Goal: Task Accomplishment & Management: Use online tool/utility

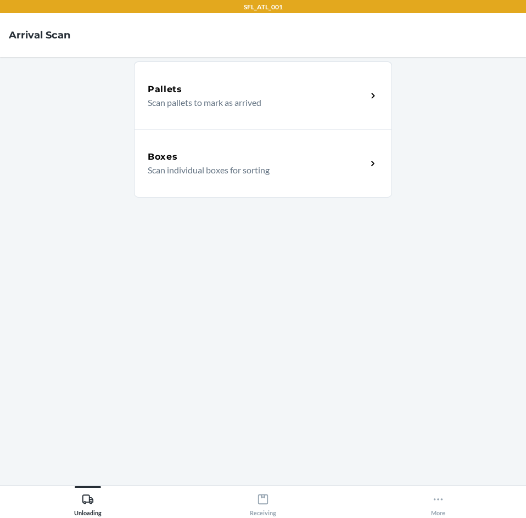
click at [333, 168] on p "Scan individual boxes for sorting" at bounding box center [253, 170] width 210 height 13
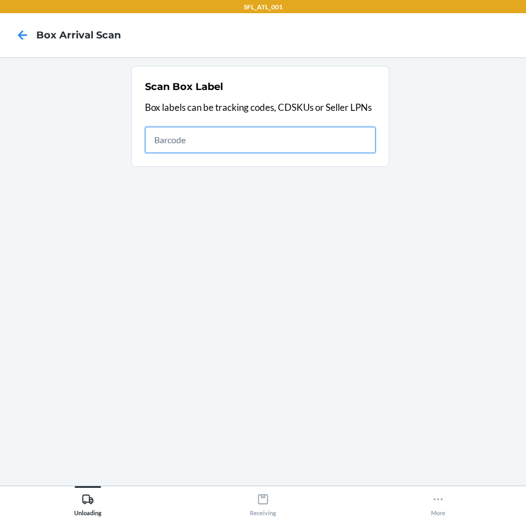
click at [257, 152] on input "text" at bounding box center [260, 140] width 231 height 26
type input "1Z0507919004530463"
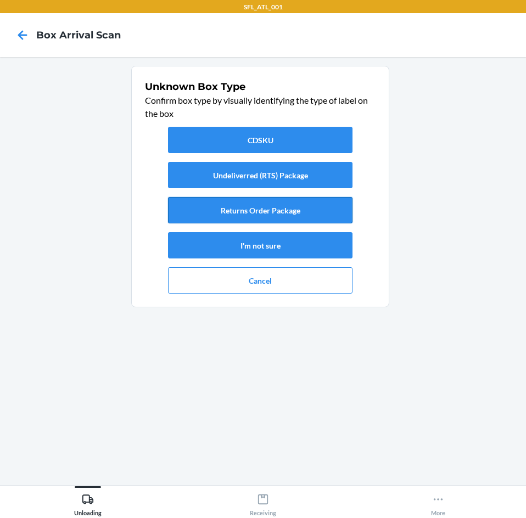
click at [255, 212] on button "Returns Order Package" at bounding box center [260, 210] width 184 height 26
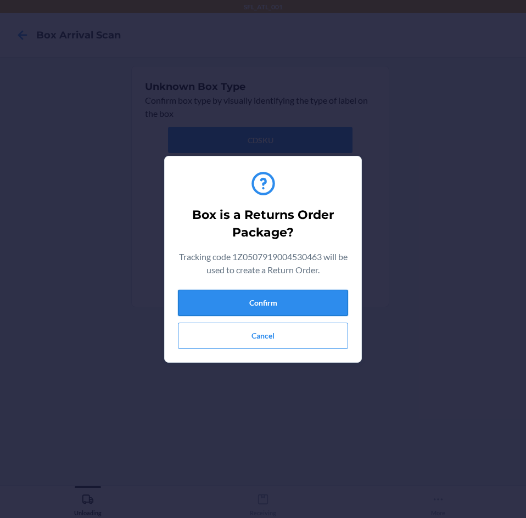
click at [284, 307] on button "Confirm" at bounding box center [263, 303] width 170 height 26
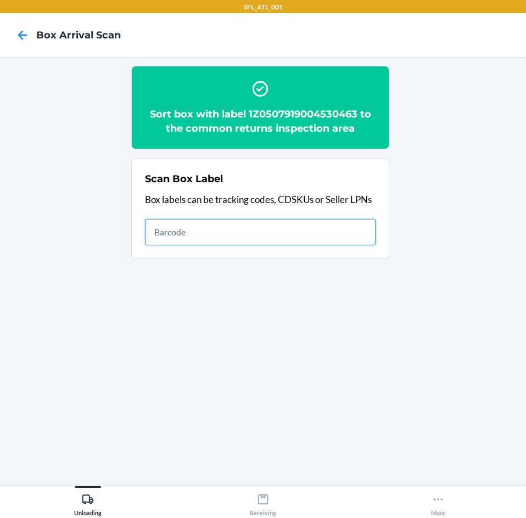
click at [245, 227] on input "text" at bounding box center [260, 232] width 231 height 26
type input "TBA322356512979"
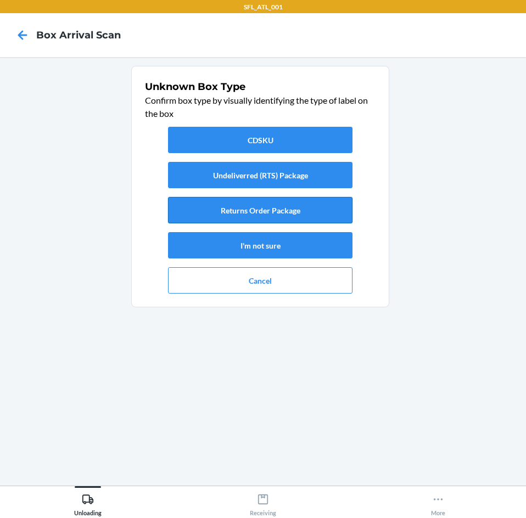
click at [253, 211] on button "Returns Order Package" at bounding box center [260, 210] width 184 height 26
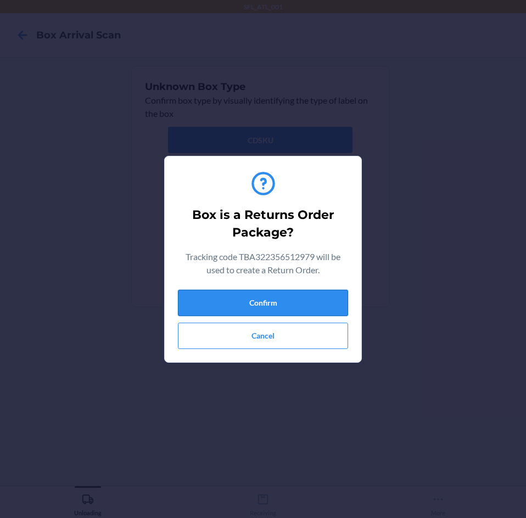
click at [262, 300] on button "Confirm" at bounding box center [263, 303] width 170 height 26
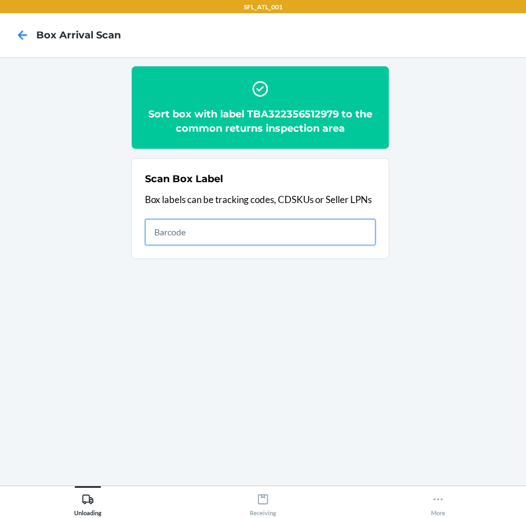
click at [173, 228] on input "text" at bounding box center [260, 232] width 231 height 26
type input "420302599434636106023300113850"
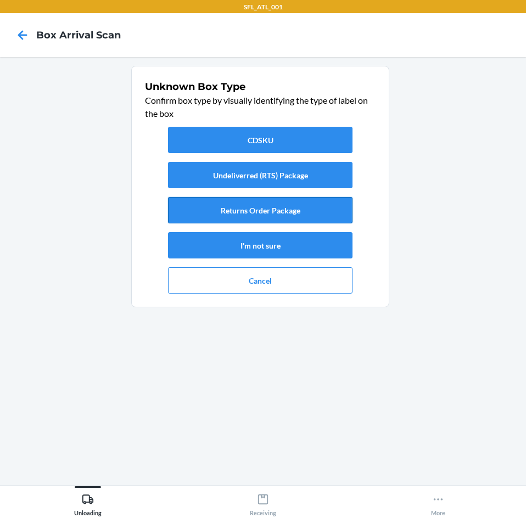
click at [294, 211] on button "Returns Order Package" at bounding box center [260, 210] width 184 height 26
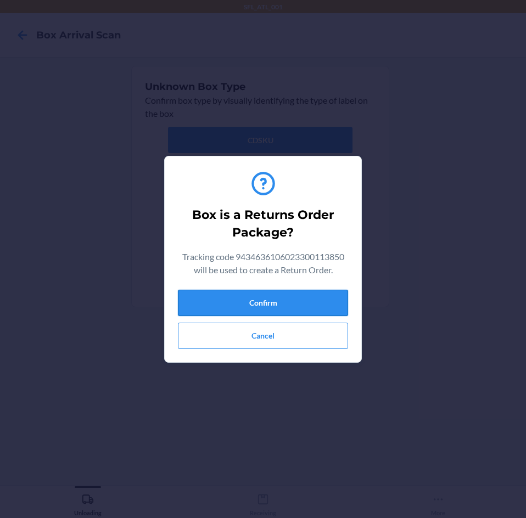
click at [304, 297] on button "Confirm" at bounding box center [263, 303] width 170 height 26
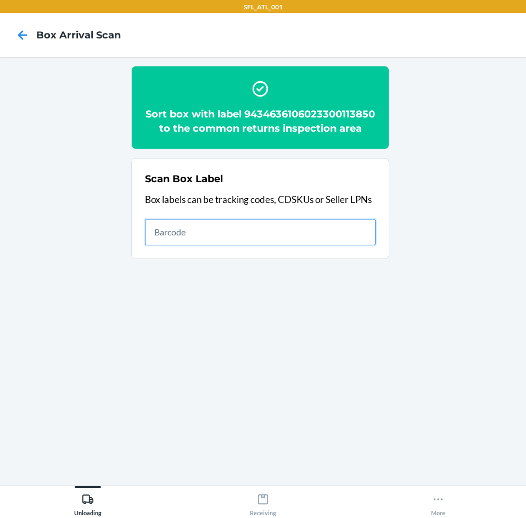
click at [242, 244] on input "text" at bounding box center [260, 232] width 231 height 26
type input "420302599434636106023299787001"
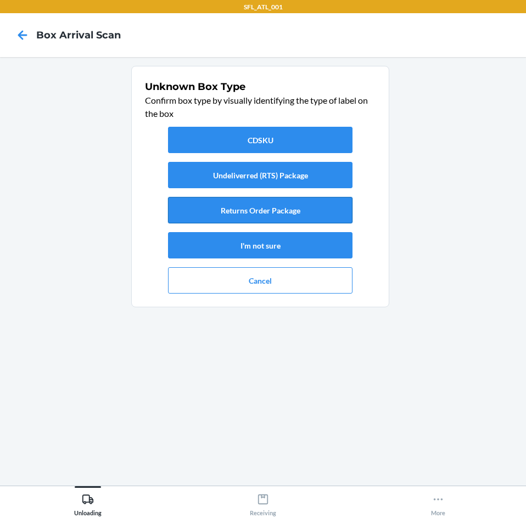
click at [267, 217] on button "Returns Order Package" at bounding box center [260, 210] width 184 height 26
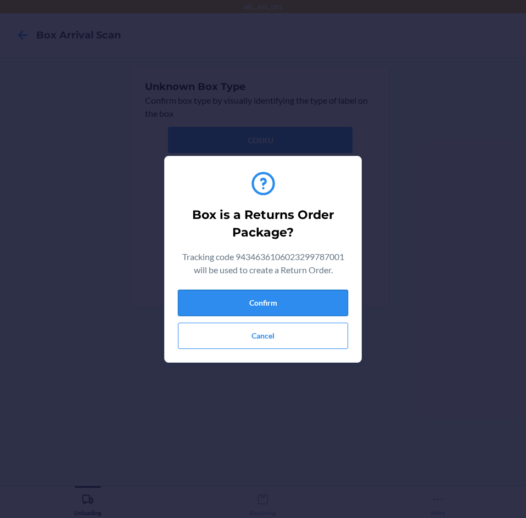
click at [255, 299] on button "Confirm" at bounding box center [263, 303] width 170 height 26
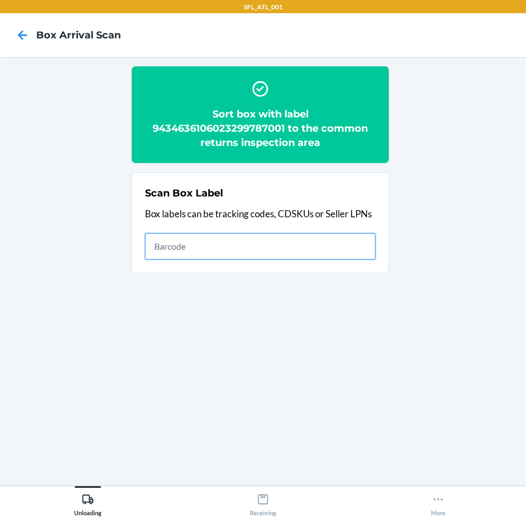
click at [224, 246] on input "text" at bounding box center [260, 246] width 231 height 26
type input "42030259"
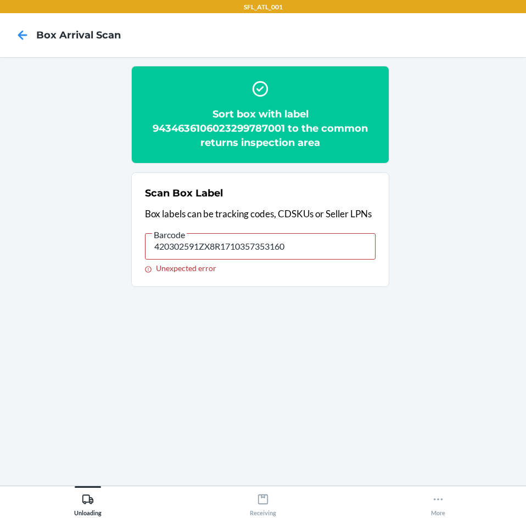
type input "420302591ZX8R1710357353160"
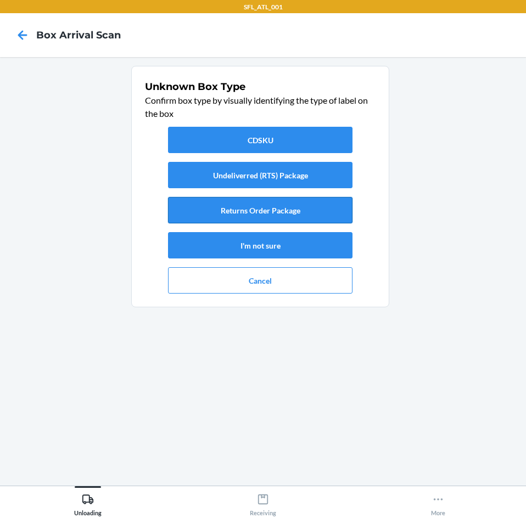
click at [224, 211] on button "Returns Order Package" at bounding box center [260, 210] width 184 height 26
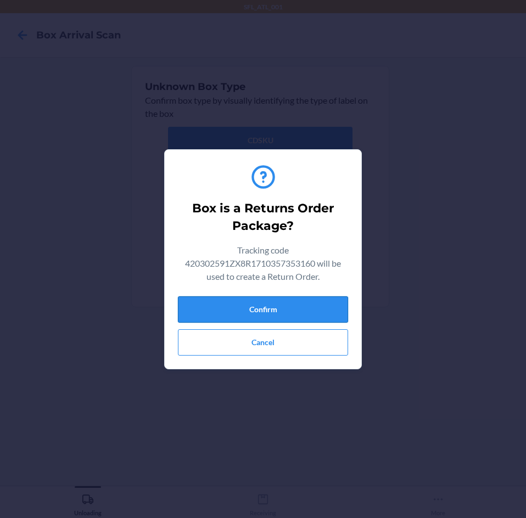
click at [257, 302] on button "Confirm" at bounding box center [263, 309] width 170 height 26
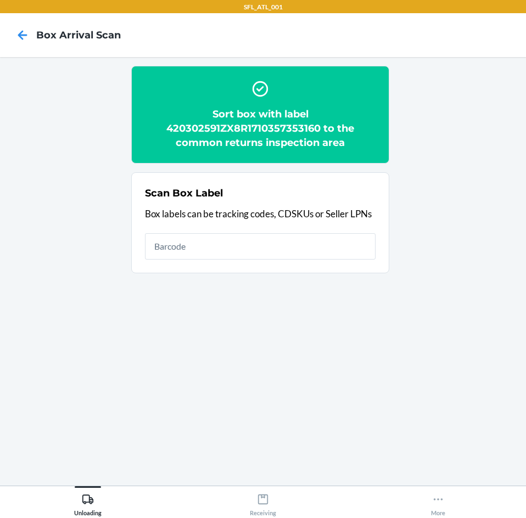
click at [233, 252] on div "Scan Box Label Box labels can be tracking codes, CDSKUs or Seller LPNs" at bounding box center [260, 223] width 231 height 80
click at [234, 250] on input "text" at bounding box center [260, 246] width 231 height 26
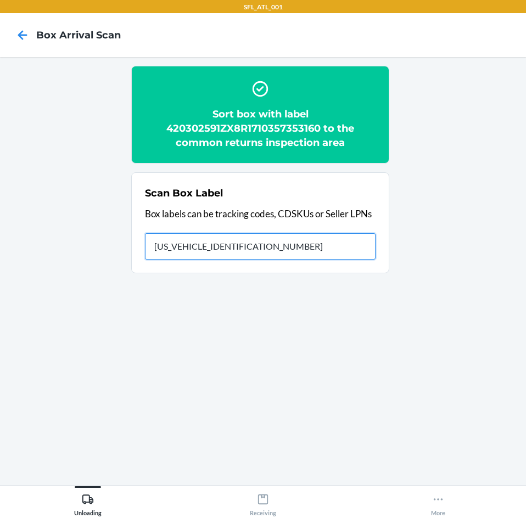
type input "1ZX8R1710360539927"
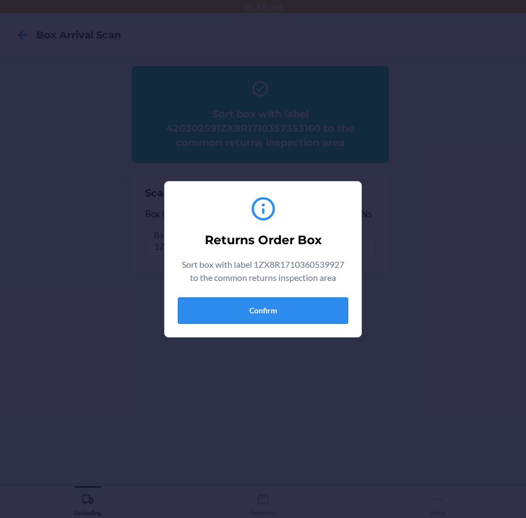
click at [250, 306] on button "Confirm" at bounding box center [263, 311] width 170 height 26
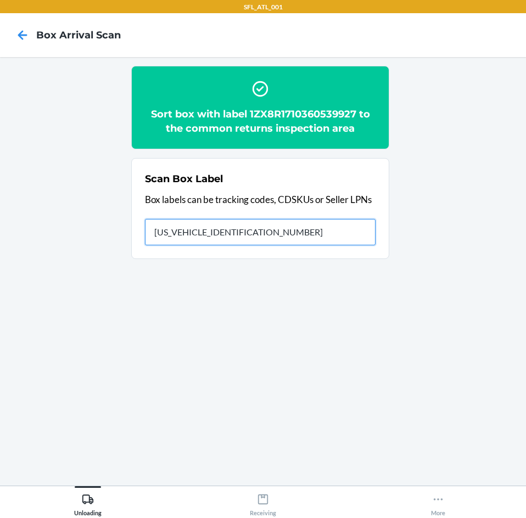
type input "1ZX8R1710360539927"
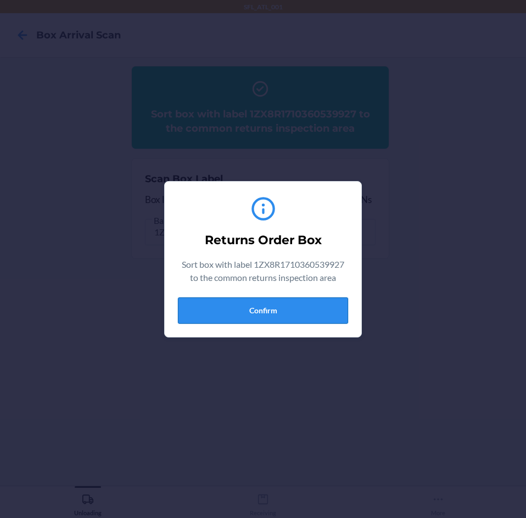
click at [278, 305] on button "Confirm" at bounding box center [263, 311] width 170 height 26
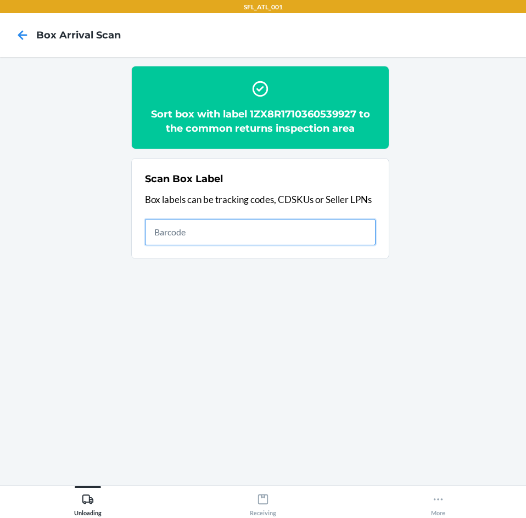
click at [260, 231] on input "text" at bounding box center [260, 232] width 231 height 26
type input "1ZJ74J529065415488"
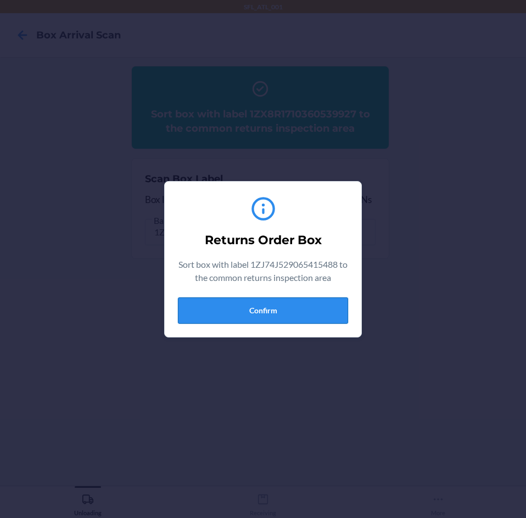
click at [250, 305] on button "Confirm" at bounding box center [263, 311] width 170 height 26
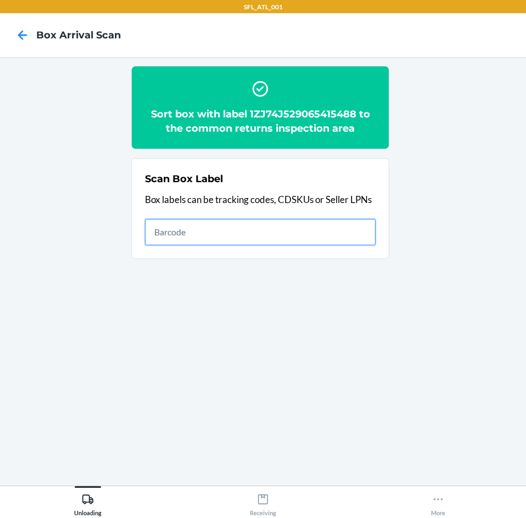
click at [260, 229] on input "text" at bounding box center [260, 232] width 231 height 26
type input "1ZX8R1710396809756"
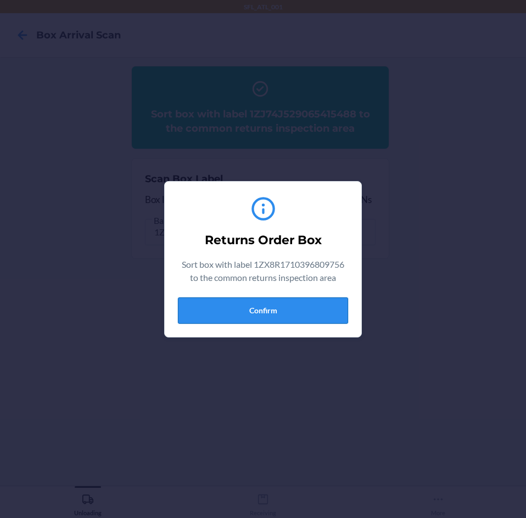
click at [266, 312] on button "Confirm" at bounding box center [263, 311] width 170 height 26
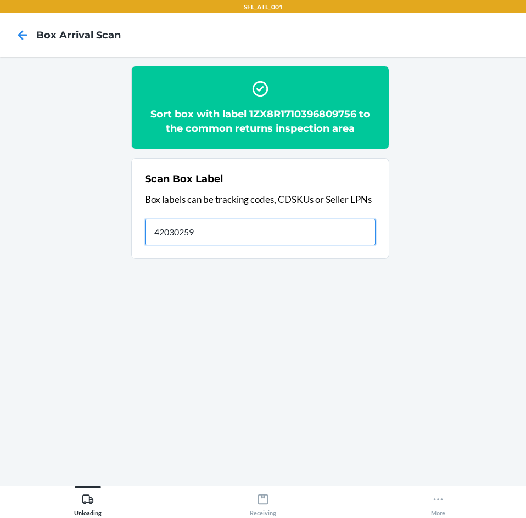
type input "42030259"
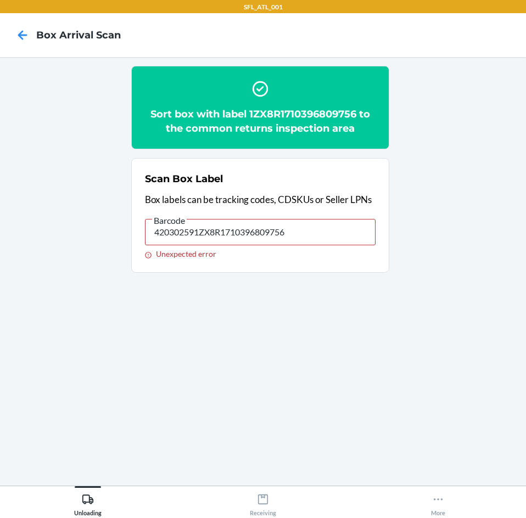
type input "420302591ZX8R1710396809756"
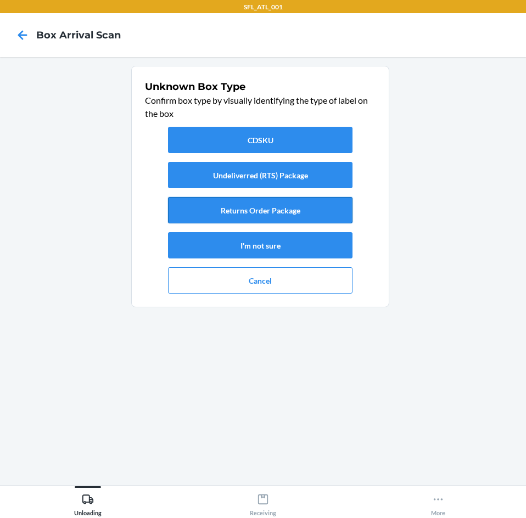
click at [303, 215] on button "Returns Order Package" at bounding box center [260, 210] width 184 height 26
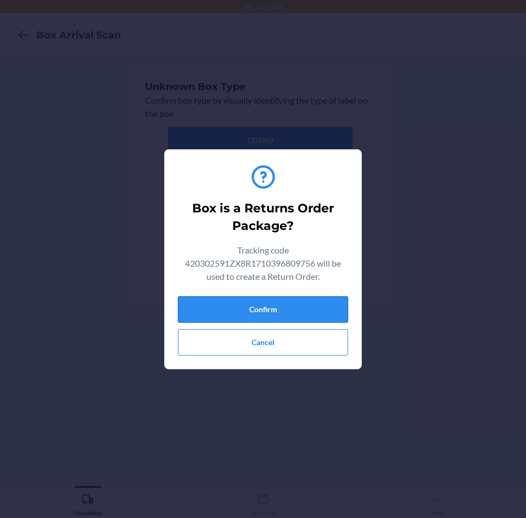
click at [282, 308] on button "Confirm" at bounding box center [263, 309] width 170 height 26
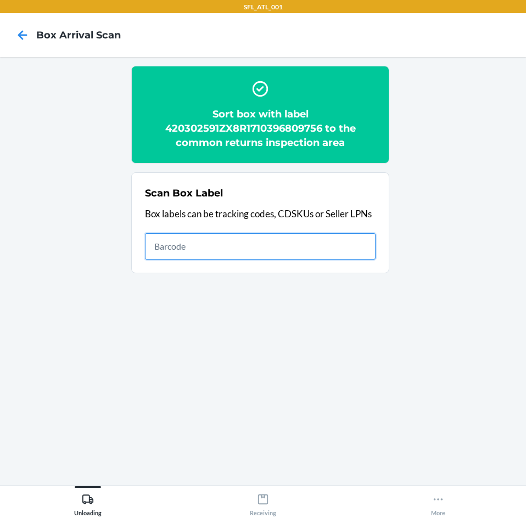
click at [190, 242] on input "text" at bounding box center [260, 246] width 231 height 26
type input "420302599434636106023300244653"
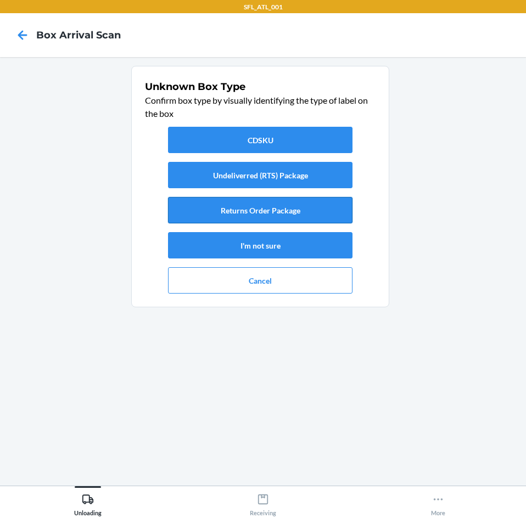
click at [225, 209] on button "Returns Order Package" at bounding box center [260, 210] width 184 height 26
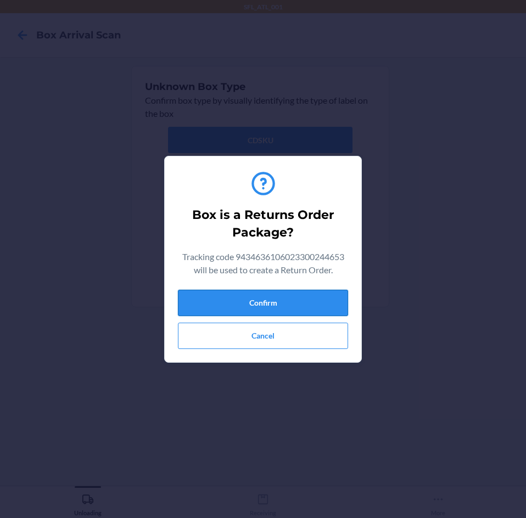
click at [276, 302] on button "Confirm" at bounding box center [263, 303] width 170 height 26
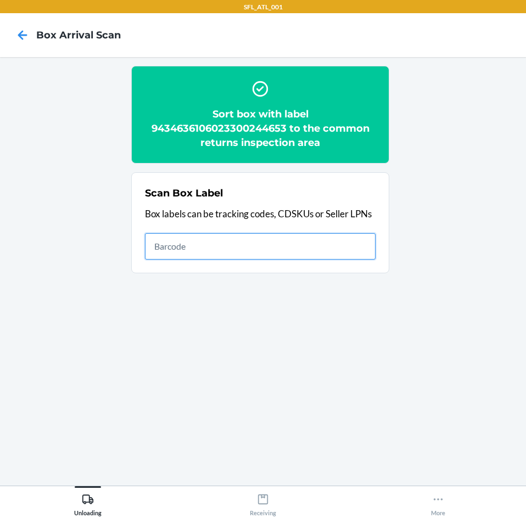
click at [299, 251] on input "text" at bounding box center [260, 246] width 231 height 26
type input "420302599434636106023300089278"
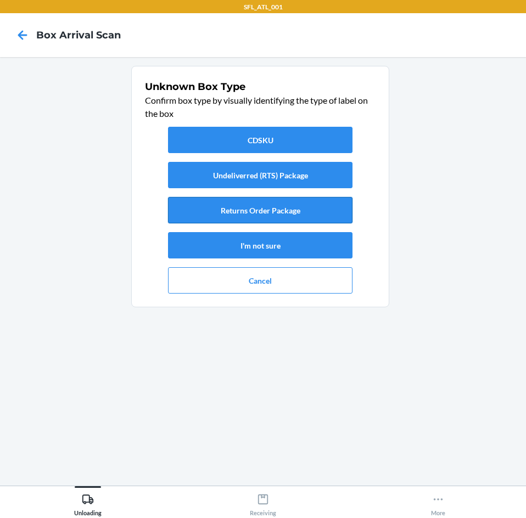
click at [301, 212] on button "Returns Order Package" at bounding box center [260, 210] width 184 height 26
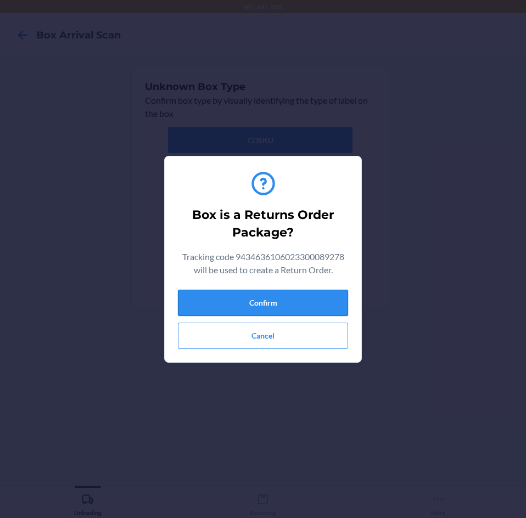
click at [309, 303] on button "Confirm" at bounding box center [263, 303] width 170 height 26
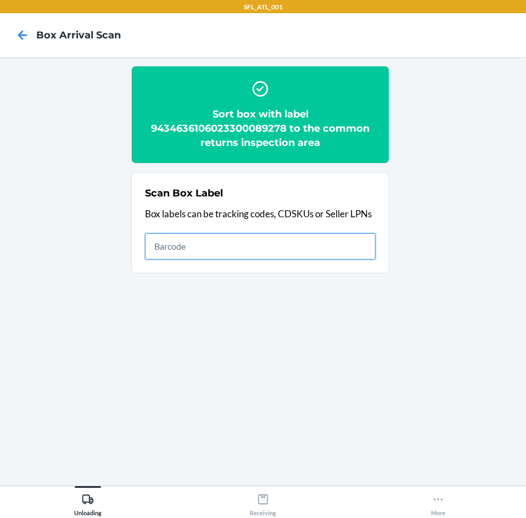
drag, startPoint x: 257, startPoint y: 249, endPoint x: 244, endPoint y: 250, distance: 13.2
click at [255, 251] on input "text" at bounding box center [260, 246] width 231 height 26
type input "1ZJ19E459023607735"
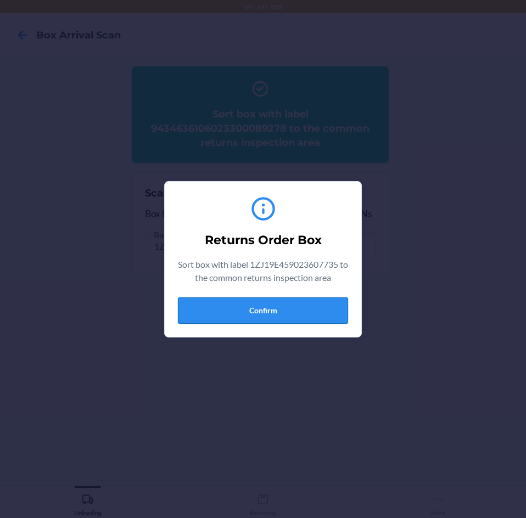
click at [287, 307] on button "Confirm" at bounding box center [263, 311] width 170 height 26
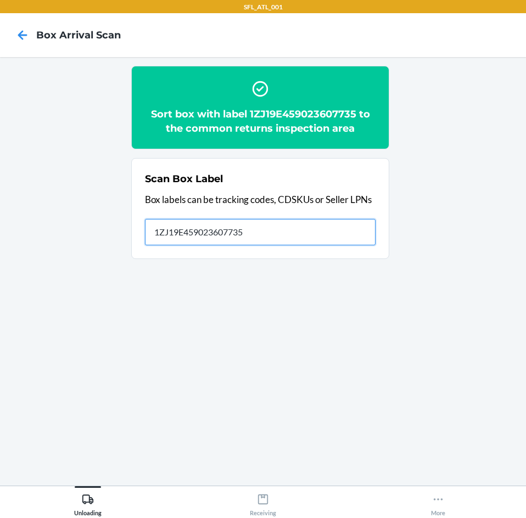
type input "1ZJ19E459023607735"
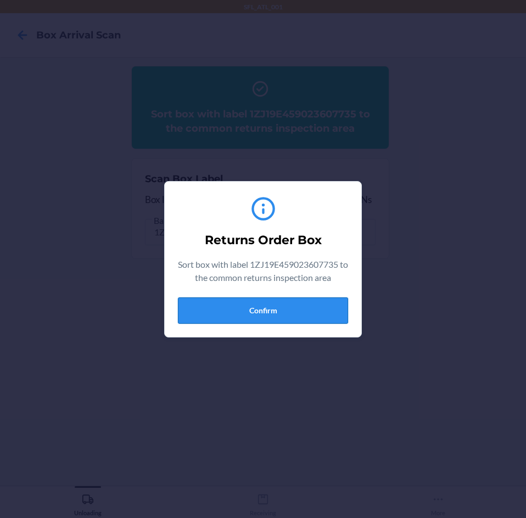
click at [253, 313] on button "Confirm" at bounding box center [263, 311] width 170 height 26
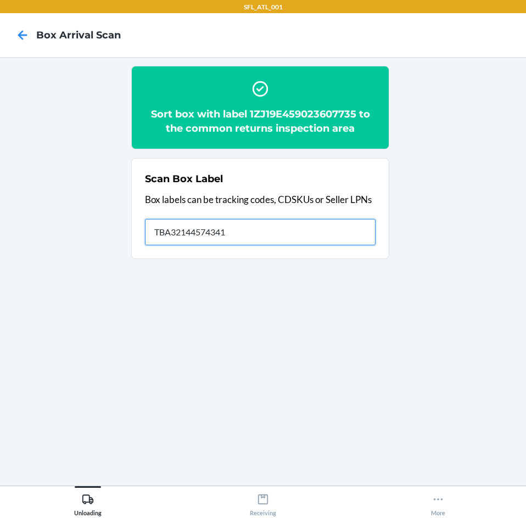
type input "TBA321445743417"
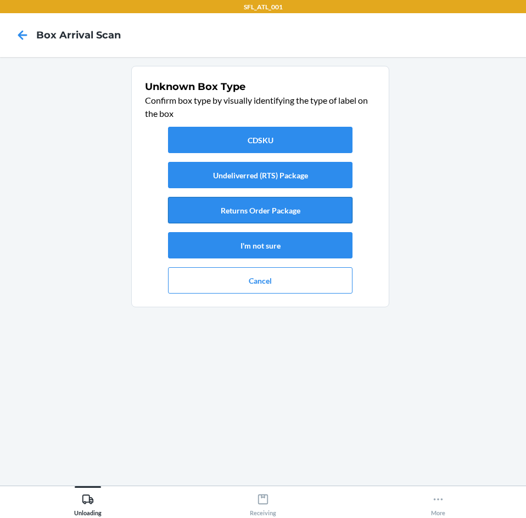
click at [266, 214] on button "Returns Order Package" at bounding box center [260, 210] width 184 height 26
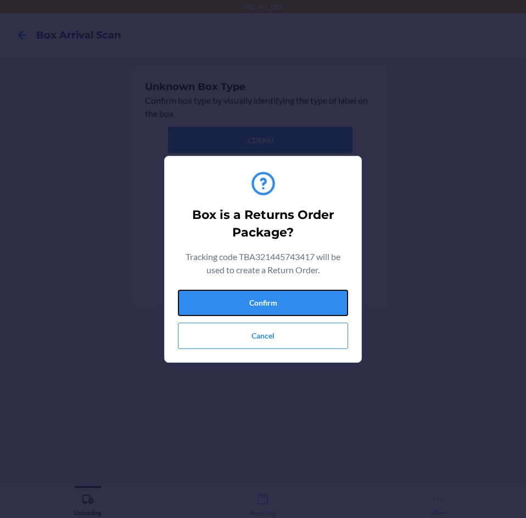
drag, startPoint x: 246, startPoint y: 305, endPoint x: 271, endPoint y: 318, distance: 28.0
click at [246, 306] on button "Confirm" at bounding box center [263, 303] width 170 height 26
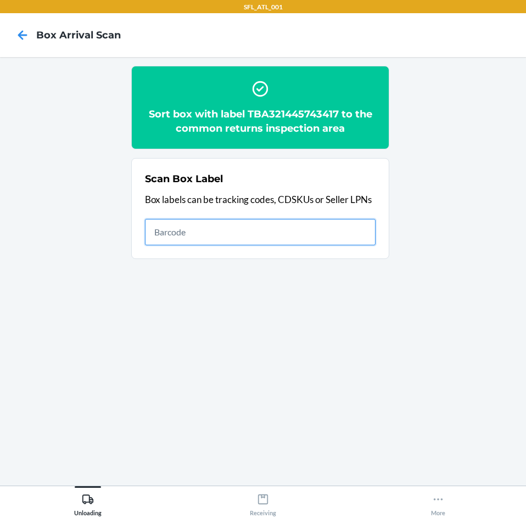
click at [221, 219] on input "text" at bounding box center [260, 232] width 231 height 26
type input "1ZJ19E459039125977"
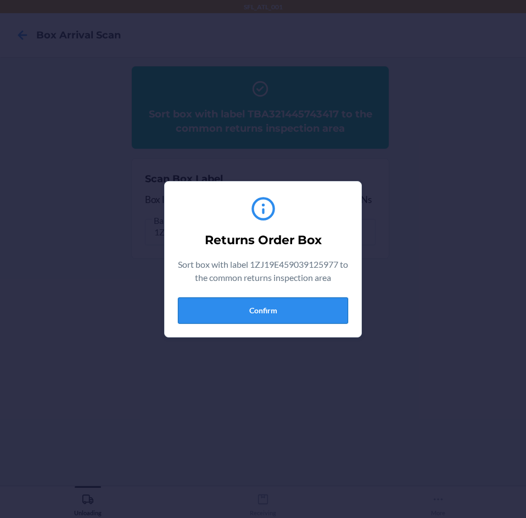
click at [323, 306] on button "Confirm" at bounding box center [263, 311] width 170 height 26
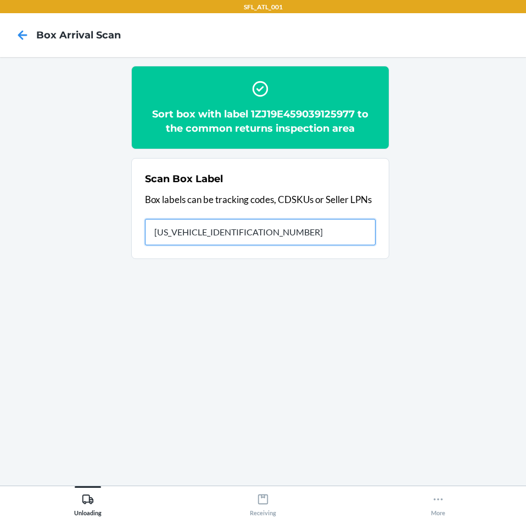
type input "1ZJ19E459039125977"
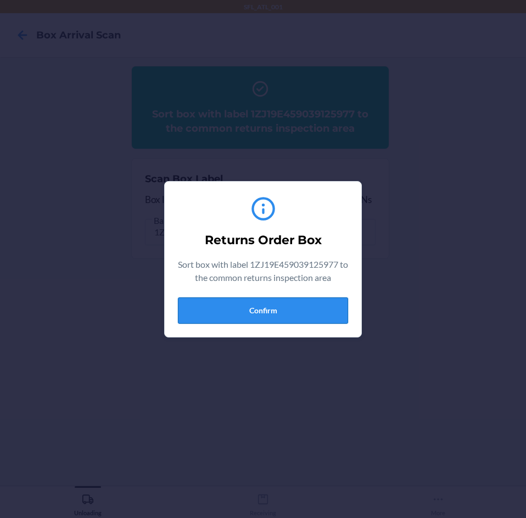
click at [321, 319] on button "Confirm" at bounding box center [263, 311] width 170 height 26
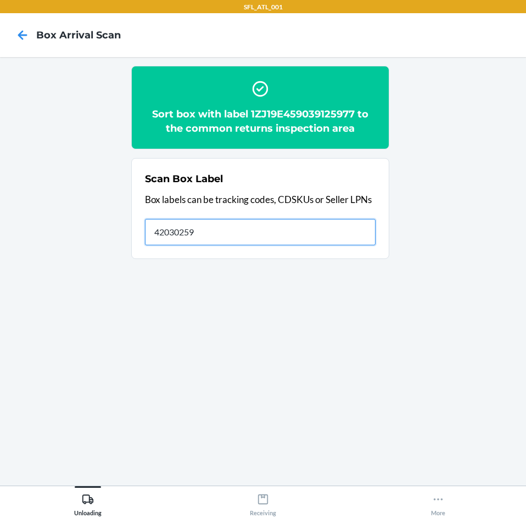
type input "42030259"
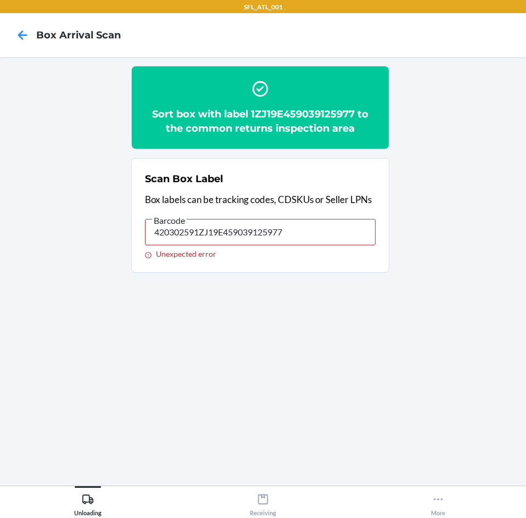
type input "420302591ZJ19E459039125977"
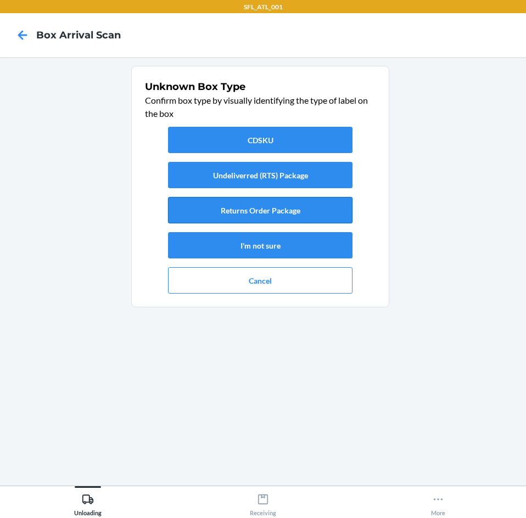
click at [315, 205] on button "Returns Order Package" at bounding box center [260, 210] width 184 height 26
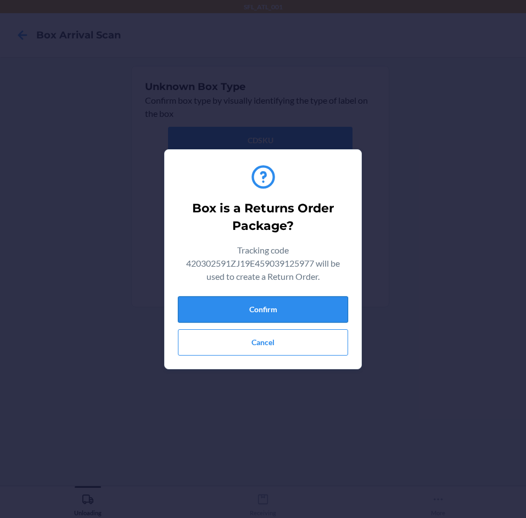
click at [272, 310] on button "Confirm" at bounding box center [263, 309] width 170 height 26
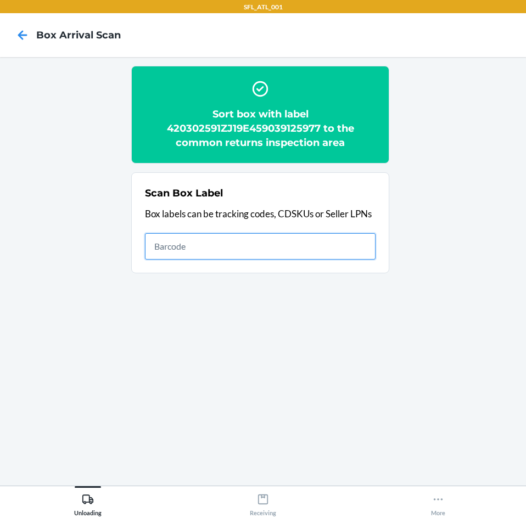
click at [214, 234] on input "text" at bounding box center [260, 246] width 231 height 26
type input "1ZX8R1710375417478"
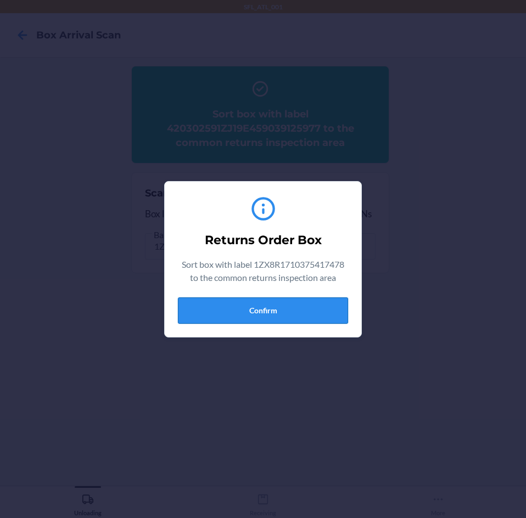
click at [221, 307] on button "Confirm" at bounding box center [263, 311] width 170 height 26
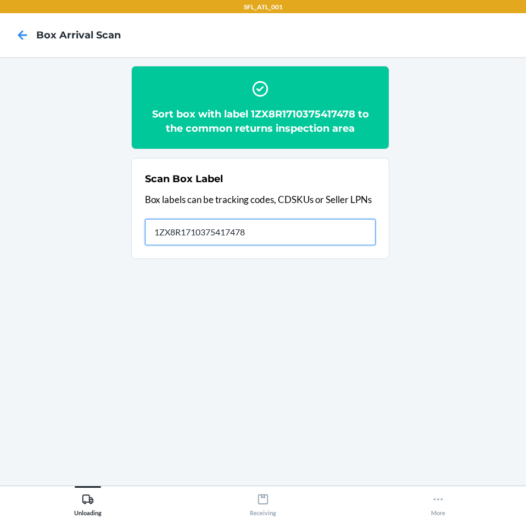
type input "1ZX8R1710375417478"
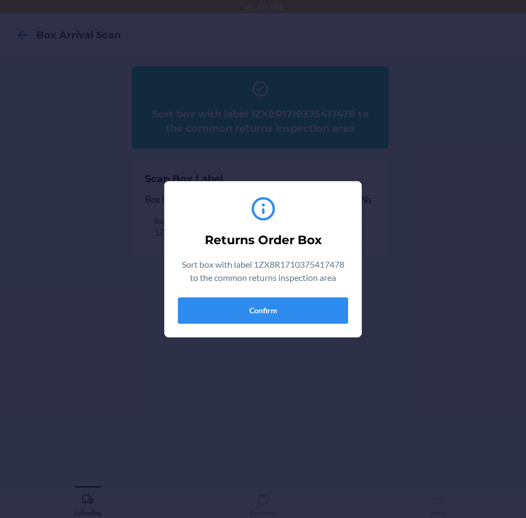
click at [276, 332] on section "Returns Order Box Sort box with label 1ZX8R1710375417478 to the common returns …" at bounding box center [263, 259] width 198 height 156
click at [288, 319] on button "Confirm" at bounding box center [263, 311] width 170 height 26
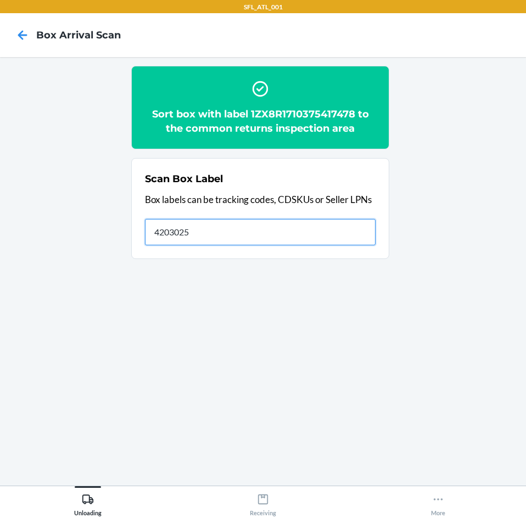
type input "42030259"
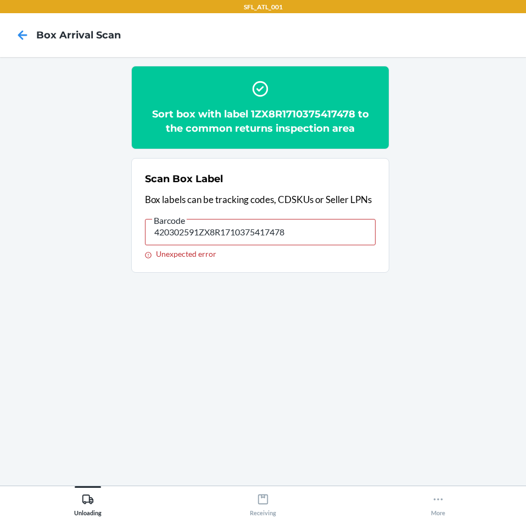
type input "420302591ZX8R1710375417478"
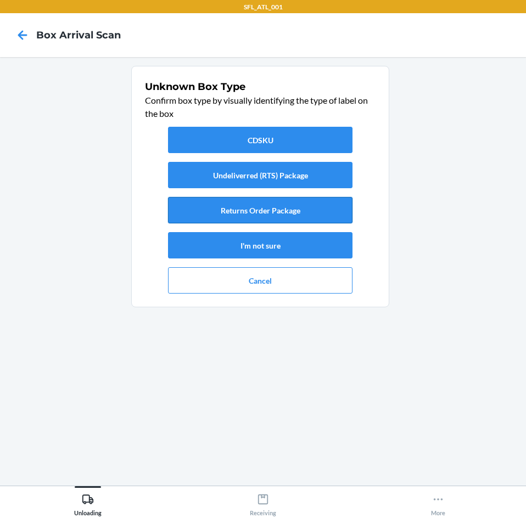
click at [282, 214] on button "Returns Order Package" at bounding box center [260, 210] width 184 height 26
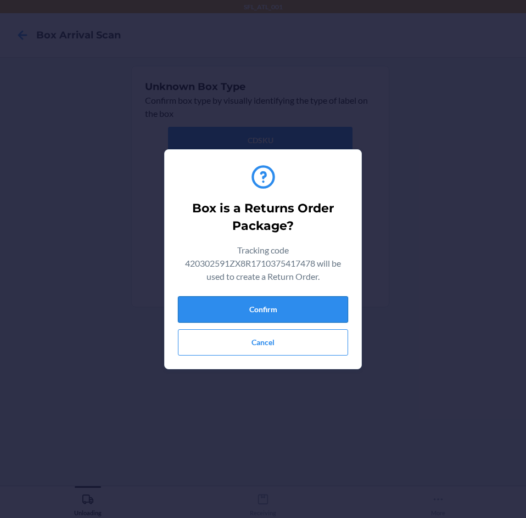
click at [283, 301] on button "Confirm" at bounding box center [263, 309] width 170 height 26
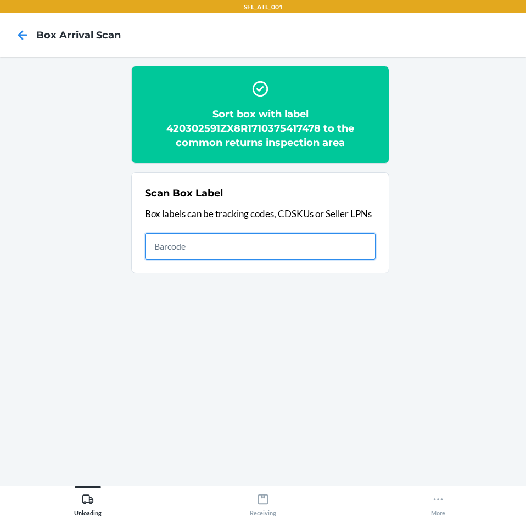
click at [267, 246] on input "text" at bounding box center [260, 246] width 231 height 26
type input "420302599434636106023300178446"
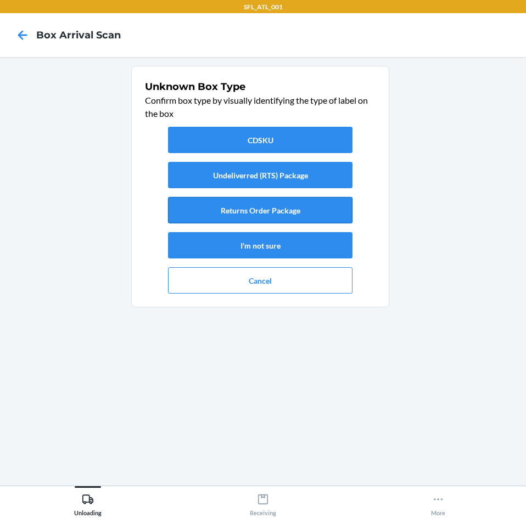
click at [277, 209] on button "Returns Order Package" at bounding box center [260, 210] width 184 height 26
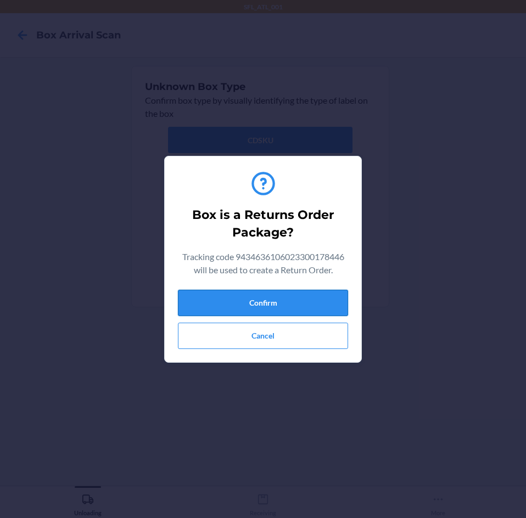
click at [258, 298] on button "Confirm" at bounding box center [263, 303] width 170 height 26
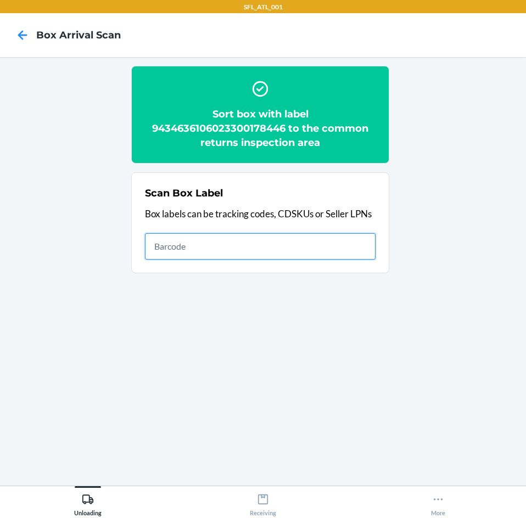
click at [250, 253] on input "text" at bounding box center [260, 246] width 231 height 26
type input "1ZJ74J529064197001"
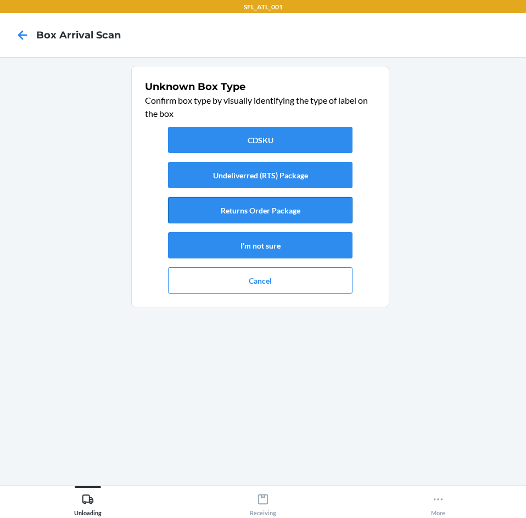
click at [251, 213] on button "Returns Order Package" at bounding box center [260, 210] width 184 height 26
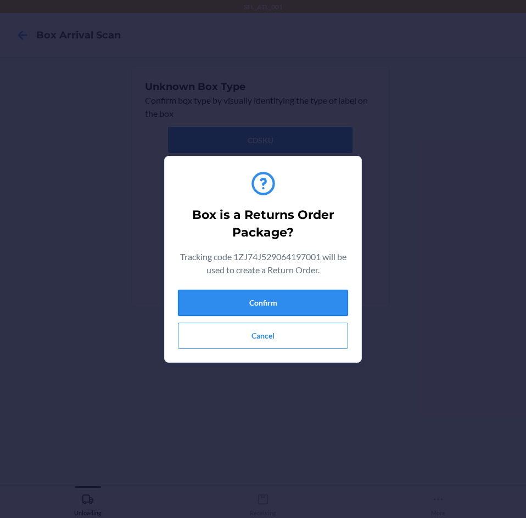
click at [277, 301] on button "Confirm" at bounding box center [263, 303] width 170 height 26
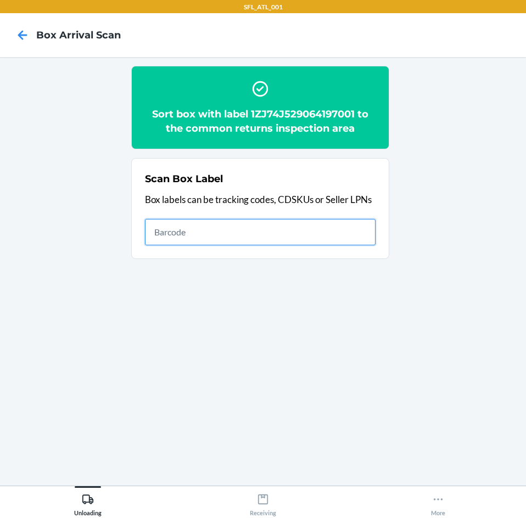
click at [171, 222] on input "text" at bounding box center [260, 232] width 231 height 26
type input "1ZX8R1710378467230"
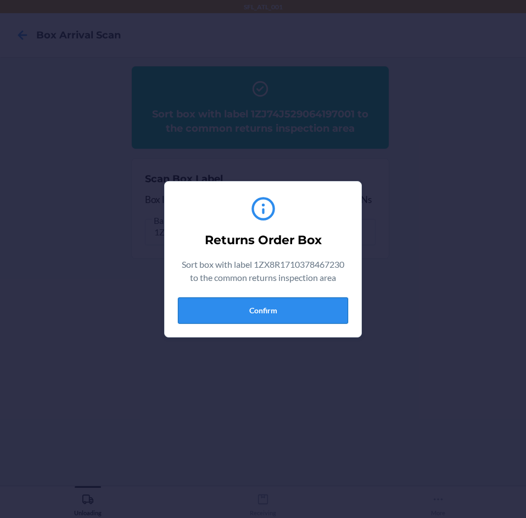
click at [242, 316] on button "Confirm" at bounding box center [263, 311] width 170 height 26
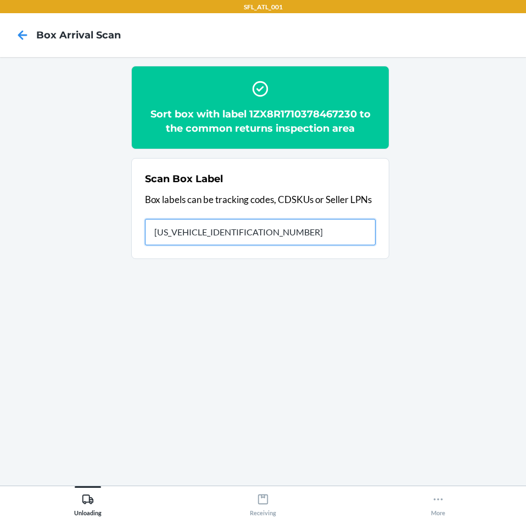
type input "1ZX8R1710378467230"
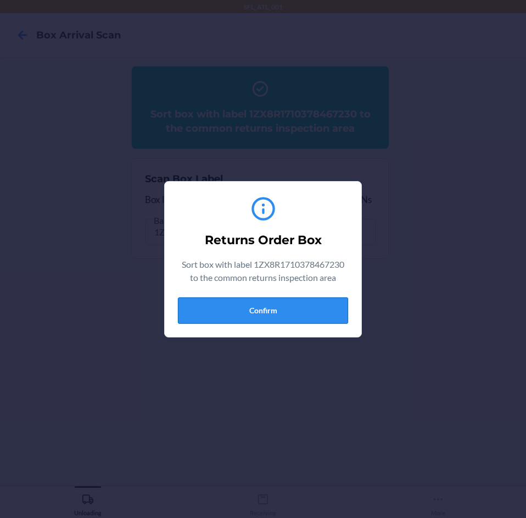
click at [253, 313] on button "Confirm" at bounding box center [263, 311] width 170 height 26
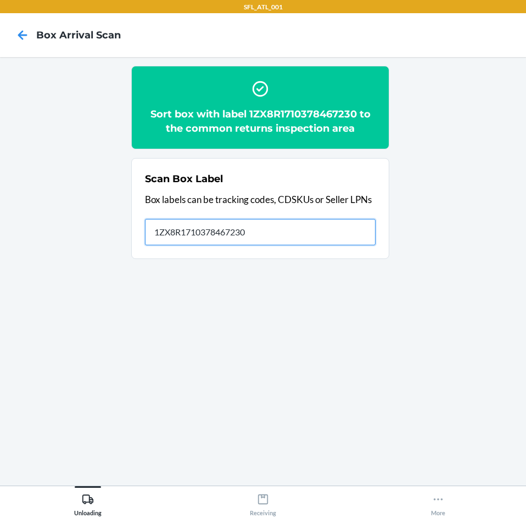
type input "1ZX8R1710378467230"
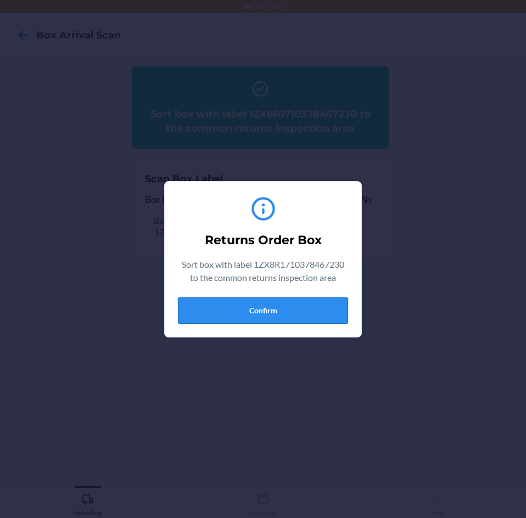
click at [259, 319] on button "Confirm" at bounding box center [263, 311] width 170 height 26
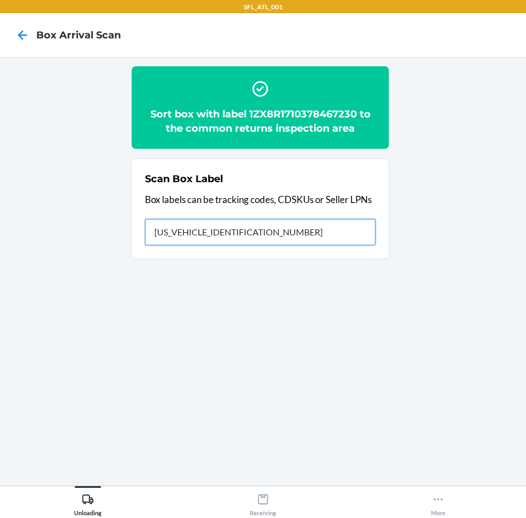
type input "1ZX8R1710378467230"
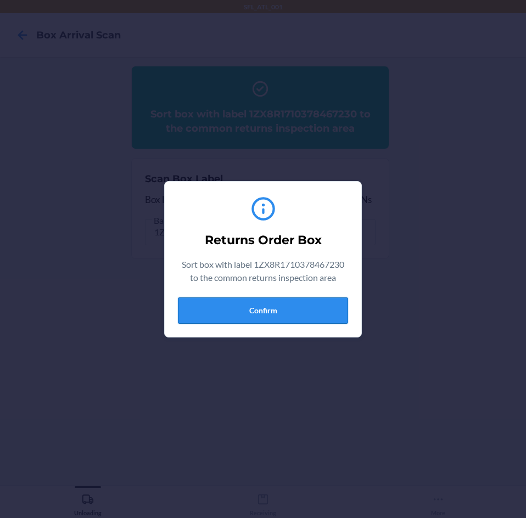
click at [265, 301] on button "Confirm" at bounding box center [263, 311] width 170 height 26
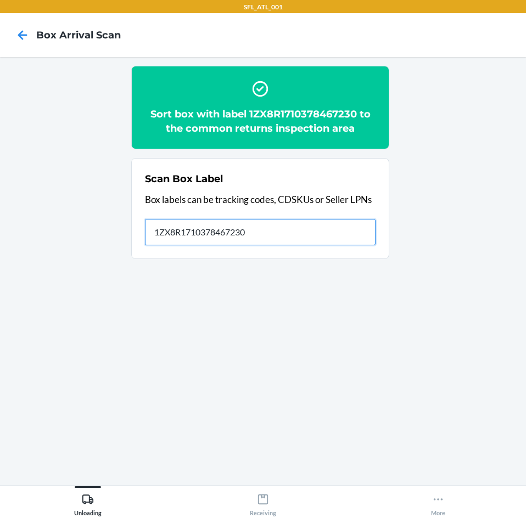
type input "1ZX8R1710378467230"
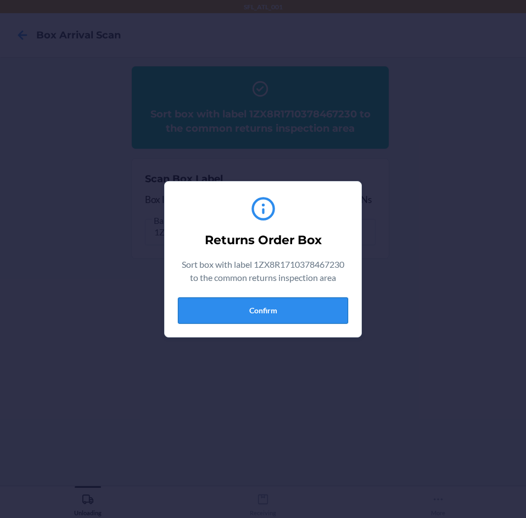
click at [265, 311] on button "Confirm" at bounding box center [263, 311] width 170 height 26
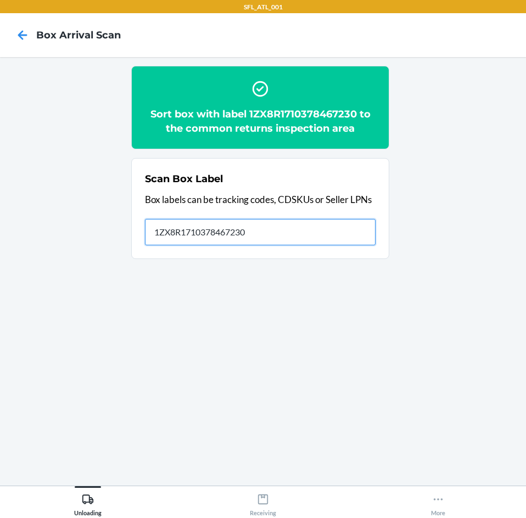
type input "1ZX8R1710378467230"
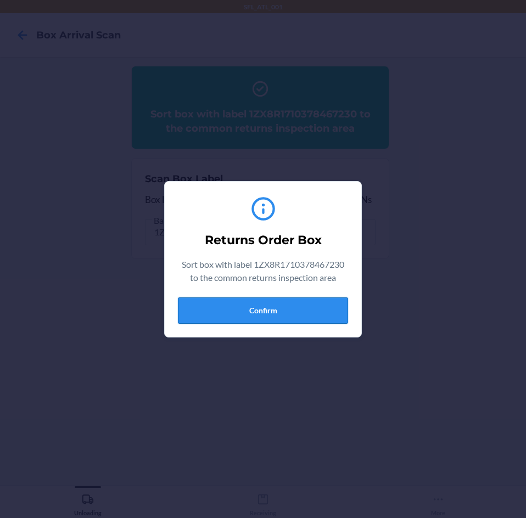
click at [197, 318] on button "Confirm" at bounding box center [263, 311] width 170 height 26
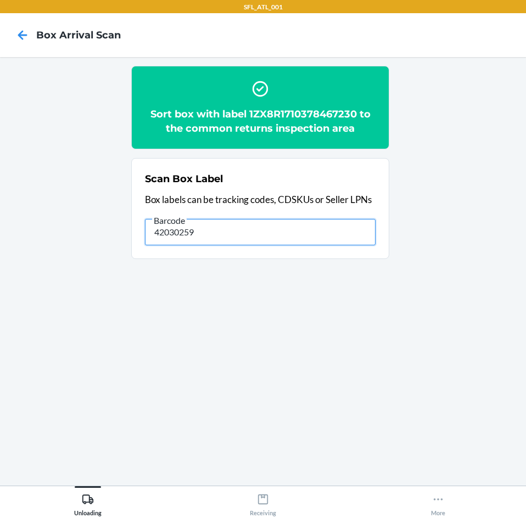
type input "42030259"
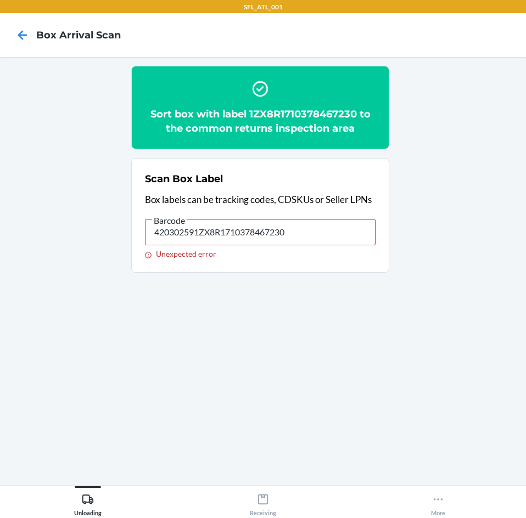
type input "420302591ZX8R1710378467230"
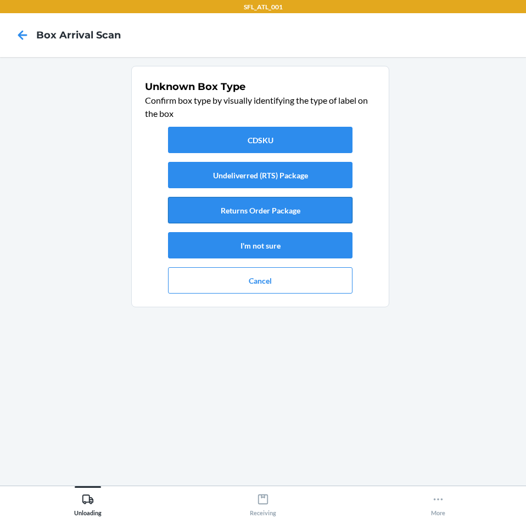
click at [293, 212] on button "Returns Order Package" at bounding box center [260, 210] width 184 height 26
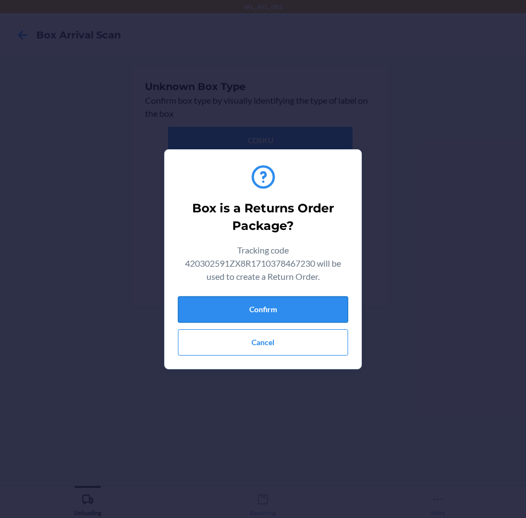
click at [301, 297] on button "Confirm" at bounding box center [263, 309] width 170 height 26
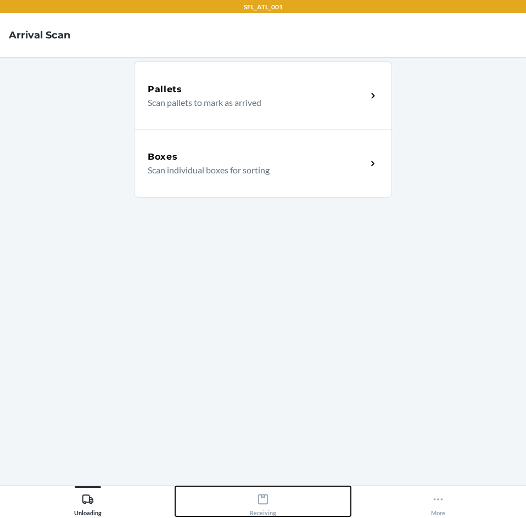
drag, startPoint x: 252, startPoint y: 506, endPoint x: 251, endPoint y: 495, distance: 11.0
click at [252, 506] on div "Receiving" at bounding box center [263, 502] width 26 height 27
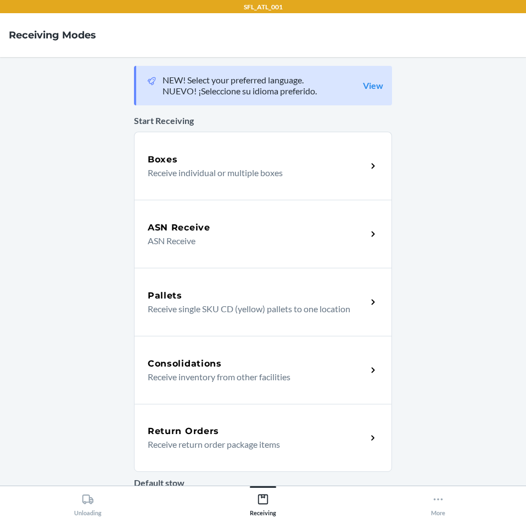
click at [218, 428] on div "Return Orders" at bounding box center [257, 431] width 219 height 13
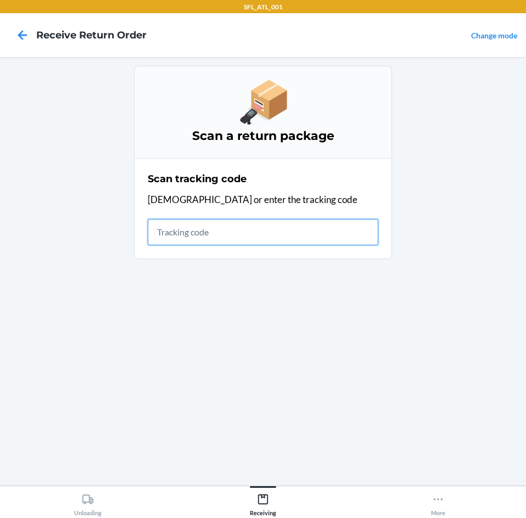
click at [282, 229] on input "text" at bounding box center [263, 232] width 231 height 26
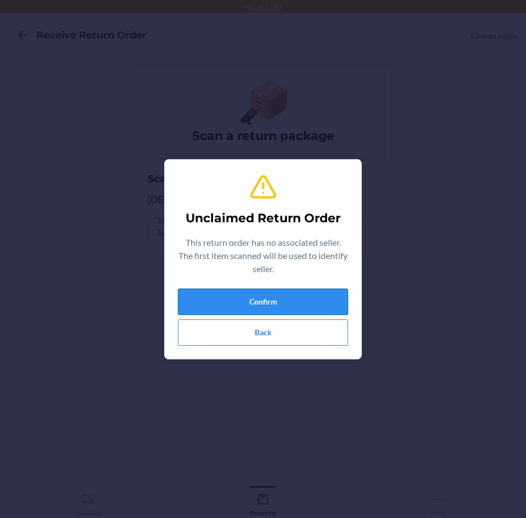
click at [298, 312] on button "Confirm" at bounding box center [263, 302] width 170 height 26
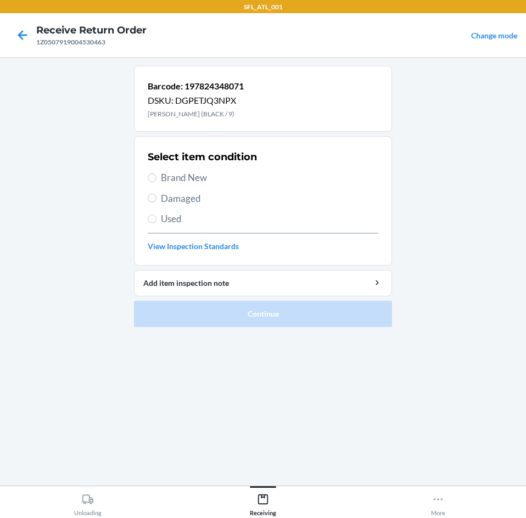
click at [169, 198] on span "Damaged" at bounding box center [269, 199] width 217 height 14
click at [156, 198] on input "Damaged" at bounding box center [152, 198] width 9 height 9
radio input "true"
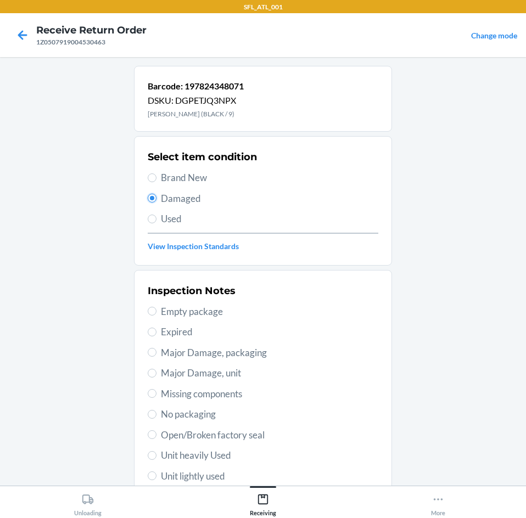
scroll to position [55, 0]
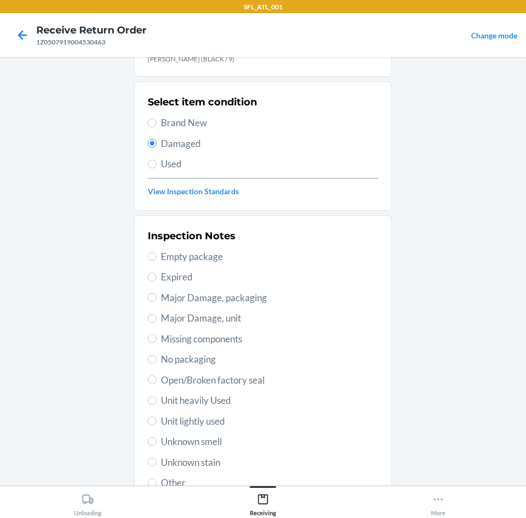
click at [210, 301] on span "Major Damage, packaging" at bounding box center [269, 298] width 217 height 14
click at [156, 301] on input "Major Damage, packaging" at bounding box center [152, 297] width 9 height 9
radio input "true"
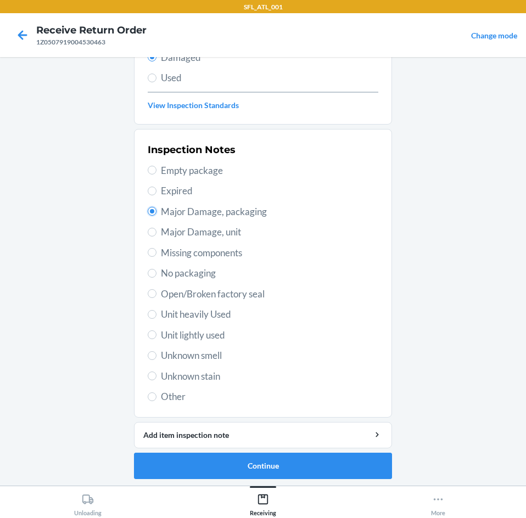
scroll to position [143, 0]
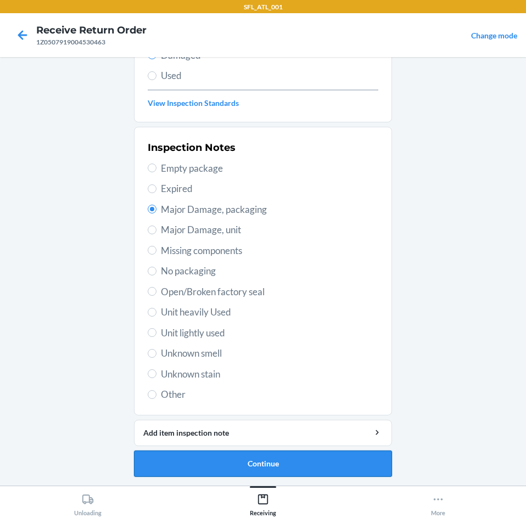
click at [203, 458] on button "Continue" at bounding box center [263, 464] width 258 height 26
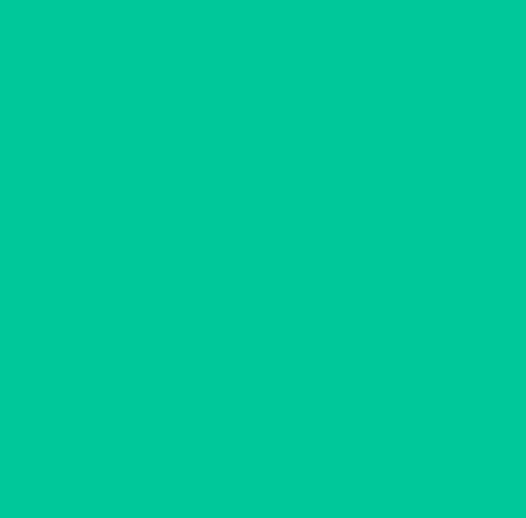
scroll to position [46, 0]
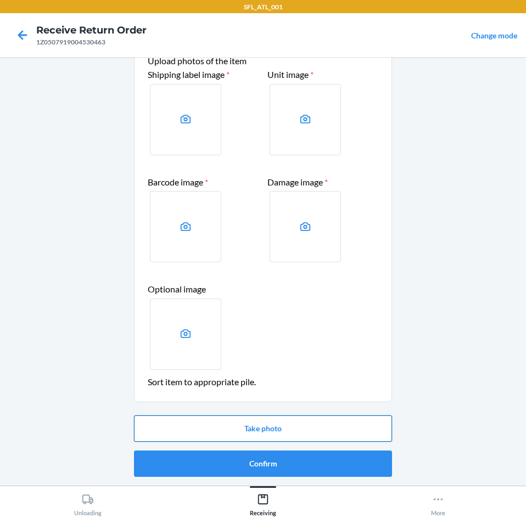
click at [234, 434] on button "Take photo" at bounding box center [263, 429] width 258 height 26
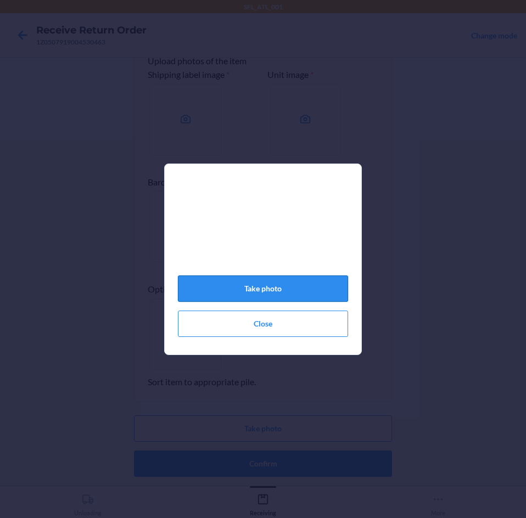
click at [251, 299] on button "Take photo" at bounding box center [263, 289] width 170 height 26
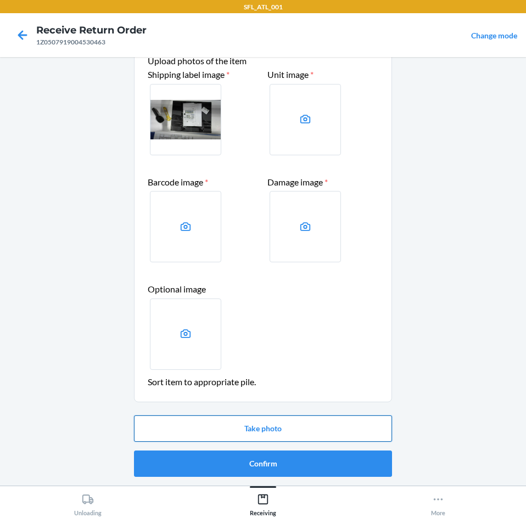
click at [233, 436] on button "Take photo" at bounding box center [263, 429] width 258 height 26
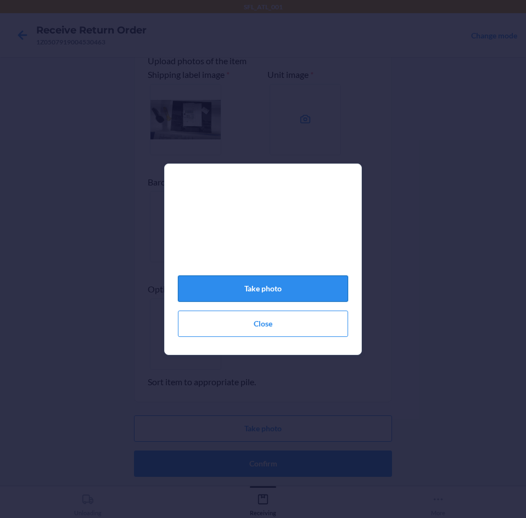
click at [305, 296] on button "Take photo" at bounding box center [263, 289] width 170 height 26
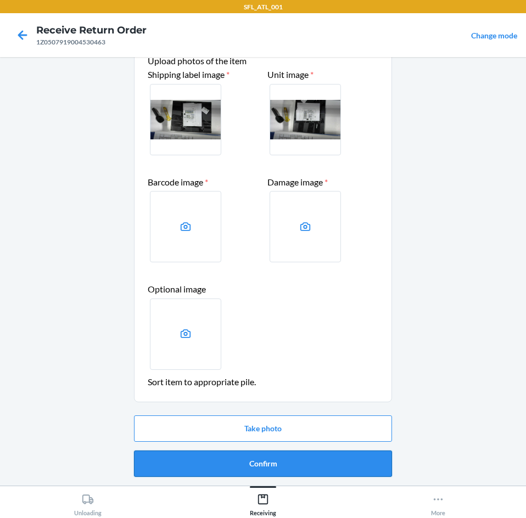
click at [283, 458] on button "Confirm" at bounding box center [263, 464] width 258 height 26
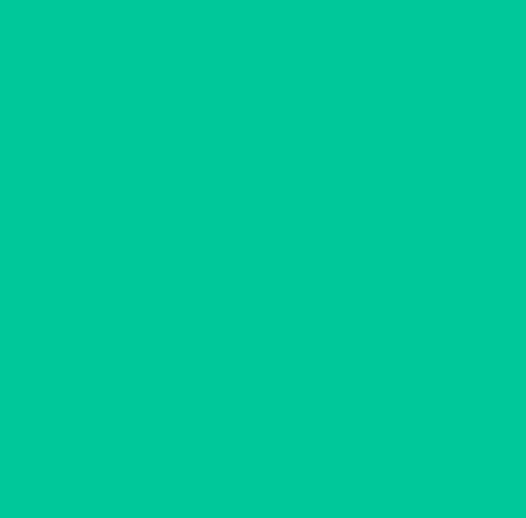
scroll to position [0, 0]
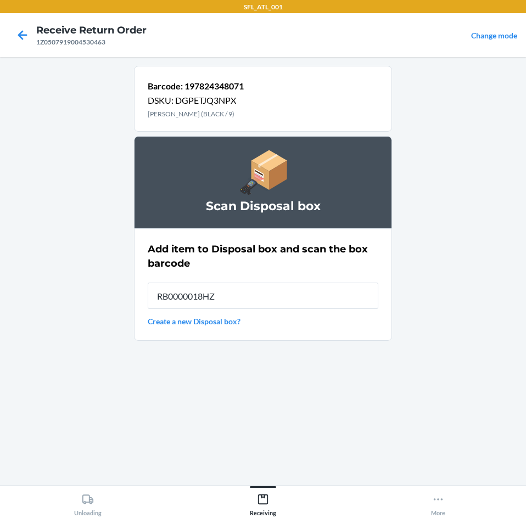
type input "RB0000018HZ"
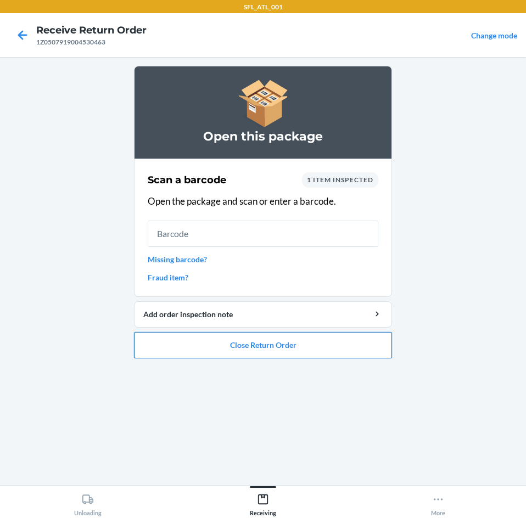
click at [214, 341] on button "Close Return Order" at bounding box center [263, 345] width 258 height 26
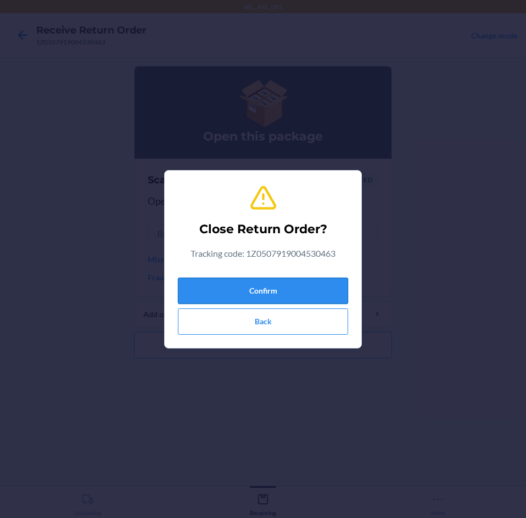
click at [256, 289] on button "Confirm" at bounding box center [263, 291] width 170 height 26
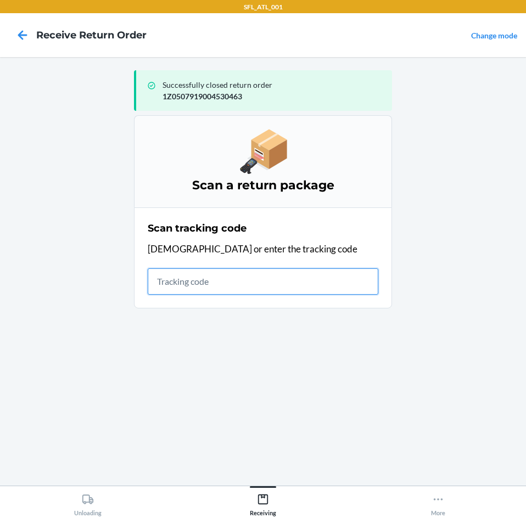
click at [312, 291] on input "text" at bounding box center [263, 281] width 231 height 26
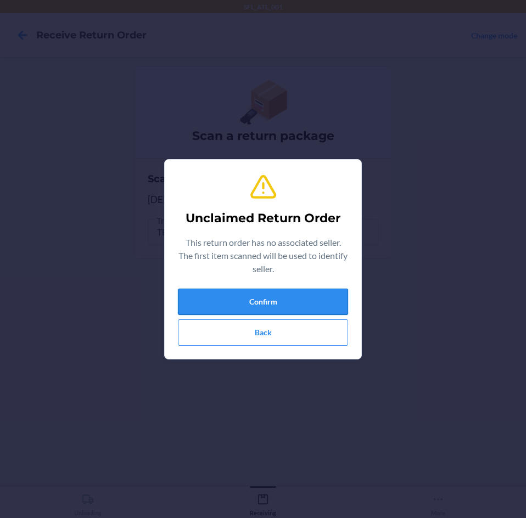
click at [303, 306] on button "Confirm" at bounding box center [263, 302] width 170 height 26
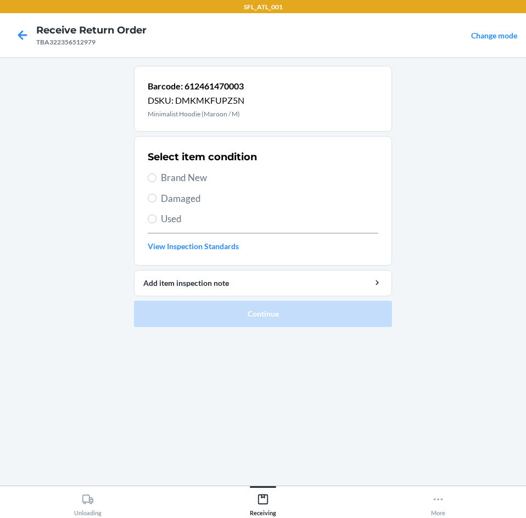
click at [176, 171] on span "Brand New" at bounding box center [269, 178] width 217 height 14
click at [156, 173] on input "Brand New" at bounding box center [152, 177] width 9 height 9
radio input "true"
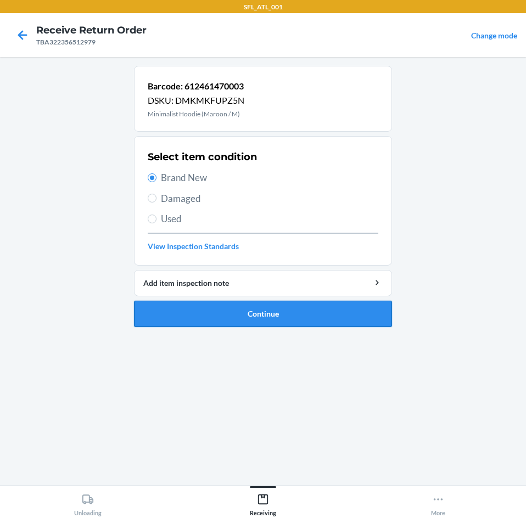
click at [187, 309] on button "Continue" at bounding box center [263, 314] width 258 height 26
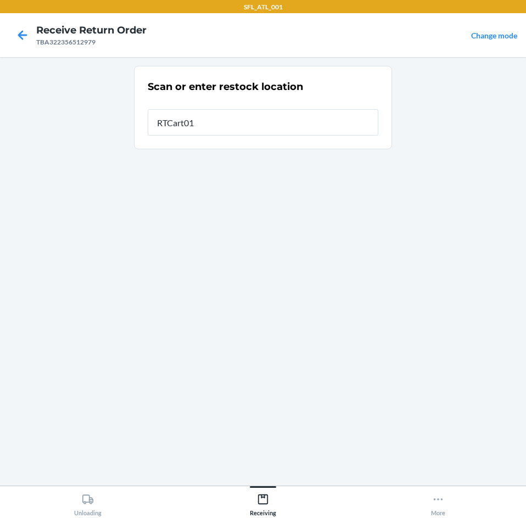
type input "RTCart016"
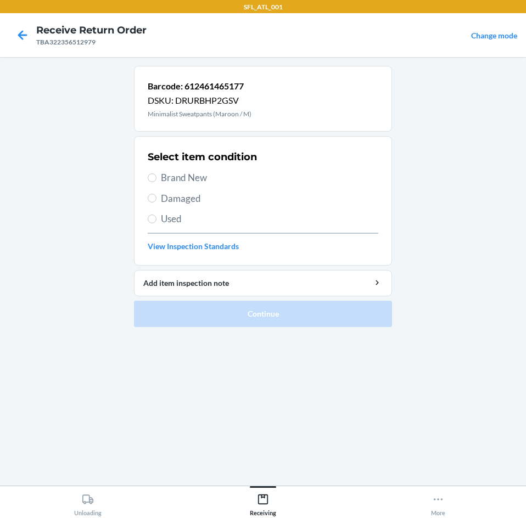
click at [185, 174] on span "Brand New" at bounding box center [269, 178] width 217 height 14
click at [156, 174] on input "Brand New" at bounding box center [152, 177] width 9 height 9
radio input "true"
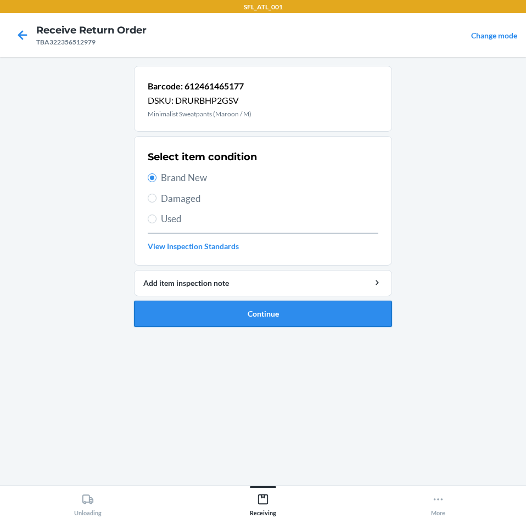
click at [205, 308] on button "Continue" at bounding box center [263, 314] width 258 height 26
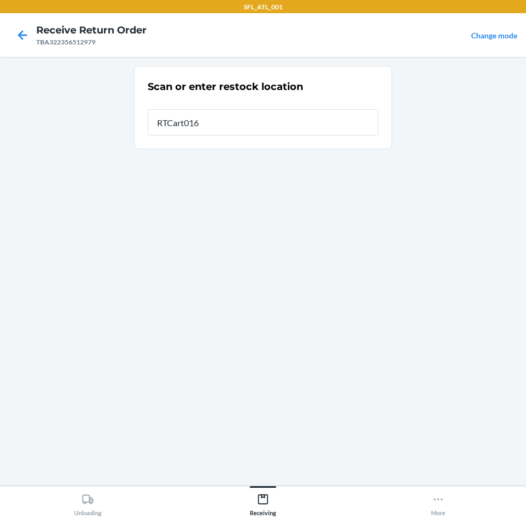
type input "RTCart016"
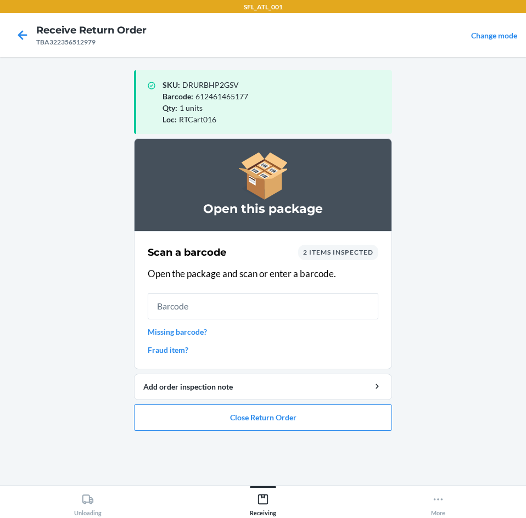
click at [187, 336] on link "Missing barcode?" at bounding box center [263, 332] width 231 height 12
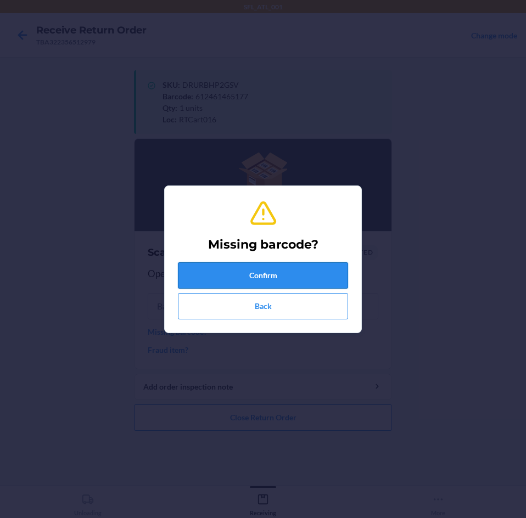
click at [276, 277] on button "Confirm" at bounding box center [263, 275] width 170 height 26
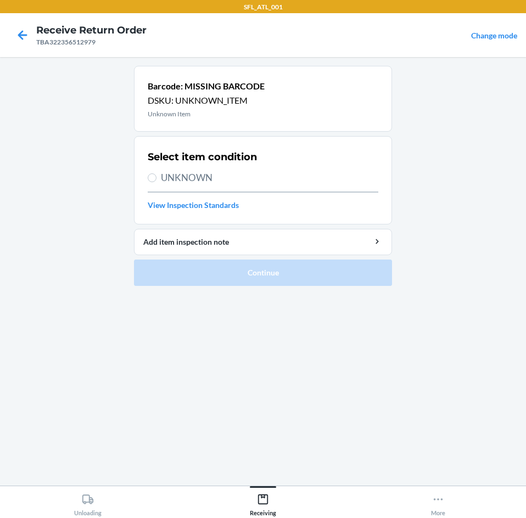
click at [209, 180] on span "UNKNOWN" at bounding box center [269, 178] width 217 height 14
click at [156, 180] on input "UNKNOWN" at bounding box center [152, 177] width 9 height 9
radio input "true"
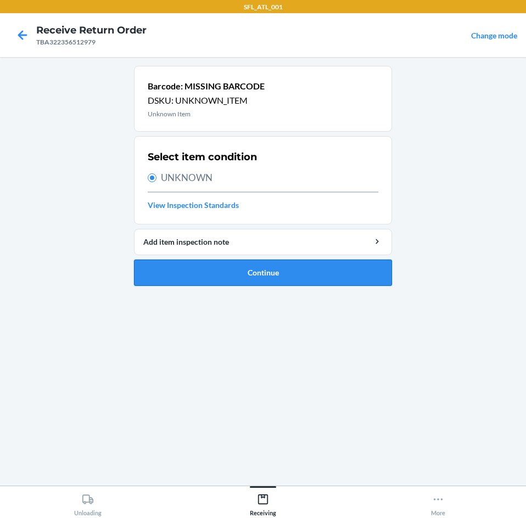
click at [217, 267] on button "Continue" at bounding box center [263, 273] width 258 height 26
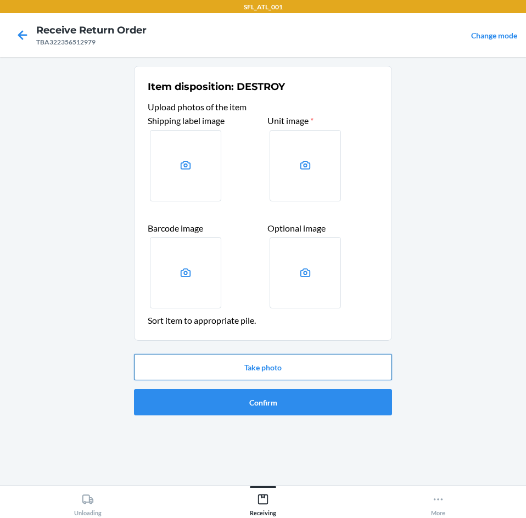
click at [245, 375] on button "Take photo" at bounding box center [263, 367] width 258 height 26
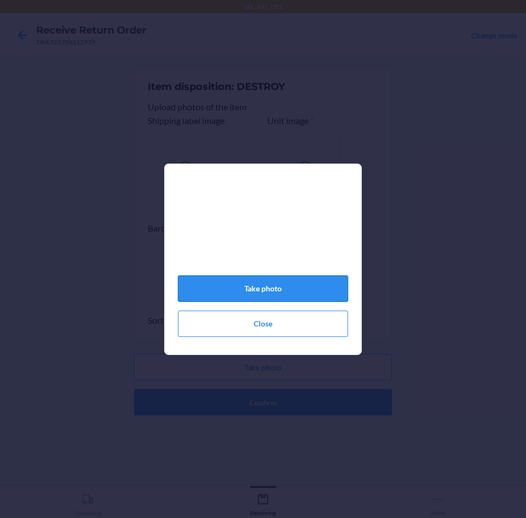
click at [319, 291] on button "Take photo" at bounding box center [263, 289] width 170 height 26
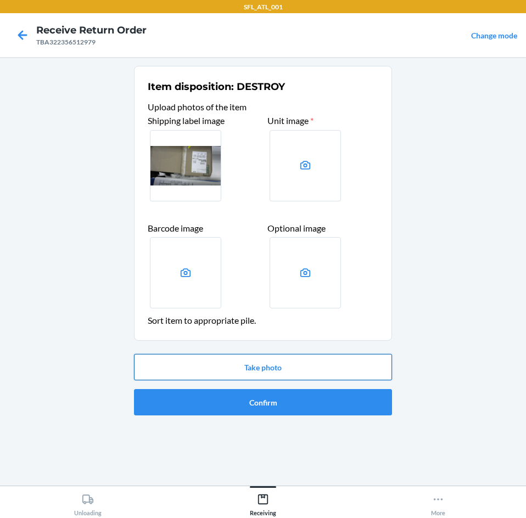
click at [285, 364] on button "Take photo" at bounding box center [263, 367] width 258 height 26
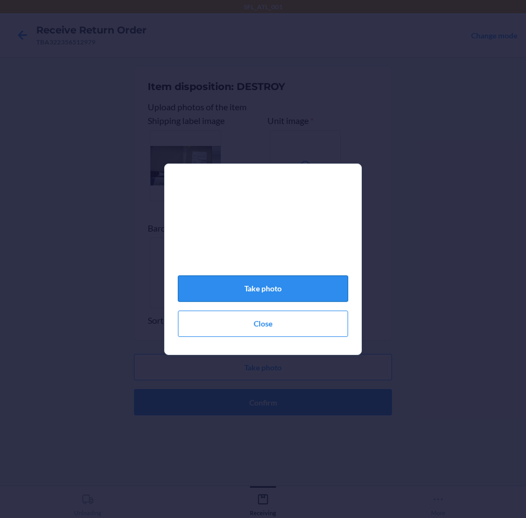
click at [279, 294] on button "Take photo" at bounding box center [263, 289] width 170 height 26
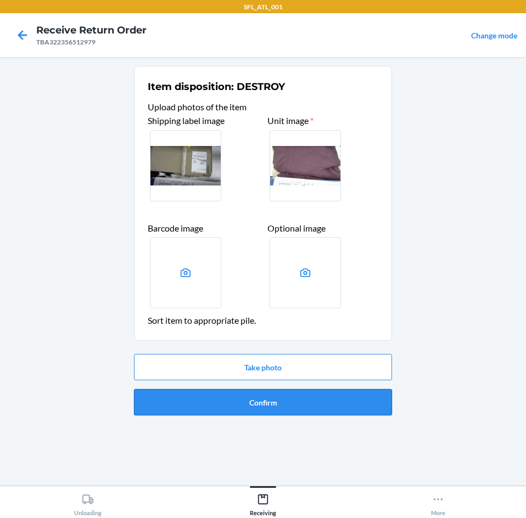
click at [281, 410] on button "Confirm" at bounding box center [263, 402] width 258 height 26
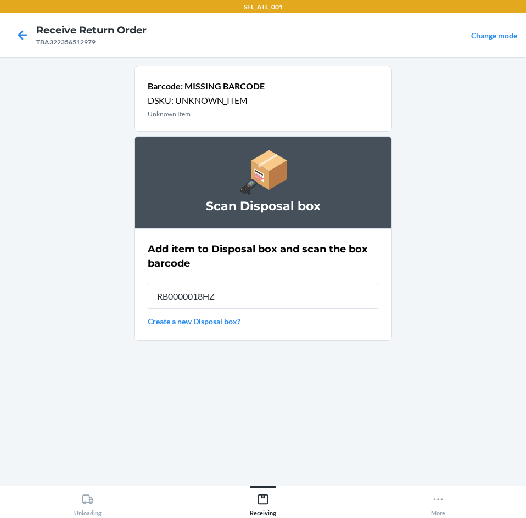
type input "RB0000018HZ"
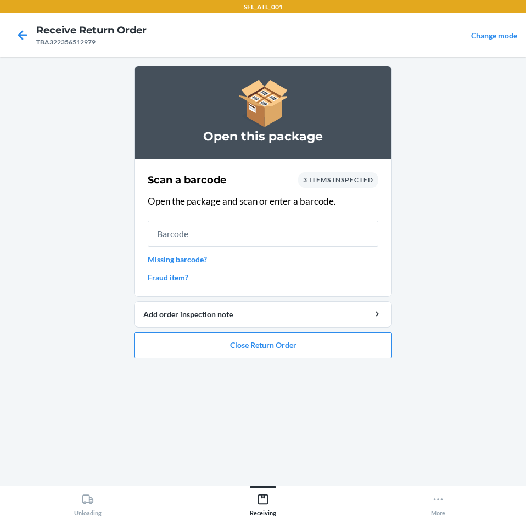
click at [207, 256] on link "Missing barcode?" at bounding box center [263, 260] width 231 height 12
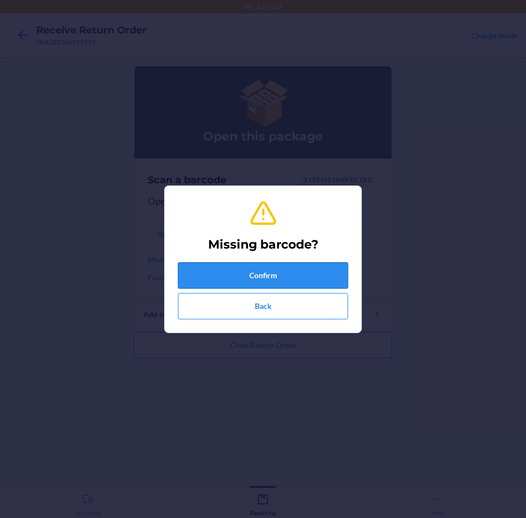
click at [236, 275] on button "Confirm" at bounding box center [263, 275] width 170 height 26
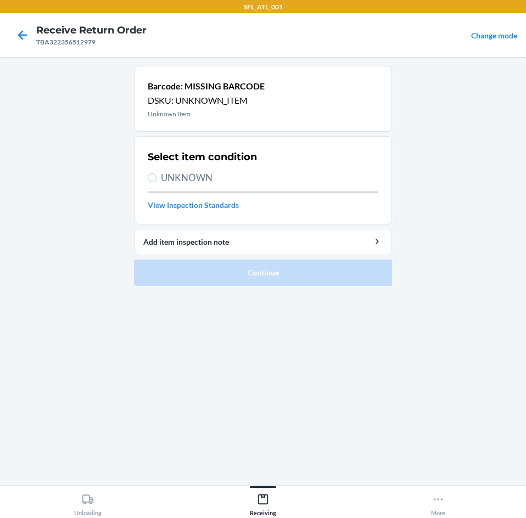
click at [158, 184] on label "UNKNOWN" at bounding box center [263, 178] width 231 height 14
click at [156, 182] on input "UNKNOWN" at bounding box center [152, 177] width 9 height 9
radio input "true"
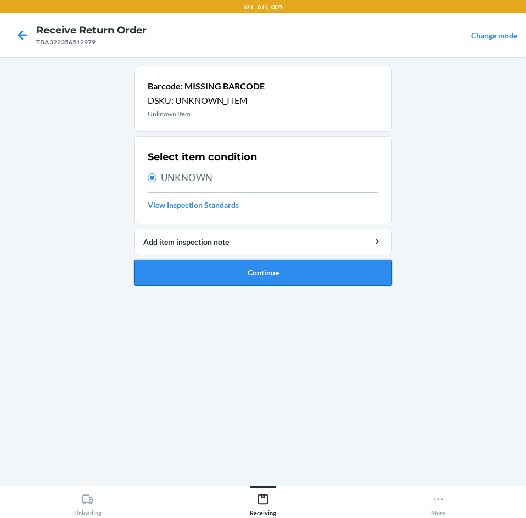
click at [190, 284] on ol "Barcode: MISSING BARCODE DSKU: UNKNOWN_ITEM Unknown Item Select item condition …" at bounding box center [263, 180] width 258 height 229
click at [194, 277] on button "Continue" at bounding box center [263, 273] width 258 height 26
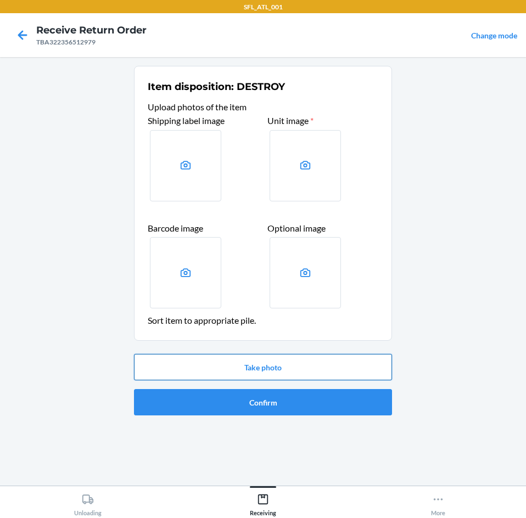
click at [252, 364] on button "Take photo" at bounding box center [263, 367] width 258 height 26
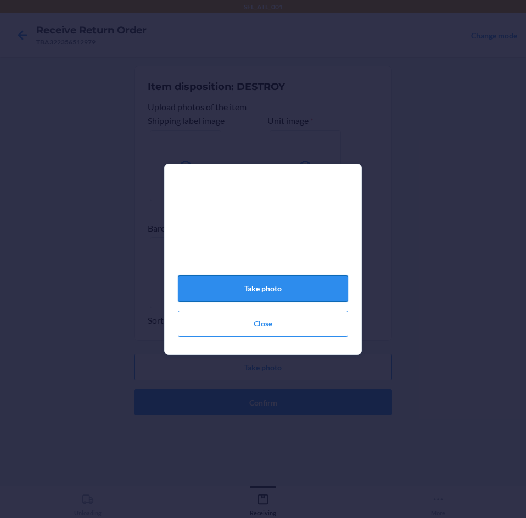
click at [271, 287] on button "Take photo" at bounding box center [263, 289] width 170 height 26
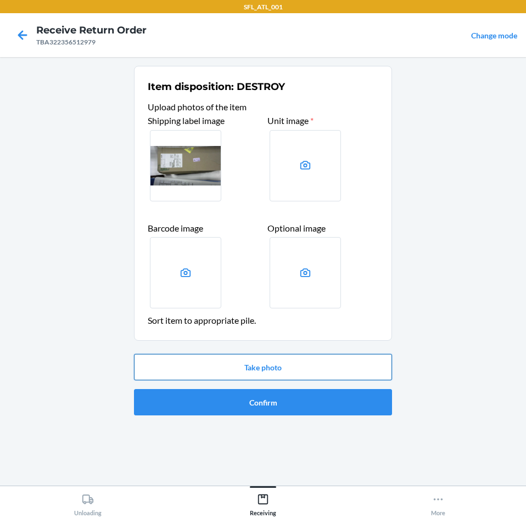
click at [273, 357] on button "Take photo" at bounding box center [263, 367] width 258 height 26
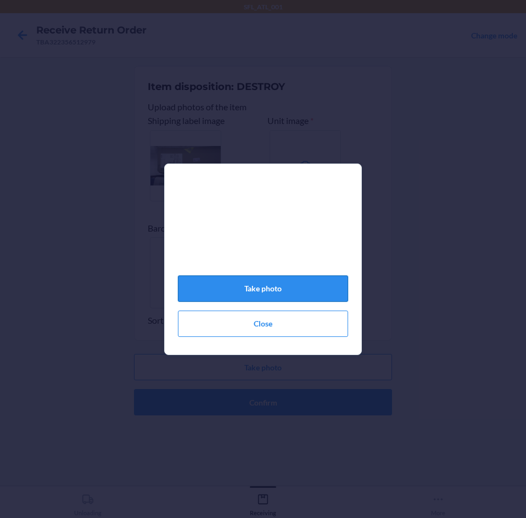
click at [255, 291] on button "Take photo" at bounding box center [263, 289] width 170 height 26
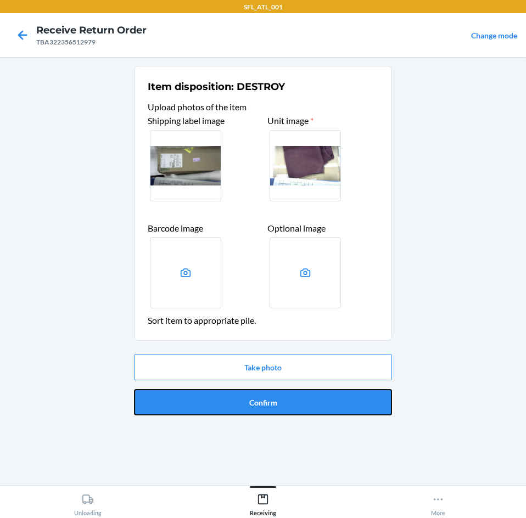
click at [265, 401] on button "Confirm" at bounding box center [263, 402] width 258 height 26
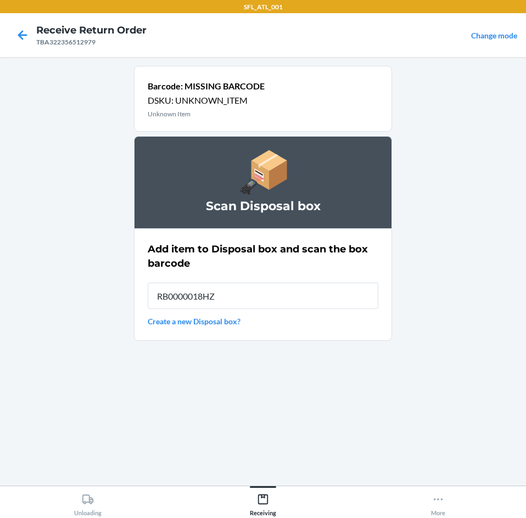
type input "RB0000018HZ"
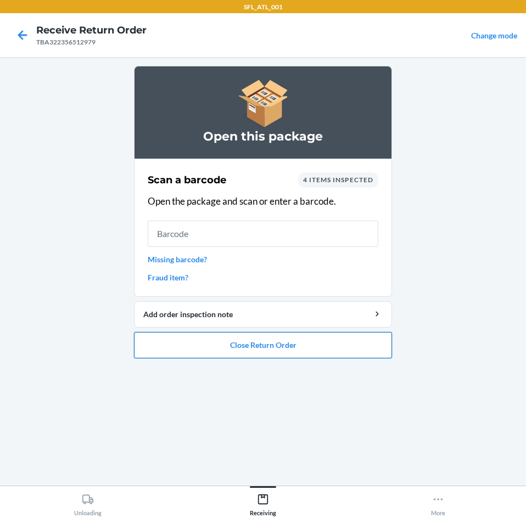
click at [262, 344] on button "Close Return Order" at bounding box center [263, 345] width 258 height 26
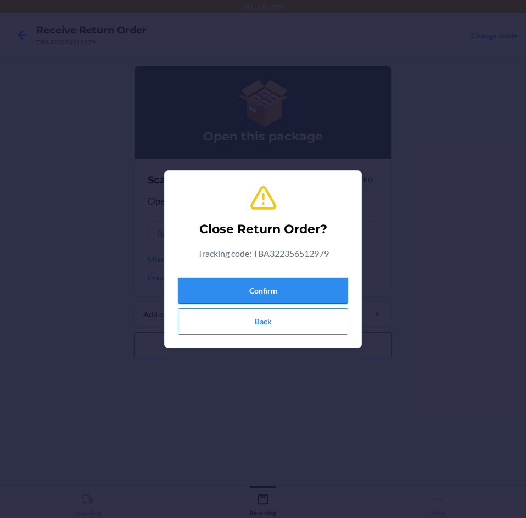
click at [283, 291] on button "Confirm" at bounding box center [263, 291] width 170 height 26
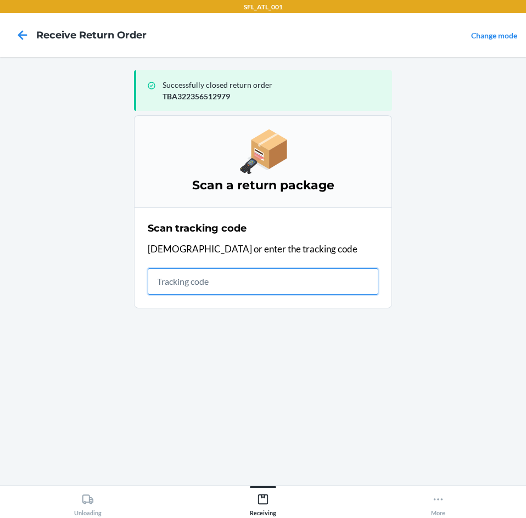
click at [199, 289] on input "text" at bounding box center [263, 281] width 231 height 26
type input "4203025994346361060233001"
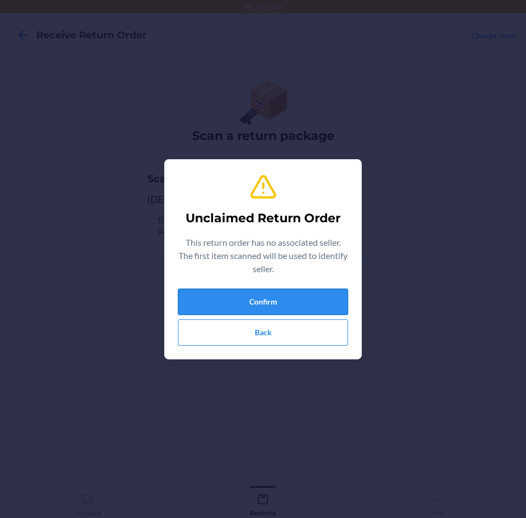
click at [206, 304] on button "Confirm" at bounding box center [263, 302] width 170 height 26
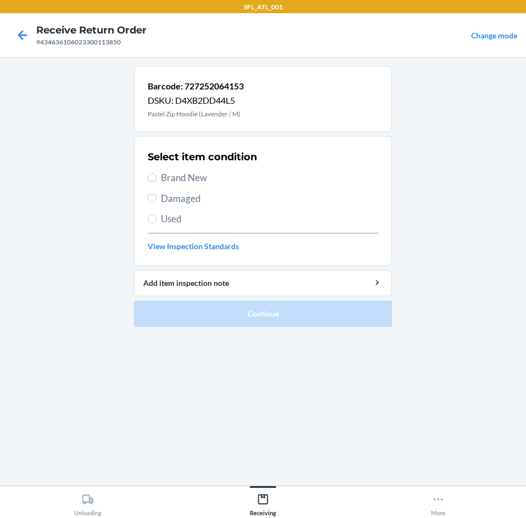
click at [172, 176] on span "Brand New" at bounding box center [269, 178] width 217 height 14
click at [156, 176] on input "Brand New" at bounding box center [152, 177] width 9 height 9
radio input "true"
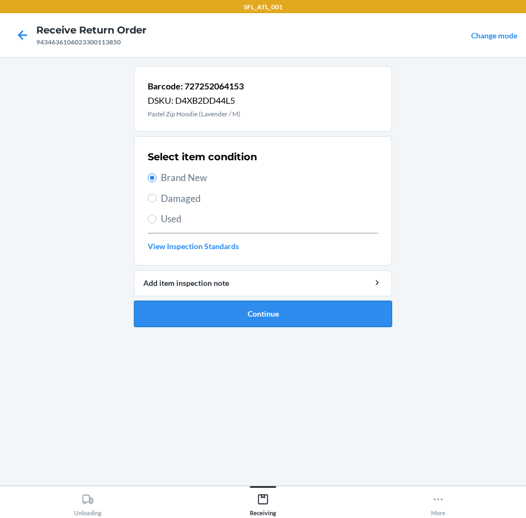
click at [165, 305] on button "Continue" at bounding box center [263, 314] width 258 height 26
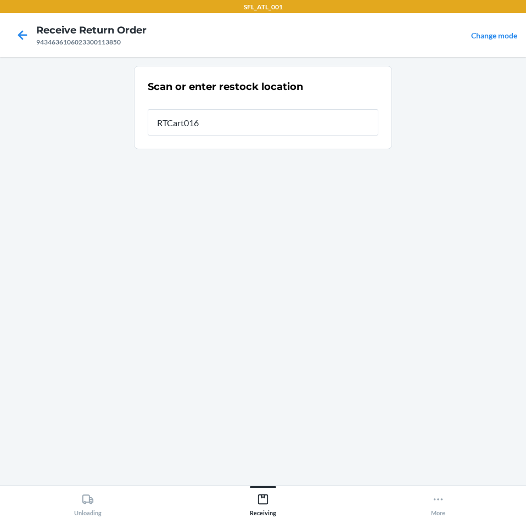
type input "RTCart016"
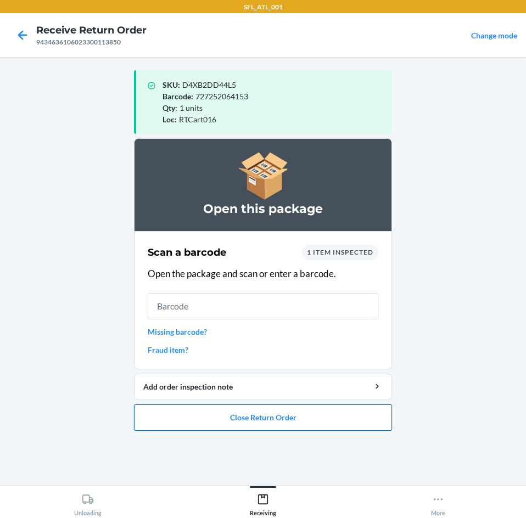
click at [197, 428] on button "Close Return Order" at bounding box center [263, 418] width 258 height 26
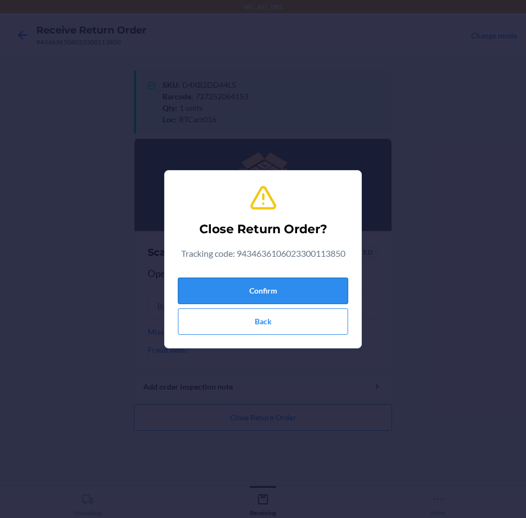
click at [204, 284] on button "Confirm" at bounding box center [263, 291] width 170 height 26
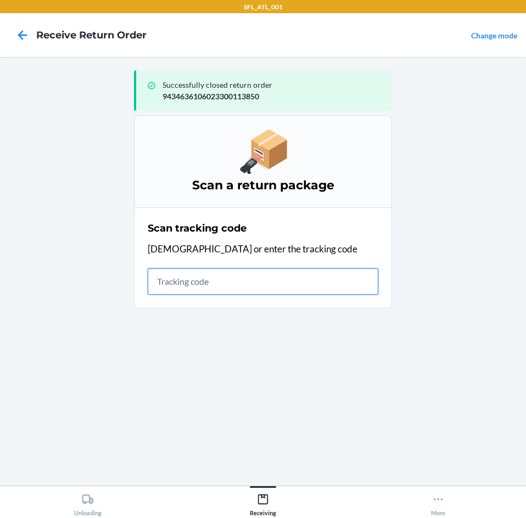
click at [195, 288] on input "text" at bounding box center [263, 281] width 231 height 26
type input "420302599434636106"
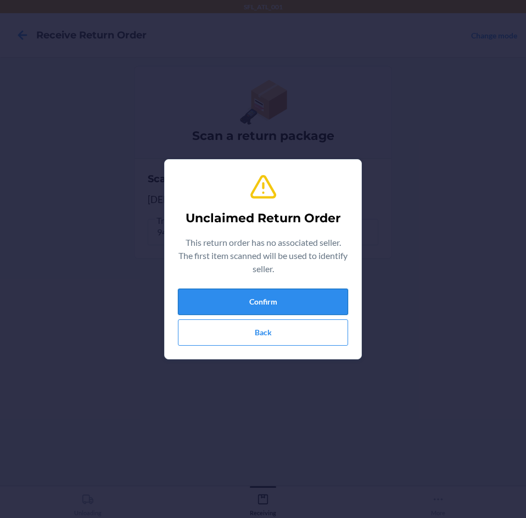
click at [295, 301] on button "Confirm" at bounding box center [263, 302] width 170 height 26
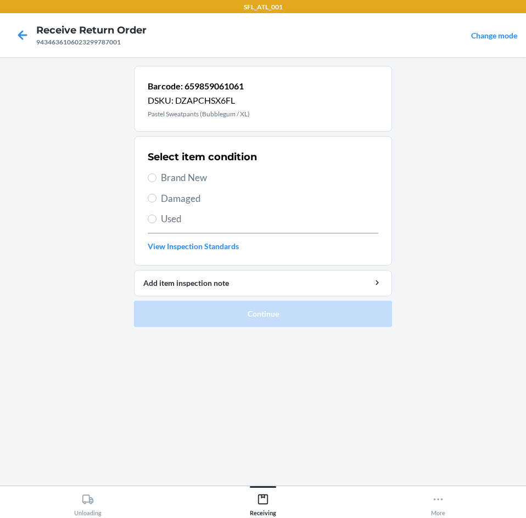
click at [165, 175] on span "Brand New" at bounding box center [269, 178] width 217 height 14
click at [156, 175] on input "Brand New" at bounding box center [152, 177] width 9 height 9
radio input "true"
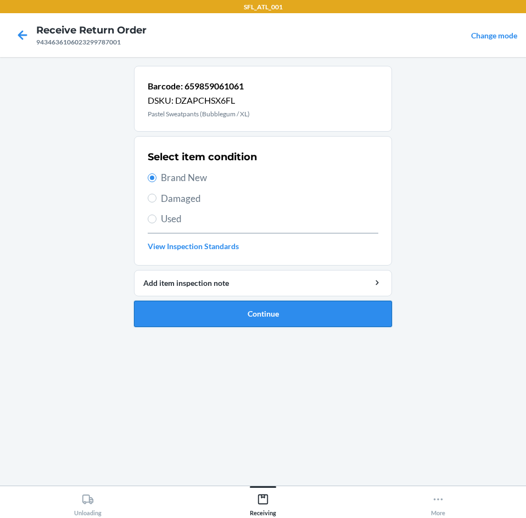
click at [203, 315] on button "Continue" at bounding box center [263, 314] width 258 height 26
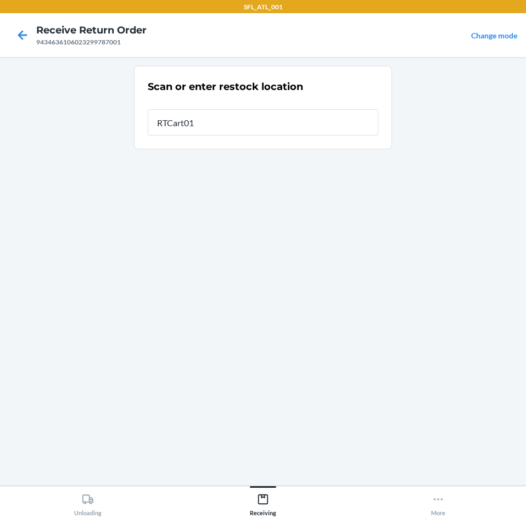
type input "RTCart016"
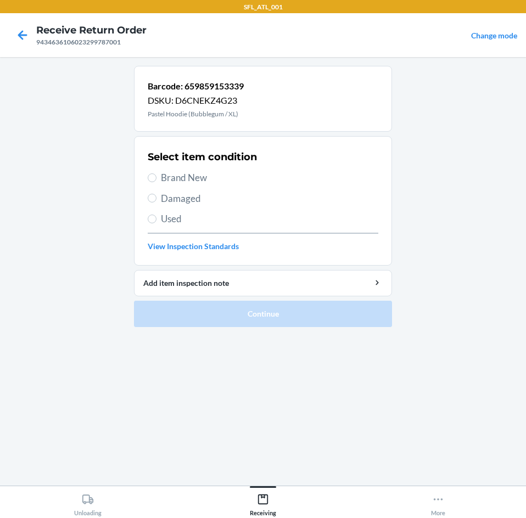
click at [187, 181] on span "Brand New" at bounding box center [269, 178] width 217 height 14
click at [156, 181] on input "Brand New" at bounding box center [152, 177] width 9 height 9
radio input "true"
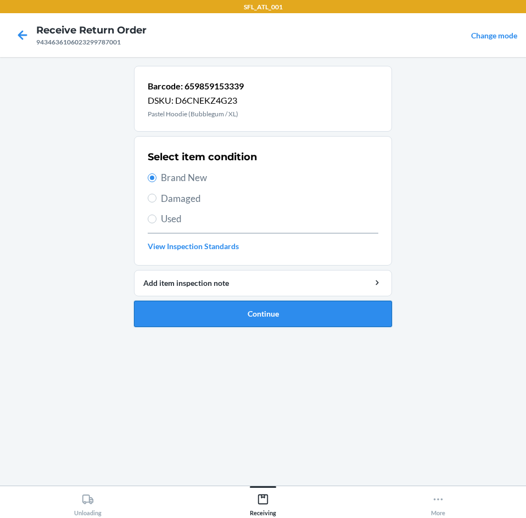
click at [217, 313] on button "Continue" at bounding box center [263, 314] width 258 height 26
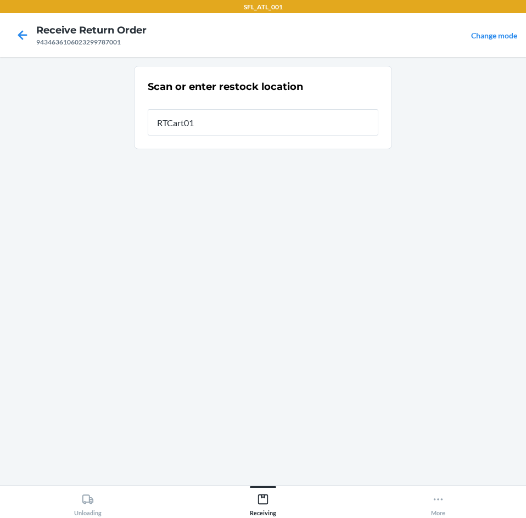
type input "RTCart016"
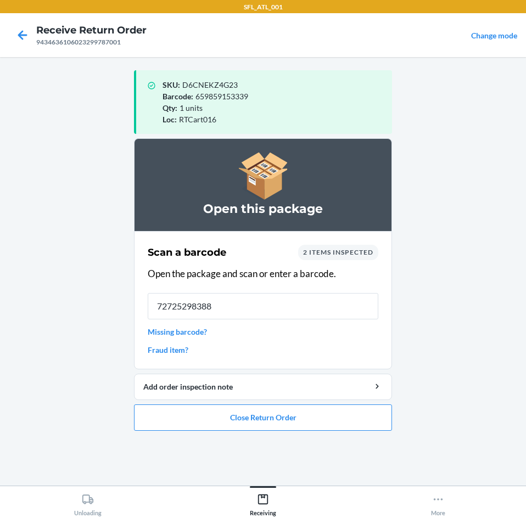
type input "727252983881"
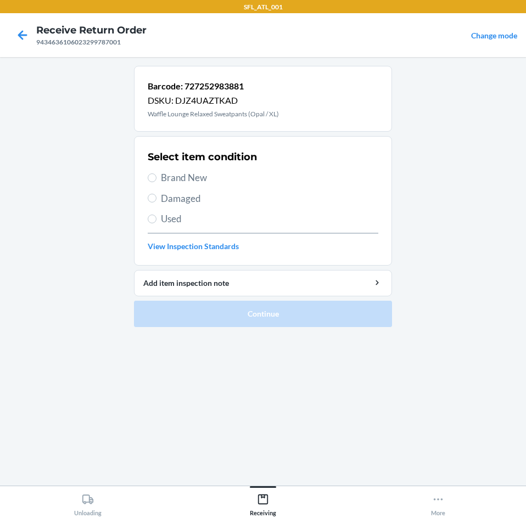
click at [164, 172] on span "Brand New" at bounding box center [269, 178] width 217 height 14
click at [156, 173] on input "Brand New" at bounding box center [152, 177] width 9 height 9
radio input "true"
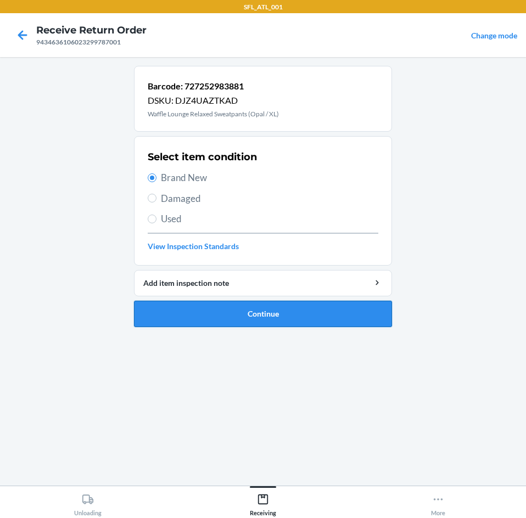
click at [163, 317] on button "Continue" at bounding box center [263, 314] width 258 height 26
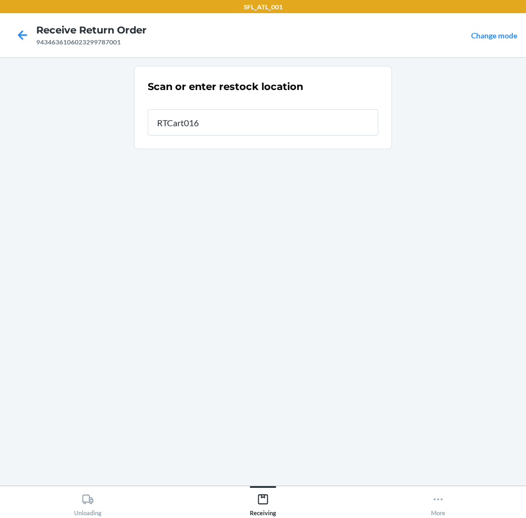
type input "RTCart016"
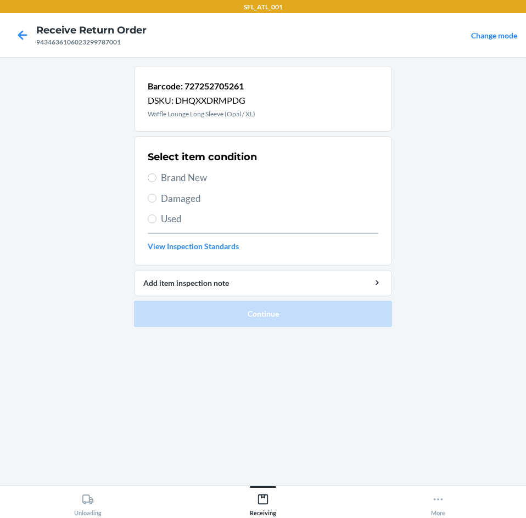
click at [174, 176] on span "Brand New" at bounding box center [269, 178] width 217 height 14
click at [156, 176] on input "Brand New" at bounding box center [152, 177] width 9 height 9
radio input "true"
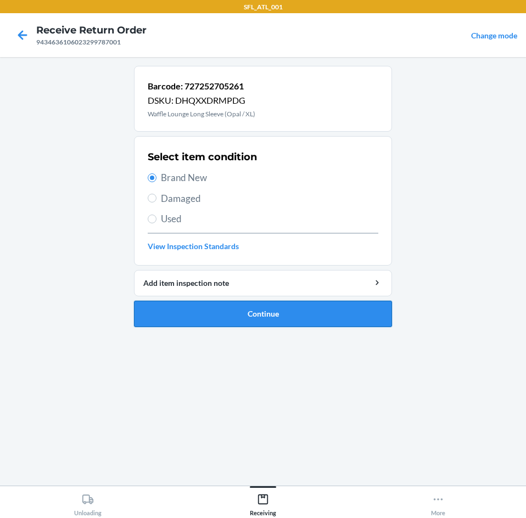
click at [175, 317] on button "Continue" at bounding box center [263, 314] width 258 height 26
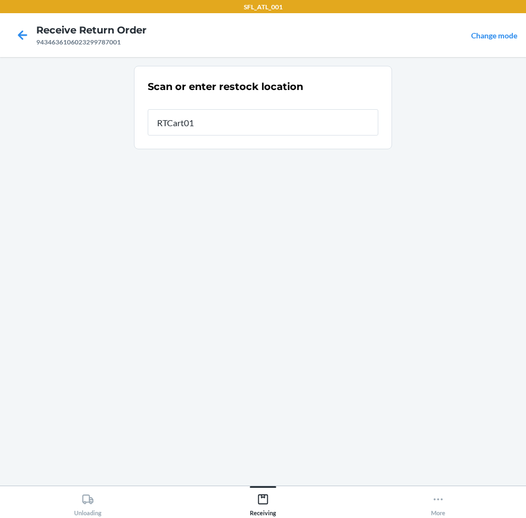
type input "RTCart016"
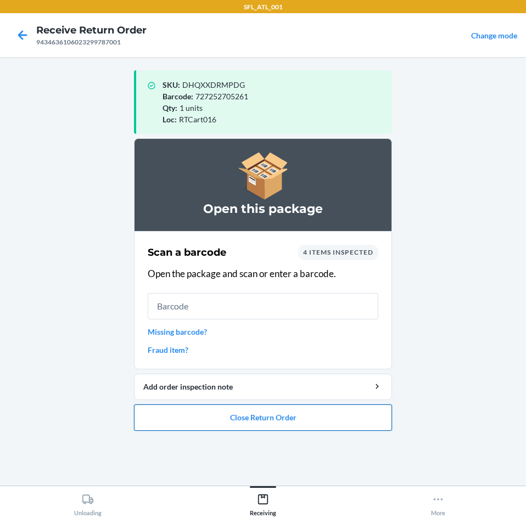
click at [181, 420] on button "Close Return Order" at bounding box center [263, 418] width 258 height 26
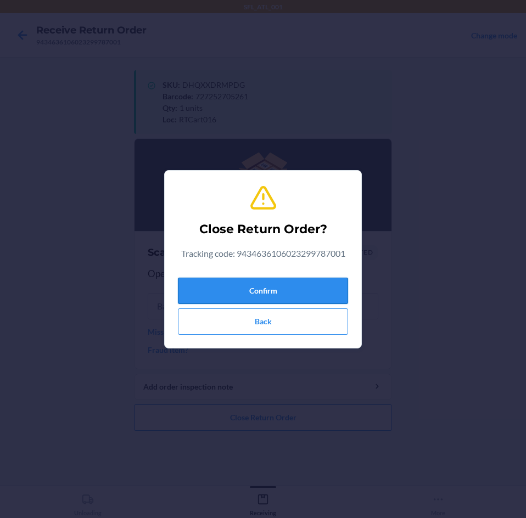
click at [230, 283] on button "Confirm" at bounding box center [263, 291] width 170 height 26
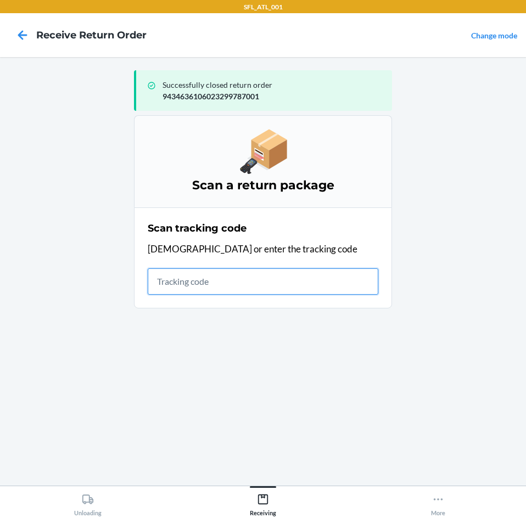
click at [273, 290] on input "text" at bounding box center [263, 281] width 231 height 26
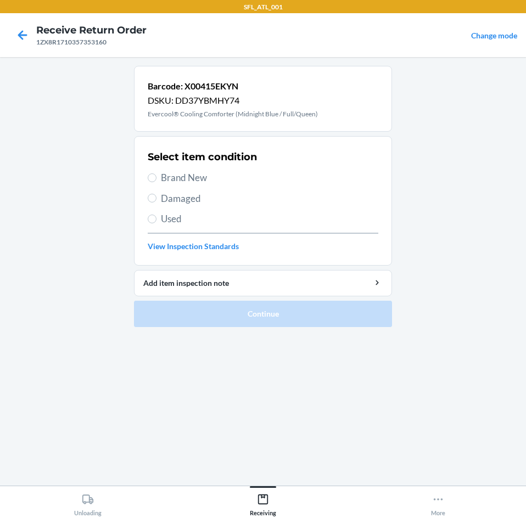
click at [189, 202] on span "Damaged" at bounding box center [269, 199] width 217 height 14
click at [156, 202] on input "Damaged" at bounding box center [152, 198] width 9 height 9
radio input "true"
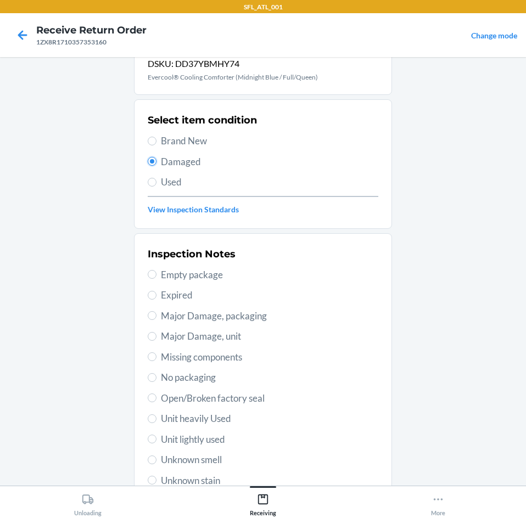
scroll to position [55, 0]
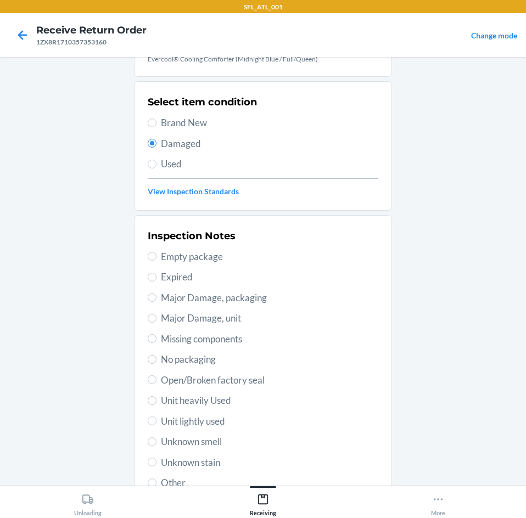
click at [220, 300] on span "Major Damage, packaging" at bounding box center [269, 298] width 217 height 14
click at [156, 300] on input "Major Damage, packaging" at bounding box center [152, 297] width 9 height 9
radio input "true"
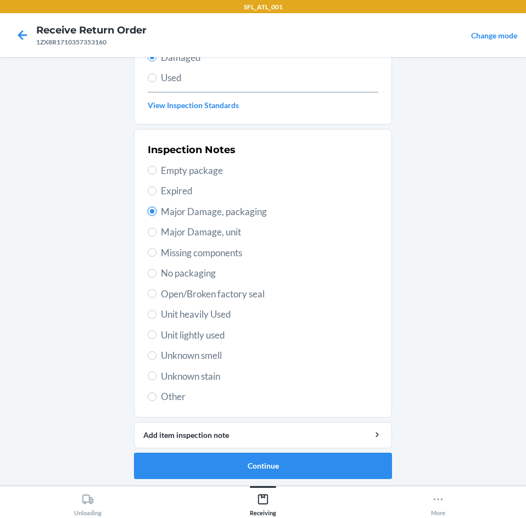
scroll to position [143, 0]
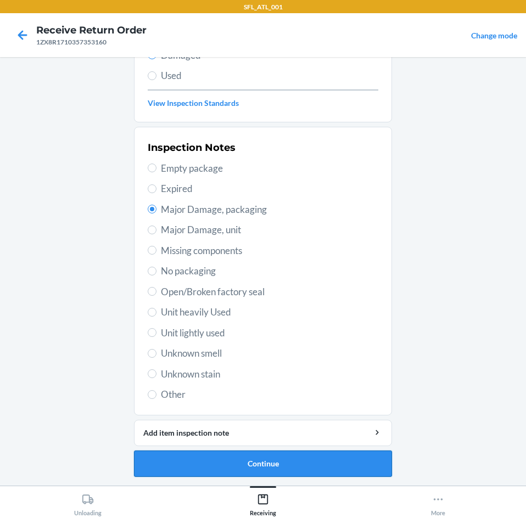
click at [177, 458] on button "Continue" at bounding box center [263, 464] width 258 height 26
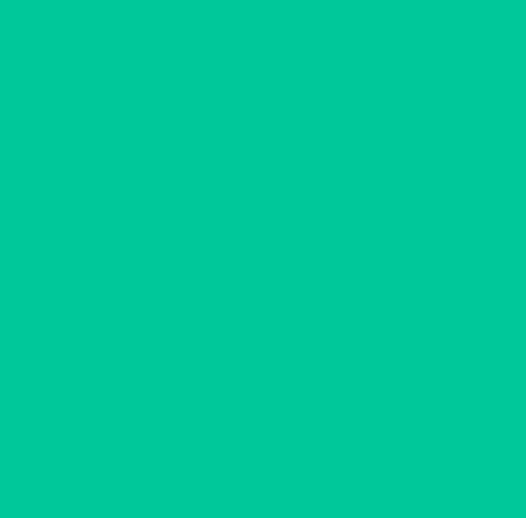
scroll to position [46, 0]
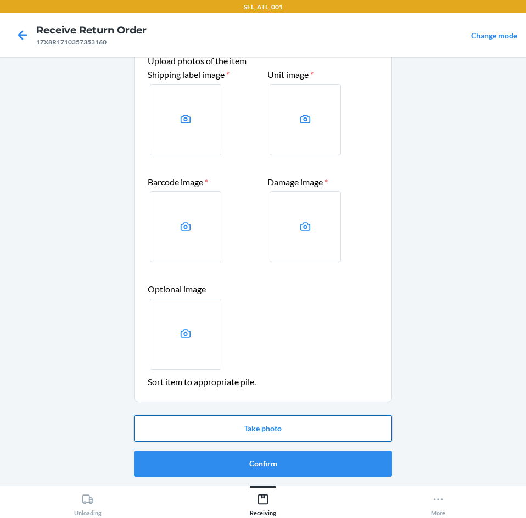
click at [237, 431] on button "Take photo" at bounding box center [263, 429] width 258 height 26
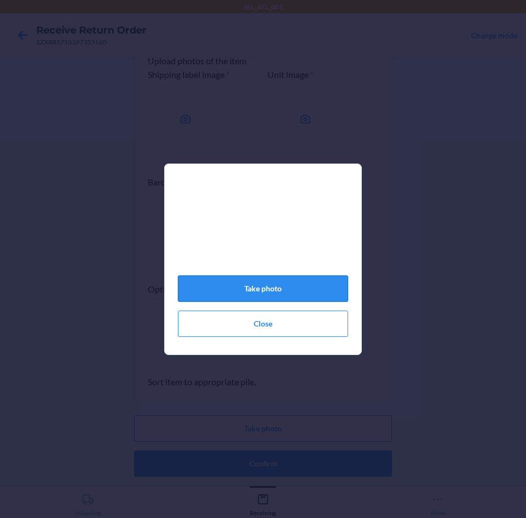
click at [295, 302] on button "Take photo" at bounding box center [263, 289] width 170 height 26
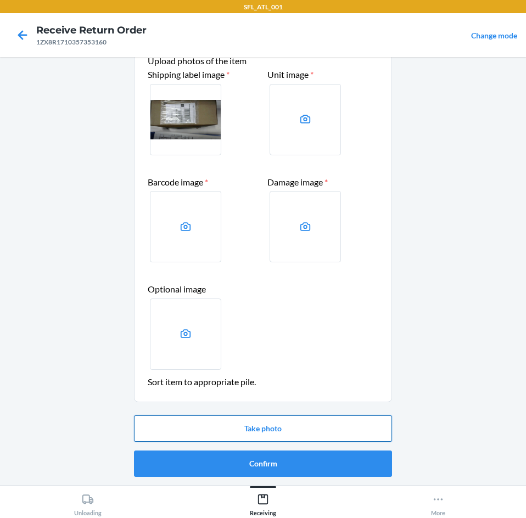
click at [270, 434] on button "Take photo" at bounding box center [263, 429] width 258 height 26
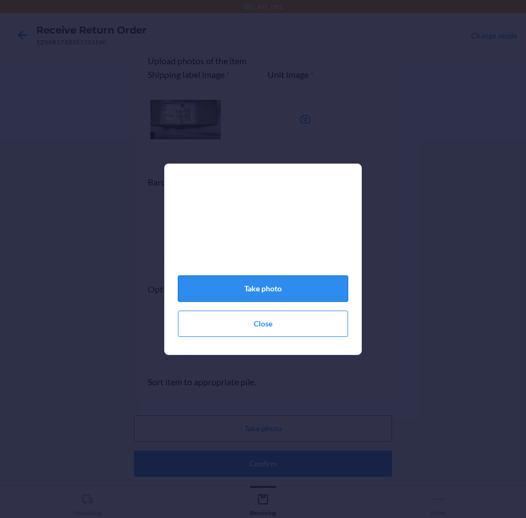
click at [272, 294] on button "Take photo" at bounding box center [263, 289] width 170 height 26
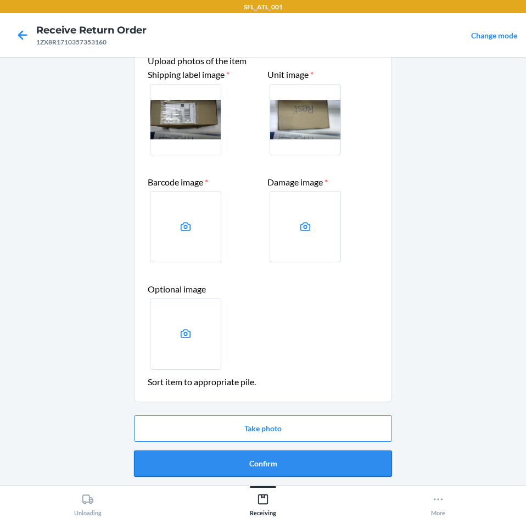
click at [254, 471] on button "Confirm" at bounding box center [263, 464] width 258 height 26
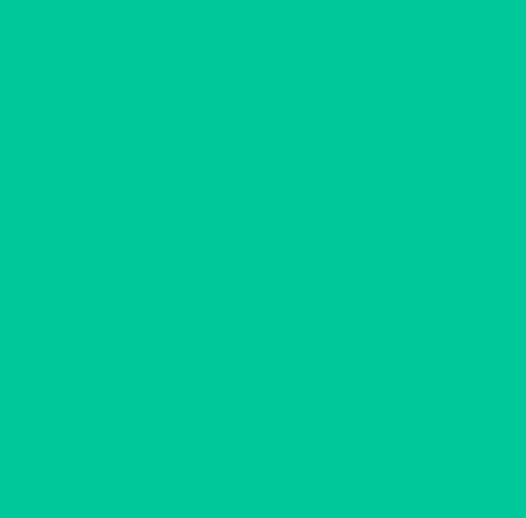
scroll to position [0, 0]
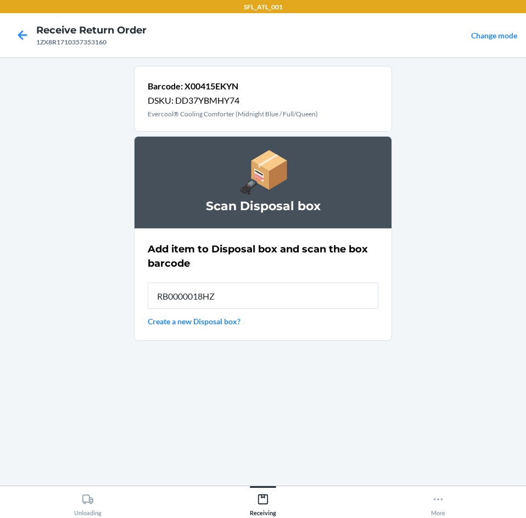
type input "RB0000018HZ"
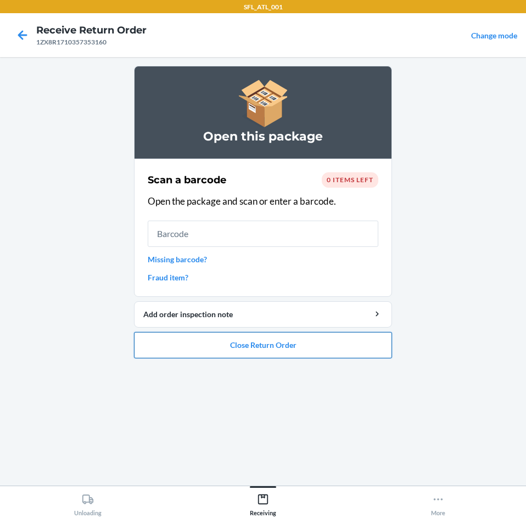
click at [330, 349] on button "Close Return Order" at bounding box center [263, 345] width 258 height 26
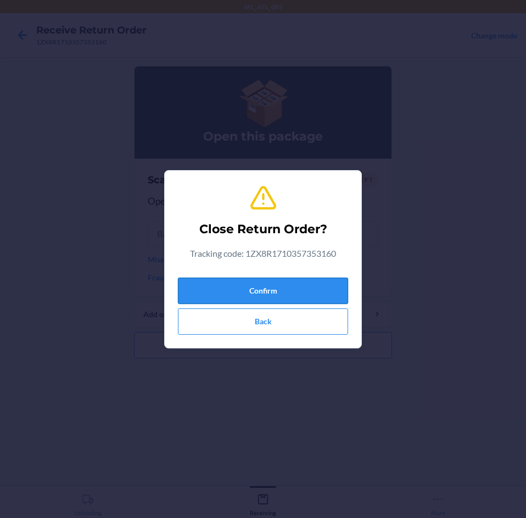
click at [310, 290] on button "Confirm" at bounding box center [263, 291] width 170 height 26
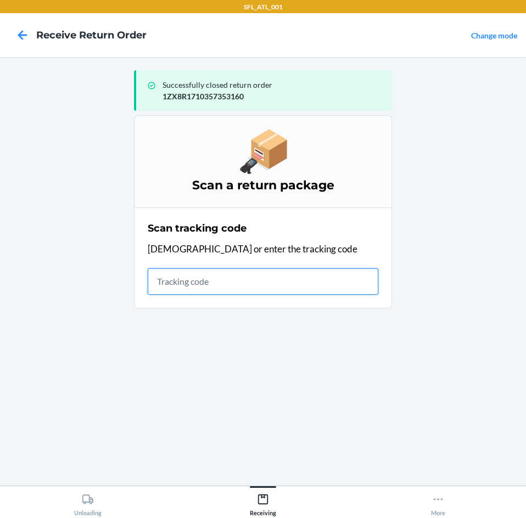
drag, startPoint x: 195, startPoint y: 277, endPoint x: 202, endPoint y: 281, distance: 7.4
click at [195, 277] on input "text" at bounding box center [263, 281] width 231 height 26
type input "1ZX8R17103605399"
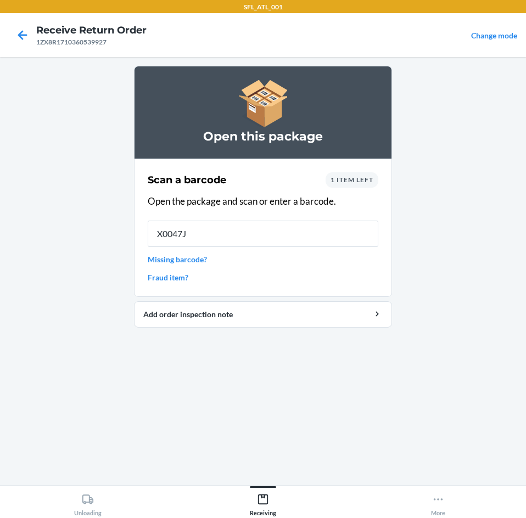
type input "X0047JE"
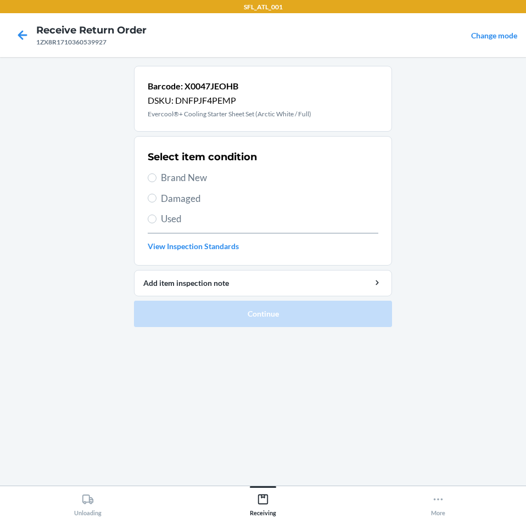
click at [186, 190] on div "Select item condition Brand New Damaged Used View Inspection Standards" at bounding box center [263, 201] width 231 height 109
click at [181, 199] on span "Damaged" at bounding box center [269, 199] width 217 height 14
click at [156, 199] on input "Damaged" at bounding box center [152, 198] width 9 height 9
radio input "true"
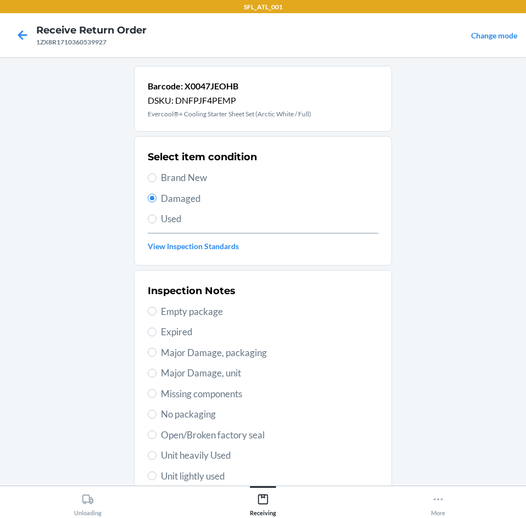
click at [195, 352] on span "Major Damage, packaging" at bounding box center [269, 353] width 217 height 14
click at [156, 352] on input "Major Damage, packaging" at bounding box center [152, 352] width 9 height 9
radio input "true"
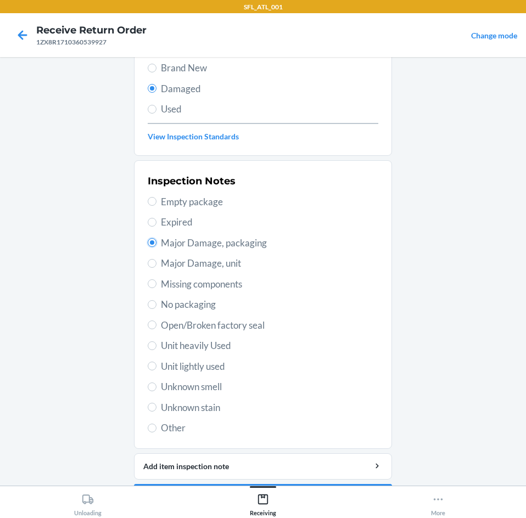
scroll to position [143, 0]
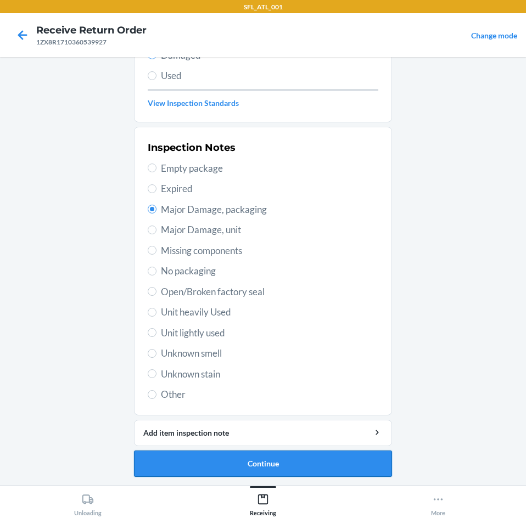
click at [219, 458] on button "Continue" at bounding box center [263, 464] width 258 height 26
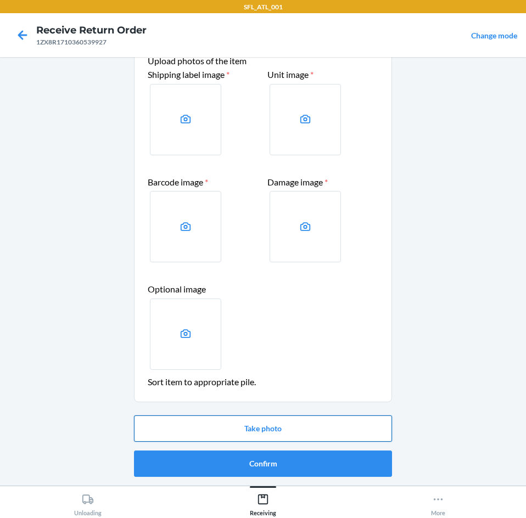
click at [259, 425] on button "Take photo" at bounding box center [263, 429] width 258 height 26
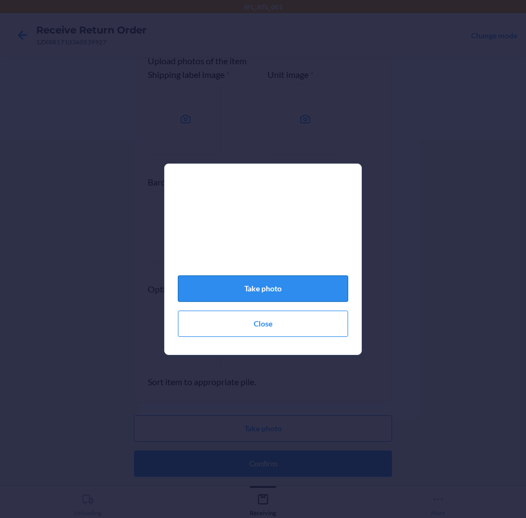
click at [277, 302] on button "Take photo" at bounding box center [263, 289] width 170 height 26
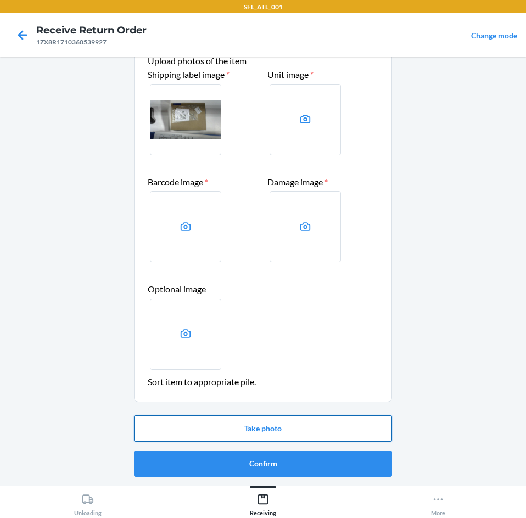
click at [245, 426] on button "Take photo" at bounding box center [263, 429] width 258 height 26
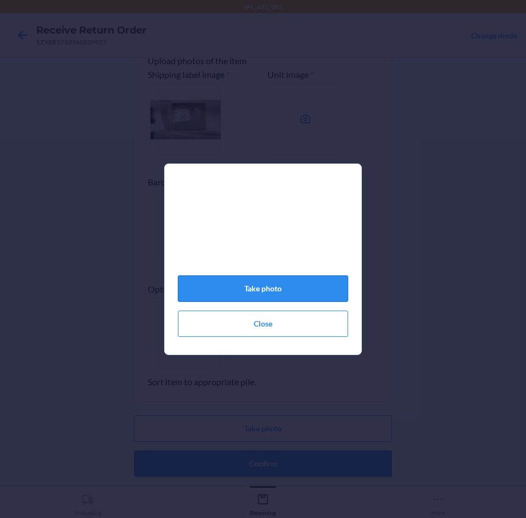
click at [235, 290] on button "Take photo" at bounding box center [263, 289] width 170 height 26
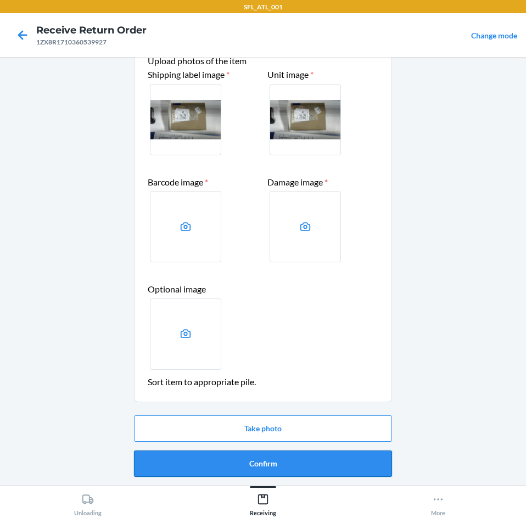
click at [232, 456] on button "Confirm" at bounding box center [263, 464] width 258 height 26
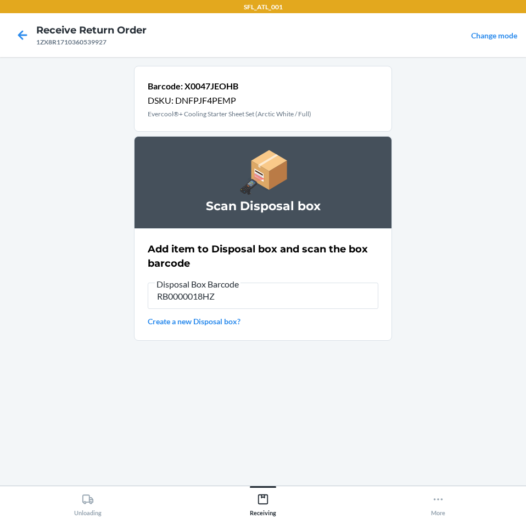
type input "RB0000018HZ"
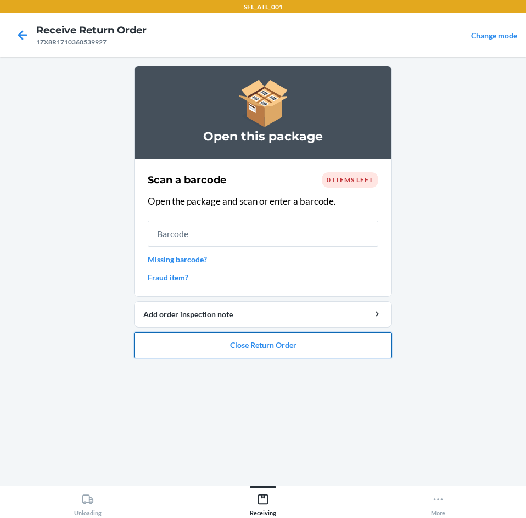
click at [235, 342] on button "Close Return Order" at bounding box center [263, 345] width 258 height 26
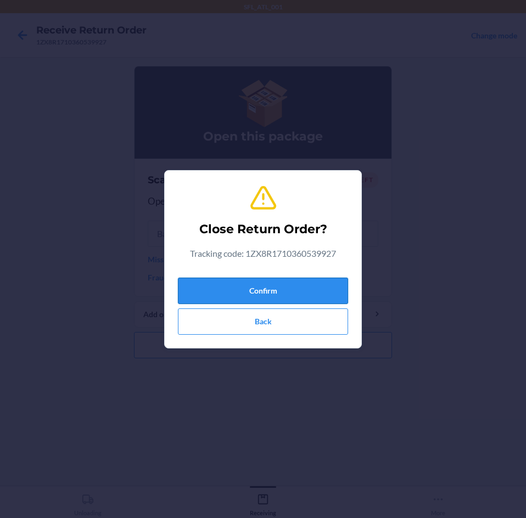
click at [244, 281] on button "Confirm" at bounding box center [263, 291] width 170 height 26
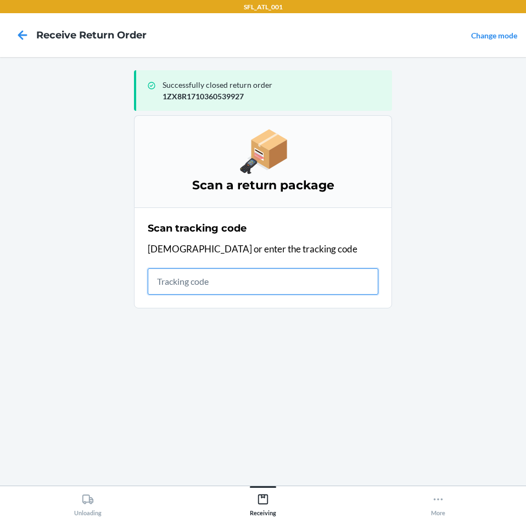
click at [243, 282] on input "text" at bounding box center [263, 281] width 231 height 26
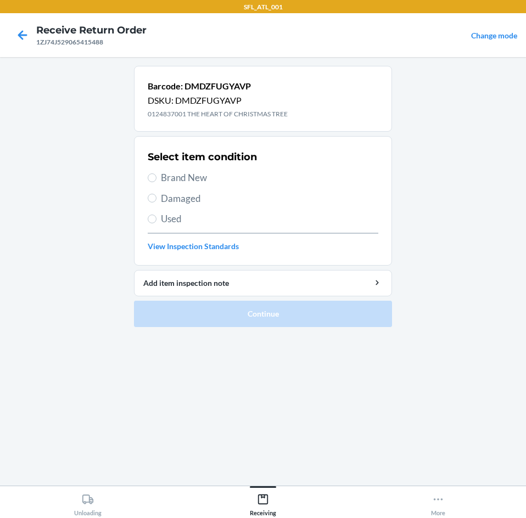
click at [167, 202] on span "Damaged" at bounding box center [269, 199] width 217 height 14
click at [156, 202] on input "Damaged" at bounding box center [152, 198] width 9 height 9
radio input "true"
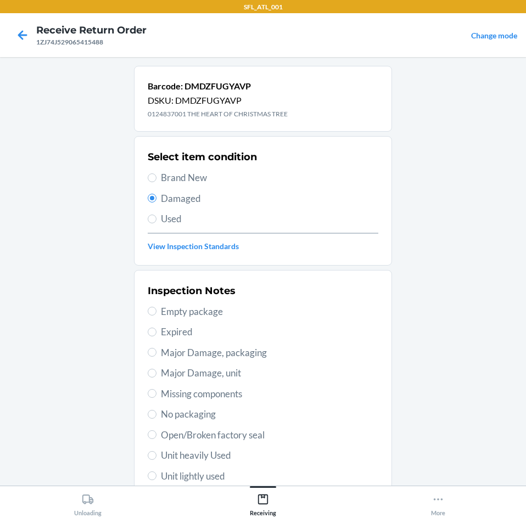
click at [219, 357] on span "Major Damage, packaging" at bounding box center [269, 353] width 217 height 14
click at [156, 357] on input "Major Damage, packaging" at bounding box center [152, 352] width 9 height 9
radio input "true"
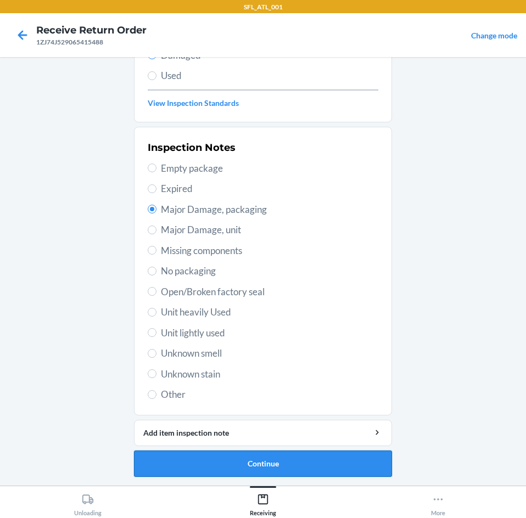
click at [211, 466] on button "Continue" at bounding box center [263, 464] width 258 height 26
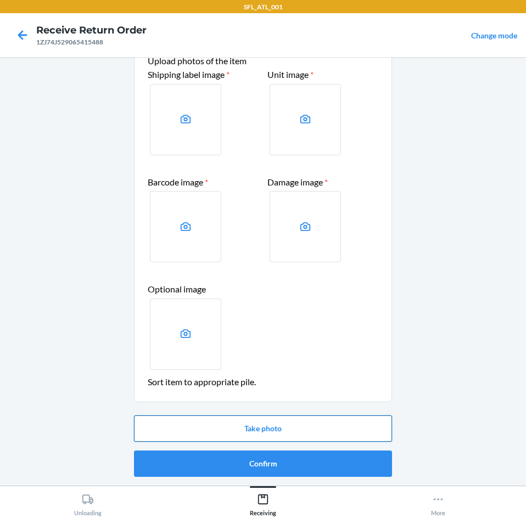
click at [226, 434] on button "Take photo" at bounding box center [263, 429] width 258 height 26
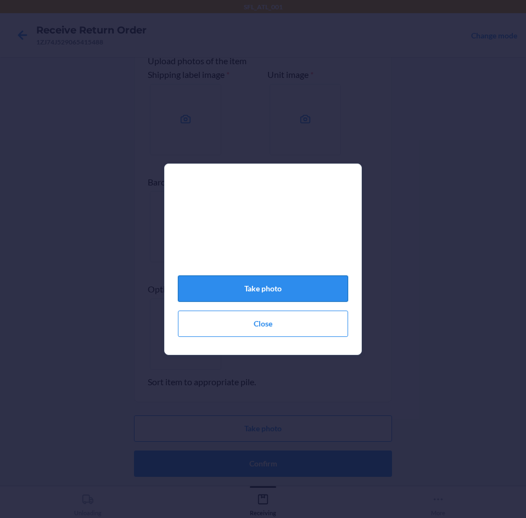
click at [320, 297] on button "Take photo" at bounding box center [263, 289] width 170 height 26
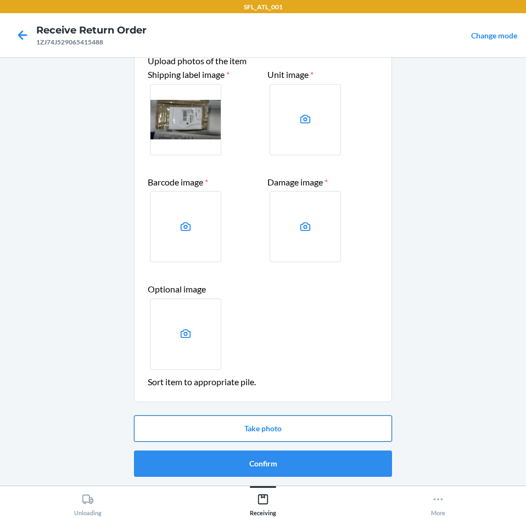
click at [299, 434] on button "Take photo" at bounding box center [263, 429] width 258 height 26
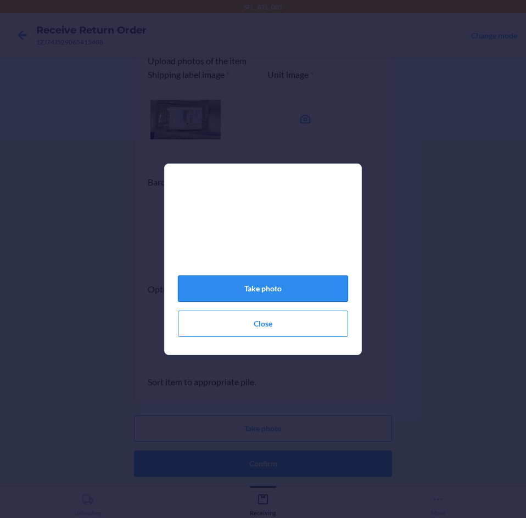
click at [262, 290] on button "Take photo" at bounding box center [263, 289] width 170 height 26
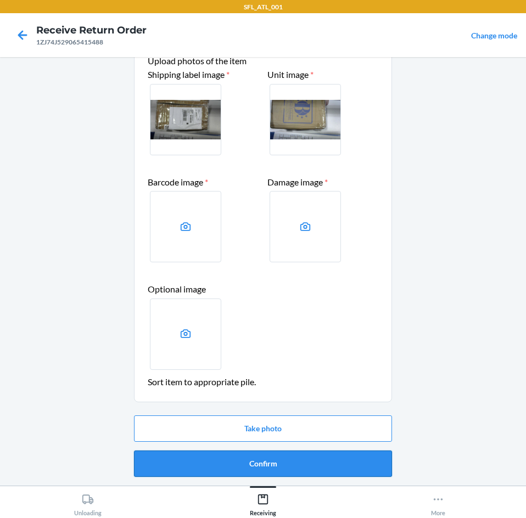
click at [268, 469] on button "Confirm" at bounding box center [263, 464] width 258 height 26
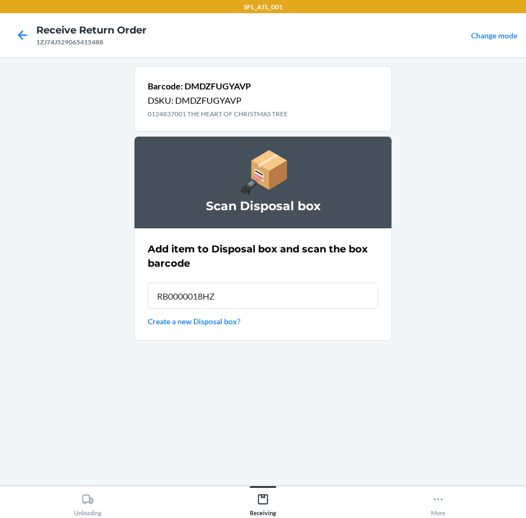
type input "RB0000018HZ"
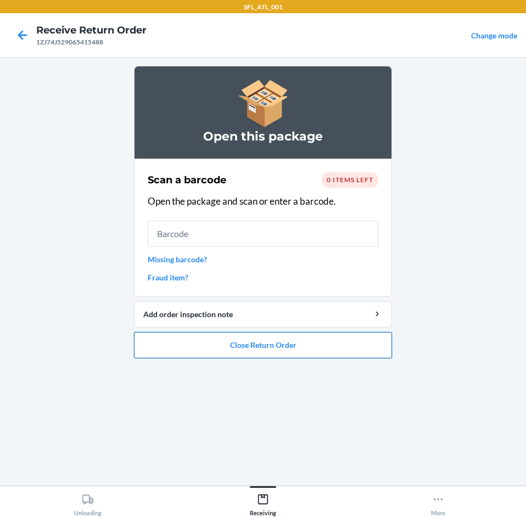
click at [313, 351] on button "Close Return Order" at bounding box center [263, 345] width 258 height 26
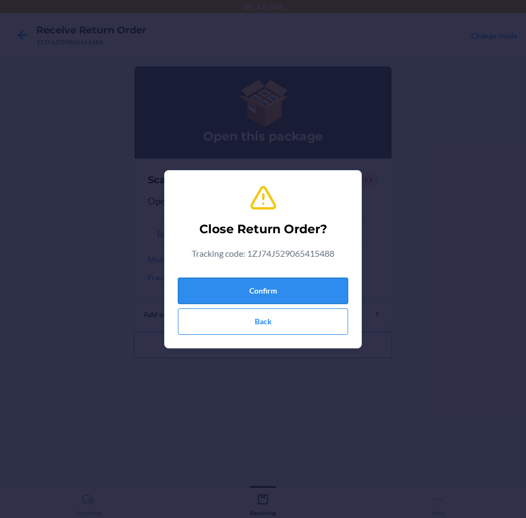
click at [289, 298] on button "Confirm" at bounding box center [263, 291] width 170 height 26
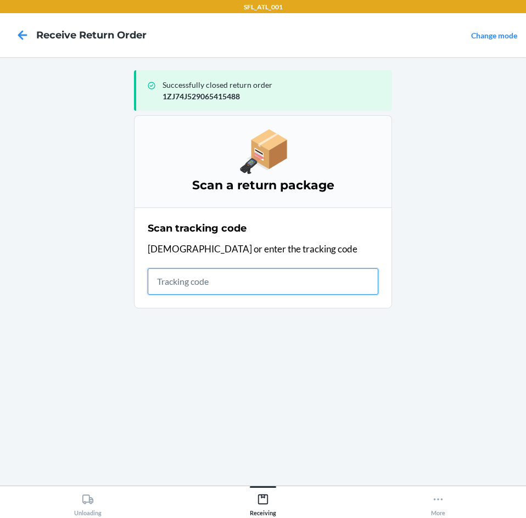
click at [170, 278] on input "text" at bounding box center [263, 281] width 231 height 26
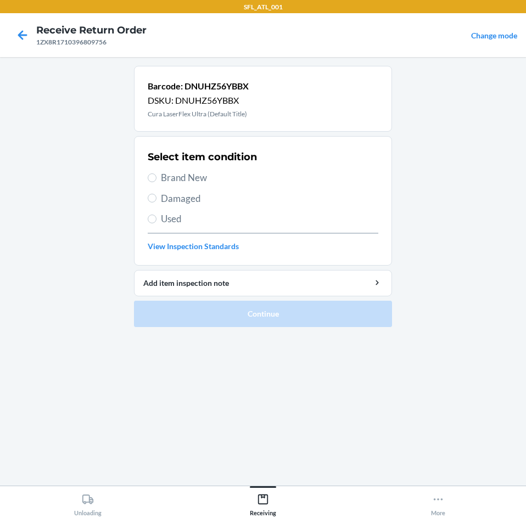
click at [158, 217] on label "Used" at bounding box center [263, 219] width 231 height 14
click at [156, 217] on input "Used" at bounding box center [152, 219] width 9 height 9
radio input "true"
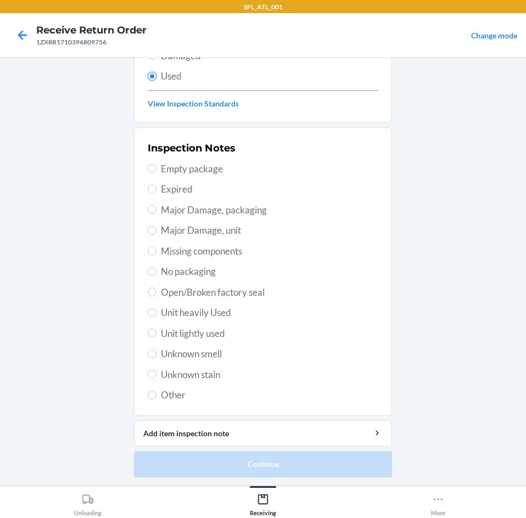
scroll to position [143, 0]
click at [172, 288] on span "Open/Broken factory seal" at bounding box center [269, 292] width 217 height 14
click at [156, 288] on input "Open/Broken factory seal" at bounding box center [152, 291] width 9 height 9
radio input "true"
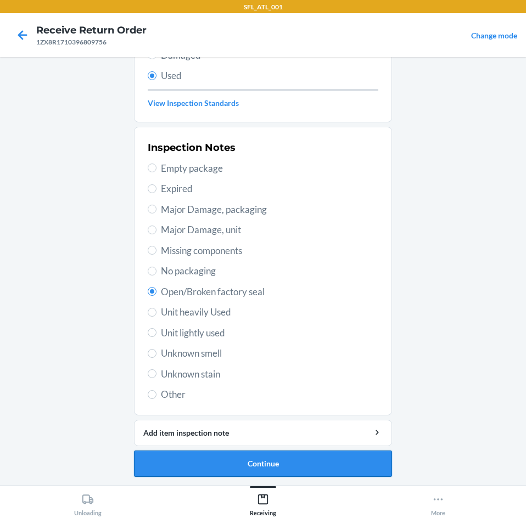
click at [254, 461] on button "Continue" at bounding box center [263, 464] width 258 height 26
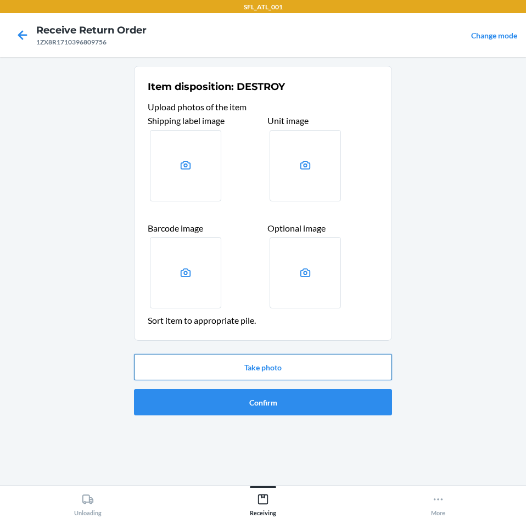
click at [253, 374] on button "Take photo" at bounding box center [263, 367] width 258 height 26
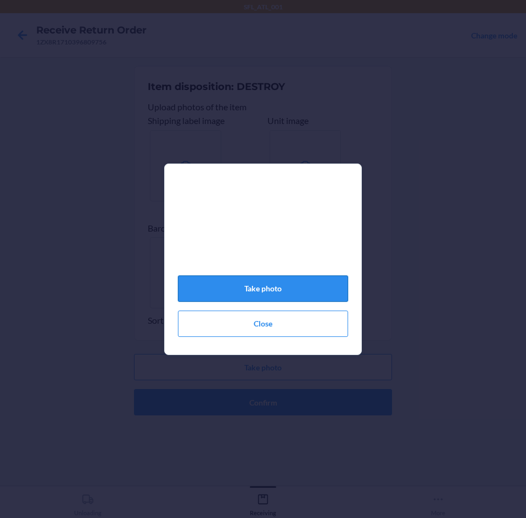
click at [276, 300] on button "Take photo" at bounding box center [263, 289] width 170 height 26
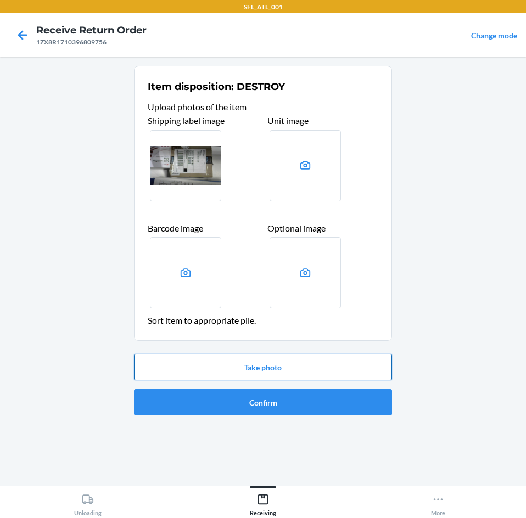
click at [221, 371] on button "Take photo" at bounding box center [263, 367] width 258 height 26
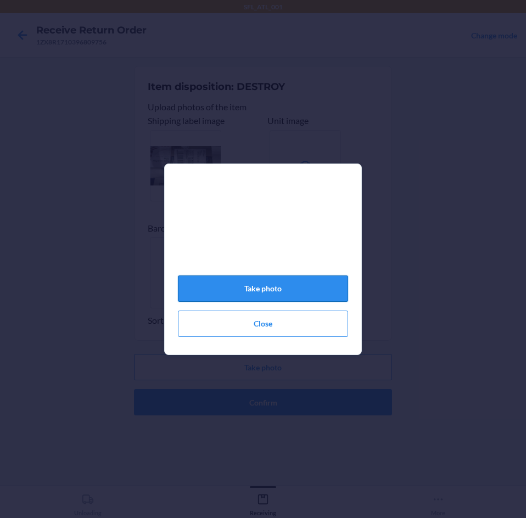
click at [233, 285] on button "Take photo" at bounding box center [263, 289] width 170 height 26
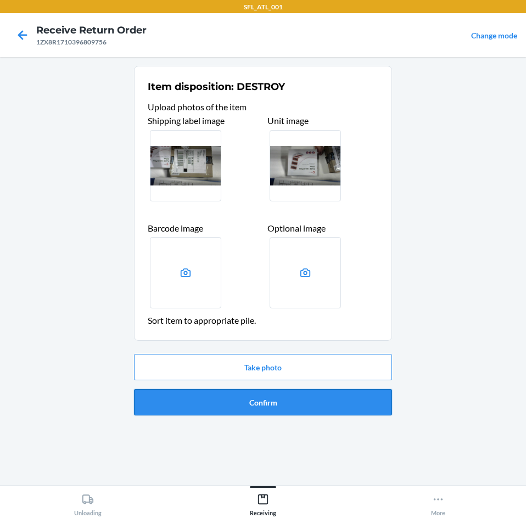
click at [288, 401] on button "Confirm" at bounding box center [263, 402] width 258 height 26
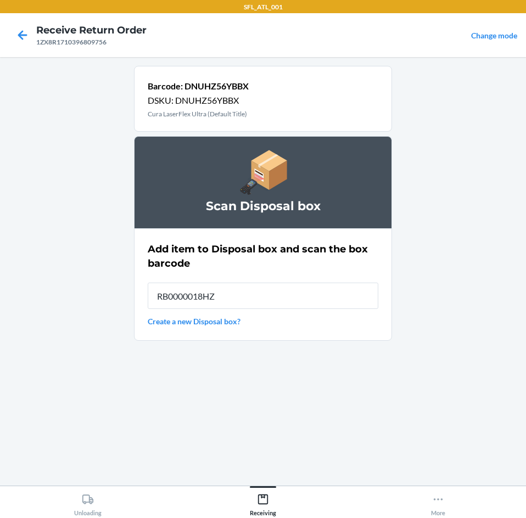
type input "RB0000018HZ"
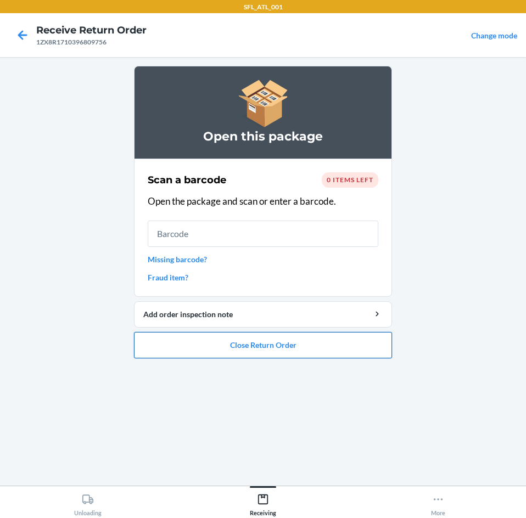
click at [251, 344] on button "Close Return Order" at bounding box center [263, 345] width 258 height 26
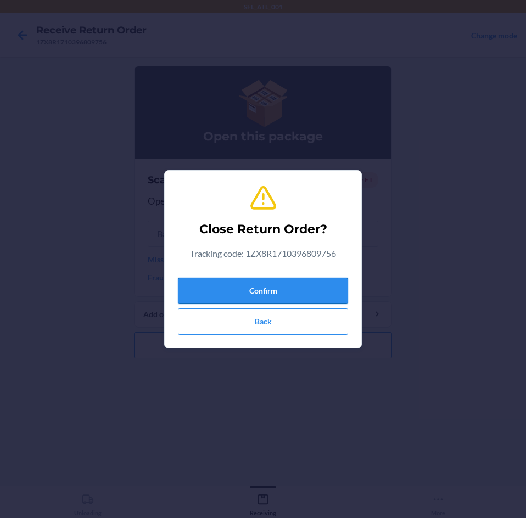
click at [206, 285] on button "Confirm" at bounding box center [263, 291] width 170 height 26
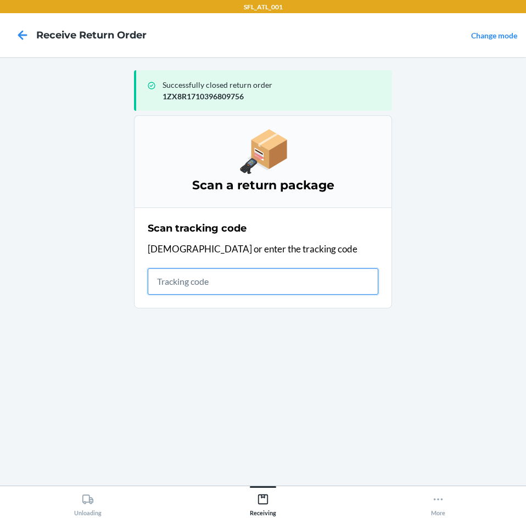
click at [198, 282] on input "text" at bounding box center [263, 281] width 231 height 26
type input "4203025994346361060233"
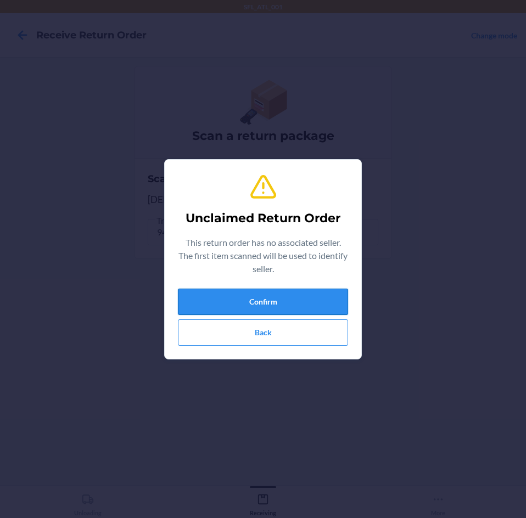
click at [250, 310] on button "Confirm" at bounding box center [263, 302] width 170 height 26
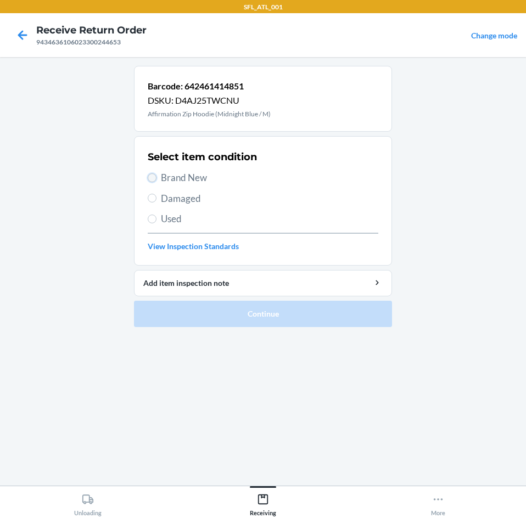
click at [150, 177] on input "Brand New" at bounding box center [152, 177] width 9 height 9
radio input "true"
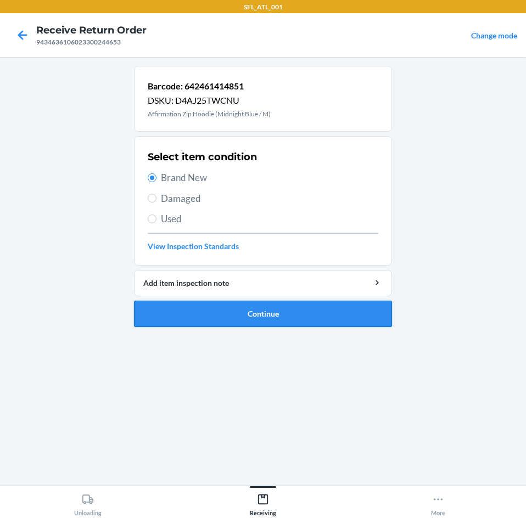
click at [223, 322] on button "Continue" at bounding box center [263, 314] width 258 height 26
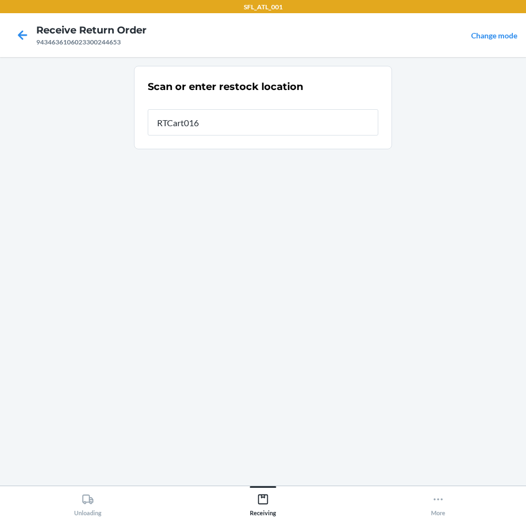
type input "RTCart016"
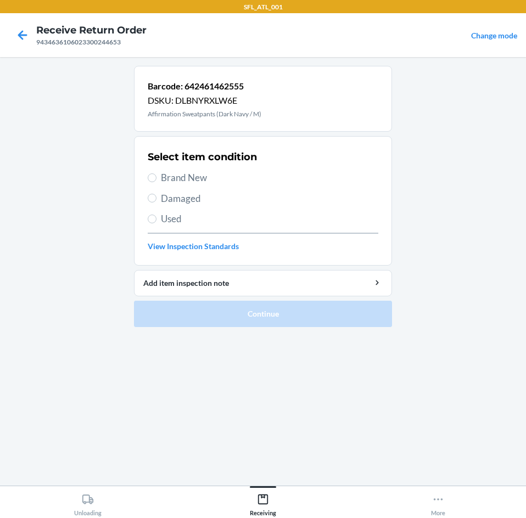
click at [200, 178] on span "Brand New" at bounding box center [269, 178] width 217 height 14
click at [156, 178] on input "Brand New" at bounding box center [152, 177] width 9 height 9
radio input "true"
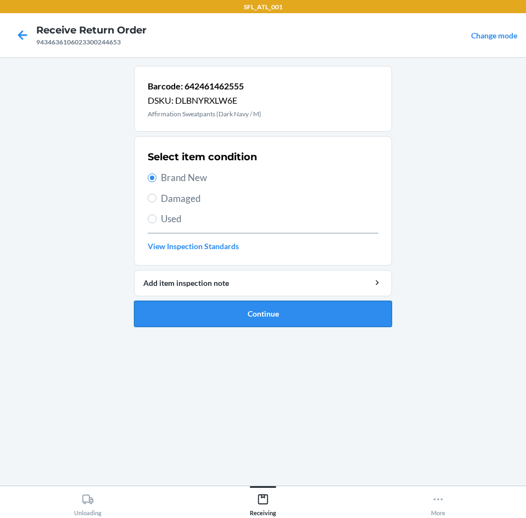
click at [205, 313] on button "Continue" at bounding box center [263, 314] width 258 height 26
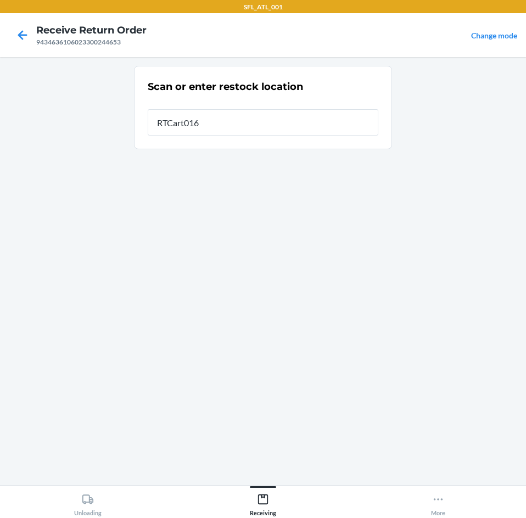
type input "RTCart016"
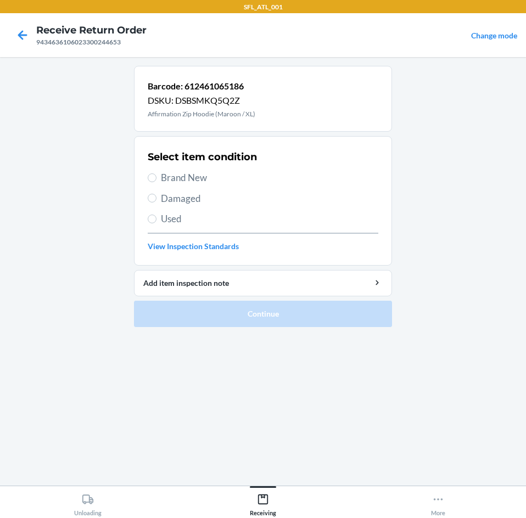
click at [194, 172] on span "Brand New" at bounding box center [269, 178] width 217 height 14
click at [156, 173] on input "Brand New" at bounding box center [152, 177] width 9 height 9
radio input "true"
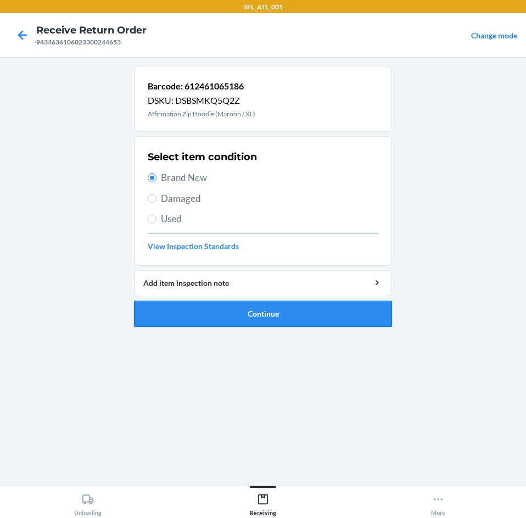
click at [253, 324] on button "Continue" at bounding box center [263, 314] width 258 height 26
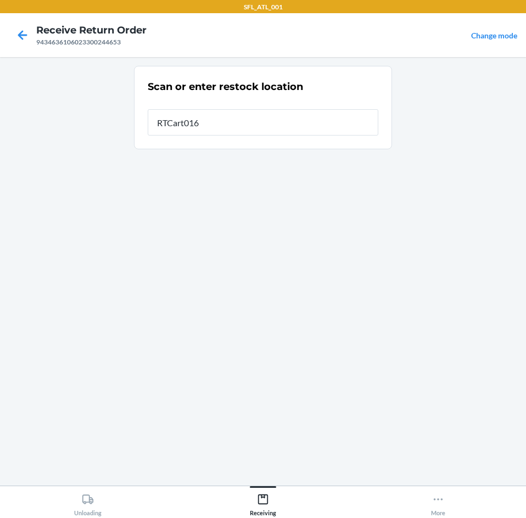
type input "RTCart016"
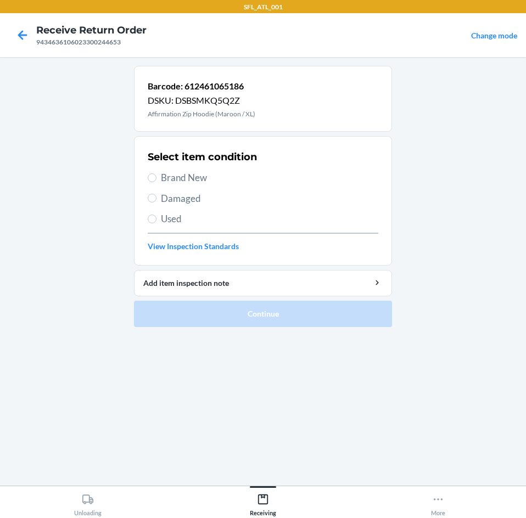
click at [182, 169] on div "Select item condition Brand New Damaged Used View Inspection Standards" at bounding box center [263, 201] width 231 height 109
click at [182, 171] on span "Brand New" at bounding box center [269, 178] width 217 height 14
click at [156, 173] on input "Brand New" at bounding box center [152, 177] width 9 height 9
radio input "true"
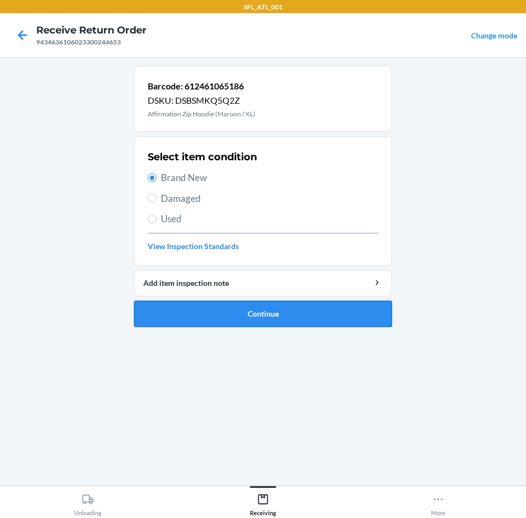
click at [195, 315] on button "Continue" at bounding box center [263, 314] width 258 height 26
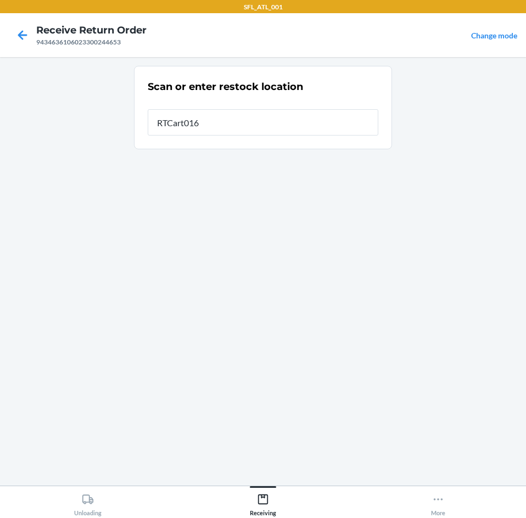
type input "RTCart016"
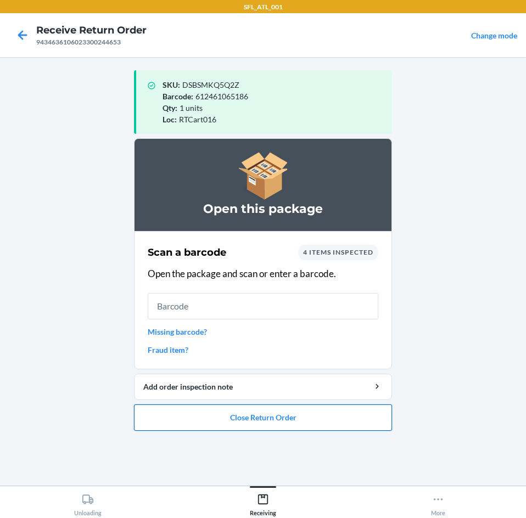
click at [192, 418] on button "Close Return Order" at bounding box center [263, 418] width 258 height 26
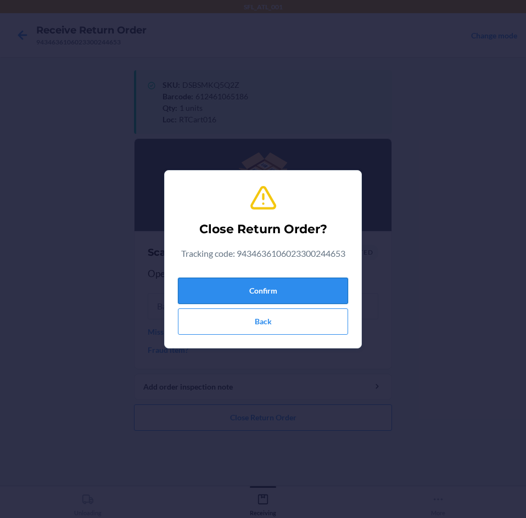
click at [294, 293] on button "Confirm" at bounding box center [263, 291] width 170 height 26
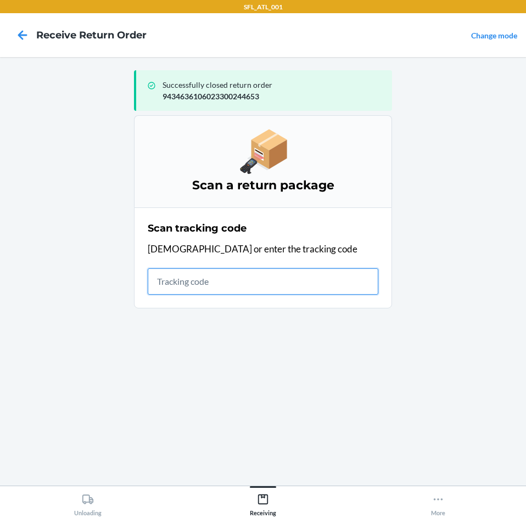
click at [222, 286] on input "text" at bounding box center [263, 281] width 231 height 26
type input "420302599434636106"
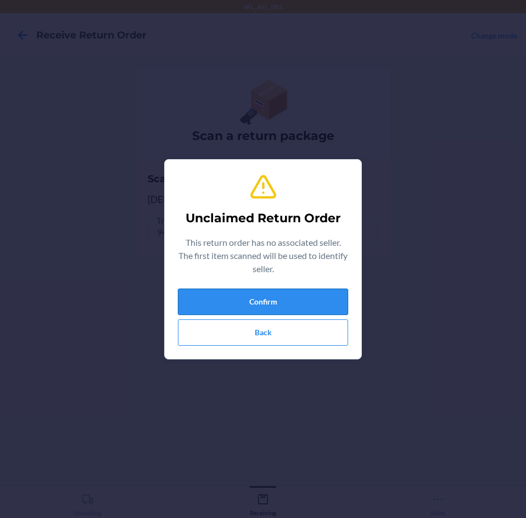
click at [322, 299] on button "Confirm" at bounding box center [263, 302] width 170 height 26
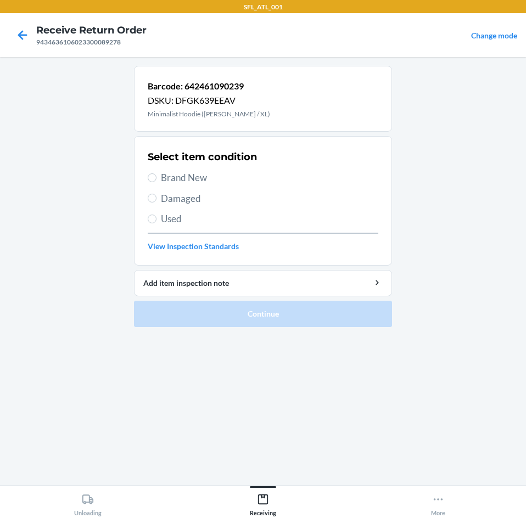
click at [167, 176] on span "Brand New" at bounding box center [269, 178] width 217 height 14
click at [156, 176] on input "Brand New" at bounding box center [152, 177] width 9 height 9
radio input "true"
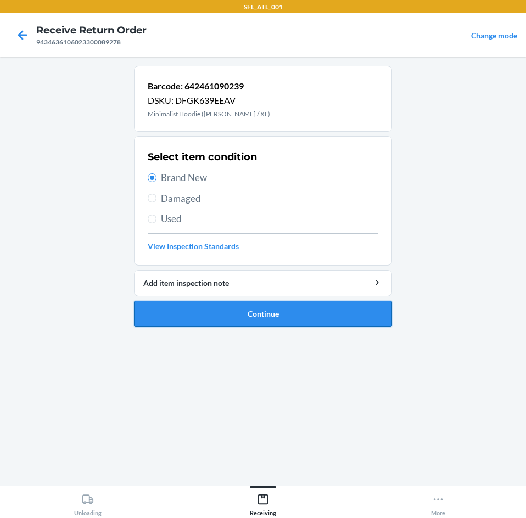
click at [187, 317] on button "Continue" at bounding box center [263, 314] width 258 height 26
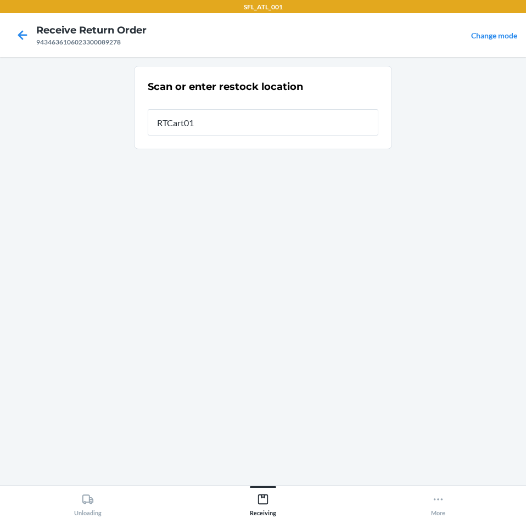
type input "RTCart016"
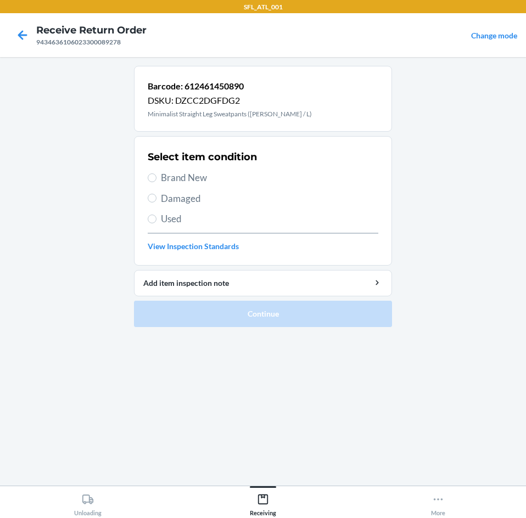
click at [186, 174] on span "Brand New" at bounding box center [269, 178] width 217 height 14
click at [156, 174] on input "Brand New" at bounding box center [152, 177] width 9 height 9
radio input "true"
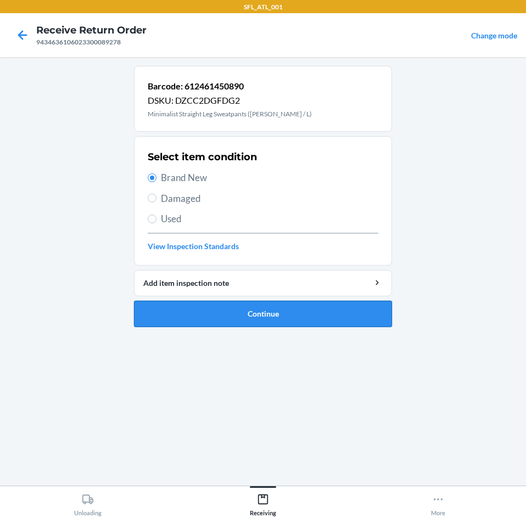
click at [202, 303] on button "Continue" at bounding box center [263, 314] width 258 height 26
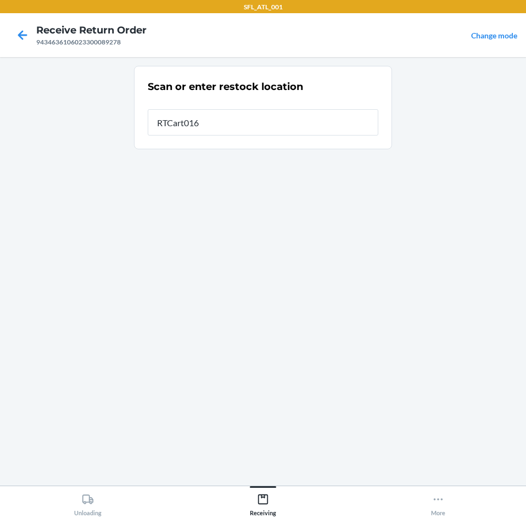
type input "RTCart016"
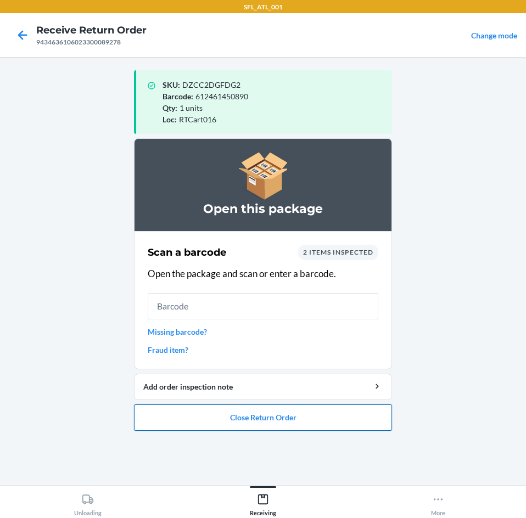
click at [218, 417] on button "Close Return Order" at bounding box center [263, 418] width 258 height 26
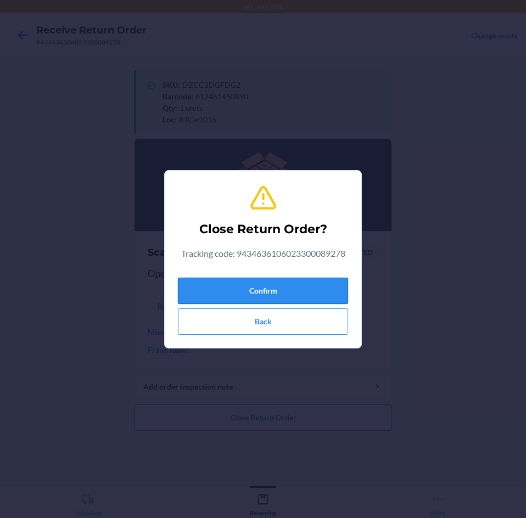
click at [264, 292] on button "Confirm" at bounding box center [263, 291] width 170 height 26
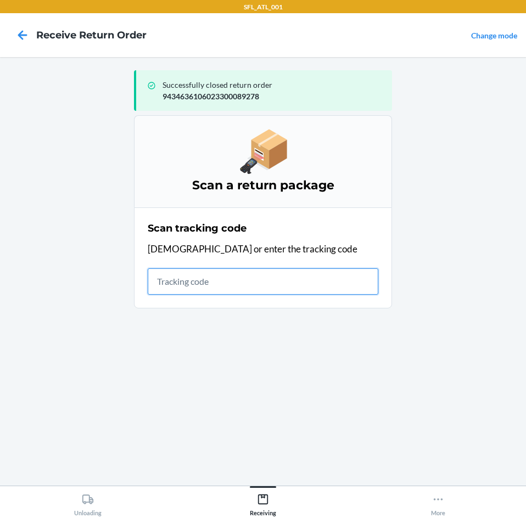
click at [223, 293] on input "text" at bounding box center [263, 281] width 231 height 26
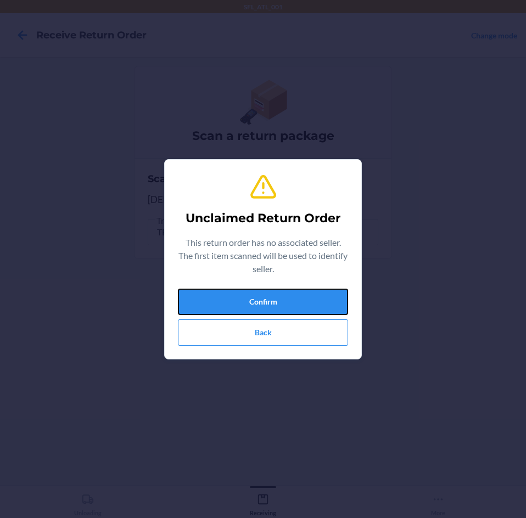
click at [220, 299] on button "Confirm" at bounding box center [263, 302] width 170 height 26
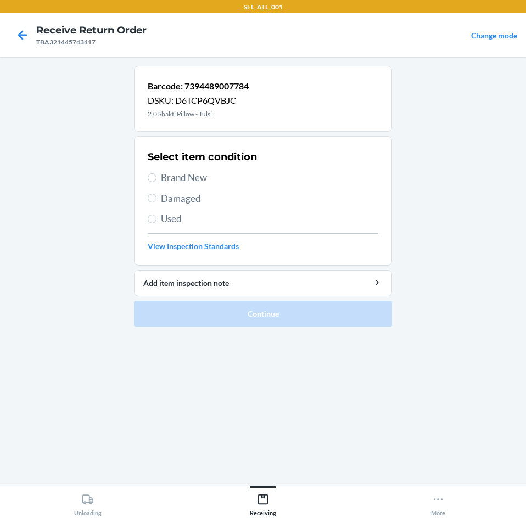
click at [174, 197] on span "Damaged" at bounding box center [269, 199] width 217 height 14
click at [156, 197] on input "Damaged" at bounding box center [152, 198] width 9 height 9
radio input "true"
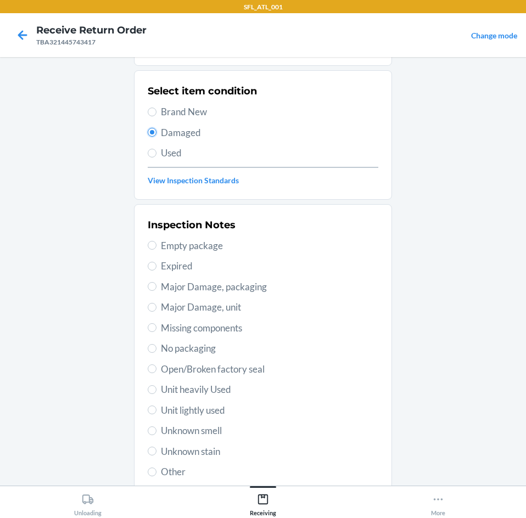
scroll to position [110, 0]
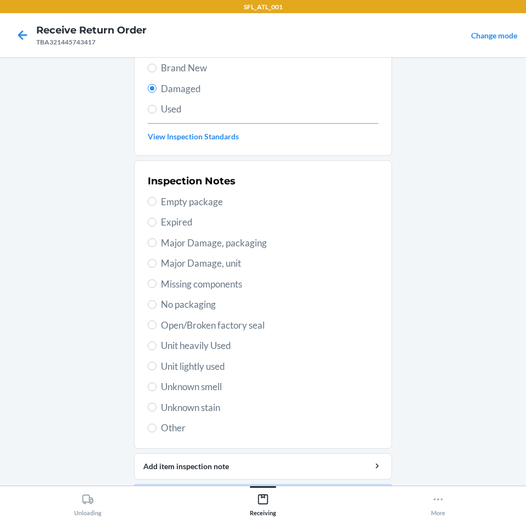
click at [229, 246] on span "Major Damage, packaging" at bounding box center [269, 243] width 217 height 14
click at [156, 246] on input "Major Damage, packaging" at bounding box center [152, 242] width 9 height 9
radio input "true"
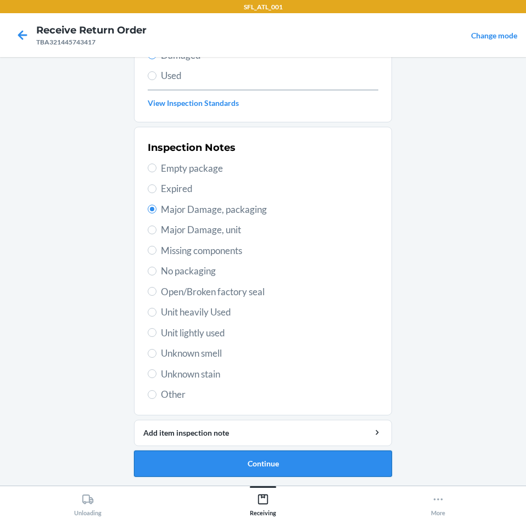
click at [215, 458] on button "Continue" at bounding box center [263, 464] width 258 height 26
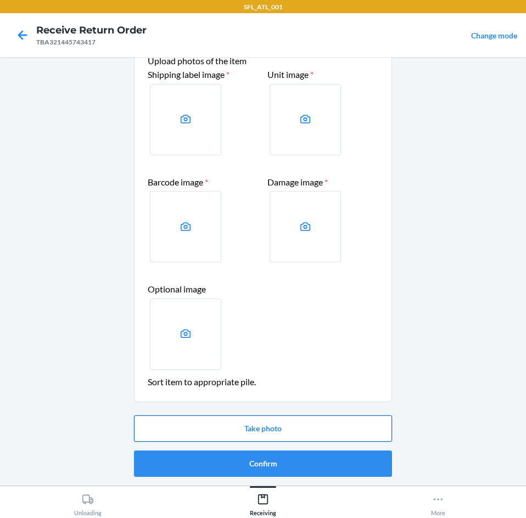
click at [242, 421] on button "Take photo" at bounding box center [263, 429] width 258 height 26
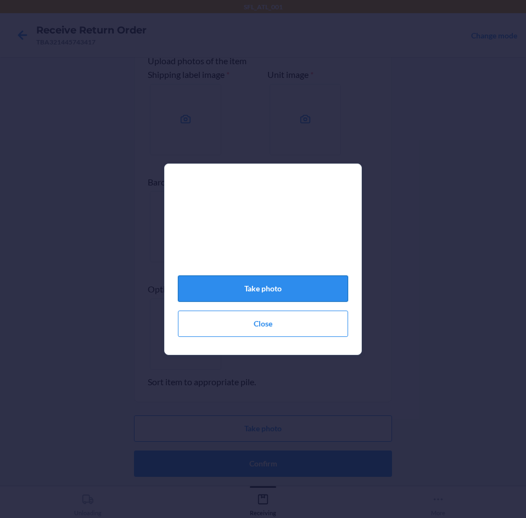
click at [268, 293] on button "Take photo" at bounding box center [263, 289] width 170 height 26
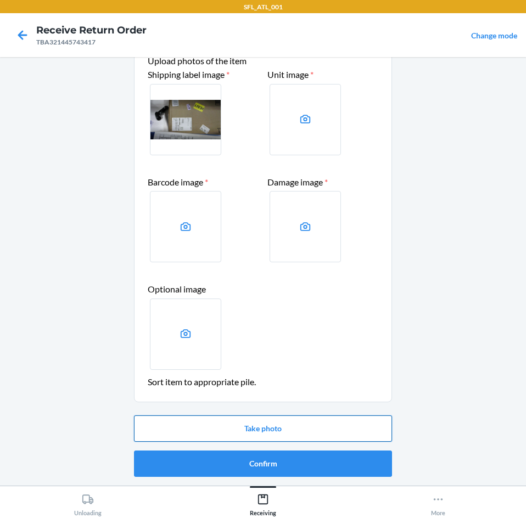
click at [268, 425] on button "Take photo" at bounding box center [263, 429] width 258 height 26
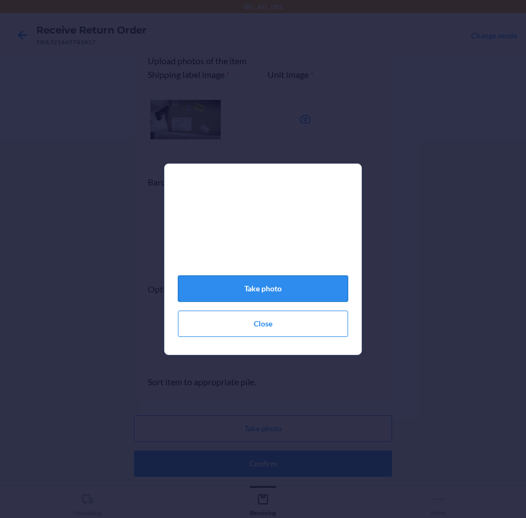
click at [322, 289] on button "Take photo" at bounding box center [263, 289] width 170 height 26
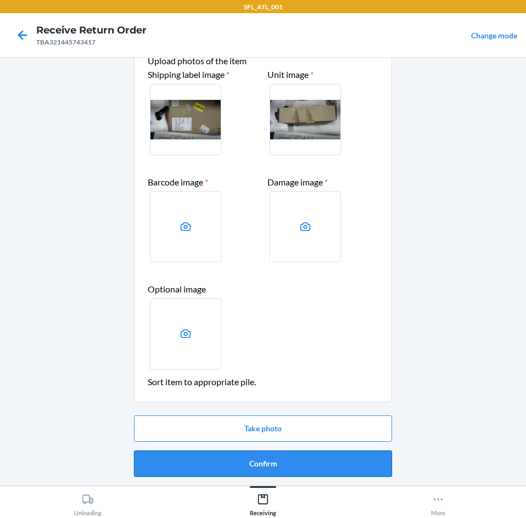
click at [287, 462] on button "Confirm" at bounding box center [263, 464] width 258 height 26
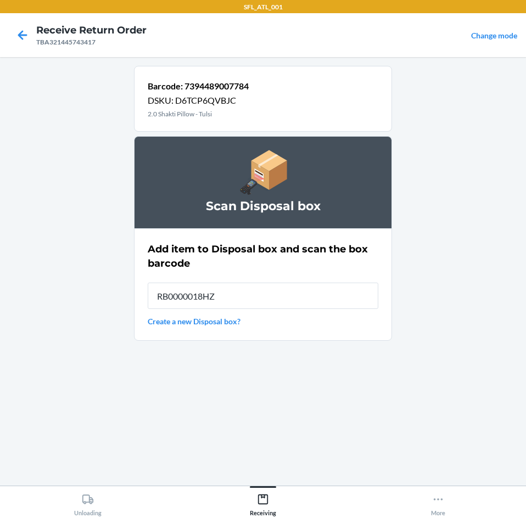
type input "RB0000018HZ"
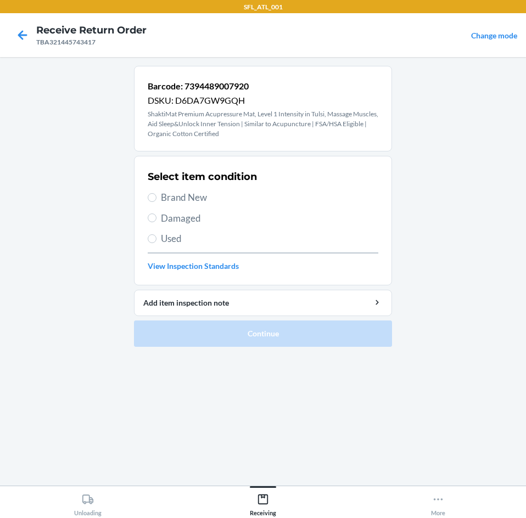
click at [198, 199] on span "Brand New" at bounding box center [269, 197] width 217 height 14
click at [156, 199] on input "Brand New" at bounding box center [152, 197] width 9 height 9
radio input "true"
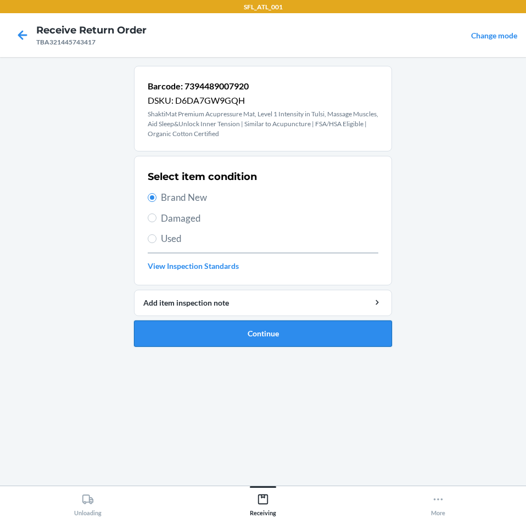
click at [231, 333] on button "Continue" at bounding box center [263, 334] width 258 height 26
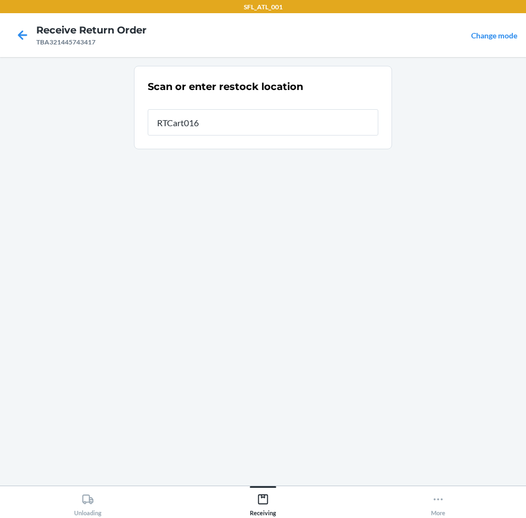
type input "RTCart016"
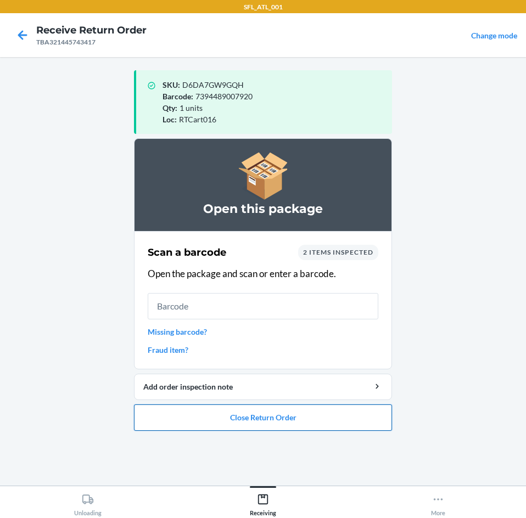
click at [266, 422] on button "Close Return Order" at bounding box center [263, 418] width 258 height 26
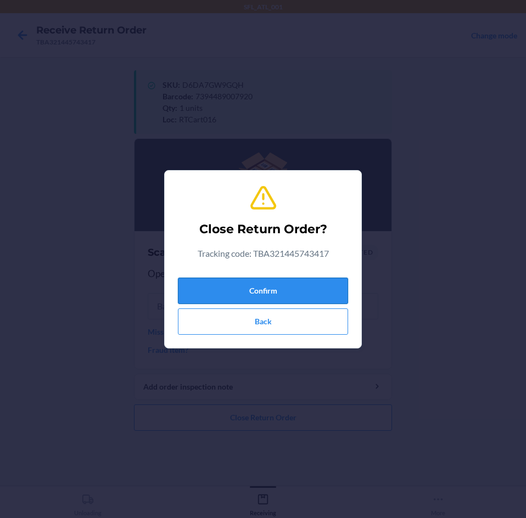
click at [283, 293] on button "Confirm" at bounding box center [263, 291] width 170 height 26
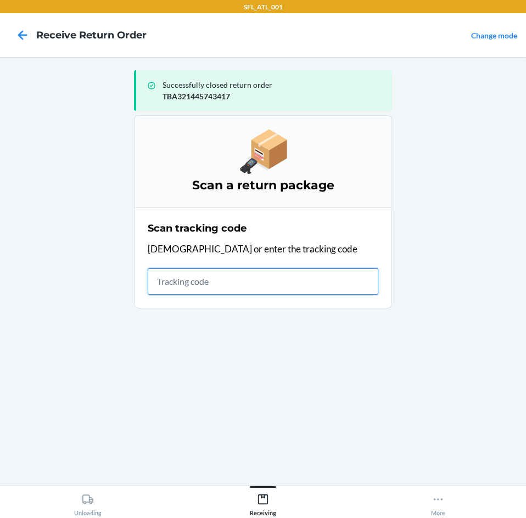
click at [261, 288] on input "text" at bounding box center [263, 281] width 231 height 26
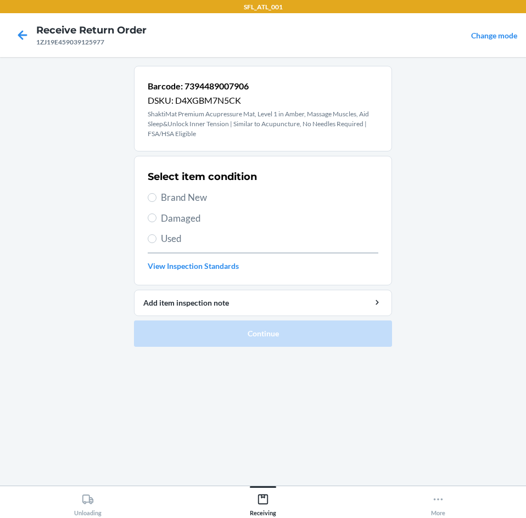
click at [160, 193] on label "Brand New" at bounding box center [263, 197] width 231 height 14
click at [156, 193] on input "Brand New" at bounding box center [152, 197] width 9 height 9
radio input "true"
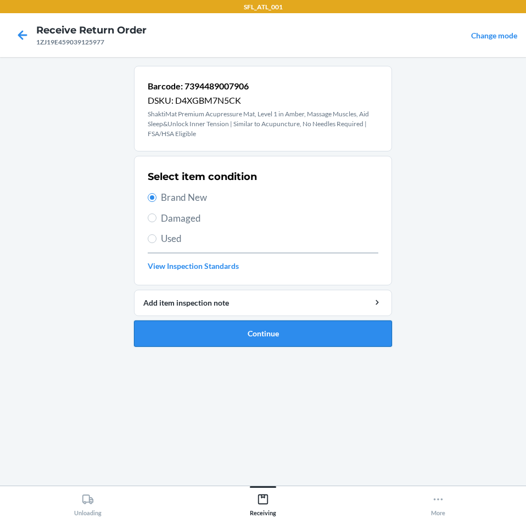
click at [178, 337] on button "Continue" at bounding box center [263, 334] width 258 height 26
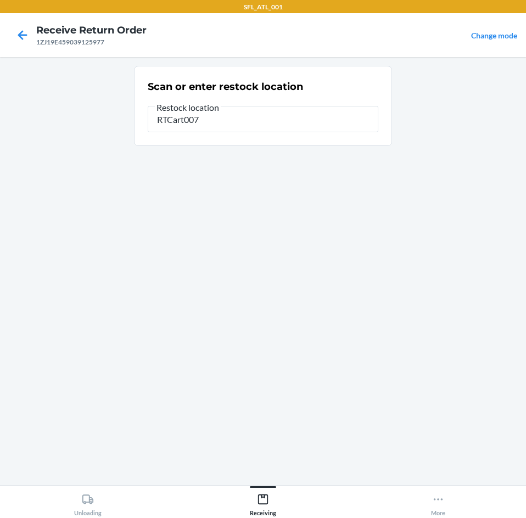
type input "RTCart007"
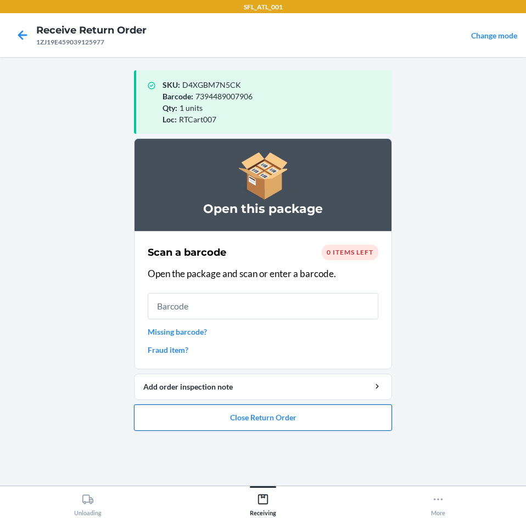
click at [290, 426] on button "Close Return Order" at bounding box center [263, 418] width 258 height 26
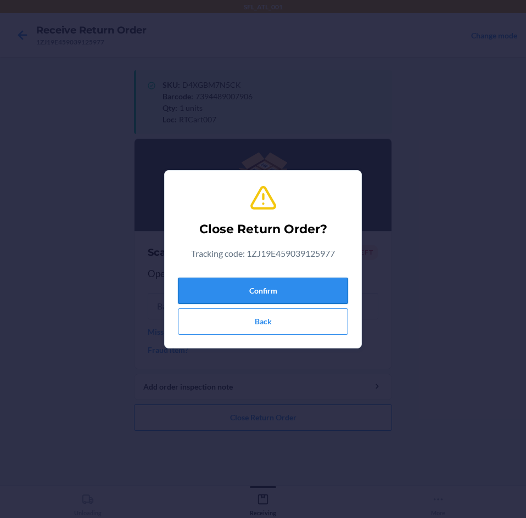
click at [288, 298] on button "Confirm" at bounding box center [263, 291] width 170 height 26
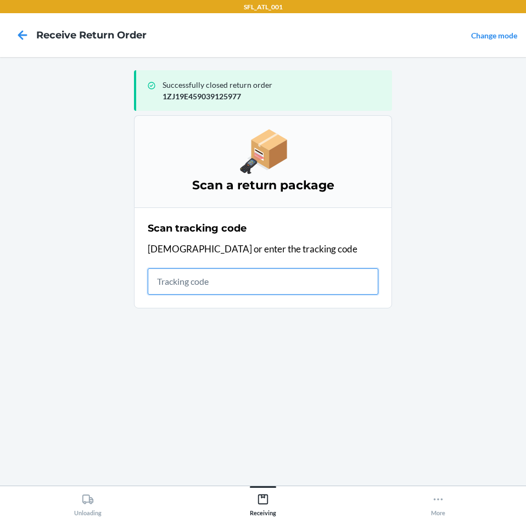
click at [183, 291] on input "text" at bounding box center [263, 281] width 231 height 26
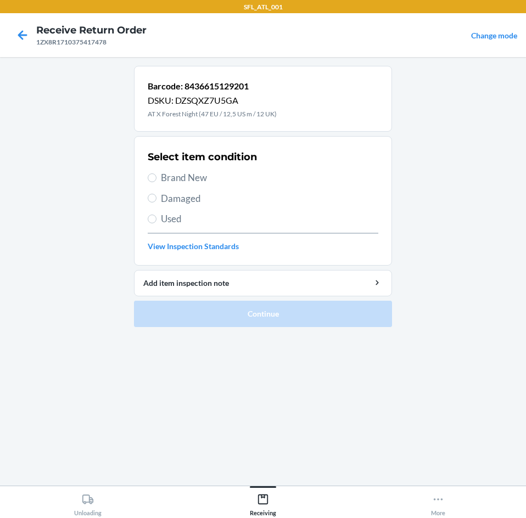
click at [180, 197] on span "Damaged" at bounding box center [269, 199] width 217 height 14
click at [156, 197] on input "Damaged" at bounding box center [152, 198] width 9 height 9
radio input "true"
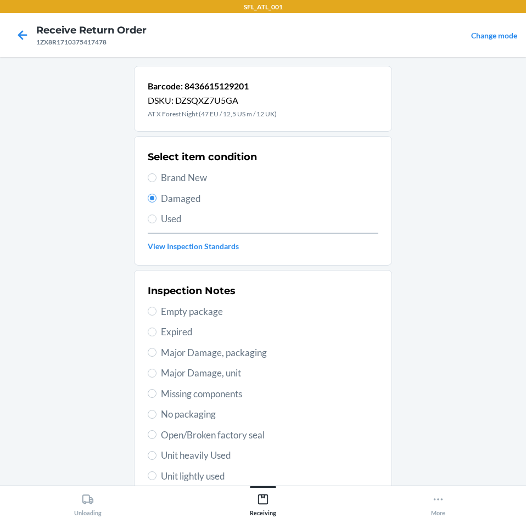
click at [216, 351] on span "Major Damage, packaging" at bounding box center [269, 353] width 217 height 14
click at [156, 351] on input "Major Damage, packaging" at bounding box center [152, 352] width 9 height 9
radio input "true"
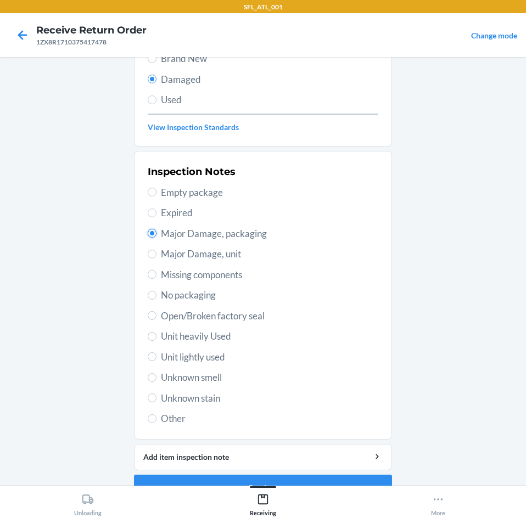
scroll to position [143, 0]
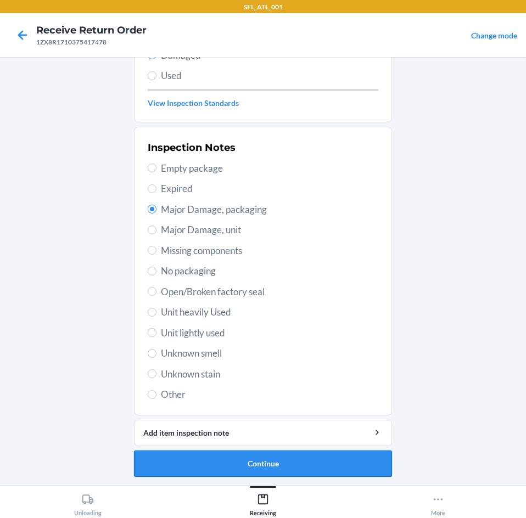
click at [220, 464] on button "Continue" at bounding box center [263, 464] width 258 height 26
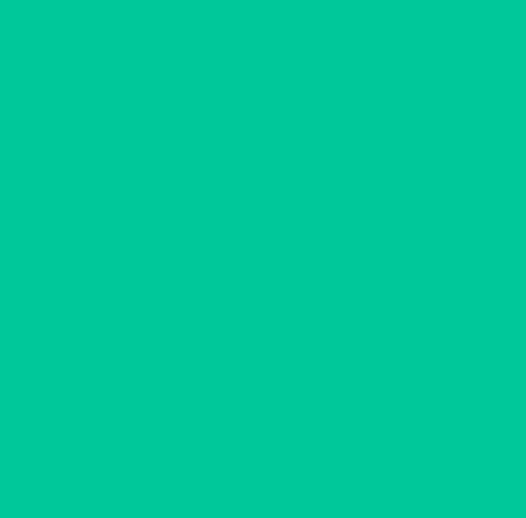
scroll to position [46, 0]
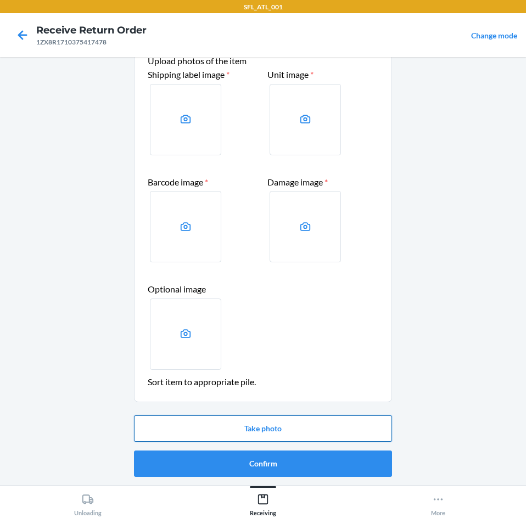
click at [318, 425] on button "Take photo" at bounding box center [263, 429] width 258 height 26
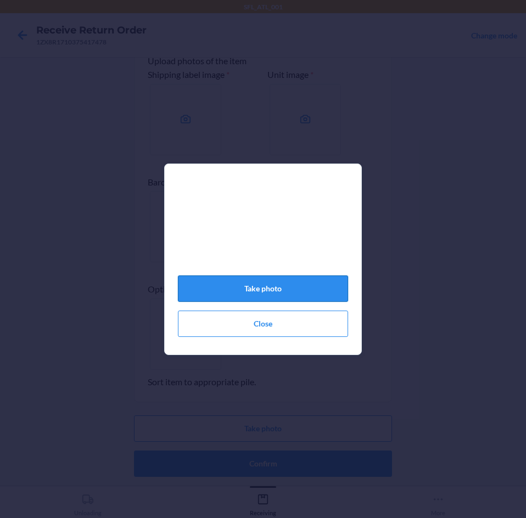
click at [312, 292] on button "Take photo" at bounding box center [263, 289] width 170 height 26
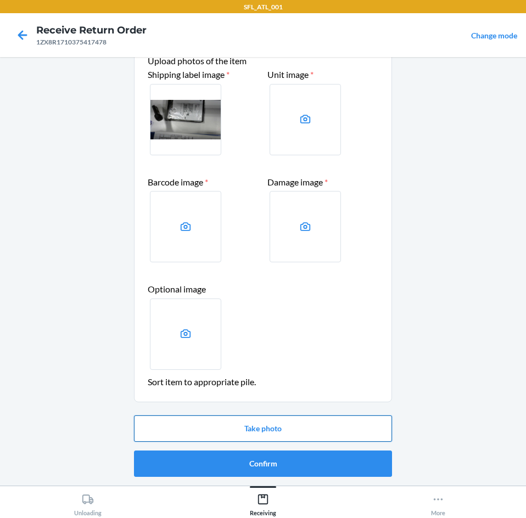
click at [301, 434] on button "Take photo" at bounding box center [263, 429] width 258 height 26
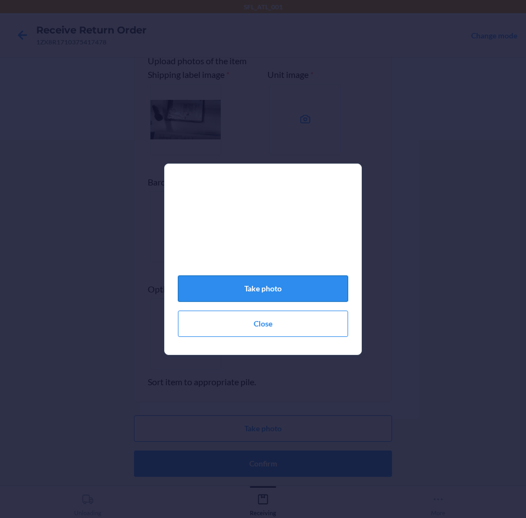
click at [301, 300] on button "Take photo" at bounding box center [263, 289] width 170 height 26
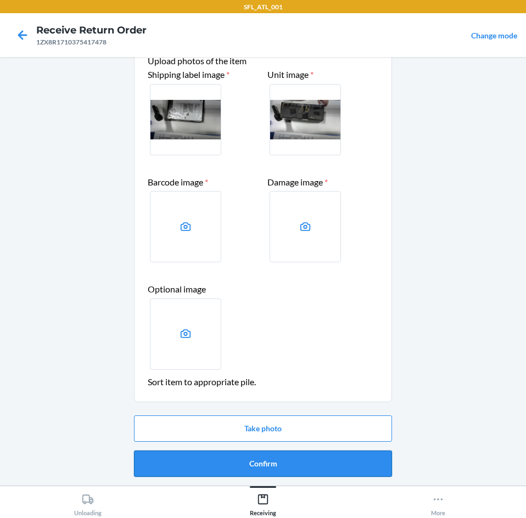
click at [267, 463] on button "Confirm" at bounding box center [263, 464] width 258 height 26
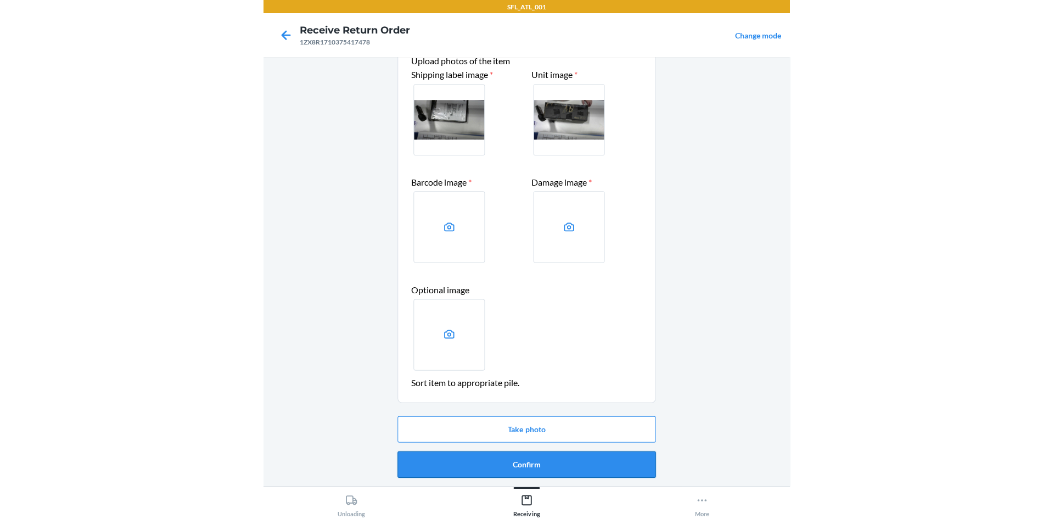
scroll to position [0, 0]
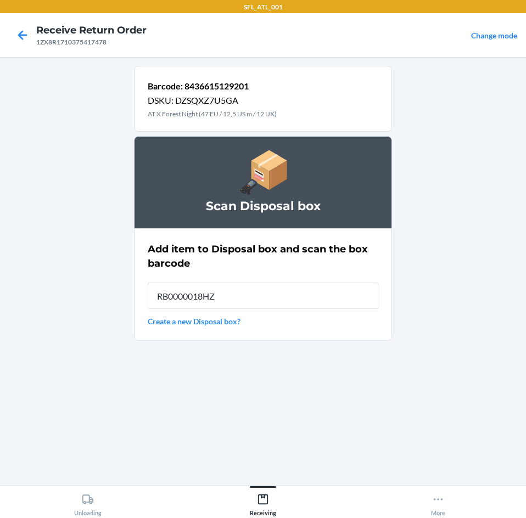
type input "RB0000018HZ"
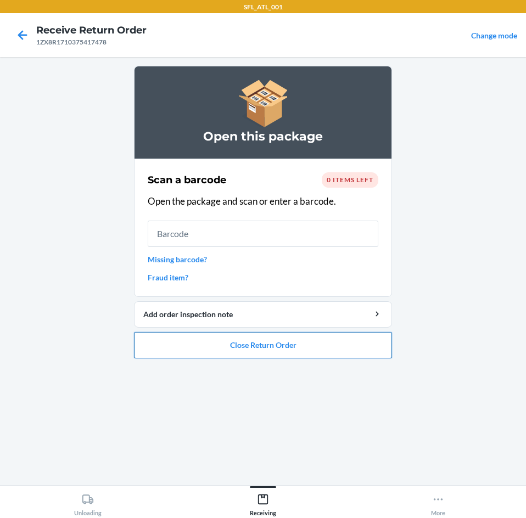
click at [294, 352] on button "Close Return Order" at bounding box center [263, 345] width 258 height 26
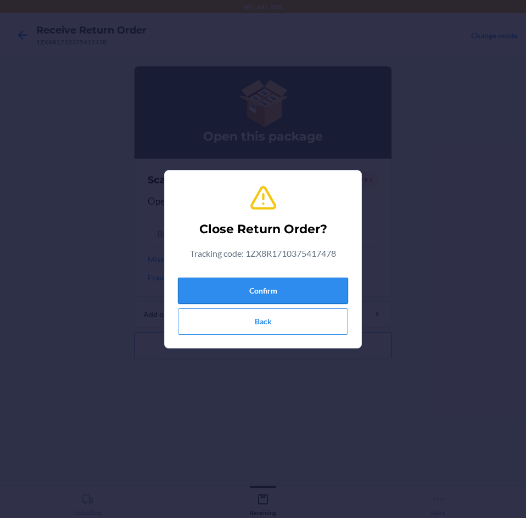
click at [281, 282] on button "Confirm" at bounding box center [263, 291] width 170 height 26
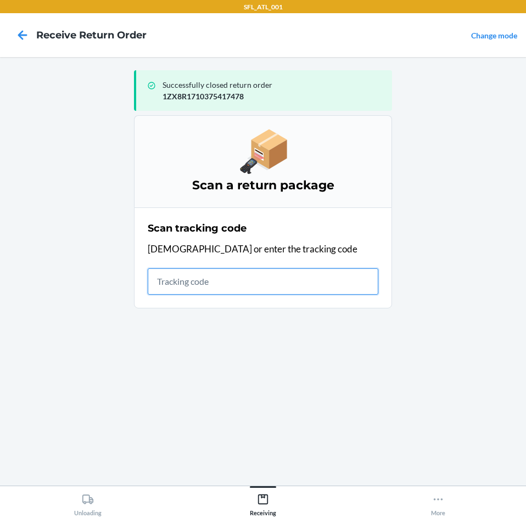
click at [174, 290] on input "text" at bounding box center [263, 281] width 231 height 26
type input "42030259943463610602"
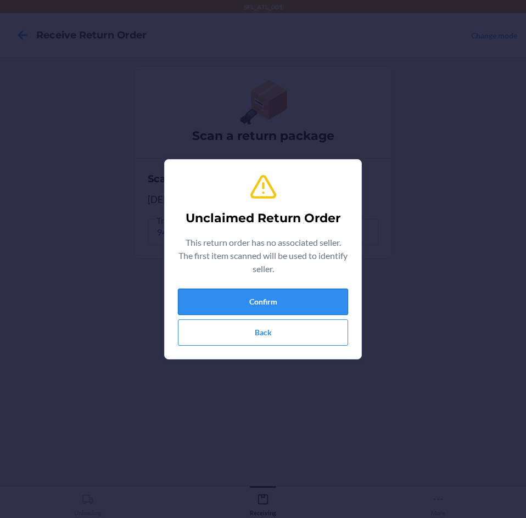
click at [254, 309] on button "Confirm" at bounding box center [263, 302] width 170 height 26
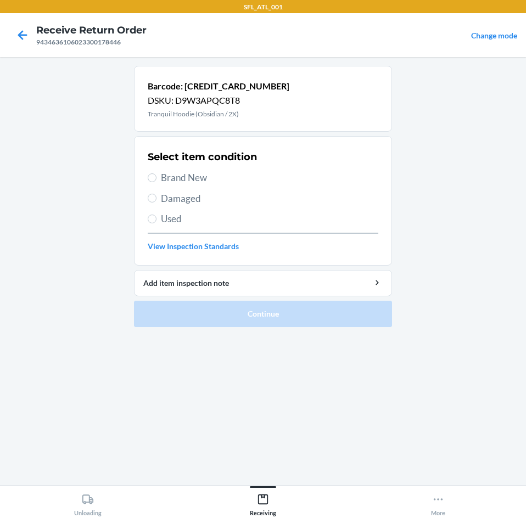
click at [197, 178] on span "Brand New" at bounding box center [269, 178] width 217 height 14
click at [156, 178] on input "Brand New" at bounding box center [152, 177] width 9 height 9
radio input "true"
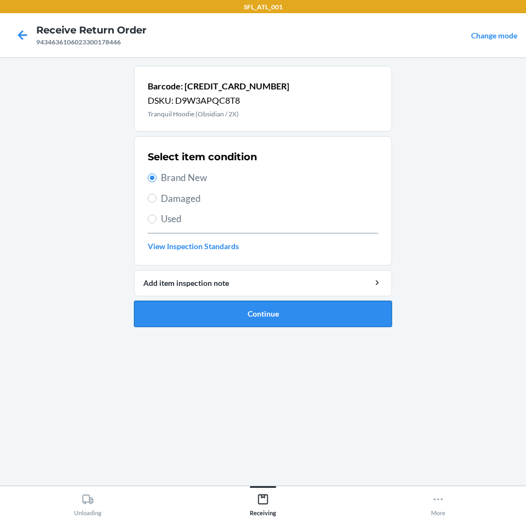
click at [217, 321] on button "Continue" at bounding box center [263, 314] width 258 height 26
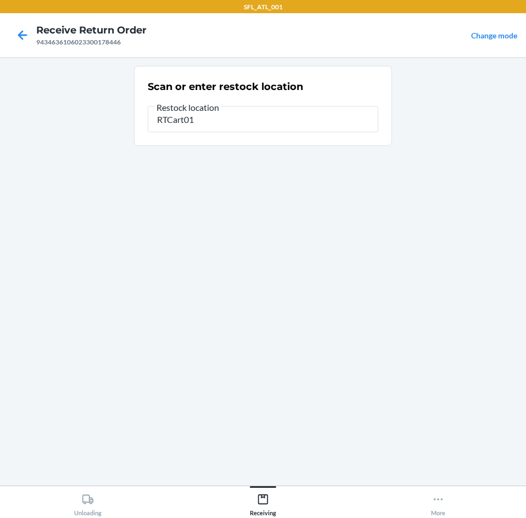
type input "RTCart016"
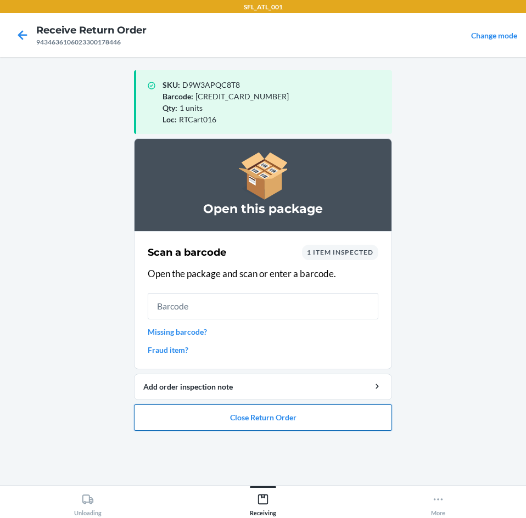
click at [271, 418] on button "Close Return Order" at bounding box center [263, 418] width 258 height 26
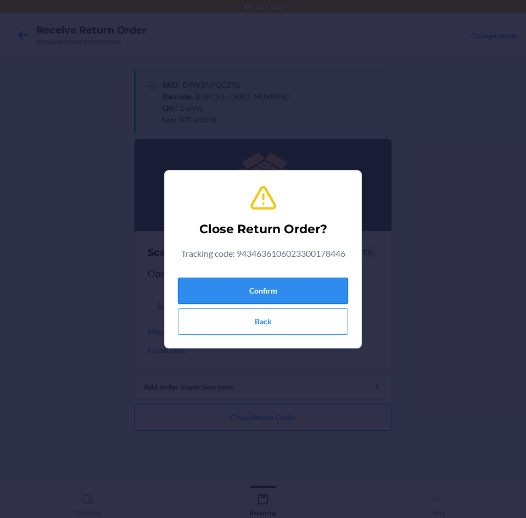
click at [268, 296] on button "Confirm" at bounding box center [263, 291] width 170 height 26
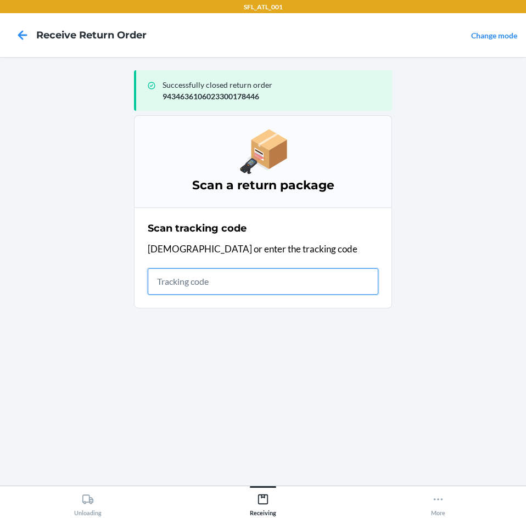
click at [229, 281] on input "text" at bounding box center [263, 281] width 231 height 26
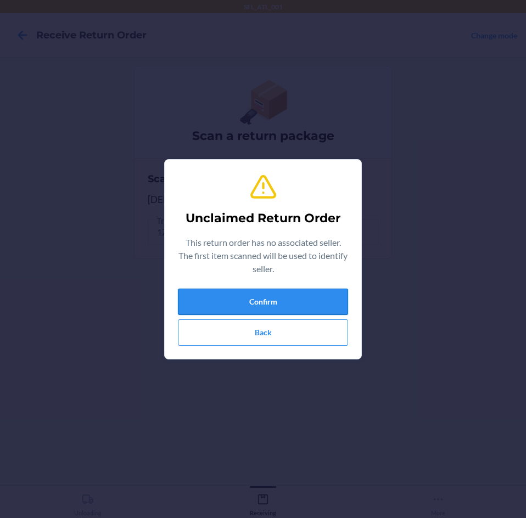
click at [229, 293] on button "Confirm" at bounding box center [263, 302] width 170 height 26
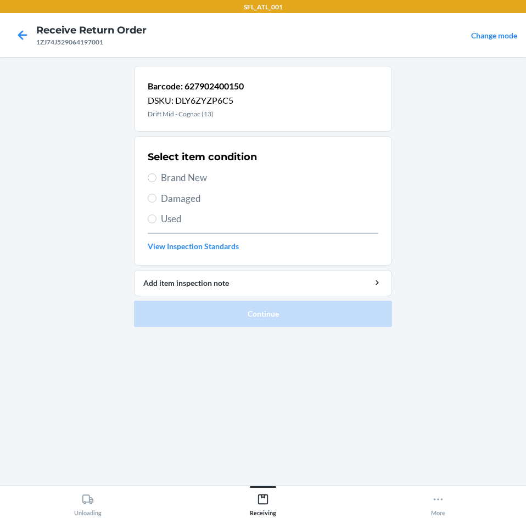
click at [178, 177] on span "Brand New" at bounding box center [269, 178] width 217 height 14
click at [156, 177] on input "Brand New" at bounding box center [152, 177] width 9 height 9
radio input "true"
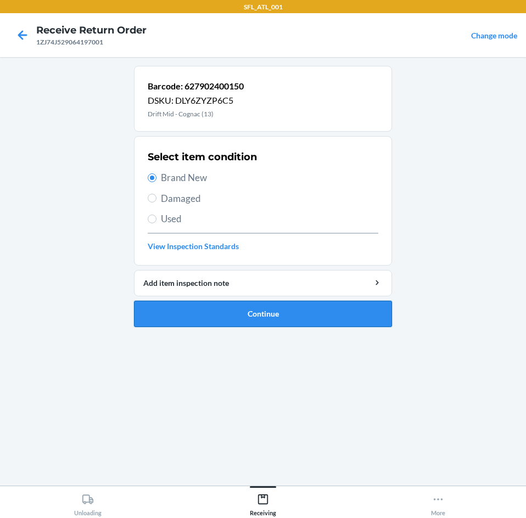
click at [223, 302] on button "Continue" at bounding box center [263, 314] width 258 height 26
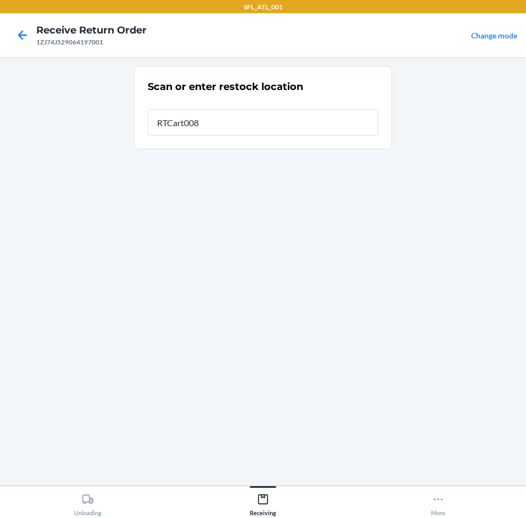
type input "RTCart008"
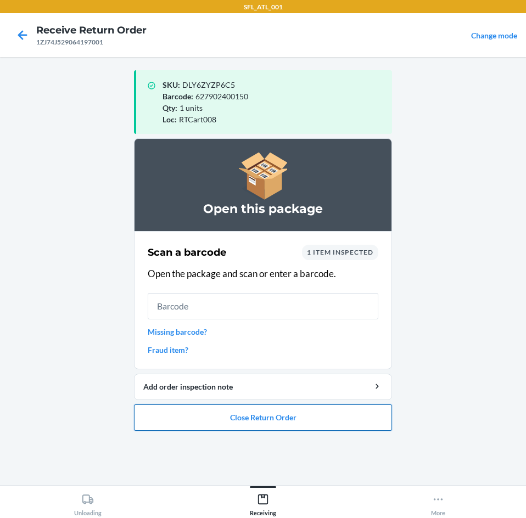
click at [221, 410] on button "Close Return Order" at bounding box center [263, 418] width 258 height 26
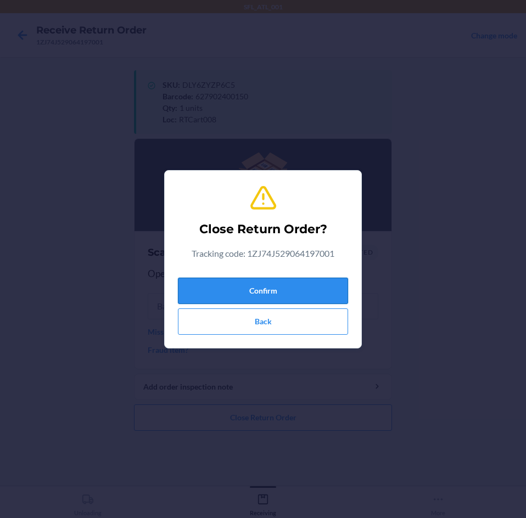
click at [242, 288] on button "Confirm" at bounding box center [263, 291] width 170 height 26
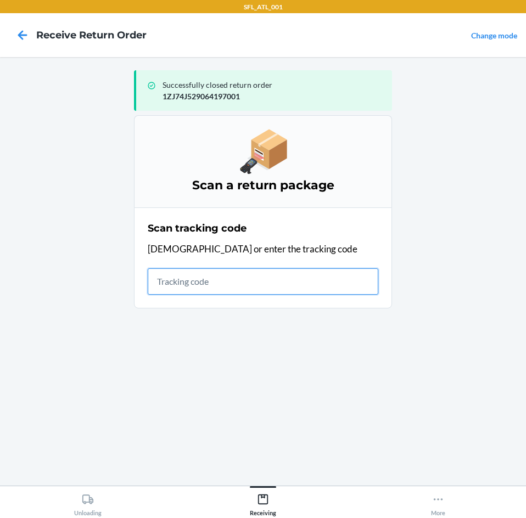
click at [235, 282] on input "text" at bounding box center [263, 281] width 231 height 26
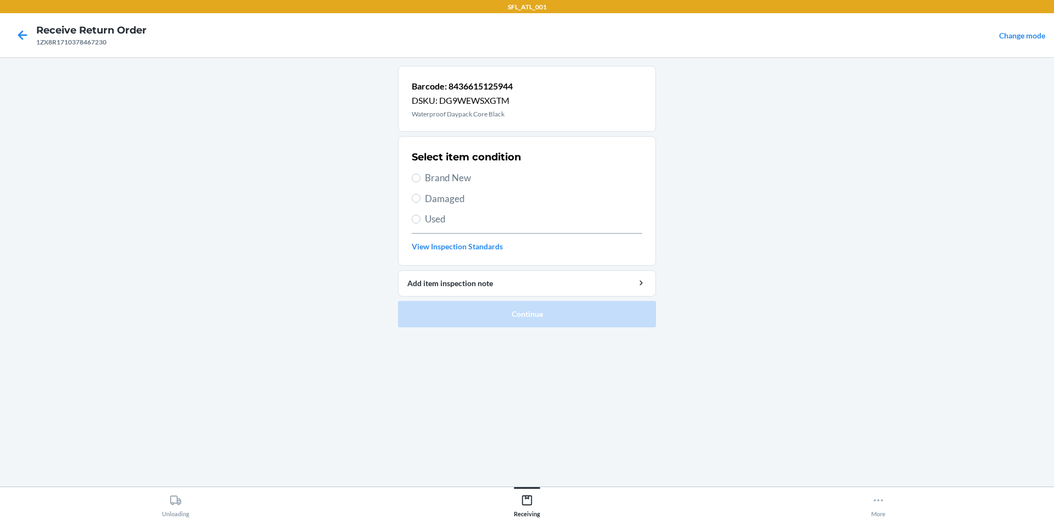
click at [446, 178] on span "Brand New" at bounding box center [533, 178] width 217 height 14
click at [420, 178] on input "Brand New" at bounding box center [416, 177] width 9 height 9
radio input "true"
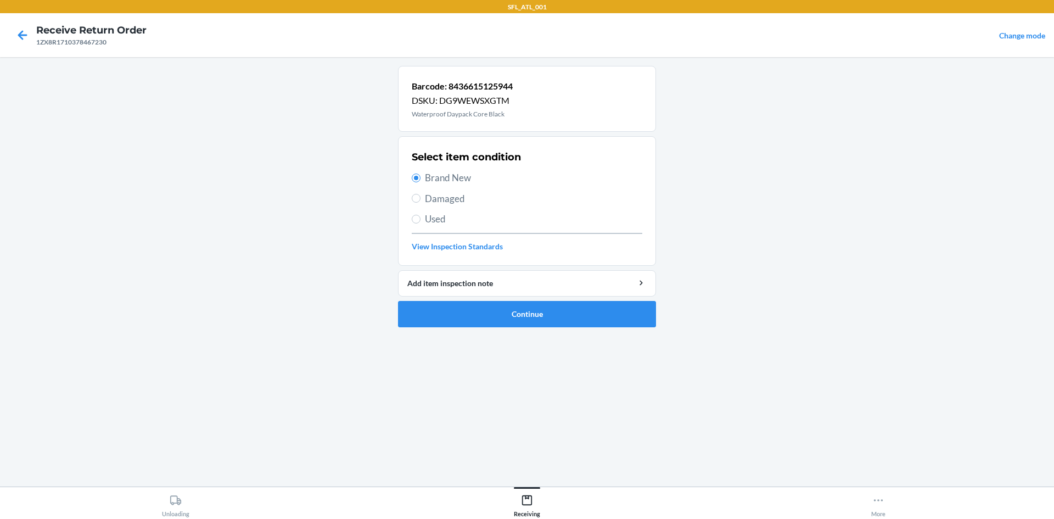
click at [494, 330] on ol "Barcode: 8436615125944 DSKU: DG9WEWSXGTM Waterproof Daypack Core Black Select i…" at bounding box center [527, 201] width 258 height 270
click at [496, 322] on button "Continue" at bounding box center [527, 314] width 258 height 26
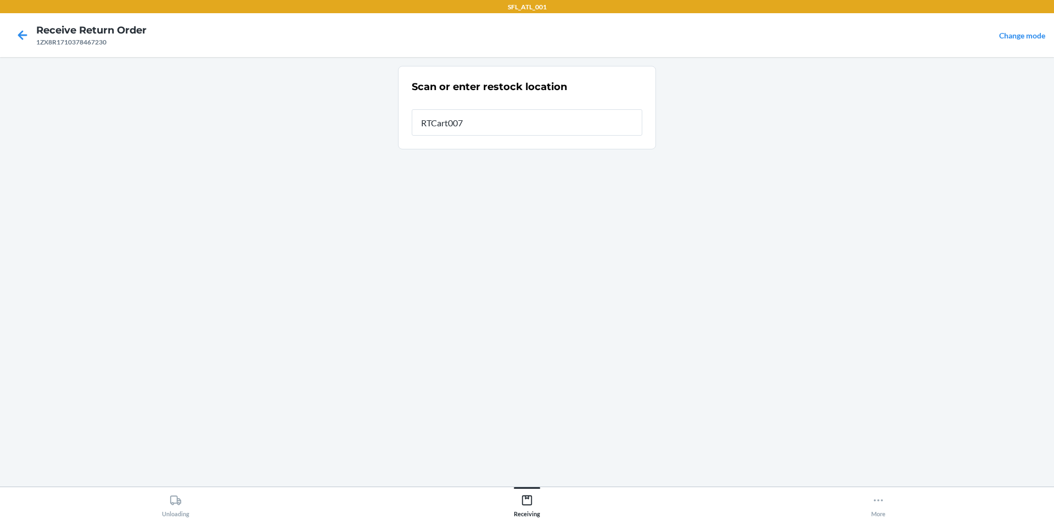
type input "RTCart007"
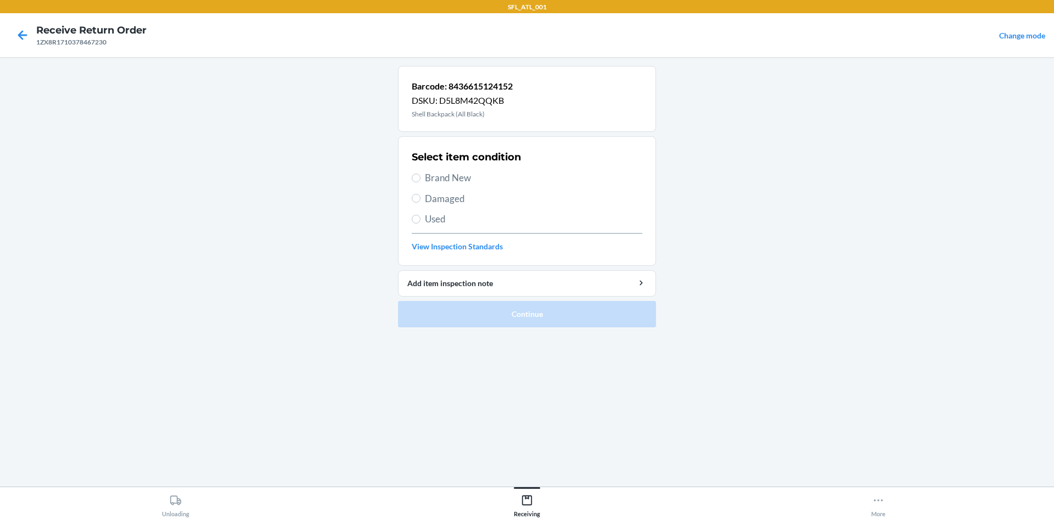
click at [454, 194] on span "Damaged" at bounding box center [533, 199] width 217 height 14
click at [420, 194] on input "Damaged" at bounding box center [416, 198] width 9 height 9
radio input "true"
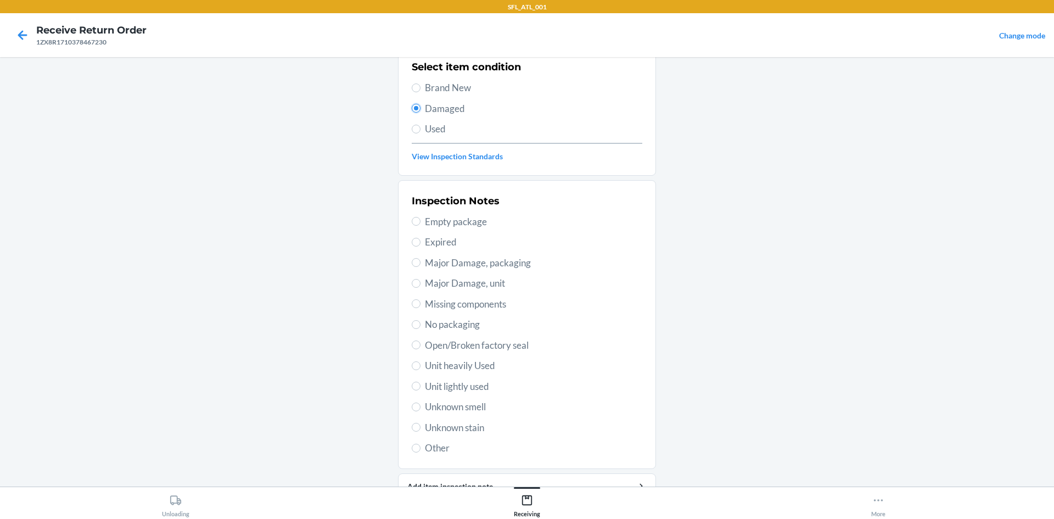
scroll to position [55, 0]
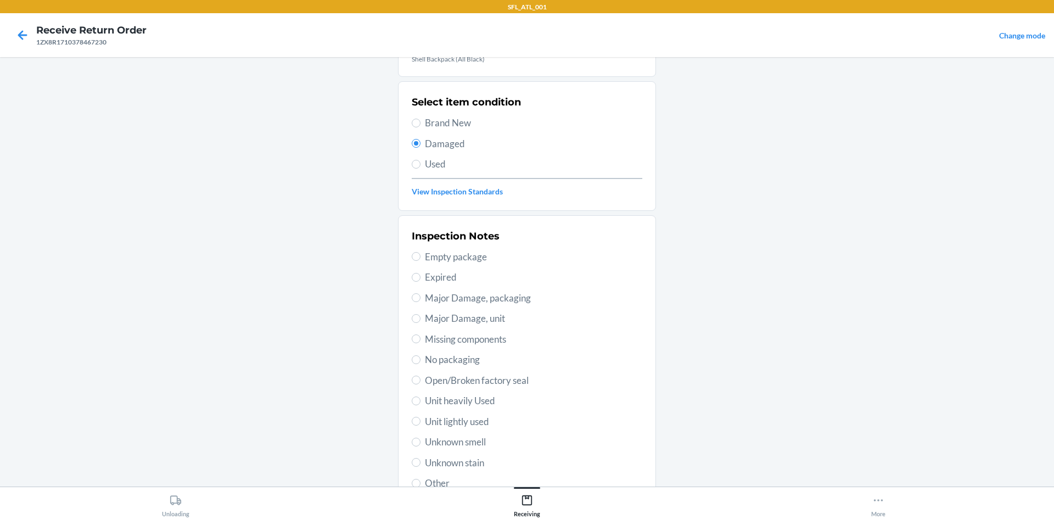
click at [425, 116] on span "Brand New" at bounding box center [533, 123] width 217 height 14
click at [420, 119] on input "Brand New" at bounding box center [416, 123] width 9 height 9
radio input "true"
radio input "false"
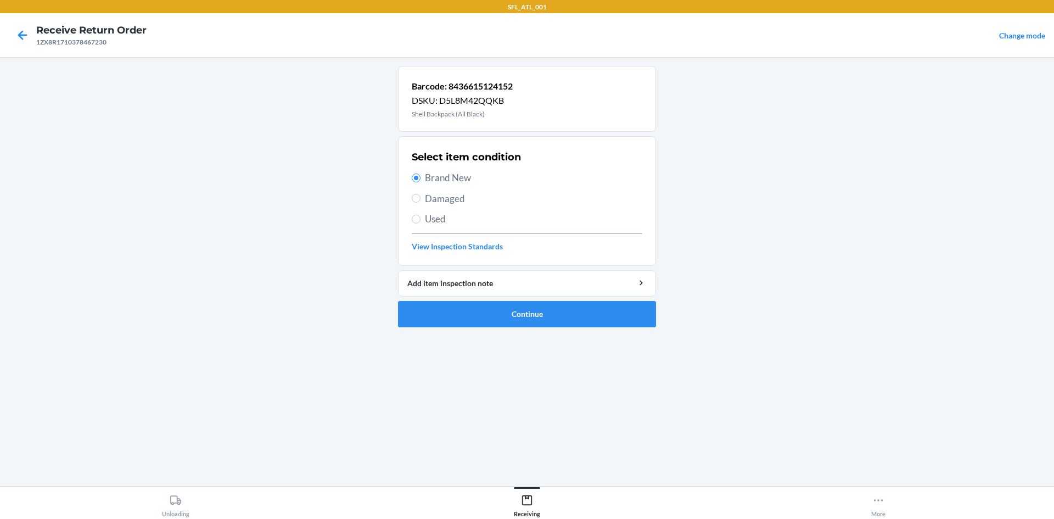
click at [450, 300] on li "Barcode: 8436615124152 DSKU: D5L8M42QQKB Shell Backpack (All Black) Select item…" at bounding box center [527, 196] width 258 height 261
click at [448, 307] on button "Continue" at bounding box center [527, 314] width 258 height 26
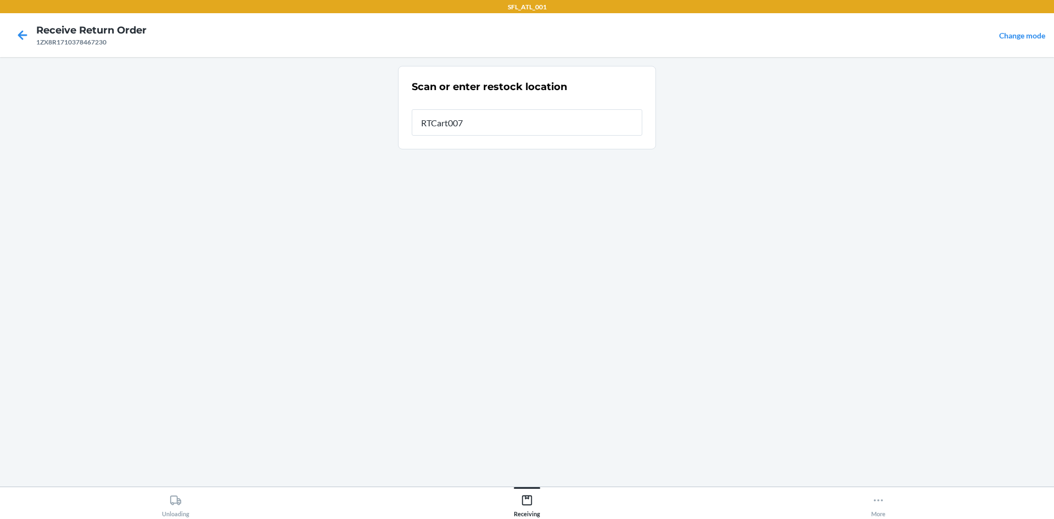
type input "RTCart007"
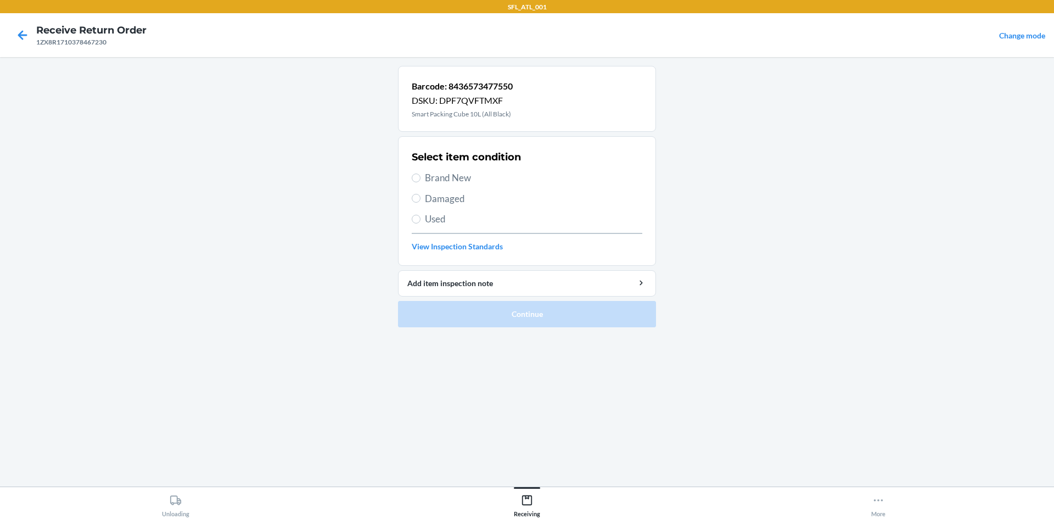
click at [439, 171] on span "Brand New" at bounding box center [533, 178] width 217 height 14
click at [420, 173] on input "Brand New" at bounding box center [416, 177] width 9 height 9
radio input "true"
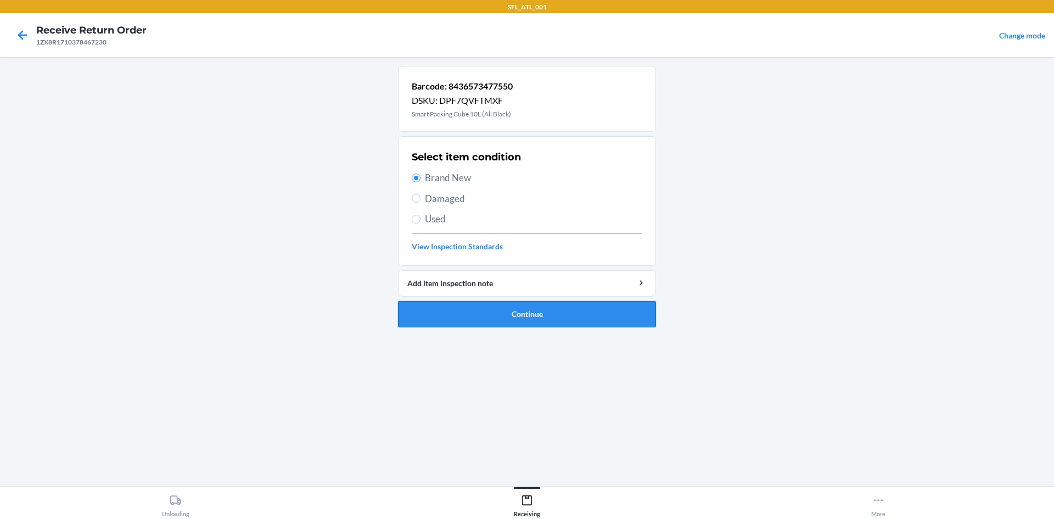
click at [506, 315] on button "Continue" at bounding box center [527, 314] width 258 height 26
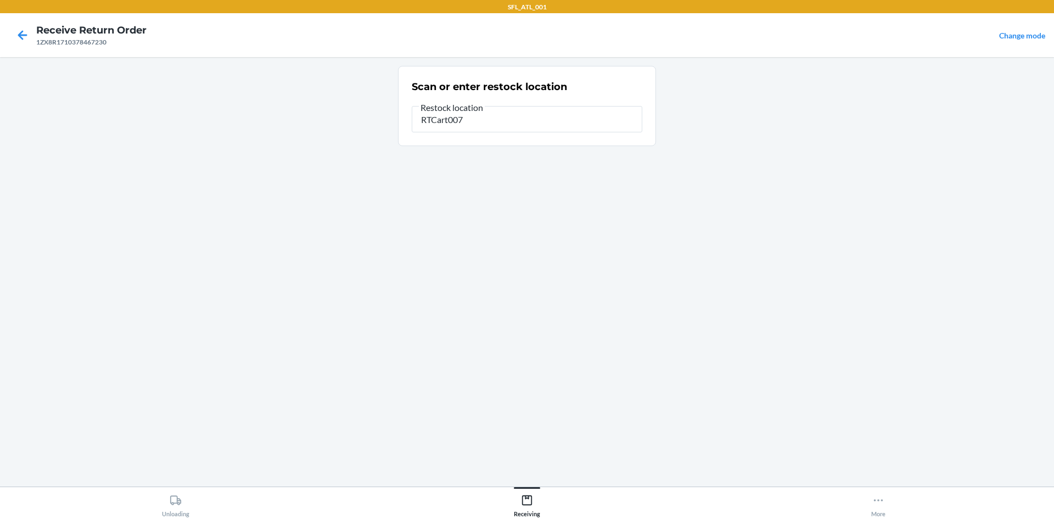
type input "RTCart007"
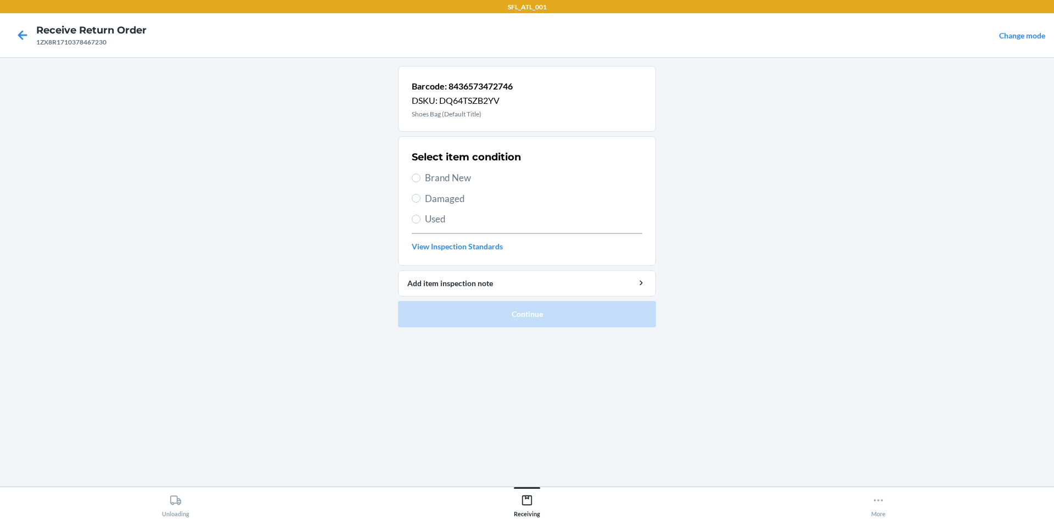
drag, startPoint x: 433, startPoint y: 175, endPoint x: 429, endPoint y: 207, distance: 32.1
click at [433, 175] on span "Brand New" at bounding box center [533, 178] width 217 height 14
click at [420, 175] on input "Brand New" at bounding box center [416, 177] width 9 height 9
radio input "true"
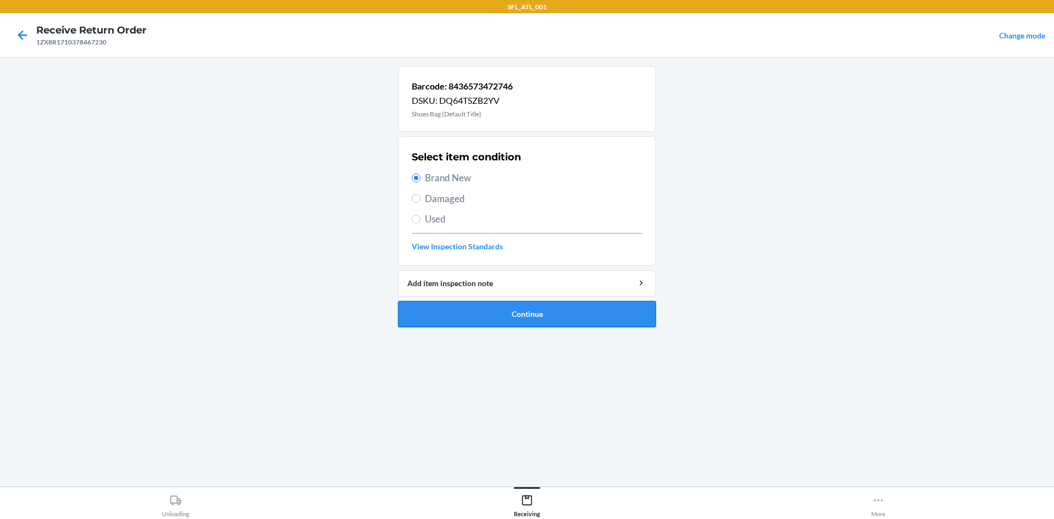
click at [472, 301] on button "Continue" at bounding box center [527, 314] width 258 height 26
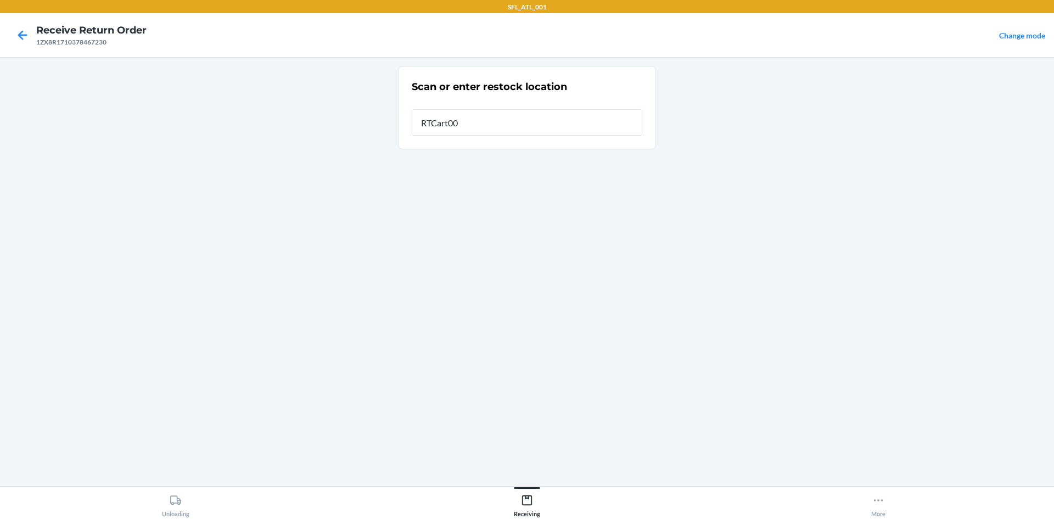
type input "RTCart007"
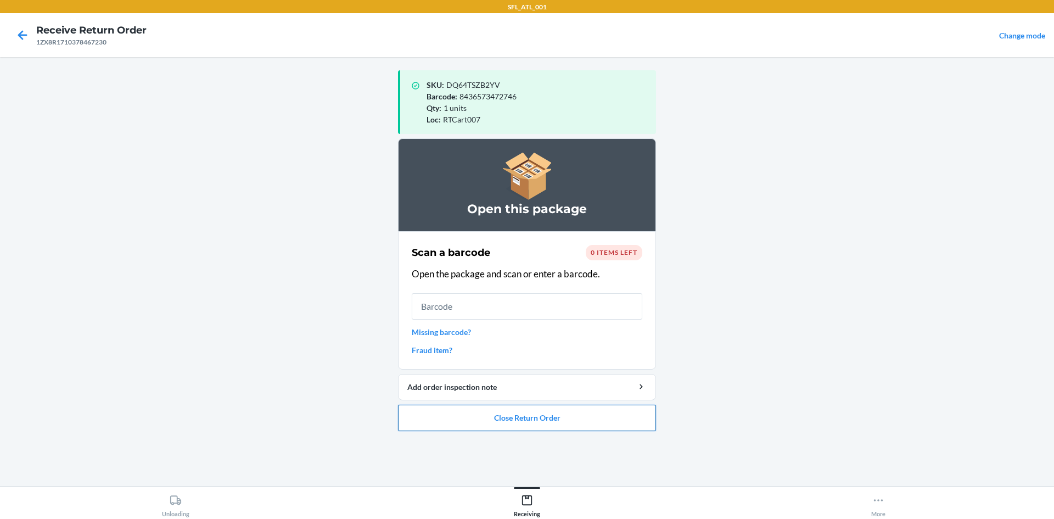
click at [479, 419] on button "Close Return Order" at bounding box center [527, 418] width 258 height 26
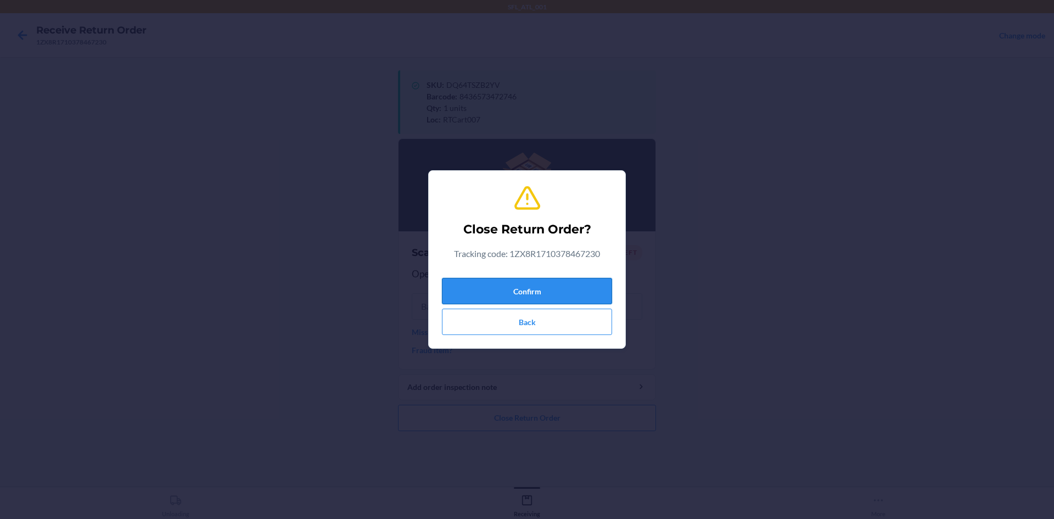
click at [523, 289] on button "Confirm" at bounding box center [527, 291] width 170 height 26
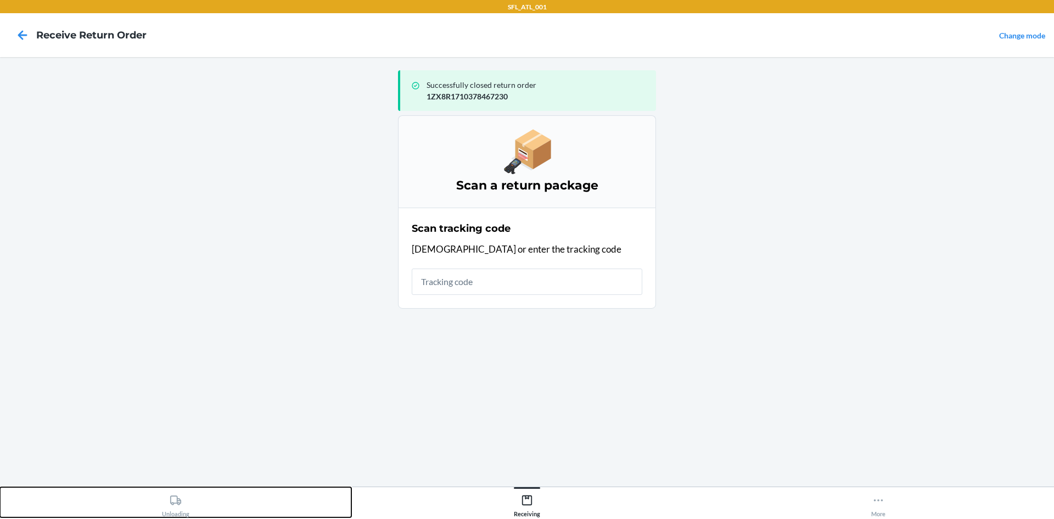
click at [164, 512] on div "Unloading" at bounding box center [175, 503] width 27 height 27
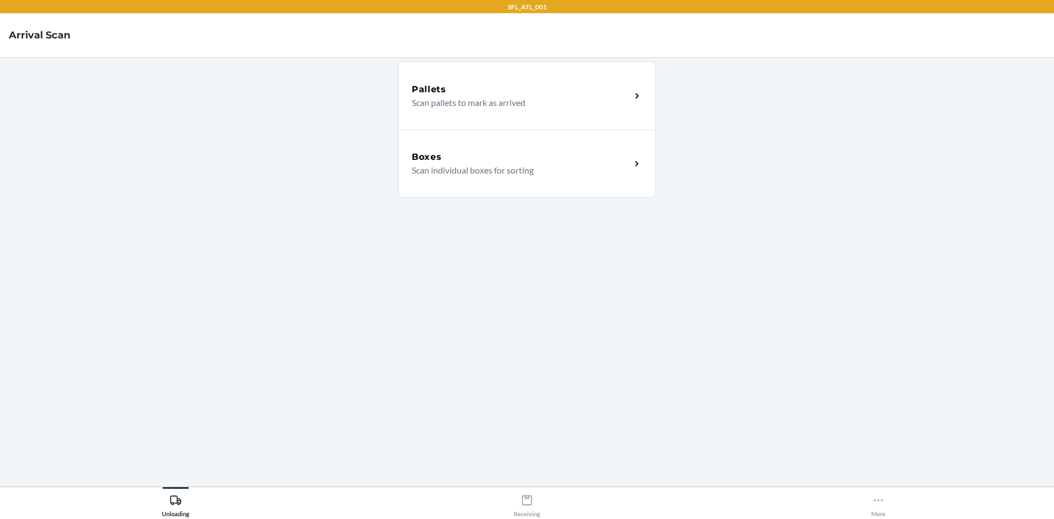
drag, startPoint x: 1053, startPoint y: 184, endPoint x: 1045, endPoint y: 184, distance: 8.2
click at [525, 184] on main "Pallets Scan pallets to mark as arrived Boxes Scan individual boxes for sorting" at bounding box center [527, 271] width 1054 height 429
drag, startPoint x: 1051, startPoint y: 184, endPoint x: 1031, endPoint y: 183, distance: 20.3
click at [525, 183] on main "Pallets Scan pallets to mark as arrived Boxes Scan individual boxes for sorting" at bounding box center [527, 271] width 1054 height 429
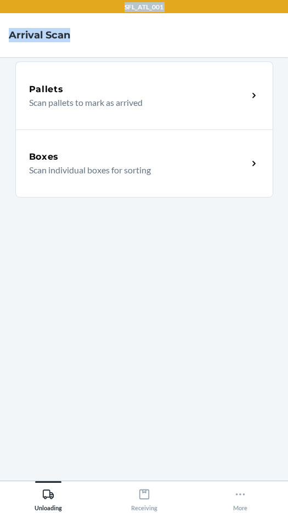
drag, startPoint x: 171, startPoint y: 23, endPoint x: 88, endPoint y: 12, distance: 84.2
click at [88, 12] on div "SFL_ATL_001 Arrival Scan Pallets Scan pallets to mark as arrived Boxes Scan ind…" at bounding box center [144, 256] width 288 height 513
click at [88, 12] on div "SFL_ATL_001" at bounding box center [144, 6] width 288 height 13
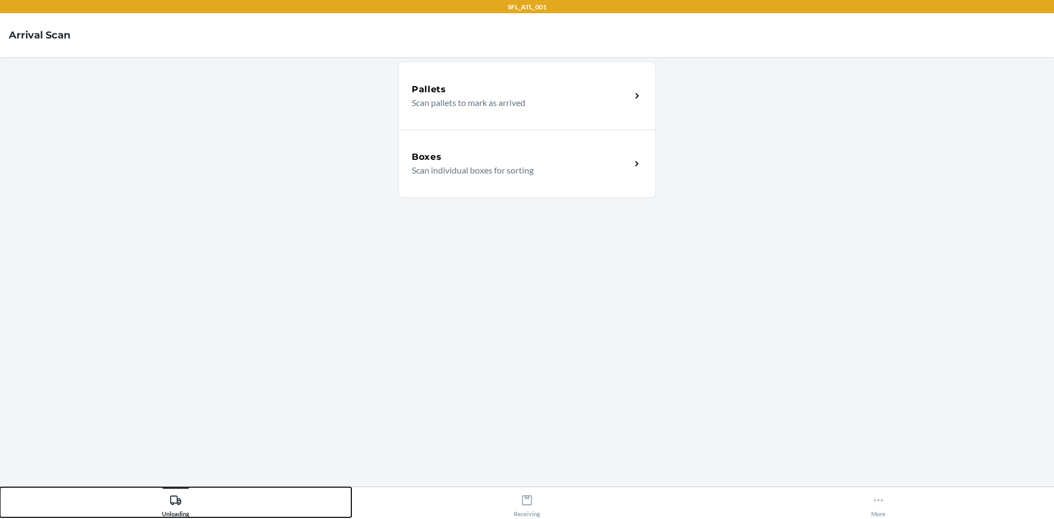
click at [180, 507] on div "Unloading" at bounding box center [175, 503] width 27 height 27
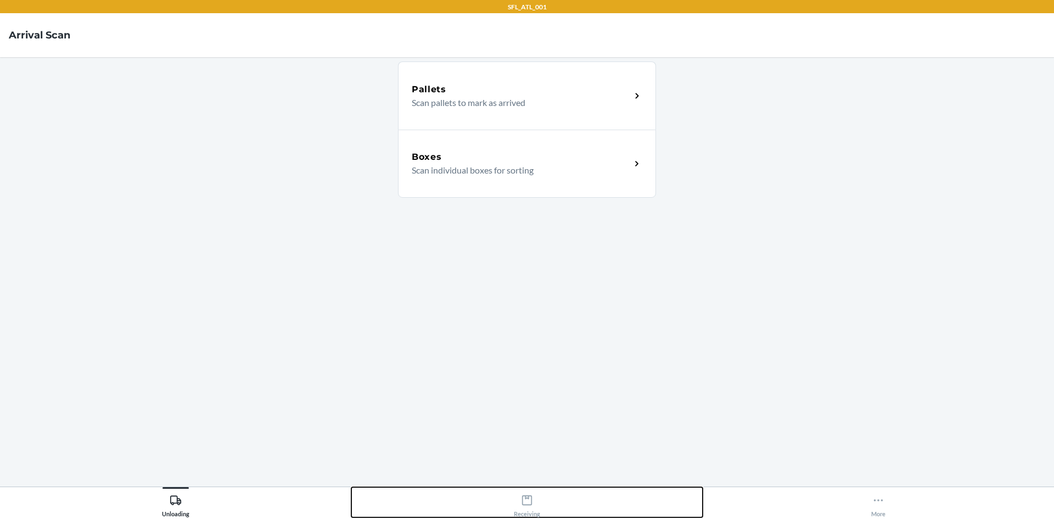
click at [513, 512] on button "Receiving" at bounding box center [526, 502] width 351 height 30
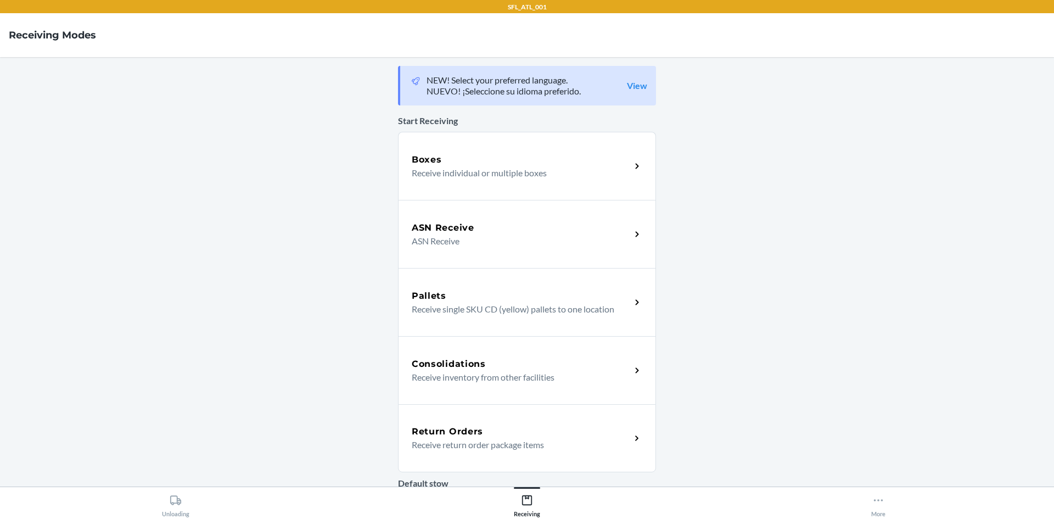
click at [446, 436] on h5 "Return Orders" at bounding box center [447, 431] width 71 height 13
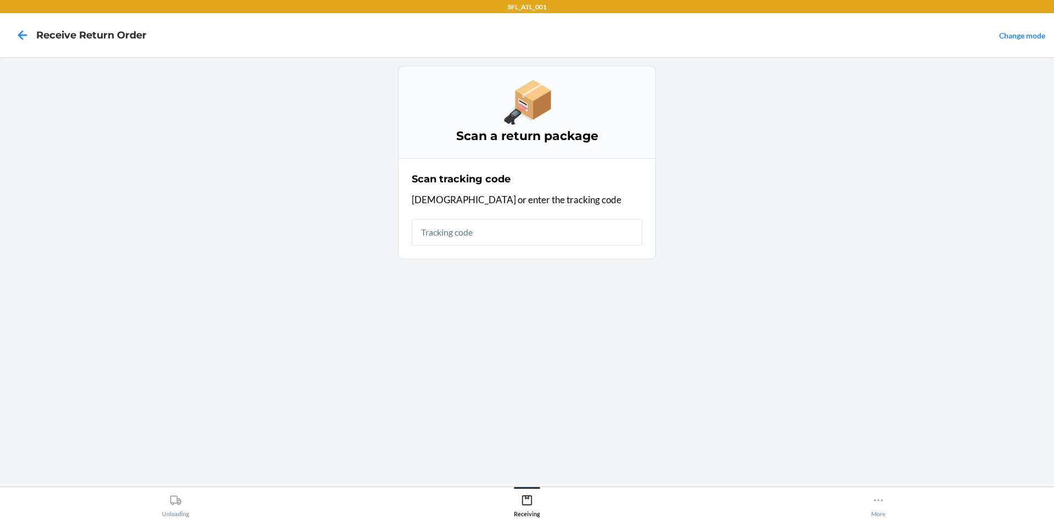
click at [491, 237] on input "text" at bounding box center [527, 232] width 231 height 26
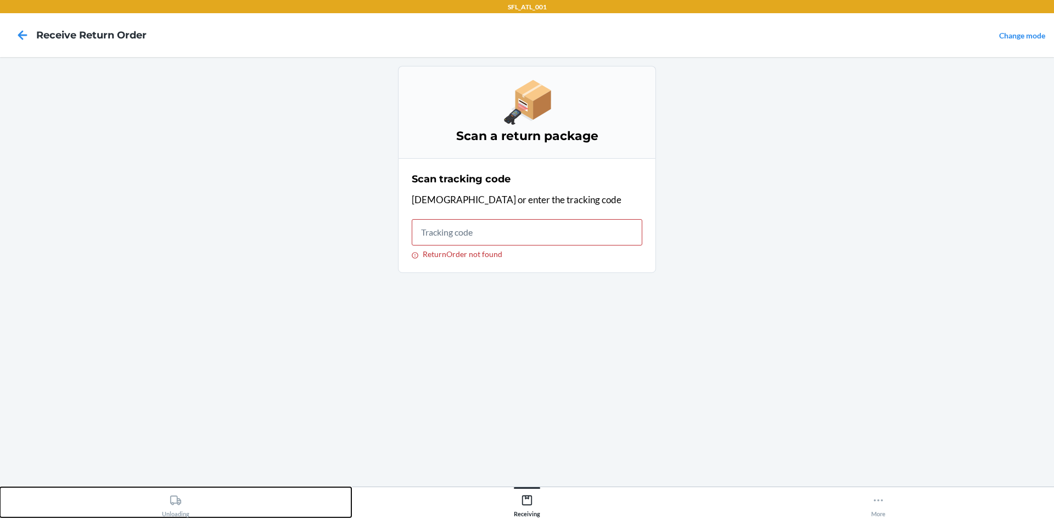
click at [166, 503] on div "Unloading" at bounding box center [175, 503] width 27 height 27
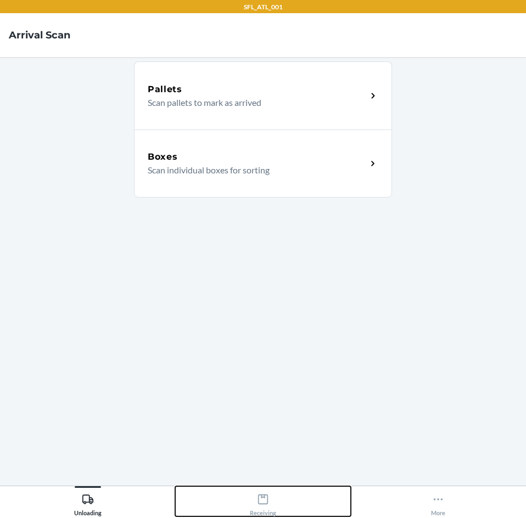
click at [262, 492] on div "Receiving" at bounding box center [263, 502] width 26 height 27
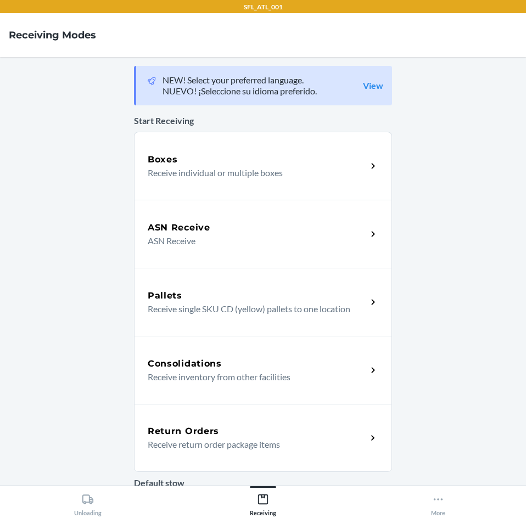
click at [208, 440] on p "Receive return order package items" at bounding box center [253, 444] width 210 height 13
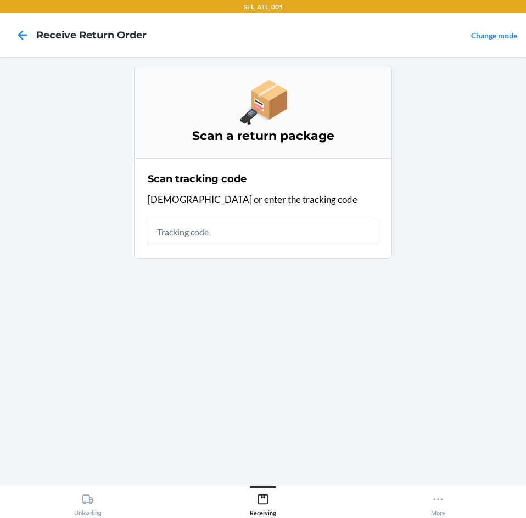
click at [256, 238] on input "text" at bounding box center [263, 232] width 231 height 26
type input "1Z5F718203479798"
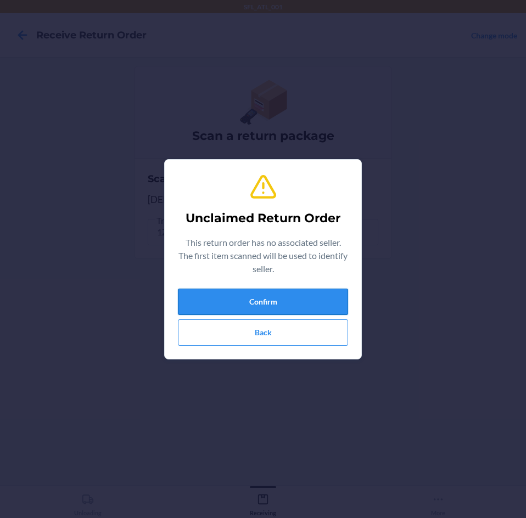
click at [267, 302] on button "Confirm" at bounding box center [263, 302] width 170 height 26
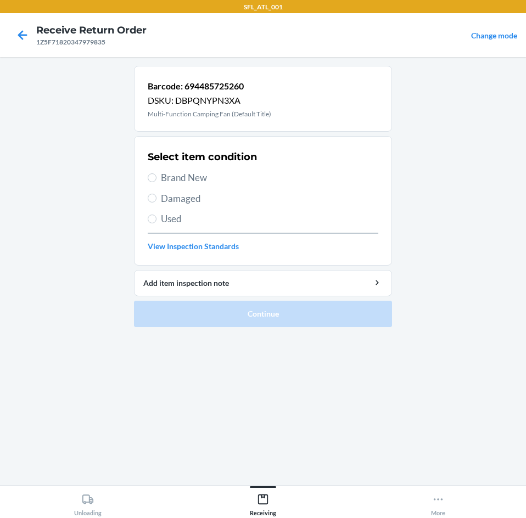
click at [188, 204] on span "Damaged" at bounding box center [269, 199] width 217 height 14
click at [156, 203] on input "Damaged" at bounding box center [152, 198] width 9 height 9
radio input "true"
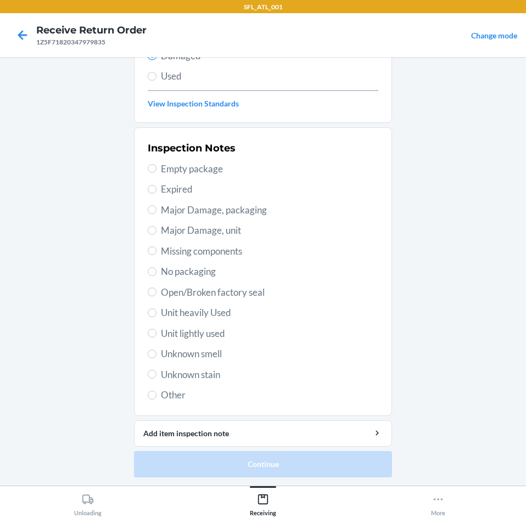
scroll to position [143, 0]
click at [187, 226] on span "Major Damage, unit" at bounding box center [269, 230] width 217 height 14
click at [156, 226] on input "Major Damage, unit" at bounding box center [152, 230] width 9 height 9
radio input "true"
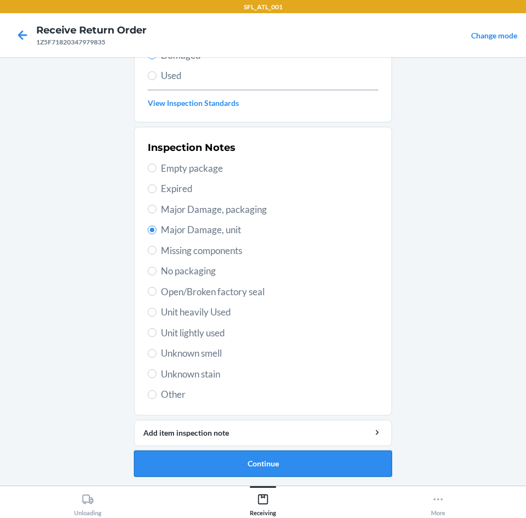
click at [153, 464] on button "Continue" at bounding box center [263, 464] width 258 height 26
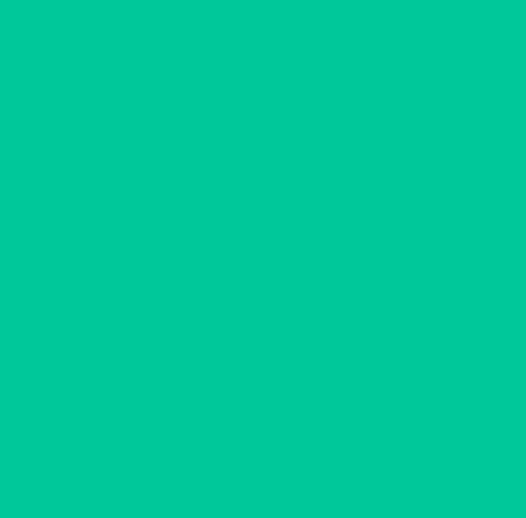
scroll to position [46, 0]
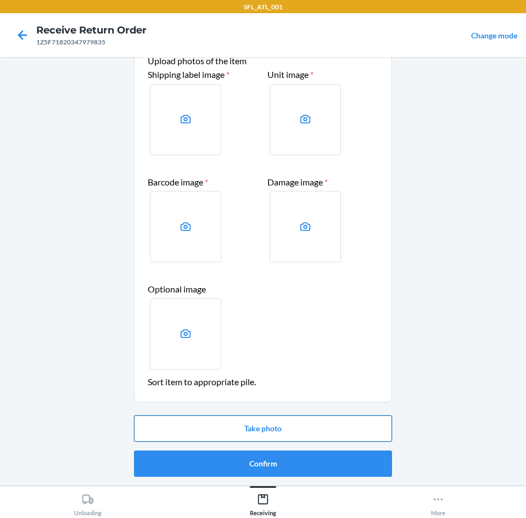
click at [316, 420] on button "Take photo" at bounding box center [263, 429] width 258 height 26
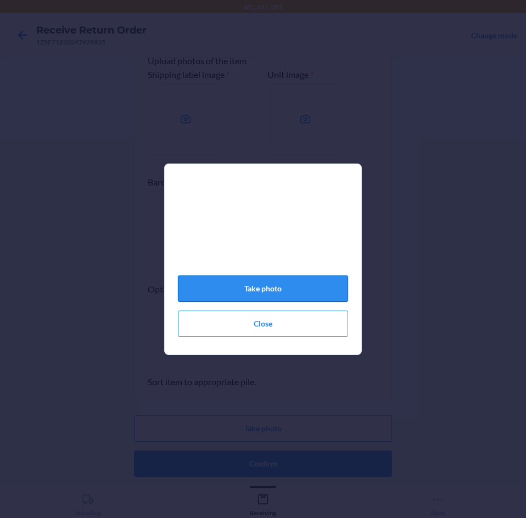
click at [337, 293] on button "Take photo" at bounding box center [263, 289] width 170 height 26
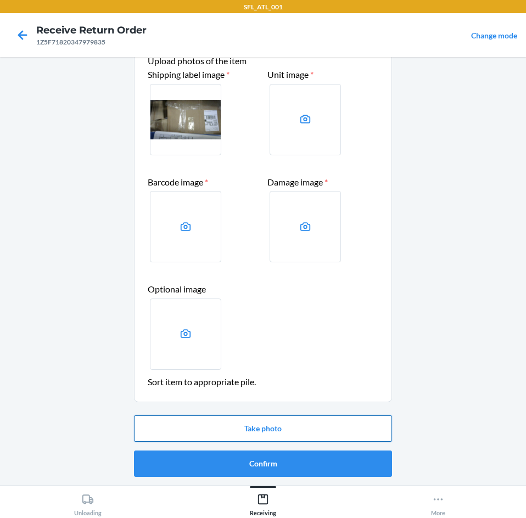
click at [254, 429] on button "Take photo" at bounding box center [263, 429] width 258 height 26
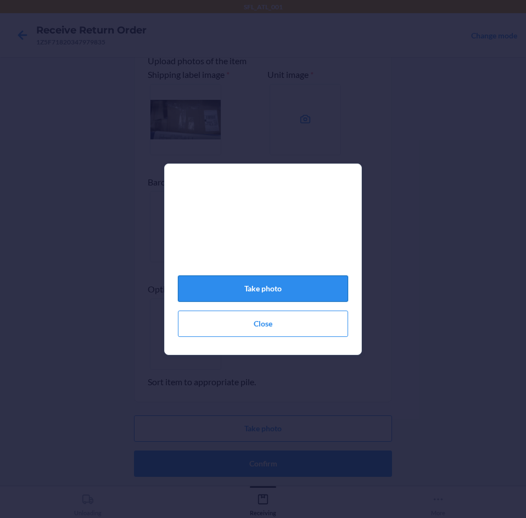
click at [340, 299] on button "Take photo" at bounding box center [263, 289] width 170 height 26
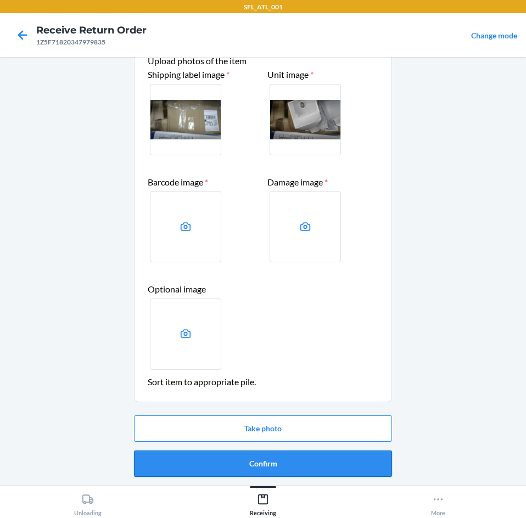
click at [277, 466] on button "Confirm" at bounding box center [263, 464] width 258 height 26
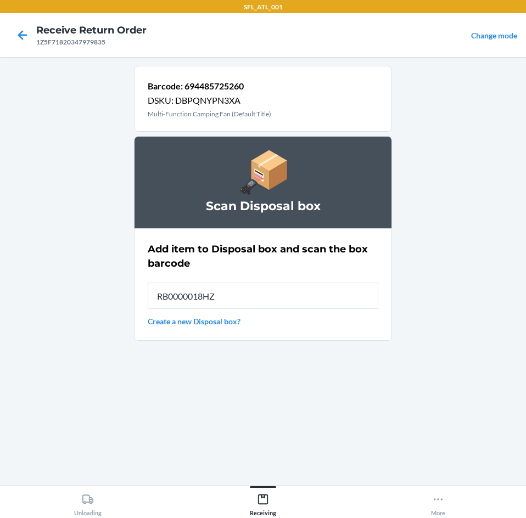
type input "RB0000018HZ"
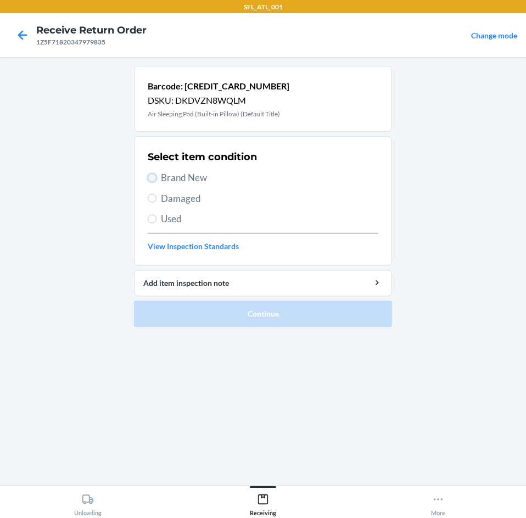
click at [149, 179] on input "Brand New" at bounding box center [152, 177] width 9 height 9
radio input "true"
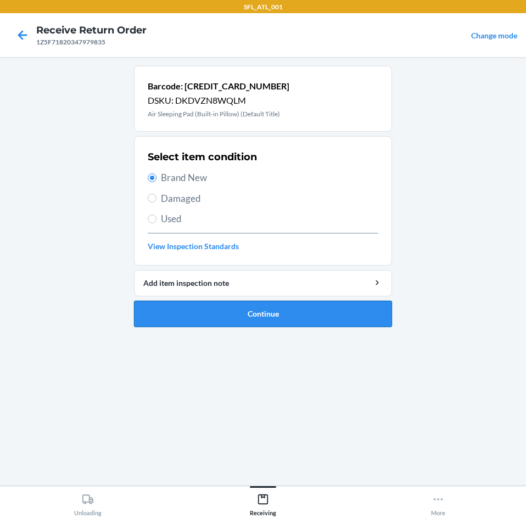
click at [200, 305] on button "Continue" at bounding box center [263, 314] width 258 height 26
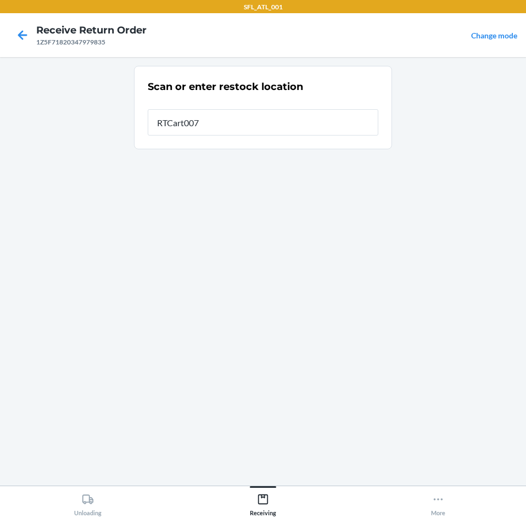
type input "RTCart007"
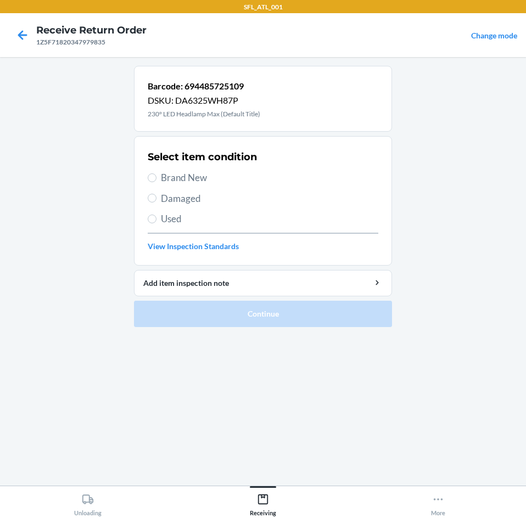
click at [171, 199] on span "Damaged" at bounding box center [269, 199] width 217 height 14
click at [156, 199] on input "Damaged" at bounding box center [152, 198] width 9 height 9
radio input "true"
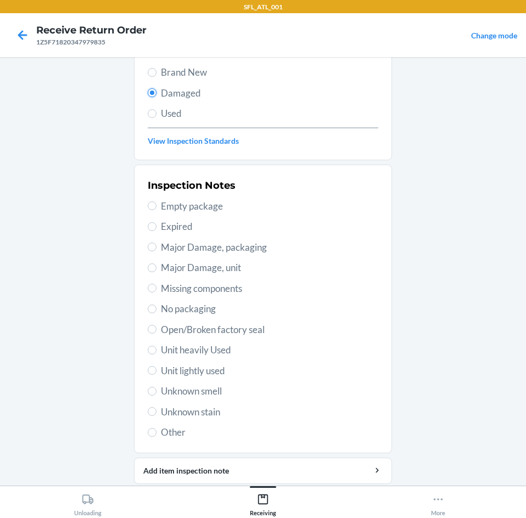
scroll to position [110, 0]
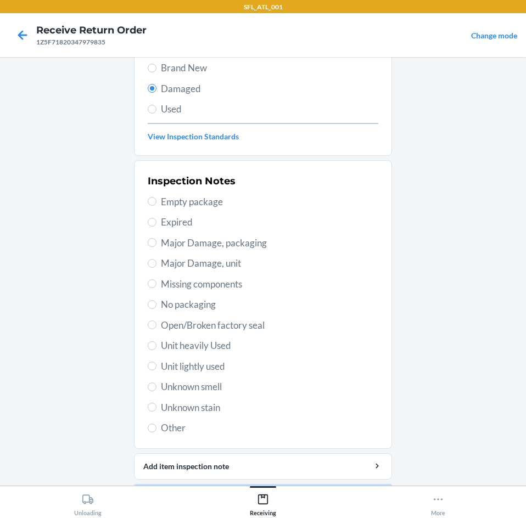
click at [224, 323] on span "Open/Broken factory seal" at bounding box center [269, 325] width 217 height 14
click at [156, 323] on input "Open/Broken factory seal" at bounding box center [152, 325] width 9 height 9
radio input "true"
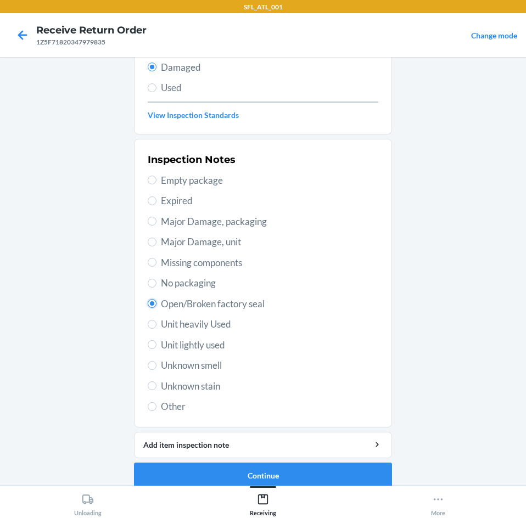
scroll to position [143, 0]
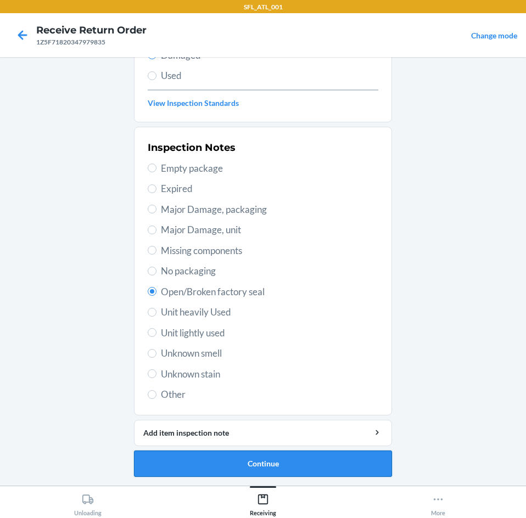
click at [239, 458] on button "Continue" at bounding box center [263, 464] width 258 height 26
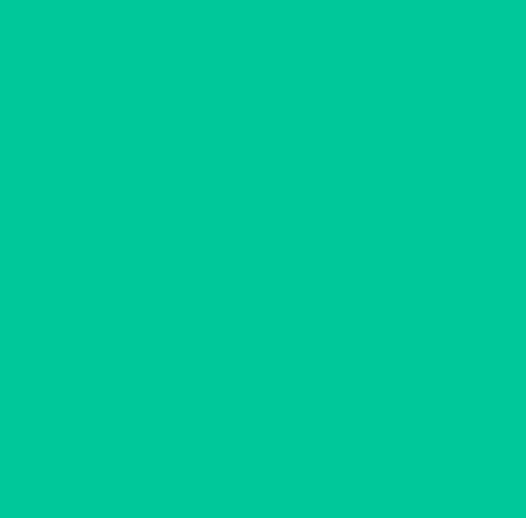
scroll to position [46, 0]
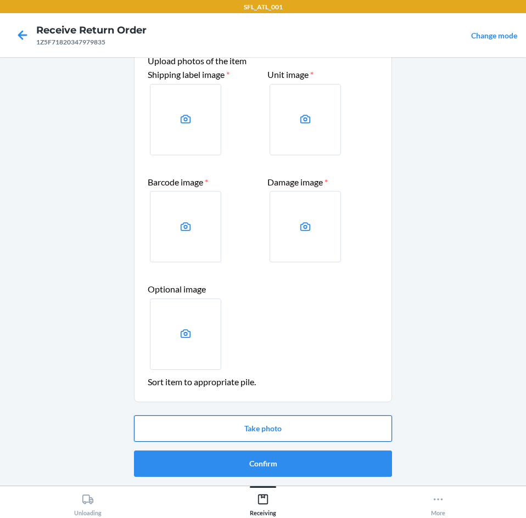
click at [227, 431] on button "Take photo" at bounding box center [263, 429] width 258 height 26
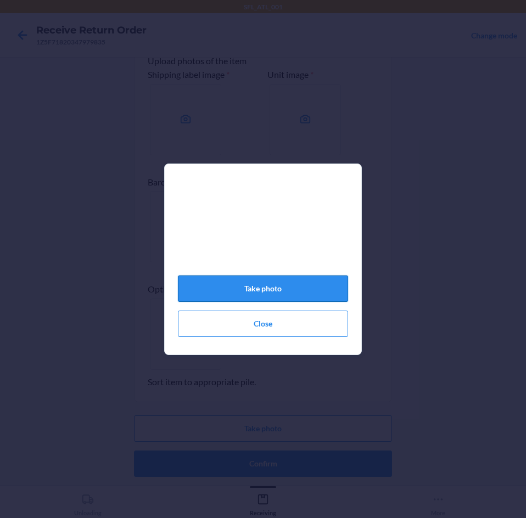
click at [265, 291] on button "Take photo" at bounding box center [263, 289] width 170 height 26
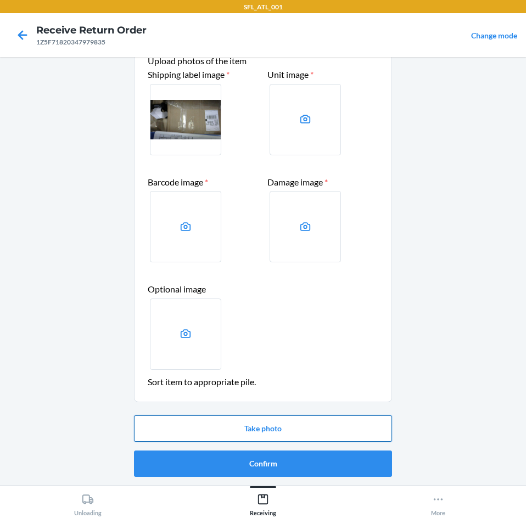
click at [238, 431] on button "Take photo" at bounding box center [263, 429] width 258 height 26
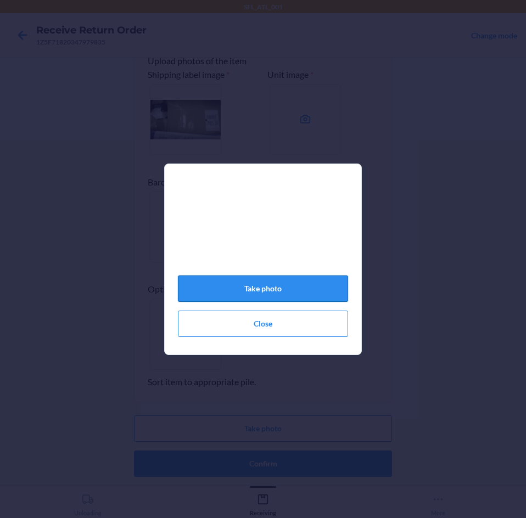
click at [274, 302] on button "Take photo" at bounding box center [263, 289] width 170 height 26
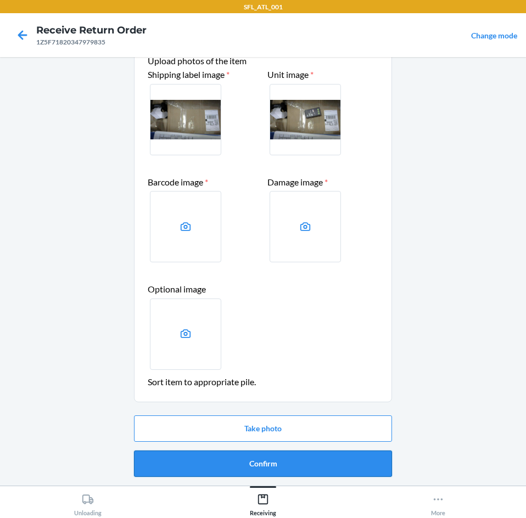
click at [294, 464] on button "Confirm" at bounding box center [263, 464] width 258 height 26
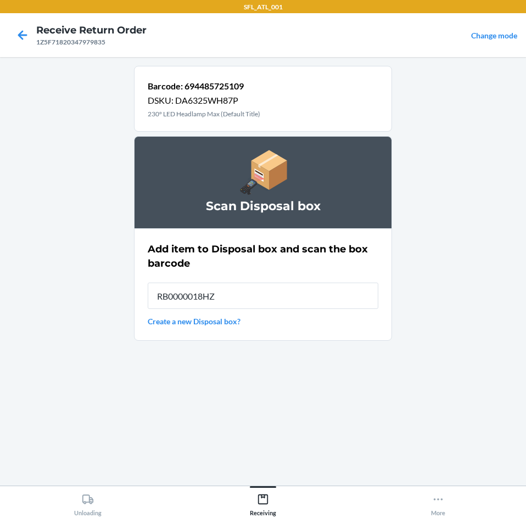
type input "RB0000018HZ"
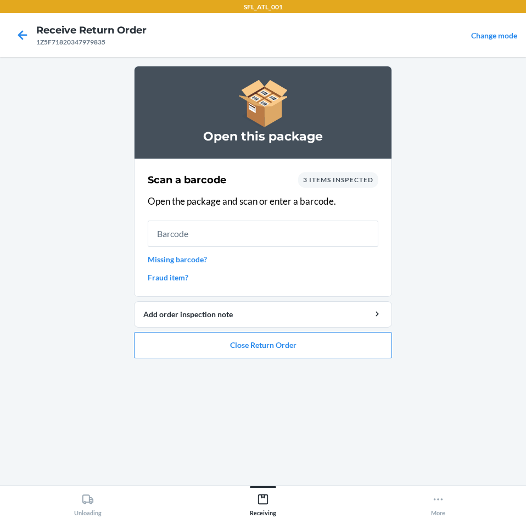
click at [180, 265] on div "Scan a barcode 3 items inspected Open the package and scan or enter a barcode. …" at bounding box center [263, 227] width 231 height 117
click at [180, 260] on link "Missing barcode?" at bounding box center [263, 260] width 231 height 12
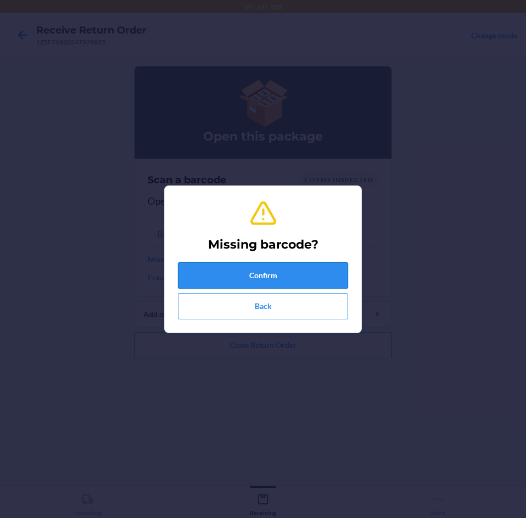
click at [216, 275] on button "Confirm" at bounding box center [263, 275] width 170 height 26
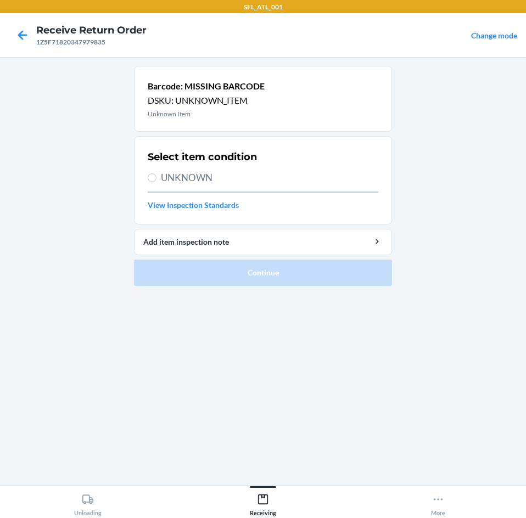
click at [193, 175] on span "UNKNOWN" at bounding box center [269, 178] width 217 height 14
click at [156, 175] on input "UNKNOWN" at bounding box center [152, 177] width 9 height 9
radio input "true"
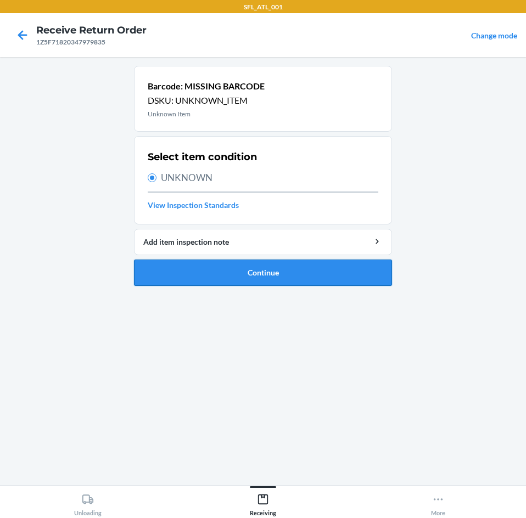
click at [212, 279] on button "Continue" at bounding box center [263, 273] width 258 height 26
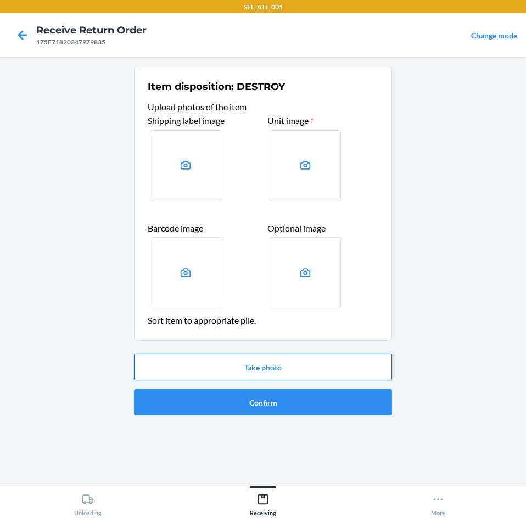
click at [232, 378] on button "Take photo" at bounding box center [263, 367] width 258 height 26
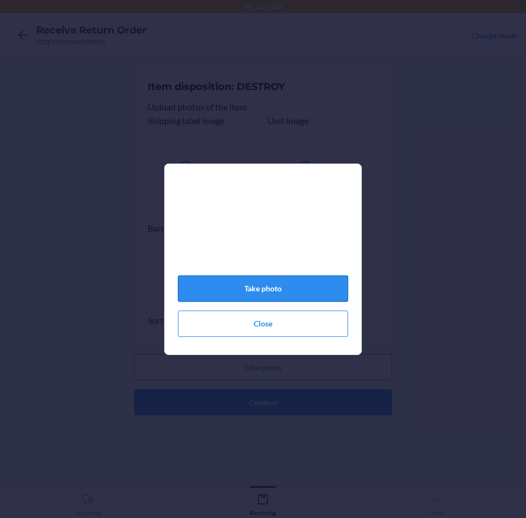
click at [281, 300] on button "Take photo" at bounding box center [263, 289] width 170 height 26
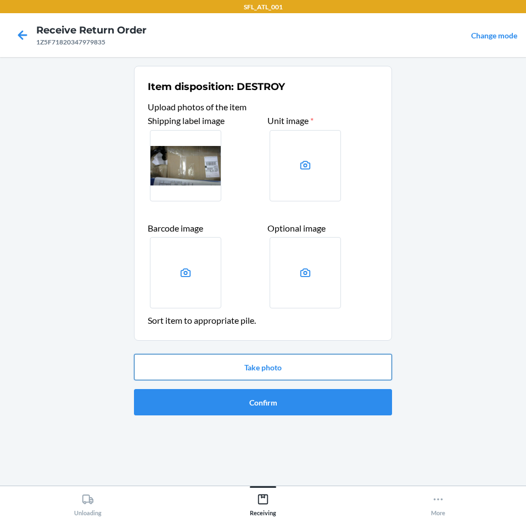
click at [250, 367] on button "Take photo" at bounding box center [263, 367] width 258 height 26
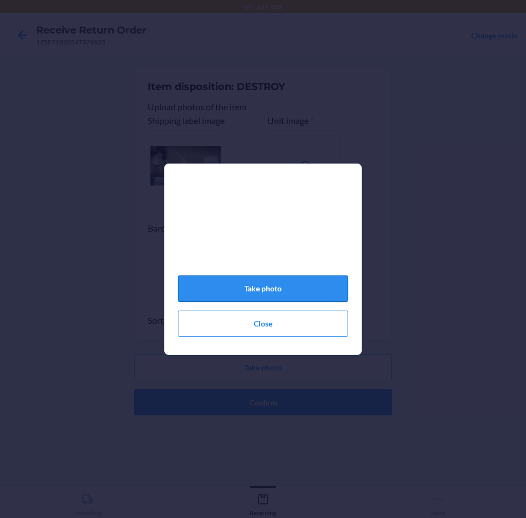
click at [282, 299] on button "Take photo" at bounding box center [263, 289] width 170 height 26
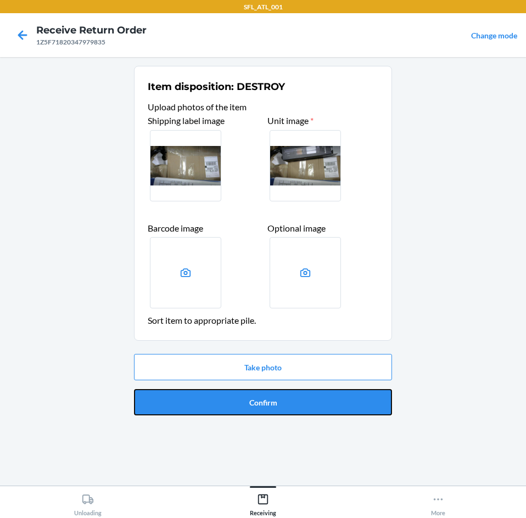
click at [286, 403] on button "Confirm" at bounding box center [263, 402] width 258 height 26
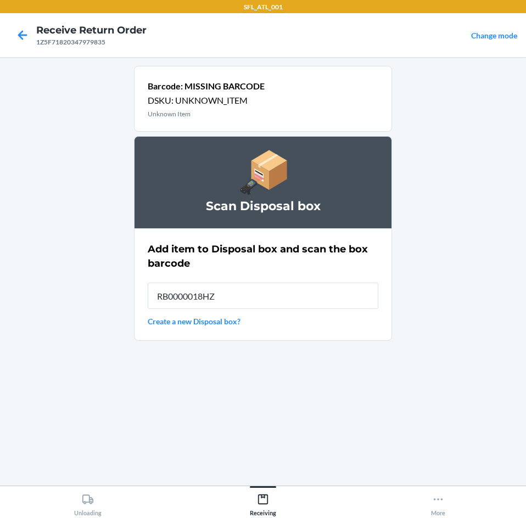
type input "RB0000018HZ"
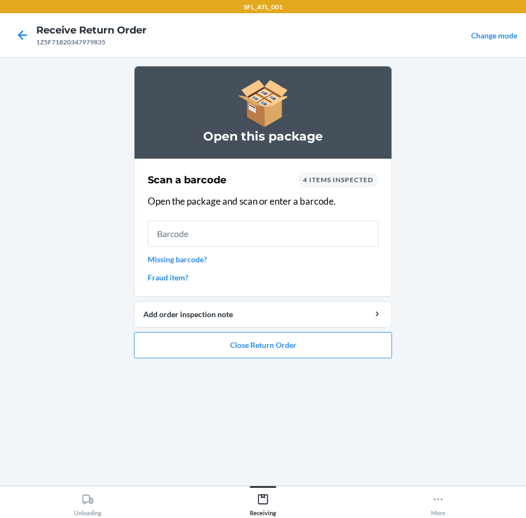
click at [192, 261] on link "Missing barcode?" at bounding box center [263, 260] width 231 height 12
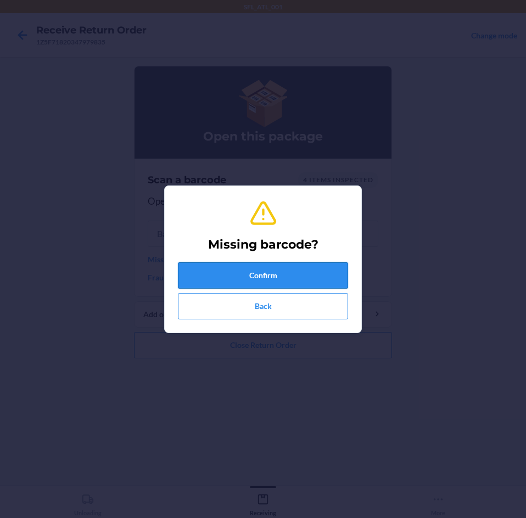
click at [242, 281] on button "Confirm" at bounding box center [263, 275] width 170 height 26
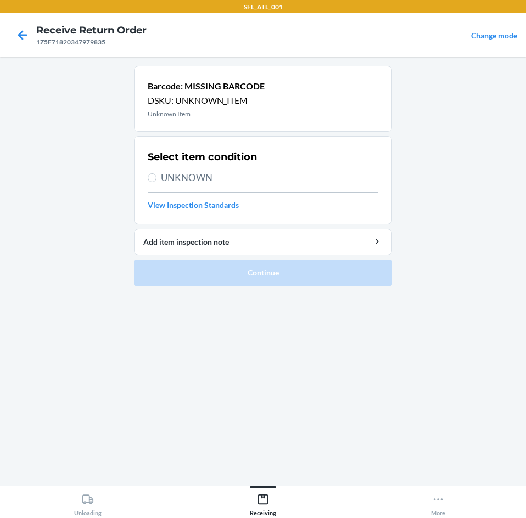
click at [200, 178] on span "UNKNOWN" at bounding box center [269, 178] width 217 height 14
click at [156, 178] on input "UNKNOWN" at bounding box center [152, 177] width 9 height 9
radio input "true"
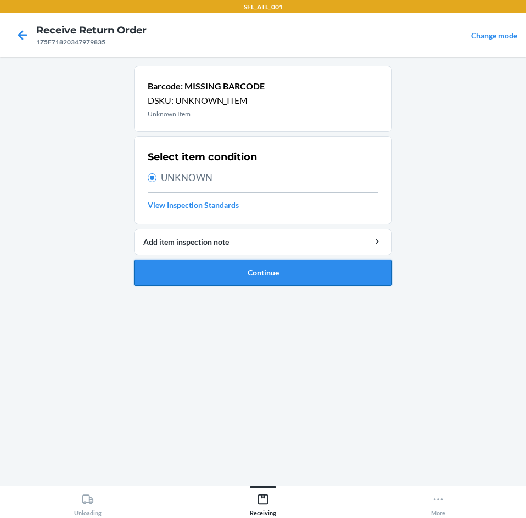
click at [225, 279] on button "Continue" at bounding box center [263, 273] width 258 height 26
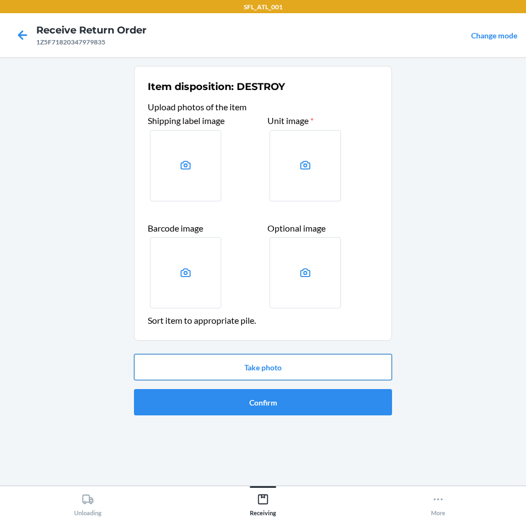
click at [248, 369] on button "Take photo" at bounding box center [263, 367] width 258 height 26
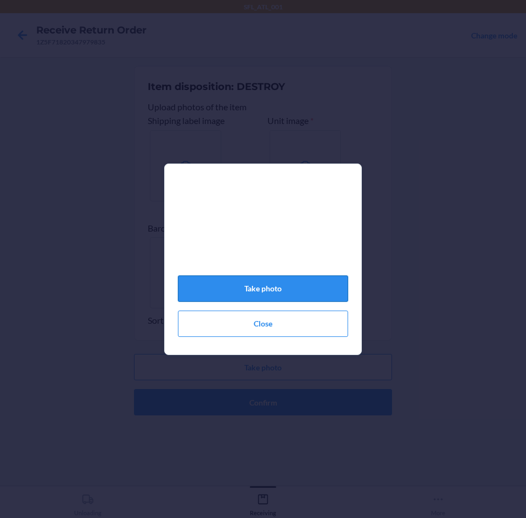
click at [278, 284] on button "Take photo" at bounding box center [263, 289] width 170 height 26
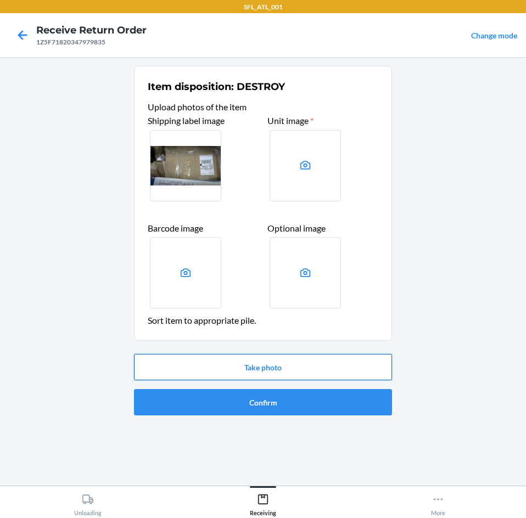
click at [306, 367] on button "Take photo" at bounding box center [263, 367] width 258 height 26
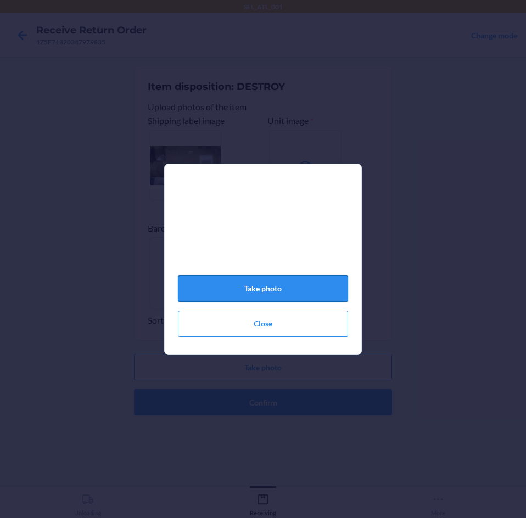
click at [305, 297] on button "Take photo" at bounding box center [263, 289] width 170 height 26
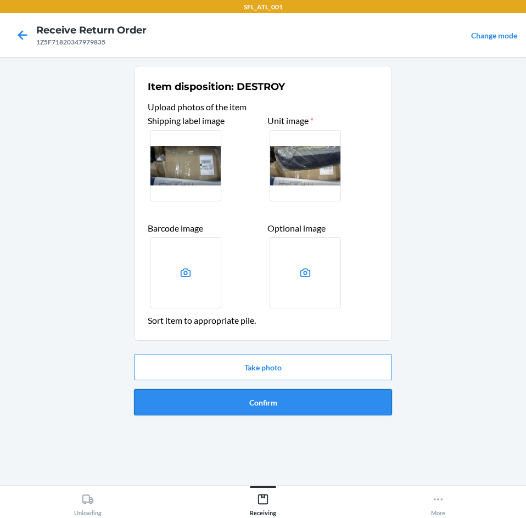
click at [275, 407] on button "Confirm" at bounding box center [263, 402] width 258 height 26
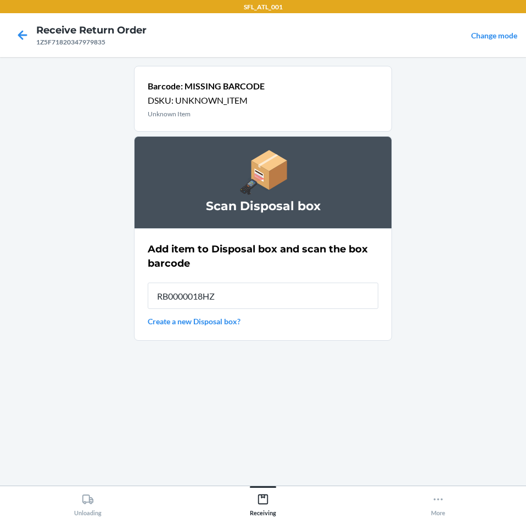
type input "RB0000018HZ"
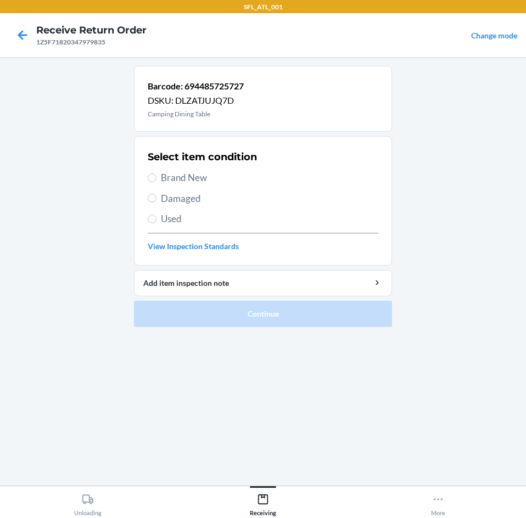
click at [185, 200] on span "Damaged" at bounding box center [269, 199] width 217 height 14
click at [156, 200] on input "Damaged" at bounding box center [152, 198] width 9 height 9
radio input "true"
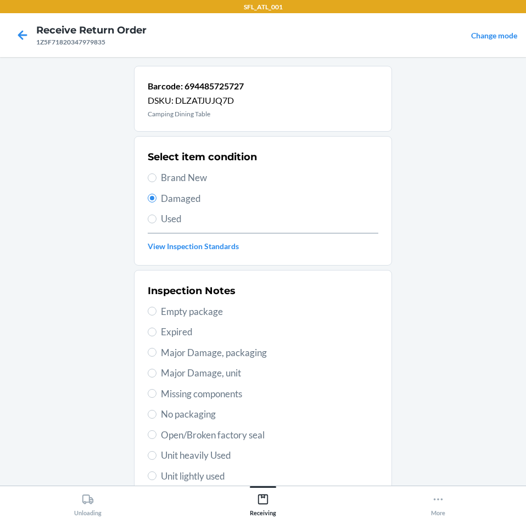
click at [237, 357] on span "Major Damage, packaging" at bounding box center [269, 353] width 217 height 14
click at [156, 357] on input "Major Damage, packaging" at bounding box center [152, 352] width 9 height 9
radio input "true"
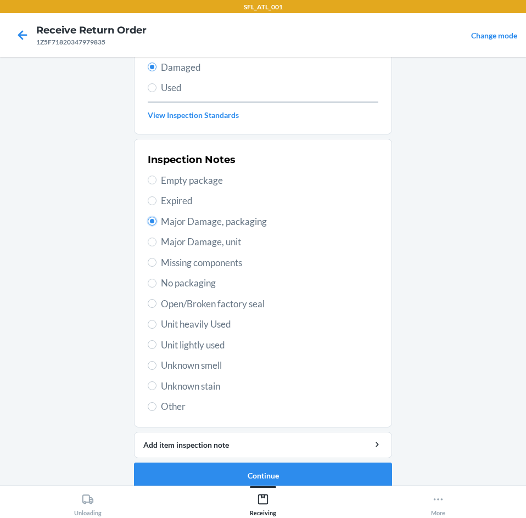
scroll to position [143, 0]
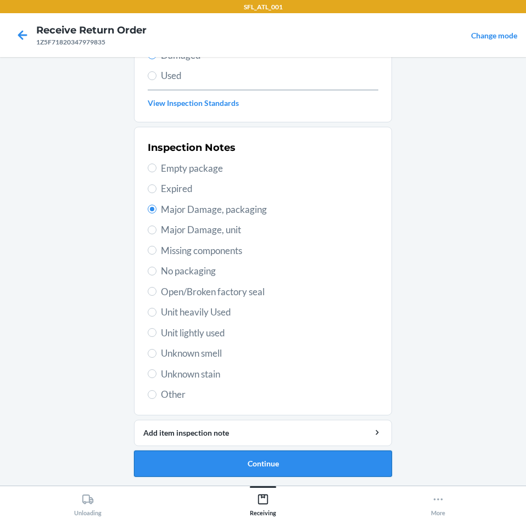
click at [284, 465] on button "Continue" at bounding box center [263, 464] width 258 height 26
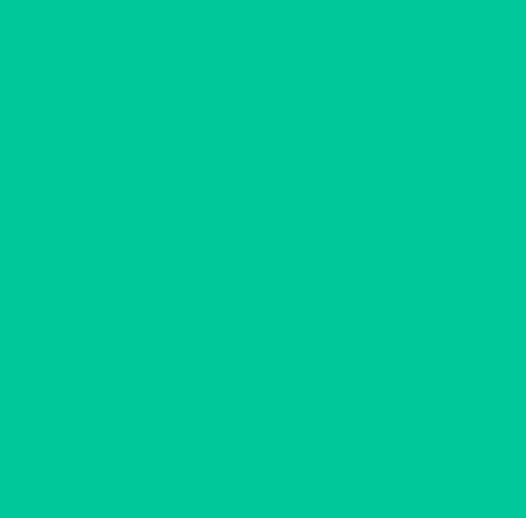
scroll to position [46, 0]
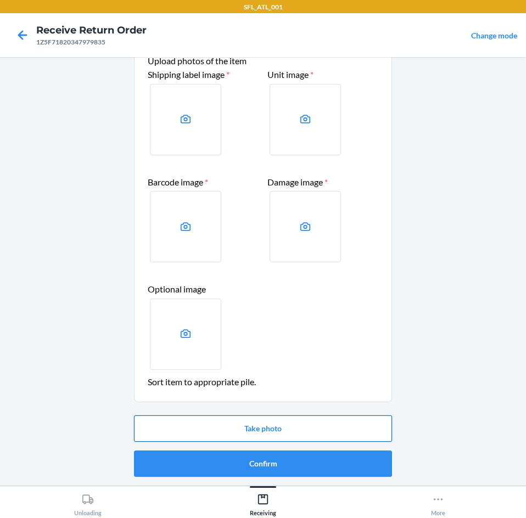
click at [268, 433] on button "Take photo" at bounding box center [263, 429] width 258 height 26
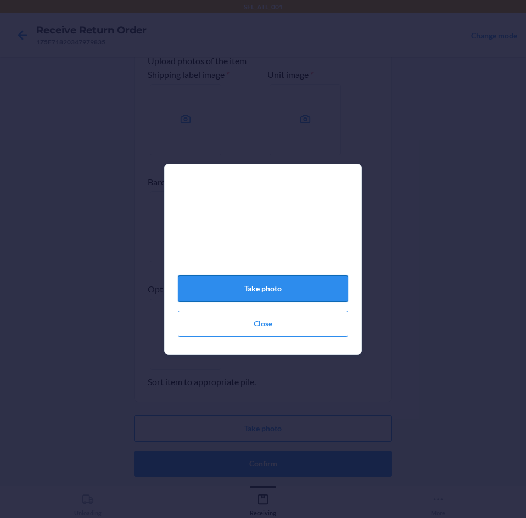
click at [330, 290] on button "Take photo" at bounding box center [263, 289] width 170 height 26
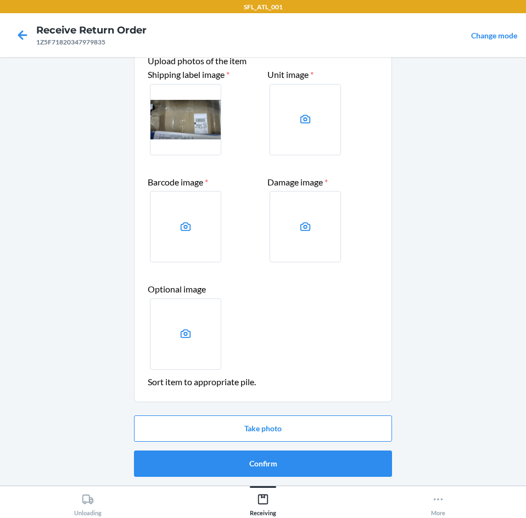
click at [276, 413] on div "Take photo Confirm" at bounding box center [263, 446] width 258 height 70
click at [273, 418] on button "Take photo" at bounding box center [263, 429] width 258 height 26
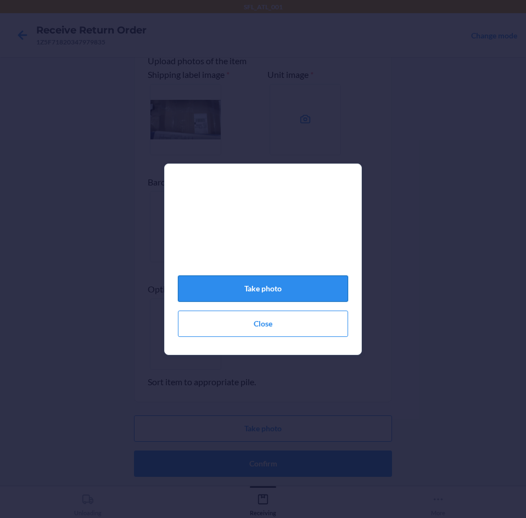
click at [306, 294] on button "Take photo" at bounding box center [263, 289] width 170 height 26
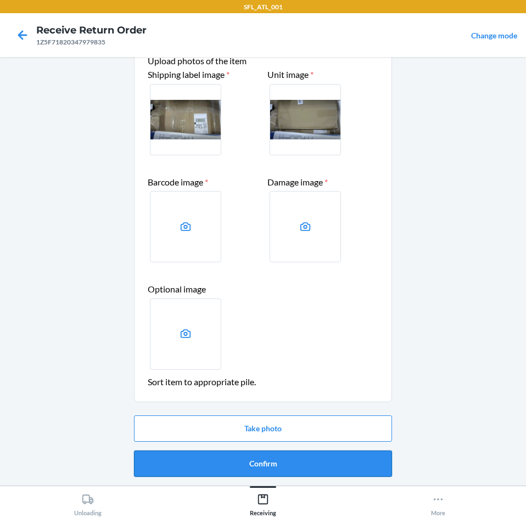
click at [284, 457] on button "Confirm" at bounding box center [263, 464] width 258 height 26
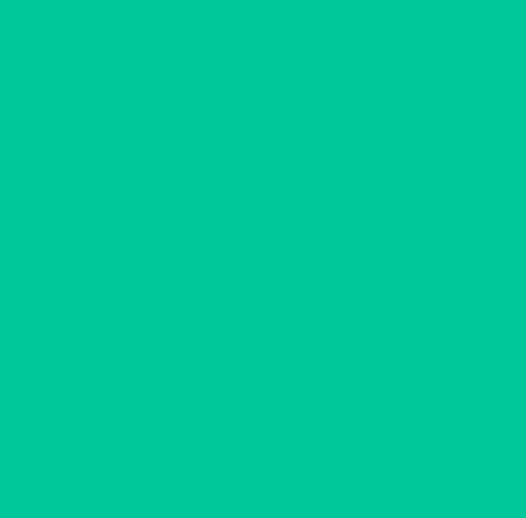
scroll to position [0, 0]
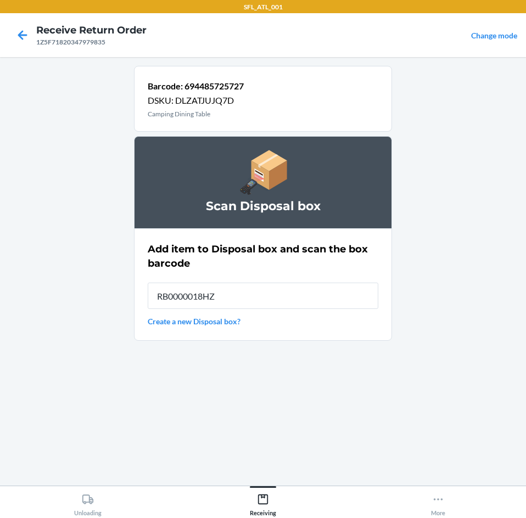
type input "RB0000018HZ"
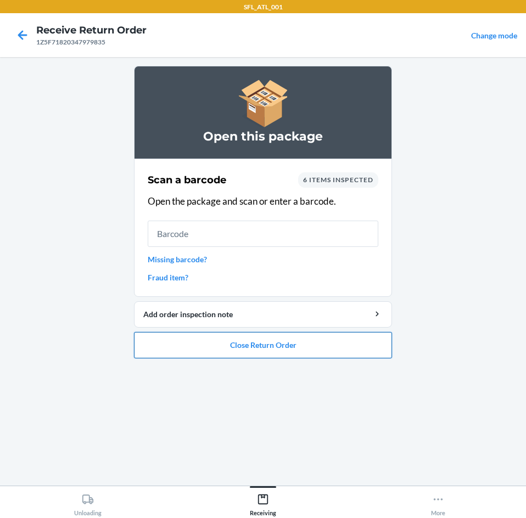
click at [279, 350] on button "Close Return Order" at bounding box center [263, 345] width 258 height 26
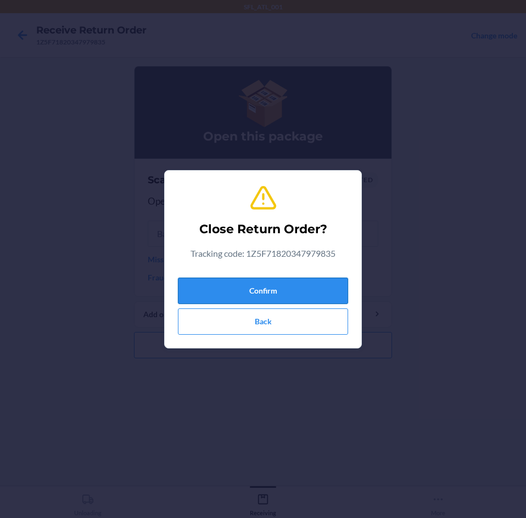
click at [211, 296] on button "Confirm" at bounding box center [263, 291] width 170 height 26
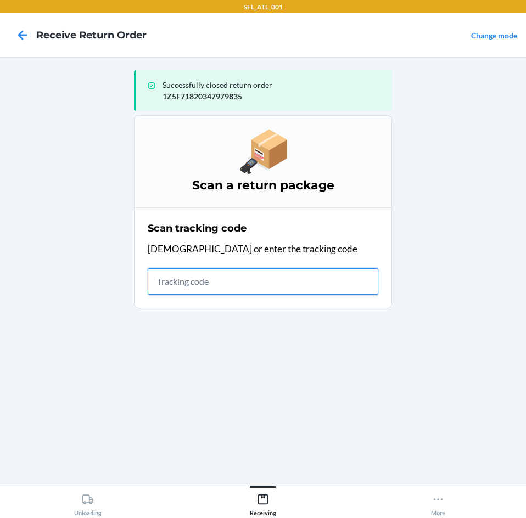
click at [240, 287] on input "text" at bounding box center [263, 281] width 231 height 26
type input "420302599434636106"
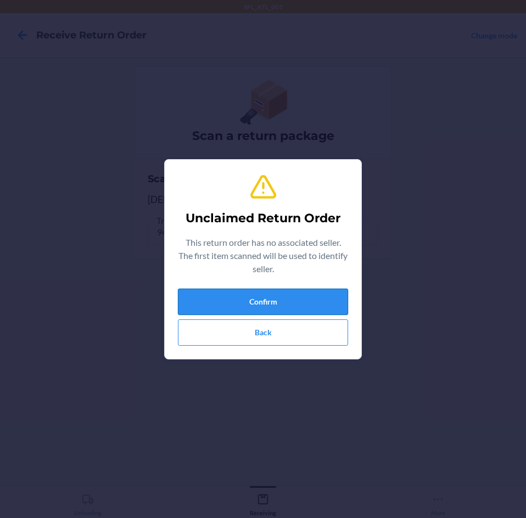
click at [240, 294] on button "Confirm" at bounding box center [263, 302] width 170 height 26
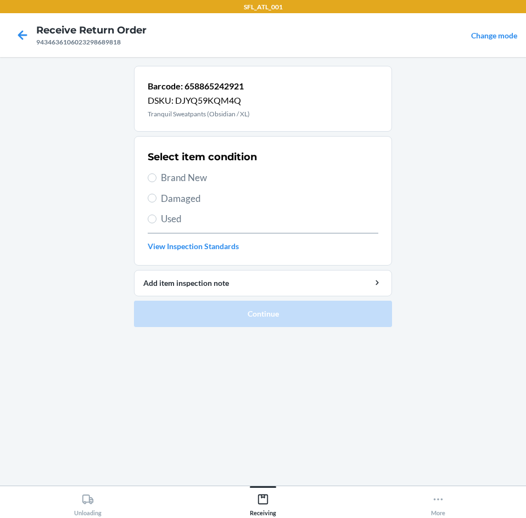
click at [181, 195] on span "Damaged" at bounding box center [269, 199] width 217 height 14
click at [156, 195] on input "Damaged" at bounding box center [152, 198] width 9 height 9
radio input "true"
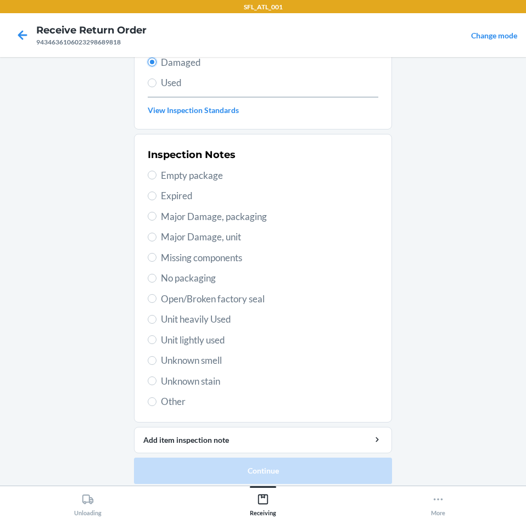
scroll to position [143, 0]
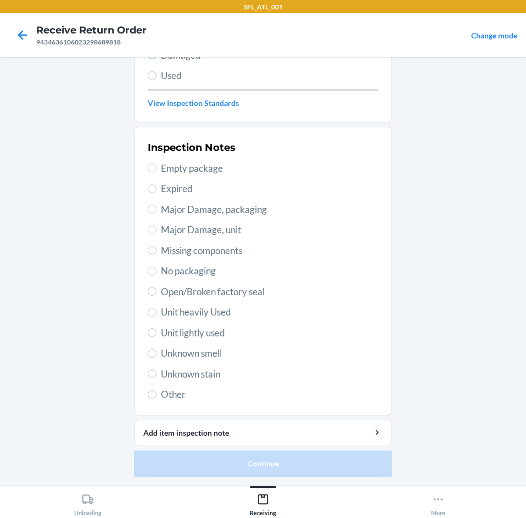
click at [173, 232] on span "Major Damage, unit" at bounding box center [269, 230] width 217 height 14
click at [156, 232] on input "Major Damage, unit" at bounding box center [152, 230] width 9 height 9
radio input "true"
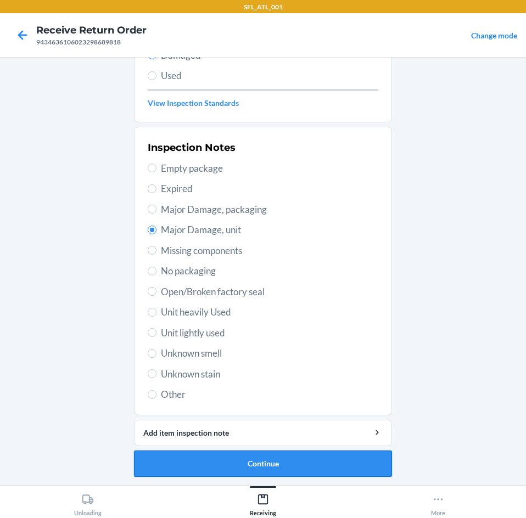
click at [298, 464] on button "Continue" at bounding box center [263, 464] width 258 height 26
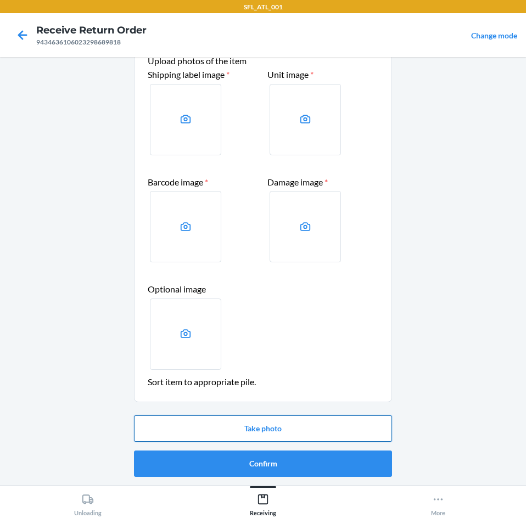
click at [255, 429] on button "Take photo" at bounding box center [263, 429] width 258 height 26
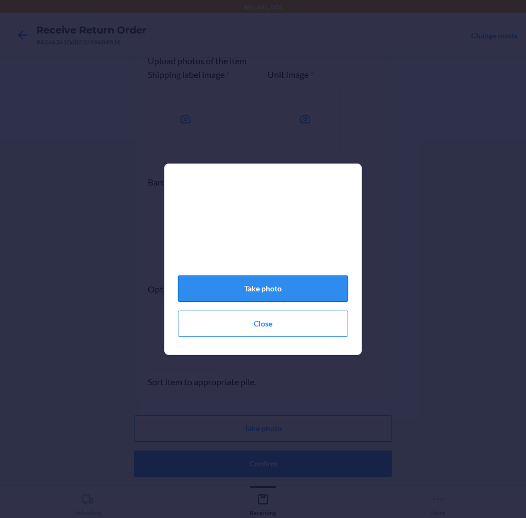
click at [278, 300] on button "Take photo" at bounding box center [263, 289] width 170 height 26
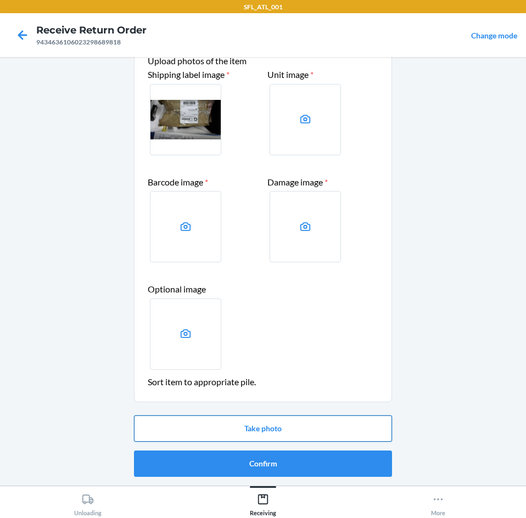
click at [244, 423] on button "Take photo" at bounding box center [263, 429] width 258 height 26
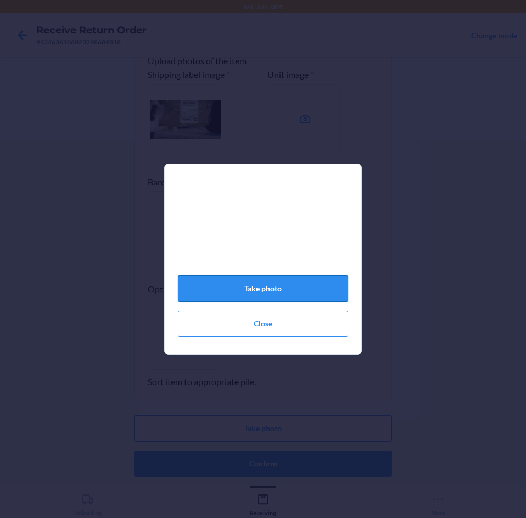
click at [295, 287] on button "Take photo" at bounding box center [263, 289] width 170 height 26
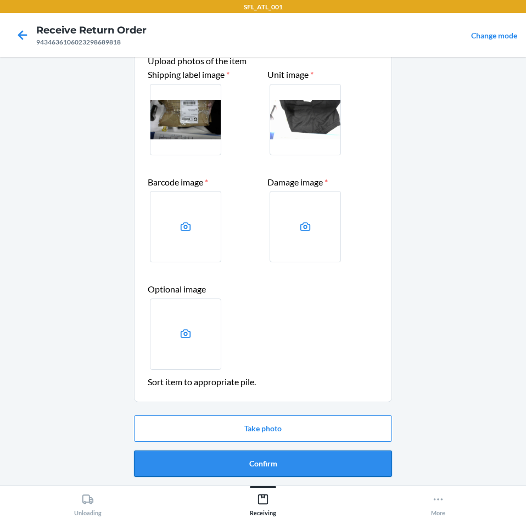
click at [233, 461] on button "Confirm" at bounding box center [263, 464] width 258 height 26
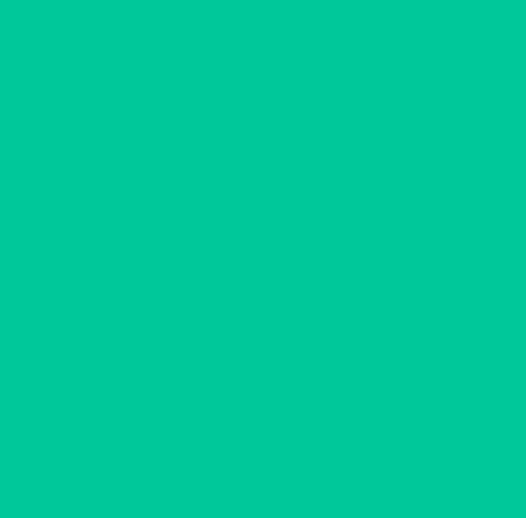
scroll to position [0, 0]
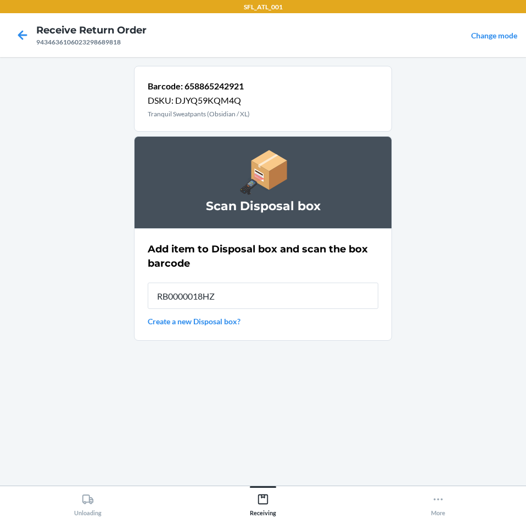
type input "RB0000018HZ"
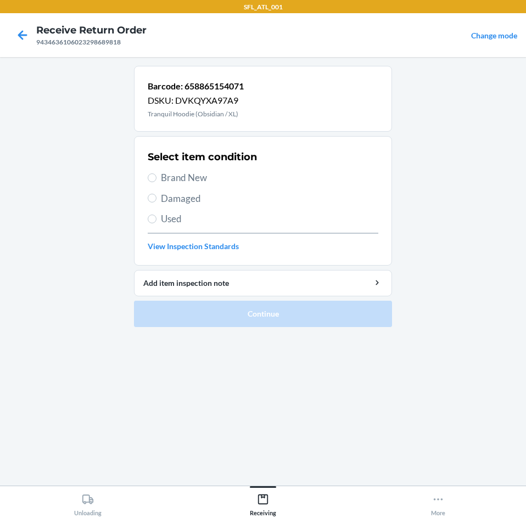
click at [180, 180] on span "Brand New" at bounding box center [269, 178] width 217 height 14
click at [156, 180] on input "Brand New" at bounding box center [152, 177] width 9 height 9
radio input "true"
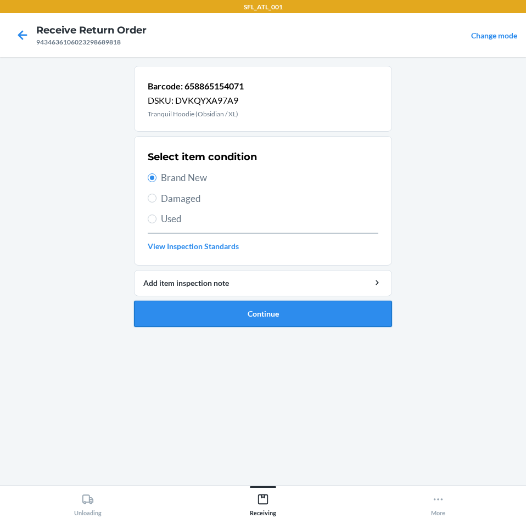
click at [198, 312] on button "Continue" at bounding box center [263, 314] width 258 height 26
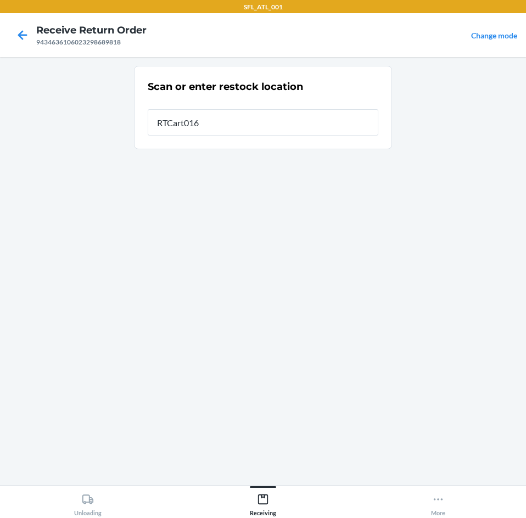
type input "RTCart016"
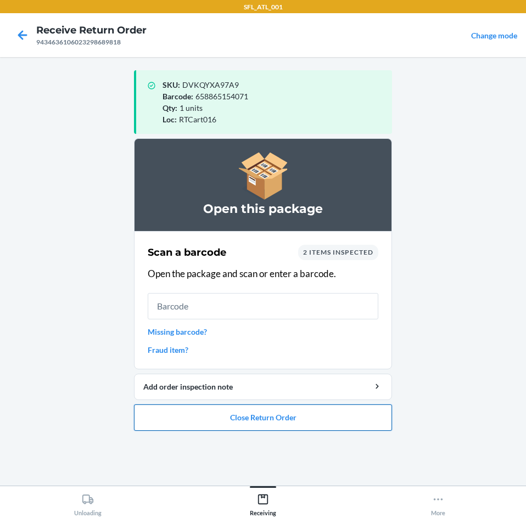
click at [316, 419] on button "Close Return Order" at bounding box center [263, 418] width 258 height 26
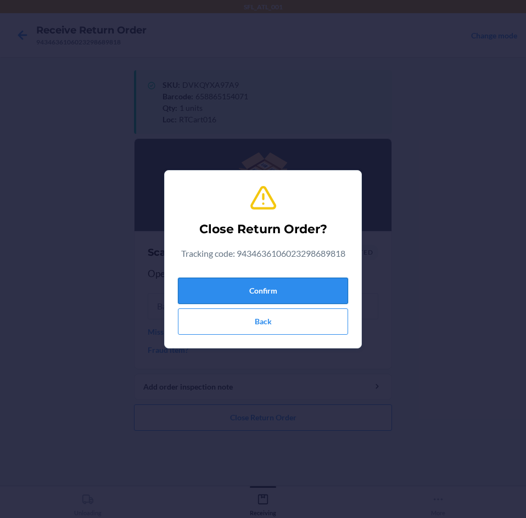
click at [271, 289] on button "Confirm" at bounding box center [263, 291] width 170 height 26
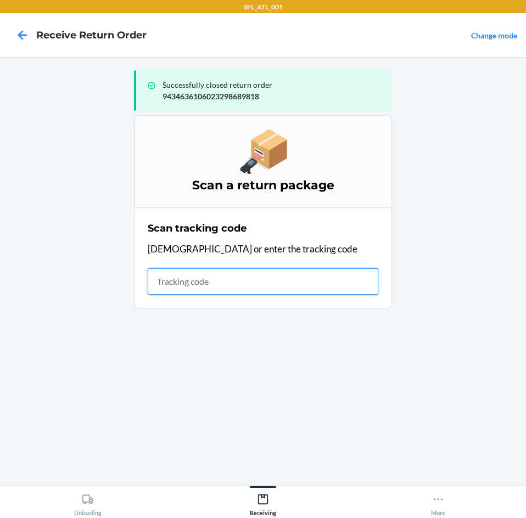
click at [216, 287] on input "text" at bounding box center [263, 281] width 231 height 26
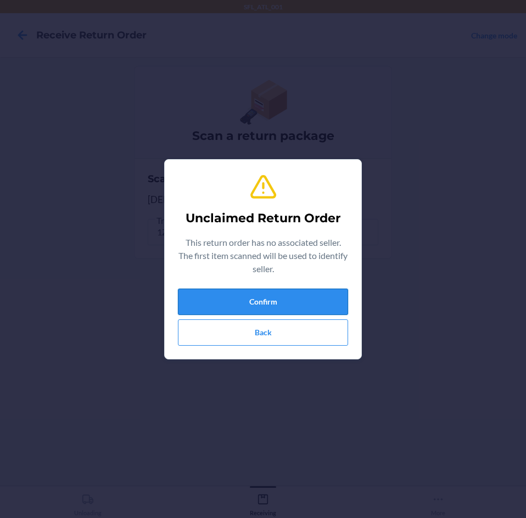
click at [223, 291] on button "Confirm" at bounding box center [263, 302] width 170 height 26
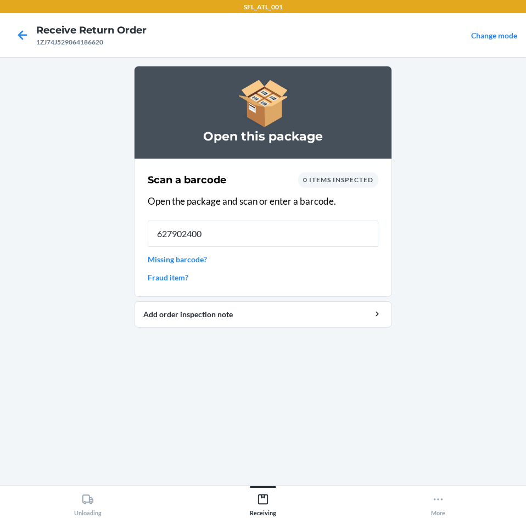
type input "6279024001"
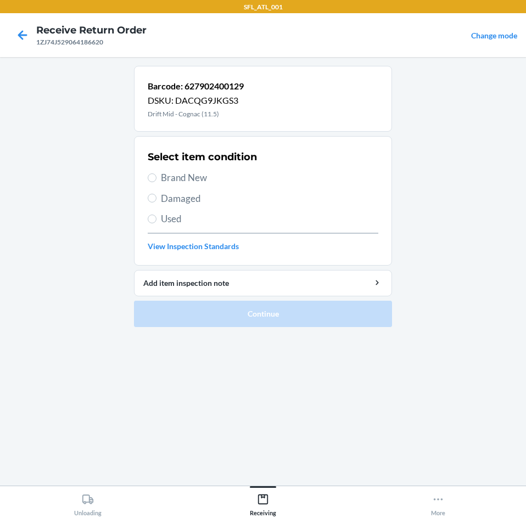
click at [170, 174] on span "Brand New" at bounding box center [269, 178] width 217 height 14
click at [156, 174] on input "Brand New" at bounding box center [152, 177] width 9 height 9
radio input "true"
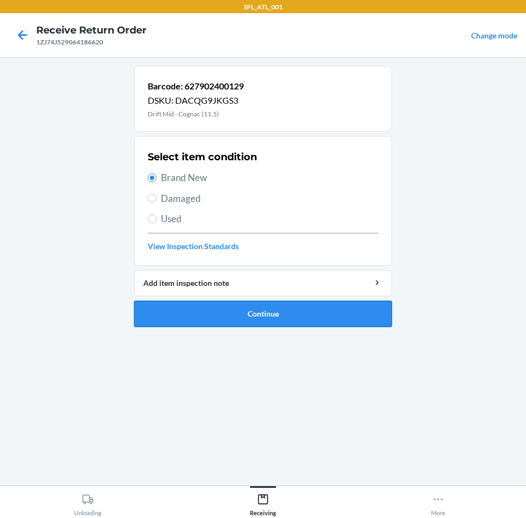
click at [201, 321] on button "Continue" at bounding box center [263, 314] width 258 height 26
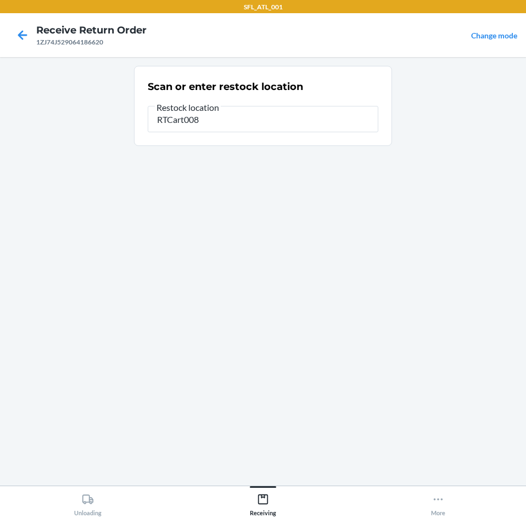
type input "RTCart008"
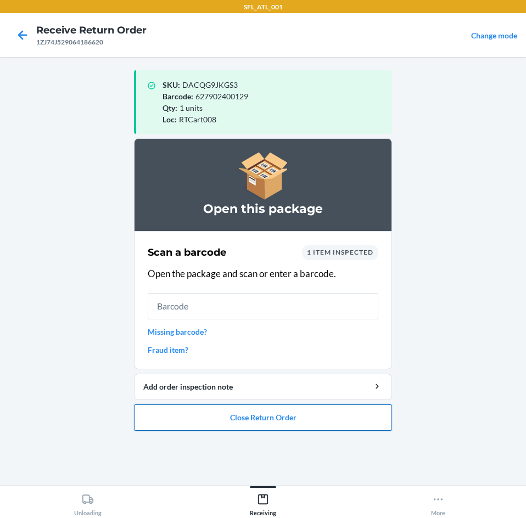
click at [181, 419] on button "Close Return Order" at bounding box center [263, 418] width 258 height 26
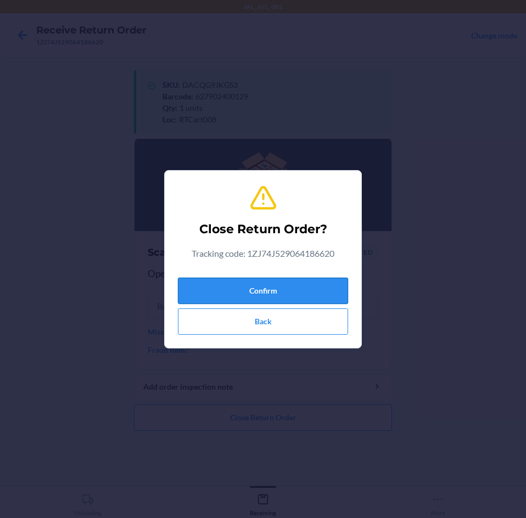
click at [265, 294] on button "Confirm" at bounding box center [263, 291] width 170 height 26
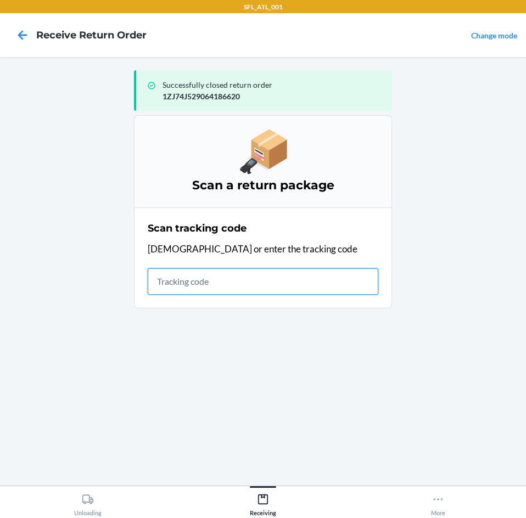
click at [204, 293] on input "text" at bounding box center [263, 281] width 231 height 26
type input "42030259943463610602330034240"
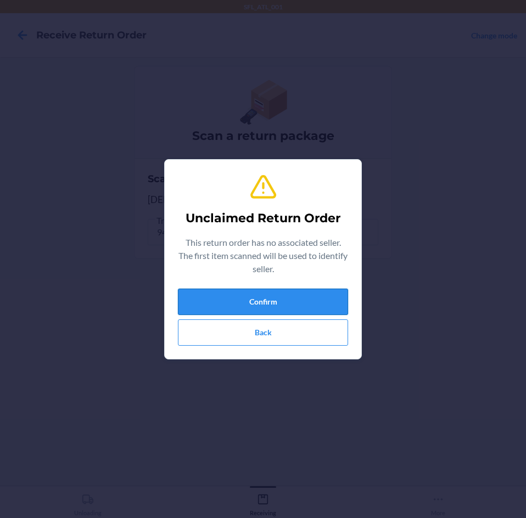
click at [204, 292] on button "Confirm" at bounding box center [263, 302] width 170 height 26
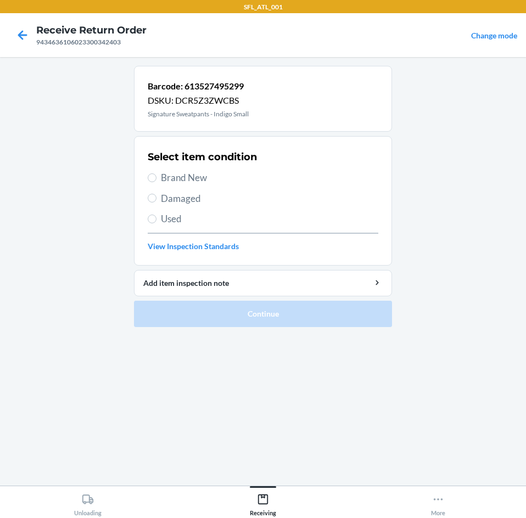
click at [175, 174] on span "Brand New" at bounding box center [269, 178] width 217 height 14
click at [156, 174] on input "Brand New" at bounding box center [152, 177] width 9 height 9
radio input "true"
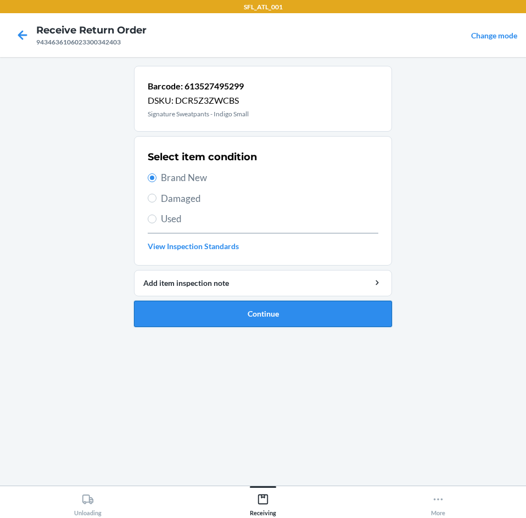
click at [209, 314] on button "Continue" at bounding box center [263, 314] width 258 height 26
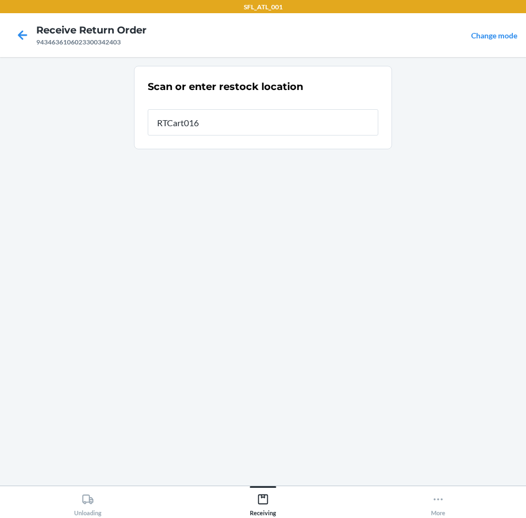
type input "RTCart016"
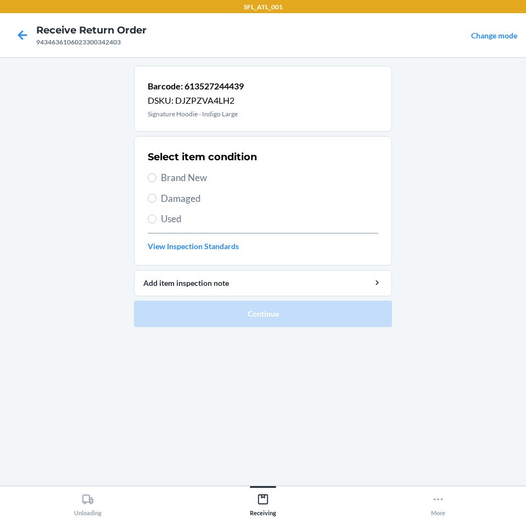
click at [156, 179] on label "Brand New" at bounding box center [263, 178] width 231 height 14
click at [156, 179] on input "Brand New" at bounding box center [152, 177] width 9 height 9
radio input "true"
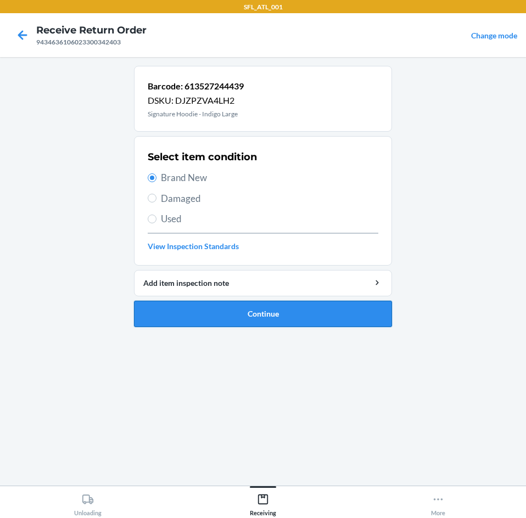
click at [236, 319] on button "Continue" at bounding box center [263, 314] width 258 height 26
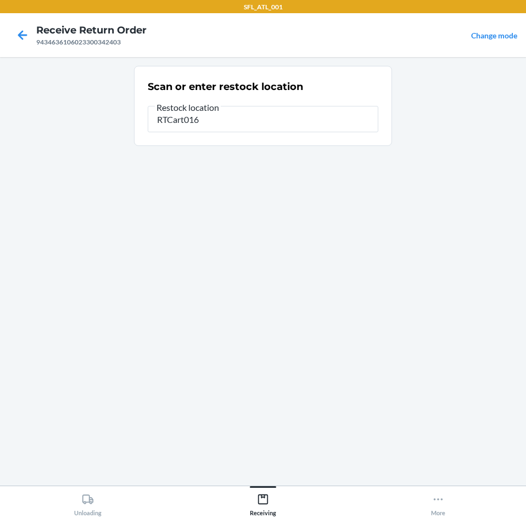
type input "RTCart016"
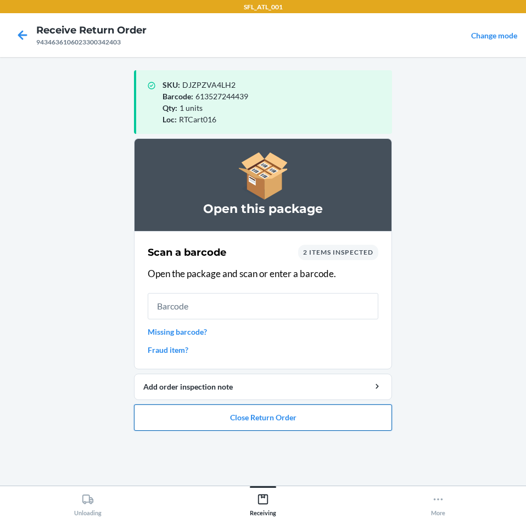
click at [175, 412] on button "Close Return Order" at bounding box center [263, 418] width 258 height 26
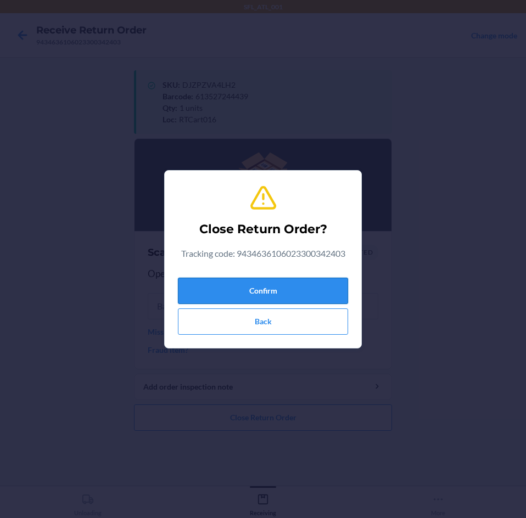
click at [203, 291] on button "Confirm" at bounding box center [263, 291] width 170 height 26
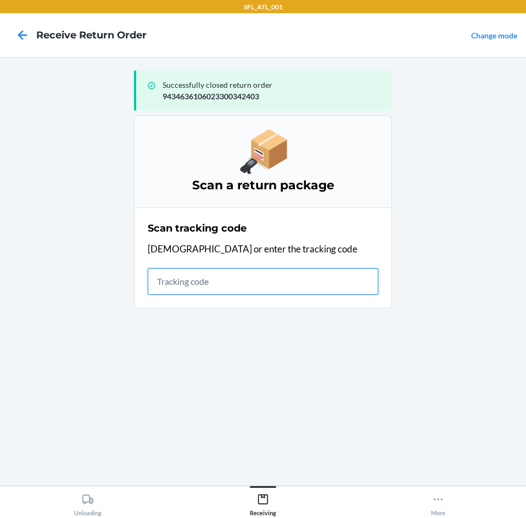
click at [222, 276] on input "text" at bounding box center [263, 281] width 231 height 26
type input "4203025994346361"
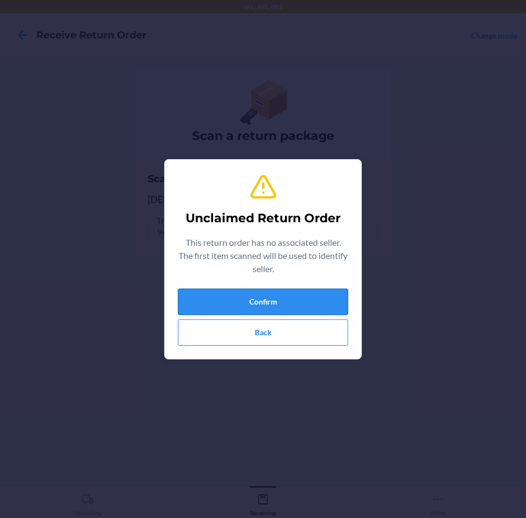
click at [219, 306] on button "Confirm" at bounding box center [263, 302] width 170 height 26
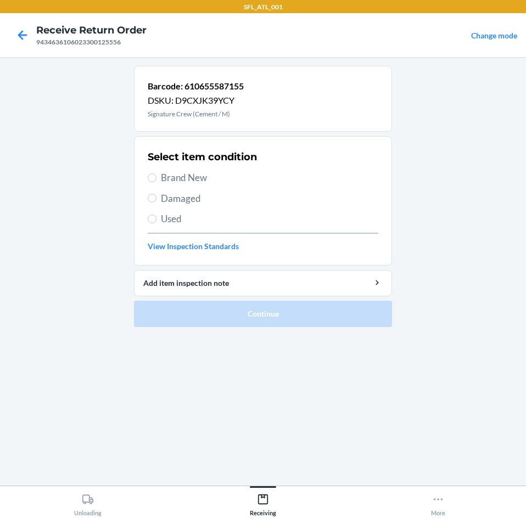
click at [165, 184] on span "Brand New" at bounding box center [269, 178] width 217 height 14
click at [156, 182] on input "Brand New" at bounding box center [152, 177] width 9 height 9
radio input "true"
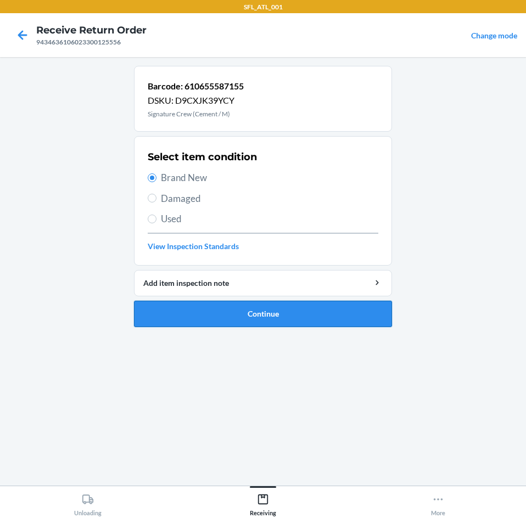
click at [182, 304] on button "Continue" at bounding box center [263, 314] width 258 height 26
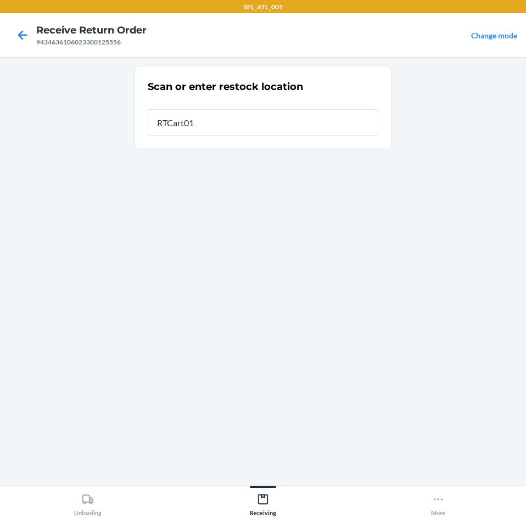
type input "RTCart016"
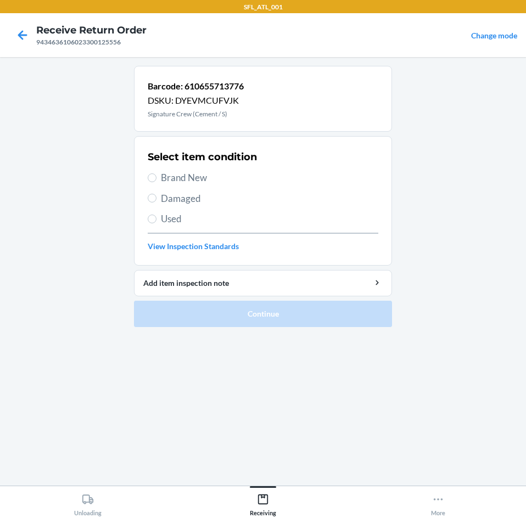
drag, startPoint x: 162, startPoint y: 177, endPoint x: 154, endPoint y: 211, distance: 35.0
click at [162, 177] on span "Brand New" at bounding box center [269, 178] width 217 height 14
click at [156, 177] on input "Brand New" at bounding box center [152, 177] width 9 height 9
radio input "true"
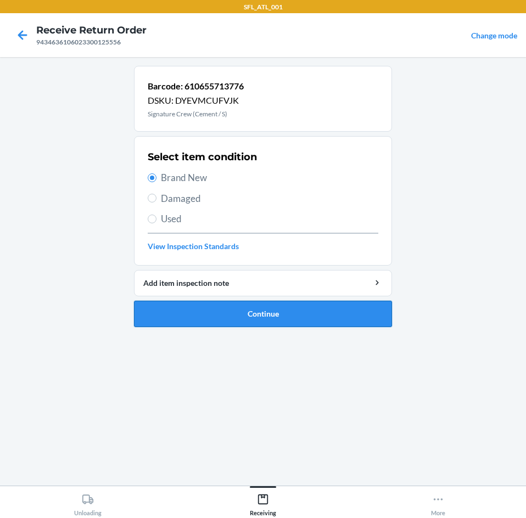
click at [181, 316] on button "Continue" at bounding box center [263, 314] width 258 height 26
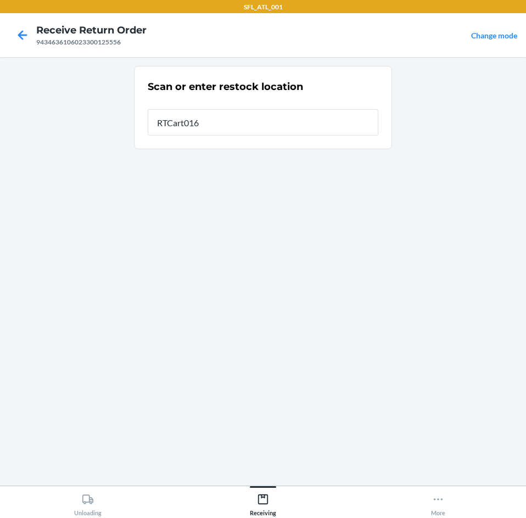
type input "RTCart016"
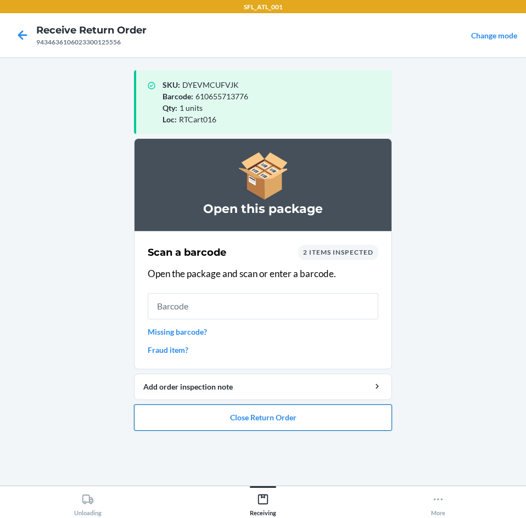
click at [237, 427] on button "Close Return Order" at bounding box center [263, 418] width 258 height 26
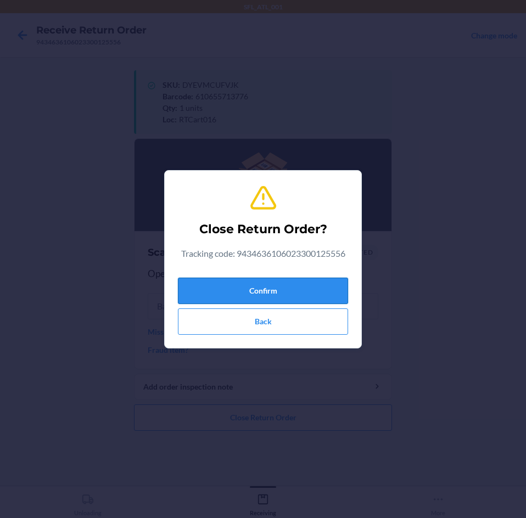
click at [234, 293] on button "Confirm" at bounding box center [263, 291] width 170 height 26
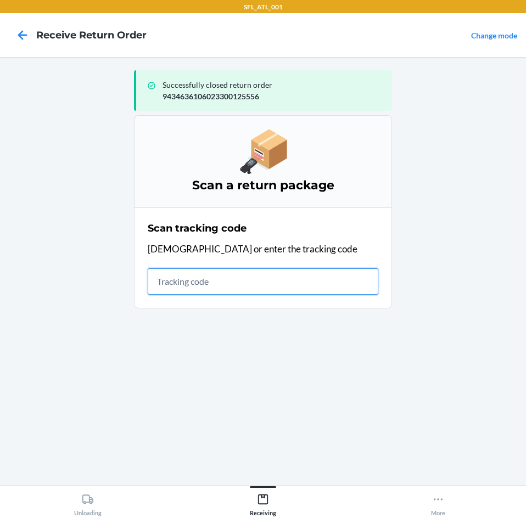
click at [236, 294] on input "text" at bounding box center [263, 281] width 231 height 26
type input "420302599434636106023300338093"
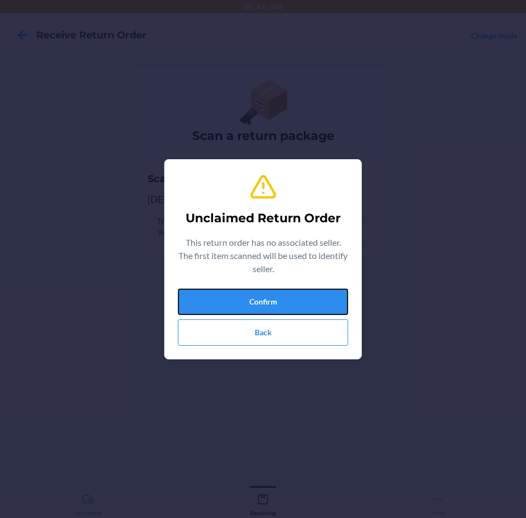
click at [252, 299] on button "Confirm" at bounding box center [263, 302] width 170 height 26
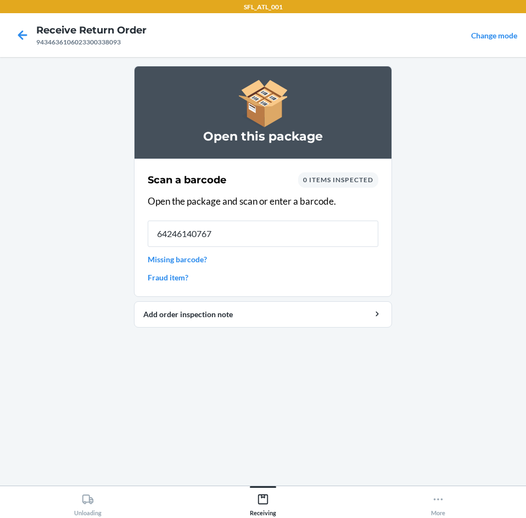
type input "642461407679"
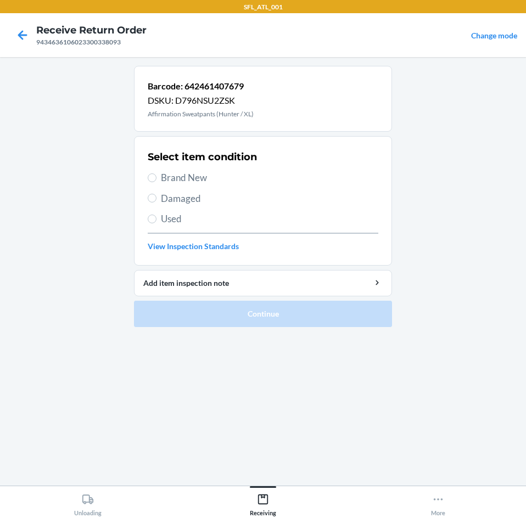
click at [174, 172] on span "Brand New" at bounding box center [269, 178] width 217 height 14
click at [156, 173] on input "Brand New" at bounding box center [152, 177] width 9 height 9
radio input "true"
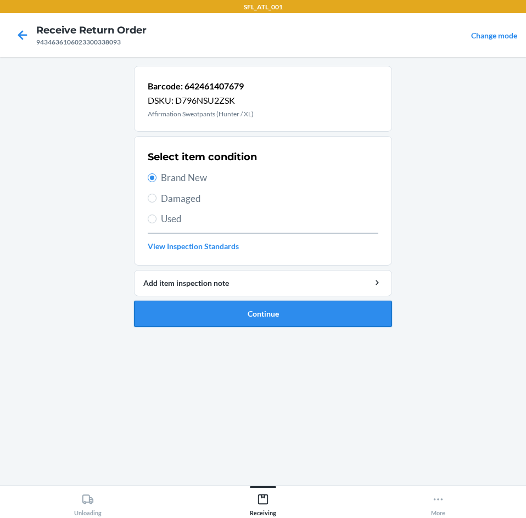
click at [204, 321] on button "Continue" at bounding box center [263, 314] width 258 height 26
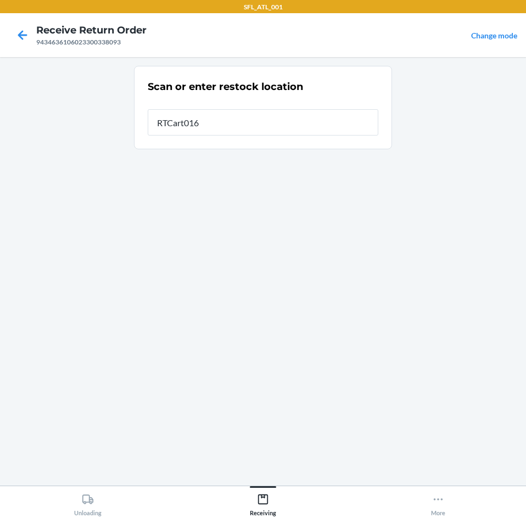
type input "RTCart016"
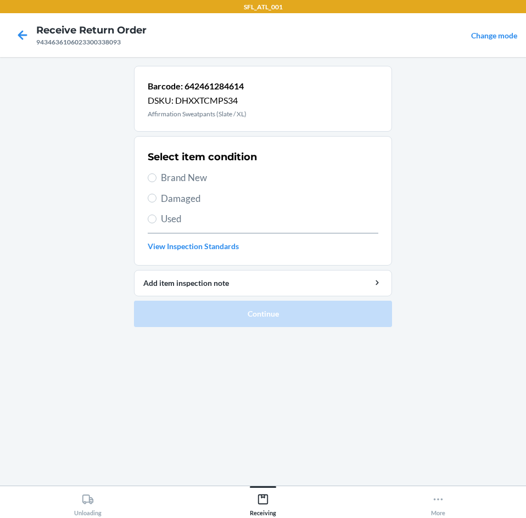
click at [200, 178] on span "Brand New" at bounding box center [269, 178] width 217 height 14
click at [156, 178] on input "Brand New" at bounding box center [152, 177] width 9 height 9
radio input "true"
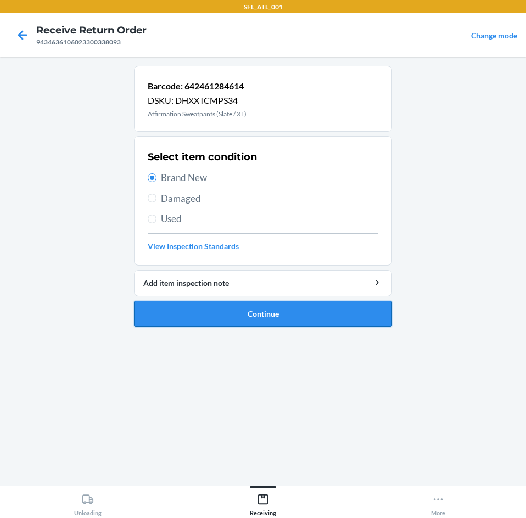
click at [201, 312] on button "Continue" at bounding box center [263, 314] width 258 height 26
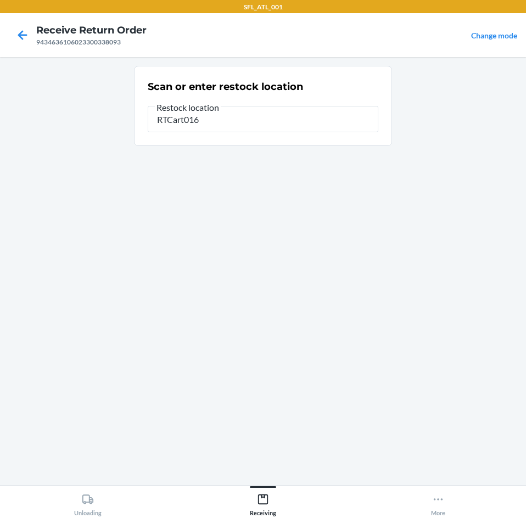
type input "RTCart016"
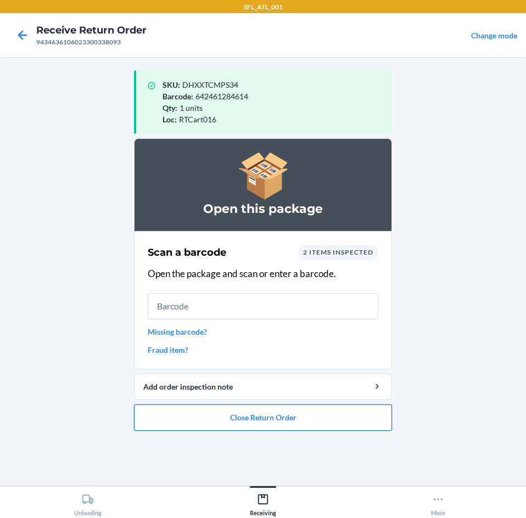
click at [220, 423] on button "Close Return Order" at bounding box center [263, 418] width 258 height 26
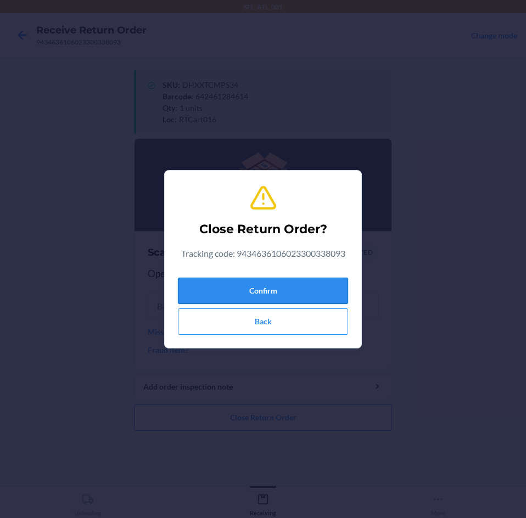
click at [267, 292] on button "Confirm" at bounding box center [263, 291] width 170 height 26
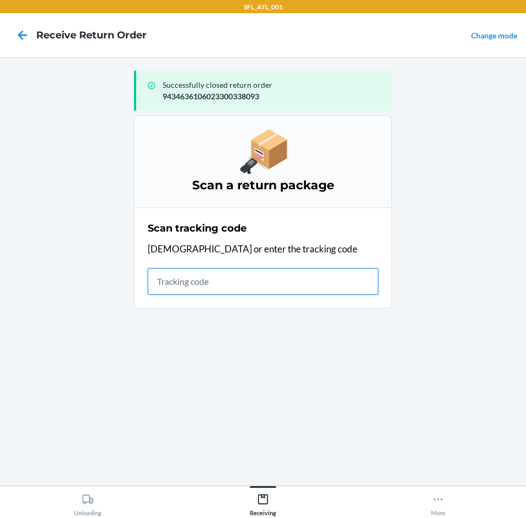
drag, startPoint x: 236, startPoint y: 276, endPoint x: 244, endPoint y: 283, distance: 10.5
click at [236, 276] on input "text" at bounding box center [263, 281] width 231 height 26
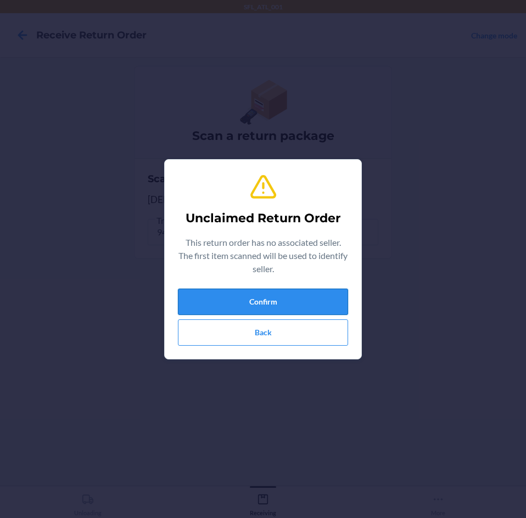
click at [323, 301] on button "Confirm" at bounding box center [263, 302] width 170 height 26
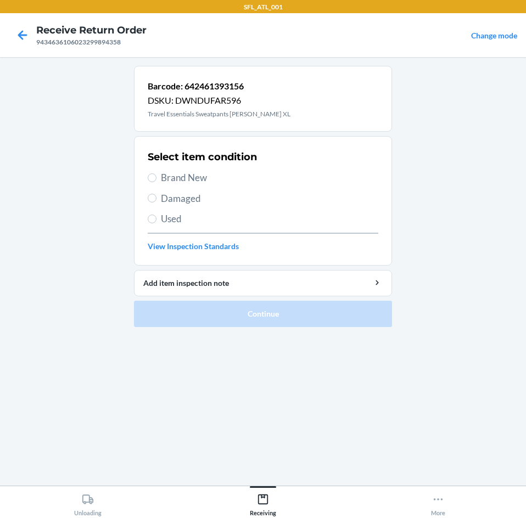
drag, startPoint x: 173, startPoint y: 169, endPoint x: 172, endPoint y: 175, distance: 6.1
click at [173, 172] on div "Select item condition Brand New Damaged Used View Inspection Standards" at bounding box center [263, 201] width 231 height 109
click at [172, 175] on span "Brand New" at bounding box center [269, 178] width 217 height 14
click at [156, 175] on input "Brand New" at bounding box center [152, 177] width 9 height 9
radio input "true"
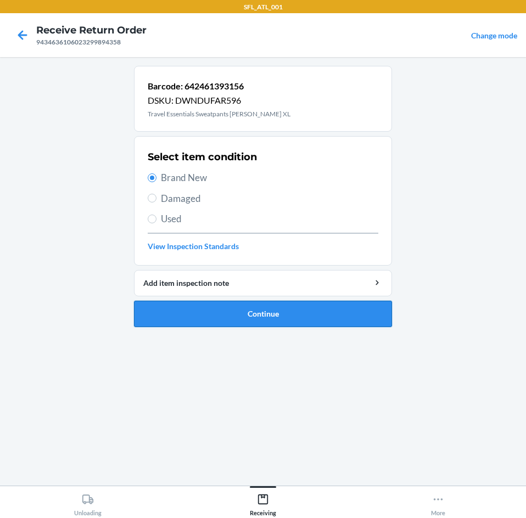
click at [242, 318] on button "Continue" at bounding box center [263, 314] width 258 height 26
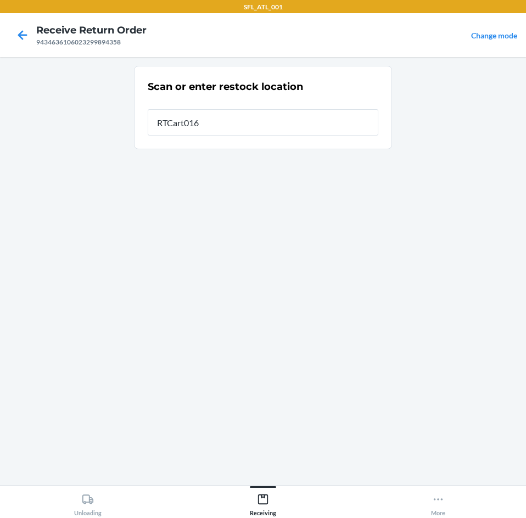
type input "RTCart016"
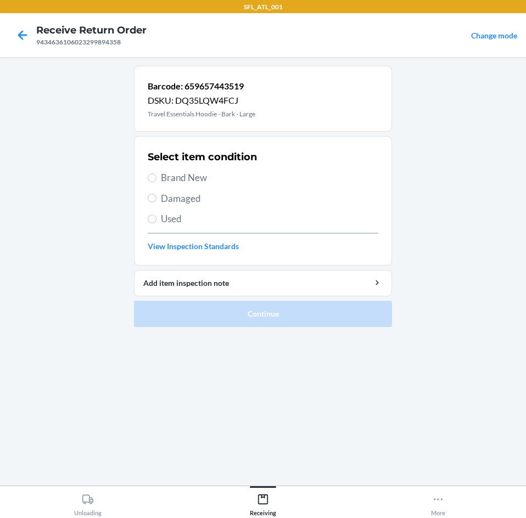
click at [180, 175] on span "Brand New" at bounding box center [269, 178] width 217 height 14
click at [156, 175] on input "Brand New" at bounding box center [152, 177] width 9 height 9
radio input "true"
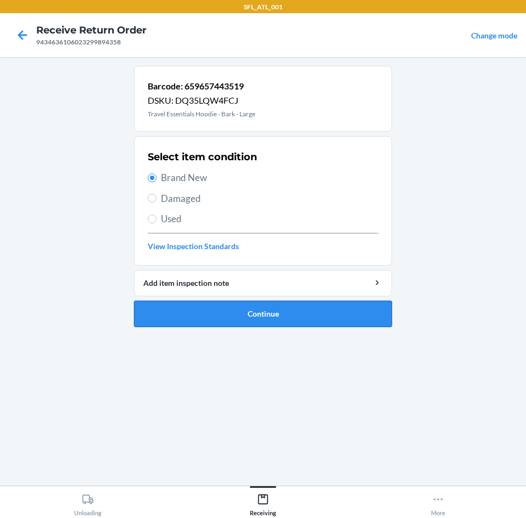
click at [186, 306] on button "Continue" at bounding box center [263, 314] width 258 height 26
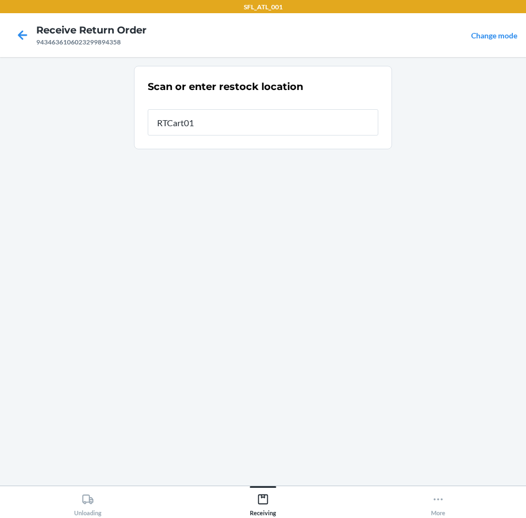
type input "RTCart016"
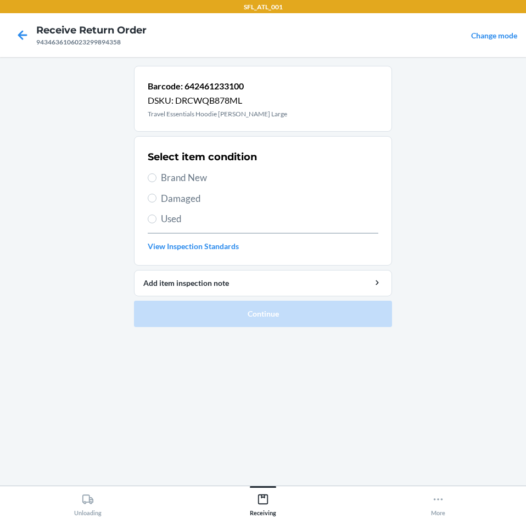
click at [178, 172] on span "Brand New" at bounding box center [269, 178] width 217 height 14
click at [156, 173] on input "Brand New" at bounding box center [152, 177] width 9 height 9
radio input "true"
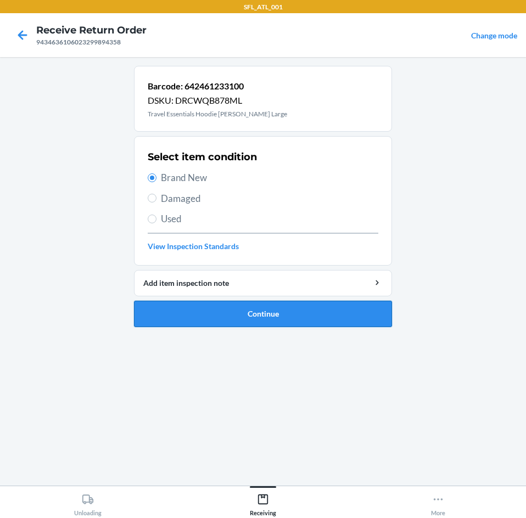
click at [184, 312] on button "Continue" at bounding box center [263, 314] width 258 height 26
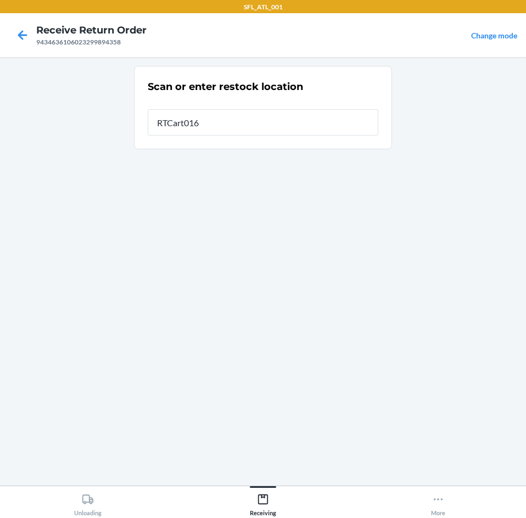
type input "RTCart016"
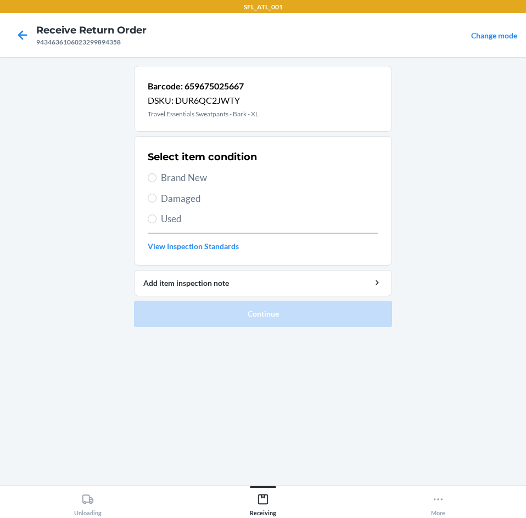
click at [192, 173] on span "Brand New" at bounding box center [269, 178] width 217 height 14
click at [156, 173] on input "Brand New" at bounding box center [152, 177] width 9 height 9
radio input "true"
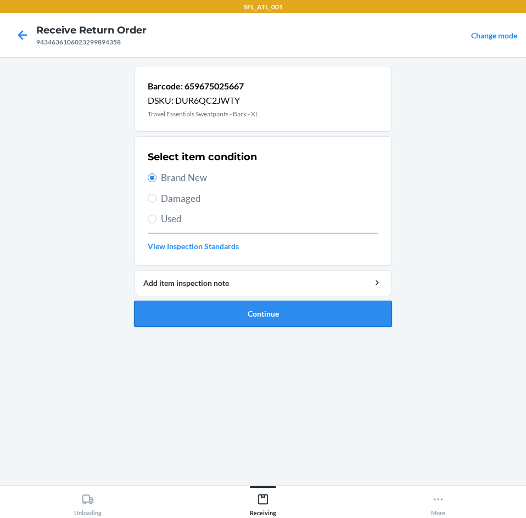
click at [246, 313] on button "Continue" at bounding box center [263, 314] width 258 height 26
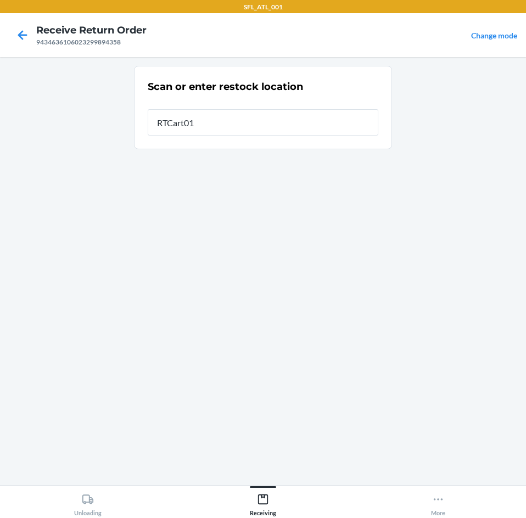
type input "RTCart016"
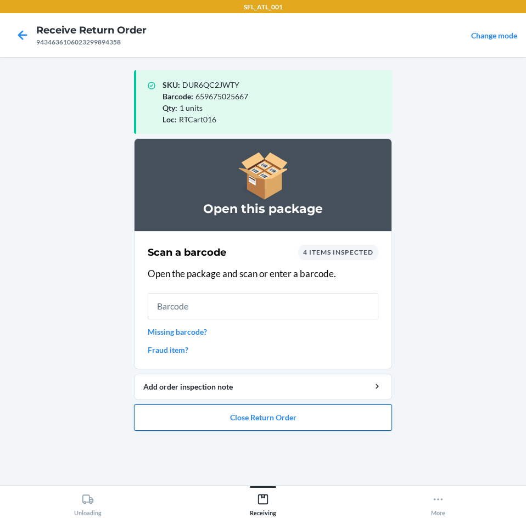
click at [254, 427] on button "Close Return Order" at bounding box center [263, 418] width 258 height 26
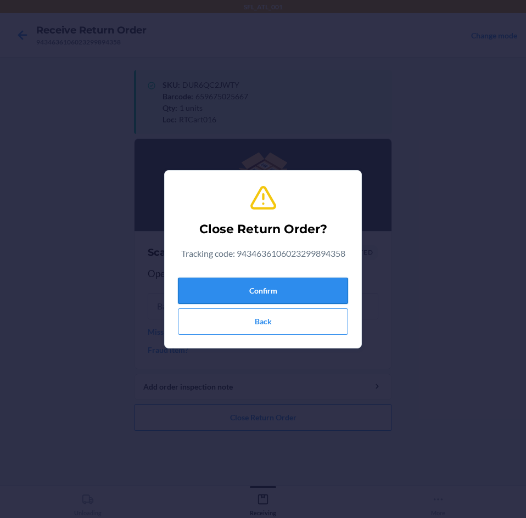
click at [245, 285] on button "Confirm" at bounding box center [263, 291] width 170 height 26
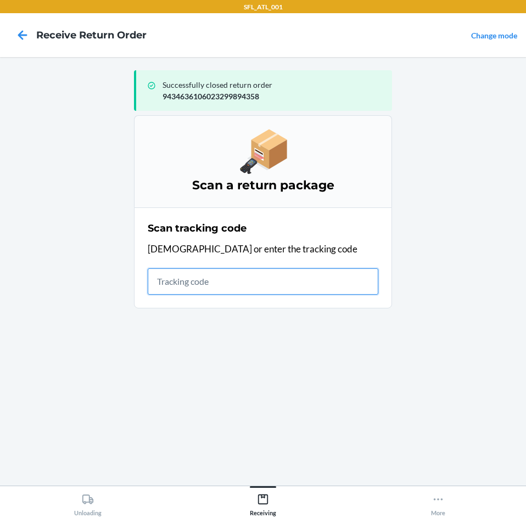
click at [215, 285] on input "text" at bounding box center [263, 281] width 231 height 26
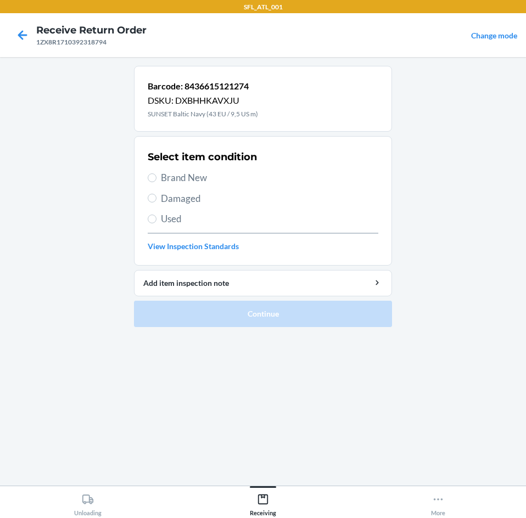
click at [188, 178] on span "Brand New" at bounding box center [269, 178] width 217 height 14
click at [156, 178] on input "Brand New" at bounding box center [152, 177] width 9 height 9
radio input "true"
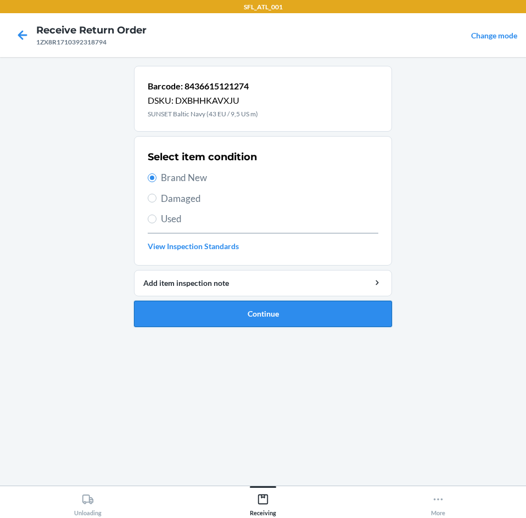
click at [197, 306] on button "Continue" at bounding box center [263, 314] width 258 height 26
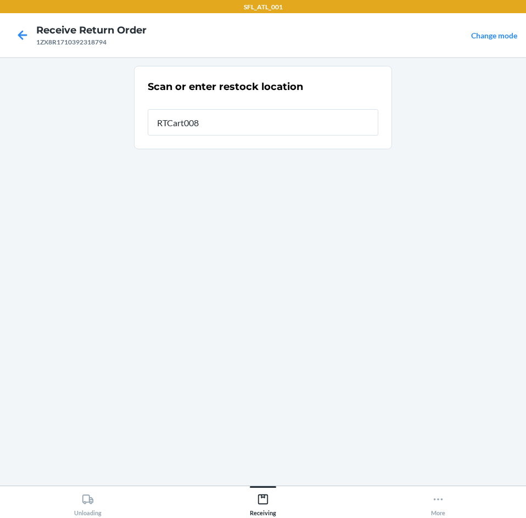
type input "RTCart008"
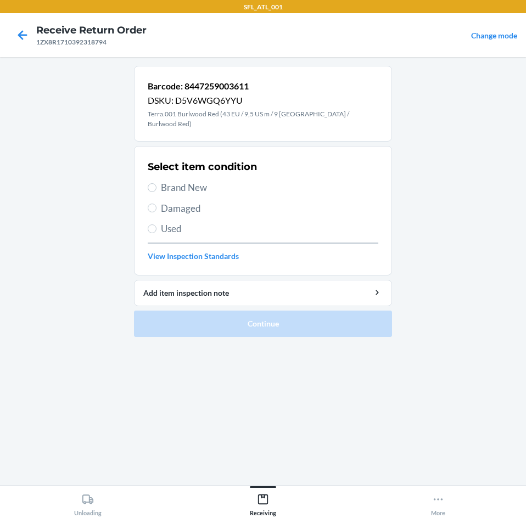
click at [171, 181] on span "Brand New" at bounding box center [269, 188] width 217 height 14
click at [156, 183] on input "Brand New" at bounding box center [152, 187] width 9 height 9
radio input "true"
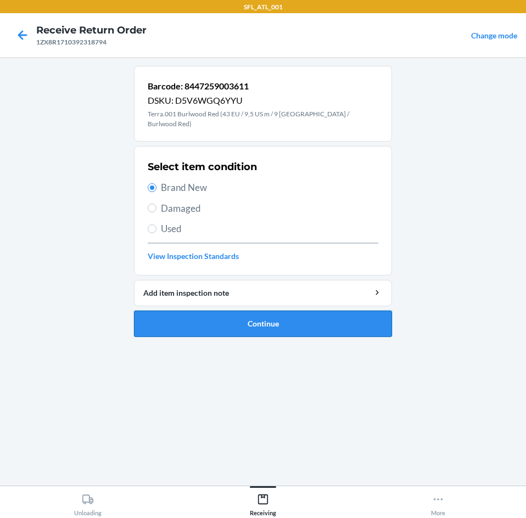
click at [245, 321] on button "Continue" at bounding box center [263, 324] width 258 height 26
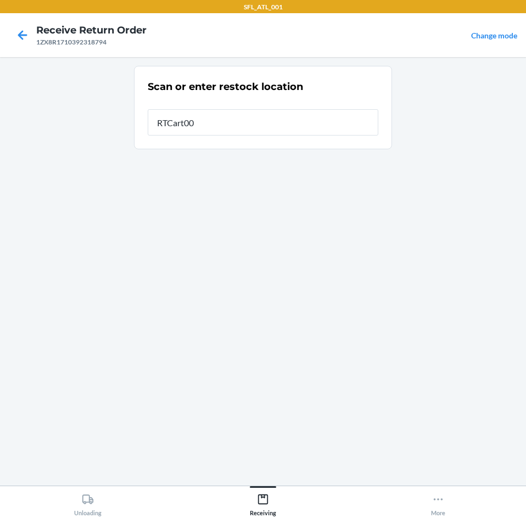
type input "RTCart008"
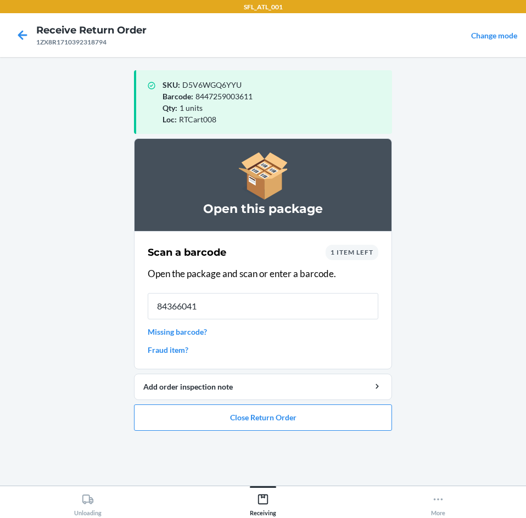
type input "843660411"
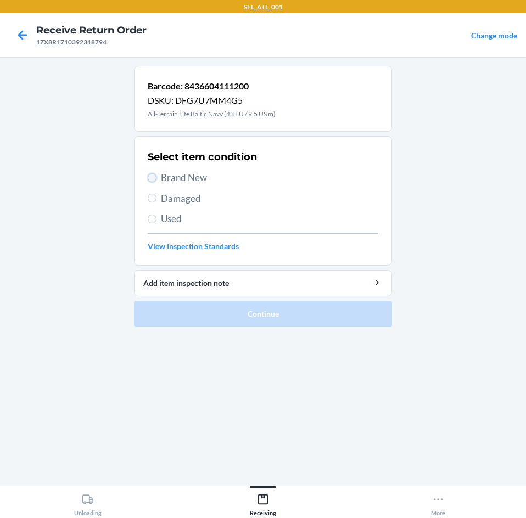
click at [150, 176] on input "Brand New" at bounding box center [152, 177] width 9 height 9
radio input "true"
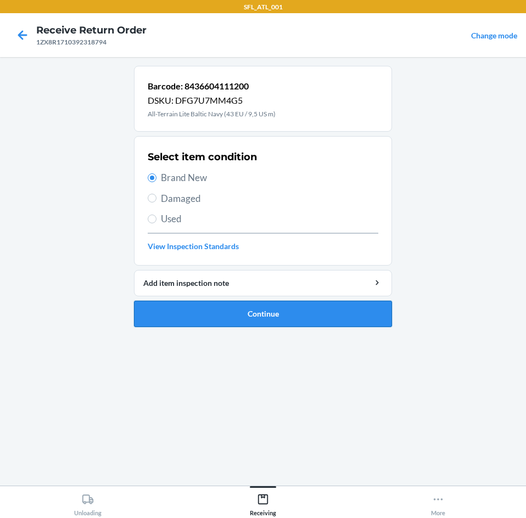
click at [228, 311] on button "Continue" at bounding box center [263, 314] width 258 height 26
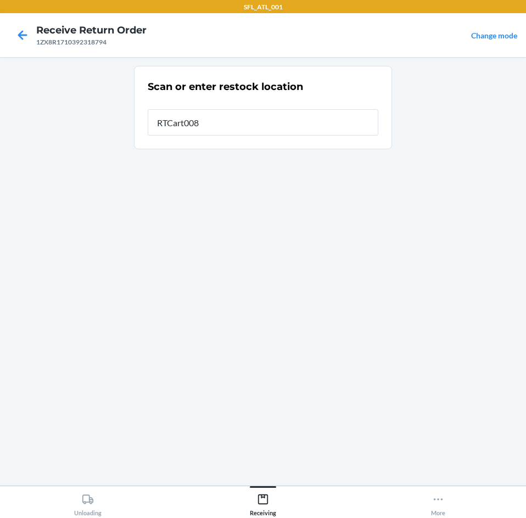
type input "RTCart008"
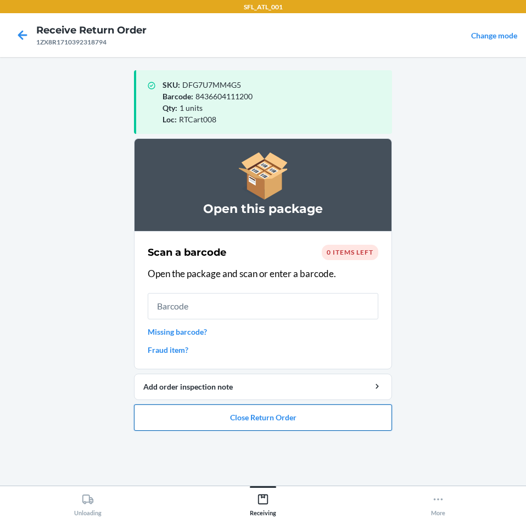
click at [265, 420] on button "Close Return Order" at bounding box center [263, 418] width 258 height 26
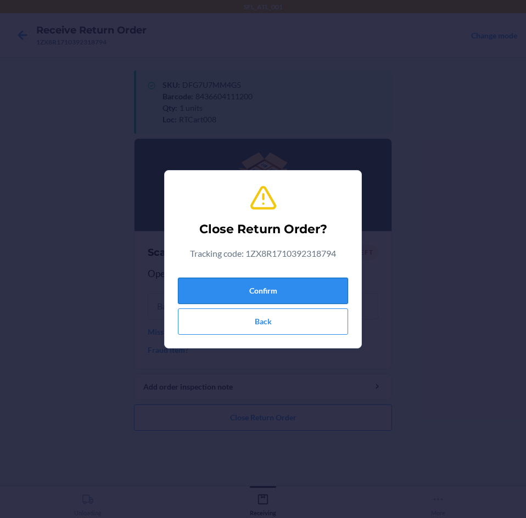
click at [257, 292] on button "Confirm" at bounding box center [263, 291] width 170 height 26
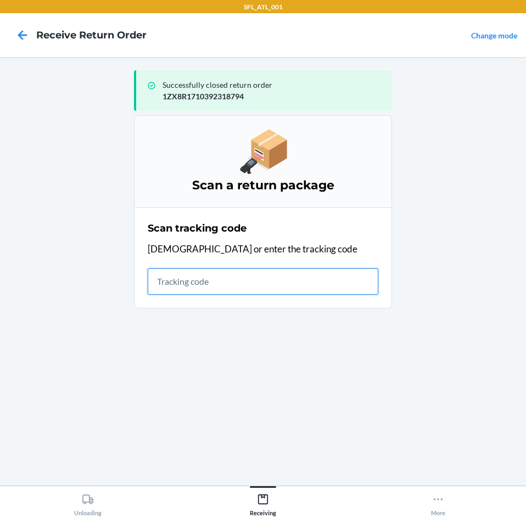
click at [263, 278] on input "text" at bounding box center [263, 281] width 231 height 26
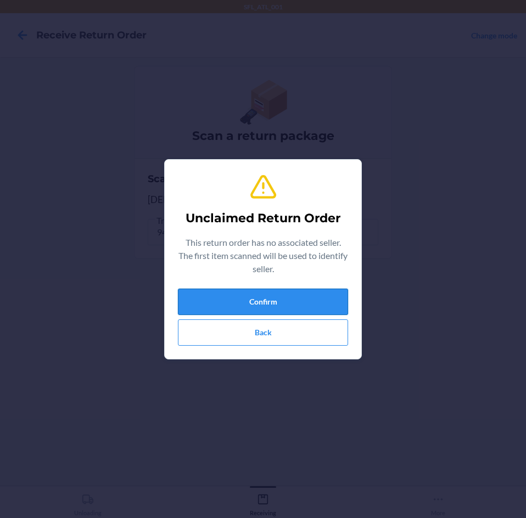
click at [262, 293] on button "Confirm" at bounding box center [263, 302] width 170 height 26
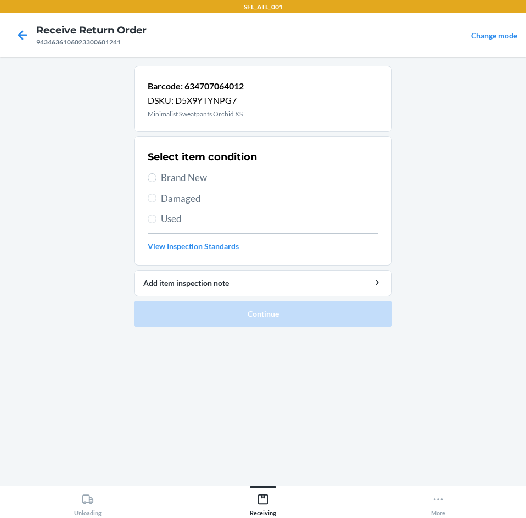
click at [163, 182] on span "Brand New" at bounding box center [269, 178] width 217 height 14
click at [156, 182] on input "Brand New" at bounding box center [152, 177] width 9 height 9
radio input "true"
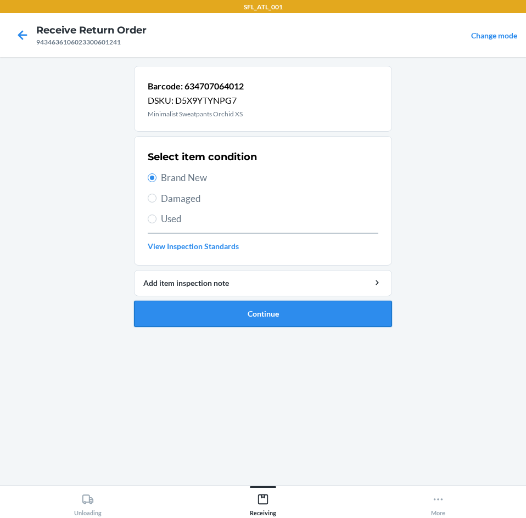
click at [201, 317] on button "Continue" at bounding box center [263, 314] width 258 height 26
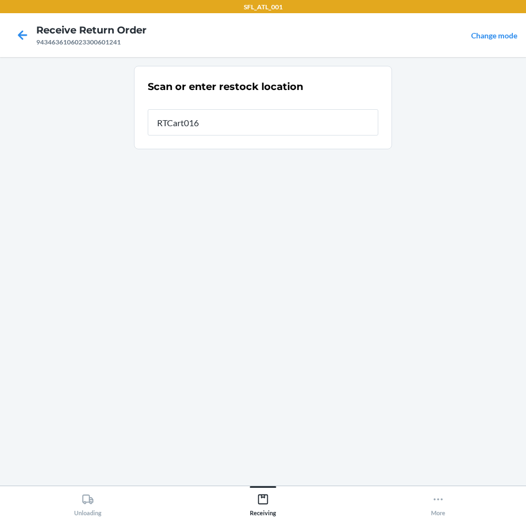
type input "RTCart016"
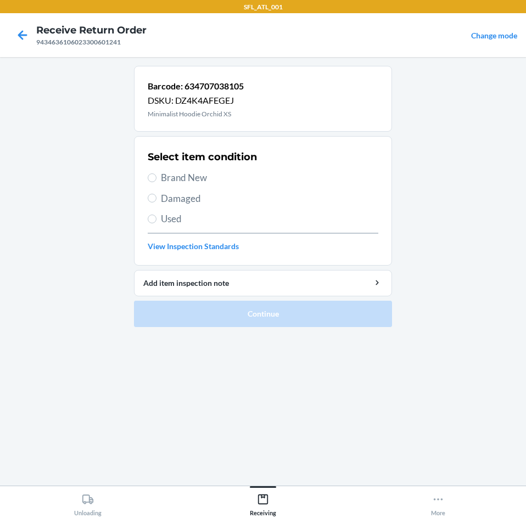
click at [195, 182] on span "Brand New" at bounding box center [269, 178] width 217 height 14
click at [156, 182] on input "Brand New" at bounding box center [152, 177] width 9 height 9
radio input "true"
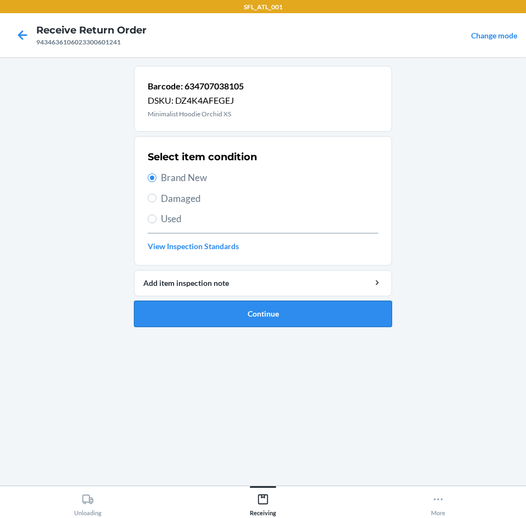
click at [224, 319] on button "Continue" at bounding box center [263, 314] width 258 height 26
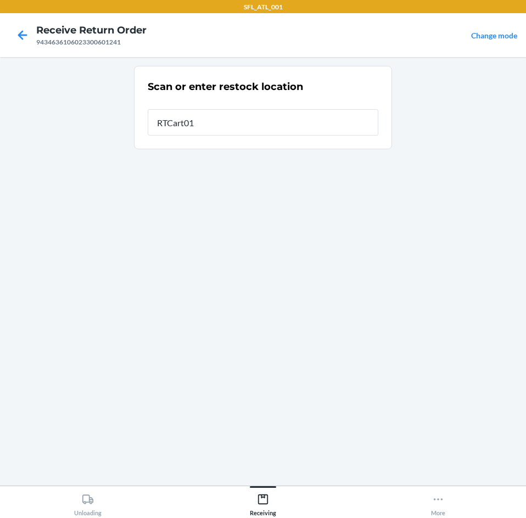
type input "RTCart016"
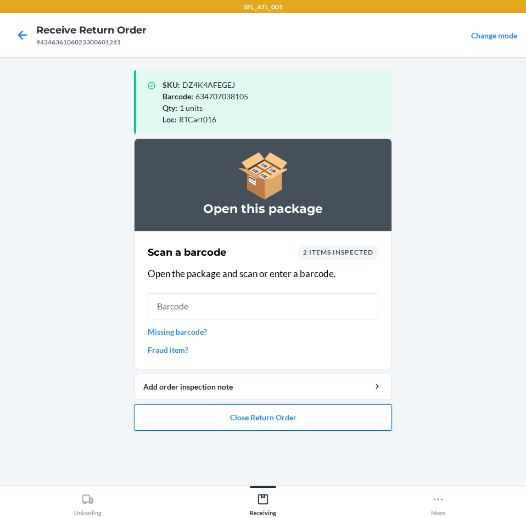
click at [235, 419] on button "Close Return Order" at bounding box center [263, 418] width 258 height 26
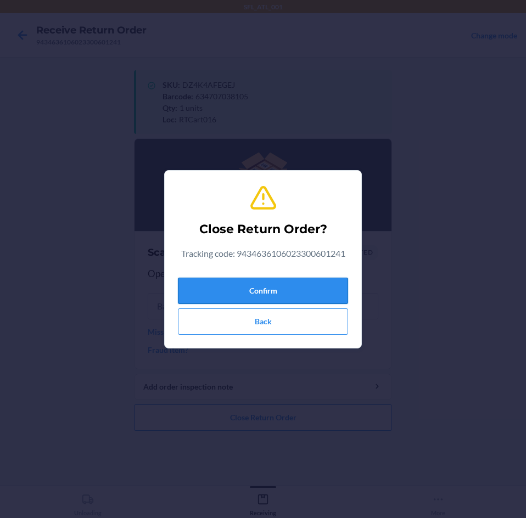
click at [266, 293] on button "Confirm" at bounding box center [263, 291] width 170 height 26
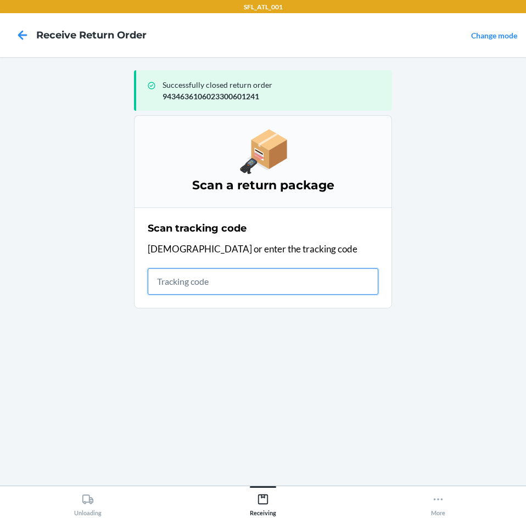
click at [217, 284] on input "text" at bounding box center [263, 281] width 231 height 26
type input "42030259943463610"
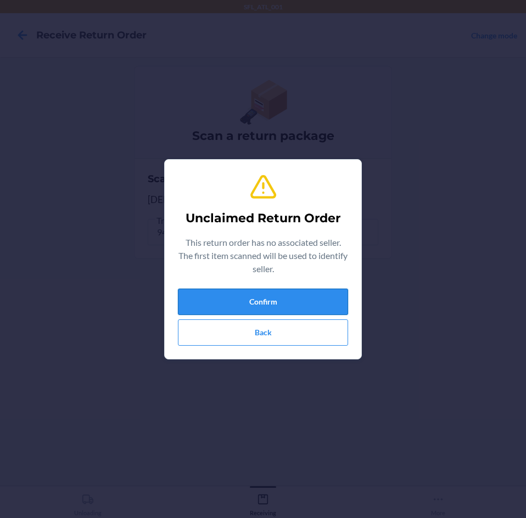
click at [266, 302] on button "Confirm" at bounding box center [263, 302] width 170 height 26
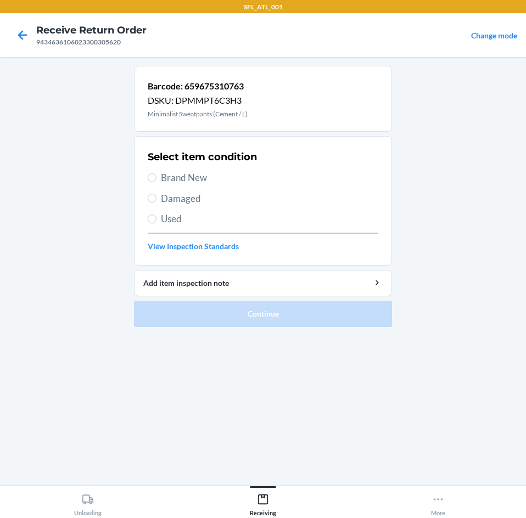
click at [204, 184] on span "Brand New" at bounding box center [269, 178] width 217 height 14
click at [156, 182] on input "Brand New" at bounding box center [152, 177] width 9 height 9
radio input "true"
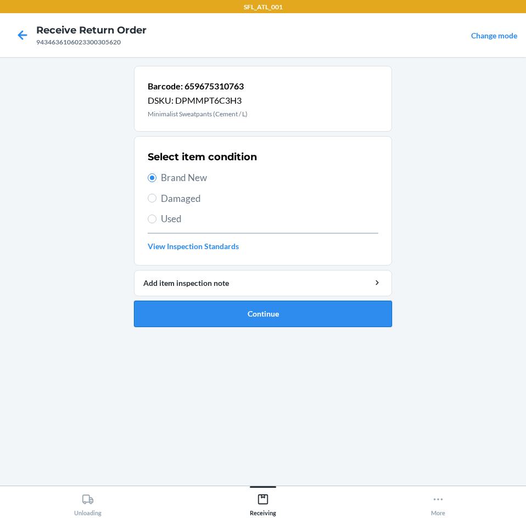
click at [223, 314] on button "Continue" at bounding box center [263, 314] width 258 height 26
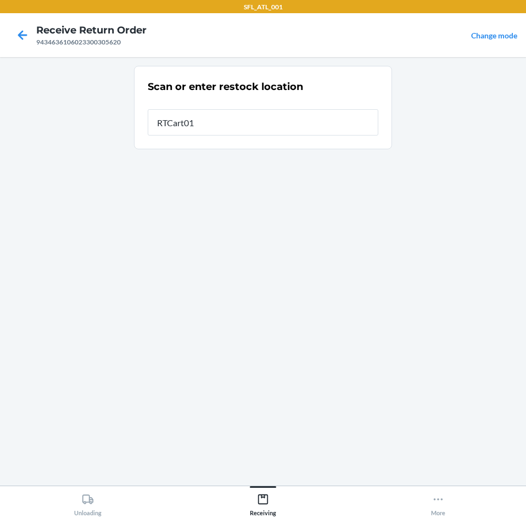
type input "RTCart016"
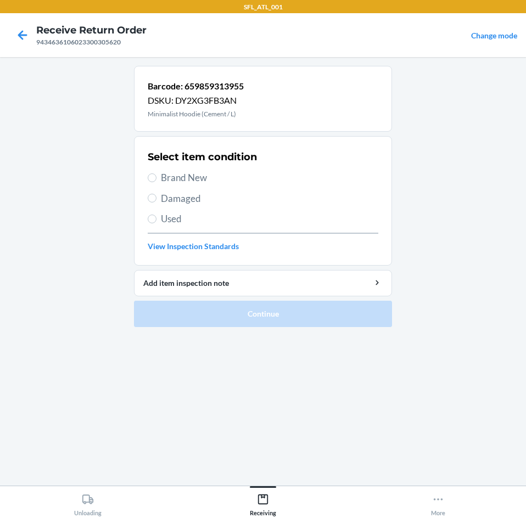
click at [183, 182] on span "Brand New" at bounding box center [269, 178] width 217 height 14
click at [156, 182] on input "Brand New" at bounding box center [152, 177] width 9 height 9
radio input "true"
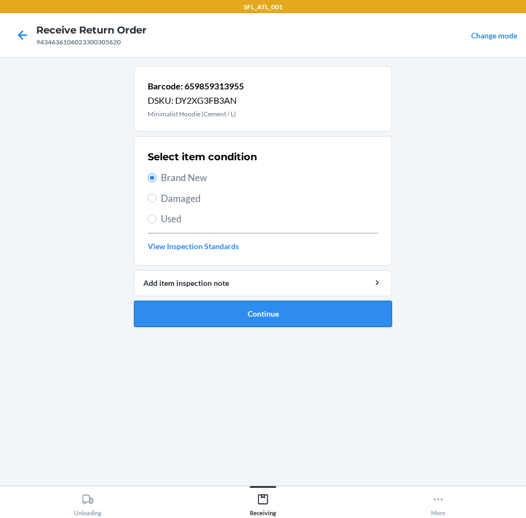
click at [222, 324] on button "Continue" at bounding box center [263, 314] width 258 height 26
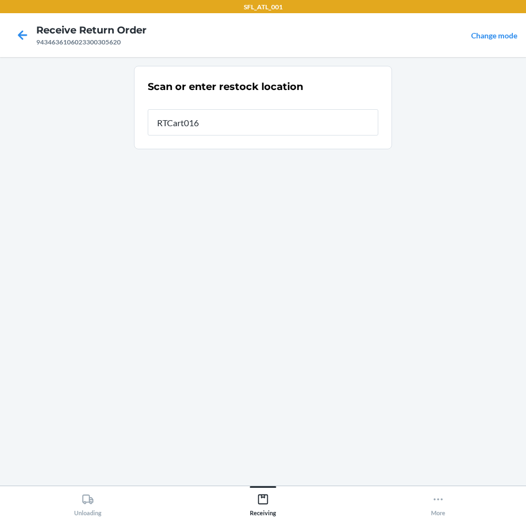
type input "RTCart016"
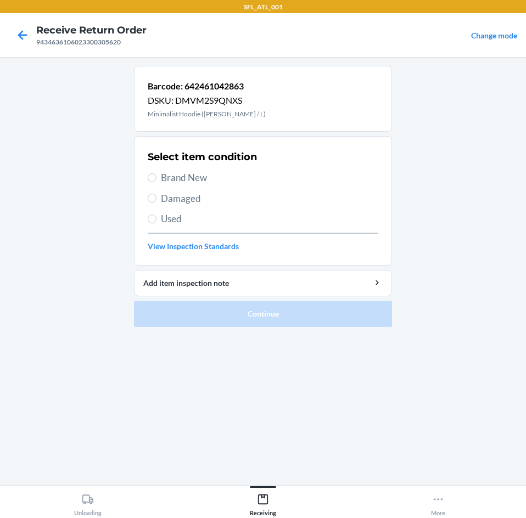
click at [158, 171] on label "Brand New" at bounding box center [263, 178] width 231 height 14
click at [156, 173] on input "Brand New" at bounding box center [152, 177] width 9 height 9
radio input "true"
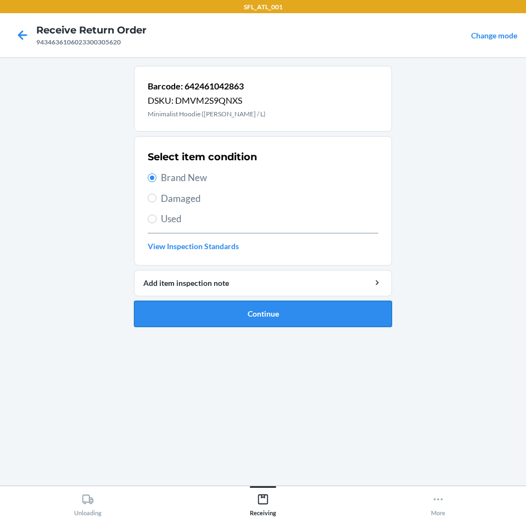
click at [166, 312] on button "Continue" at bounding box center [263, 314] width 258 height 26
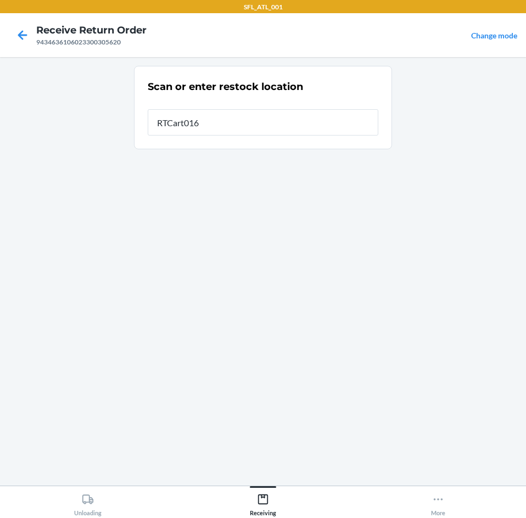
type input "RTCart016"
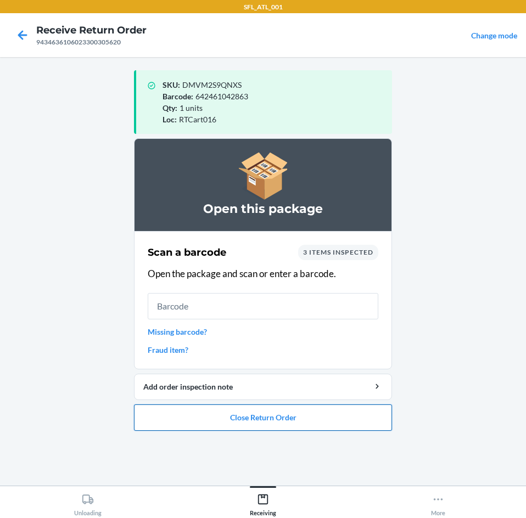
click at [230, 415] on button "Close Return Order" at bounding box center [263, 418] width 258 height 26
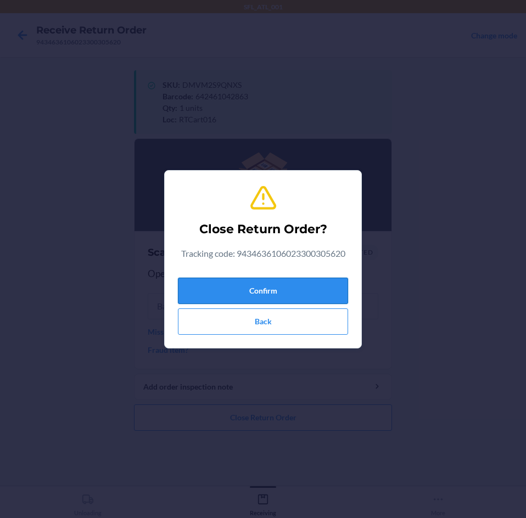
click at [300, 290] on button "Confirm" at bounding box center [263, 291] width 170 height 26
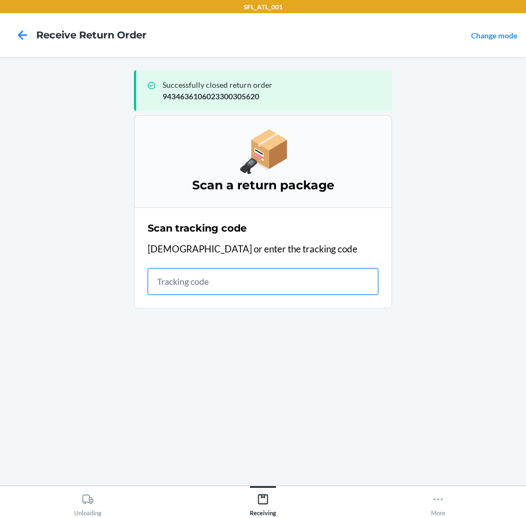
click at [173, 281] on input "text" at bounding box center [263, 281] width 231 height 26
type input "4203025994346361060"
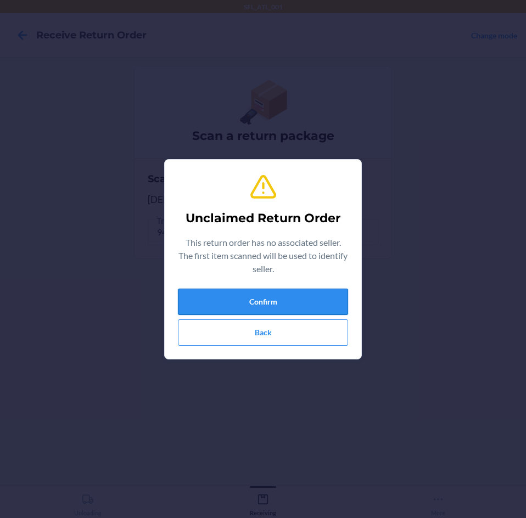
click at [199, 313] on button "Confirm" at bounding box center [263, 302] width 170 height 26
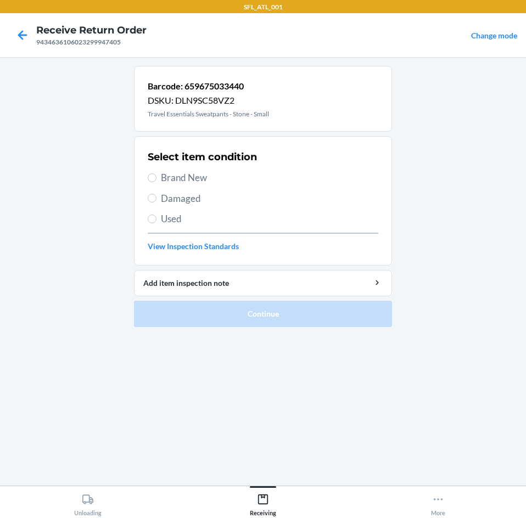
click at [172, 170] on div "Select item condition Brand New Damaged Used View Inspection Standards" at bounding box center [263, 201] width 231 height 109
click at [170, 176] on span "Brand New" at bounding box center [269, 178] width 217 height 14
click at [156, 176] on input "Brand New" at bounding box center [152, 177] width 9 height 9
radio input "true"
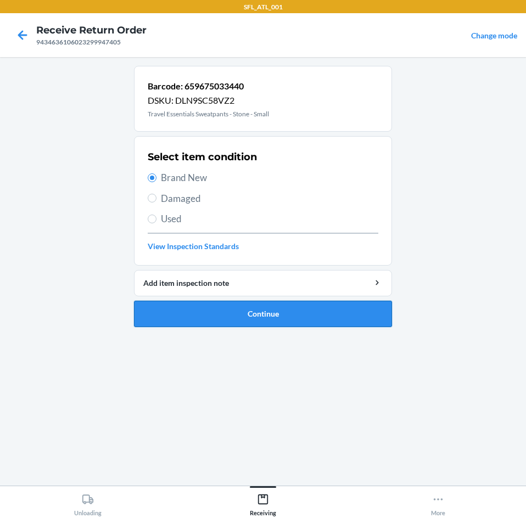
click at [220, 315] on button "Continue" at bounding box center [263, 314] width 258 height 26
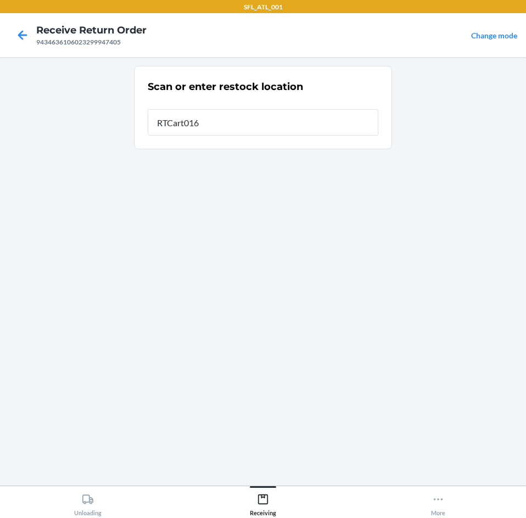
type input "RTCart016"
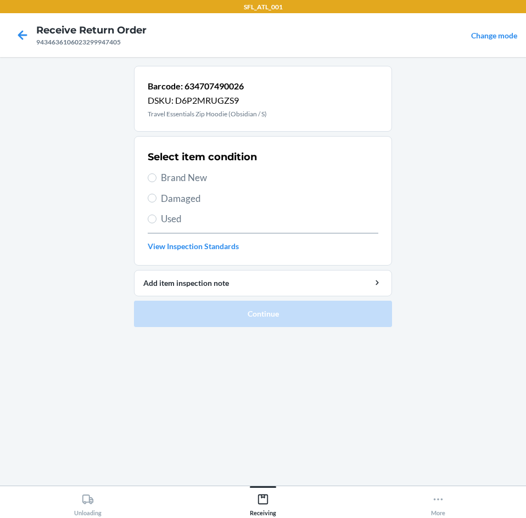
click at [185, 172] on span "Brand New" at bounding box center [269, 178] width 217 height 14
click at [156, 173] on input "Brand New" at bounding box center [152, 177] width 9 height 9
radio input "true"
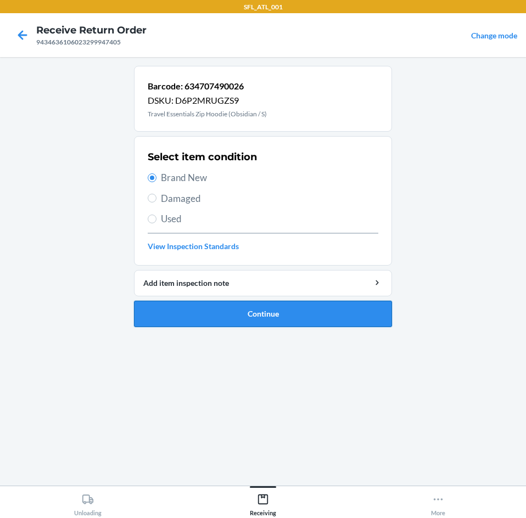
click at [218, 311] on button "Continue" at bounding box center [263, 314] width 258 height 26
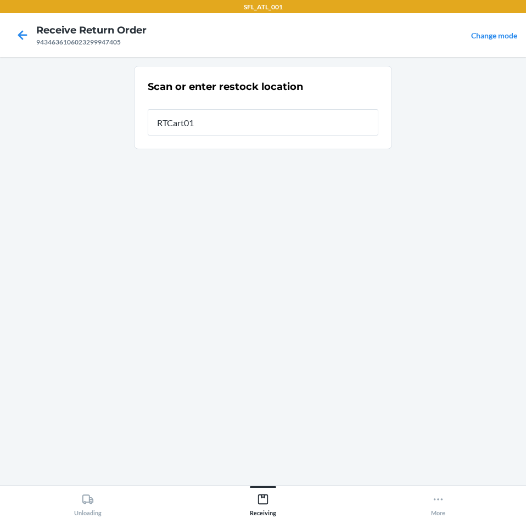
type input "RTCart016"
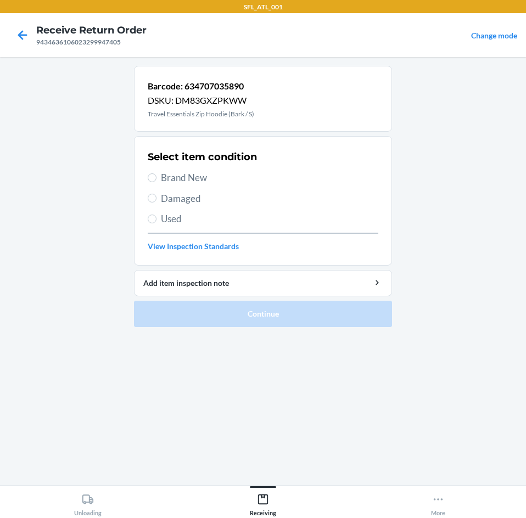
click at [170, 175] on span "Brand New" at bounding box center [269, 178] width 217 height 14
click at [156, 175] on input "Brand New" at bounding box center [152, 177] width 9 height 9
radio input "true"
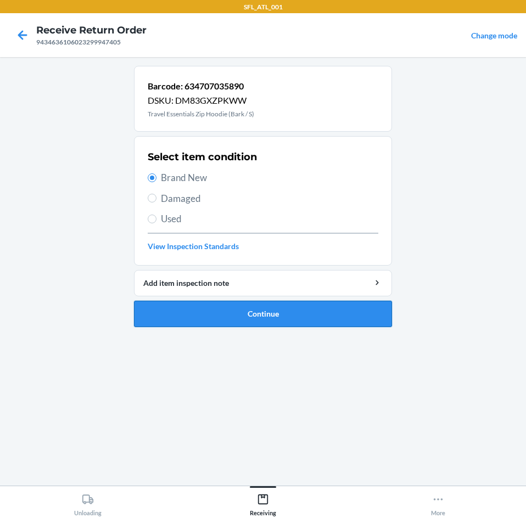
click at [181, 317] on button "Continue" at bounding box center [263, 314] width 258 height 26
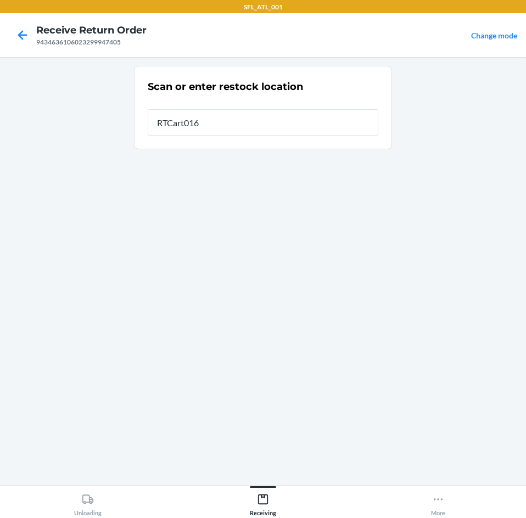
type input "RTCart016"
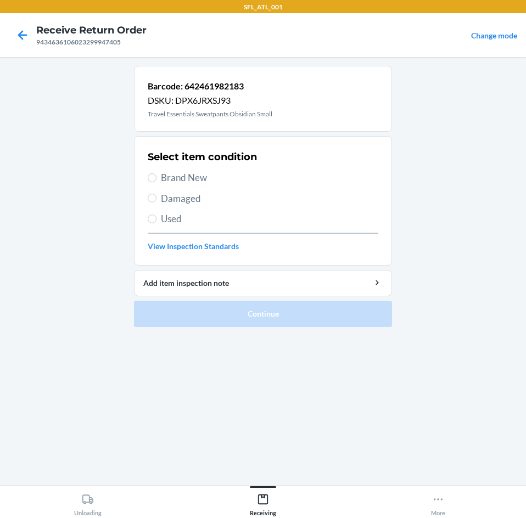
click at [169, 176] on span "Brand New" at bounding box center [269, 178] width 217 height 14
click at [156, 176] on input "Brand New" at bounding box center [152, 177] width 9 height 9
radio input "true"
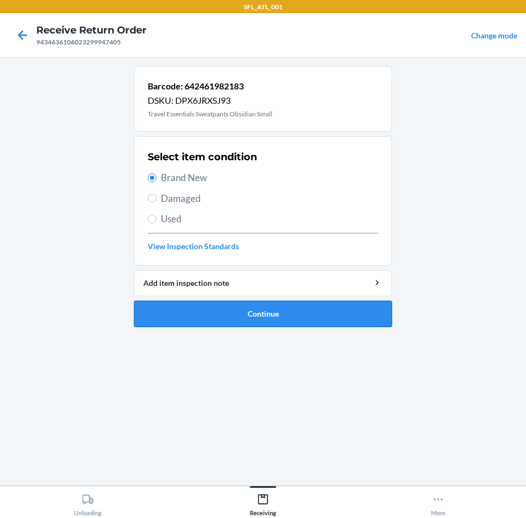
click at [201, 306] on button "Continue" at bounding box center [263, 314] width 258 height 26
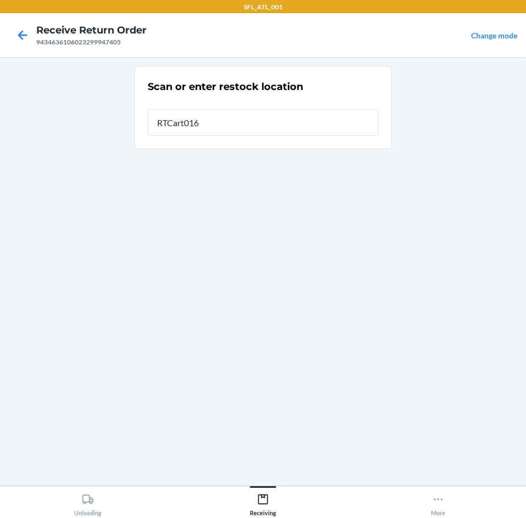
type input "RTCart016"
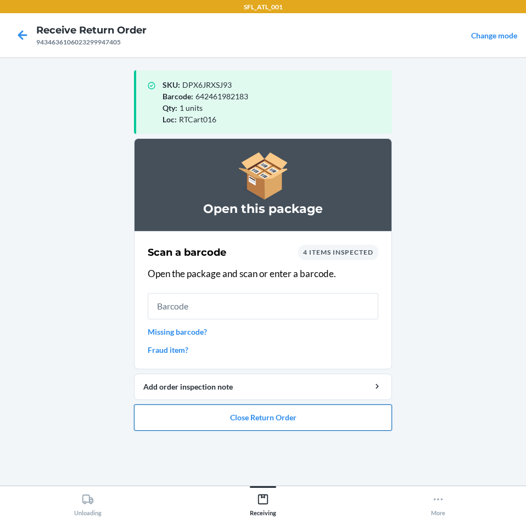
click at [268, 427] on button "Close Return Order" at bounding box center [263, 418] width 258 height 26
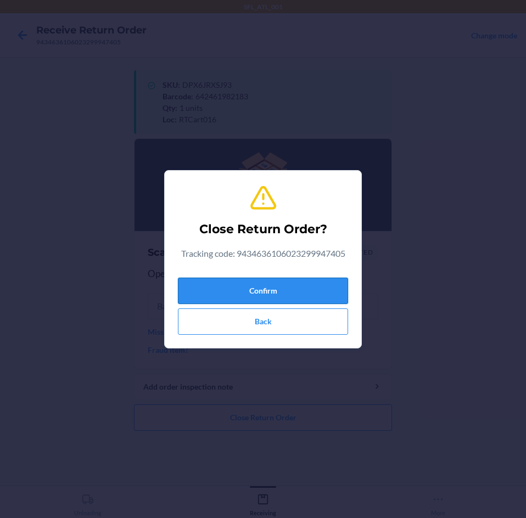
click at [211, 282] on button "Confirm" at bounding box center [263, 291] width 170 height 26
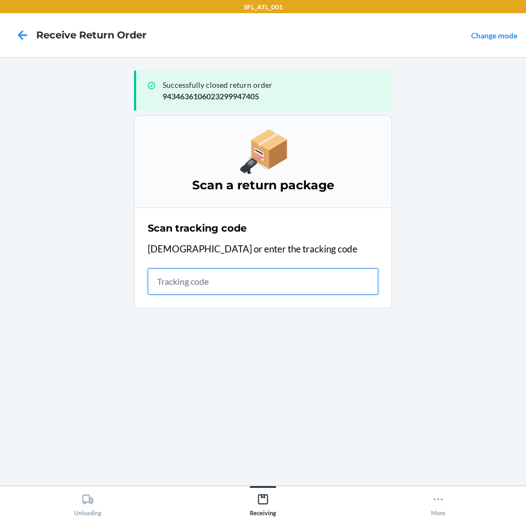
click at [177, 285] on input "text" at bounding box center [263, 281] width 231 height 26
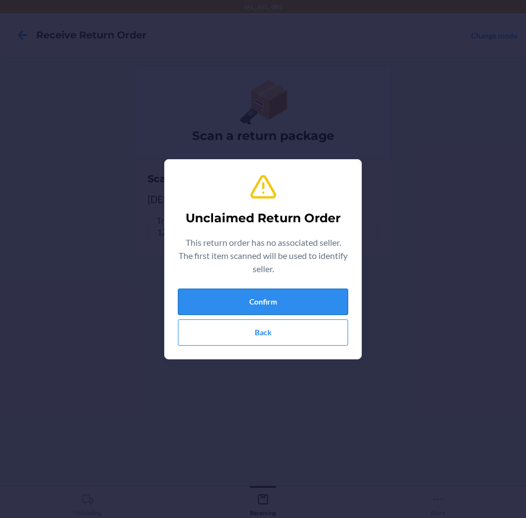
click at [221, 305] on button "Confirm" at bounding box center [263, 302] width 170 height 26
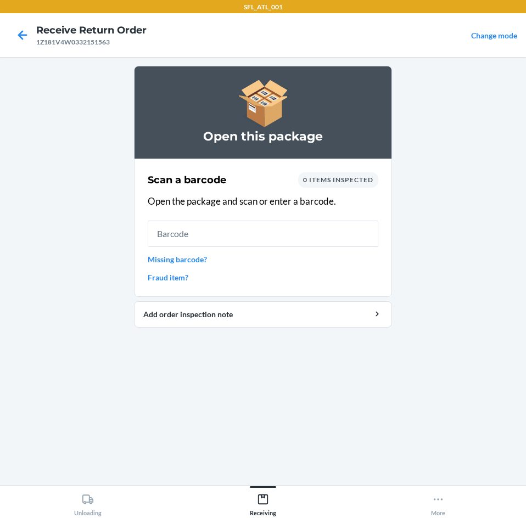
click at [183, 255] on link "Missing barcode?" at bounding box center [263, 260] width 231 height 12
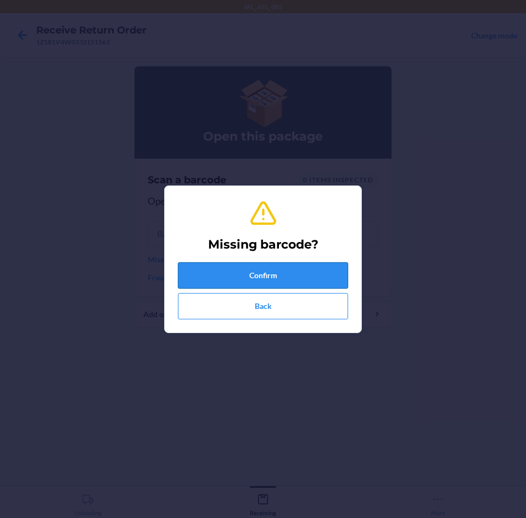
click at [229, 273] on button "Confirm" at bounding box center [263, 275] width 170 height 26
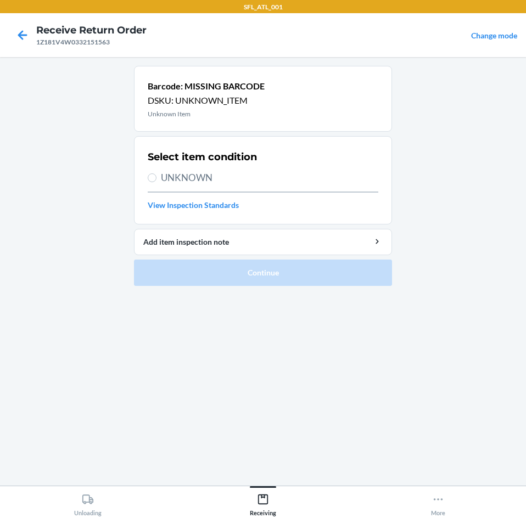
click at [203, 182] on span "UNKNOWN" at bounding box center [269, 178] width 217 height 14
click at [156, 182] on input "UNKNOWN" at bounding box center [152, 177] width 9 height 9
radio input "true"
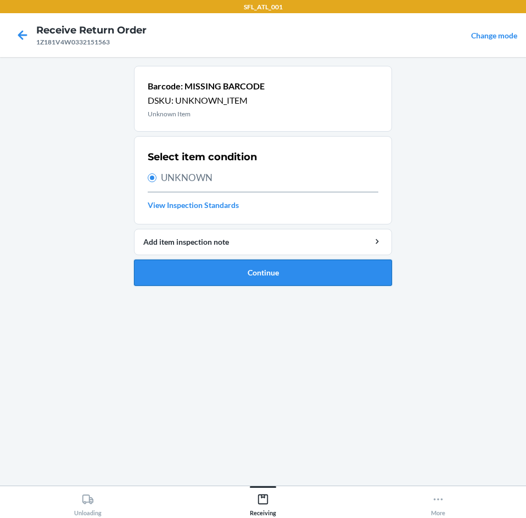
click at [216, 271] on button "Continue" at bounding box center [263, 273] width 258 height 26
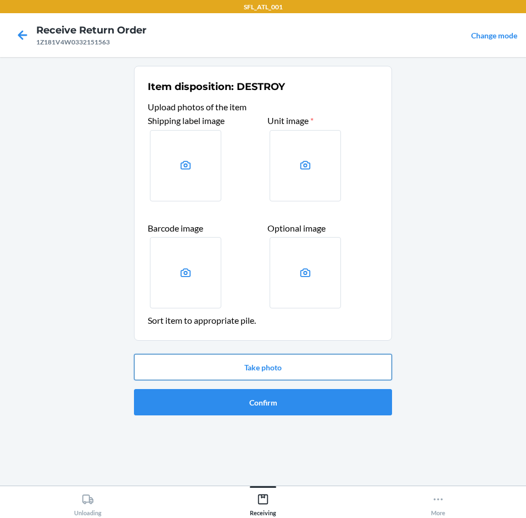
click at [230, 369] on button "Take photo" at bounding box center [263, 367] width 258 height 26
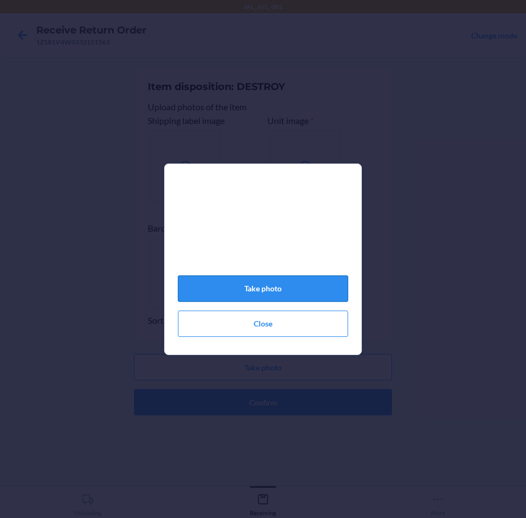
click at [307, 300] on button "Take photo" at bounding box center [263, 289] width 170 height 26
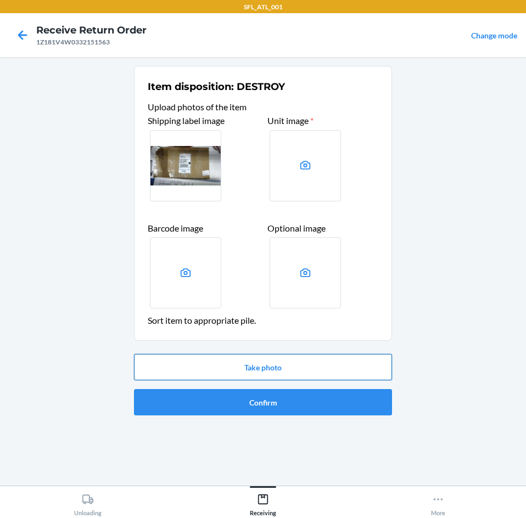
click at [267, 377] on button "Take photo" at bounding box center [263, 367] width 258 height 26
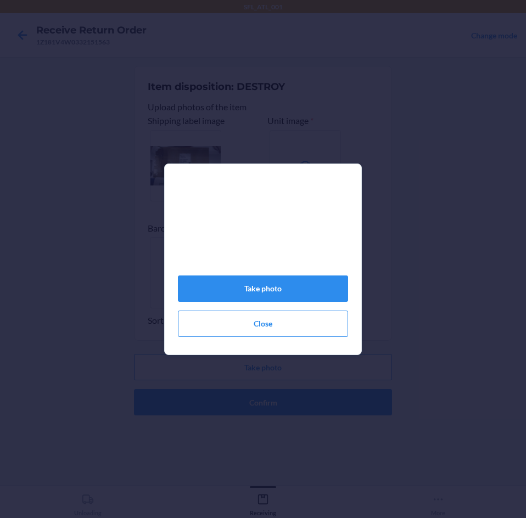
click at [311, 279] on div "Take photo Close" at bounding box center [263, 263] width 170 height 155
click at [297, 299] on button "Take photo" at bounding box center [263, 289] width 170 height 26
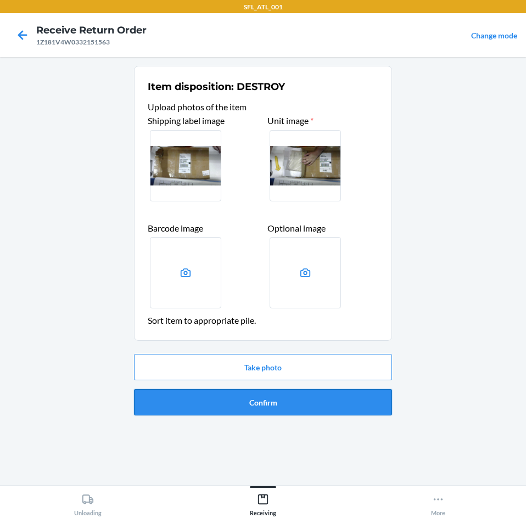
click at [283, 408] on button "Confirm" at bounding box center [263, 402] width 258 height 26
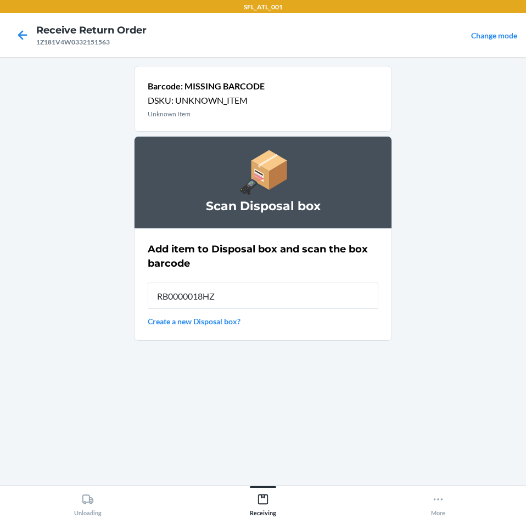
type input "RB0000018HZ"
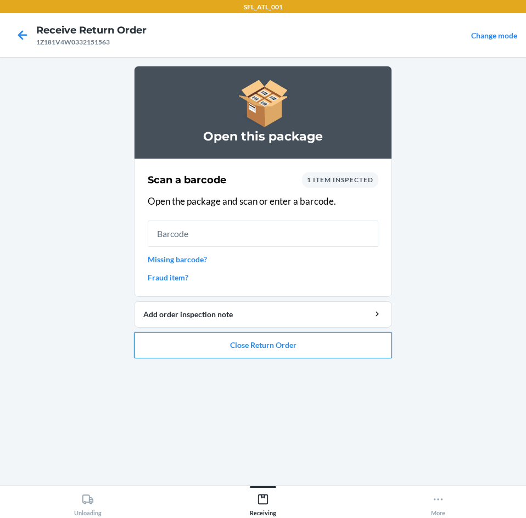
click at [223, 357] on button "Close Return Order" at bounding box center [263, 345] width 258 height 26
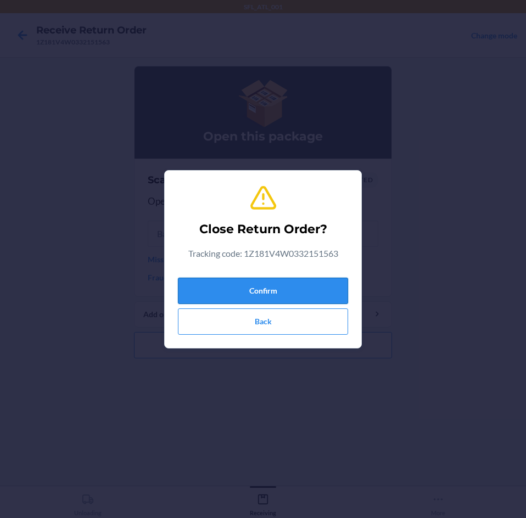
click at [259, 286] on button "Confirm" at bounding box center [263, 291] width 170 height 26
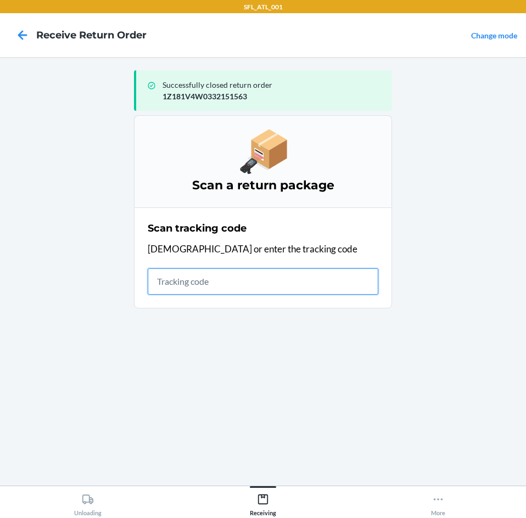
click at [186, 282] on input "text" at bounding box center [263, 281] width 231 height 26
type input "1ZX8R17103709333"
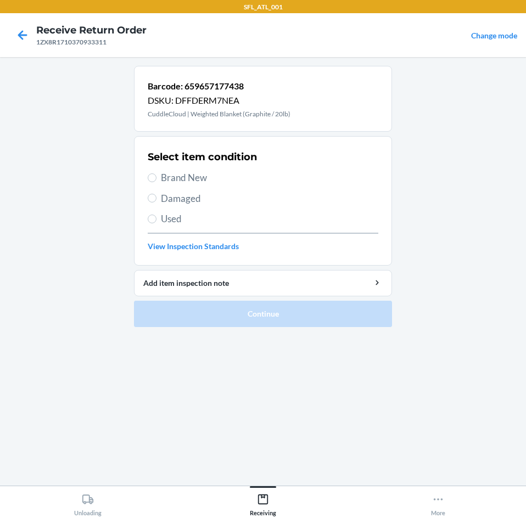
click at [170, 220] on span "Used" at bounding box center [269, 219] width 217 height 14
click at [156, 220] on input "Used" at bounding box center [152, 219] width 9 height 9
radio input "true"
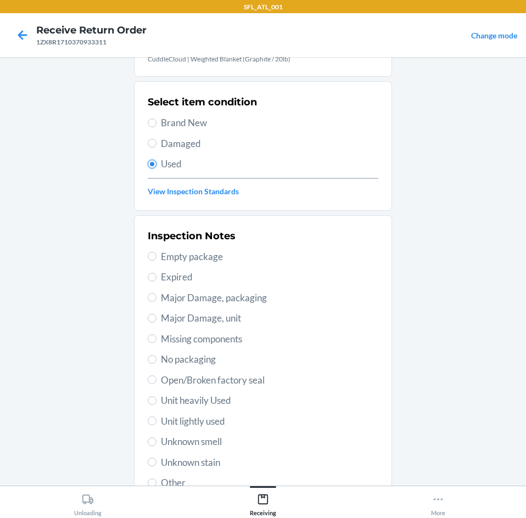
scroll to position [110, 0]
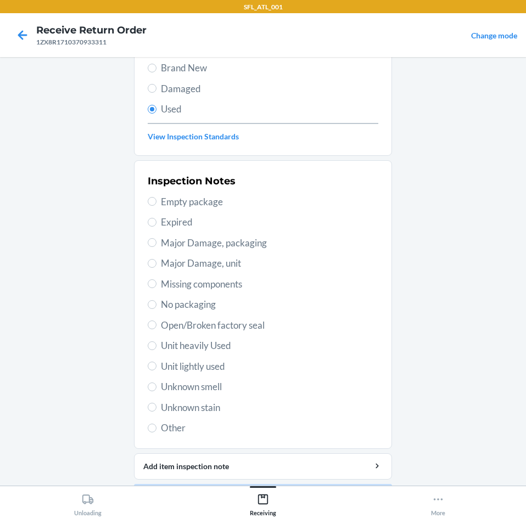
click at [200, 327] on span "Open/Broken factory seal" at bounding box center [269, 325] width 217 height 14
click at [156, 327] on input "Open/Broken factory seal" at bounding box center [152, 325] width 9 height 9
radio input "true"
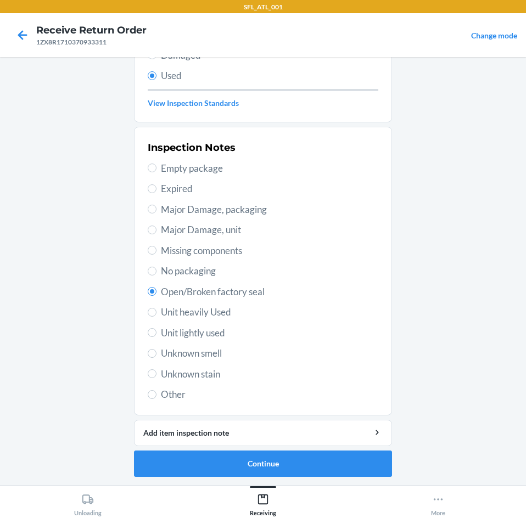
click at [183, 337] on span "Unit lightly used" at bounding box center [269, 333] width 217 height 14
click at [156, 337] on input "Unit lightly used" at bounding box center [152, 332] width 9 height 9
radio input "true"
radio input "false"
click at [192, 463] on button "Continue" at bounding box center [263, 464] width 258 height 26
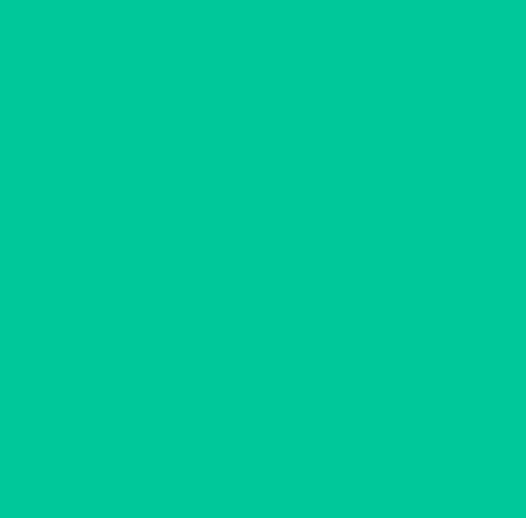
scroll to position [0, 0]
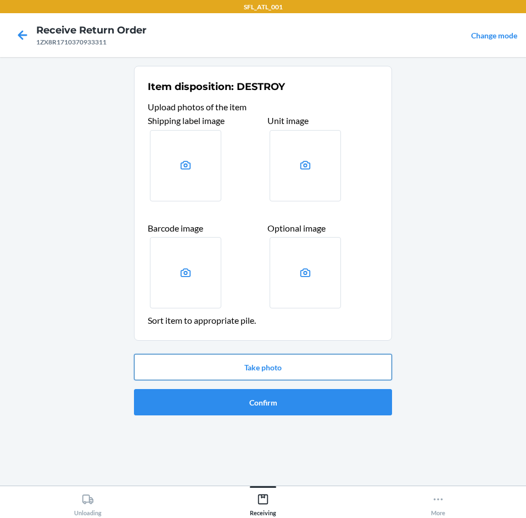
click at [220, 370] on button "Take photo" at bounding box center [263, 367] width 258 height 26
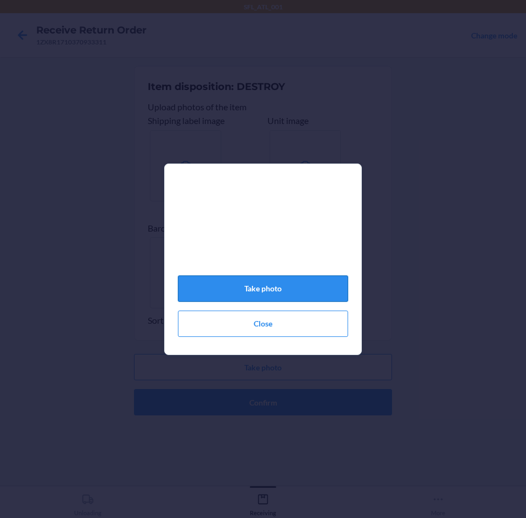
click at [243, 282] on button "Take photo" at bounding box center [263, 289] width 170 height 26
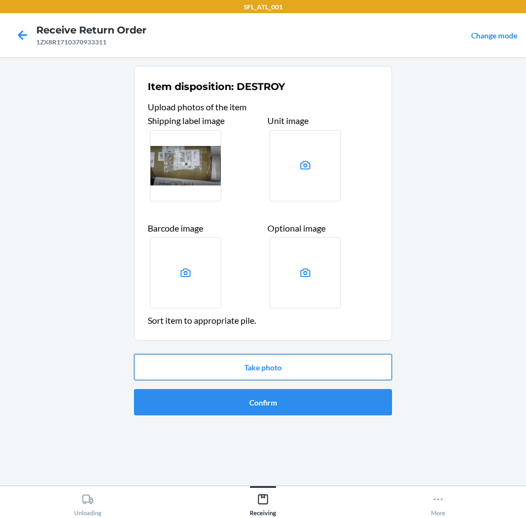
click at [215, 358] on button "Take photo" at bounding box center [263, 367] width 258 height 26
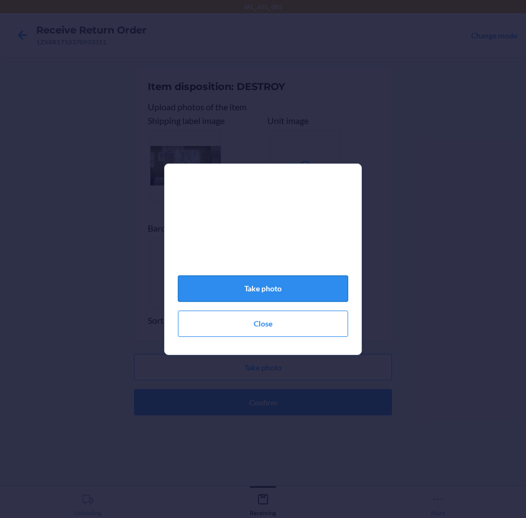
click at [281, 302] on button "Take photo" at bounding box center [263, 289] width 170 height 26
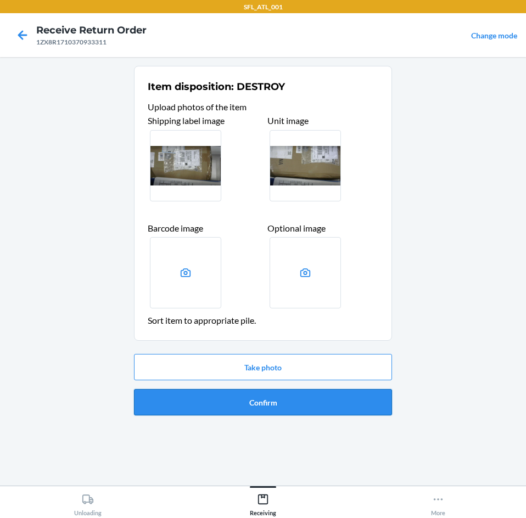
click at [251, 404] on button "Confirm" at bounding box center [263, 402] width 258 height 26
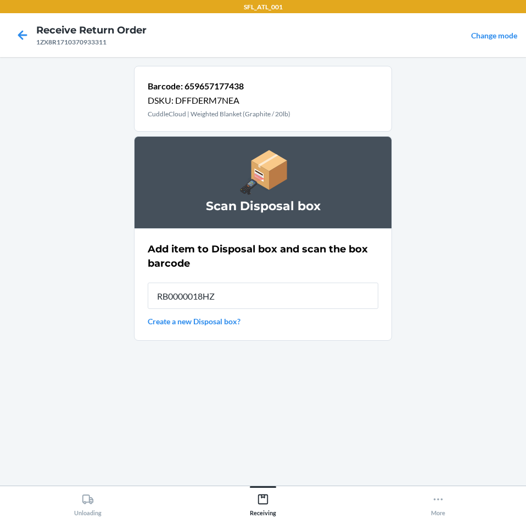
type input "RB0000018HZ"
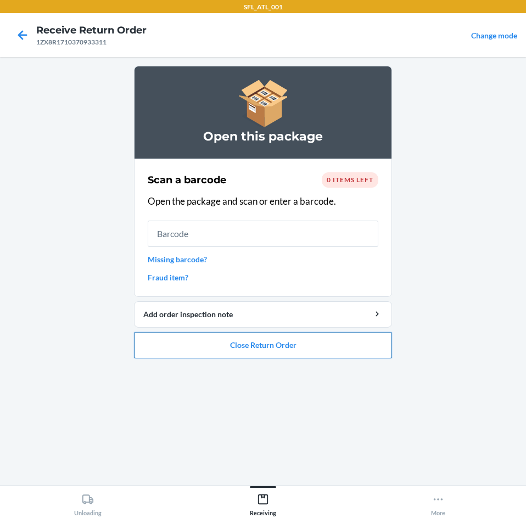
click at [260, 338] on button "Close Return Order" at bounding box center [263, 345] width 258 height 26
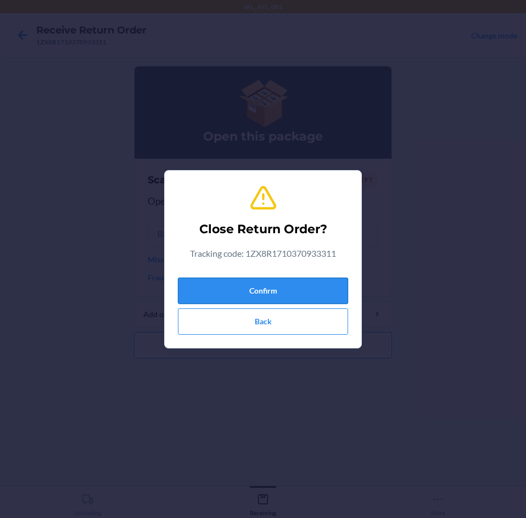
click at [251, 289] on button "Confirm" at bounding box center [263, 291] width 170 height 26
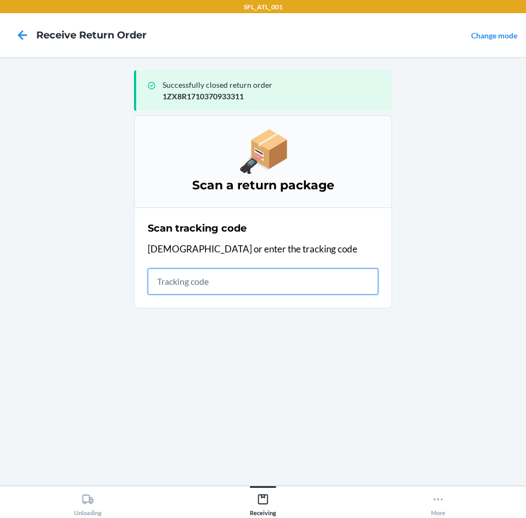
click at [171, 289] on input "text" at bounding box center [263, 281] width 231 height 26
type input "4203025994346361060233"
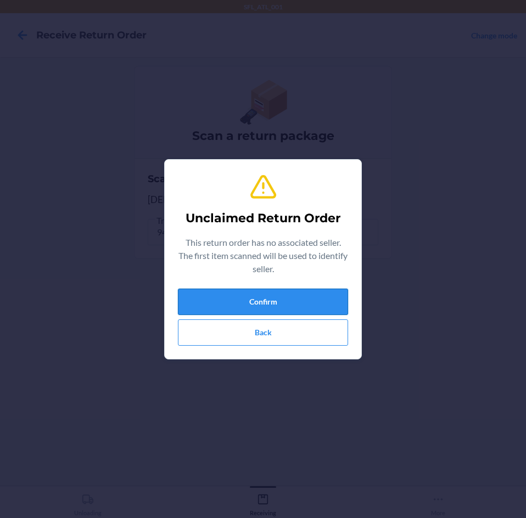
click at [201, 301] on button "Confirm" at bounding box center [263, 302] width 170 height 26
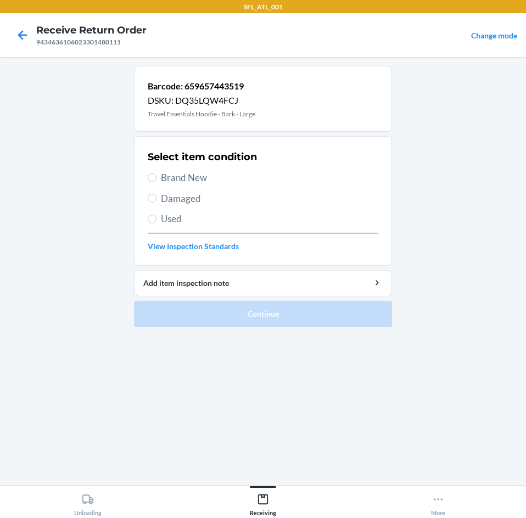
click at [186, 182] on span "Brand New" at bounding box center [269, 178] width 217 height 14
click at [156, 182] on input "Brand New" at bounding box center [152, 177] width 9 height 9
radio input "true"
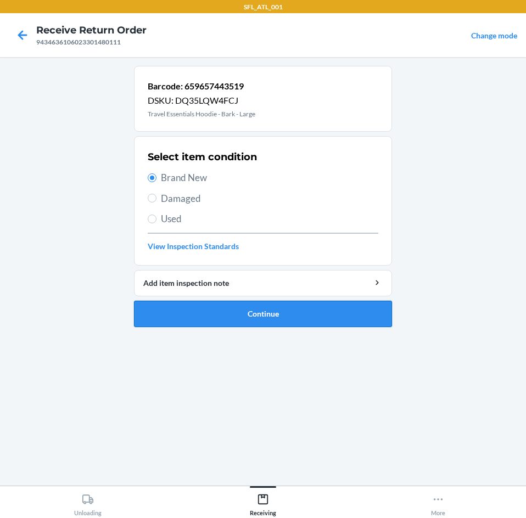
click at [220, 311] on button "Continue" at bounding box center [263, 314] width 258 height 26
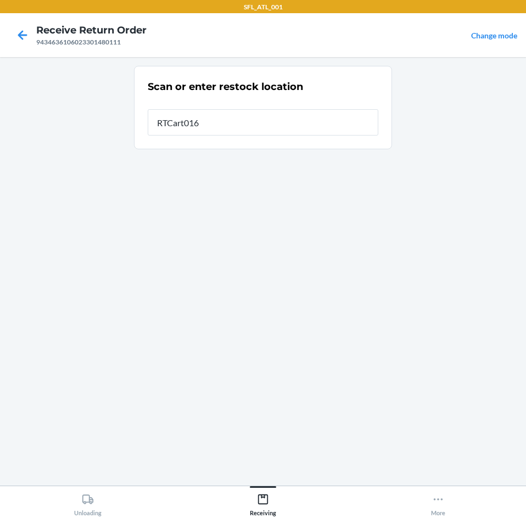
type input "RTCart016"
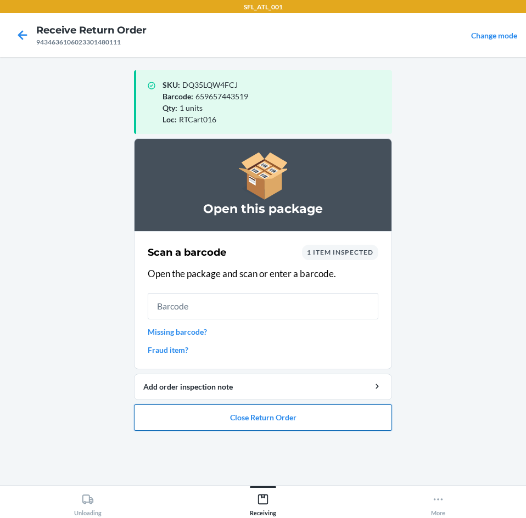
click at [261, 421] on button "Close Return Order" at bounding box center [263, 418] width 258 height 26
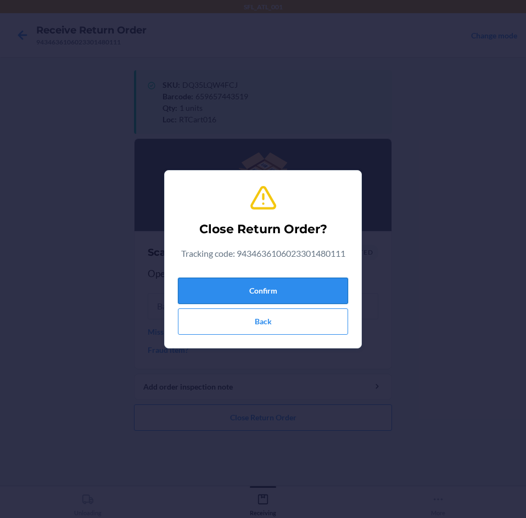
click at [283, 284] on button "Confirm" at bounding box center [263, 291] width 170 height 26
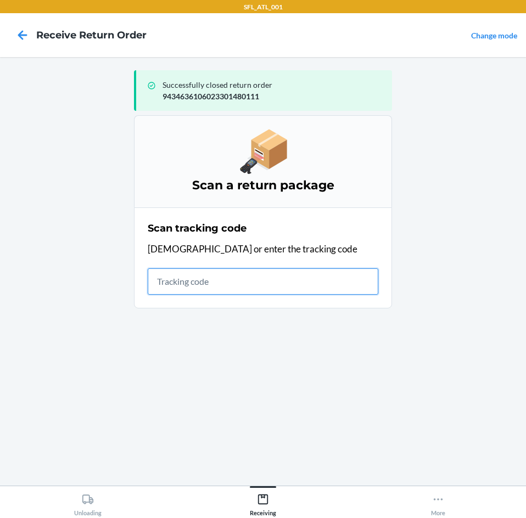
click at [231, 283] on input "text" at bounding box center [263, 281] width 231 height 26
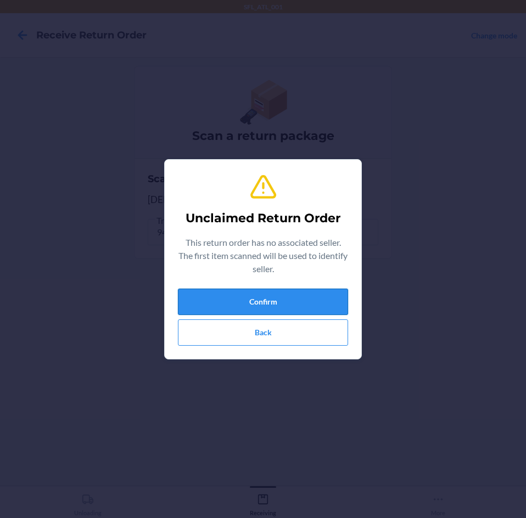
click at [250, 311] on button "Confirm" at bounding box center [263, 302] width 170 height 26
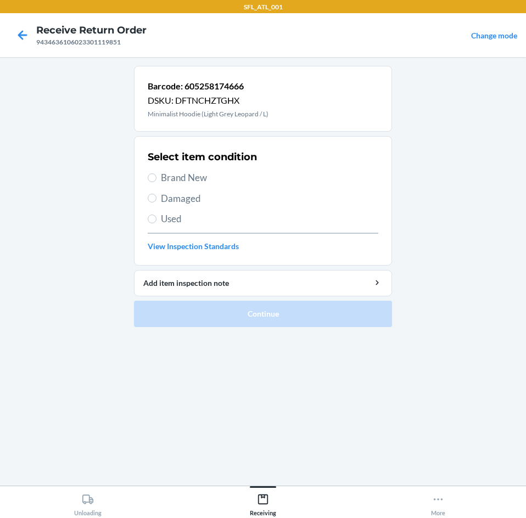
click at [188, 174] on span "Brand New" at bounding box center [269, 178] width 217 height 14
click at [156, 174] on input "Brand New" at bounding box center [152, 177] width 9 height 9
radio input "true"
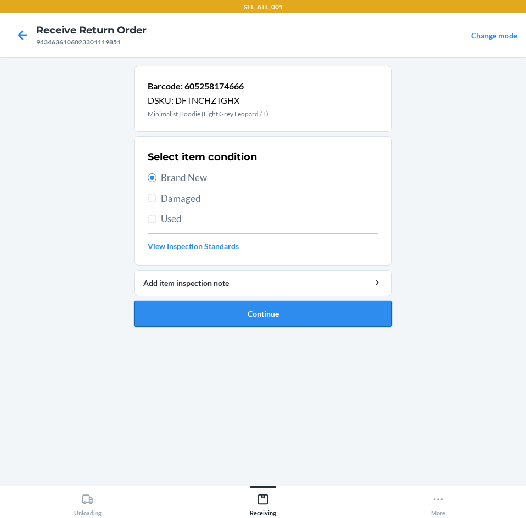
click at [219, 314] on button "Continue" at bounding box center [263, 314] width 258 height 26
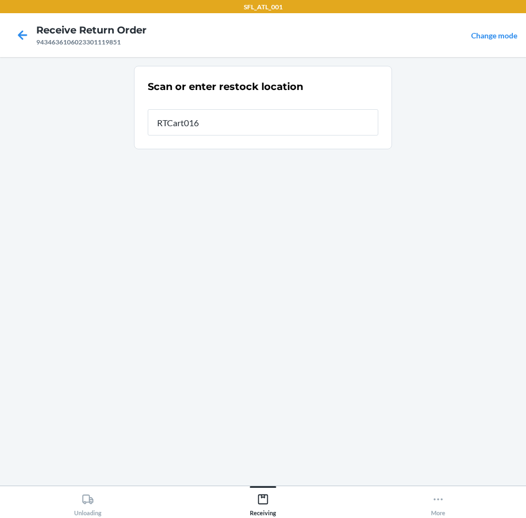
type input "RTCart016"
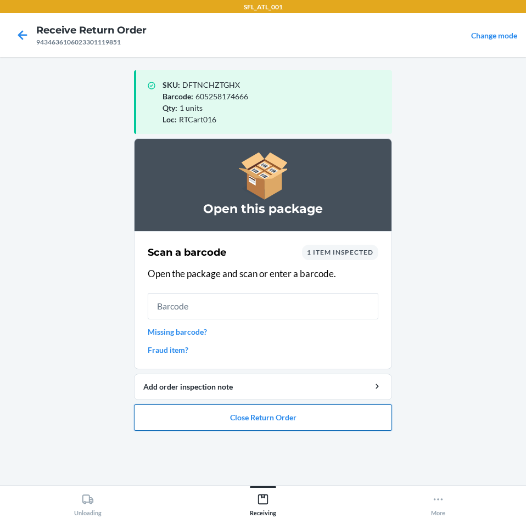
click at [176, 422] on button "Close Return Order" at bounding box center [263, 418] width 258 height 26
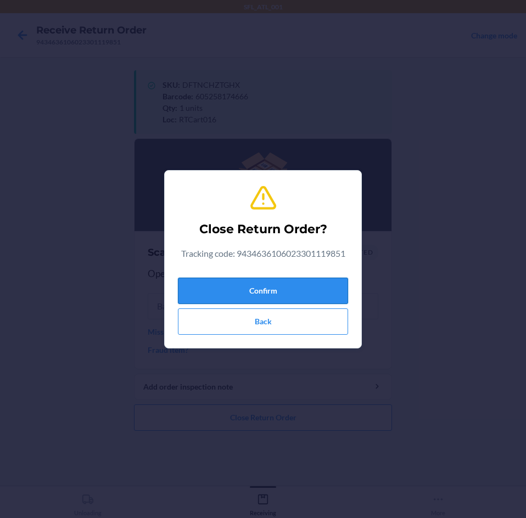
click at [226, 293] on button "Confirm" at bounding box center [263, 291] width 170 height 26
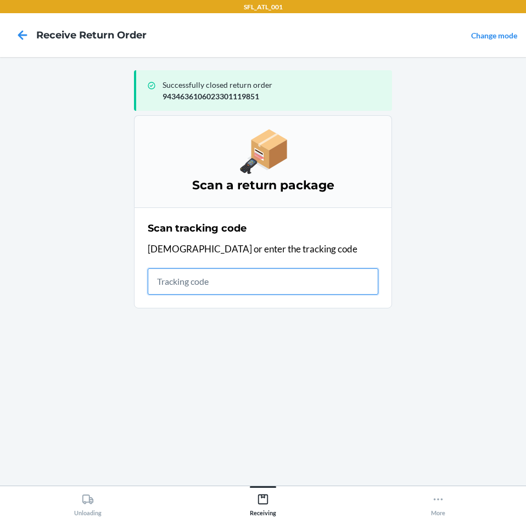
click at [299, 293] on input "text" at bounding box center [263, 281] width 231 height 26
type input "42030259943463610602330"
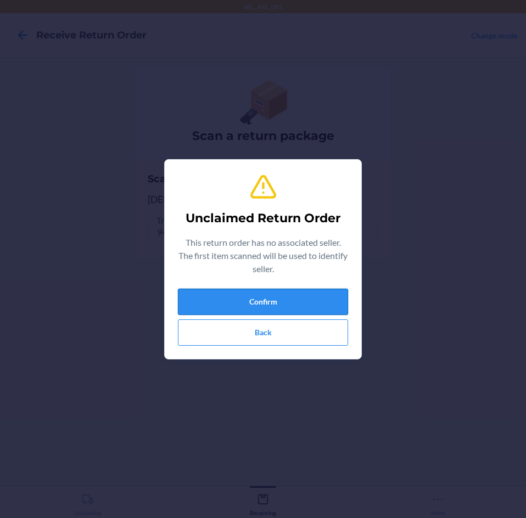
click at [229, 300] on button "Confirm" at bounding box center [263, 302] width 170 height 26
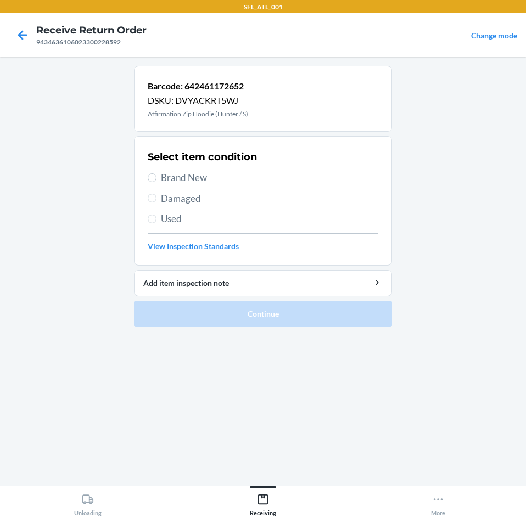
click at [179, 180] on span "Brand New" at bounding box center [269, 178] width 217 height 14
click at [156, 180] on input "Brand New" at bounding box center [152, 177] width 9 height 9
radio input "true"
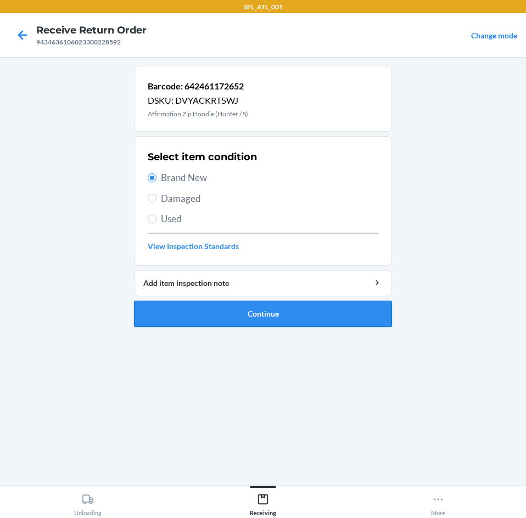
click at [212, 322] on button "Continue" at bounding box center [263, 314] width 258 height 26
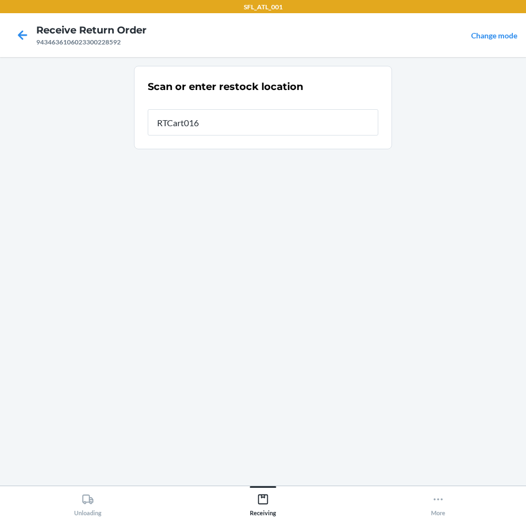
type input "RTCart016"
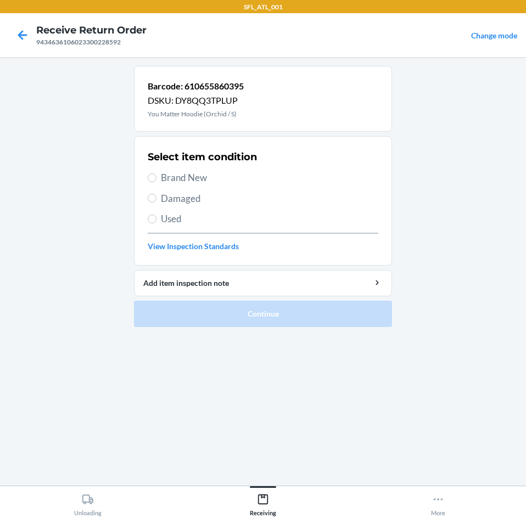
click at [194, 170] on div "Select item condition Brand New Damaged Used View Inspection Standards" at bounding box center [263, 201] width 231 height 109
click at [194, 177] on span "Brand New" at bounding box center [269, 178] width 217 height 14
click at [156, 177] on input "Brand New" at bounding box center [152, 177] width 9 height 9
radio input "true"
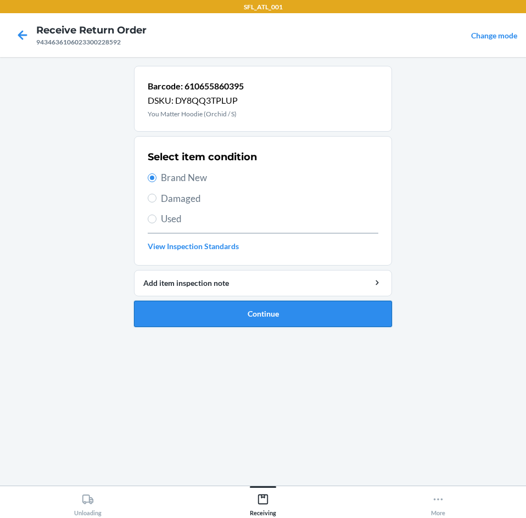
click at [202, 305] on button "Continue" at bounding box center [263, 314] width 258 height 26
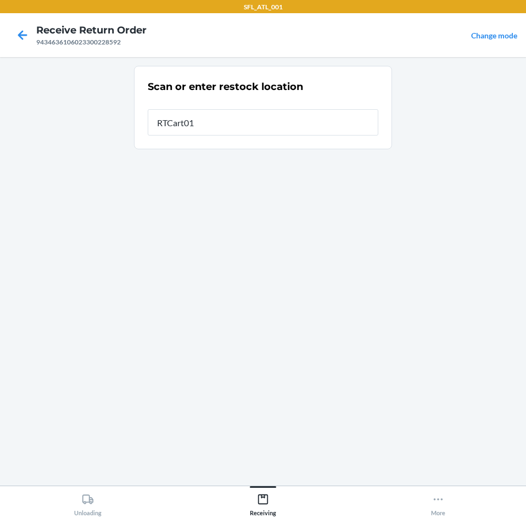
type input "RTCart016"
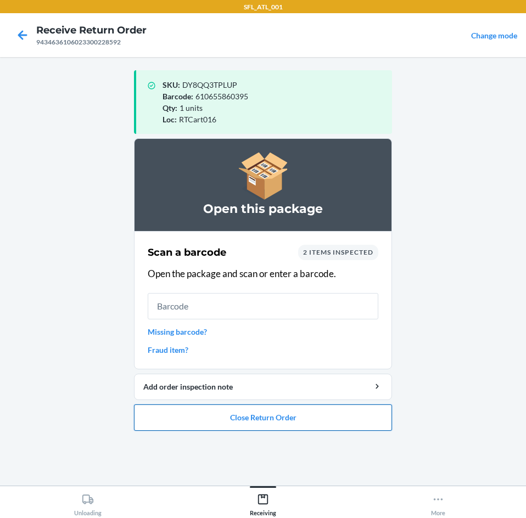
click at [233, 428] on button "Close Return Order" at bounding box center [263, 418] width 258 height 26
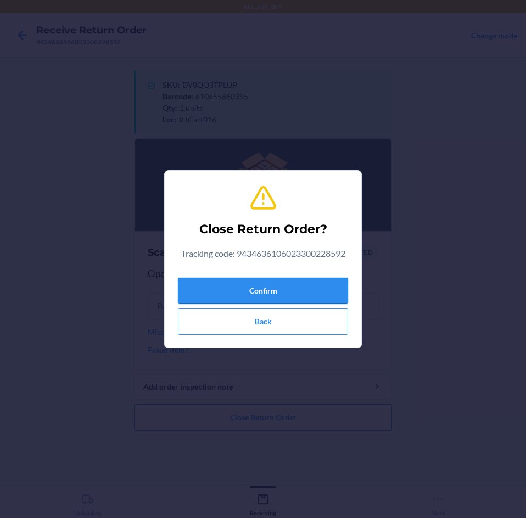
click at [243, 287] on button "Confirm" at bounding box center [263, 291] width 170 height 26
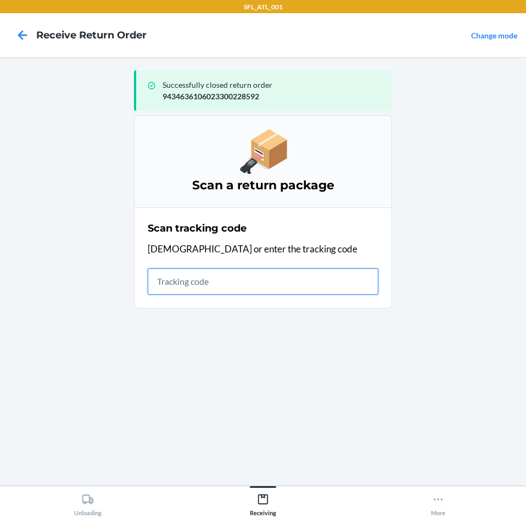
click at [243, 277] on input "text" at bounding box center [263, 281] width 231 height 26
type input "4203025994346361060"
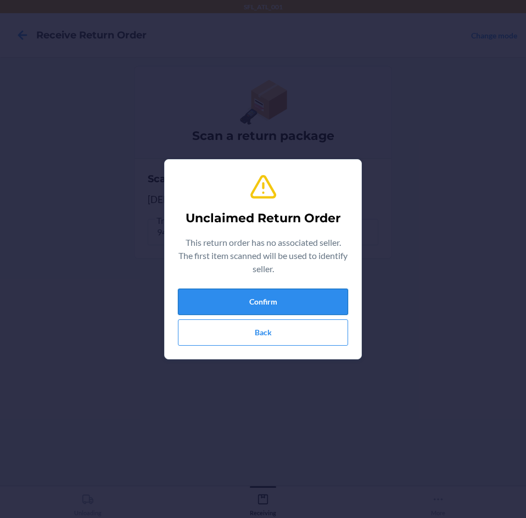
click at [246, 304] on button "Confirm" at bounding box center [263, 302] width 170 height 26
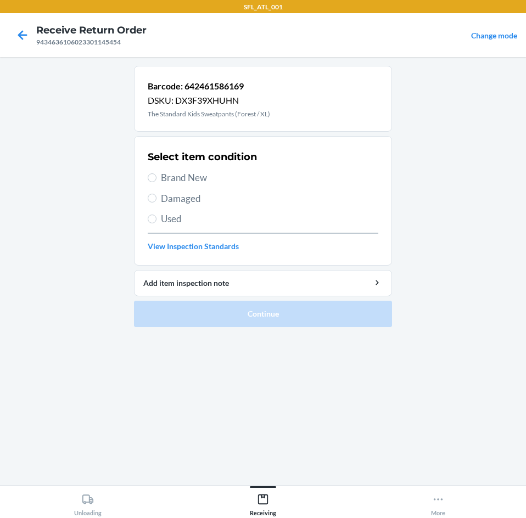
click at [169, 169] on div "Select item condition Brand New Damaged Used View Inspection Standards" at bounding box center [263, 201] width 231 height 109
click at [183, 178] on span "Brand New" at bounding box center [269, 178] width 217 height 14
click at [156, 178] on input "Brand New" at bounding box center [152, 177] width 9 height 9
radio input "true"
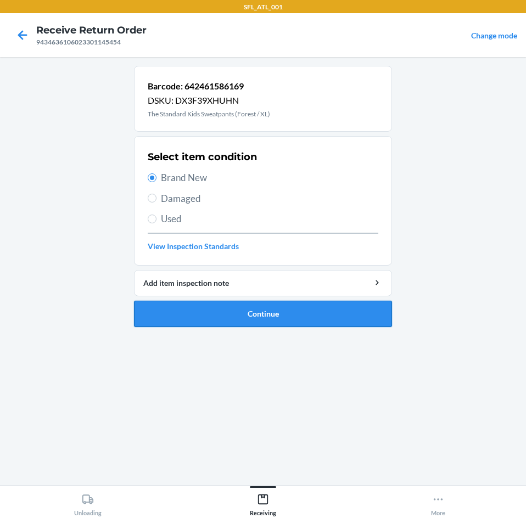
click at [188, 305] on button "Continue" at bounding box center [263, 314] width 258 height 26
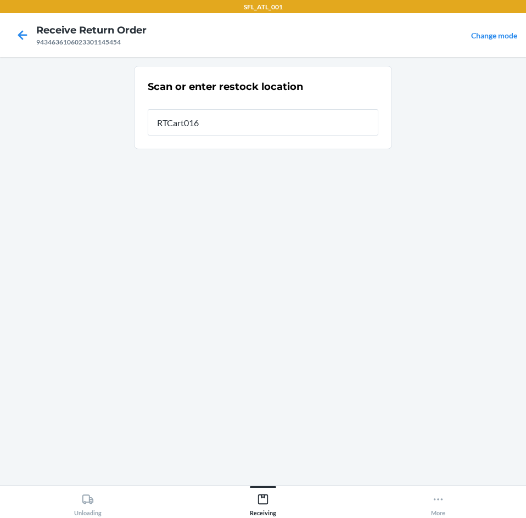
type input "RTCart016"
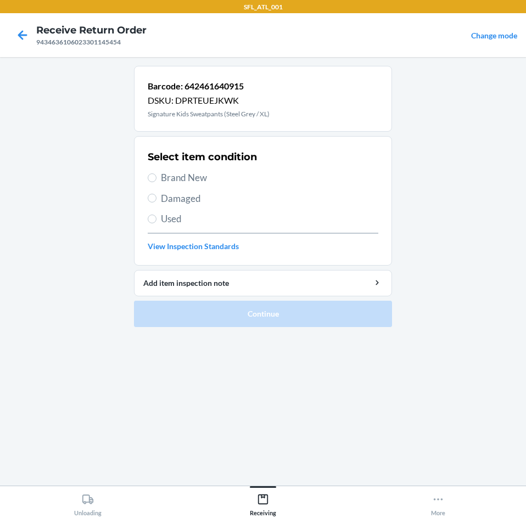
click at [175, 183] on span "Brand New" at bounding box center [269, 178] width 217 height 14
click at [156, 182] on input "Brand New" at bounding box center [152, 177] width 9 height 9
radio input "true"
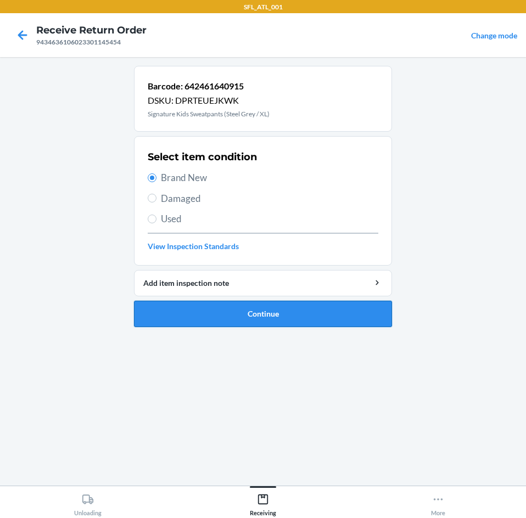
click at [193, 314] on button "Continue" at bounding box center [263, 314] width 258 height 26
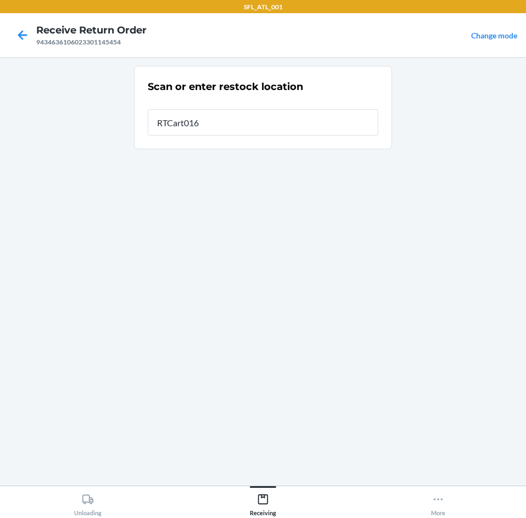
type input "RTCart016"
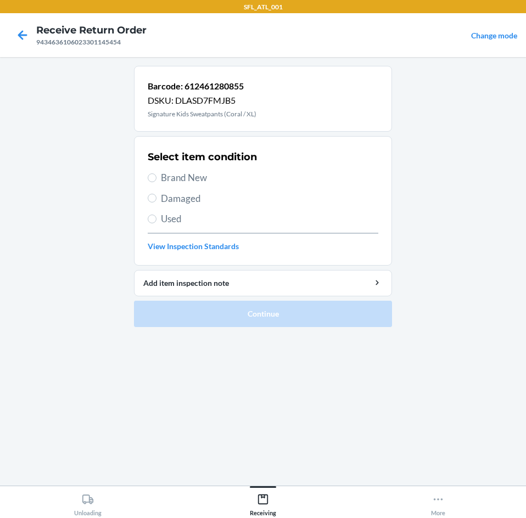
click at [206, 180] on span "Brand New" at bounding box center [269, 178] width 217 height 14
click at [156, 180] on input "Brand New" at bounding box center [152, 177] width 9 height 9
radio input "true"
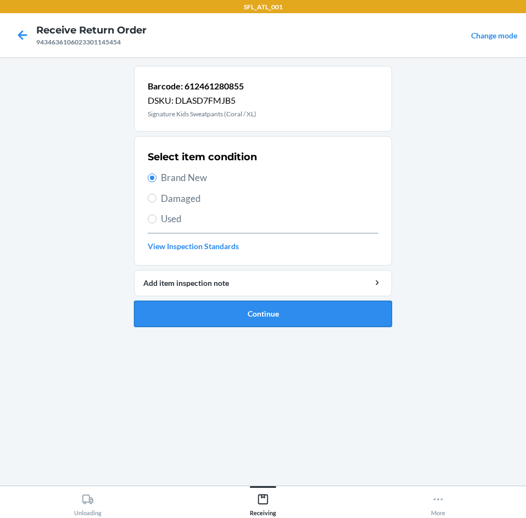
click at [201, 311] on button "Continue" at bounding box center [263, 314] width 258 height 26
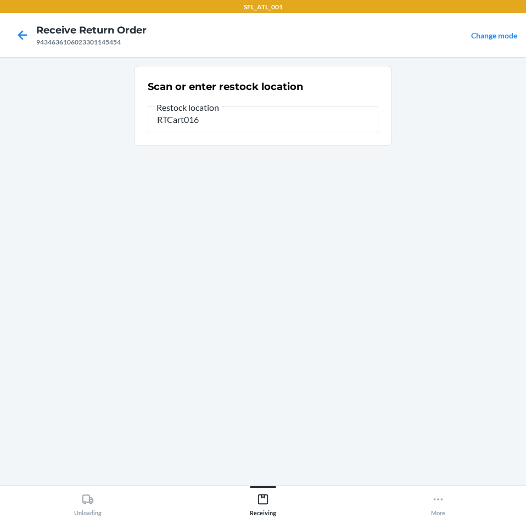
type input "RTCart016"
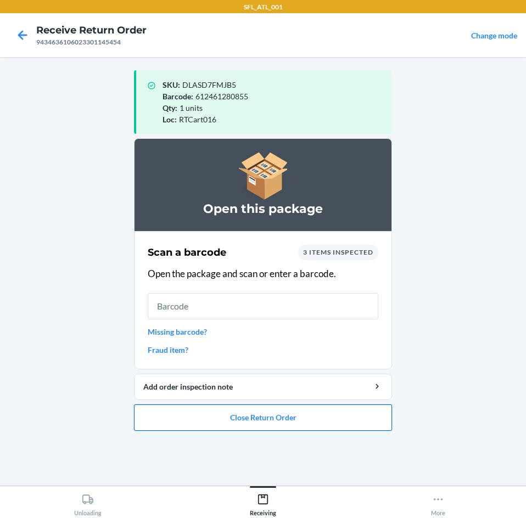
click at [268, 425] on button "Close Return Order" at bounding box center [263, 418] width 258 height 26
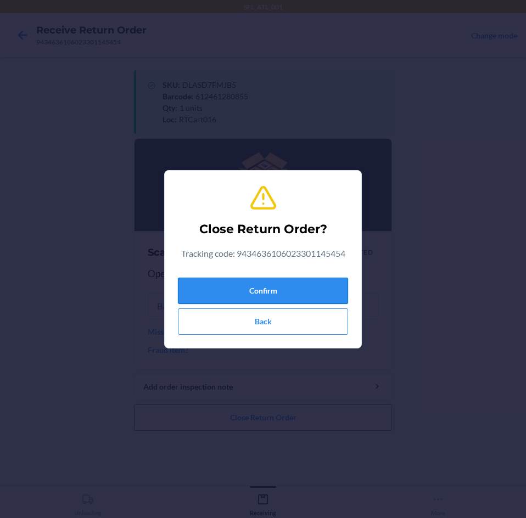
click at [244, 298] on button "Confirm" at bounding box center [263, 291] width 170 height 26
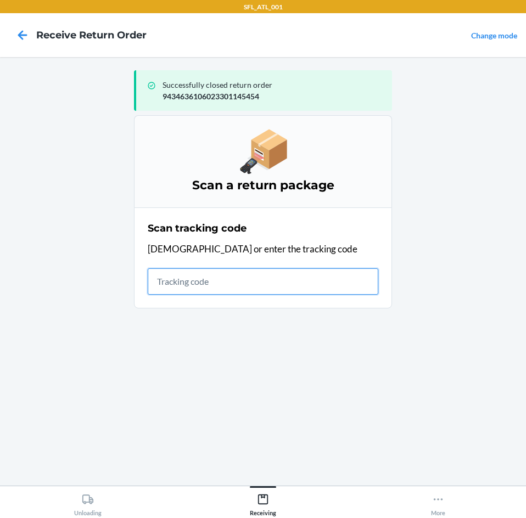
click at [225, 292] on input "text" at bounding box center [263, 281] width 231 height 26
type input "42030259"
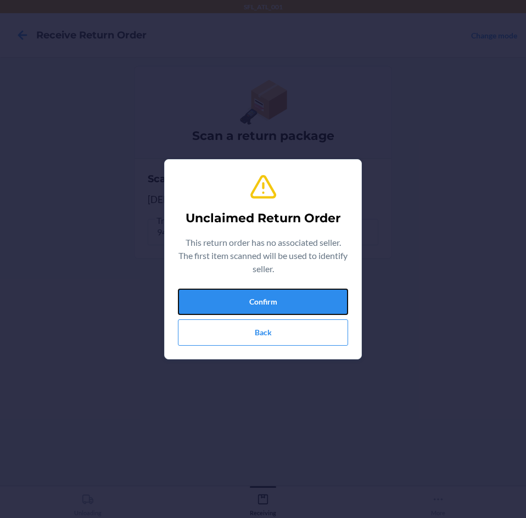
click at [224, 293] on button "Confirm" at bounding box center [263, 302] width 170 height 26
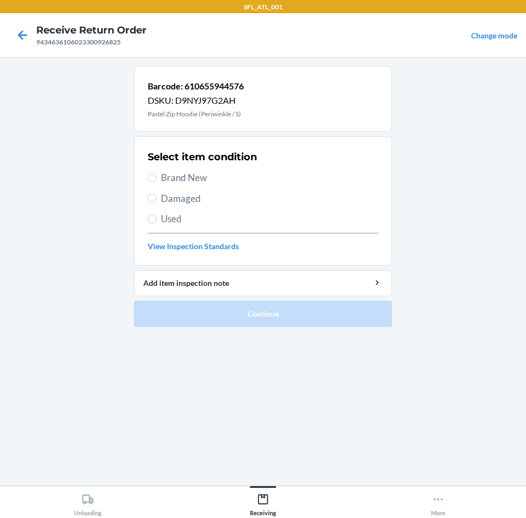
click at [178, 182] on span "Brand New" at bounding box center [269, 178] width 217 height 14
click at [156, 182] on input "Brand New" at bounding box center [152, 177] width 9 height 9
radio input "true"
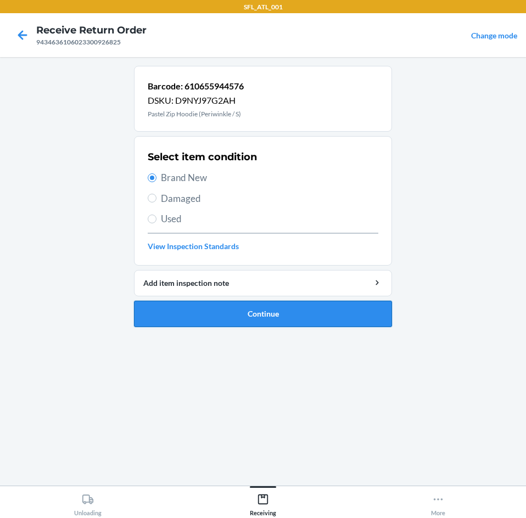
click at [191, 307] on button "Continue" at bounding box center [263, 314] width 258 height 26
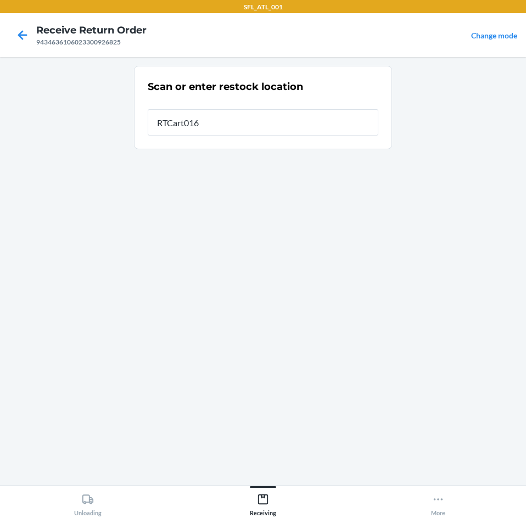
type input "RTCart016"
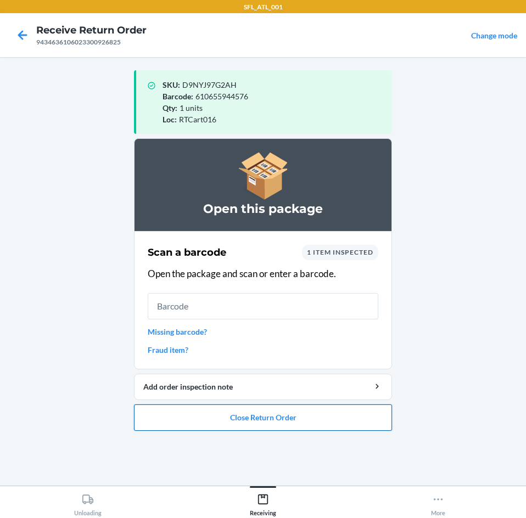
click at [259, 424] on button "Close Return Order" at bounding box center [263, 418] width 258 height 26
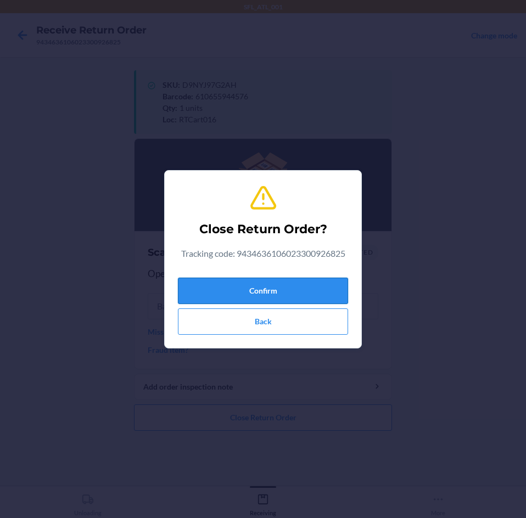
click at [244, 294] on button "Confirm" at bounding box center [263, 291] width 170 height 26
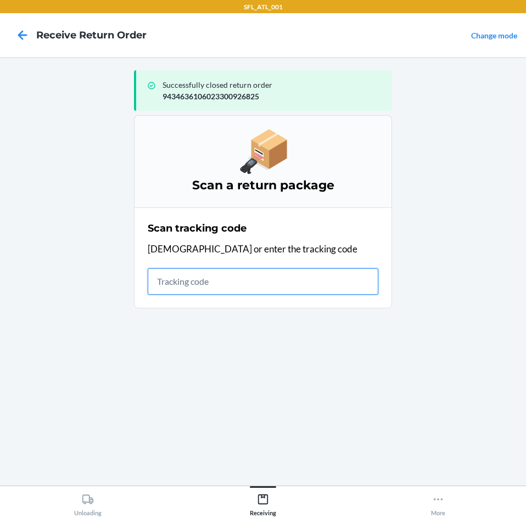
click at [293, 275] on input "text" at bounding box center [263, 281] width 231 height 26
type input "4203025994346361"
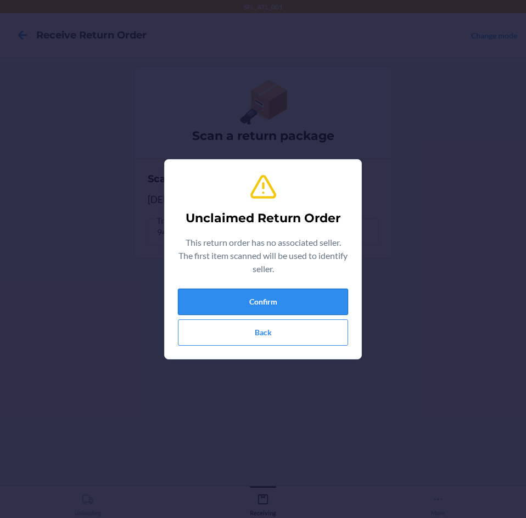
click at [290, 296] on button "Confirm" at bounding box center [263, 302] width 170 height 26
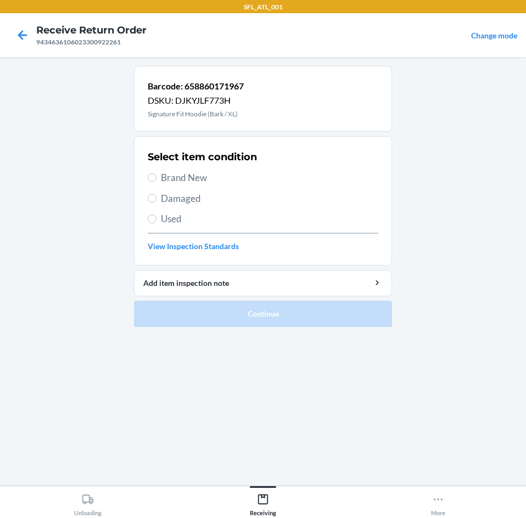
click at [194, 176] on span "Brand New" at bounding box center [269, 178] width 217 height 14
click at [156, 176] on input "Brand New" at bounding box center [152, 177] width 9 height 9
radio input "true"
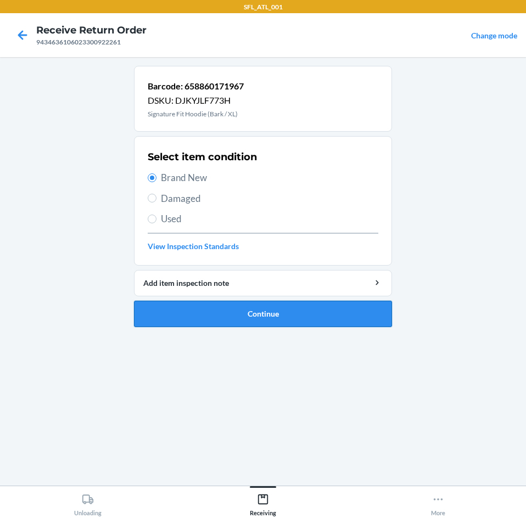
click at [188, 305] on button "Continue" at bounding box center [263, 314] width 258 height 26
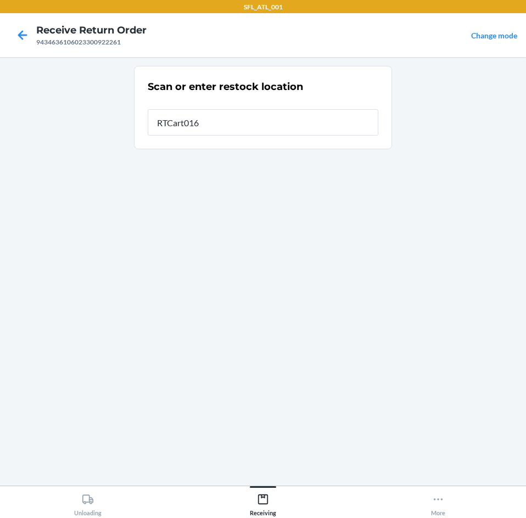
type input "RTCart016"
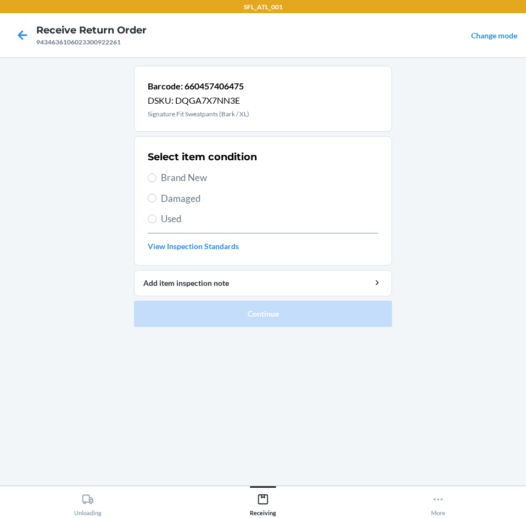
click at [184, 178] on span "Brand New" at bounding box center [269, 178] width 217 height 14
click at [156, 178] on input "Brand New" at bounding box center [152, 177] width 9 height 9
radio input "true"
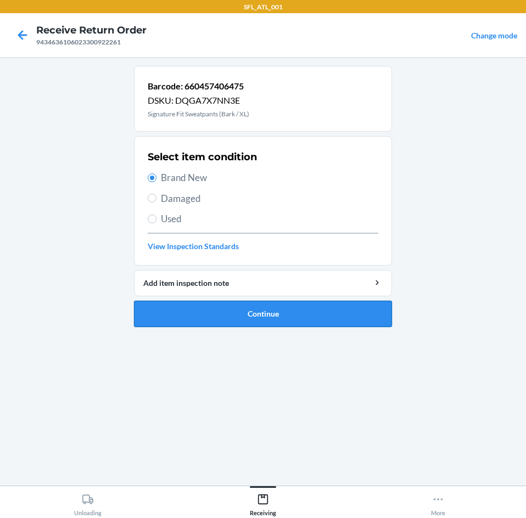
click at [223, 310] on button "Continue" at bounding box center [263, 314] width 258 height 26
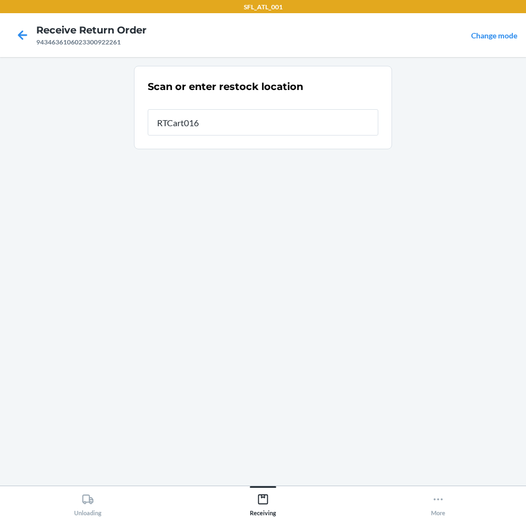
type input "RTCart016"
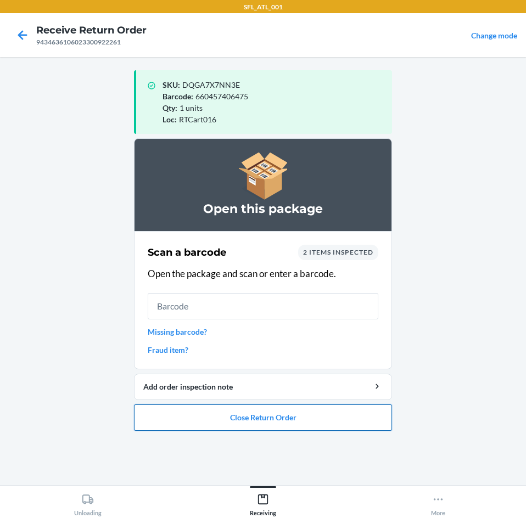
click at [249, 411] on button "Close Return Order" at bounding box center [263, 418] width 258 height 26
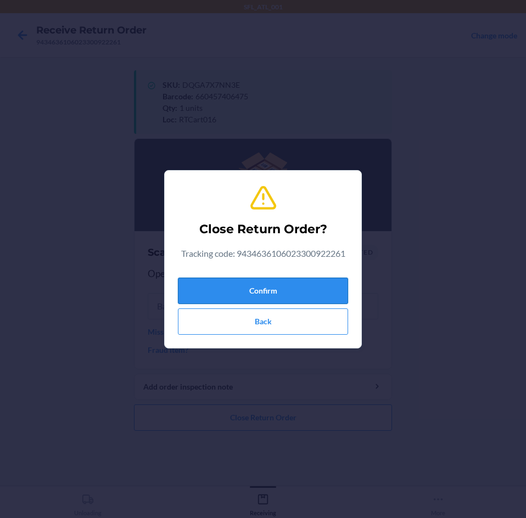
click at [244, 288] on button "Confirm" at bounding box center [263, 291] width 170 height 26
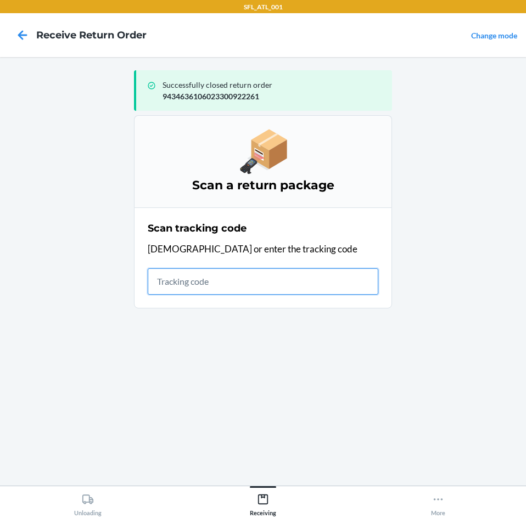
click at [253, 279] on input "text" at bounding box center [263, 281] width 231 height 26
type input "420302599434636106023300944"
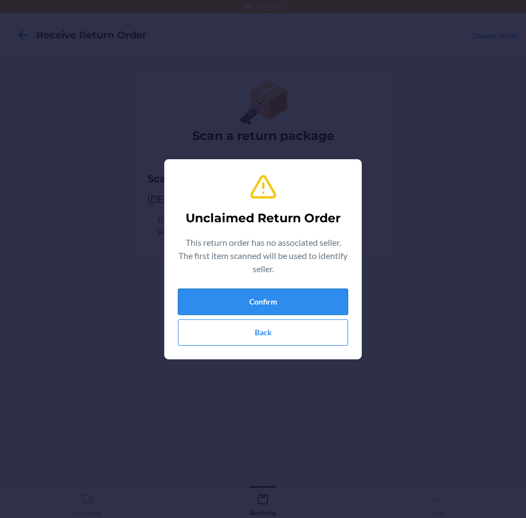
click at [259, 305] on button "Confirm" at bounding box center [263, 302] width 170 height 26
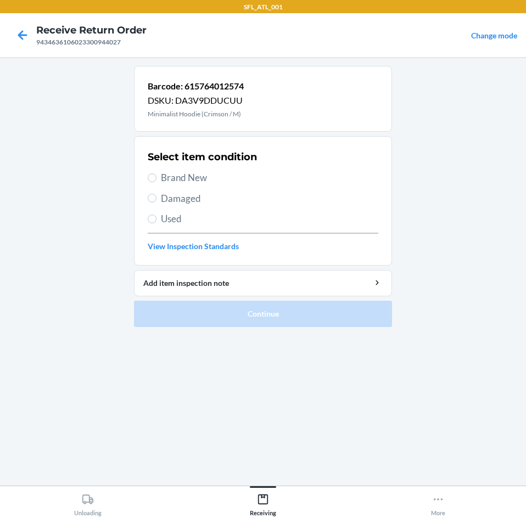
click at [198, 180] on span "Brand New" at bounding box center [269, 178] width 217 height 14
click at [156, 180] on input "Brand New" at bounding box center [152, 177] width 9 height 9
radio input "true"
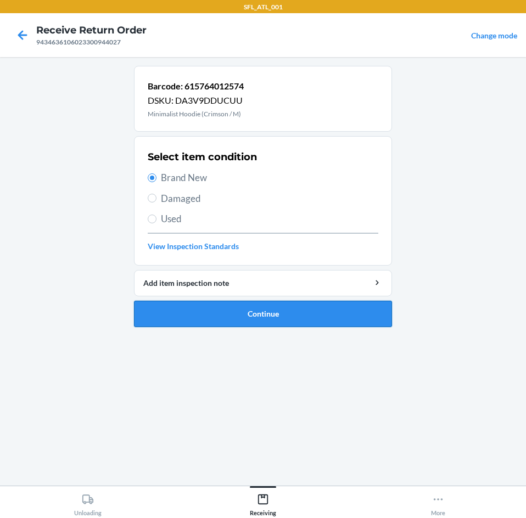
click at [237, 311] on button "Continue" at bounding box center [263, 314] width 258 height 26
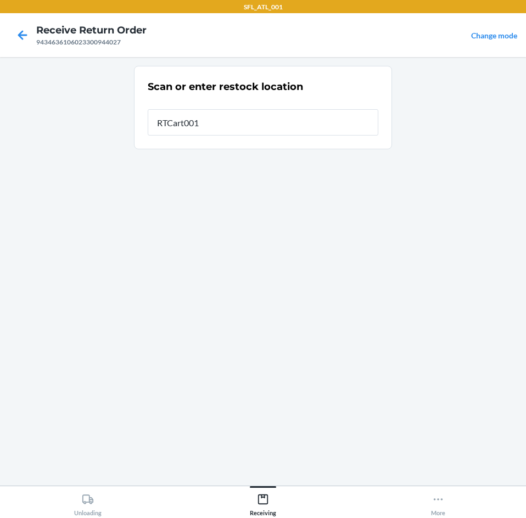
type input "RTCart001"
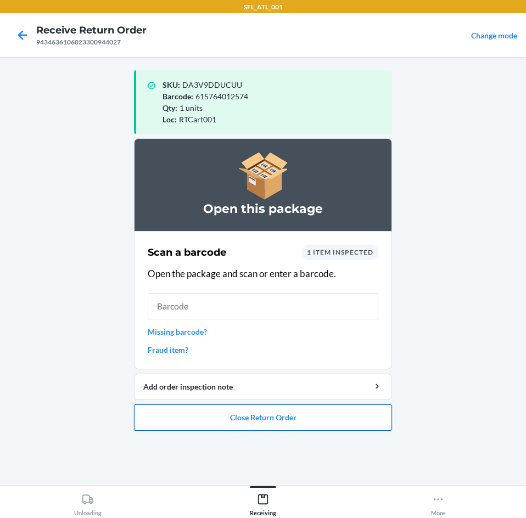
click at [260, 411] on button "Close Return Order" at bounding box center [263, 418] width 258 height 26
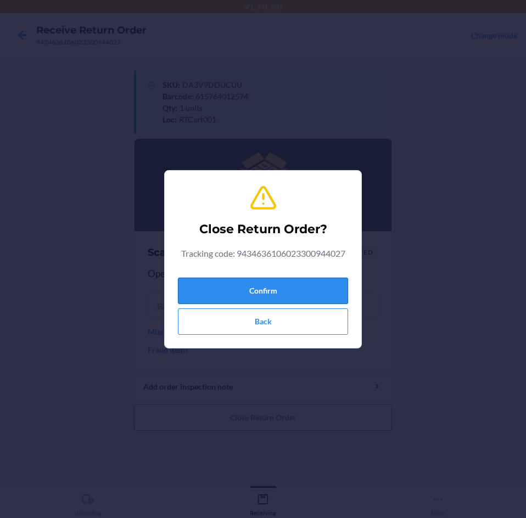
click at [214, 287] on button "Confirm" at bounding box center [263, 291] width 170 height 26
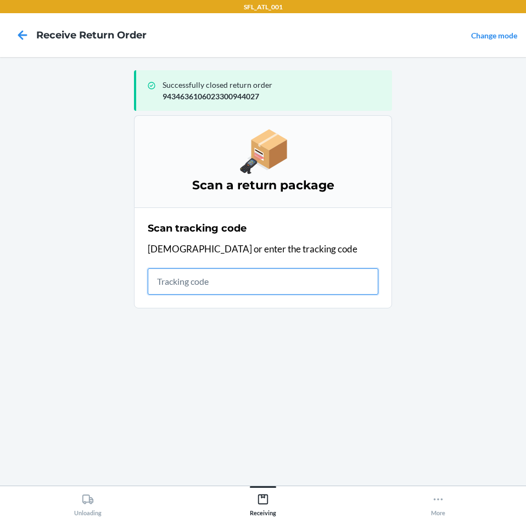
click at [300, 275] on input "text" at bounding box center [263, 281] width 231 height 26
type input "42030259"
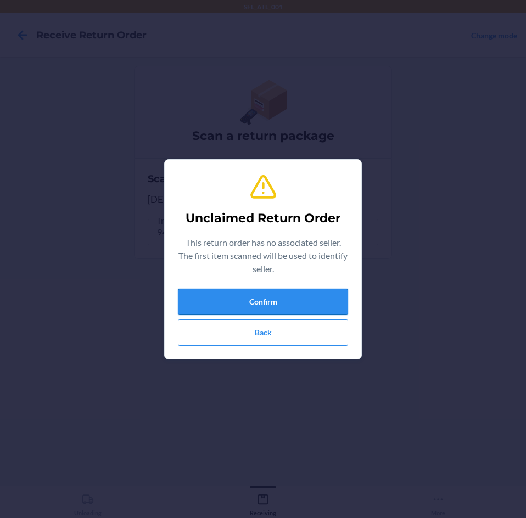
click at [282, 293] on button "Confirm" at bounding box center [263, 302] width 170 height 26
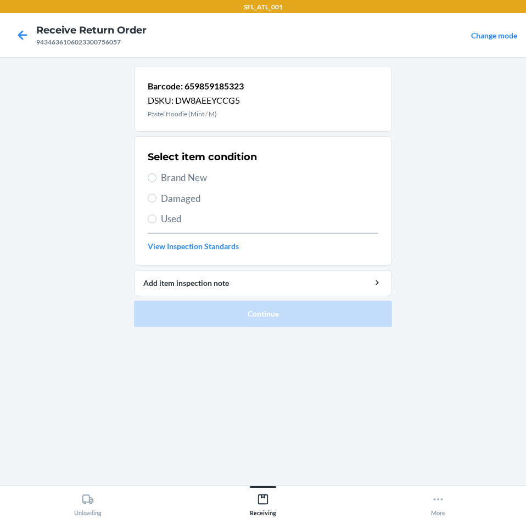
click at [187, 172] on span "Brand New" at bounding box center [269, 178] width 217 height 14
click at [156, 173] on input "Brand New" at bounding box center [152, 177] width 9 height 9
radio input "true"
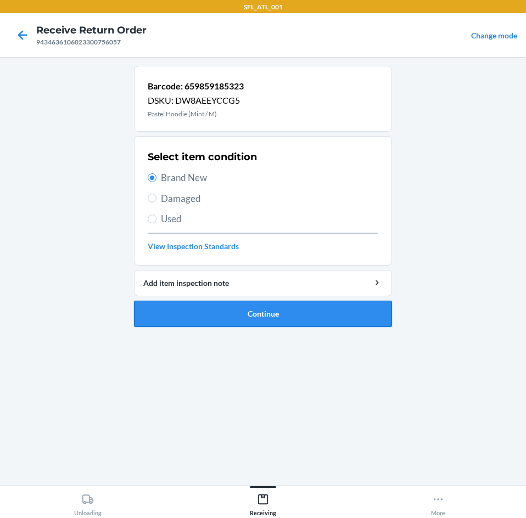
click at [172, 313] on button "Continue" at bounding box center [263, 314] width 258 height 26
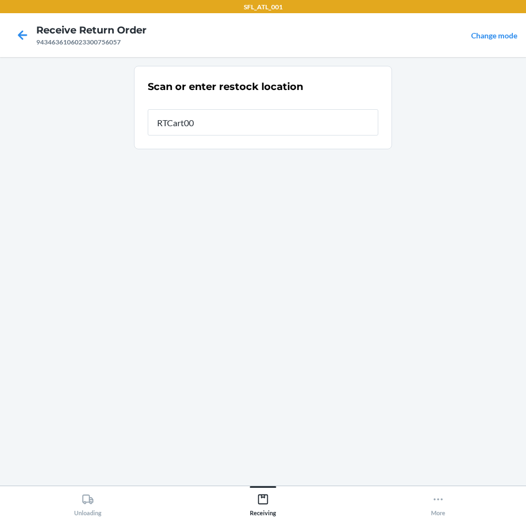
type input "RTCart001"
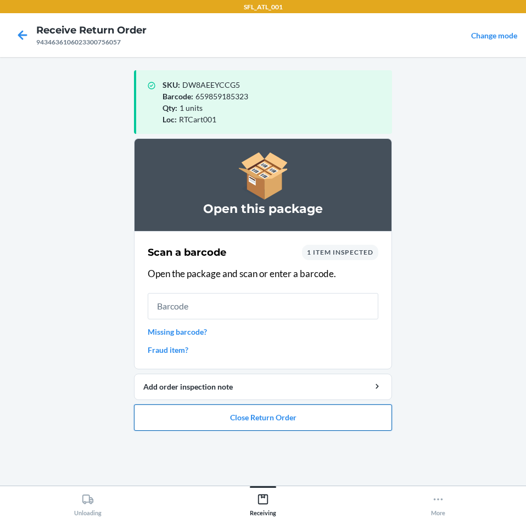
click at [197, 418] on button "Close Return Order" at bounding box center [263, 418] width 258 height 26
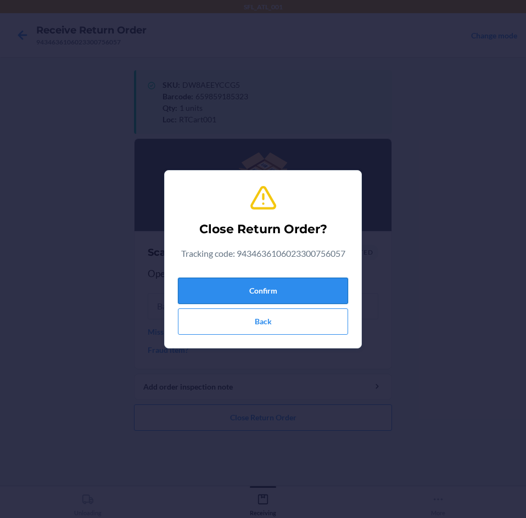
click at [283, 293] on button "Confirm" at bounding box center [263, 291] width 170 height 26
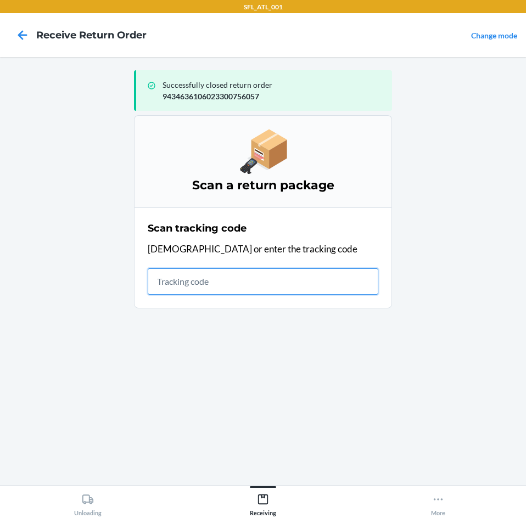
click at [241, 281] on input "text" at bounding box center [263, 281] width 231 height 26
type input "420302599434636"
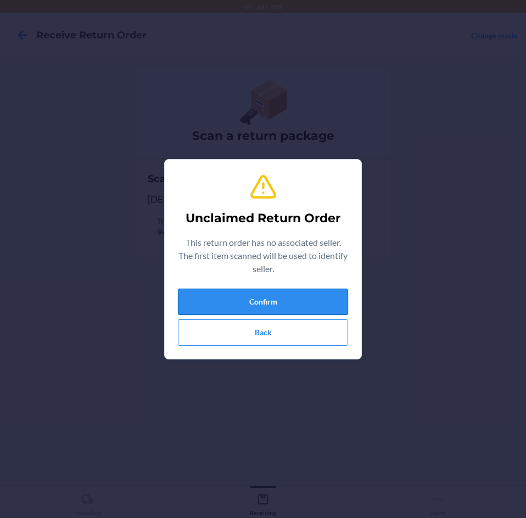
click at [235, 290] on button "Confirm" at bounding box center [263, 302] width 170 height 26
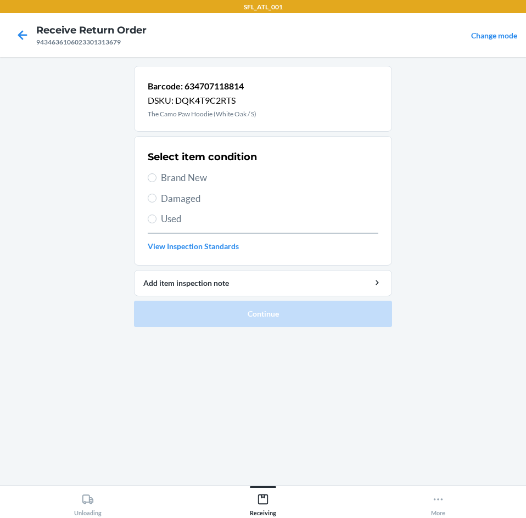
click at [173, 180] on span "Brand New" at bounding box center [269, 178] width 217 height 14
click at [156, 180] on input "Brand New" at bounding box center [152, 177] width 9 height 9
radio input "true"
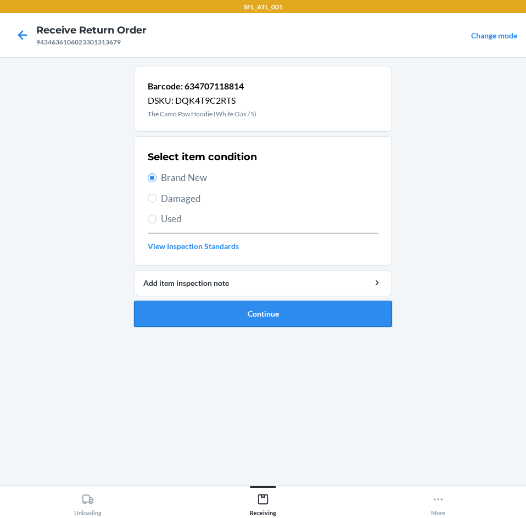
click at [205, 317] on button "Continue" at bounding box center [263, 314] width 258 height 26
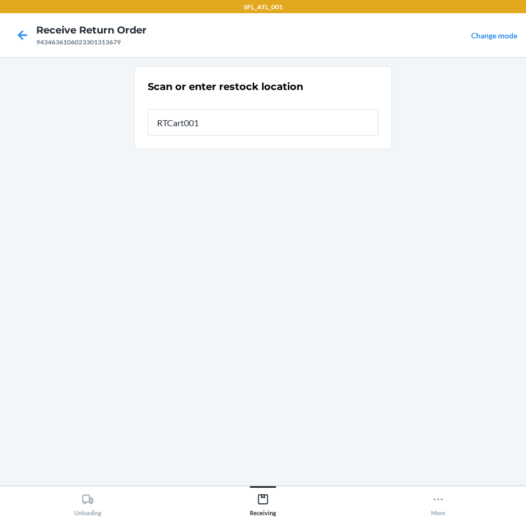
type input "RTCart001"
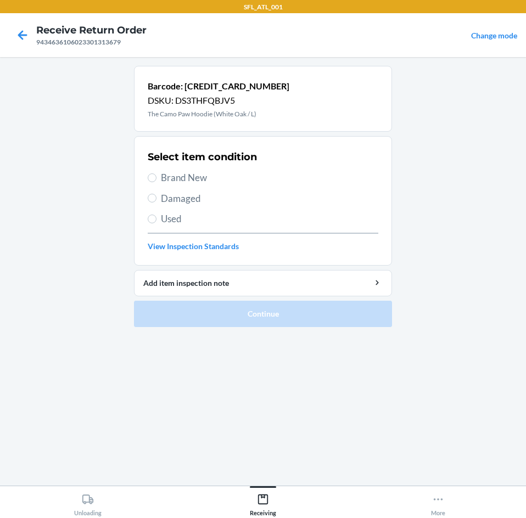
click at [174, 177] on span "Brand New" at bounding box center [269, 178] width 217 height 14
click at [156, 177] on input "Brand New" at bounding box center [152, 177] width 9 height 9
radio input "true"
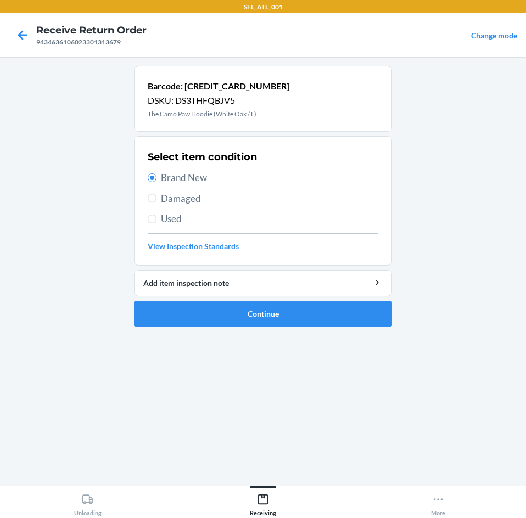
drag, startPoint x: 206, startPoint y: 363, endPoint x: 213, endPoint y: 310, distance: 53.7
click at [207, 356] on div "Barcode: [CREDIT_CARD_NUMBER] DSKU: DS3THFQBJV5 The Camo Paw Hoodie (White Oak …" at bounding box center [263, 271] width 258 height 411
click at [213, 309] on button "Continue" at bounding box center [263, 314] width 258 height 26
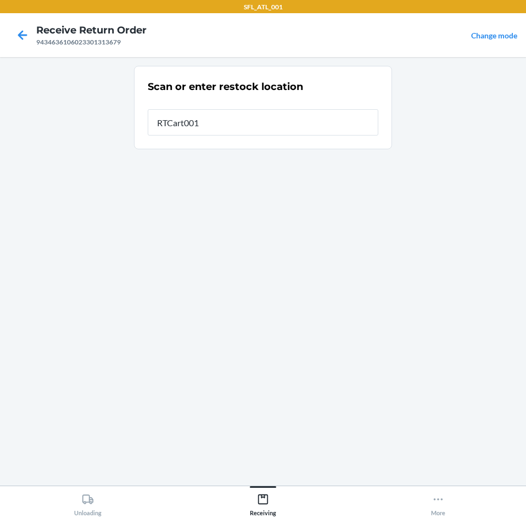
type input "RTCart001"
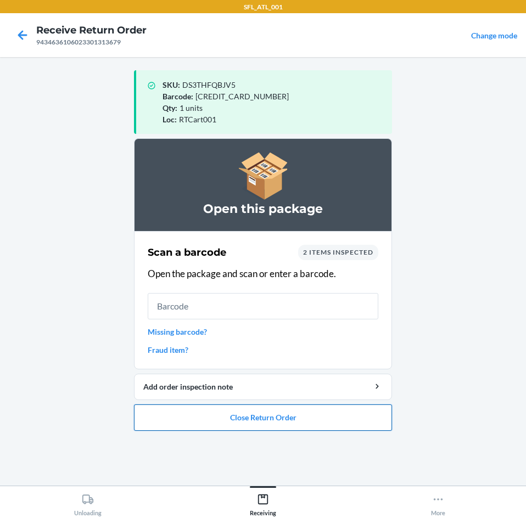
click at [223, 422] on button "Close Return Order" at bounding box center [263, 418] width 258 height 26
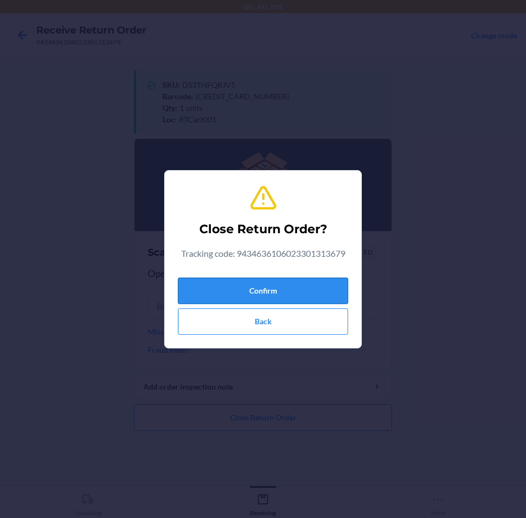
click at [246, 285] on button "Confirm" at bounding box center [263, 291] width 170 height 26
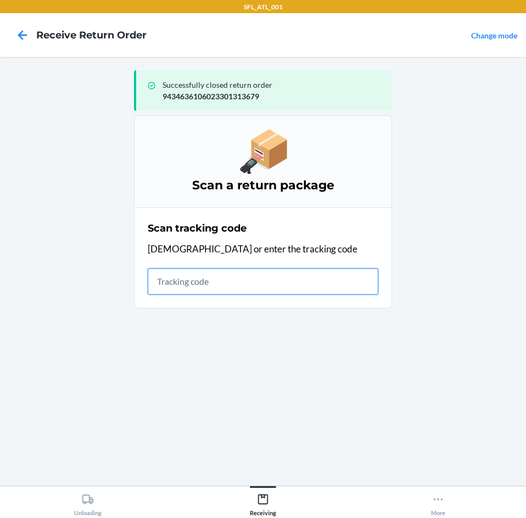
click at [246, 276] on input "text" at bounding box center [263, 281] width 231 height 26
type input "4203025994346361060"
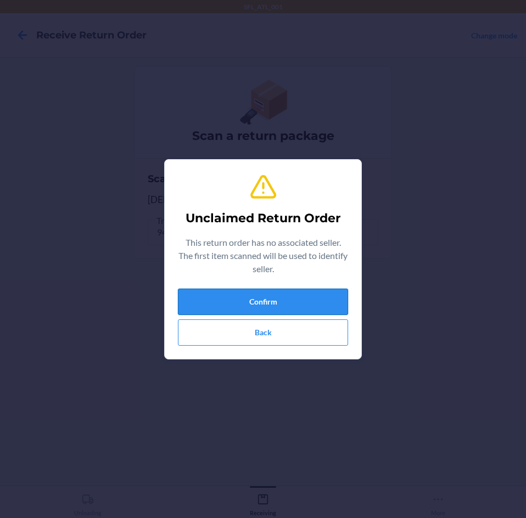
click at [243, 296] on button "Confirm" at bounding box center [263, 302] width 170 height 26
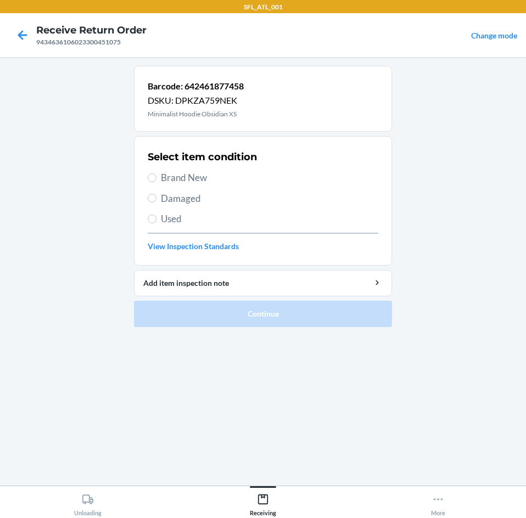
click at [172, 217] on span "Used" at bounding box center [269, 219] width 217 height 14
click at [156, 217] on input "Used" at bounding box center [152, 219] width 9 height 9
radio input "true"
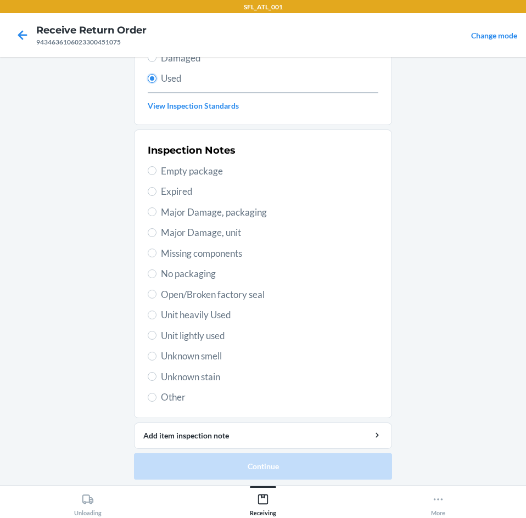
scroll to position [143, 0]
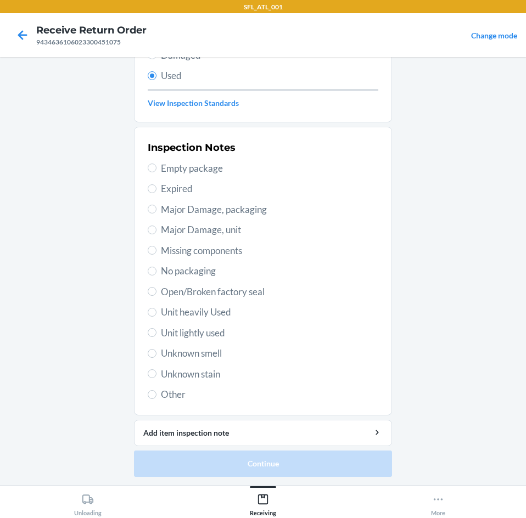
click at [197, 229] on span "Major Damage, unit" at bounding box center [269, 230] width 217 height 14
click at [156, 229] on input "Major Damage, unit" at bounding box center [152, 230] width 9 height 9
radio input "true"
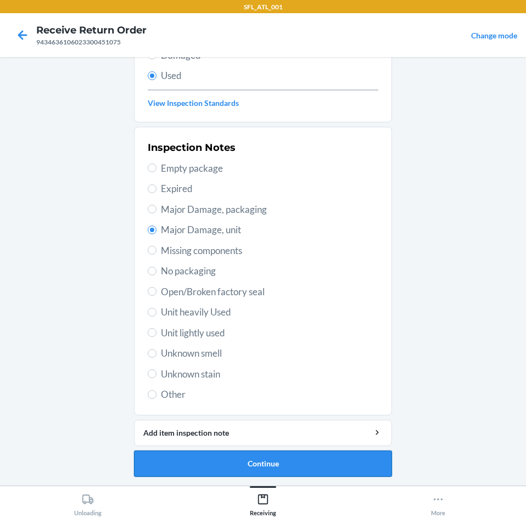
click at [320, 465] on button "Continue" at bounding box center [263, 464] width 258 height 26
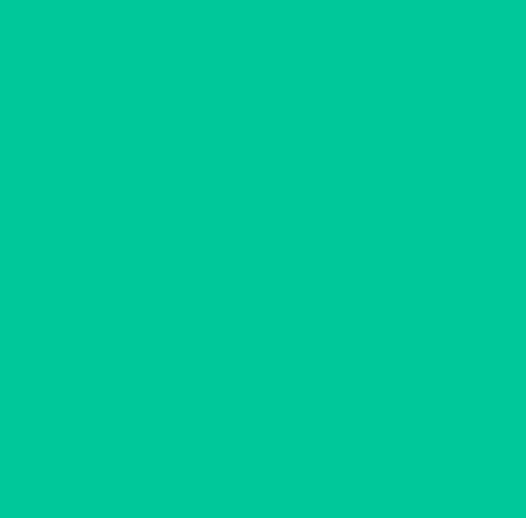
scroll to position [0, 0]
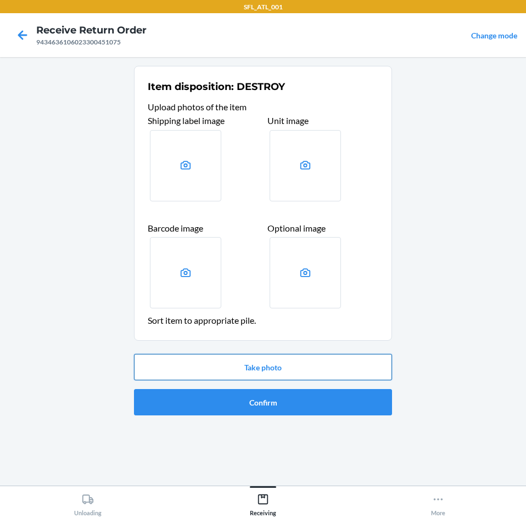
click at [300, 356] on button "Take photo" at bounding box center [263, 367] width 258 height 26
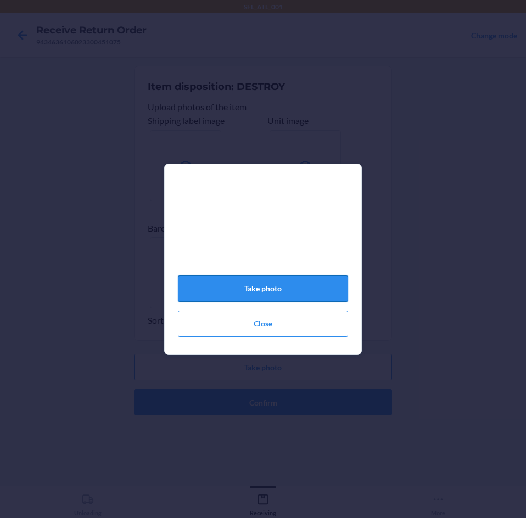
click at [300, 291] on button "Take photo" at bounding box center [263, 289] width 170 height 26
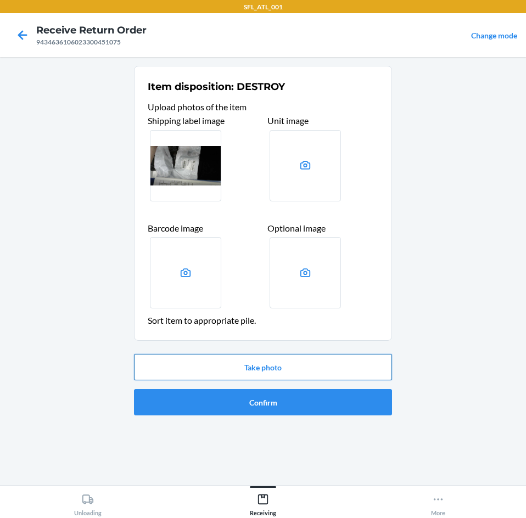
click at [281, 369] on button "Take photo" at bounding box center [263, 367] width 258 height 26
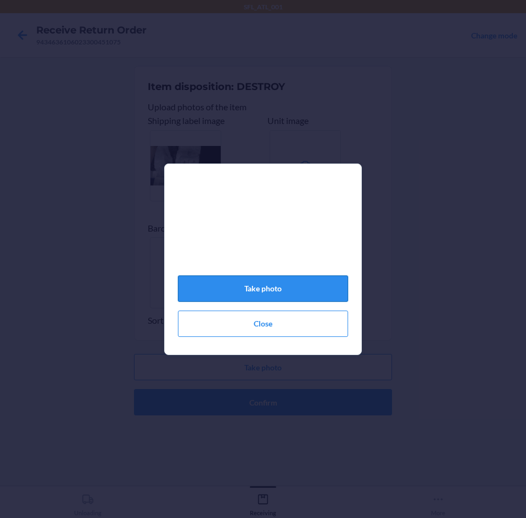
click at [262, 288] on button "Take photo" at bounding box center [263, 289] width 170 height 26
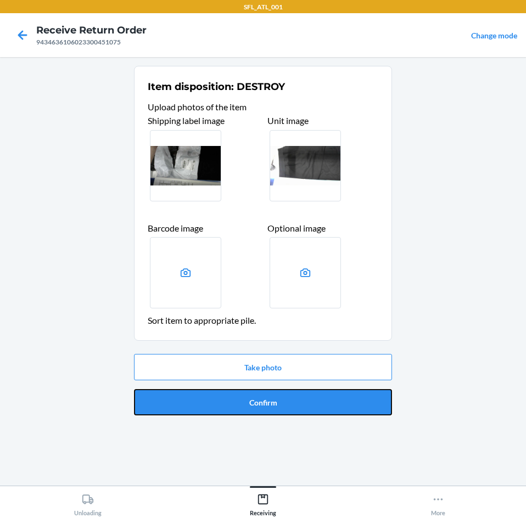
click at [305, 400] on button "Confirm" at bounding box center [263, 402] width 258 height 26
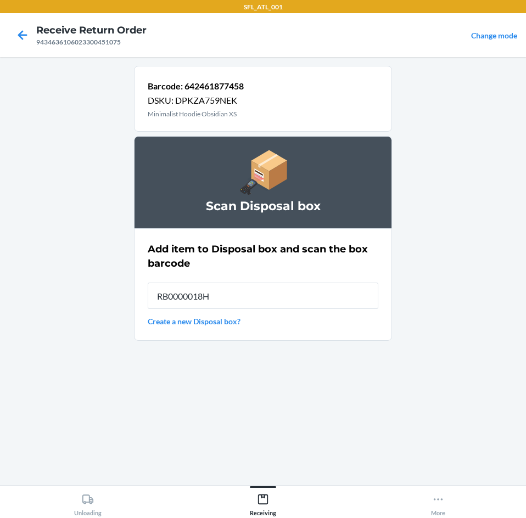
type input "RB0000018HZ"
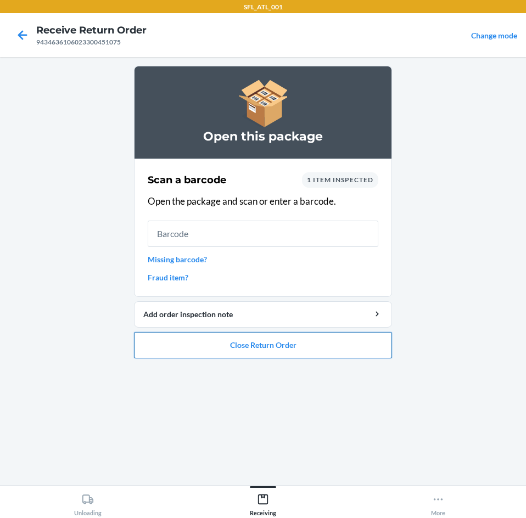
click at [300, 344] on button "Close Return Order" at bounding box center [263, 345] width 258 height 26
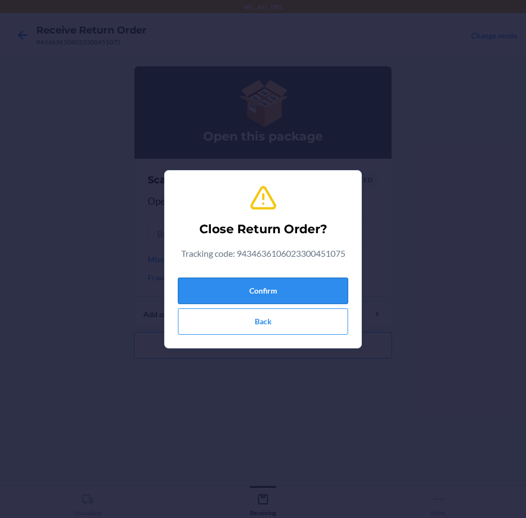
click at [214, 282] on button "Confirm" at bounding box center [263, 291] width 170 height 26
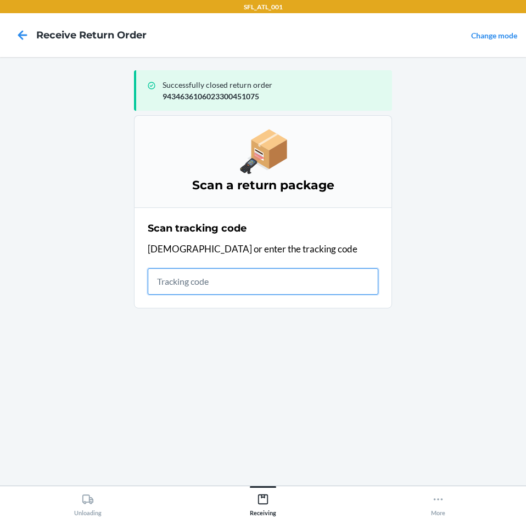
click at [207, 292] on input "text" at bounding box center [263, 281] width 231 height 26
type input "42030259"
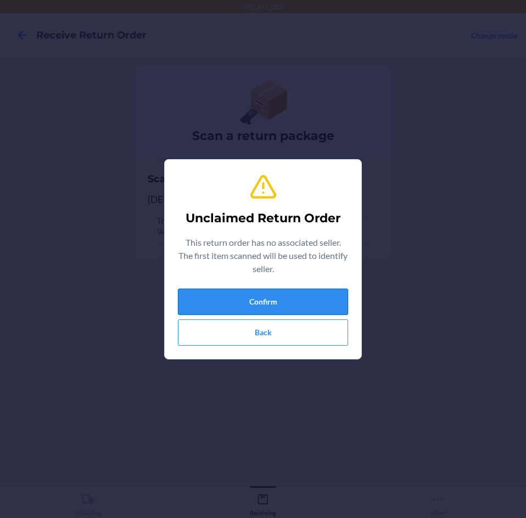
click at [242, 290] on button "Confirm" at bounding box center [263, 302] width 170 height 26
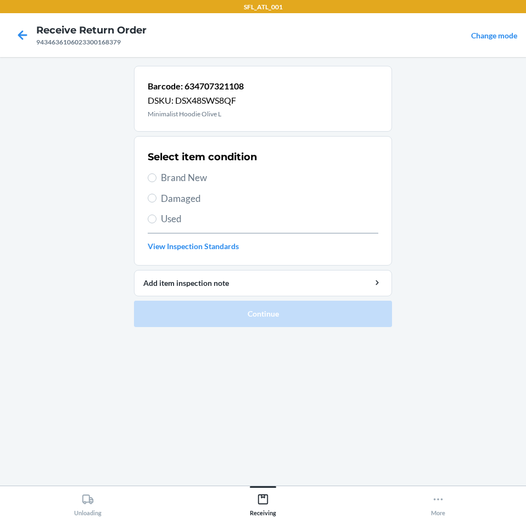
click at [171, 180] on span "Brand New" at bounding box center [269, 178] width 217 height 14
click at [156, 180] on input "Brand New" at bounding box center [152, 177] width 9 height 9
radio input "true"
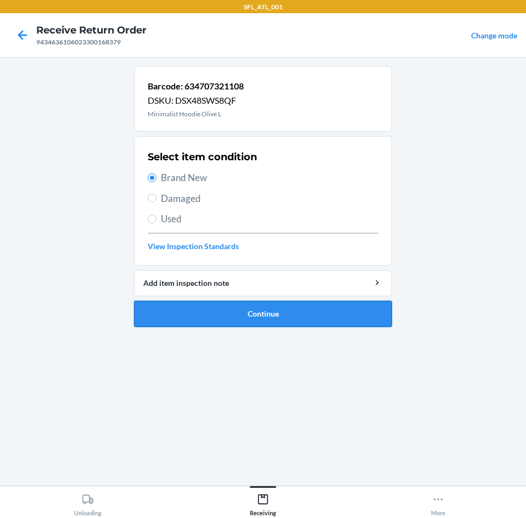
click at [180, 302] on button "Continue" at bounding box center [263, 314] width 258 height 26
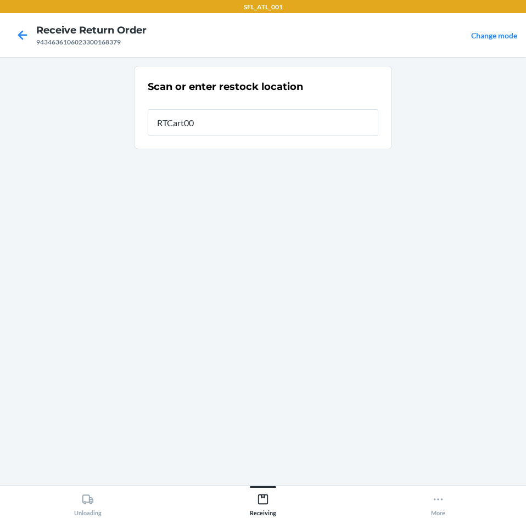
type input "RTCart001"
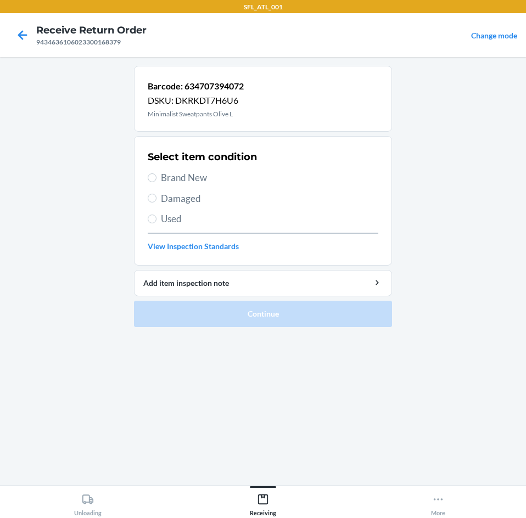
click at [201, 180] on span "Brand New" at bounding box center [269, 178] width 217 height 14
click at [156, 180] on input "Brand New" at bounding box center [152, 177] width 9 height 9
radio input "true"
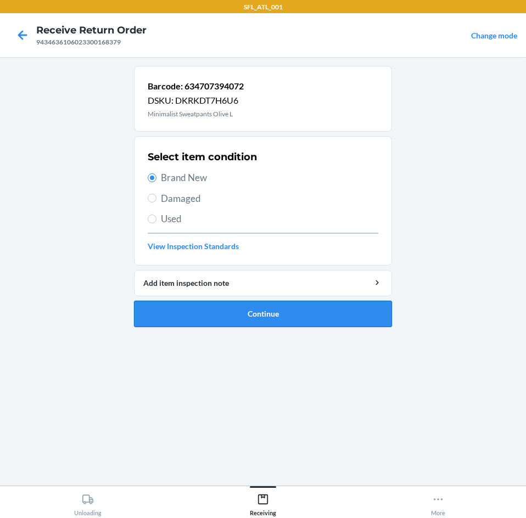
click at [209, 314] on button "Continue" at bounding box center [263, 314] width 258 height 26
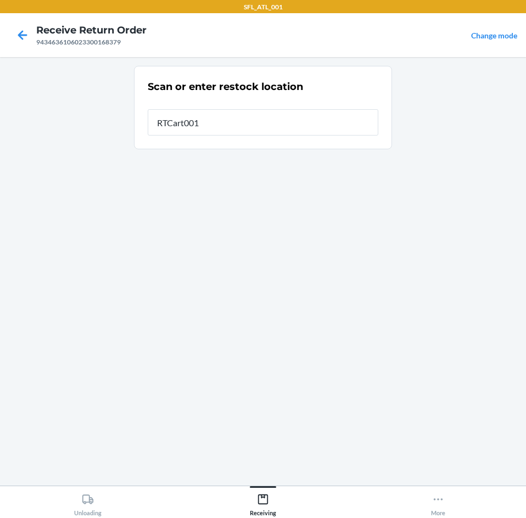
type input "RTCart001"
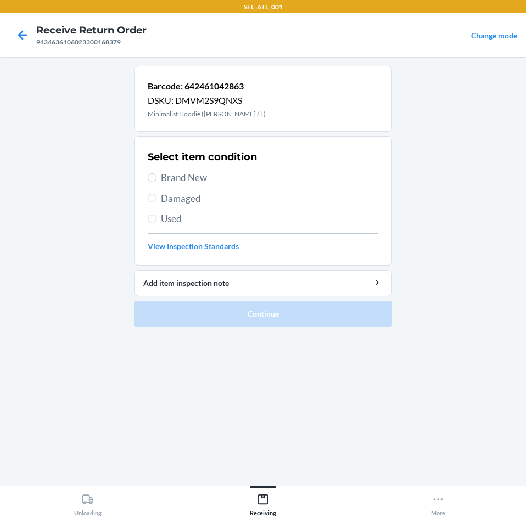
click at [180, 178] on span "Brand New" at bounding box center [269, 178] width 217 height 14
click at [156, 178] on input "Brand New" at bounding box center [152, 177] width 9 height 9
radio input "true"
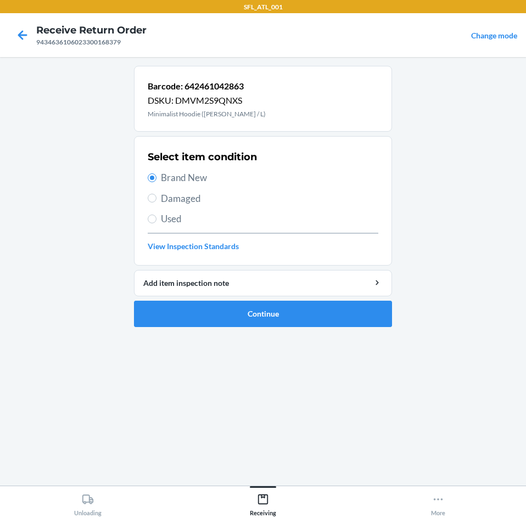
click at [221, 331] on ol "Barcode: 642461042863 DSKU: DMVM2S9QNXS Minimalist Hoodie ([PERSON_NAME] / L) S…" at bounding box center [263, 201] width 258 height 270
click at [223, 319] on button "Continue" at bounding box center [263, 314] width 258 height 26
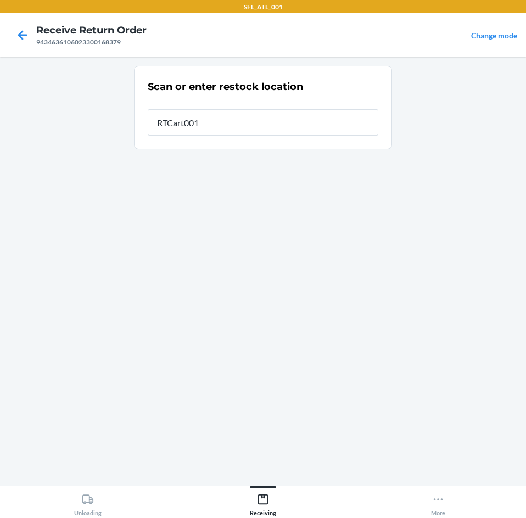
type input "RTCart001"
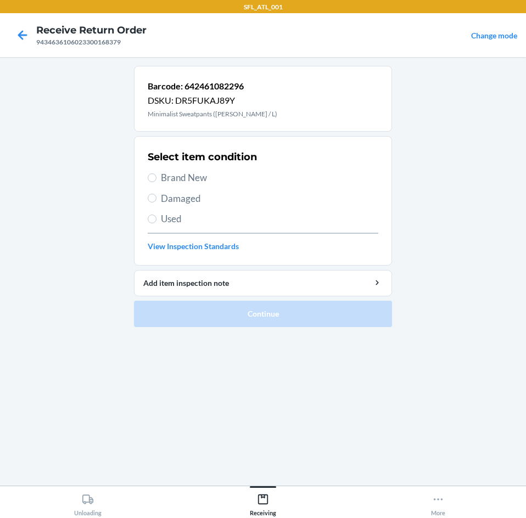
click at [197, 178] on span "Brand New" at bounding box center [269, 178] width 217 height 14
click at [156, 178] on input "Brand New" at bounding box center [152, 177] width 9 height 9
radio input "true"
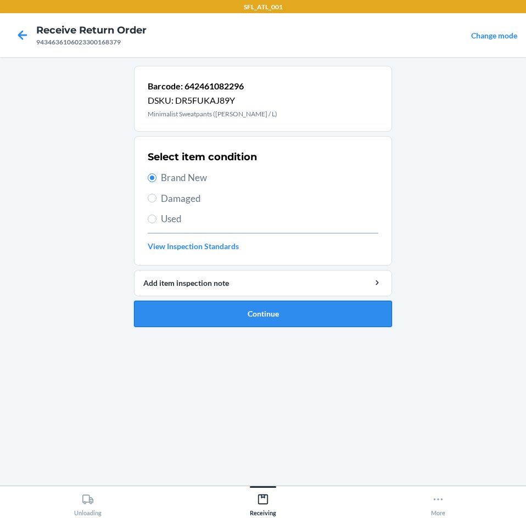
click at [206, 321] on button "Continue" at bounding box center [263, 314] width 258 height 26
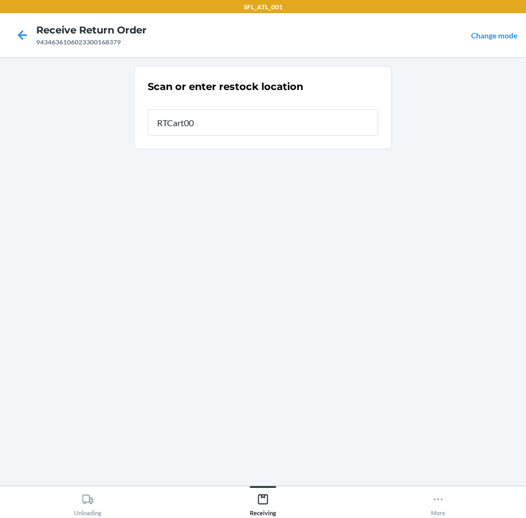
type input "RTCart001"
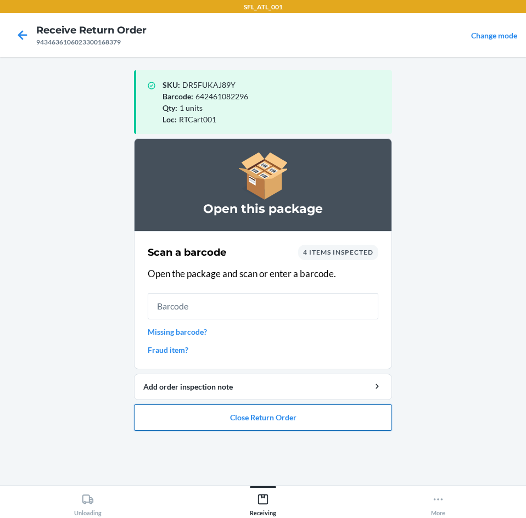
click at [215, 419] on button "Close Return Order" at bounding box center [263, 418] width 258 height 26
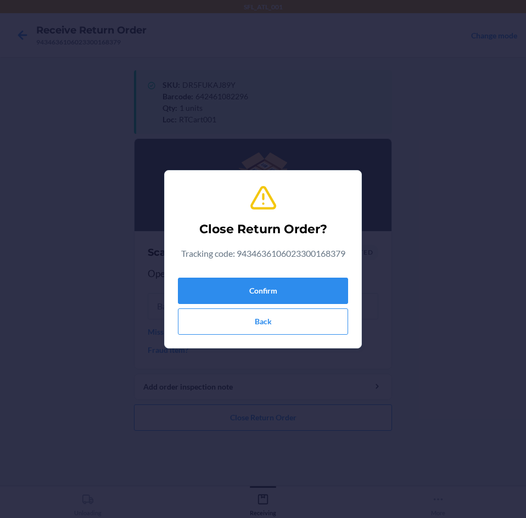
click at [255, 272] on div "Close Return Order? Tracking code: 9434636106023300168379 Confirm Back" at bounding box center [263, 260] width 170 height 160
click at [253, 285] on button "Confirm" at bounding box center [263, 291] width 170 height 26
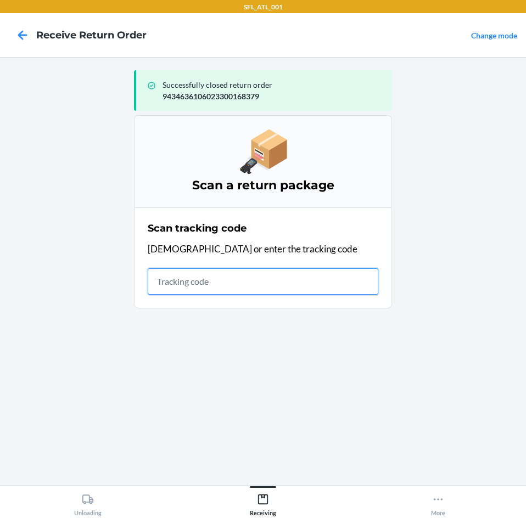
click at [221, 279] on input "text" at bounding box center [263, 281] width 231 height 26
type input "4203025994346361"
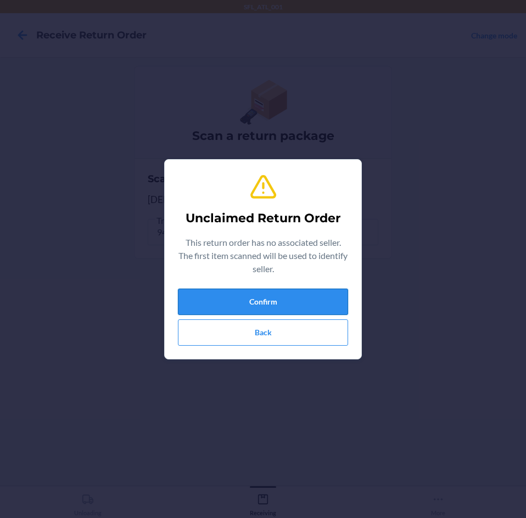
click at [259, 302] on button "Confirm" at bounding box center [263, 302] width 170 height 26
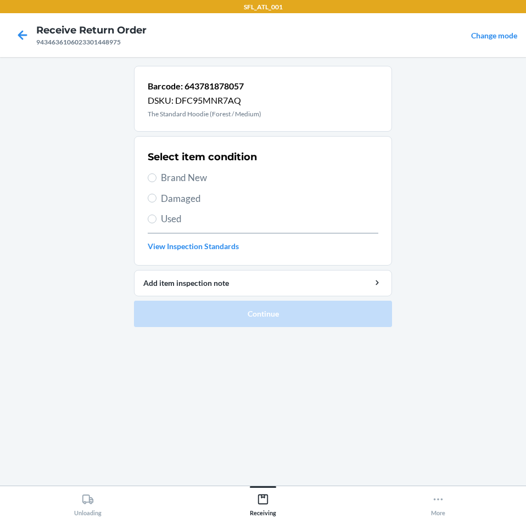
click at [186, 185] on div "Select item condition Brand New Damaged Used View Inspection Standards" at bounding box center [263, 201] width 231 height 109
click at [187, 171] on span "Brand New" at bounding box center [269, 178] width 217 height 14
click at [156, 173] on input "Brand New" at bounding box center [152, 177] width 9 height 9
radio input "true"
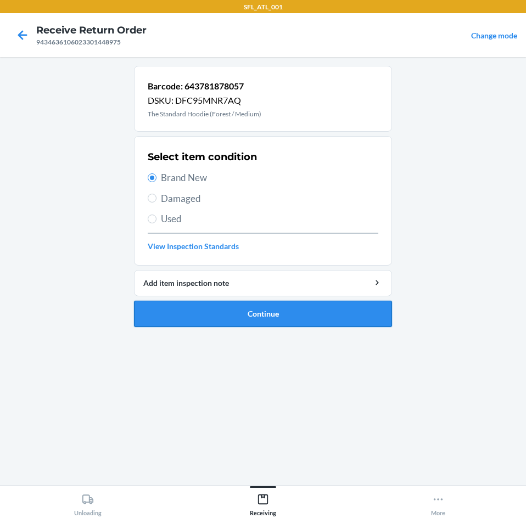
click at [178, 316] on button "Continue" at bounding box center [263, 314] width 258 height 26
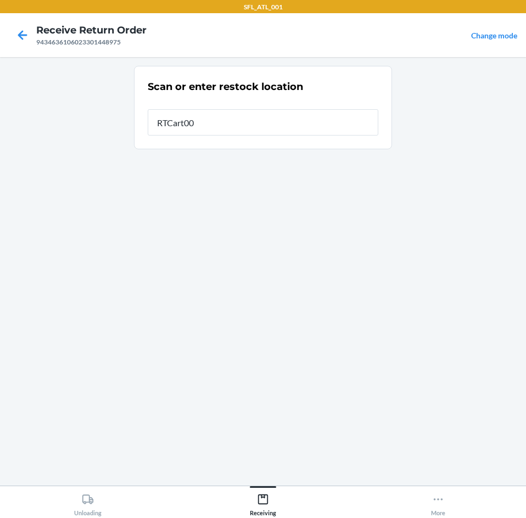
type input "RTCart001"
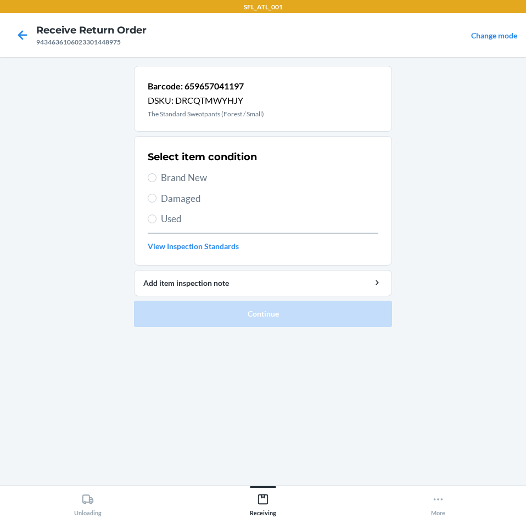
click at [165, 183] on span "Brand New" at bounding box center [269, 178] width 217 height 14
click at [156, 182] on input "Brand New" at bounding box center [152, 177] width 9 height 9
radio input "true"
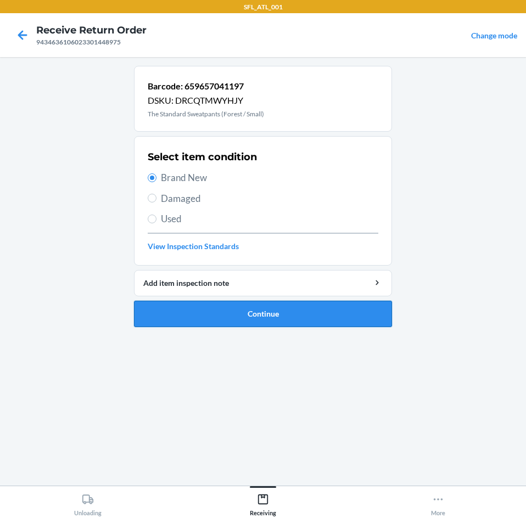
click at [241, 315] on button "Continue" at bounding box center [263, 314] width 258 height 26
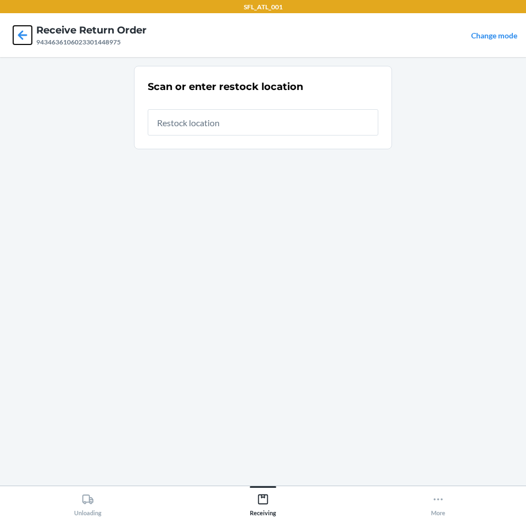
click at [29, 35] on icon at bounding box center [22, 35] width 19 height 19
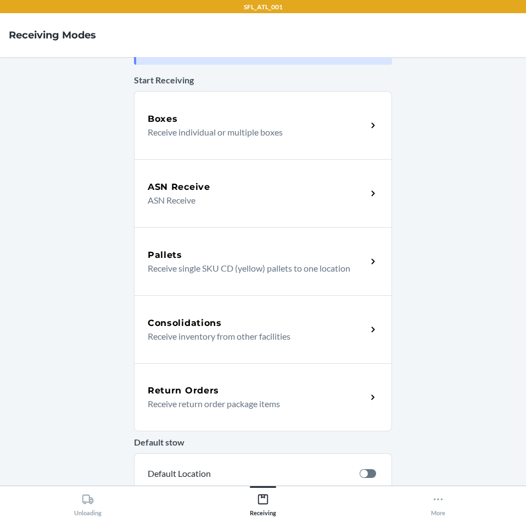
scroll to position [110, 0]
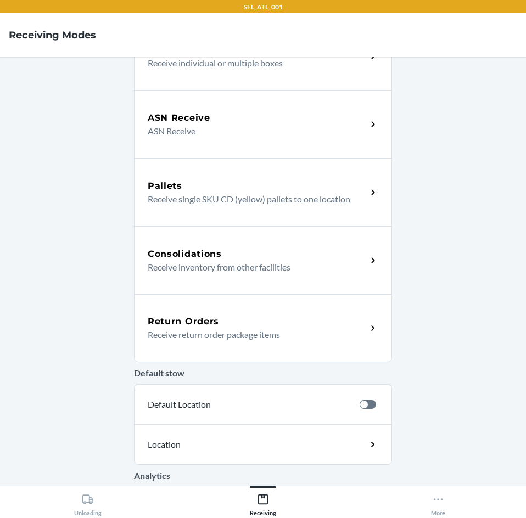
click at [246, 348] on div "Return Orders Receive return order package items" at bounding box center [263, 328] width 258 height 68
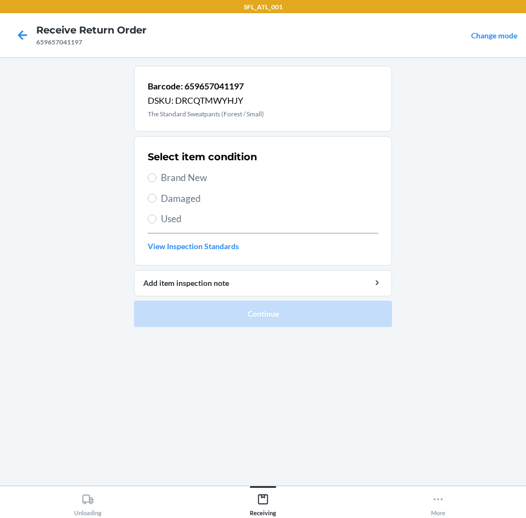
click at [152, 225] on label "Used" at bounding box center [263, 219] width 231 height 14
click at [152, 223] on input "Used" at bounding box center [152, 219] width 9 height 9
radio input "true"
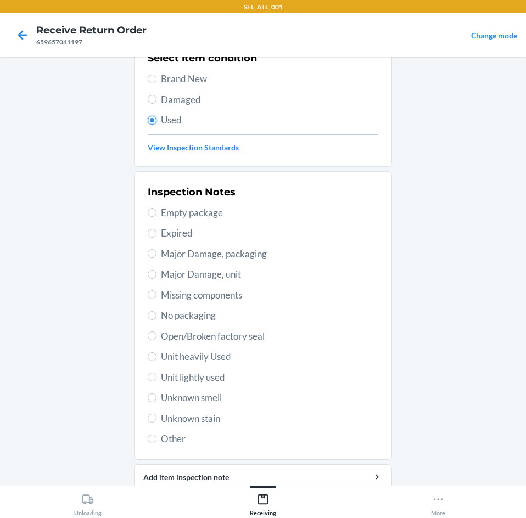
scroll to position [143, 0]
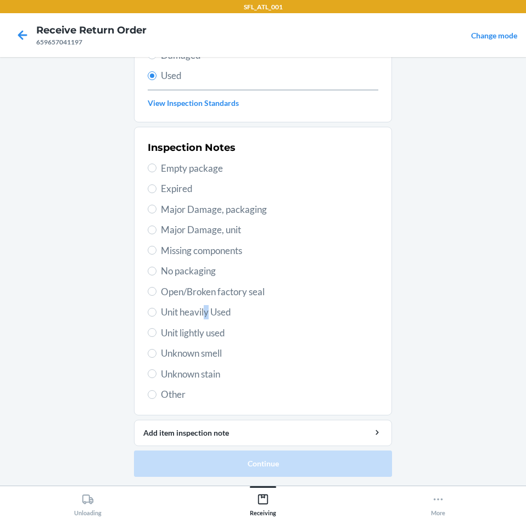
drag, startPoint x: 203, startPoint y: 311, endPoint x: 197, endPoint y: 315, distance: 7.2
click at [203, 312] on span "Unit heavily Used" at bounding box center [269, 312] width 217 height 14
click at [161, 318] on span "Unit heavily Used" at bounding box center [269, 312] width 217 height 14
click at [156, 317] on input "Unit heavily Used" at bounding box center [152, 312] width 9 height 9
radio input "true"
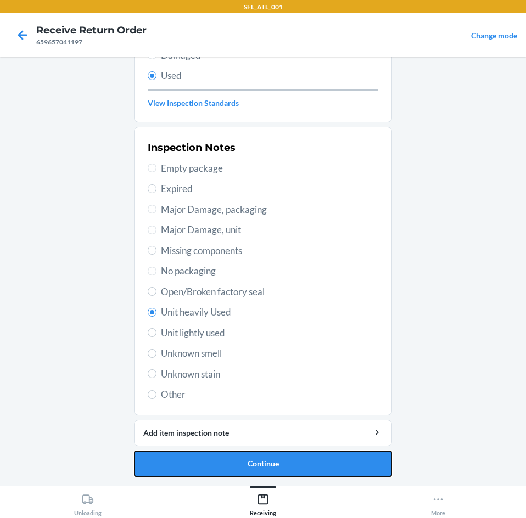
drag, startPoint x: 221, startPoint y: 460, endPoint x: 223, endPoint y: 453, distance: 6.9
click at [221, 459] on button "Continue" at bounding box center [263, 464] width 258 height 26
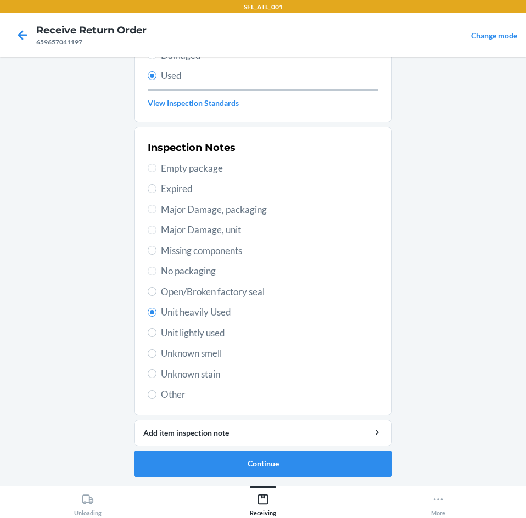
scroll to position [0, 0]
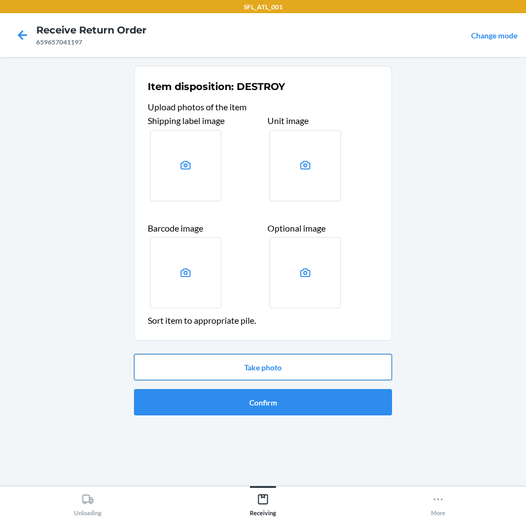
click at [230, 363] on button "Take photo" at bounding box center [263, 367] width 258 height 26
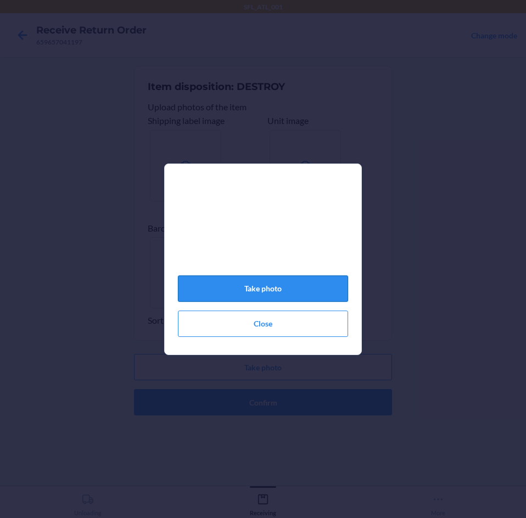
click at [239, 298] on button "Take photo" at bounding box center [263, 289] width 170 height 26
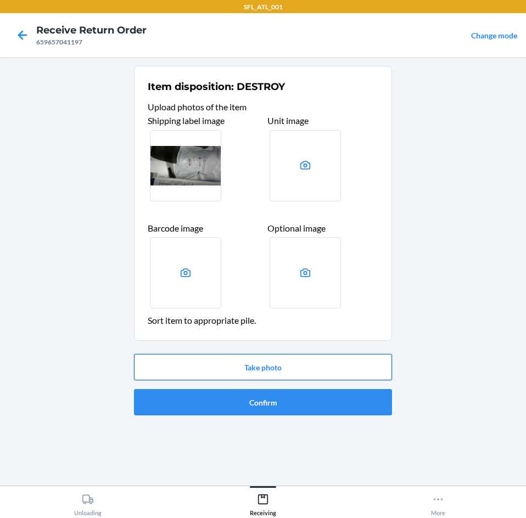
click at [236, 368] on button "Take photo" at bounding box center [263, 367] width 258 height 26
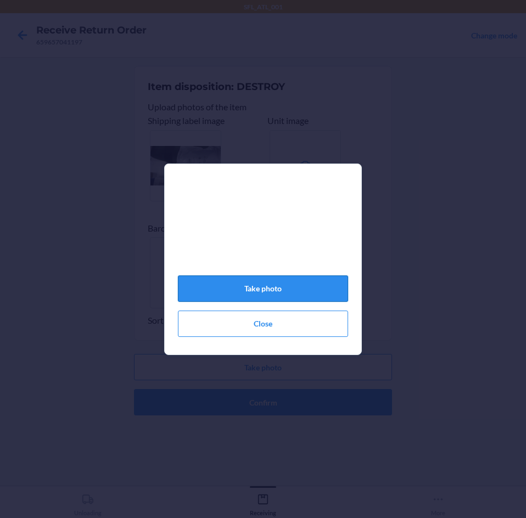
click at [276, 290] on button "Take photo" at bounding box center [263, 289] width 170 height 26
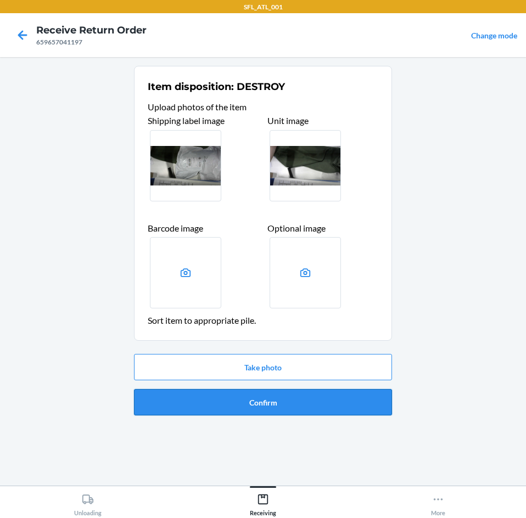
click at [287, 400] on button "Confirm" at bounding box center [263, 402] width 258 height 26
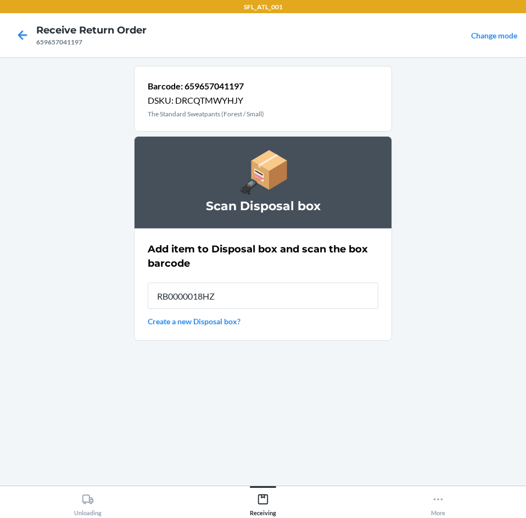
type input "RB0000018HZ"
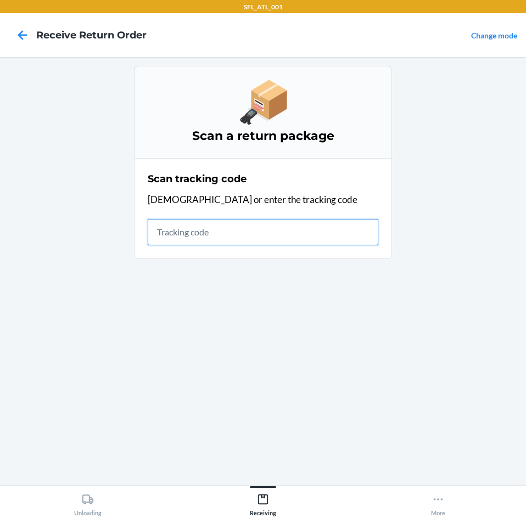
click at [311, 236] on input "text" at bounding box center [263, 232] width 231 height 26
type input "4203025994"
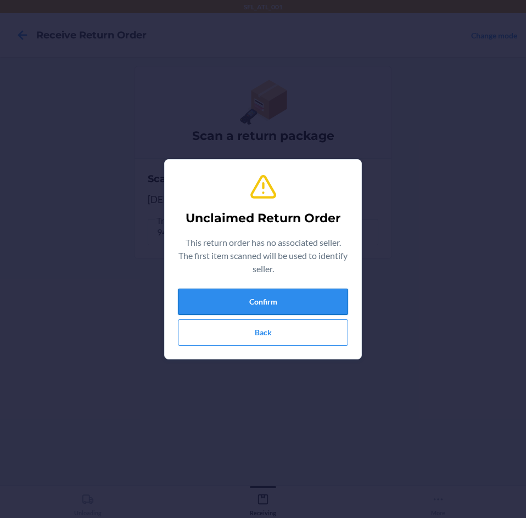
click at [290, 304] on button "Confirm" at bounding box center [263, 302] width 170 height 26
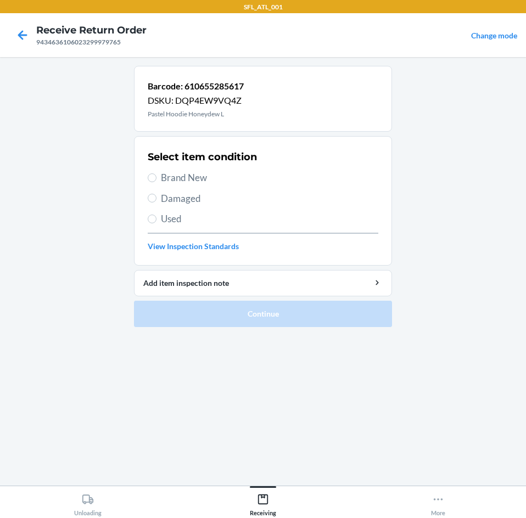
click at [168, 172] on span "Brand New" at bounding box center [269, 178] width 217 height 14
click at [156, 173] on input "Brand New" at bounding box center [152, 177] width 9 height 9
radio input "true"
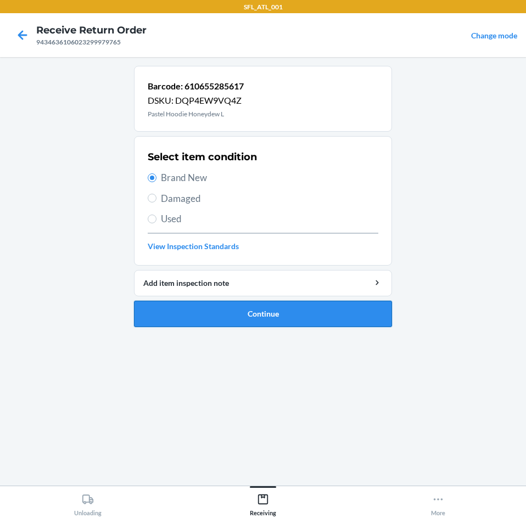
click at [173, 320] on button "Continue" at bounding box center [263, 314] width 258 height 26
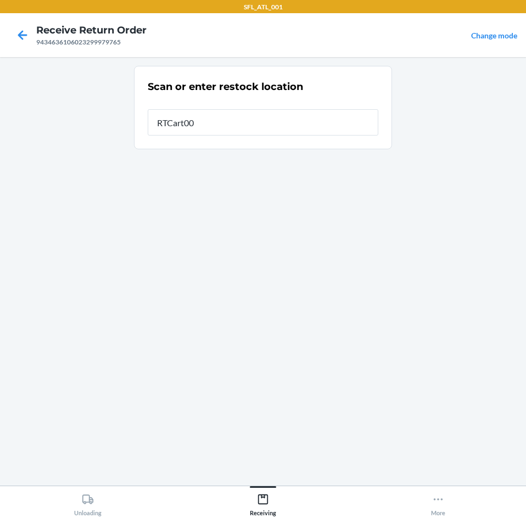
type input "RTCart001"
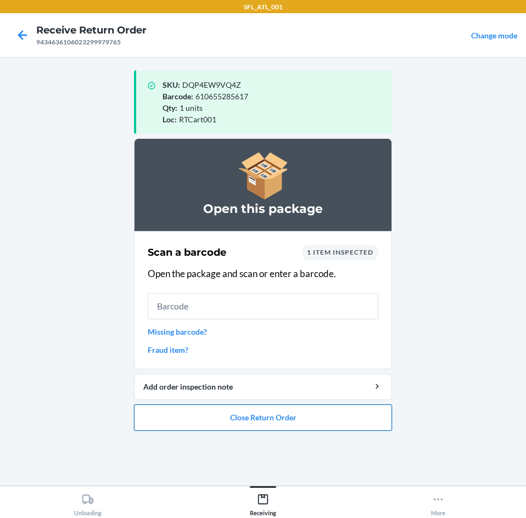
click at [176, 410] on button "Close Return Order" at bounding box center [263, 418] width 258 height 26
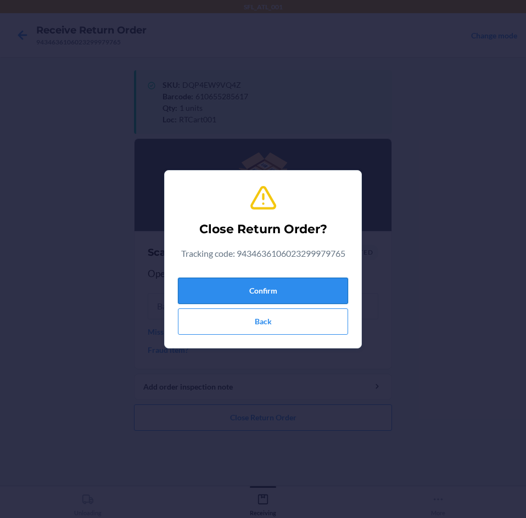
click at [216, 292] on button "Confirm" at bounding box center [263, 291] width 170 height 26
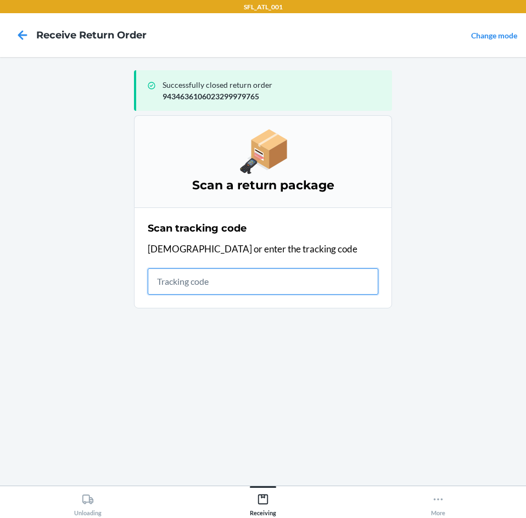
click at [287, 289] on input "text" at bounding box center [263, 281] width 231 height 26
type input "4203025994346361060"
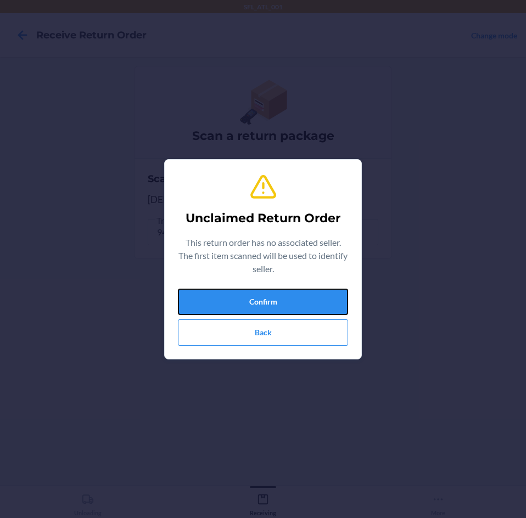
click at [279, 295] on button "Confirm" at bounding box center [263, 302] width 170 height 26
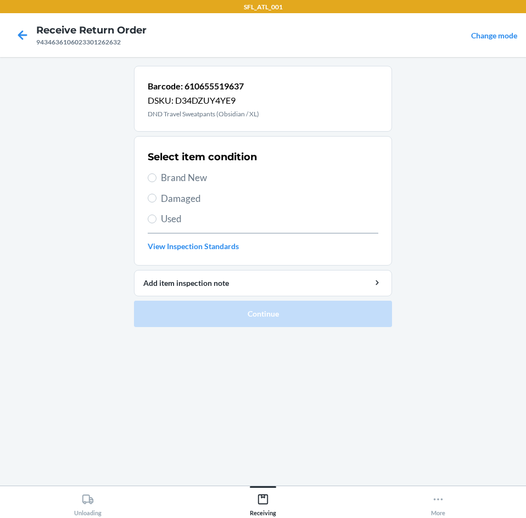
click at [236, 186] on div "Select item condition Brand New Damaged Used View Inspection Standards" at bounding box center [263, 201] width 231 height 109
click at [199, 170] on div "Select item condition Brand New Damaged Used View Inspection Standards" at bounding box center [263, 201] width 231 height 109
click at [194, 183] on span "Brand New" at bounding box center [269, 178] width 217 height 14
click at [156, 182] on input "Brand New" at bounding box center [152, 177] width 9 height 9
radio input "true"
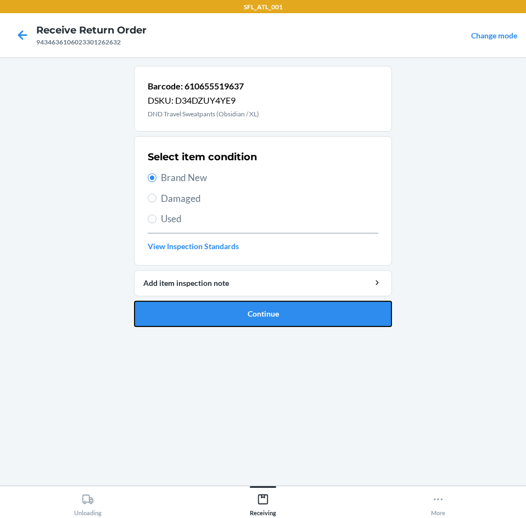
click at [209, 317] on button "Continue" at bounding box center [263, 314] width 258 height 26
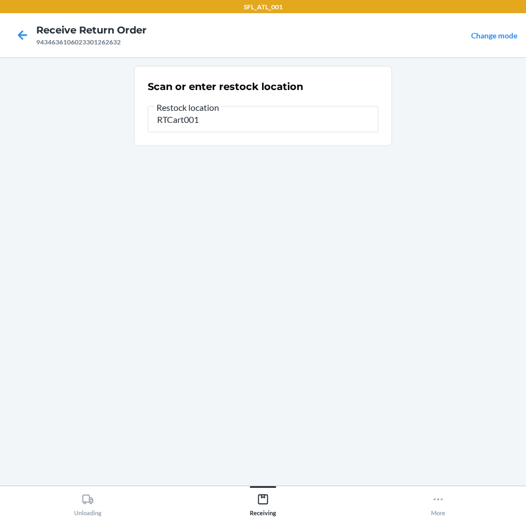
type input "RTCart001"
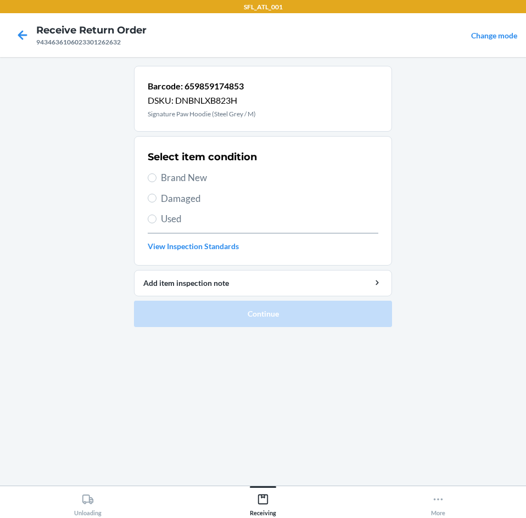
click at [209, 177] on span "Brand New" at bounding box center [269, 178] width 217 height 14
click at [156, 177] on input "Brand New" at bounding box center [152, 177] width 9 height 9
radio input "true"
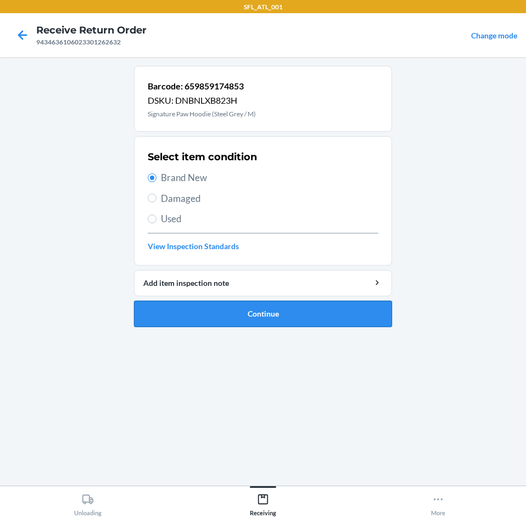
click at [265, 314] on button "Continue" at bounding box center [263, 314] width 258 height 26
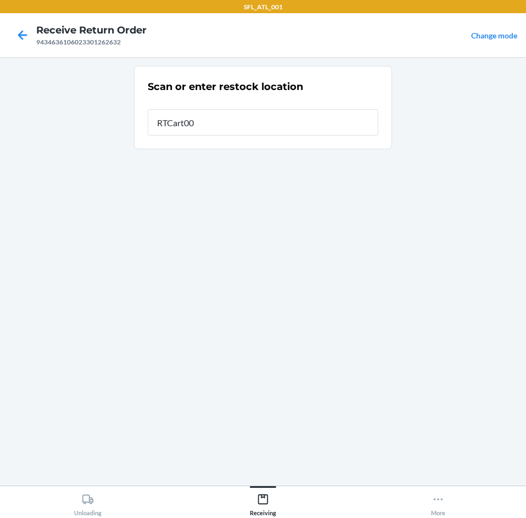
type input "RTCart001"
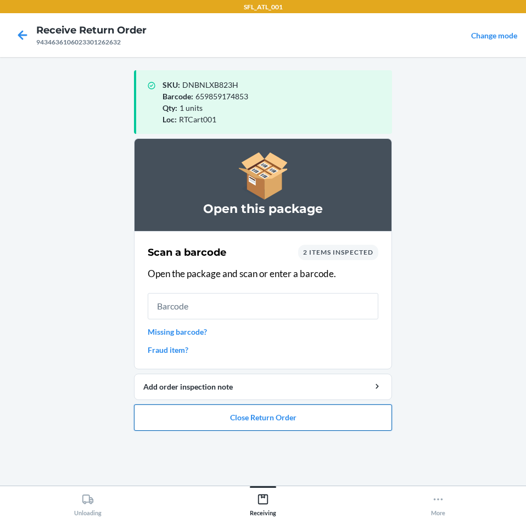
click at [256, 416] on button "Close Return Order" at bounding box center [263, 418] width 258 height 26
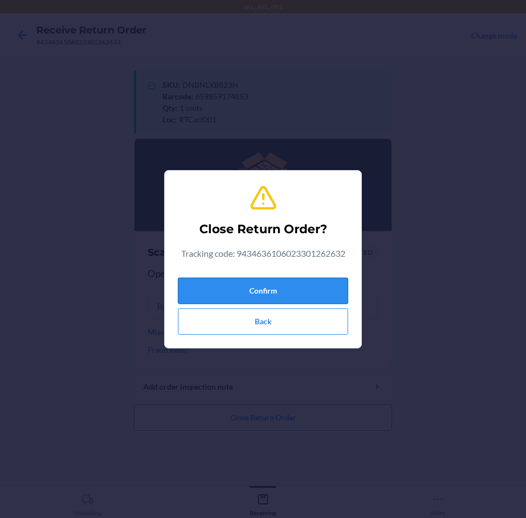
click at [245, 298] on button "Confirm" at bounding box center [263, 291] width 170 height 26
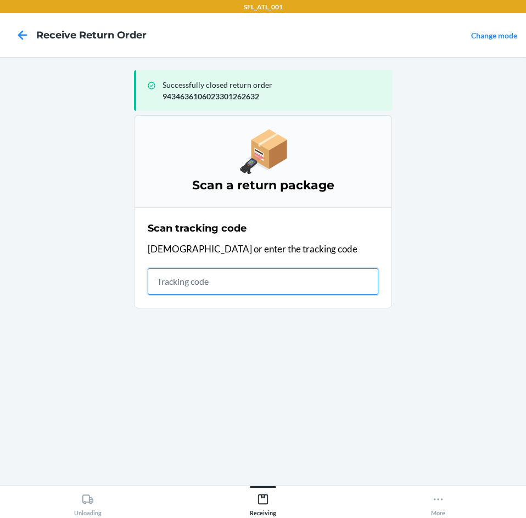
click at [229, 276] on input "text" at bounding box center [263, 281] width 231 height 26
type input "4203025994346361"
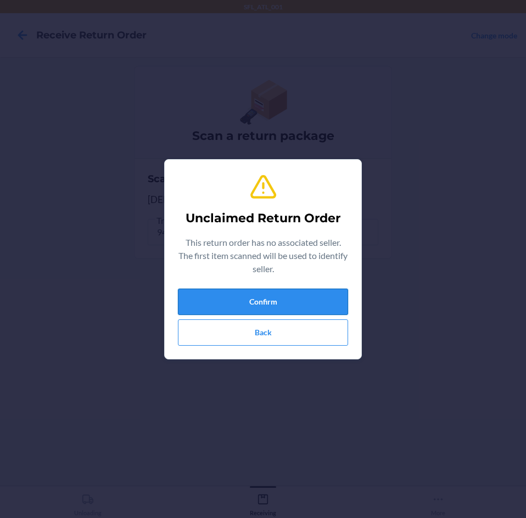
click at [241, 294] on button "Confirm" at bounding box center [263, 302] width 170 height 26
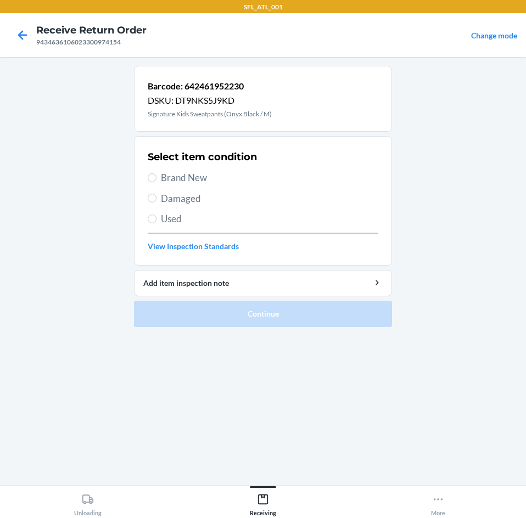
click at [211, 182] on span "Brand New" at bounding box center [269, 178] width 217 height 14
click at [156, 182] on input "Brand New" at bounding box center [152, 177] width 9 height 9
radio input "true"
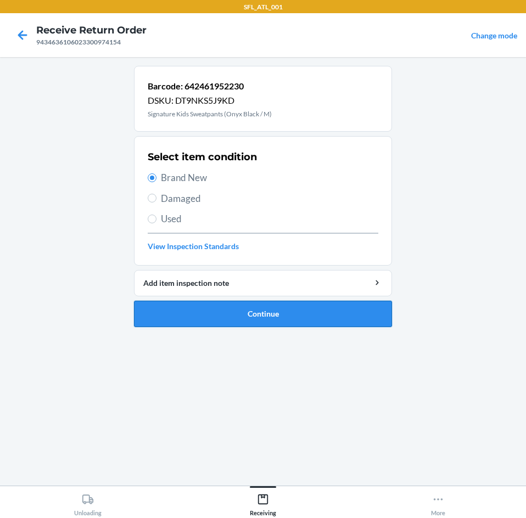
click at [221, 318] on button "Continue" at bounding box center [263, 314] width 258 height 26
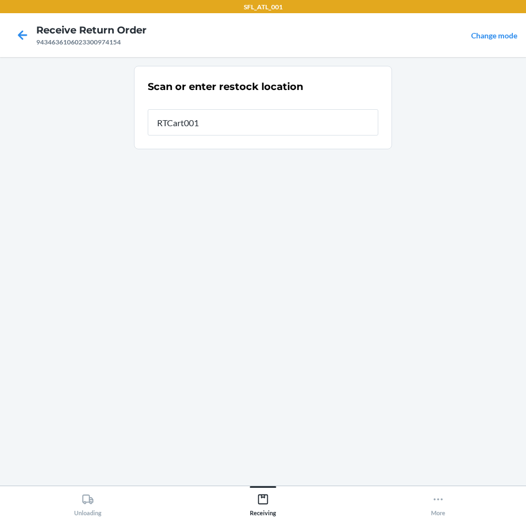
type input "RTCart001"
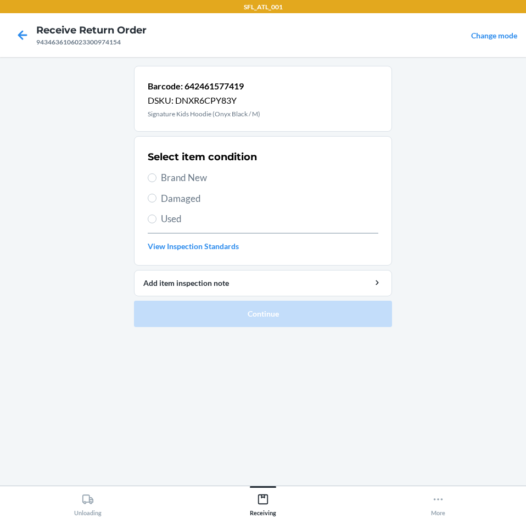
click at [205, 167] on div "Select item condition Brand New Damaged Used View Inspection Standards" at bounding box center [263, 201] width 231 height 109
click at [205, 178] on span "Brand New" at bounding box center [269, 178] width 217 height 14
click at [156, 178] on input "Brand New" at bounding box center [152, 177] width 9 height 9
radio input "true"
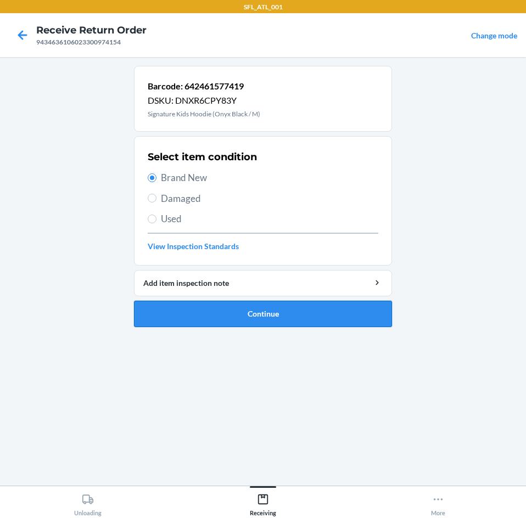
click at [210, 311] on button "Continue" at bounding box center [263, 314] width 258 height 26
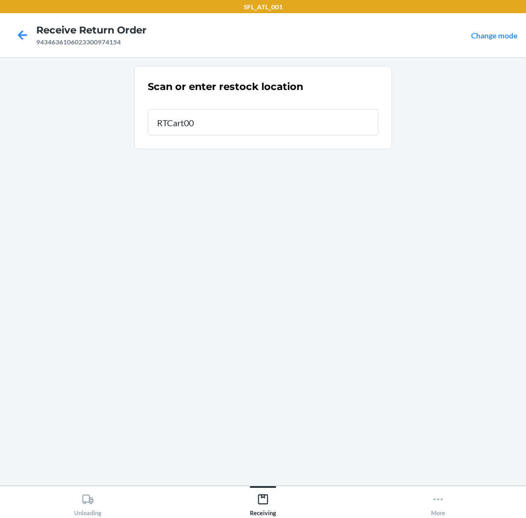
type input "RTCart001"
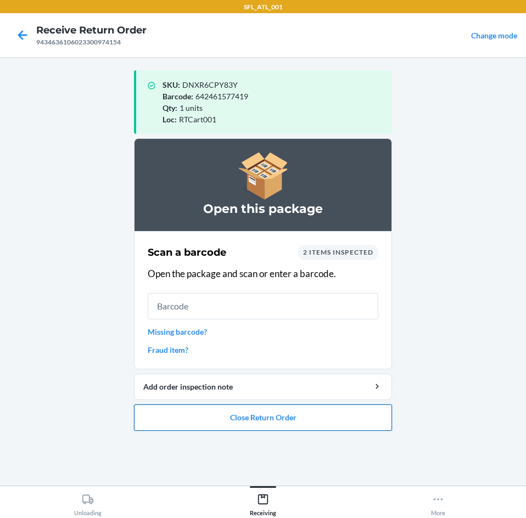
click at [293, 425] on button "Close Return Order" at bounding box center [263, 418] width 258 height 26
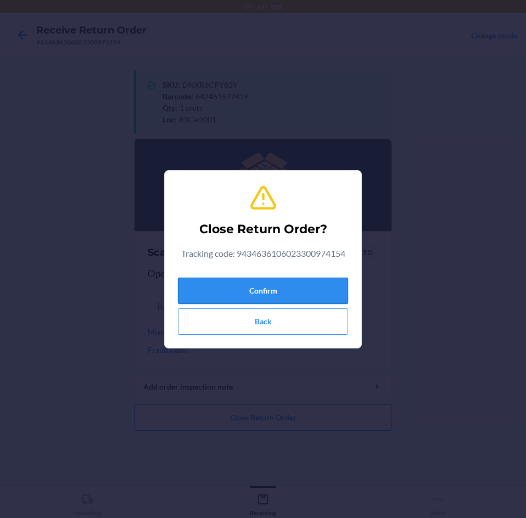
click at [188, 282] on button "Confirm" at bounding box center [263, 291] width 170 height 26
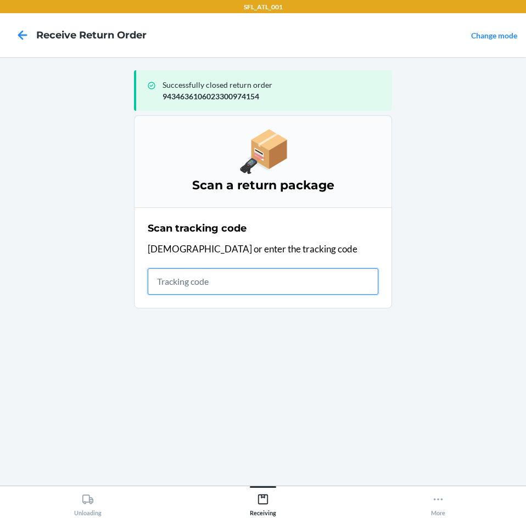
click at [229, 277] on input "text" at bounding box center [263, 281] width 231 height 26
type input "42030259943463610602330"
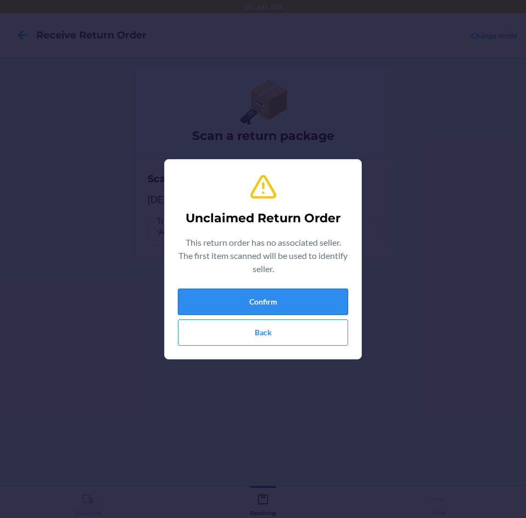
click at [249, 290] on button "Confirm" at bounding box center [263, 302] width 170 height 26
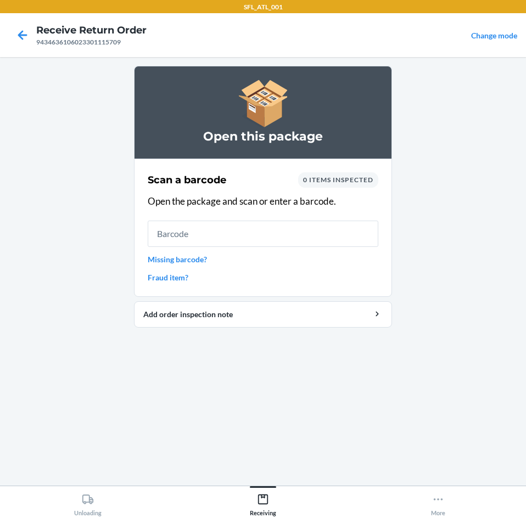
click at [196, 256] on link "Missing barcode?" at bounding box center [263, 260] width 231 height 12
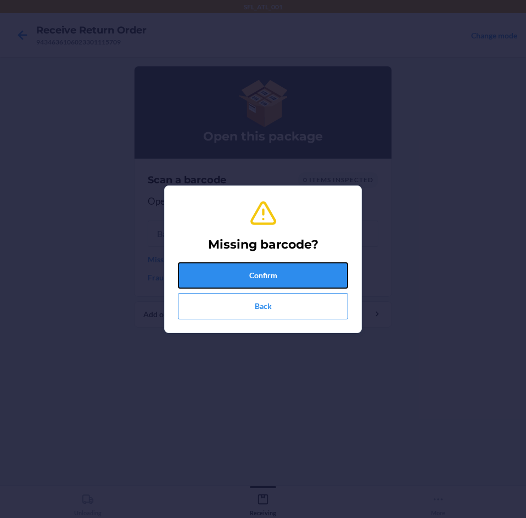
click at [231, 278] on button "Confirm" at bounding box center [263, 275] width 170 height 26
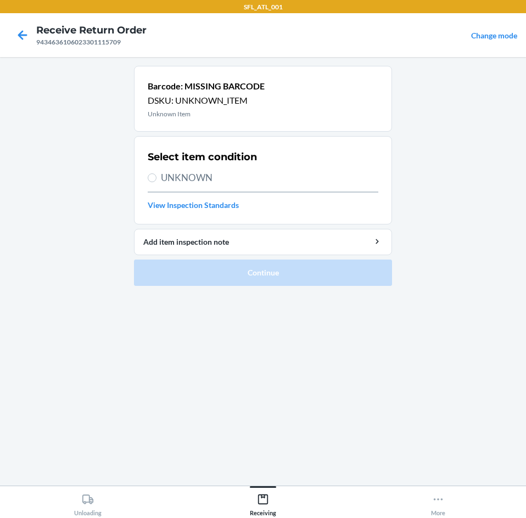
drag, startPoint x: 158, startPoint y: 184, endPoint x: 158, endPoint y: 177, distance: 7.7
click at [158, 177] on div "Select item condition UNKNOWN View Inspection Standards" at bounding box center [263, 181] width 231 height 68
click at [158, 177] on label "UNKNOWN" at bounding box center [263, 178] width 231 height 14
click at [156, 177] on input "UNKNOWN" at bounding box center [152, 177] width 9 height 9
radio input "true"
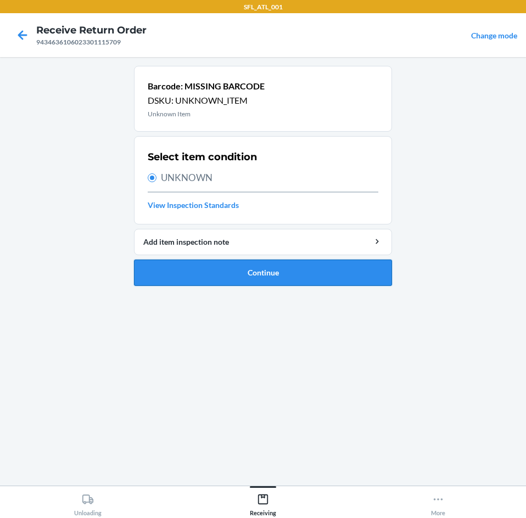
click at [175, 262] on button "Continue" at bounding box center [263, 273] width 258 height 26
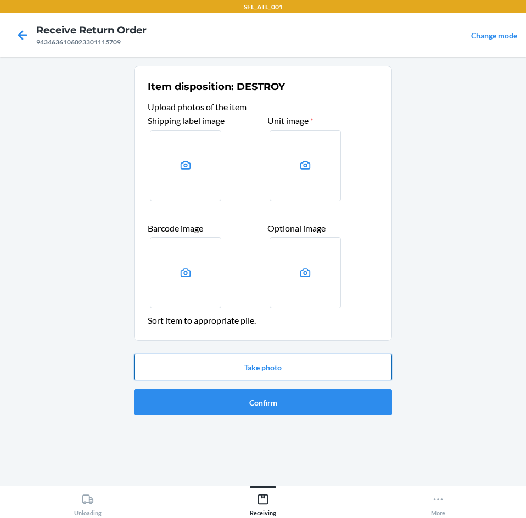
click at [223, 378] on button "Take photo" at bounding box center [263, 367] width 258 height 26
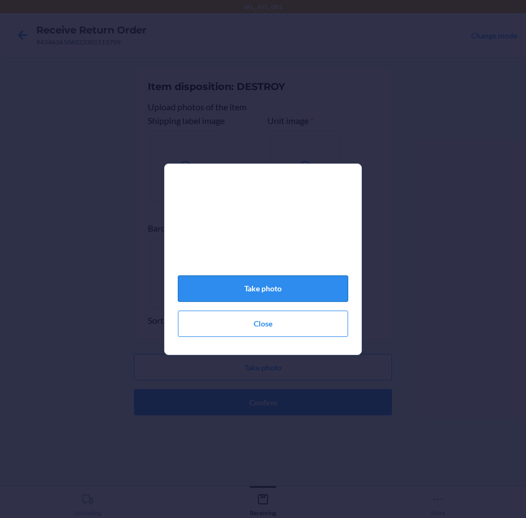
click at [291, 301] on button "Take photo" at bounding box center [263, 289] width 170 height 26
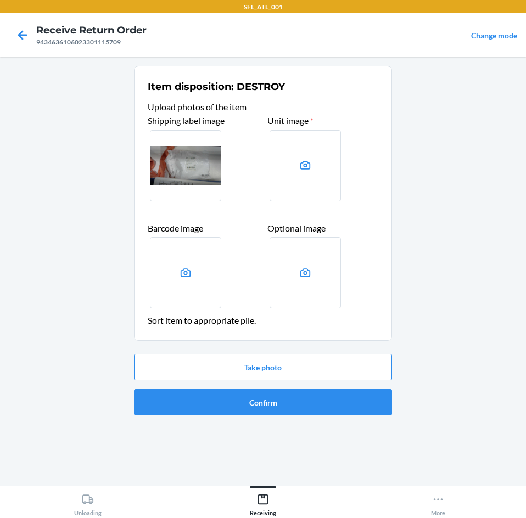
click at [193, 350] on div "Take photo Confirm" at bounding box center [263, 385] width 258 height 70
click at [192, 364] on button "Take photo" at bounding box center [263, 367] width 258 height 26
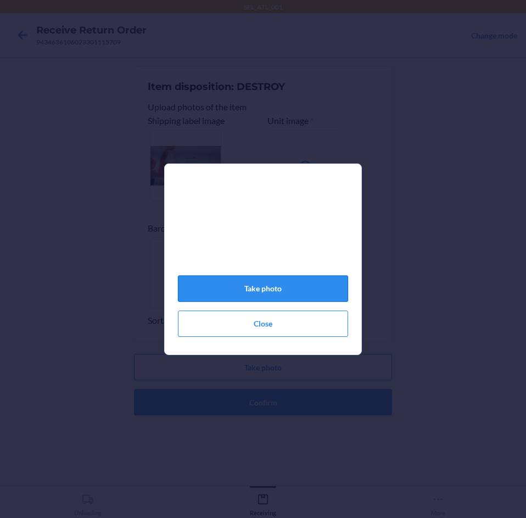
click at [268, 299] on button "Take photo" at bounding box center [263, 289] width 170 height 26
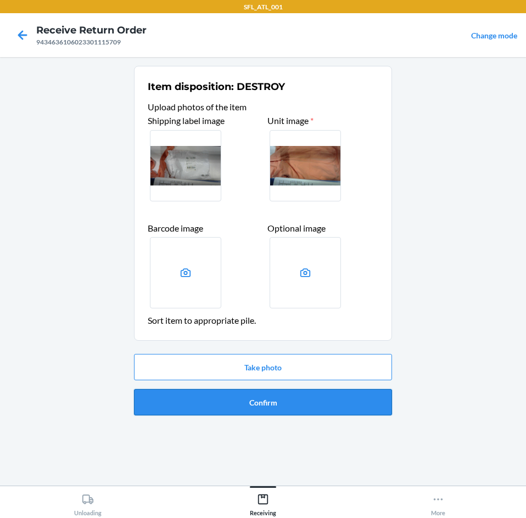
click at [266, 404] on button "Confirm" at bounding box center [263, 402] width 258 height 26
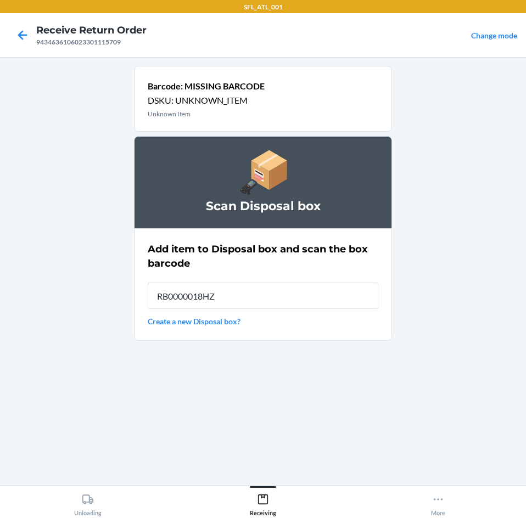
type input "RB0000018HZ"
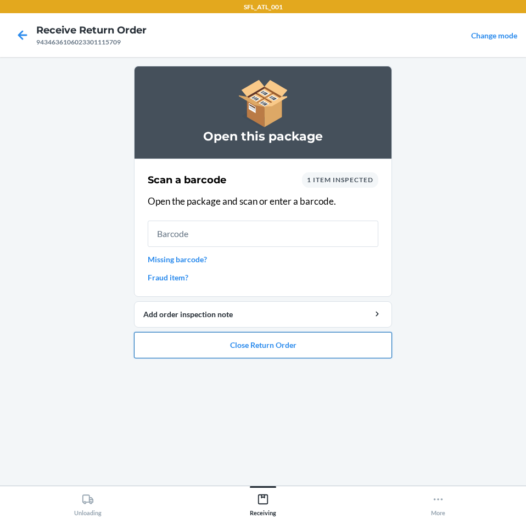
click at [246, 342] on button "Close Return Order" at bounding box center [263, 345] width 258 height 26
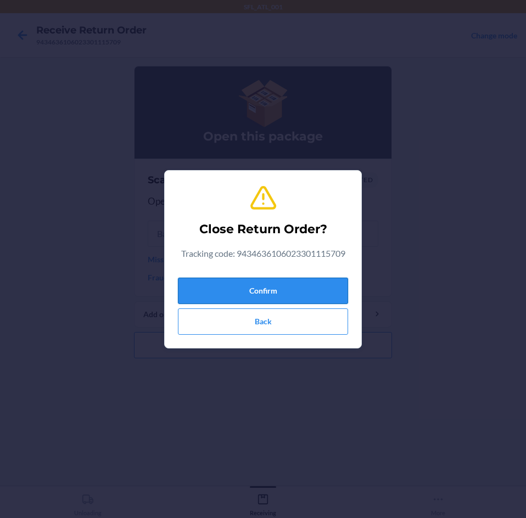
click at [271, 288] on button "Confirm" at bounding box center [263, 291] width 170 height 26
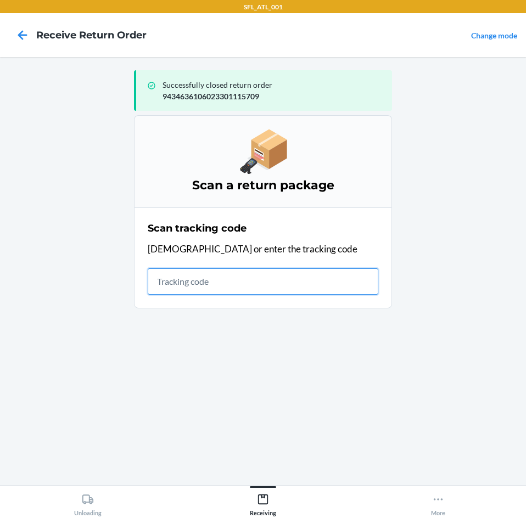
click at [215, 280] on input "text" at bounding box center [263, 281] width 231 height 26
type input "42030259943463610602"
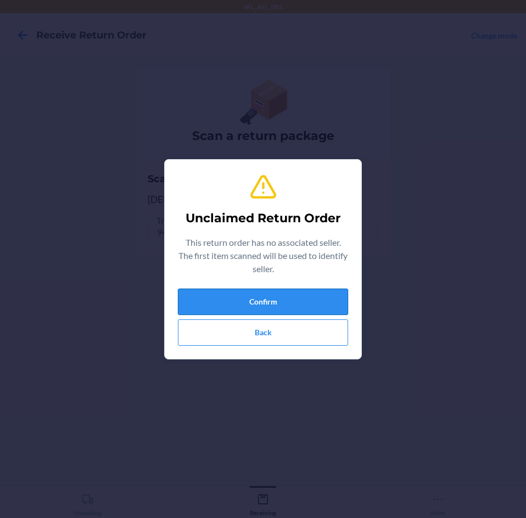
click at [204, 290] on button "Confirm" at bounding box center [263, 302] width 170 height 26
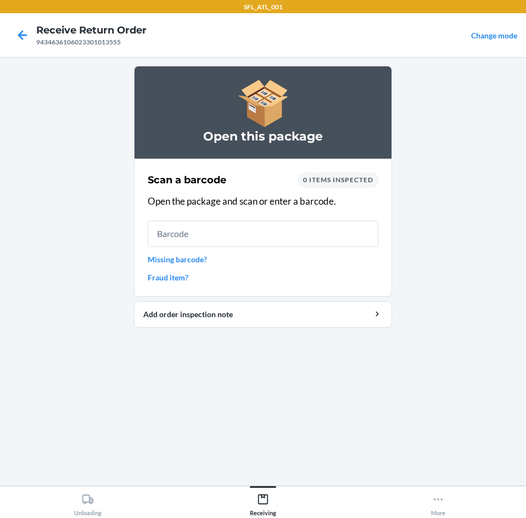
click at [199, 253] on div "Scan a barcode 0 items inspected Open the package and scan or enter a barcode. …" at bounding box center [263, 227] width 231 height 117
click at [196, 264] on link "Missing barcode?" at bounding box center [263, 260] width 231 height 12
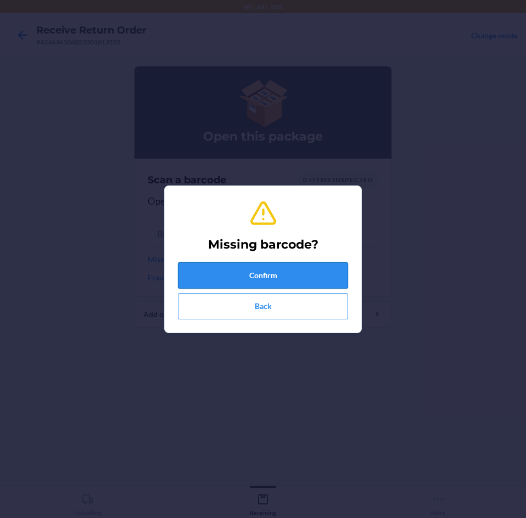
click at [289, 272] on button "Confirm" at bounding box center [263, 275] width 170 height 26
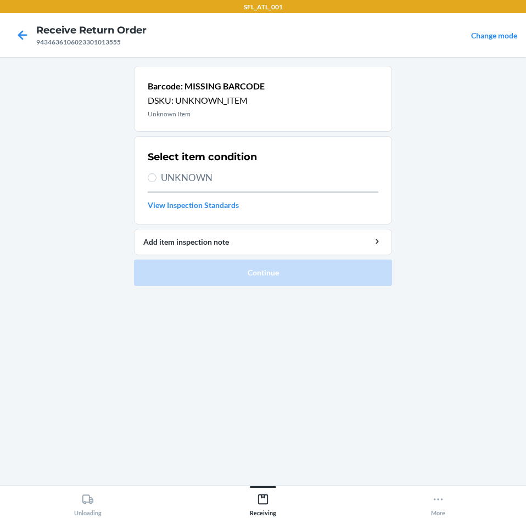
click at [227, 170] on div "Select item condition UNKNOWN View Inspection Standards" at bounding box center [263, 181] width 231 height 68
click at [208, 172] on span "UNKNOWN" at bounding box center [269, 178] width 217 height 14
click at [156, 173] on input "UNKNOWN" at bounding box center [152, 177] width 9 height 9
radio input "true"
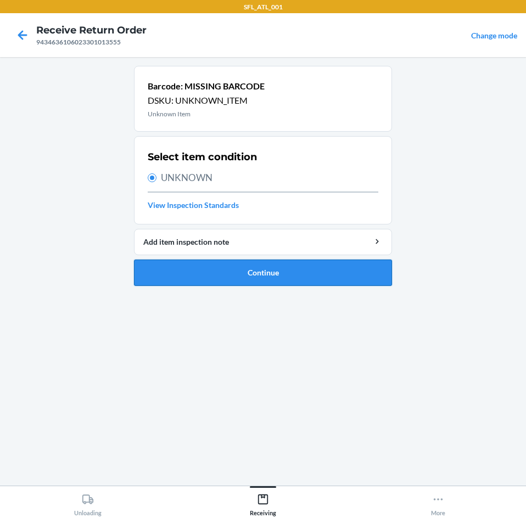
click at [210, 272] on button "Continue" at bounding box center [263, 273] width 258 height 26
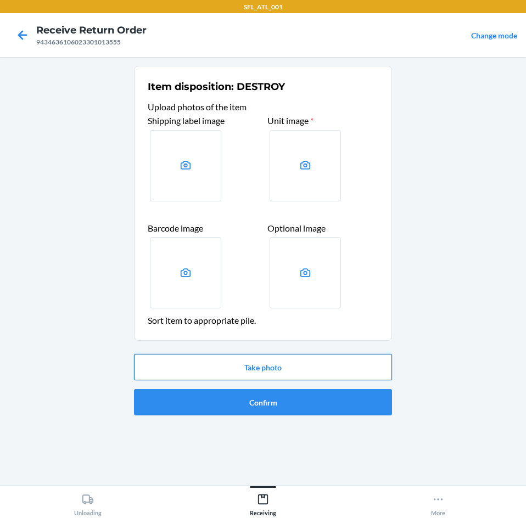
click at [227, 370] on button "Take photo" at bounding box center [263, 367] width 258 height 26
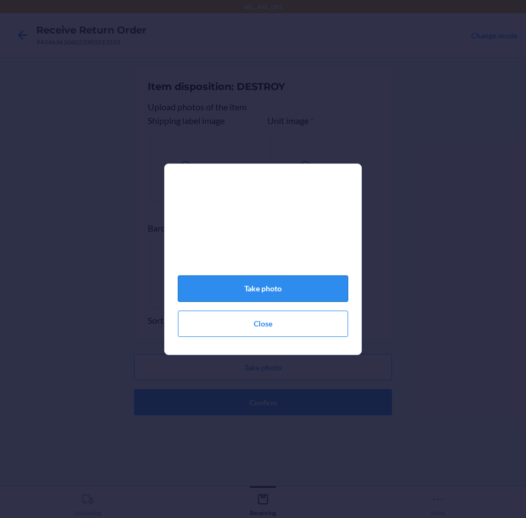
click at [277, 288] on button "Take photo" at bounding box center [263, 289] width 170 height 26
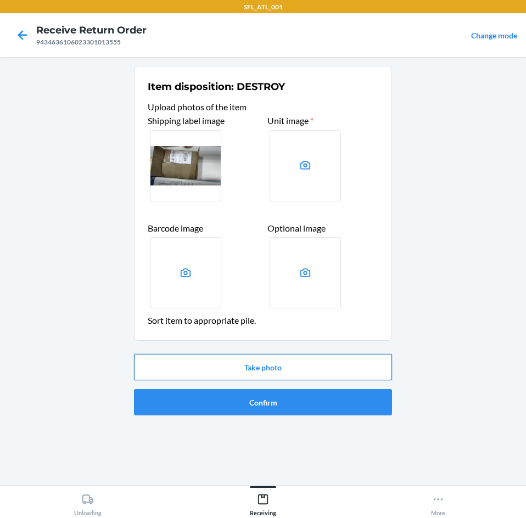
click at [282, 371] on button "Take photo" at bounding box center [263, 367] width 258 height 26
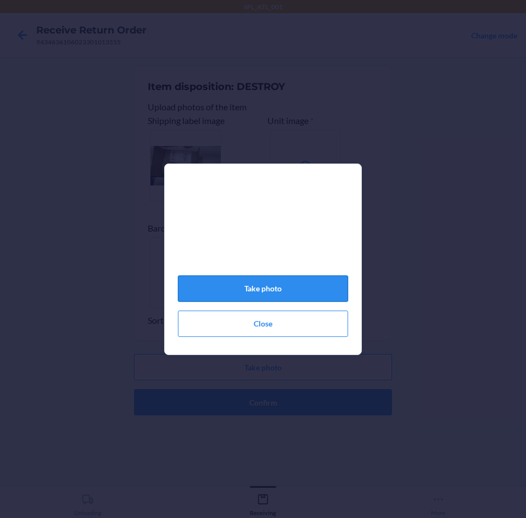
click at [263, 296] on button "Take photo" at bounding box center [263, 289] width 170 height 26
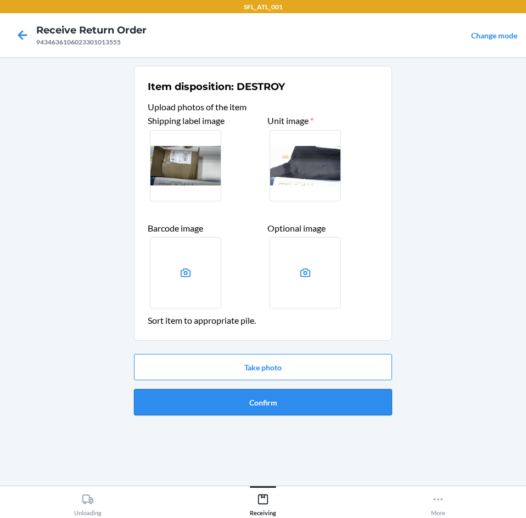
click at [202, 409] on button "Confirm" at bounding box center [263, 402] width 258 height 26
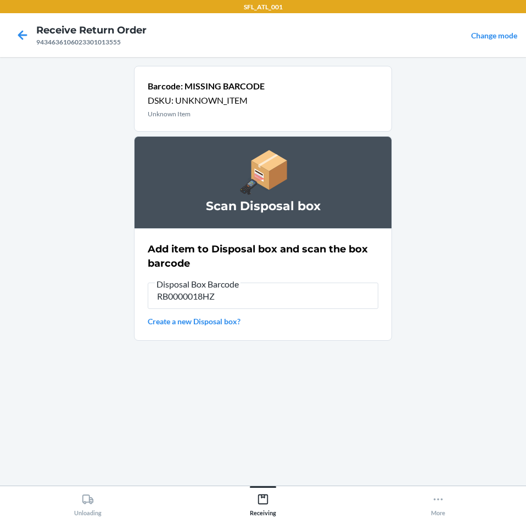
type input "RB0000018HZ"
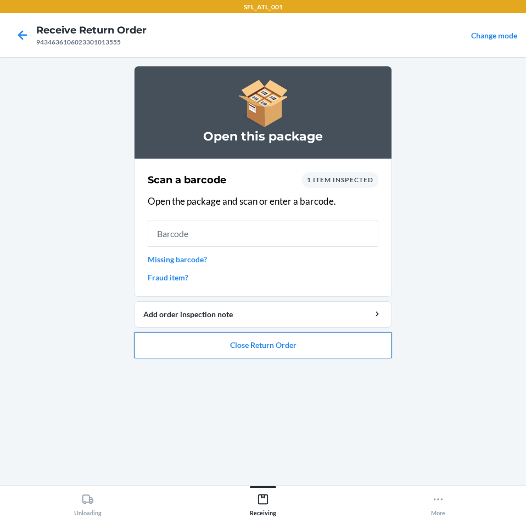
click at [249, 352] on button "Close Return Order" at bounding box center [263, 345] width 258 height 26
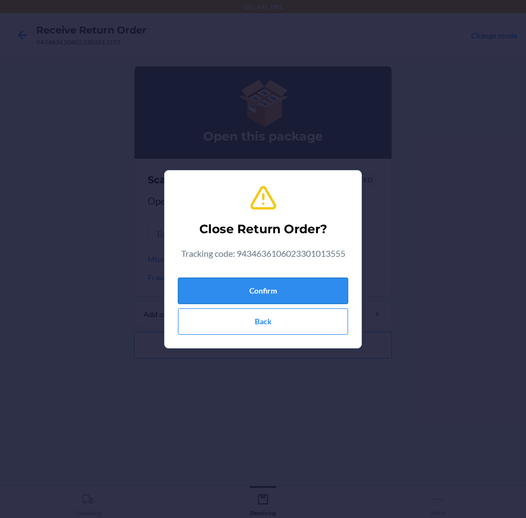
click at [243, 281] on button "Confirm" at bounding box center [263, 291] width 170 height 26
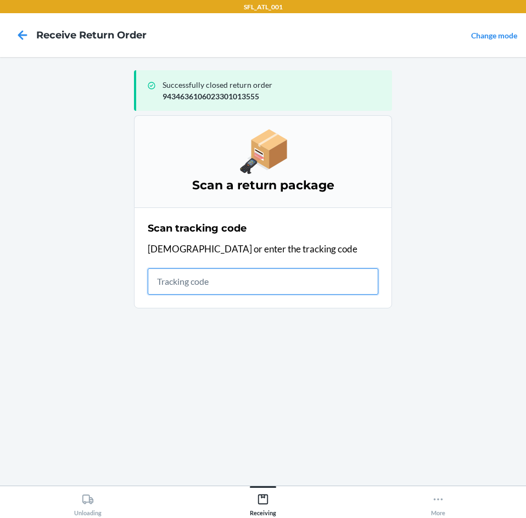
click at [307, 286] on input "text" at bounding box center [263, 281] width 231 height 26
type input "42030259943463610602329"
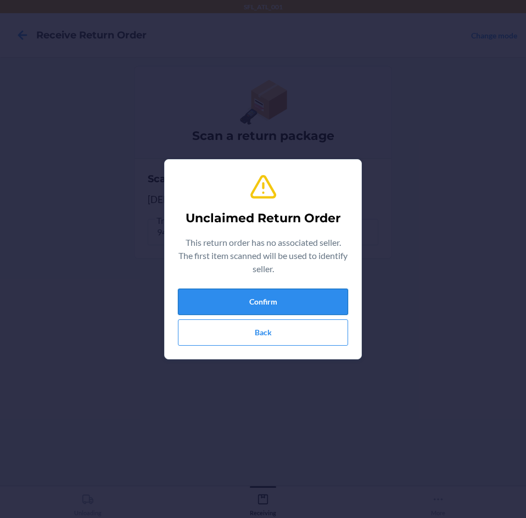
click at [308, 295] on button "Confirm" at bounding box center [263, 302] width 170 height 26
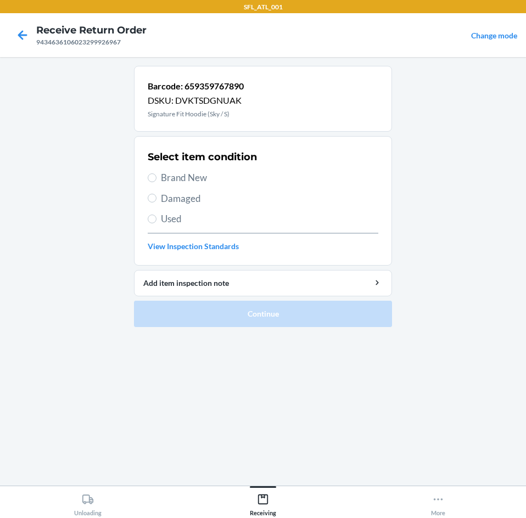
click at [158, 181] on label "Brand New" at bounding box center [263, 178] width 231 height 14
click at [156, 181] on input "Brand New" at bounding box center [152, 177] width 9 height 9
radio input "true"
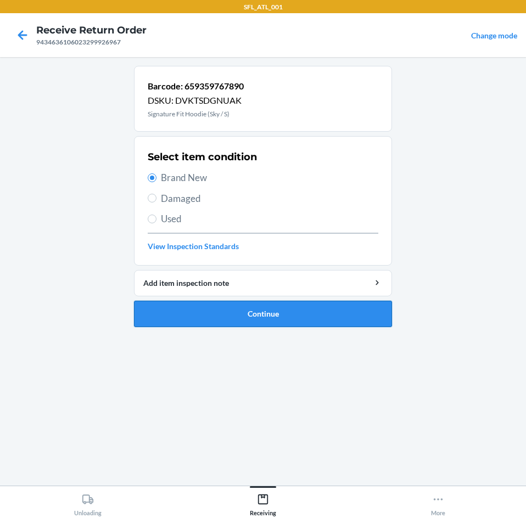
click at [191, 309] on button "Continue" at bounding box center [263, 314] width 258 height 26
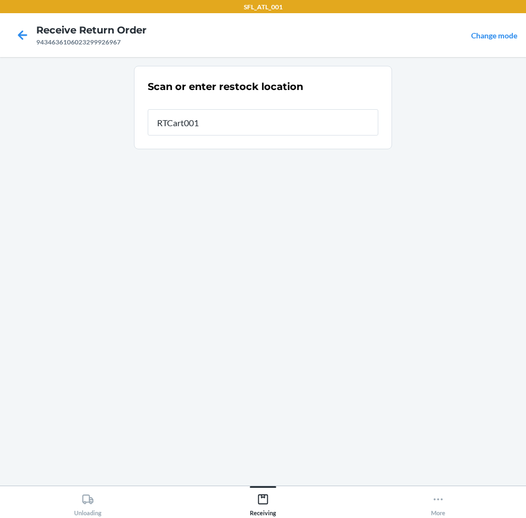
type input "RTCart001"
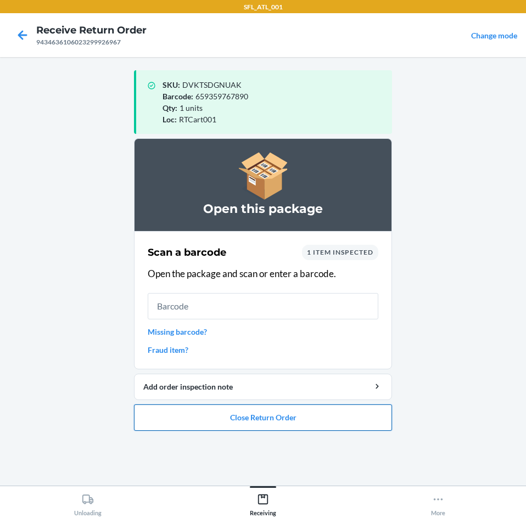
click at [209, 418] on button "Close Return Order" at bounding box center [263, 418] width 258 height 26
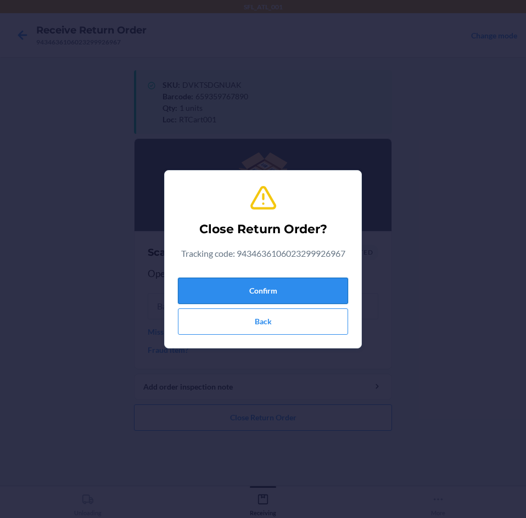
click at [217, 288] on button "Confirm" at bounding box center [263, 291] width 170 height 26
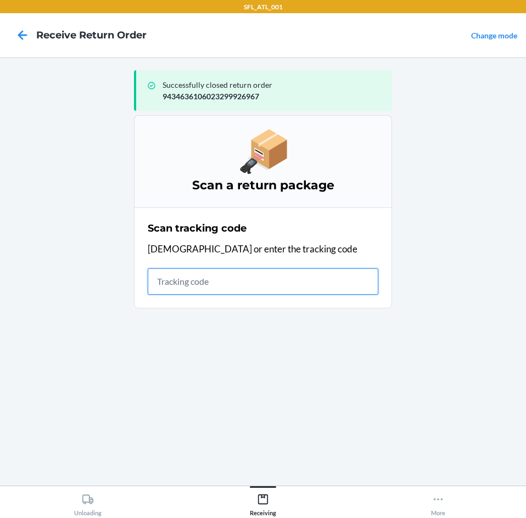
drag, startPoint x: 214, startPoint y: 290, endPoint x: 209, endPoint y: 288, distance: 5.9
click at [214, 290] on input "text" at bounding box center [263, 281] width 231 height 26
type input "420302599434636106023301242"
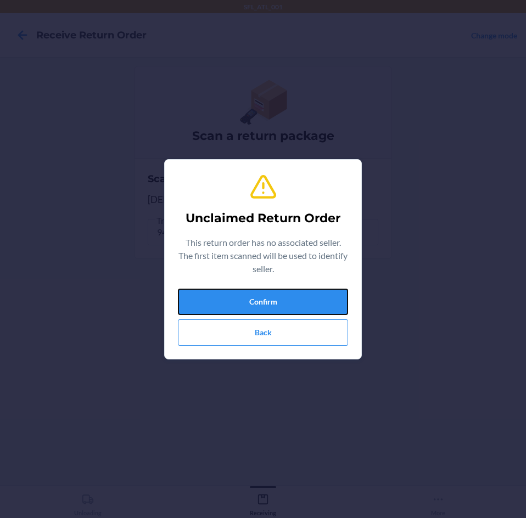
click at [204, 289] on button "Confirm" at bounding box center [263, 302] width 170 height 26
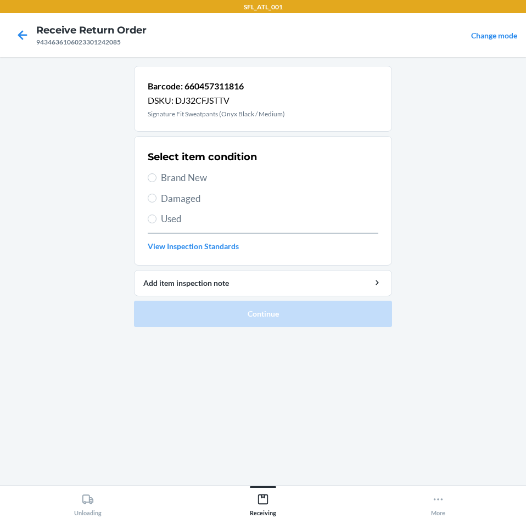
click at [166, 221] on span "Used" at bounding box center [269, 219] width 217 height 14
click at [156, 221] on input "Used" at bounding box center [152, 219] width 9 height 9
radio input "true"
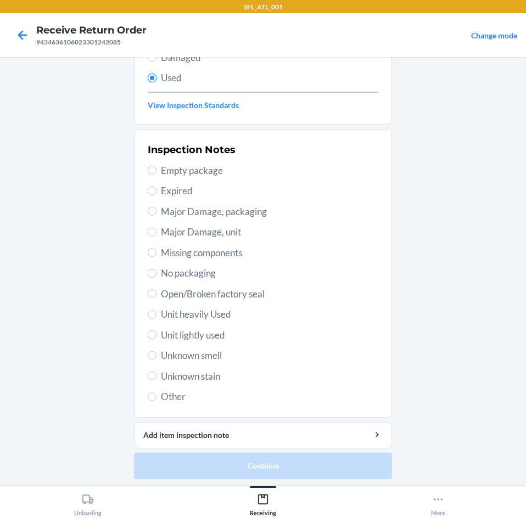
scroll to position [143, 0]
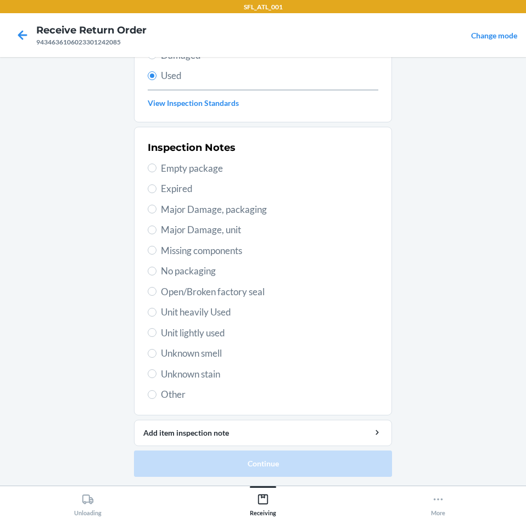
click at [200, 333] on span "Unit lightly used" at bounding box center [269, 333] width 217 height 14
click at [156, 333] on input "Unit lightly used" at bounding box center [152, 332] width 9 height 9
radio input "true"
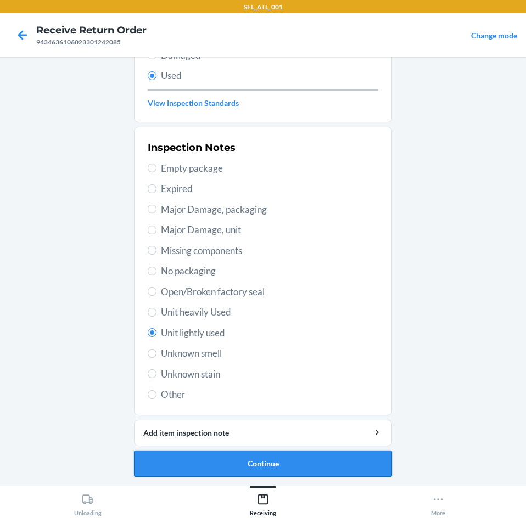
click at [229, 468] on button "Continue" at bounding box center [263, 464] width 258 height 26
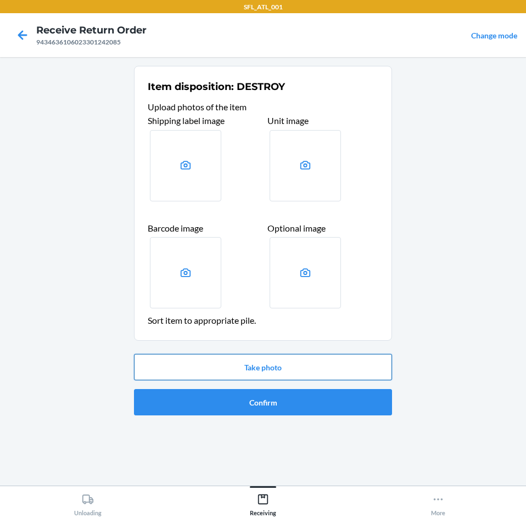
drag, startPoint x: 318, startPoint y: 373, endPoint x: 312, endPoint y: 373, distance: 5.5
click at [314, 373] on button "Take photo" at bounding box center [263, 367] width 258 height 26
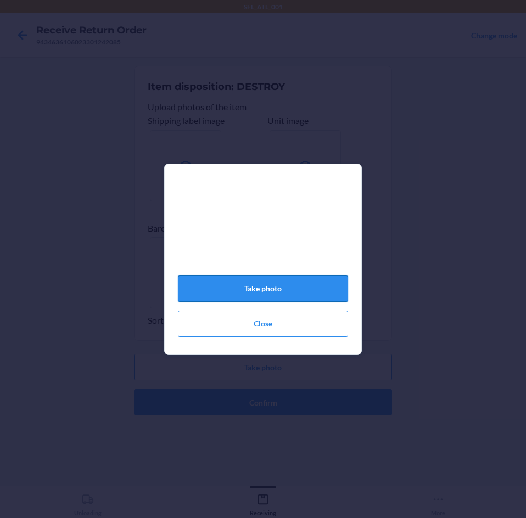
click at [278, 297] on button "Take photo" at bounding box center [263, 289] width 170 height 26
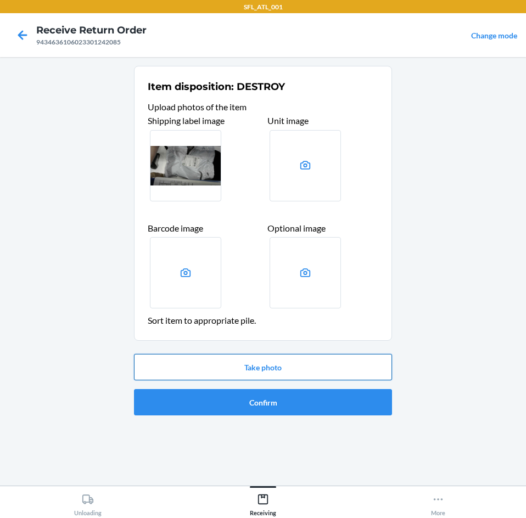
click at [268, 373] on button "Take photo" at bounding box center [263, 367] width 258 height 26
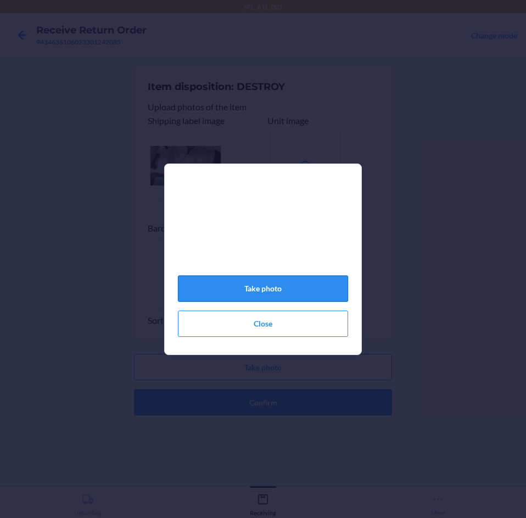
click at [296, 300] on button "Take photo" at bounding box center [263, 289] width 170 height 26
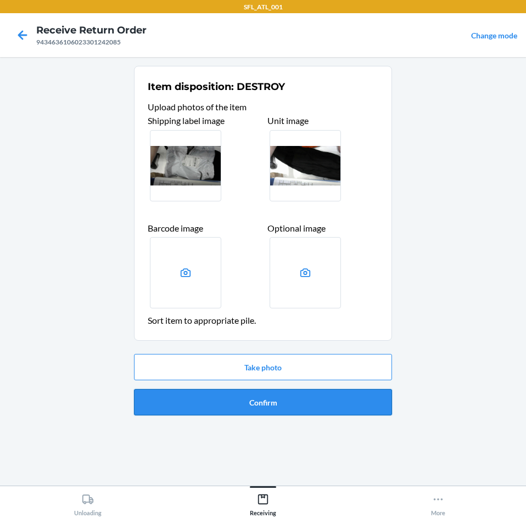
click at [260, 408] on button "Confirm" at bounding box center [263, 402] width 258 height 26
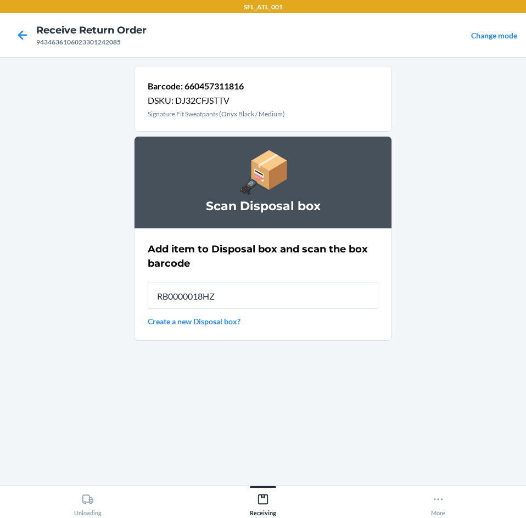
type input "RB0000018HZ"
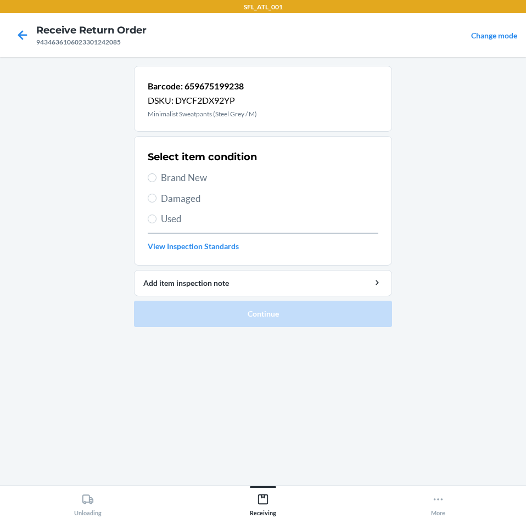
click at [210, 185] on div "Select item condition Brand New Damaged Used View Inspection Standards" at bounding box center [263, 201] width 231 height 109
click at [207, 184] on span "Brand New" at bounding box center [269, 178] width 217 height 14
click at [156, 182] on input "Brand New" at bounding box center [152, 177] width 9 height 9
radio input "true"
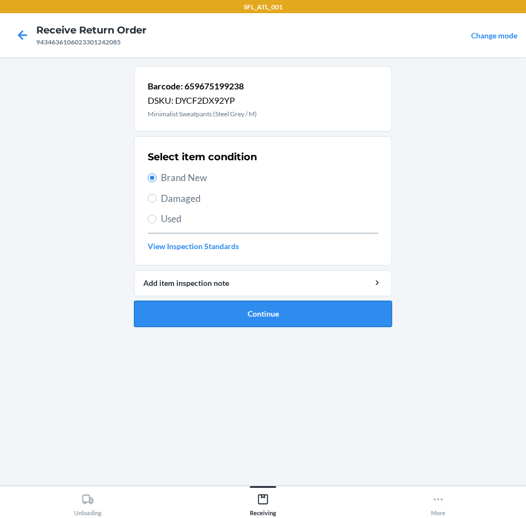
click at [251, 305] on button "Continue" at bounding box center [263, 314] width 258 height 26
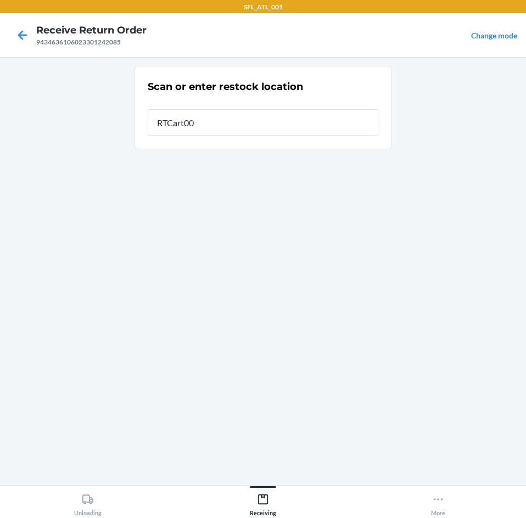
type input "RTCart001"
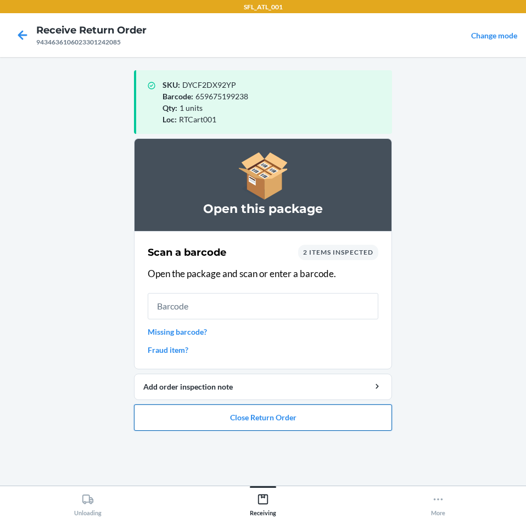
click at [235, 415] on button "Close Return Order" at bounding box center [263, 418] width 258 height 26
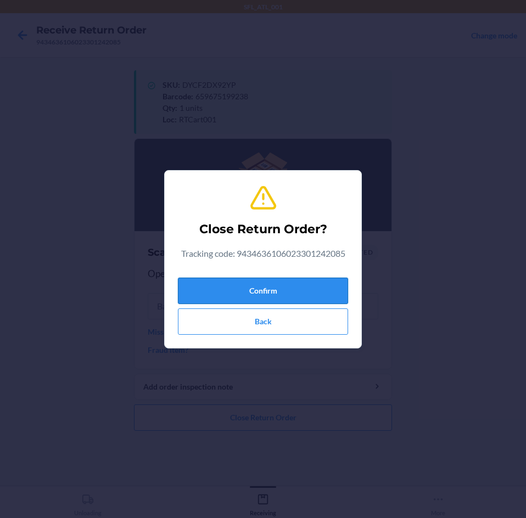
click at [255, 291] on button "Confirm" at bounding box center [263, 291] width 170 height 26
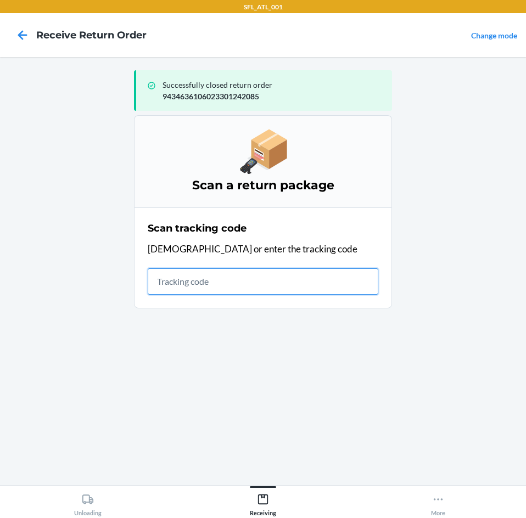
click at [229, 273] on input "text" at bounding box center [263, 281] width 231 height 26
type input "420302599434"
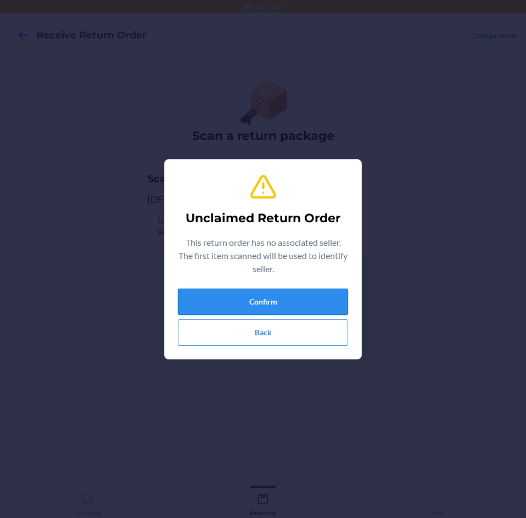
click at [231, 290] on button "Confirm" at bounding box center [263, 302] width 170 height 26
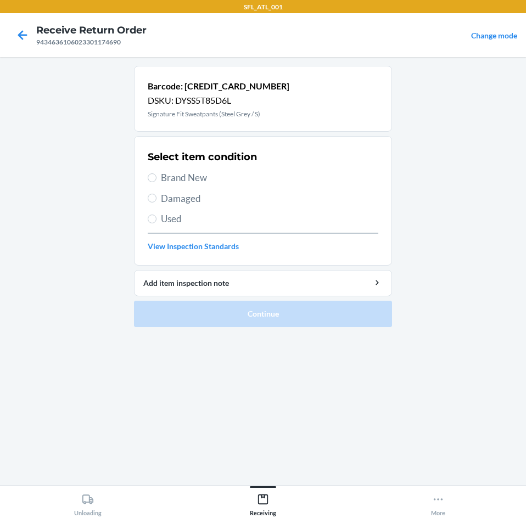
click at [204, 174] on span "Brand New" at bounding box center [269, 178] width 217 height 14
click at [156, 174] on input "Brand New" at bounding box center [152, 177] width 9 height 9
radio input "true"
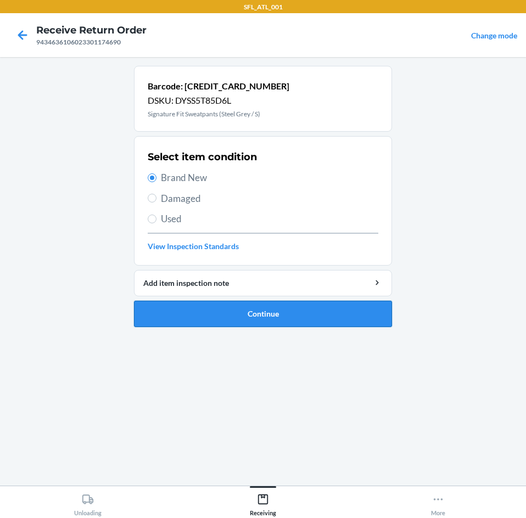
click at [207, 314] on button "Continue" at bounding box center [263, 314] width 258 height 26
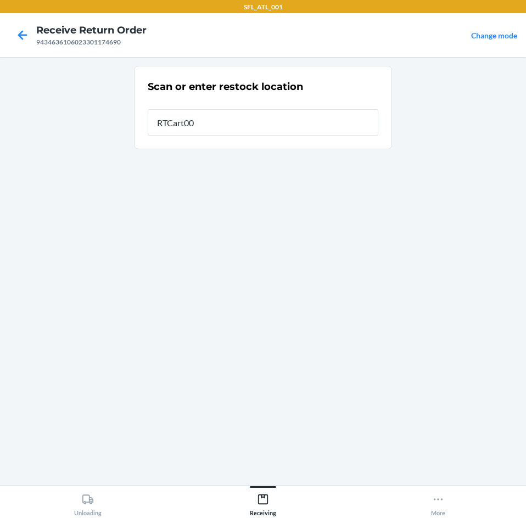
type input "RTCart001"
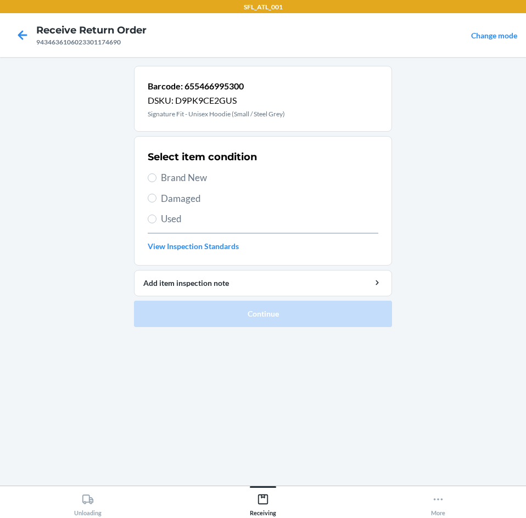
click at [190, 181] on span "Brand New" at bounding box center [269, 178] width 217 height 14
click at [156, 181] on input "Brand New" at bounding box center [152, 177] width 9 height 9
radio input "true"
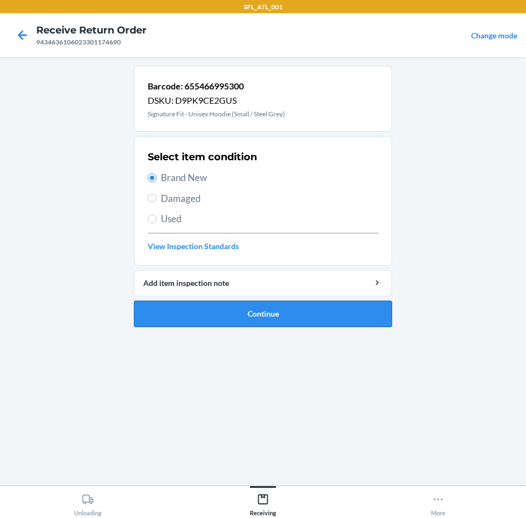
click at [240, 321] on button "Continue" at bounding box center [263, 314] width 258 height 26
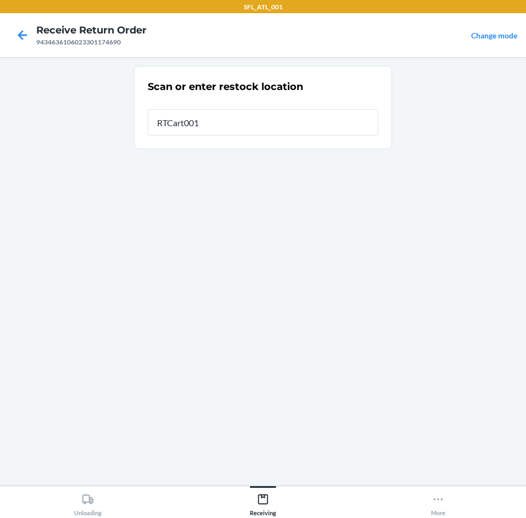
type input "RTCart001"
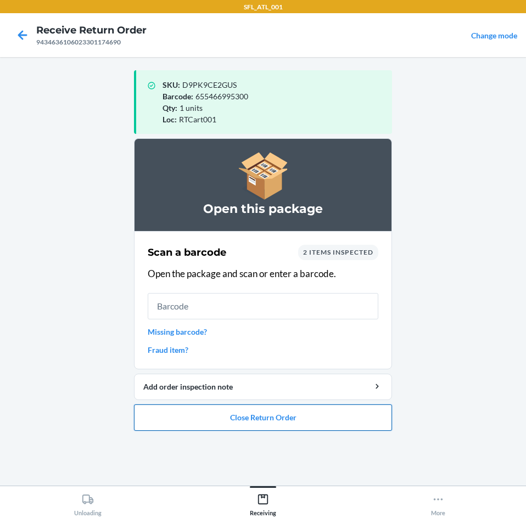
click at [228, 416] on button "Close Return Order" at bounding box center [263, 418] width 258 height 26
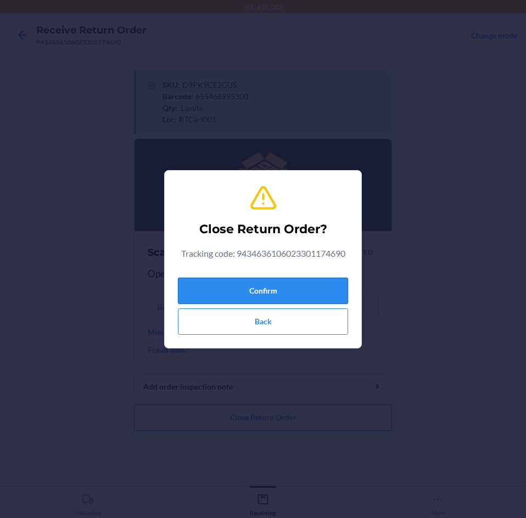
click at [221, 296] on button "Confirm" at bounding box center [263, 291] width 170 height 26
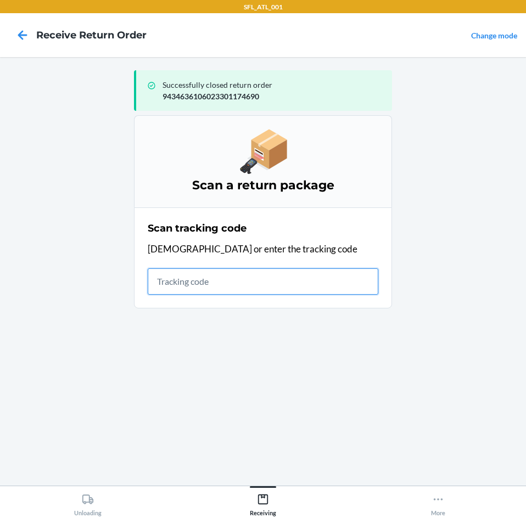
click at [215, 285] on input "text" at bounding box center [263, 281] width 231 height 26
type input "420302599434636106023"
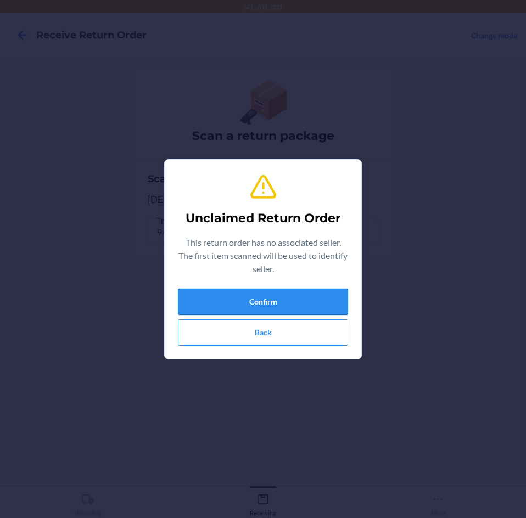
click at [213, 296] on button "Confirm" at bounding box center [263, 302] width 170 height 26
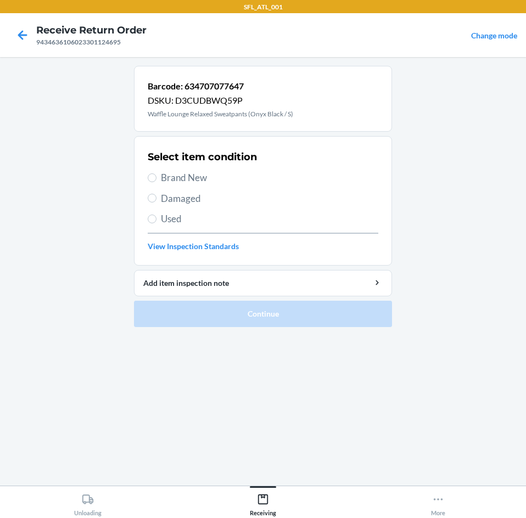
click at [196, 173] on span "Brand New" at bounding box center [269, 178] width 217 height 14
click at [156, 173] on input "Brand New" at bounding box center [152, 177] width 9 height 9
radio input "true"
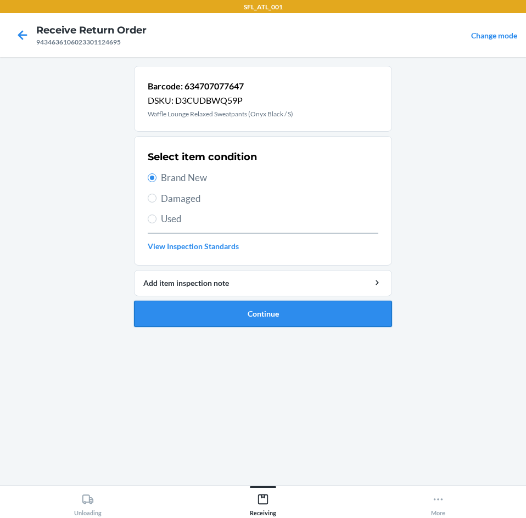
click at [226, 315] on button "Continue" at bounding box center [263, 314] width 258 height 26
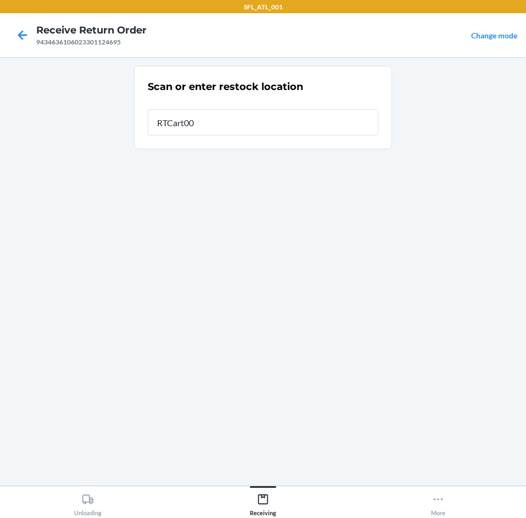
type input "RTCart001"
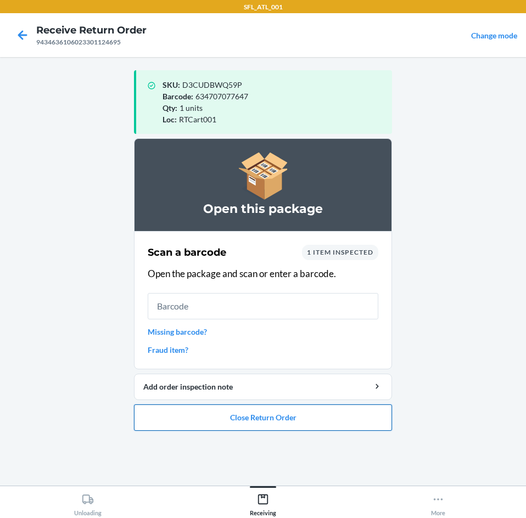
click at [256, 428] on button "Close Return Order" at bounding box center [263, 418] width 258 height 26
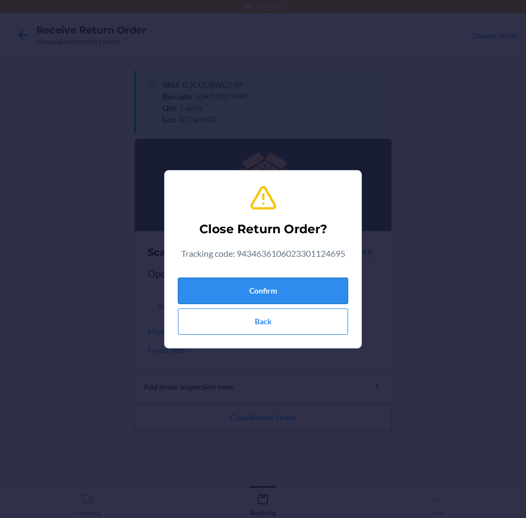
click at [254, 290] on button "Confirm" at bounding box center [263, 291] width 170 height 26
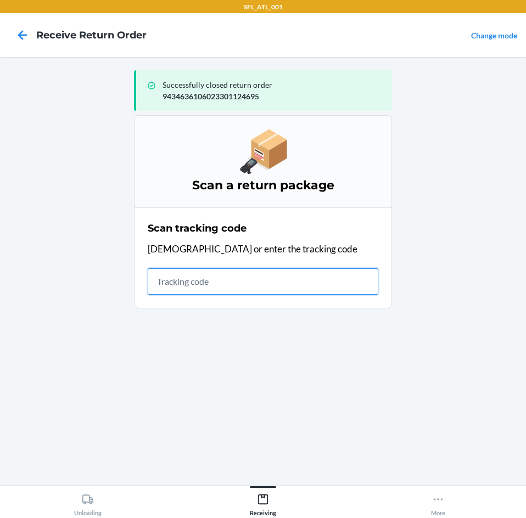
click at [255, 276] on input "text" at bounding box center [263, 281] width 231 height 26
type input "42030259943463610602"
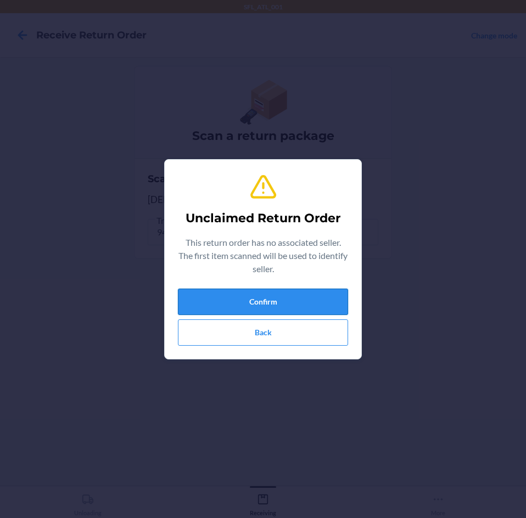
click at [245, 309] on button "Confirm" at bounding box center [263, 302] width 170 height 26
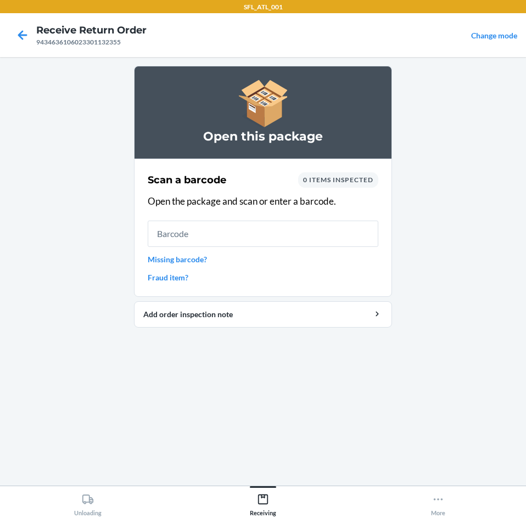
click at [160, 260] on link "Missing barcode?" at bounding box center [263, 260] width 231 height 12
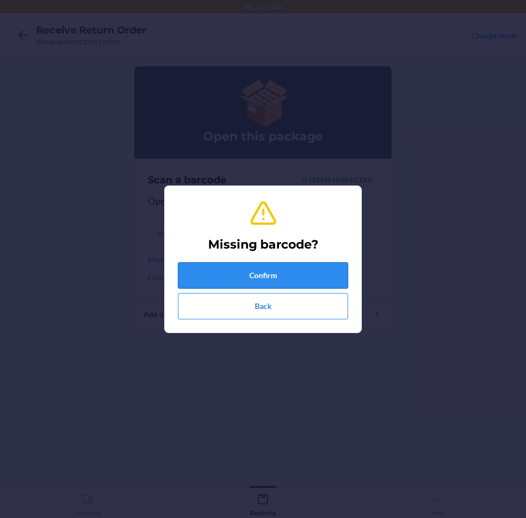
click at [213, 273] on button "Confirm" at bounding box center [263, 275] width 170 height 26
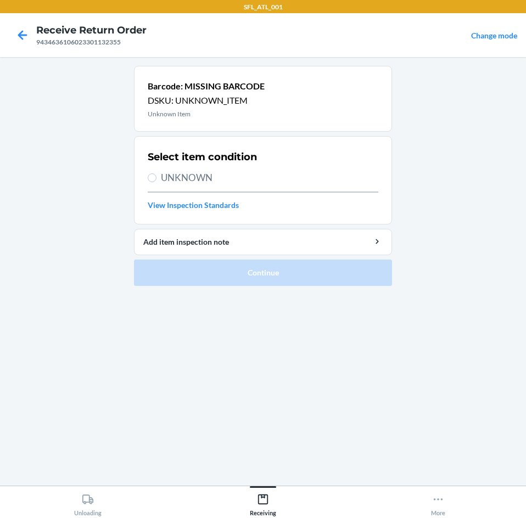
click at [204, 167] on div "Select item condition UNKNOWN View Inspection Standards" at bounding box center [263, 181] width 231 height 68
click at [204, 181] on span "UNKNOWN" at bounding box center [269, 178] width 217 height 14
click at [156, 181] on input "UNKNOWN" at bounding box center [152, 177] width 9 height 9
radio input "true"
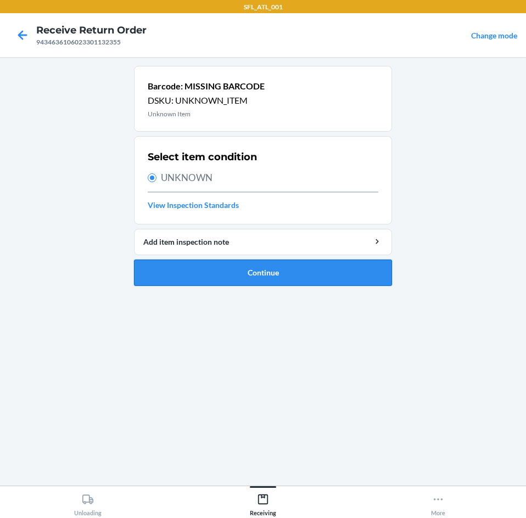
click at [216, 277] on button "Continue" at bounding box center [263, 273] width 258 height 26
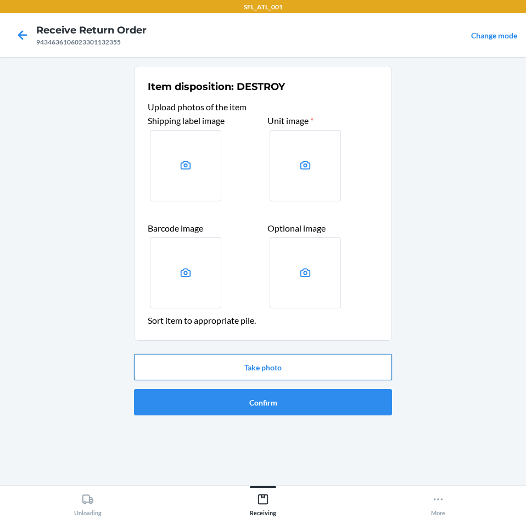
click at [233, 357] on button "Take photo" at bounding box center [263, 367] width 258 height 26
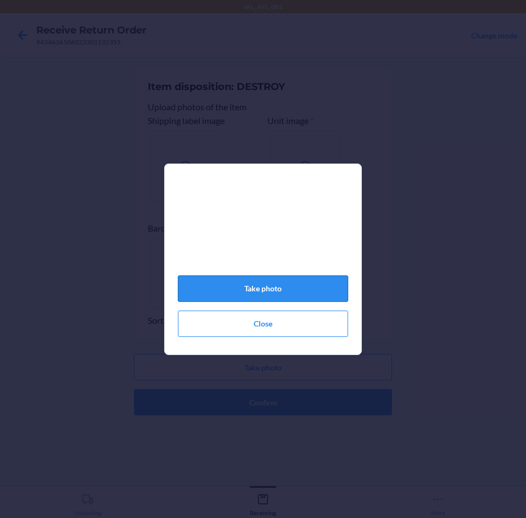
click at [246, 302] on button "Take photo" at bounding box center [263, 289] width 170 height 26
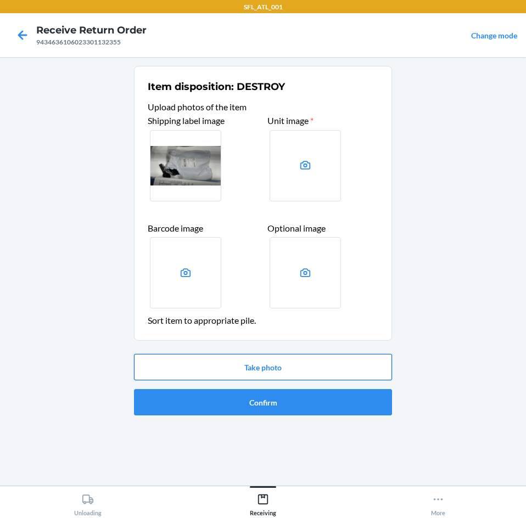
click at [259, 373] on button "Take photo" at bounding box center [263, 367] width 258 height 26
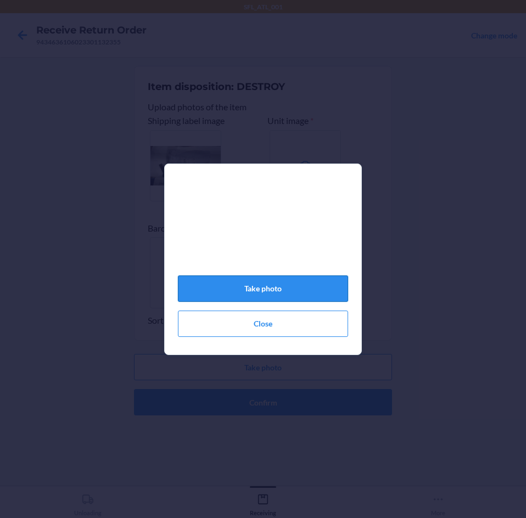
click at [253, 295] on button "Take photo" at bounding box center [263, 289] width 170 height 26
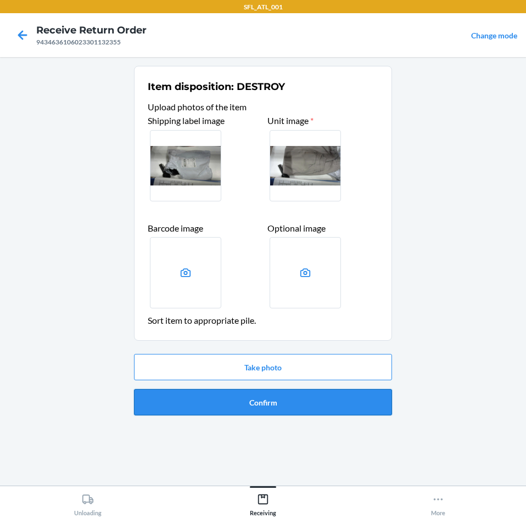
click at [299, 410] on button "Confirm" at bounding box center [263, 402] width 258 height 26
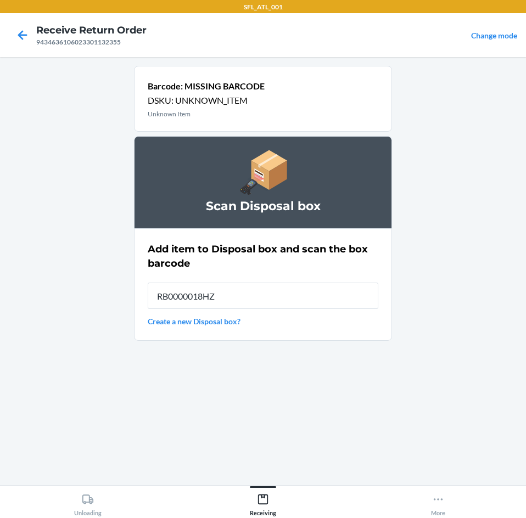
type input "RB0000018HZ"
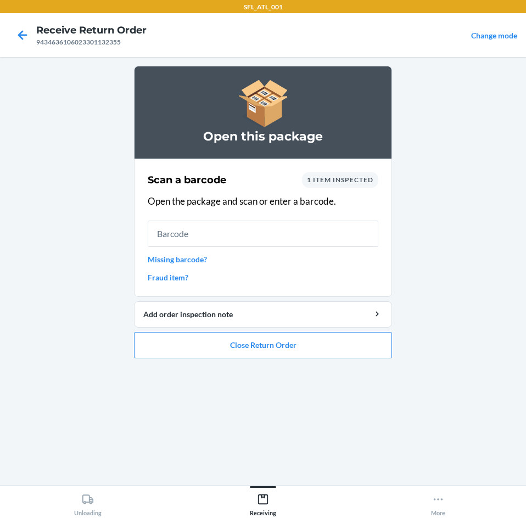
click at [172, 262] on link "Missing barcode?" at bounding box center [263, 260] width 231 height 12
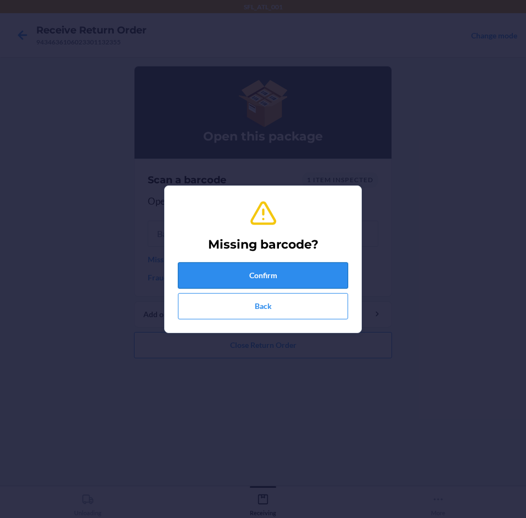
click at [204, 275] on button "Confirm" at bounding box center [263, 275] width 170 height 26
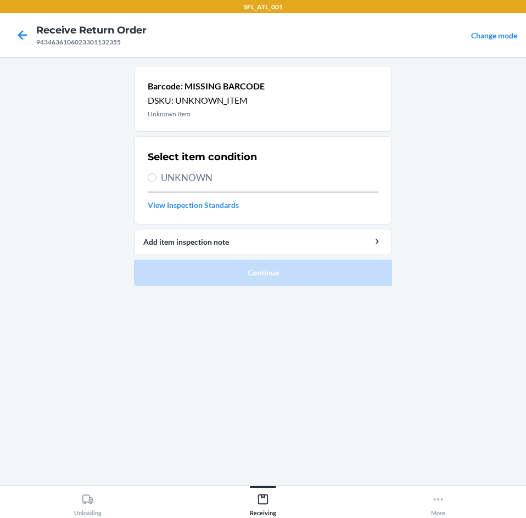
click at [195, 180] on span "UNKNOWN" at bounding box center [269, 178] width 217 height 14
click at [156, 180] on input "UNKNOWN" at bounding box center [152, 177] width 9 height 9
radio input "true"
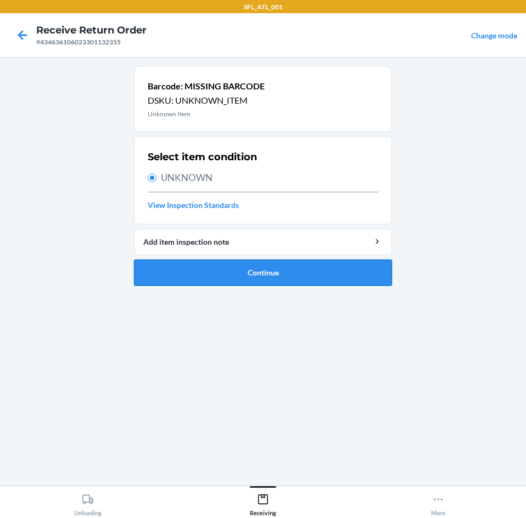
click at [205, 270] on button "Continue" at bounding box center [263, 273] width 258 height 26
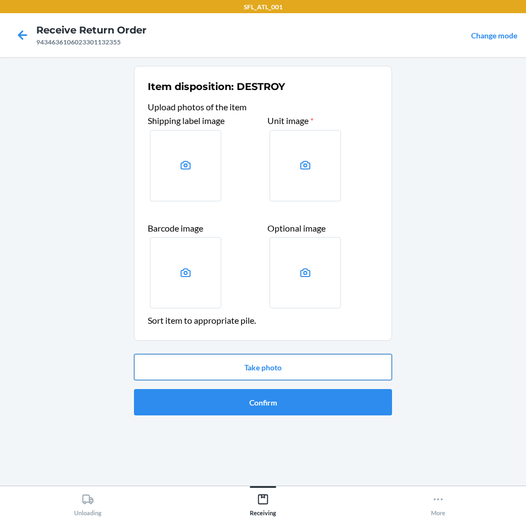
click at [244, 357] on button "Take photo" at bounding box center [263, 367] width 258 height 26
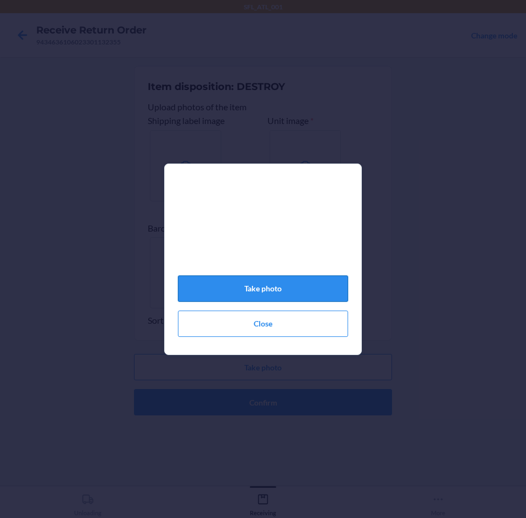
click at [242, 298] on button "Take photo" at bounding box center [263, 289] width 170 height 26
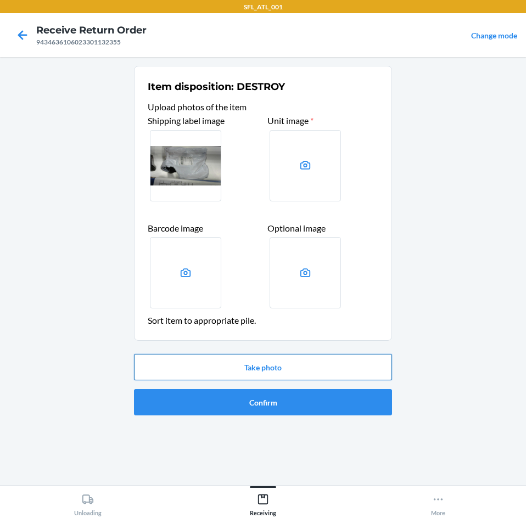
click at [261, 364] on button "Take photo" at bounding box center [263, 367] width 258 height 26
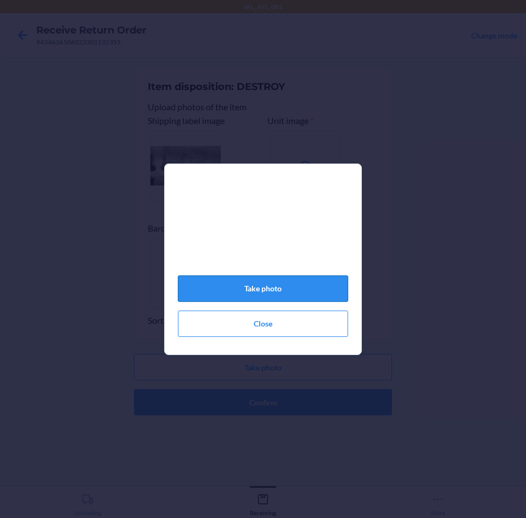
click at [273, 287] on button "Take photo" at bounding box center [263, 289] width 170 height 26
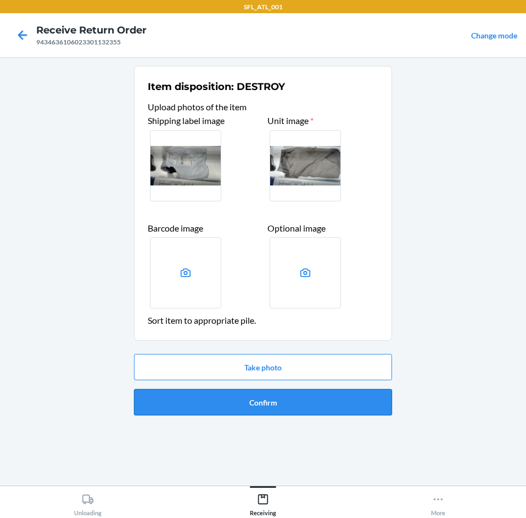
click at [270, 397] on button "Confirm" at bounding box center [263, 402] width 258 height 26
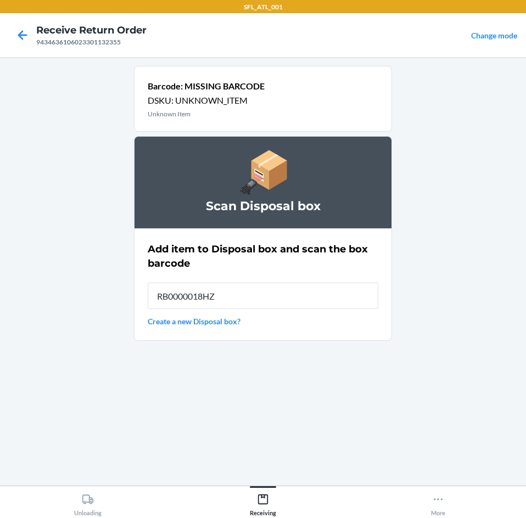
type input "RB0000018HZ"
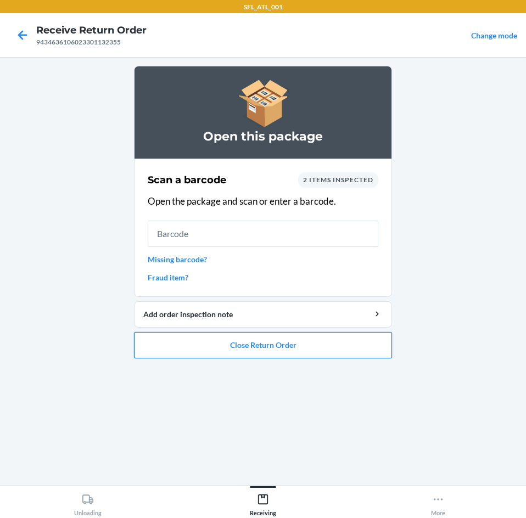
click at [235, 343] on button "Close Return Order" at bounding box center [263, 345] width 258 height 26
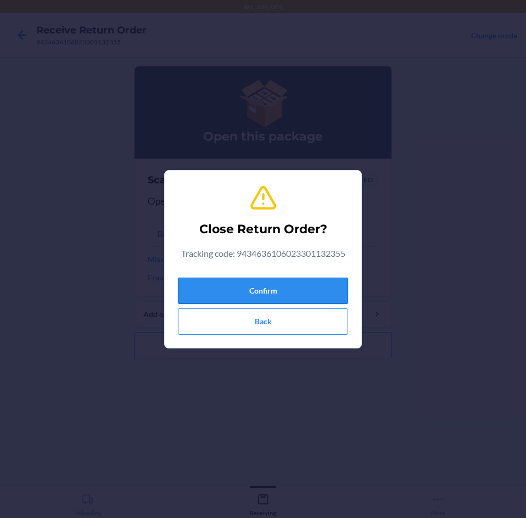
click at [222, 297] on button "Confirm" at bounding box center [263, 291] width 170 height 26
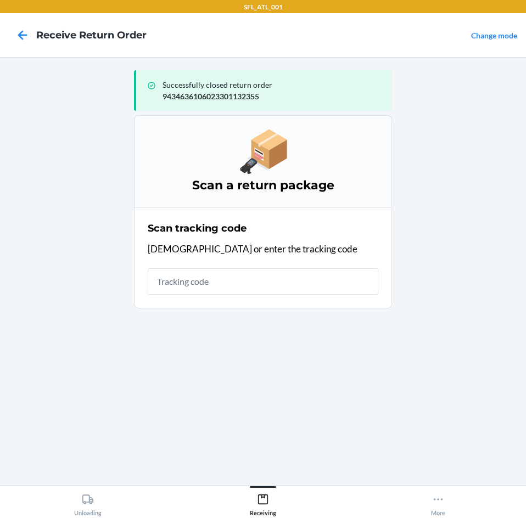
click at [218, 271] on div "Scan tracking code Scan or enter the tracking code" at bounding box center [263, 258] width 231 height 80
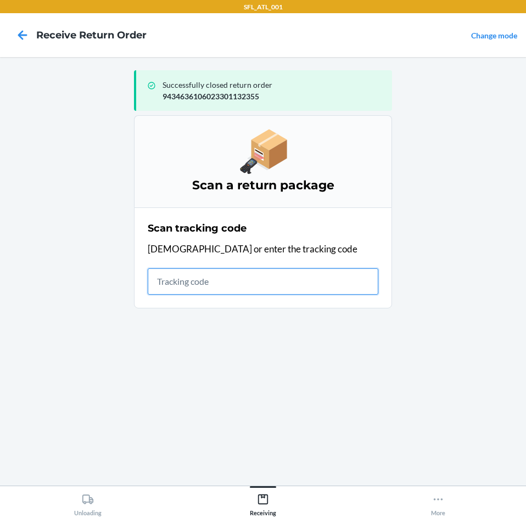
click at [218, 277] on input "text" at bounding box center [263, 281] width 231 height 26
type input "42030259"
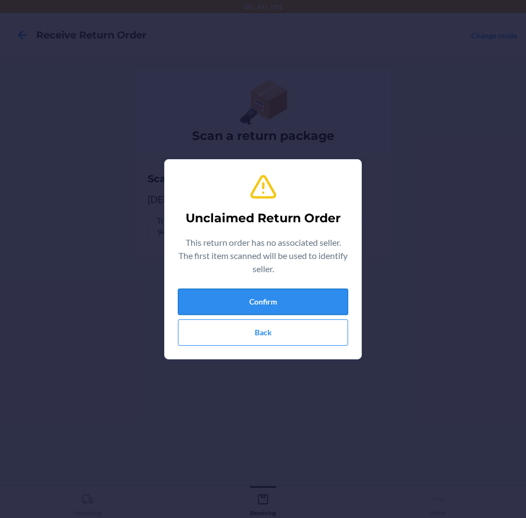
click at [220, 298] on button "Confirm" at bounding box center [263, 302] width 170 height 26
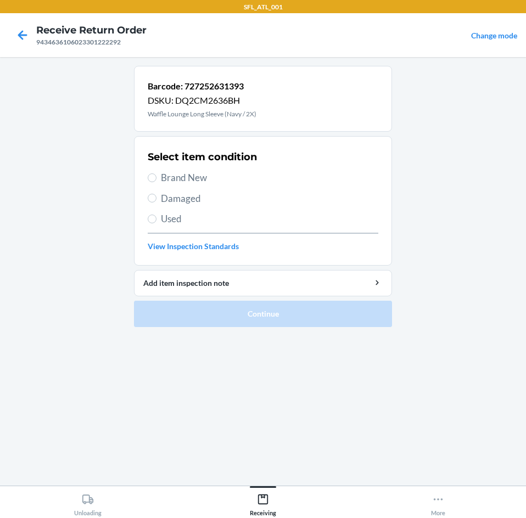
click at [190, 181] on span "Brand New" at bounding box center [269, 178] width 217 height 14
click at [156, 181] on input "Brand New" at bounding box center [152, 177] width 9 height 9
radio input "true"
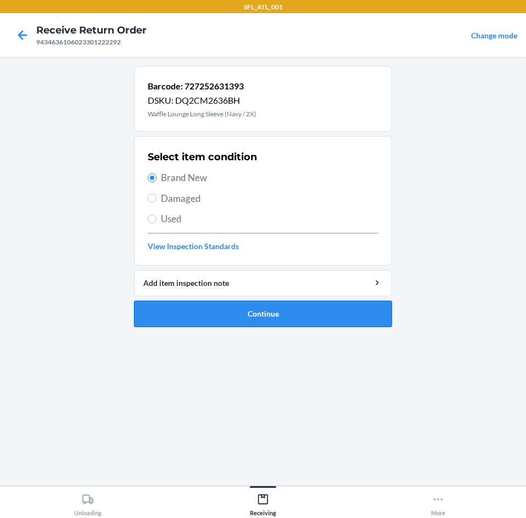
click at [242, 314] on button "Continue" at bounding box center [263, 314] width 258 height 26
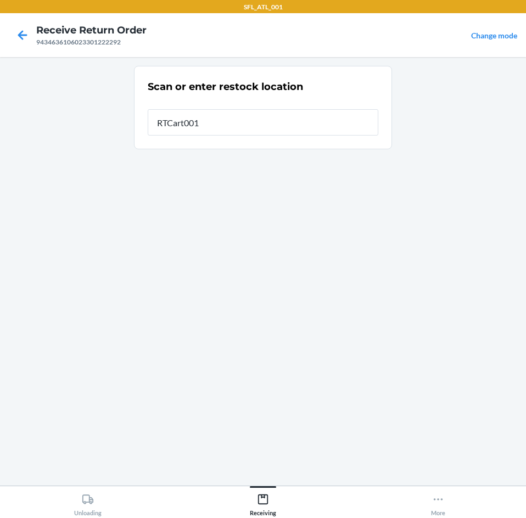
type input "RTCart001"
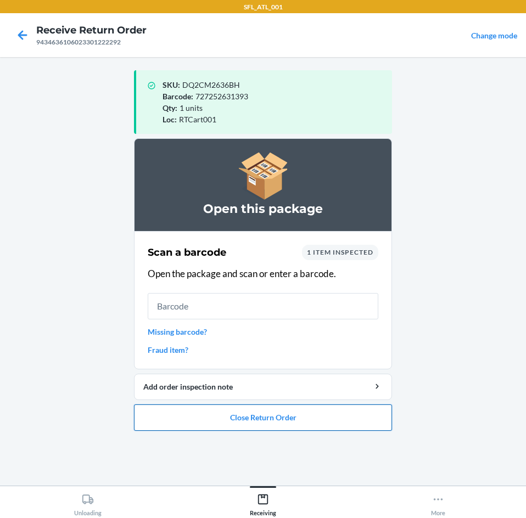
click at [236, 418] on button "Close Return Order" at bounding box center [263, 418] width 258 height 26
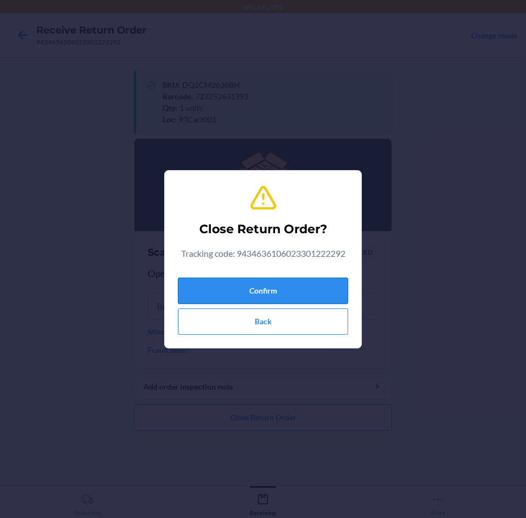
click at [277, 283] on button "Confirm" at bounding box center [263, 291] width 170 height 26
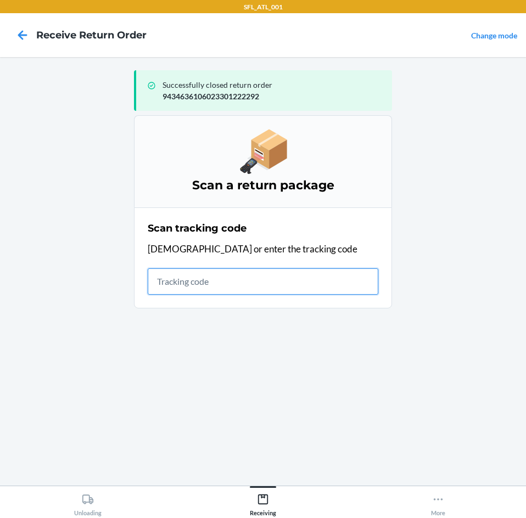
click at [200, 278] on input "text" at bounding box center [263, 281] width 231 height 26
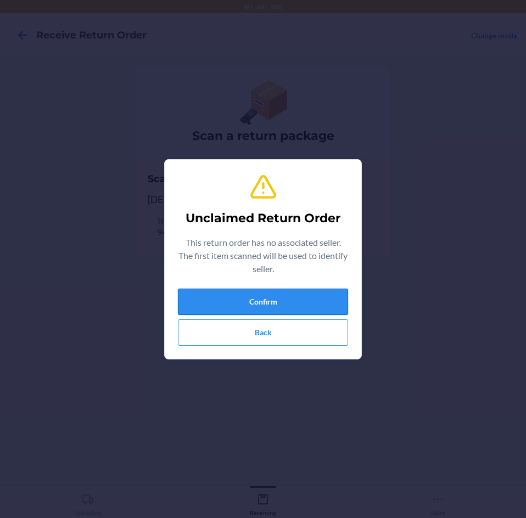
click at [238, 290] on button "Confirm" at bounding box center [263, 302] width 170 height 26
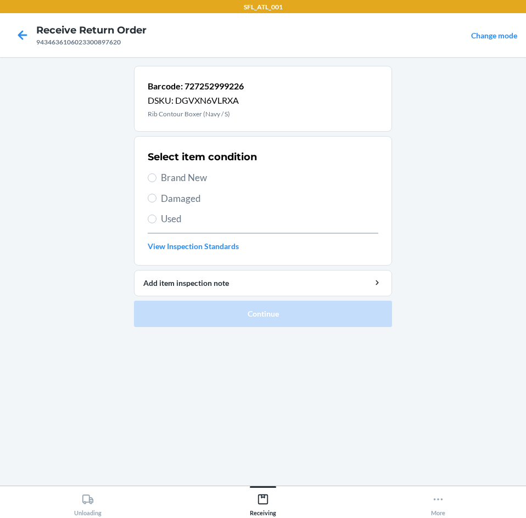
click at [184, 220] on span "Used" at bounding box center [269, 219] width 217 height 14
click at [156, 220] on input "Used" at bounding box center [152, 219] width 9 height 9
radio input "true"
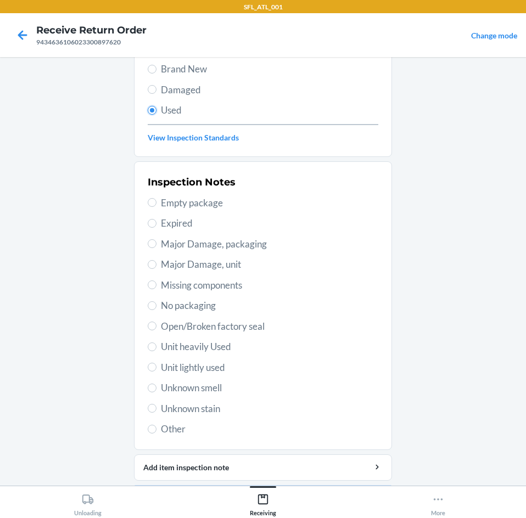
scroll to position [110, 0]
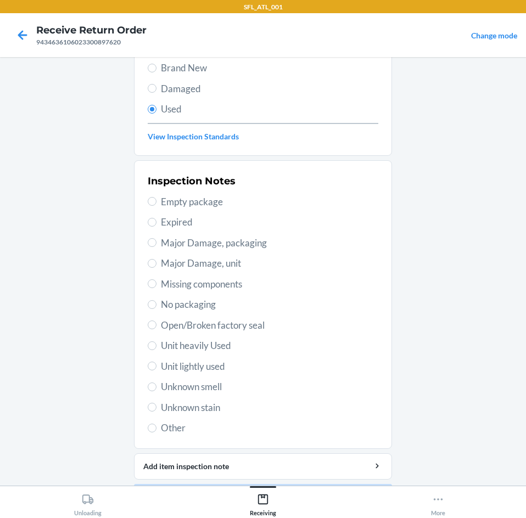
click at [184, 361] on span "Unit lightly used" at bounding box center [269, 367] width 217 height 14
click at [156, 362] on input "Unit lightly used" at bounding box center [152, 366] width 9 height 9
radio input "true"
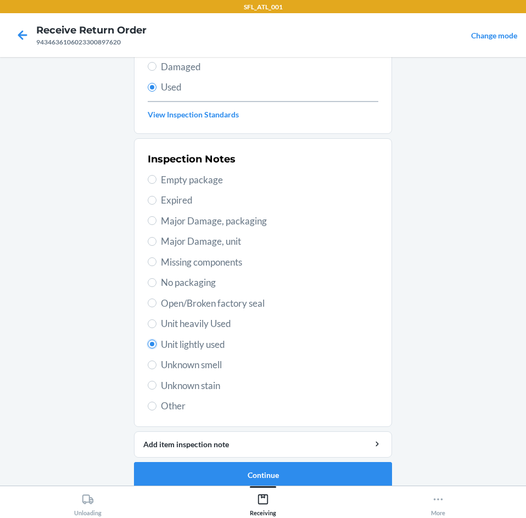
scroll to position [143, 0]
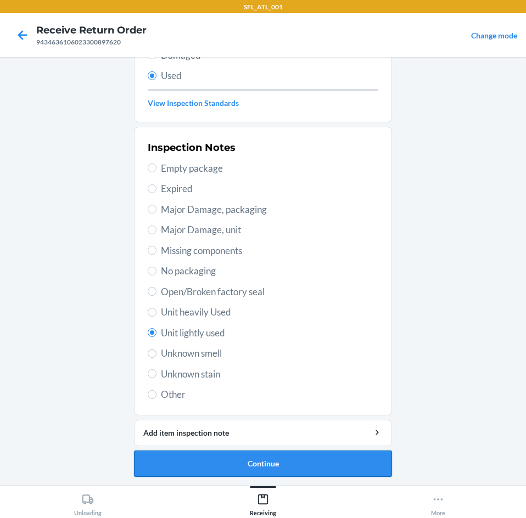
click at [272, 456] on button "Continue" at bounding box center [263, 464] width 258 height 26
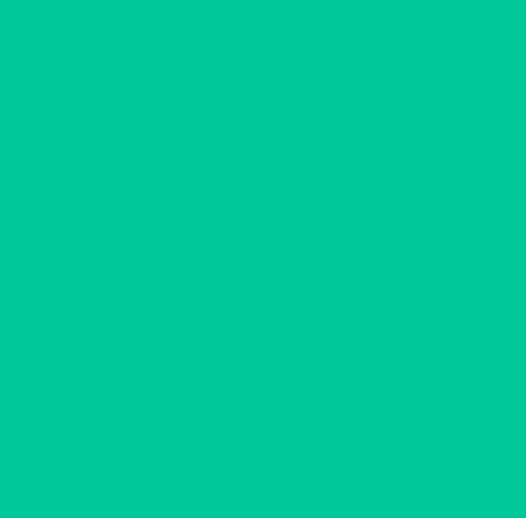
scroll to position [0, 0]
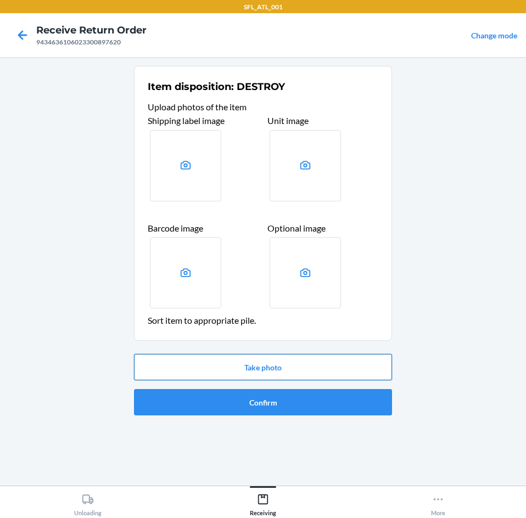
click at [243, 374] on button "Take photo" at bounding box center [263, 367] width 258 height 26
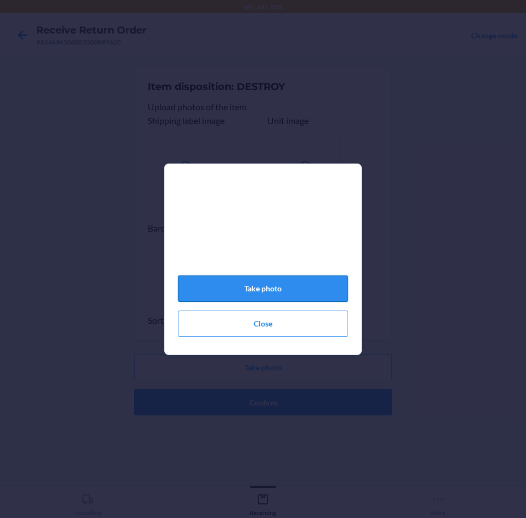
click at [302, 302] on button "Take photo" at bounding box center [263, 289] width 170 height 26
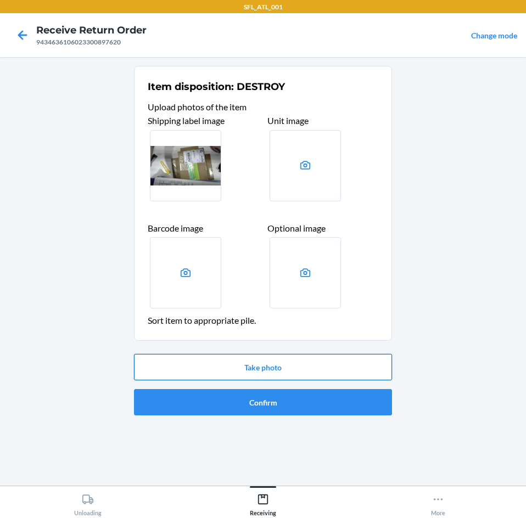
click at [265, 357] on button "Take photo" at bounding box center [263, 367] width 258 height 26
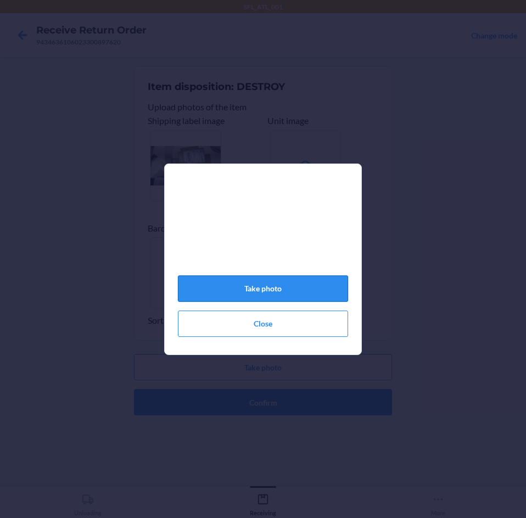
click at [278, 288] on button "Take photo" at bounding box center [263, 289] width 170 height 26
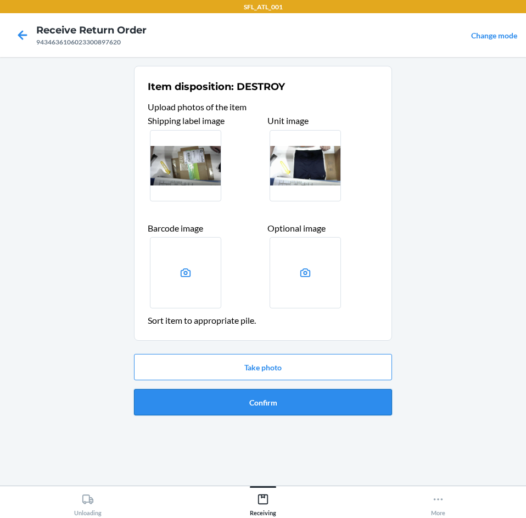
click at [277, 394] on button "Confirm" at bounding box center [263, 402] width 258 height 26
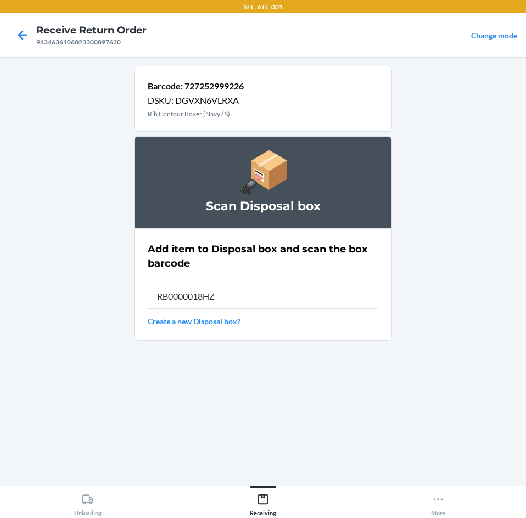
type input "RB0000018HZ"
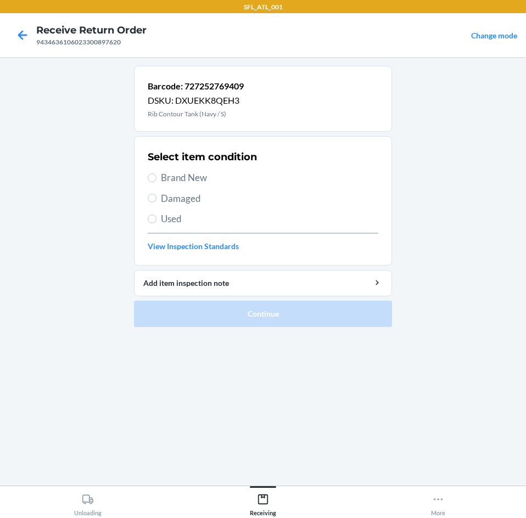
click at [190, 173] on span "Brand New" at bounding box center [269, 178] width 217 height 14
click at [156, 173] on input "Brand New" at bounding box center [152, 177] width 9 height 9
radio input "true"
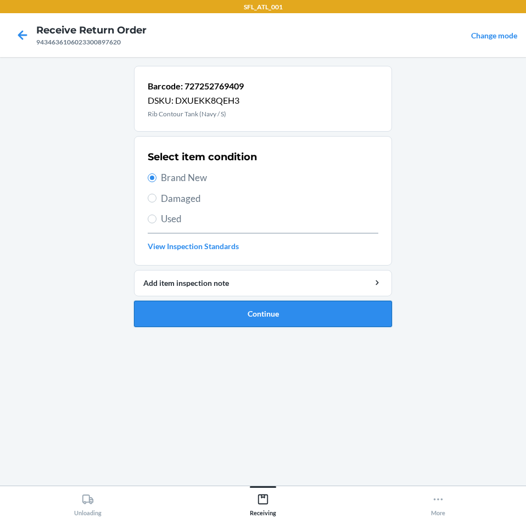
click at [204, 304] on button "Continue" at bounding box center [263, 314] width 258 height 26
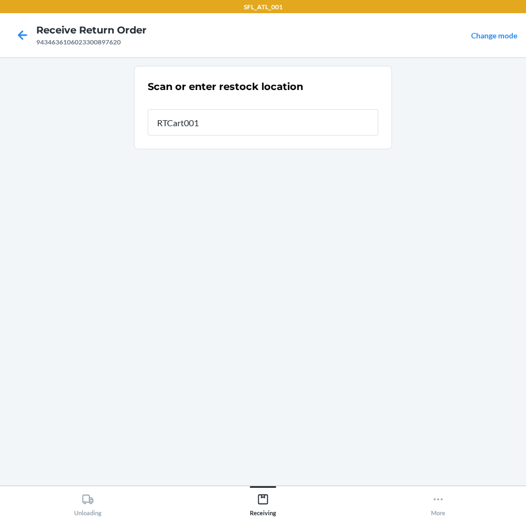
type input "RTCart001"
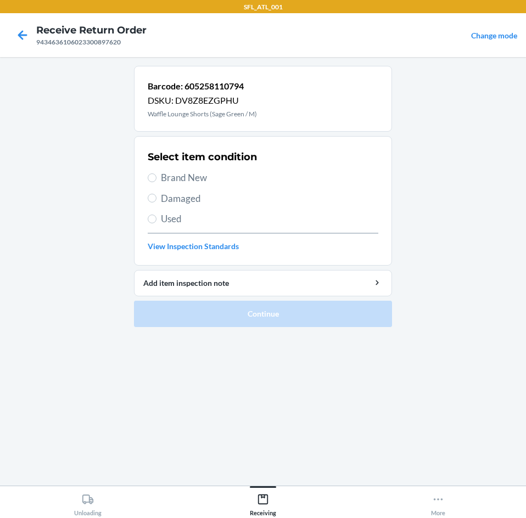
click at [198, 180] on span "Brand New" at bounding box center [269, 178] width 217 height 14
click at [156, 180] on input "Brand New" at bounding box center [152, 177] width 9 height 9
radio input "true"
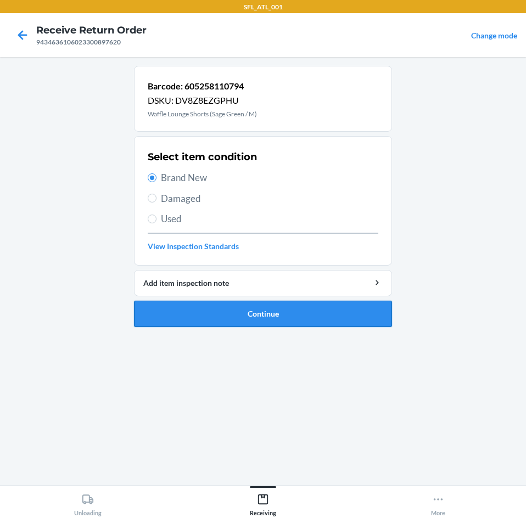
click at [257, 313] on button "Continue" at bounding box center [263, 314] width 258 height 26
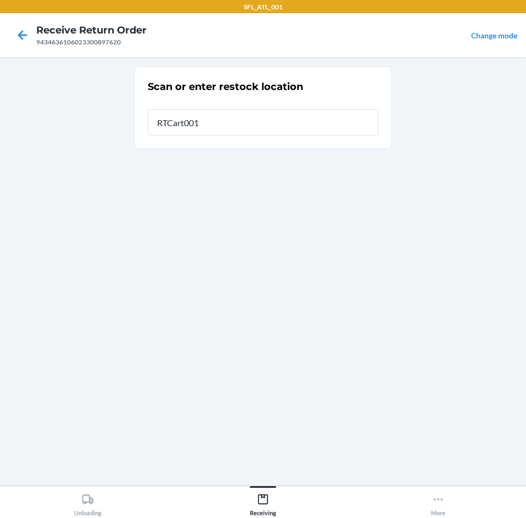
type input "RTCart001"
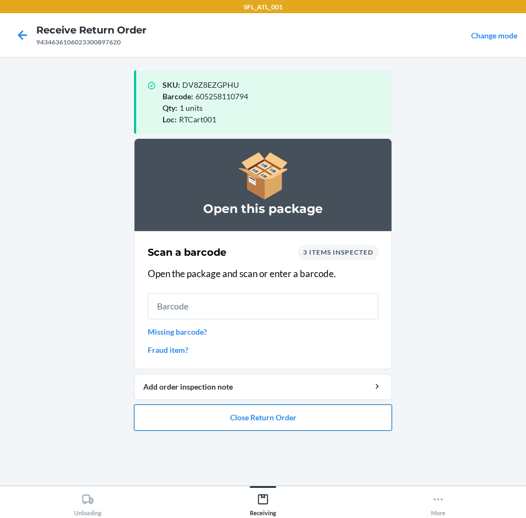
click at [320, 418] on button "Close Return Order" at bounding box center [263, 418] width 258 height 26
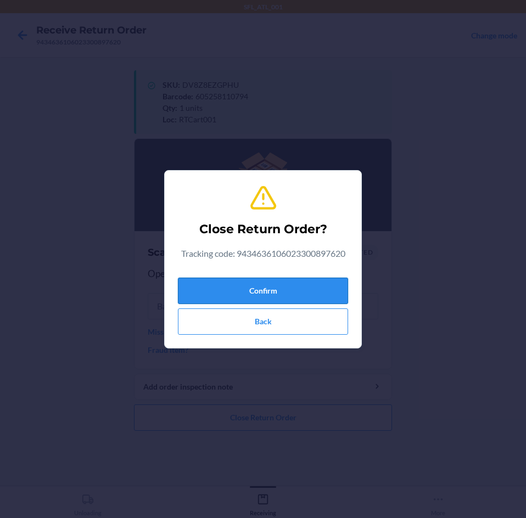
click at [278, 278] on button "Confirm" at bounding box center [263, 291] width 170 height 26
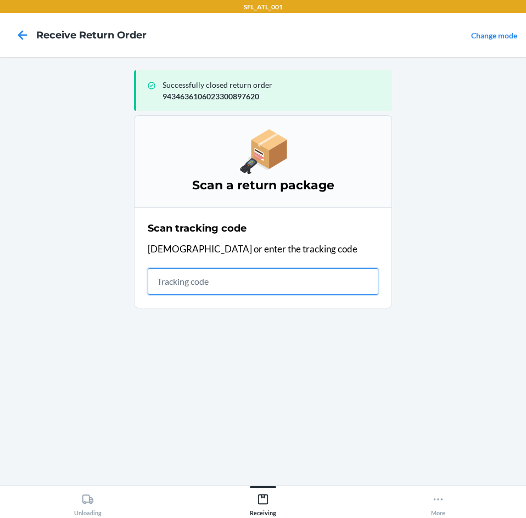
click at [249, 286] on input "text" at bounding box center [263, 281] width 231 height 26
type input "420302599434636106023301302"
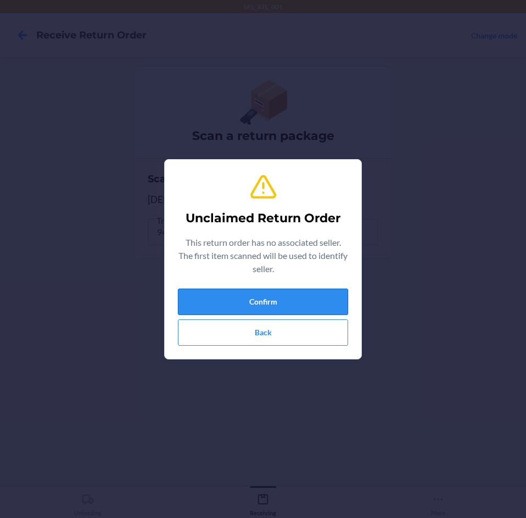
click at [306, 304] on button "Confirm" at bounding box center [263, 302] width 170 height 26
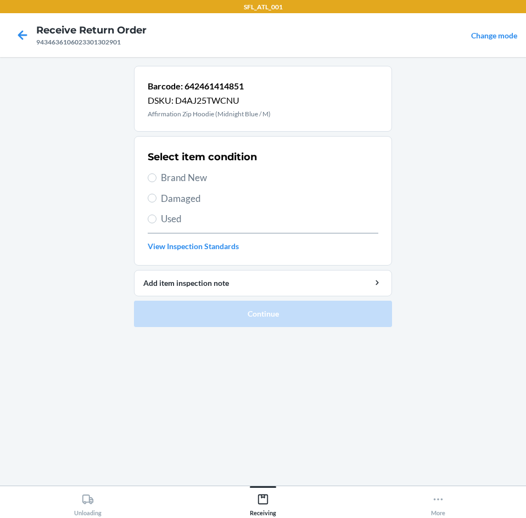
drag, startPoint x: 178, startPoint y: 181, endPoint x: 180, endPoint y: 190, distance: 9.4
click at [180, 187] on div "Select item condition Brand New Damaged Used View Inspection Standards" at bounding box center [263, 201] width 231 height 109
click at [184, 178] on span "Brand New" at bounding box center [269, 178] width 217 height 14
click at [156, 178] on input "Brand New" at bounding box center [152, 177] width 9 height 9
radio input "true"
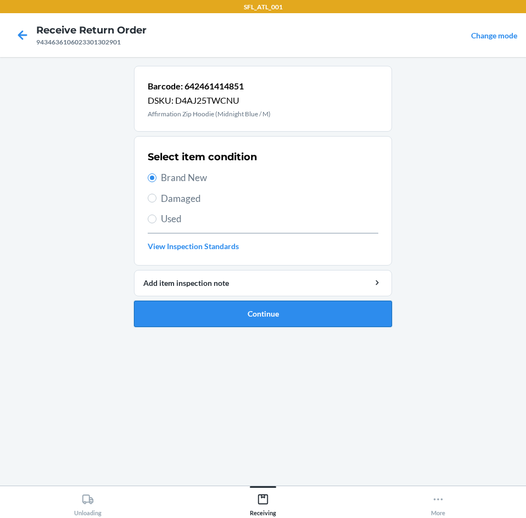
click at [212, 320] on button "Continue" at bounding box center [263, 314] width 258 height 26
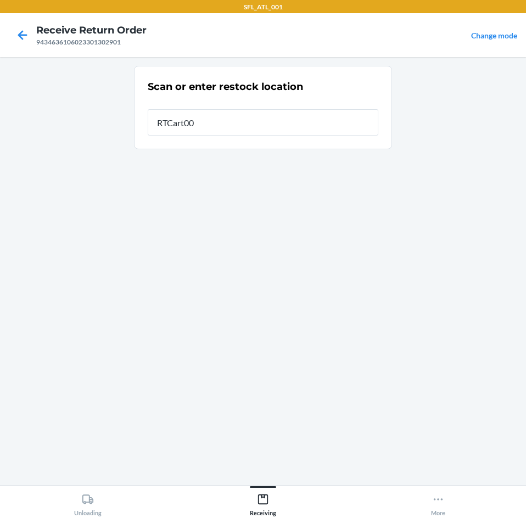
type input "RTCart001"
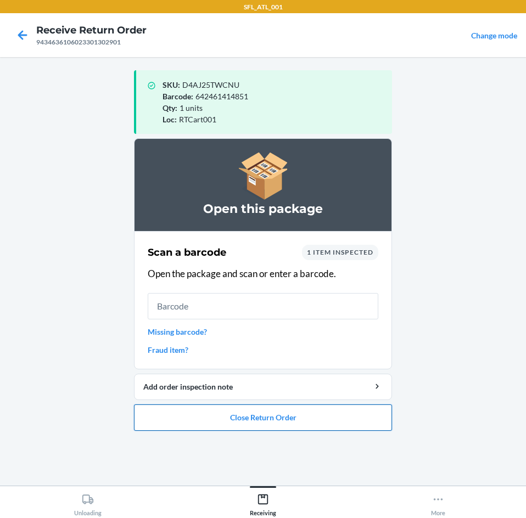
click at [255, 422] on button "Close Return Order" at bounding box center [263, 418] width 258 height 26
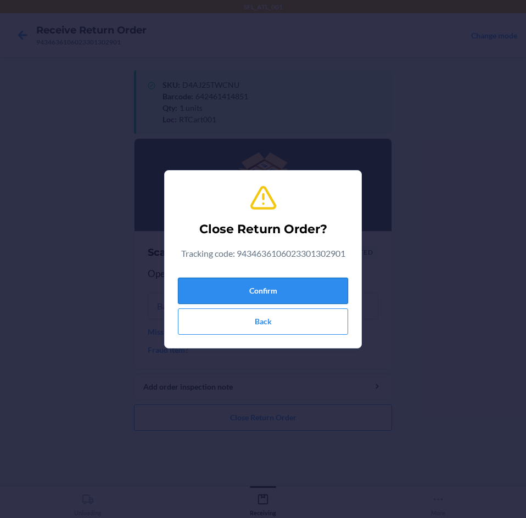
click at [276, 297] on button "Confirm" at bounding box center [263, 291] width 170 height 26
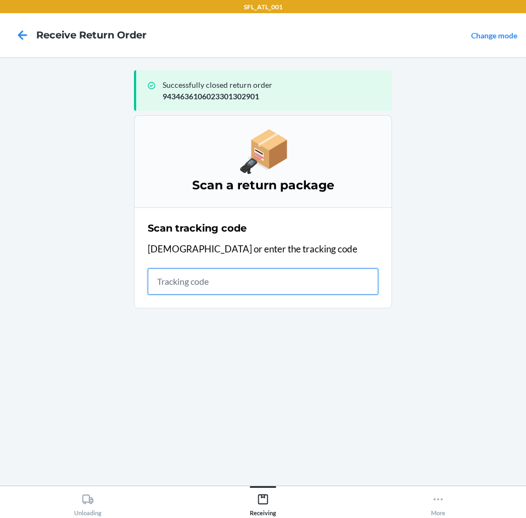
click at [242, 288] on input "text" at bounding box center [263, 281] width 231 height 26
type input "420302599434636106"
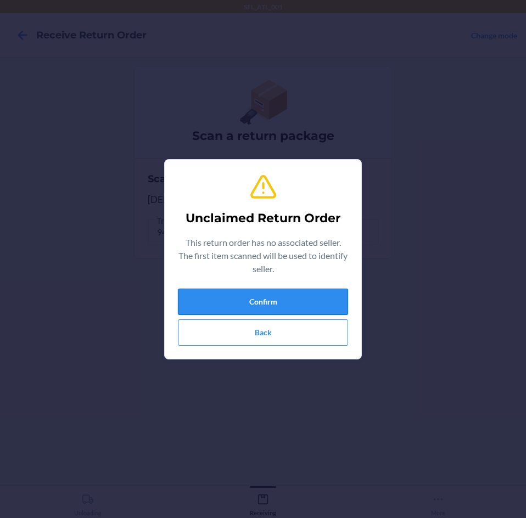
click at [240, 313] on button "Confirm" at bounding box center [263, 302] width 170 height 26
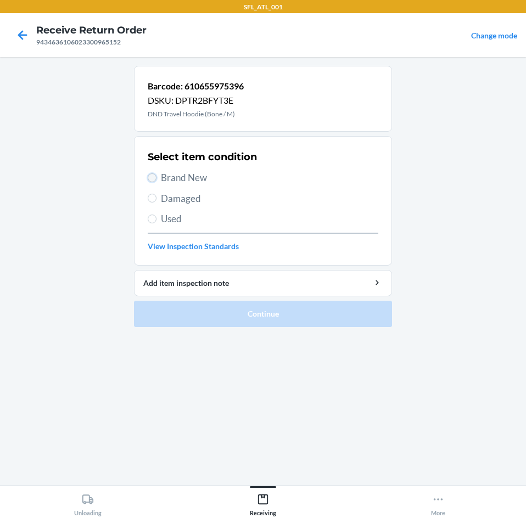
click at [152, 173] on input "Brand New" at bounding box center [152, 177] width 9 height 9
radio input "true"
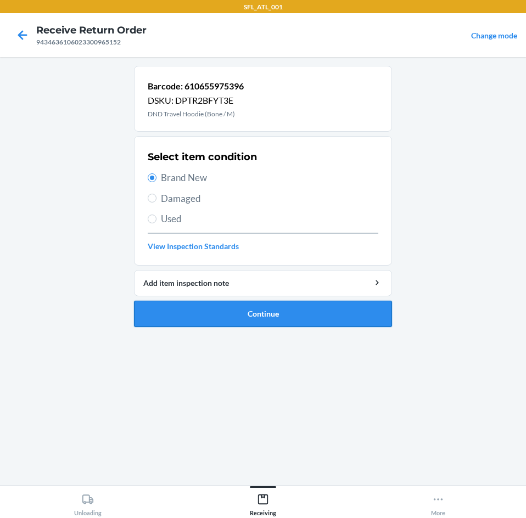
click at [211, 311] on button "Continue" at bounding box center [263, 314] width 258 height 26
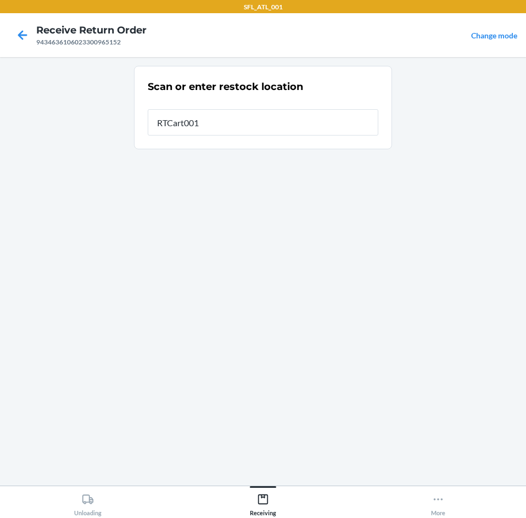
type input "RTCart001"
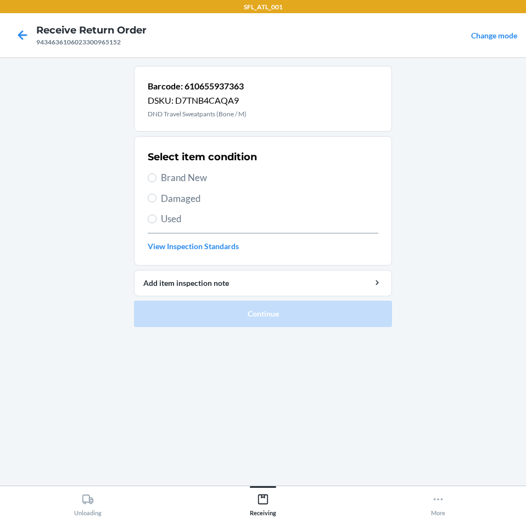
click at [187, 184] on span "Brand New" at bounding box center [269, 178] width 217 height 14
click at [156, 182] on input "Brand New" at bounding box center [152, 177] width 9 height 9
radio input "true"
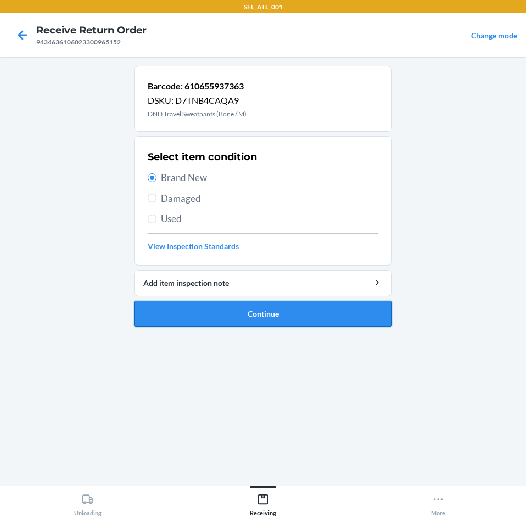
click at [198, 314] on button "Continue" at bounding box center [263, 314] width 258 height 26
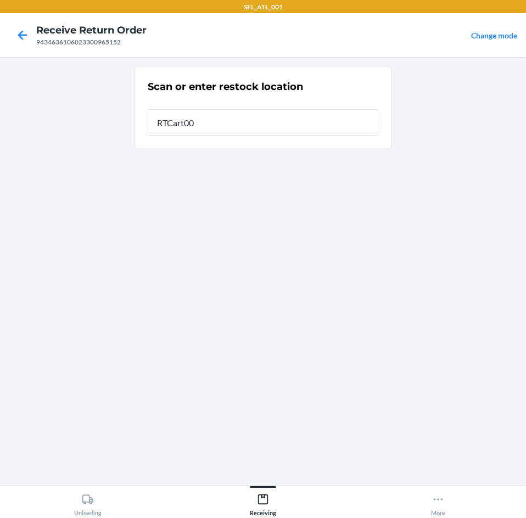
type input "RTCart001"
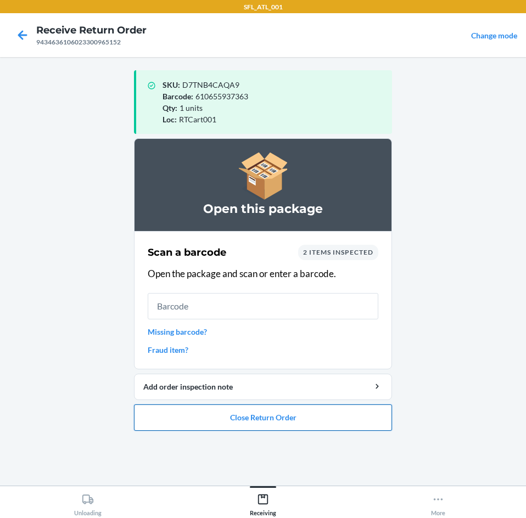
click at [227, 422] on button "Close Return Order" at bounding box center [263, 418] width 258 height 26
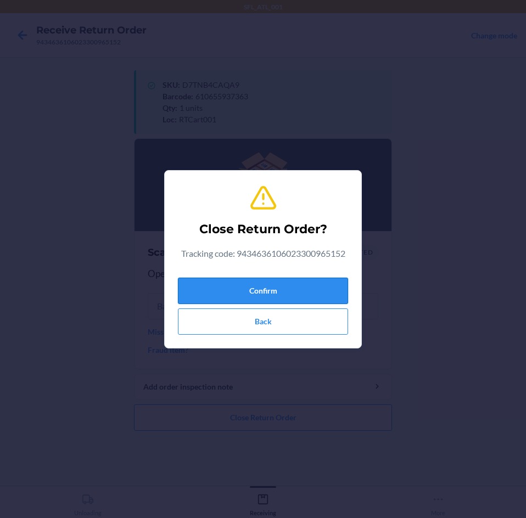
click at [251, 287] on button "Confirm" at bounding box center [263, 291] width 170 height 26
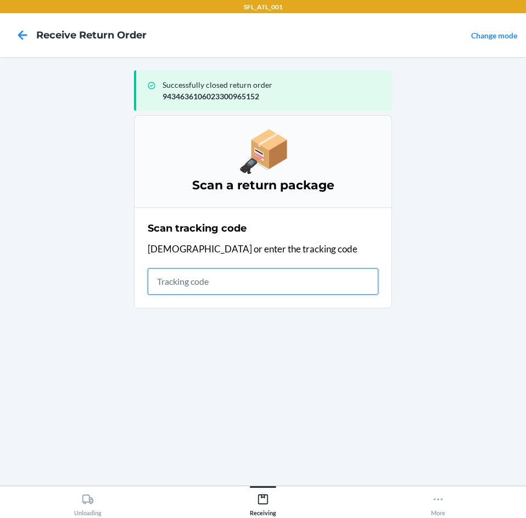
click at [165, 287] on input "text" at bounding box center [263, 281] width 231 height 26
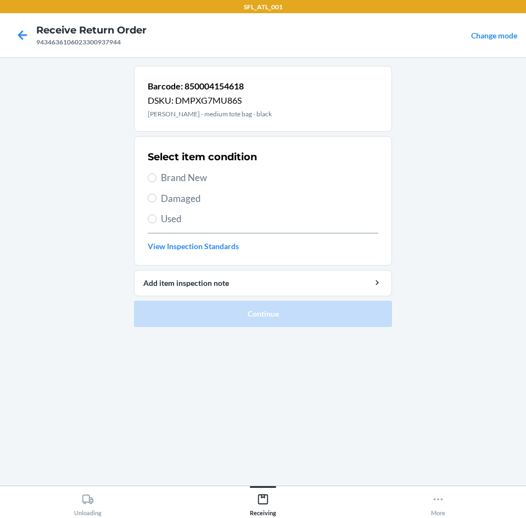
click at [166, 169] on div "Select item condition Brand New Damaged Used View Inspection Standards" at bounding box center [263, 201] width 231 height 109
click at [167, 174] on span "Brand New" at bounding box center [269, 178] width 217 height 14
click at [156, 174] on input "Brand New" at bounding box center [152, 177] width 9 height 9
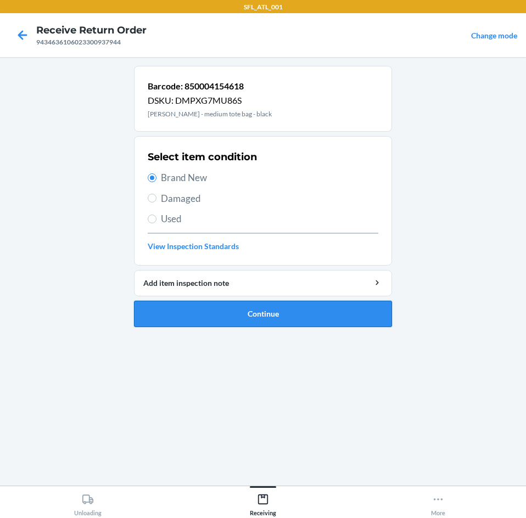
click at [208, 323] on button "Continue" at bounding box center [263, 314] width 258 height 26
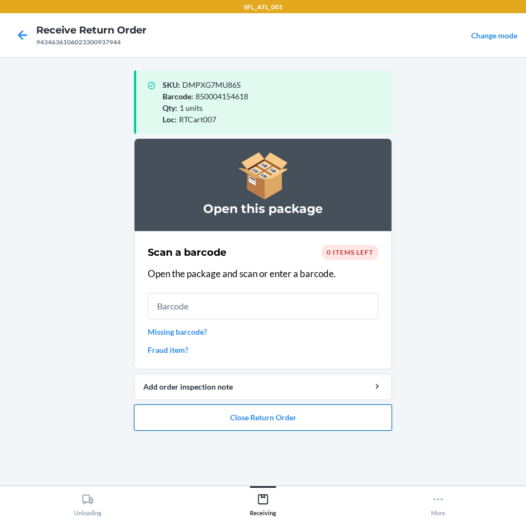
click at [233, 423] on button "Close Return Order" at bounding box center [263, 418] width 258 height 26
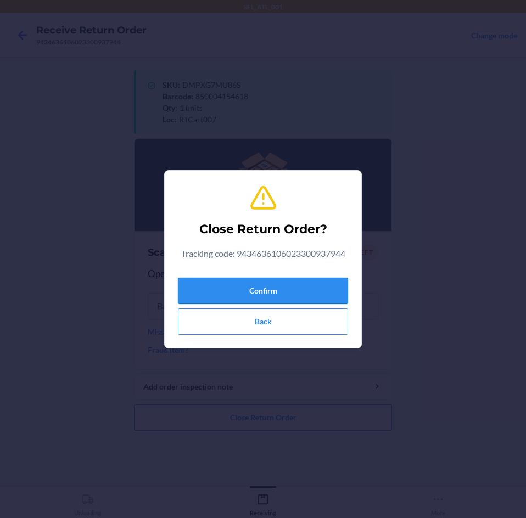
click at [230, 278] on button "Confirm" at bounding box center [263, 291] width 170 height 26
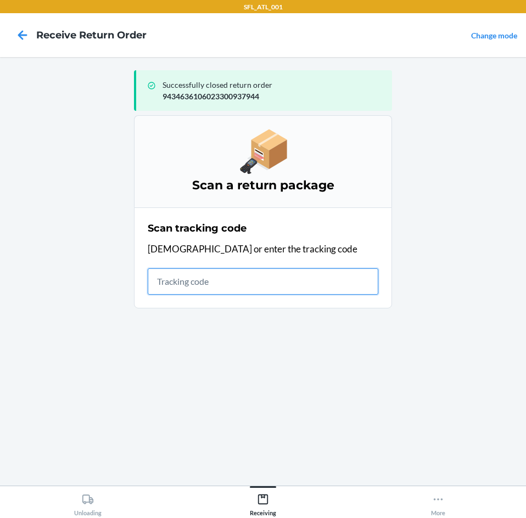
click at [171, 282] on input "text" at bounding box center [263, 281] width 231 height 26
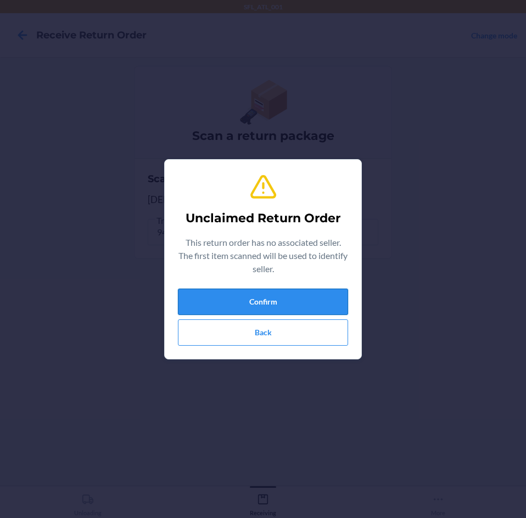
click at [316, 305] on button "Confirm" at bounding box center [263, 302] width 170 height 26
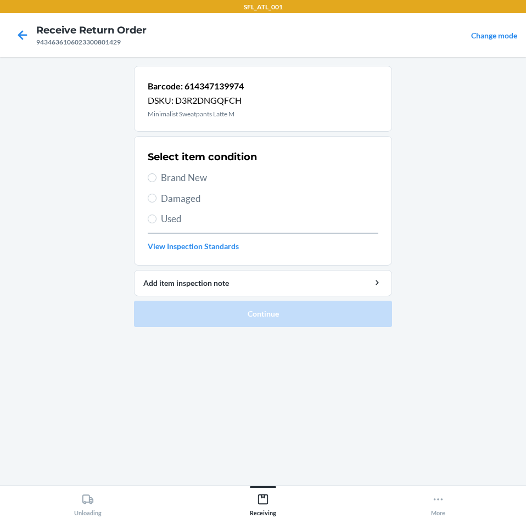
click at [186, 177] on span "Brand New" at bounding box center [269, 178] width 217 height 14
click at [156, 177] on input "Brand New" at bounding box center [152, 177] width 9 height 9
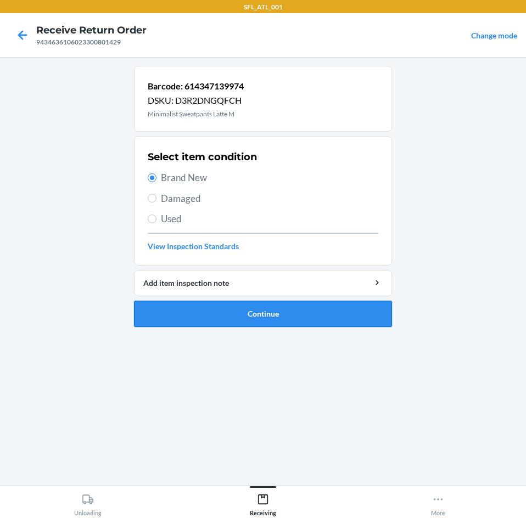
click at [257, 320] on button "Continue" at bounding box center [263, 314] width 258 height 26
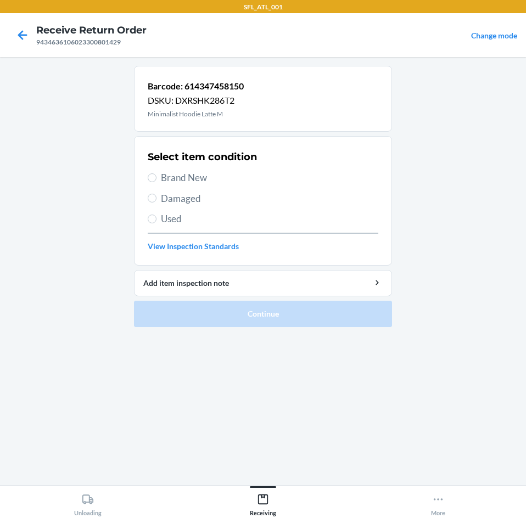
click at [197, 173] on span "Brand New" at bounding box center [269, 178] width 217 height 14
click at [156, 173] on input "Brand New" at bounding box center [152, 177] width 9 height 9
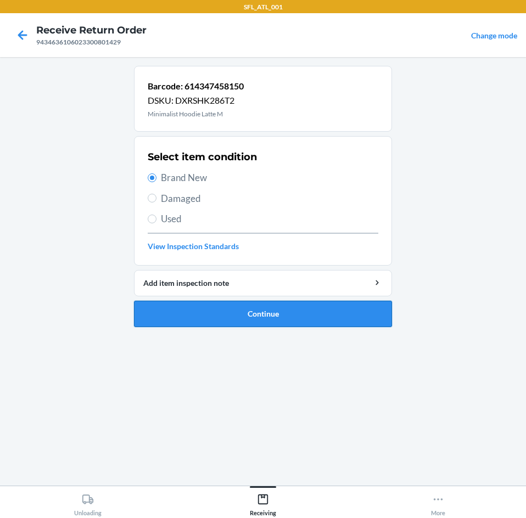
click at [244, 319] on button "Continue" at bounding box center [263, 314] width 258 height 26
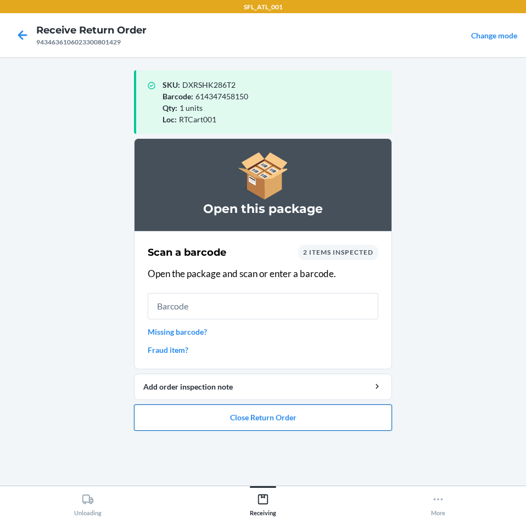
click at [243, 422] on button "Close Return Order" at bounding box center [263, 418] width 258 height 26
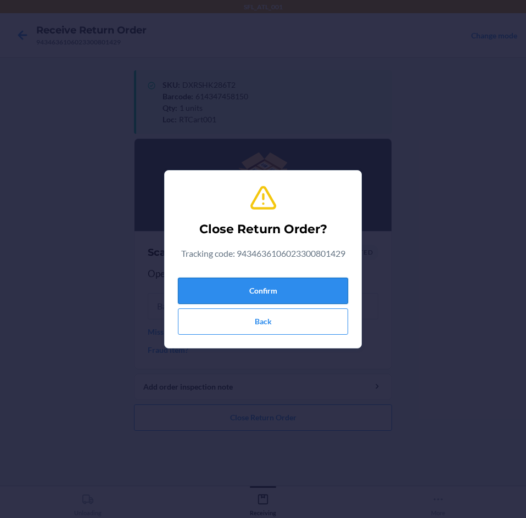
click at [282, 294] on button "Confirm" at bounding box center [263, 291] width 170 height 26
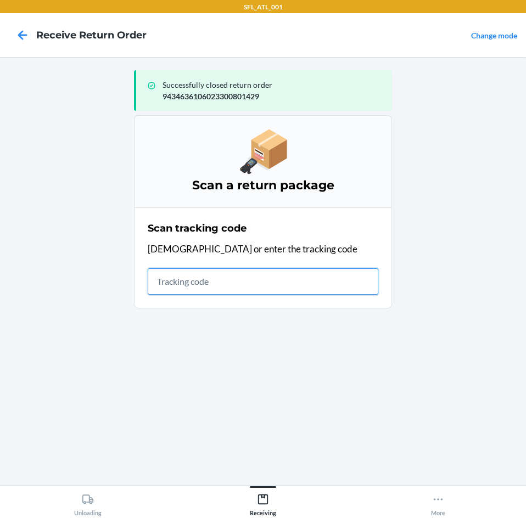
click at [332, 288] on input "text" at bounding box center [263, 281] width 231 height 26
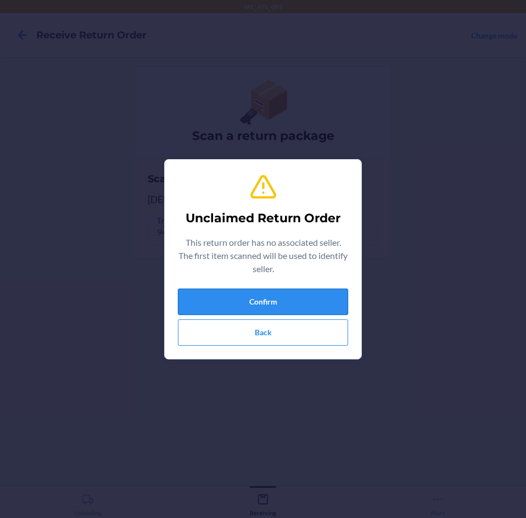
click at [333, 290] on button "Confirm" at bounding box center [263, 302] width 170 height 26
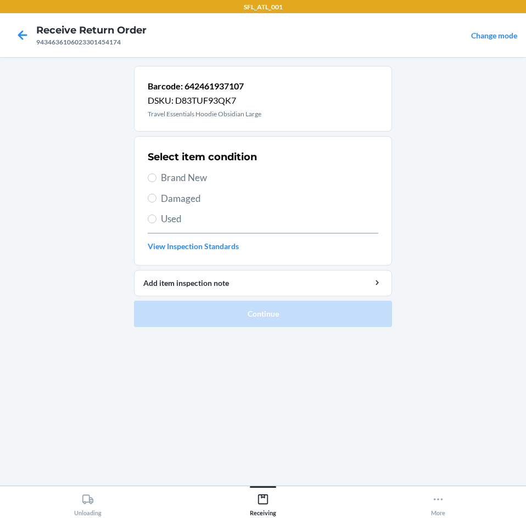
click at [158, 215] on label "Used" at bounding box center [263, 219] width 231 height 14
click at [156, 215] on input "Used" at bounding box center [152, 219] width 9 height 9
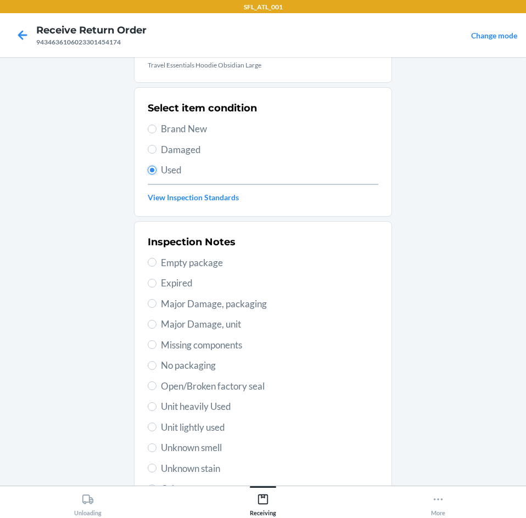
scroll to position [110, 0]
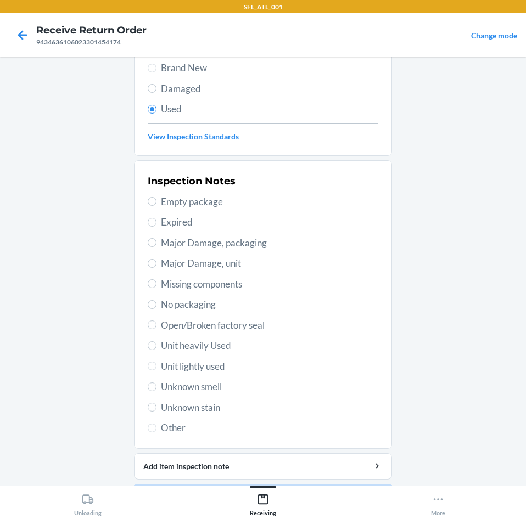
click at [198, 344] on span "Unit heavily Used" at bounding box center [269, 346] width 217 height 14
click at [156, 344] on input "Unit heavily Used" at bounding box center [152, 345] width 9 height 9
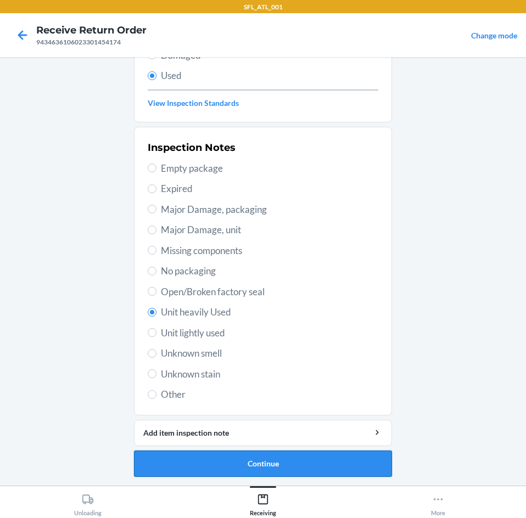
click at [287, 459] on button "Continue" at bounding box center [263, 464] width 258 height 26
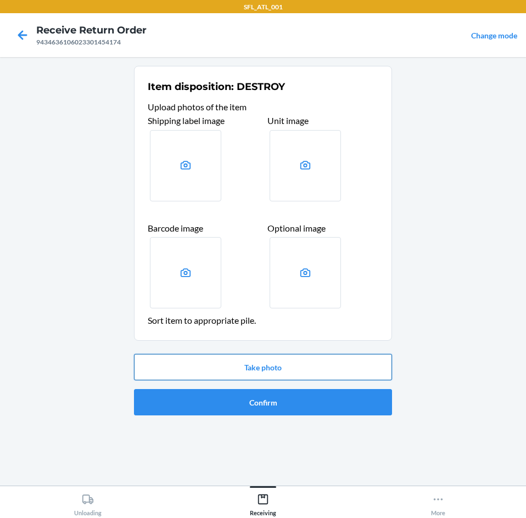
drag, startPoint x: 231, startPoint y: 372, endPoint x: 233, endPoint y: 366, distance: 6.9
click at [233, 366] on button "Take photo" at bounding box center [263, 367] width 258 height 26
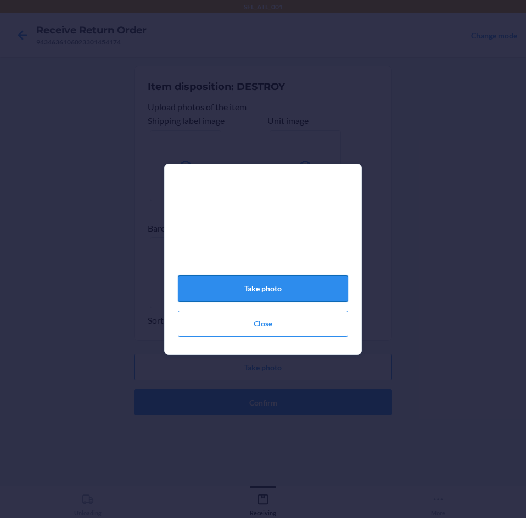
click at [247, 282] on button "Take photo" at bounding box center [263, 289] width 170 height 26
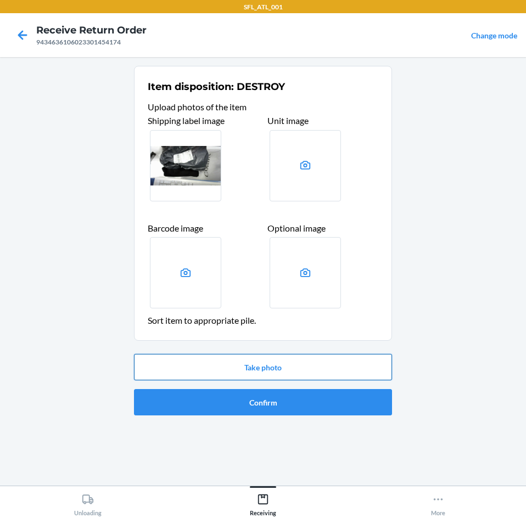
click at [253, 373] on button "Take photo" at bounding box center [263, 367] width 258 height 26
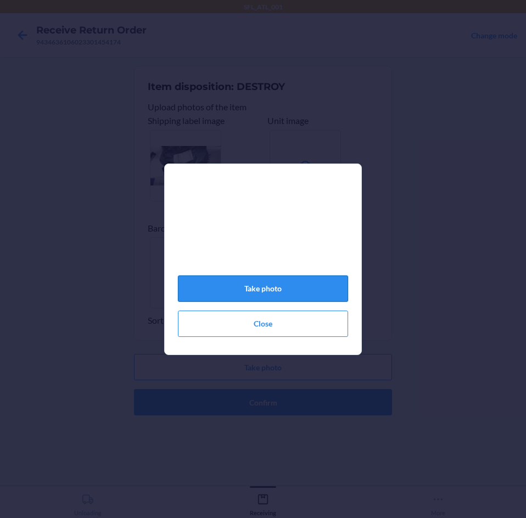
click at [240, 292] on button "Take photo" at bounding box center [263, 289] width 170 height 26
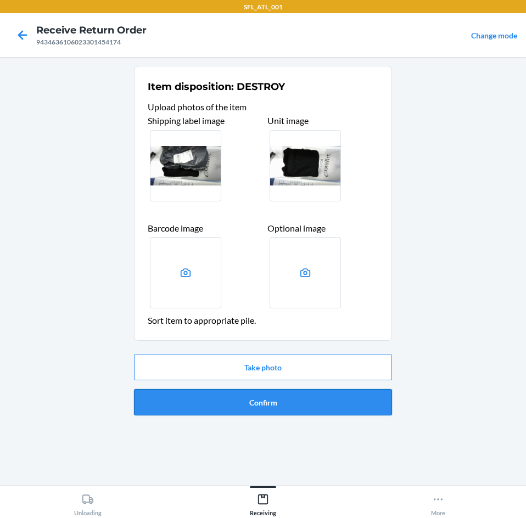
click at [296, 391] on button "Confirm" at bounding box center [263, 402] width 258 height 26
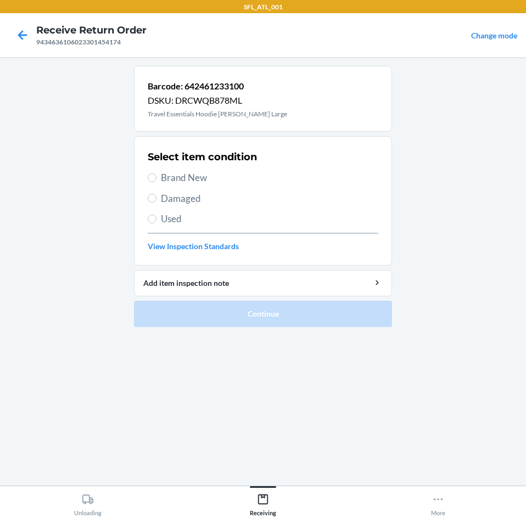
click at [214, 181] on span "Brand New" at bounding box center [269, 178] width 217 height 14
click at [156, 181] on input "Brand New" at bounding box center [152, 177] width 9 height 9
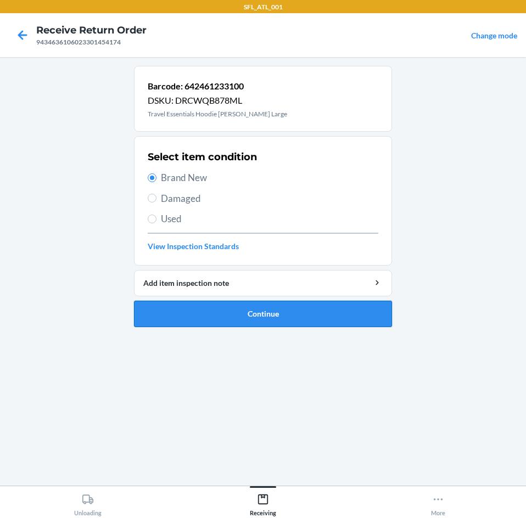
click at [228, 304] on button "Continue" at bounding box center [263, 314] width 258 height 26
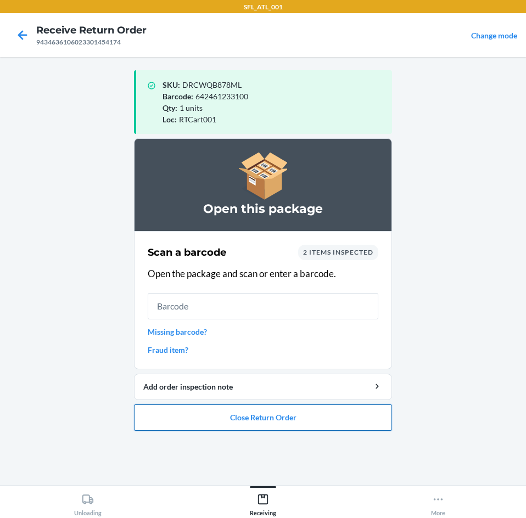
click at [265, 418] on button "Close Return Order" at bounding box center [263, 418] width 258 height 26
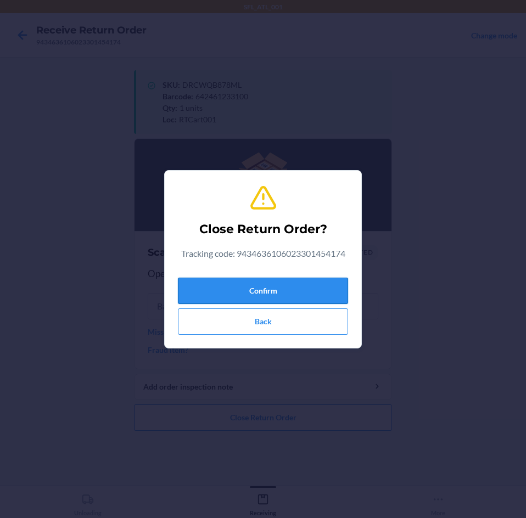
click at [267, 287] on button "Confirm" at bounding box center [263, 291] width 170 height 26
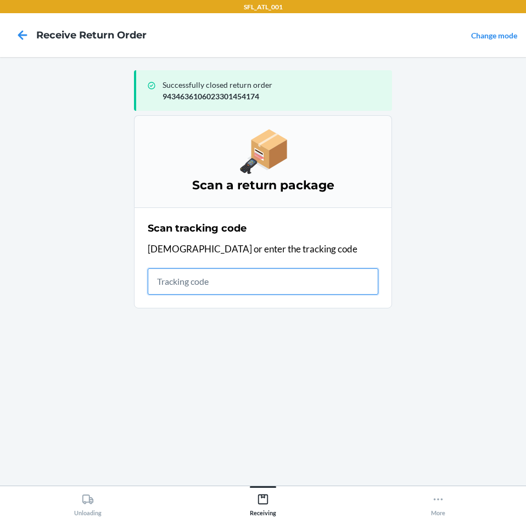
click at [200, 272] on input "text" at bounding box center [263, 281] width 231 height 26
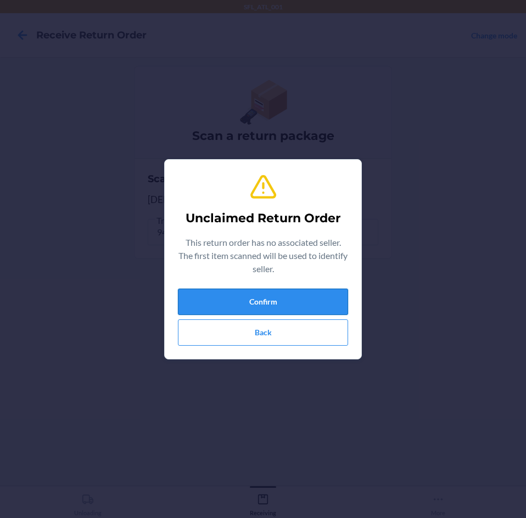
click at [294, 304] on button "Confirm" at bounding box center [263, 302] width 170 height 26
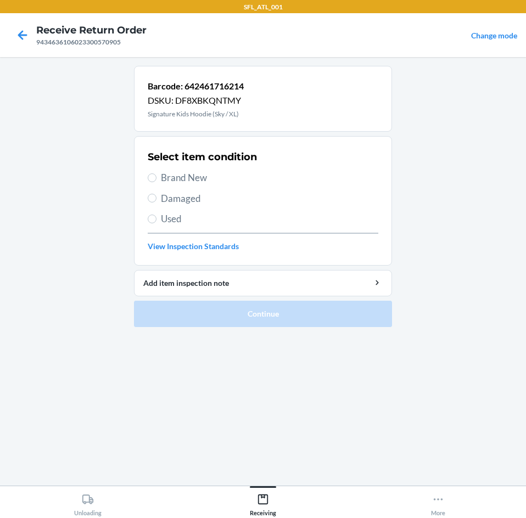
click at [193, 172] on span "Brand New" at bounding box center [269, 178] width 217 height 14
click at [156, 173] on input "Brand New" at bounding box center [152, 177] width 9 height 9
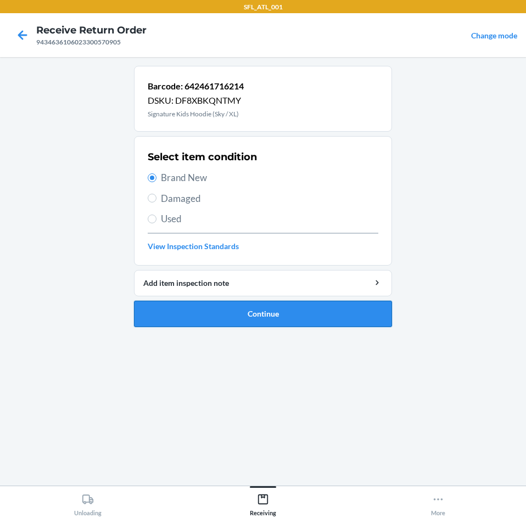
click at [250, 321] on button "Continue" at bounding box center [263, 314] width 258 height 26
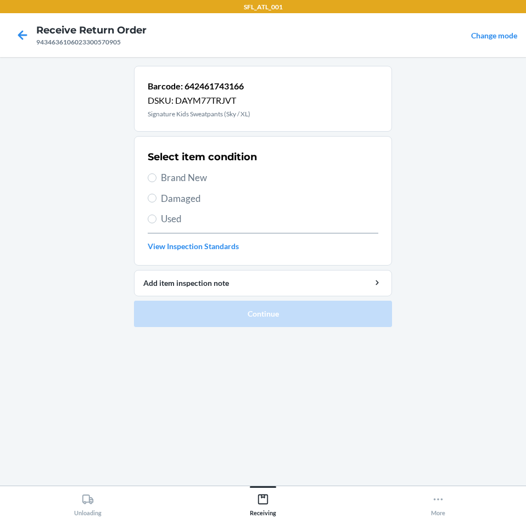
click at [184, 178] on span "Brand New" at bounding box center [269, 178] width 217 height 14
click at [156, 178] on input "Brand New" at bounding box center [152, 177] width 9 height 9
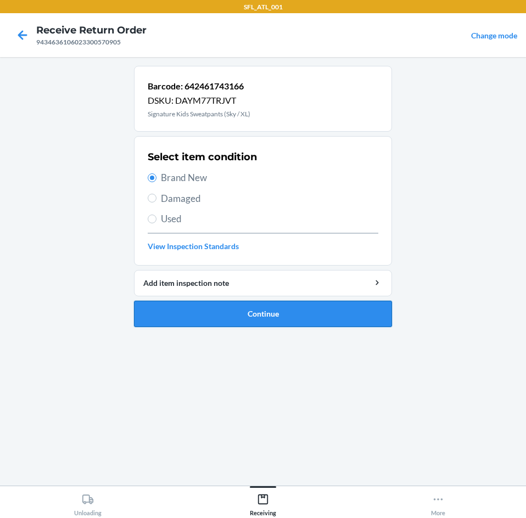
click at [227, 319] on button "Continue" at bounding box center [263, 314] width 258 height 26
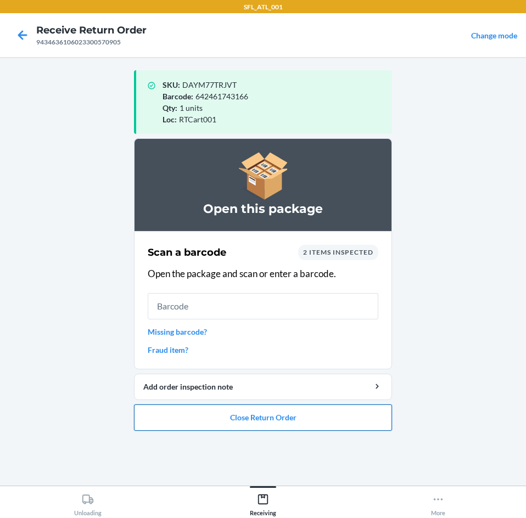
click at [265, 411] on button "Close Return Order" at bounding box center [263, 418] width 258 height 26
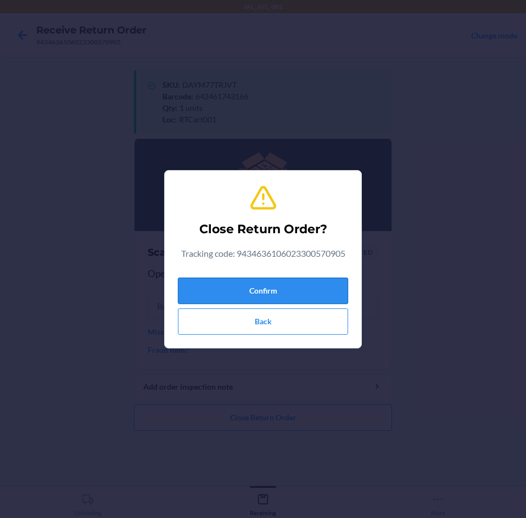
click at [258, 281] on button "Confirm" at bounding box center [263, 291] width 170 height 26
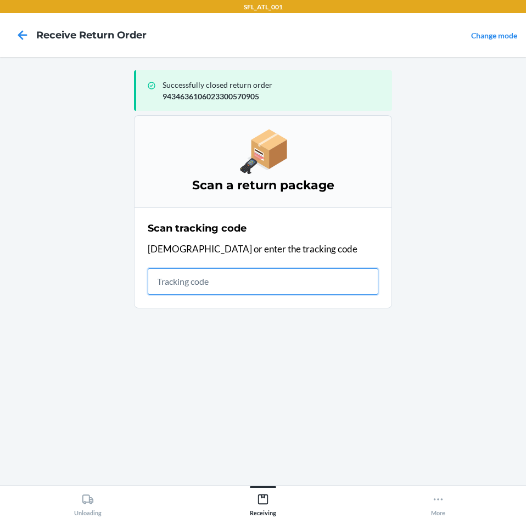
click at [237, 291] on input "text" at bounding box center [263, 281] width 231 height 26
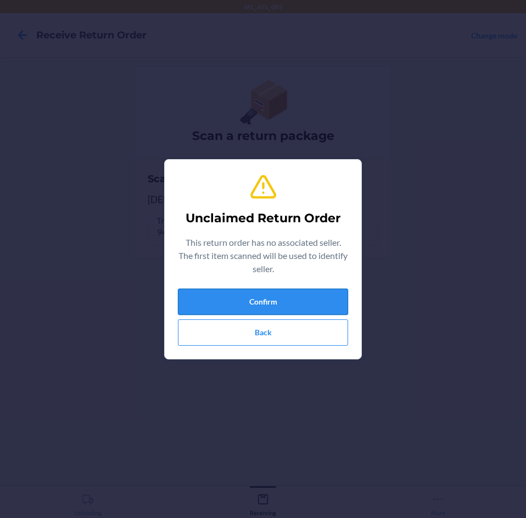
click at [243, 296] on button "Confirm" at bounding box center [263, 302] width 170 height 26
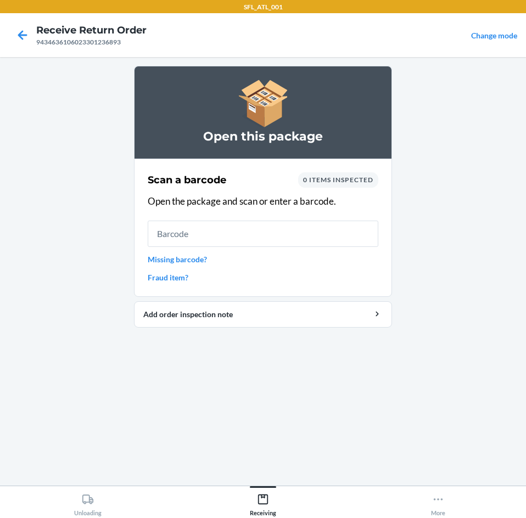
click at [180, 255] on link "Missing barcode?" at bounding box center [263, 260] width 231 height 12
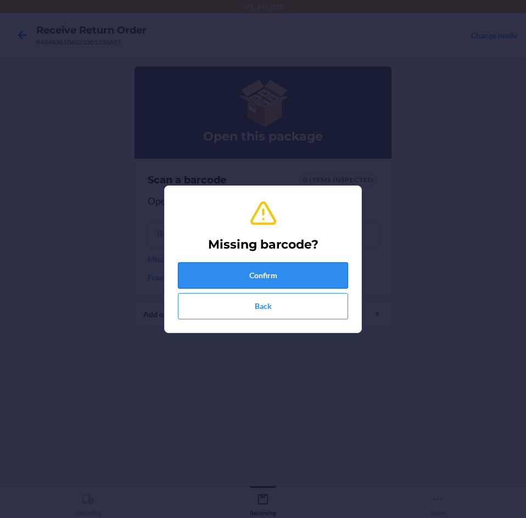
click at [239, 275] on button "Confirm" at bounding box center [263, 275] width 170 height 26
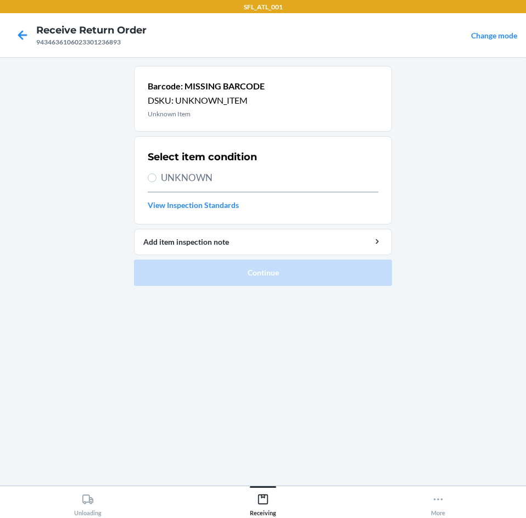
drag, startPoint x: 194, startPoint y: 189, endPoint x: 196, endPoint y: 183, distance: 5.9
click at [194, 188] on div "Select item condition UNKNOWN View Inspection Standards" at bounding box center [263, 181] width 231 height 68
click at [197, 181] on span "UNKNOWN" at bounding box center [269, 178] width 217 height 14
click at [156, 181] on input "UNKNOWN" at bounding box center [152, 177] width 9 height 9
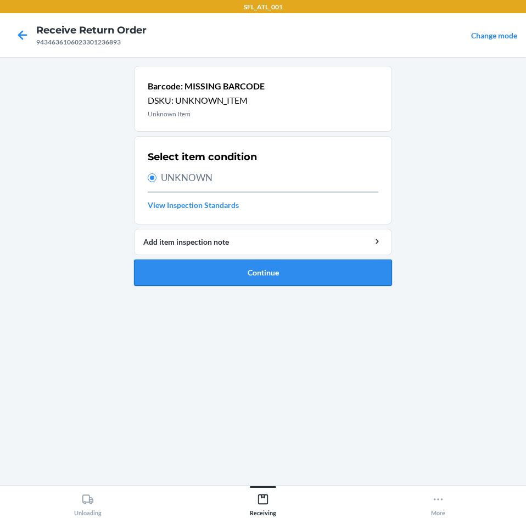
click at [221, 270] on button "Continue" at bounding box center [263, 273] width 258 height 26
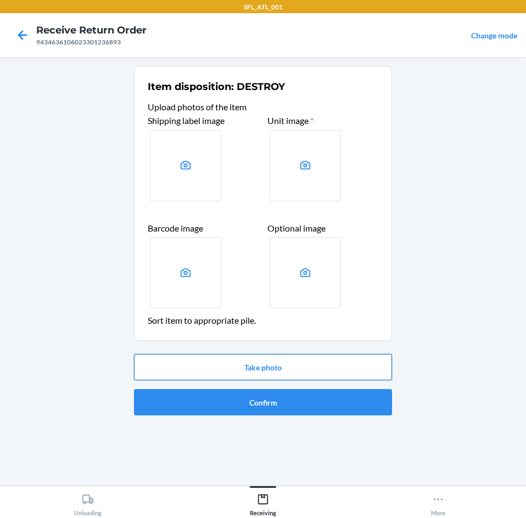
click at [245, 367] on button "Take photo" at bounding box center [263, 367] width 258 height 26
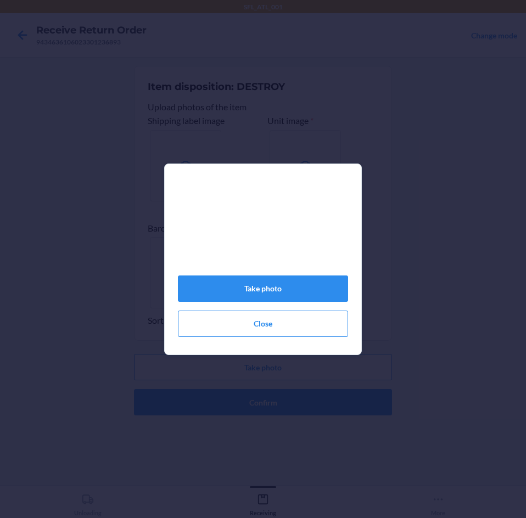
click at [315, 280] on div "Take photo Close" at bounding box center [263, 263] width 170 height 155
click at [315, 281] on button "Take photo" at bounding box center [263, 289] width 170 height 26
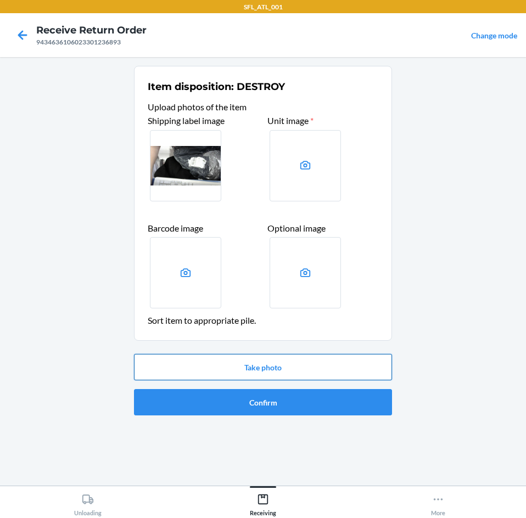
click at [272, 364] on button "Take photo" at bounding box center [263, 367] width 258 height 26
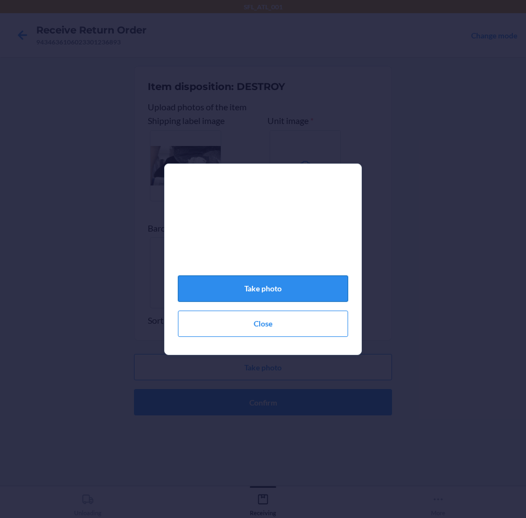
click at [277, 296] on button "Take photo" at bounding box center [263, 289] width 170 height 26
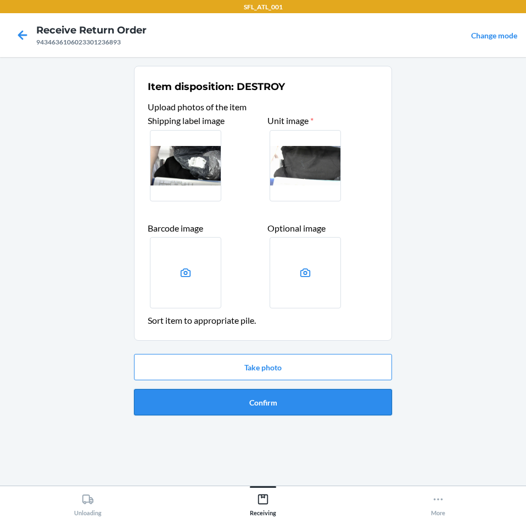
click at [262, 399] on button "Confirm" at bounding box center [263, 402] width 258 height 26
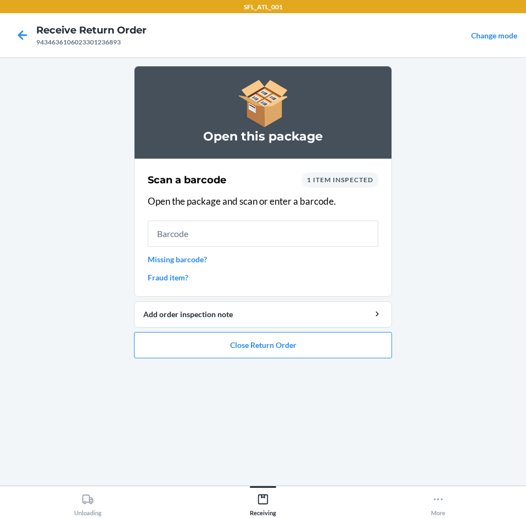
click at [189, 266] on div "Scan a barcode 1 item inspected Open the package and scan or enter a barcode. M…" at bounding box center [263, 227] width 231 height 117
click at [189, 263] on link "Missing barcode?" at bounding box center [263, 260] width 231 height 12
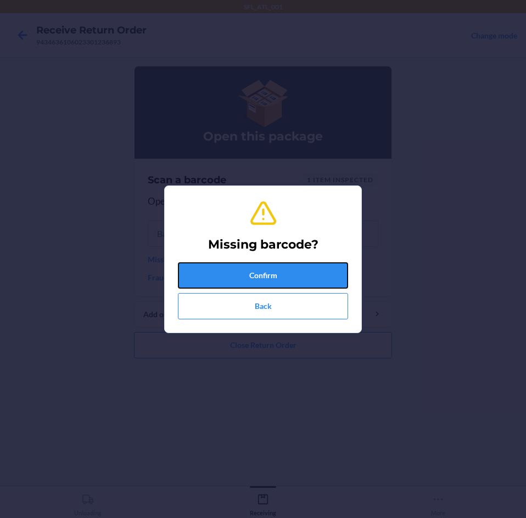
click at [189, 263] on button "Confirm" at bounding box center [263, 275] width 170 height 26
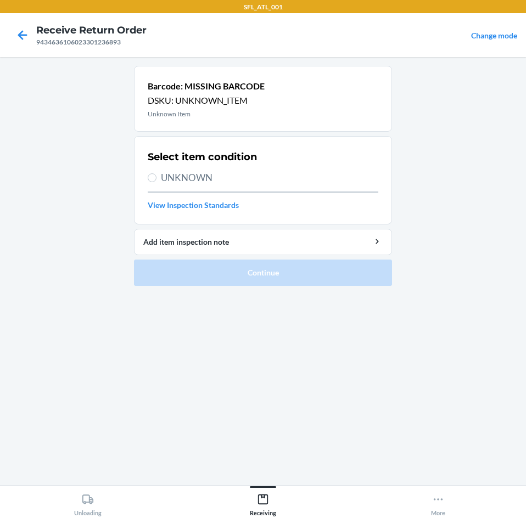
drag, startPoint x: 193, startPoint y: 178, endPoint x: 190, endPoint y: 187, distance: 9.4
click at [193, 177] on span "UNKNOWN" at bounding box center [269, 178] width 217 height 14
click at [156, 177] on input "UNKNOWN" at bounding box center [152, 177] width 9 height 9
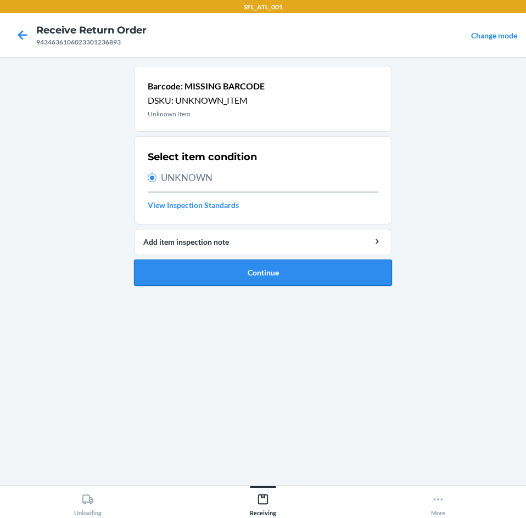
click at [193, 277] on button "Continue" at bounding box center [263, 273] width 258 height 26
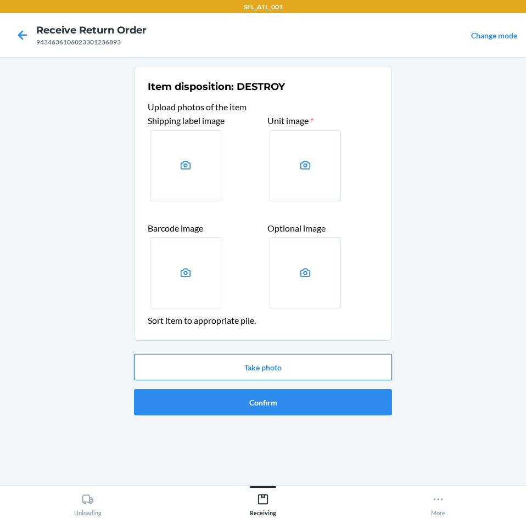
click at [244, 366] on button "Take photo" at bounding box center [263, 367] width 258 height 26
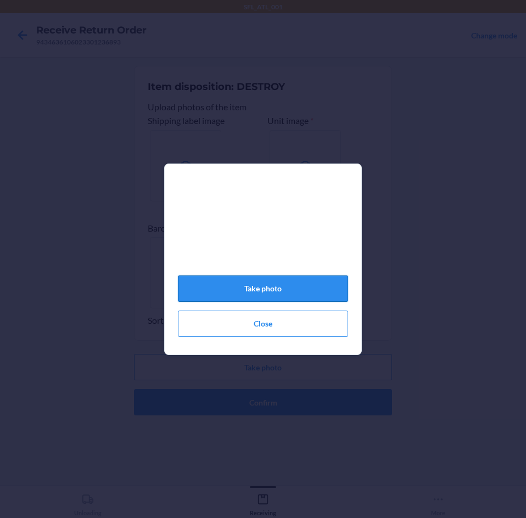
click at [266, 296] on button "Take photo" at bounding box center [263, 289] width 170 height 26
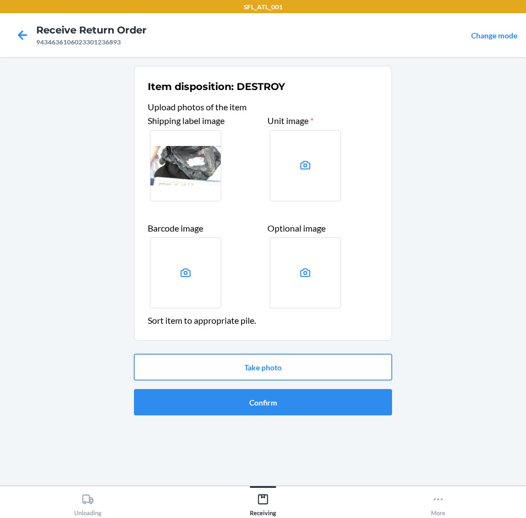
click at [277, 367] on button "Take photo" at bounding box center [263, 367] width 258 height 26
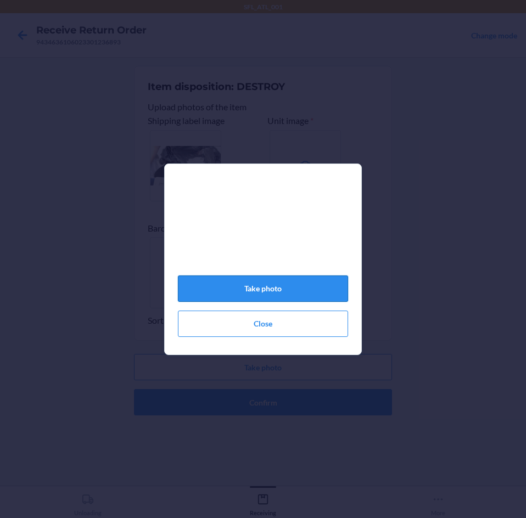
click at [279, 293] on button "Take photo" at bounding box center [263, 289] width 170 height 26
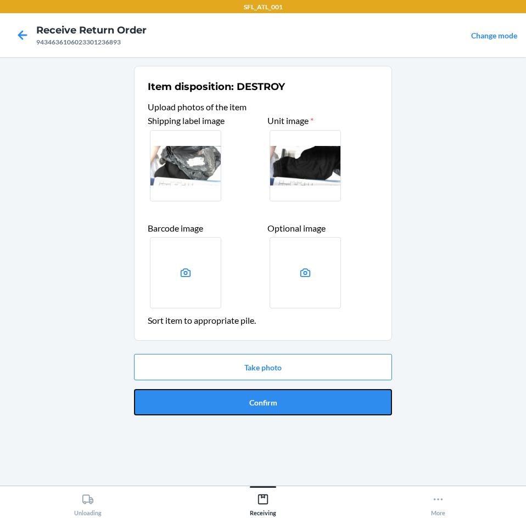
click at [242, 413] on button "Confirm" at bounding box center [263, 402] width 258 height 26
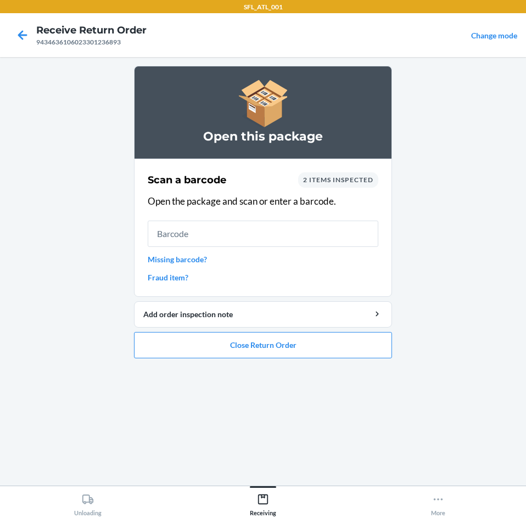
click at [184, 261] on link "Missing barcode?" at bounding box center [263, 260] width 231 height 12
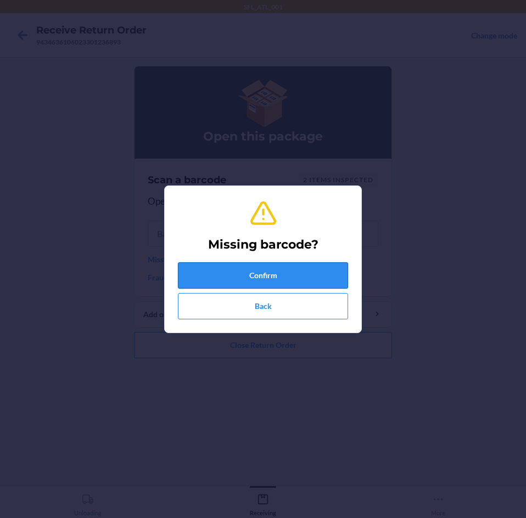
click at [238, 281] on button "Confirm" at bounding box center [263, 275] width 170 height 26
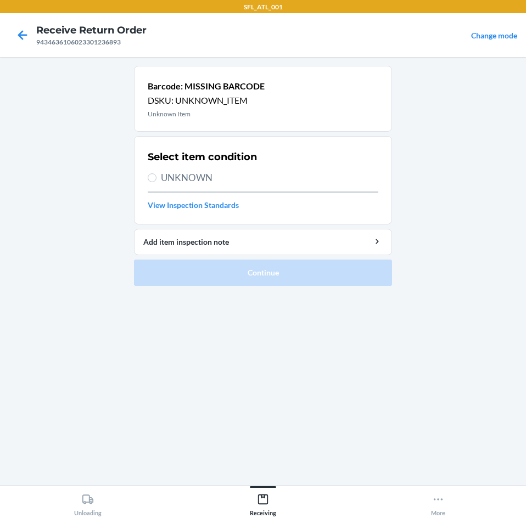
click at [180, 170] on div "Select item condition UNKNOWN View Inspection Standards" at bounding box center [263, 181] width 231 height 68
click at [187, 184] on div "Select item condition UNKNOWN View Inspection Standards" at bounding box center [263, 181] width 231 height 68
click at [187, 183] on span "UNKNOWN" at bounding box center [269, 178] width 217 height 14
click at [156, 182] on input "UNKNOWN" at bounding box center [152, 177] width 9 height 9
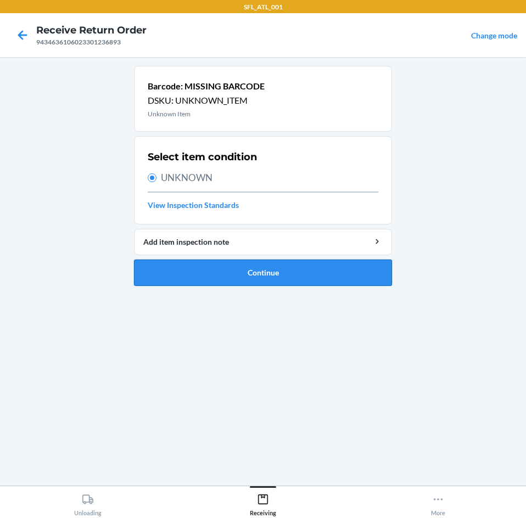
click at [233, 279] on button "Continue" at bounding box center [263, 273] width 258 height 26
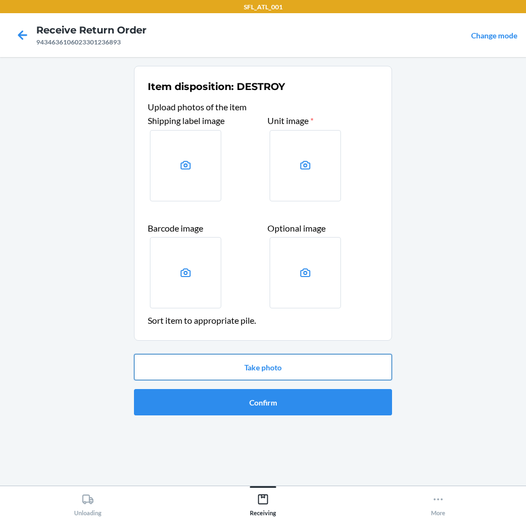
click at [248, 358] on button "Take photo" at bounding box center [263, 367] width 258 height 26
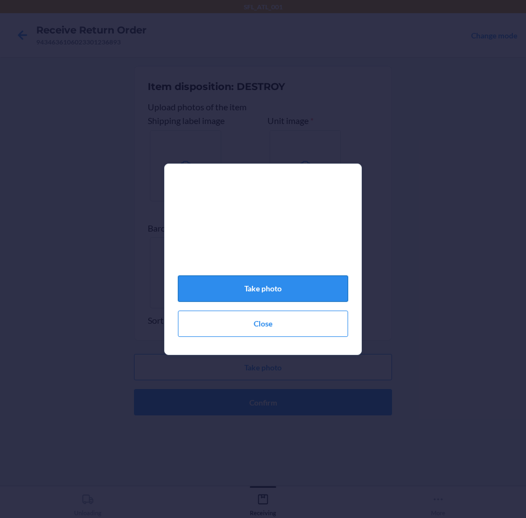
click at [284, 300] on button "Take photo" at bounding box center [263, 289] width 170 height 26
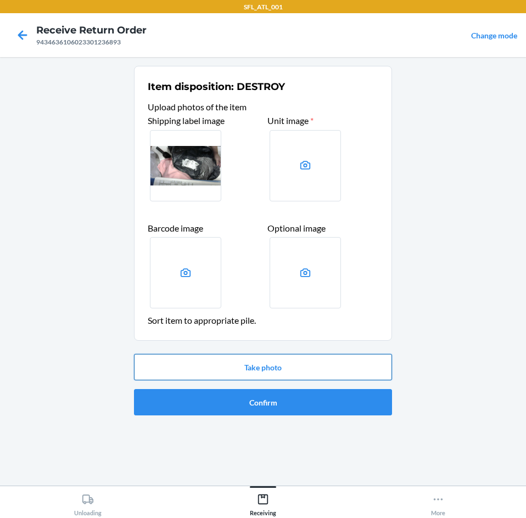
click at [238, 371] on button "Take photo" at bounding box center [263, 367] width 258 height 26
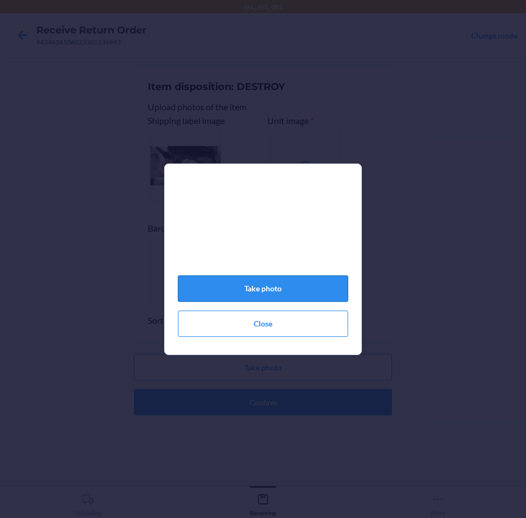
click at [255, 284] on button "Take photo" at bounding box center [263, 289] width 170 height 26
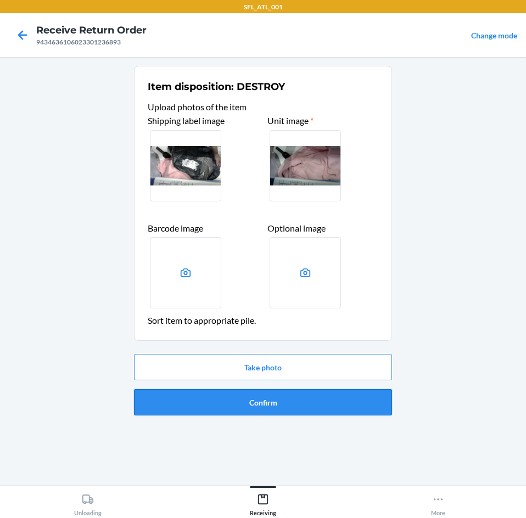
click at [252, 396] on button "Confirm" at bounding box center [263, 402] width 258 height 26
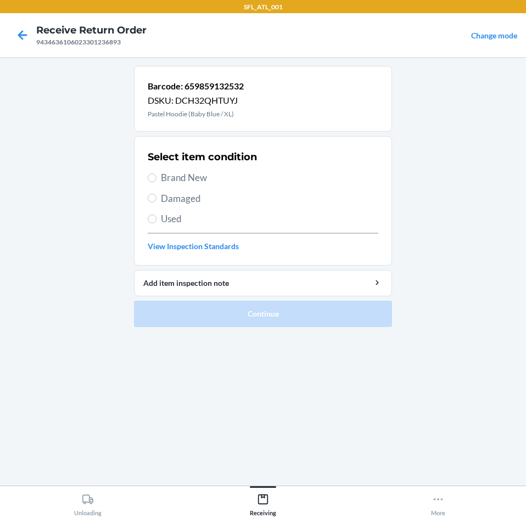
click at [198, 181] on span "Brand New" at bounding box center [269, 178] width 217 height 14
click at [156, 181] on input "Brand New" at bounding box center [152, 177] width 9 height 9
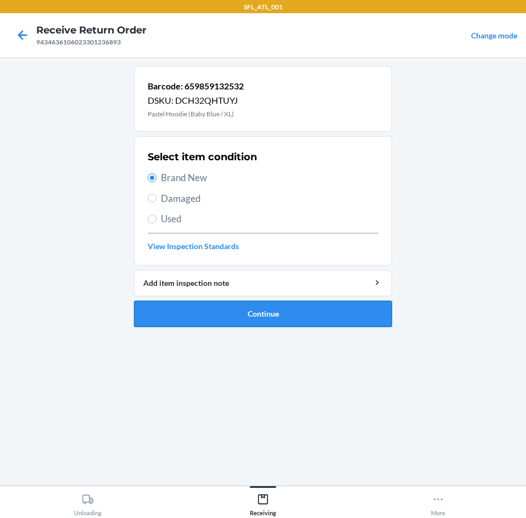
click at [269, 313] on button "Continue" at bounding box center [263, 314] width 258 height 26
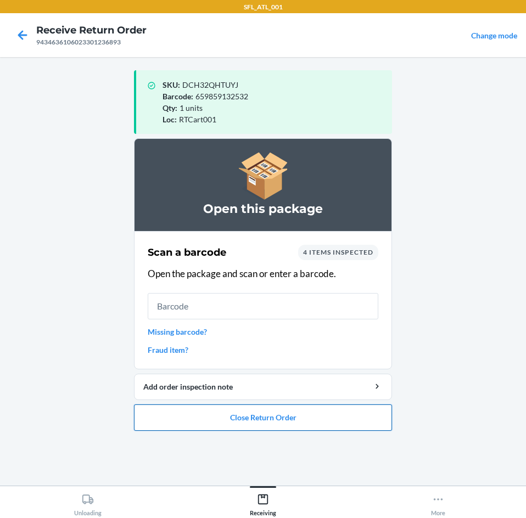
click at [248, 429] on button "Close Return Order" at bounding box center [263, 418] width 258 height 26
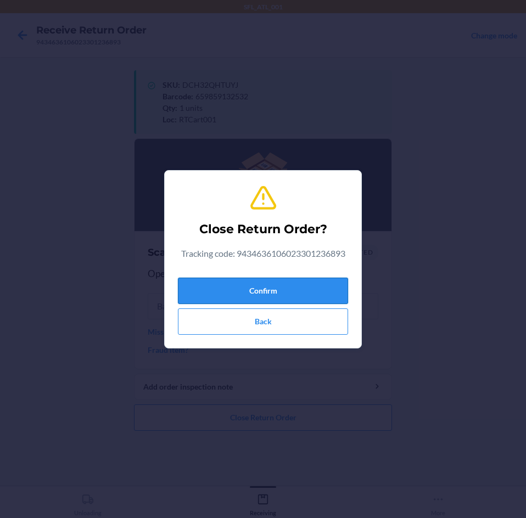
click at [281, 300] on button "Confirm" at bounding box center [263, 291] width 170 height 26
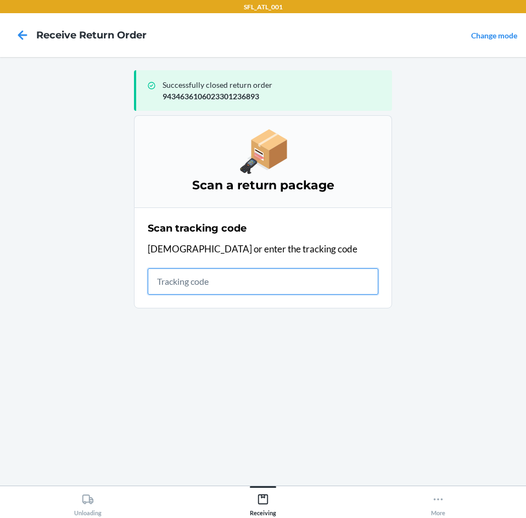
click at [214, 279] on input "text" at bounding box center [263, 281] width 231 height 26
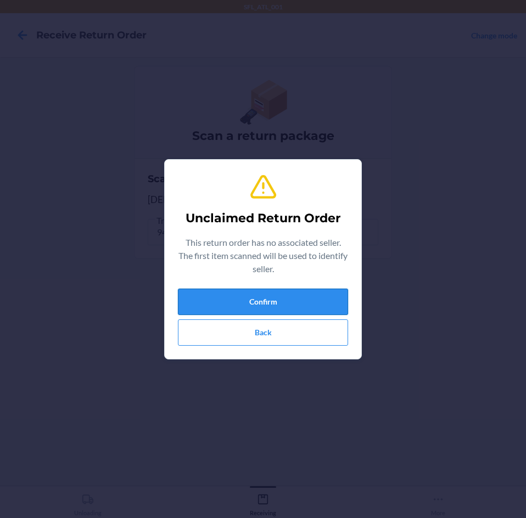
click at [226, 306] on button "Confirm" at bounding box center [263, 302] width 170 height 26
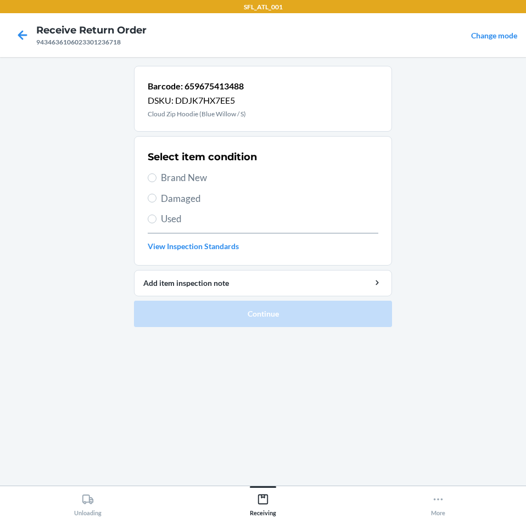
click at [158, 182] on label "Brand New" at bounding box center [263, 178] width 231 height 14
click at [156, 182] on input "Brand New" at bounding box center [152, 177] width 9 height 9
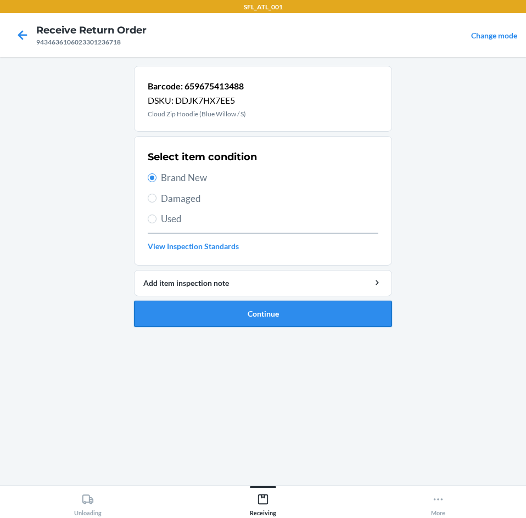
click at [242, 317] on button "Continue" at bounding box center [263, 314] width 258 height 26
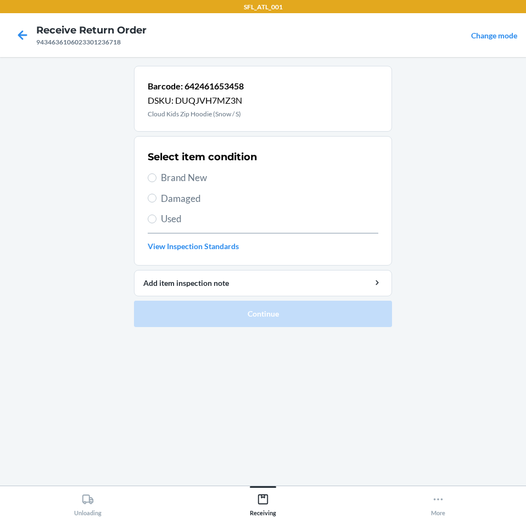
click at [185, 183] on span "Brand New" at bounding box center [269, 178] width 217 height 14
click at [156, 182] on input "Brand New" at bounding box center [152, 177] width 9 height 9
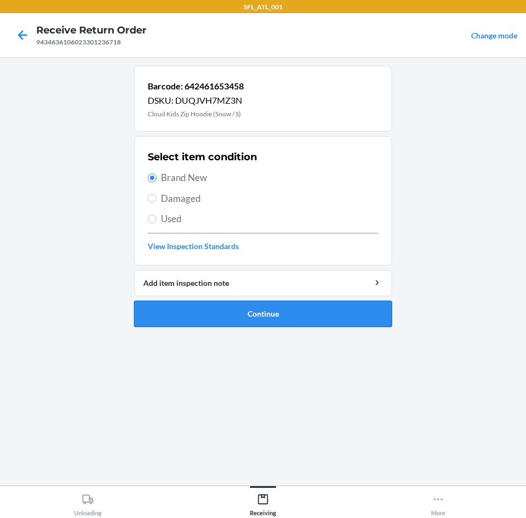
click at [231, 313] on button "Continue" at bounding box center [263, 314] width 258 height 26
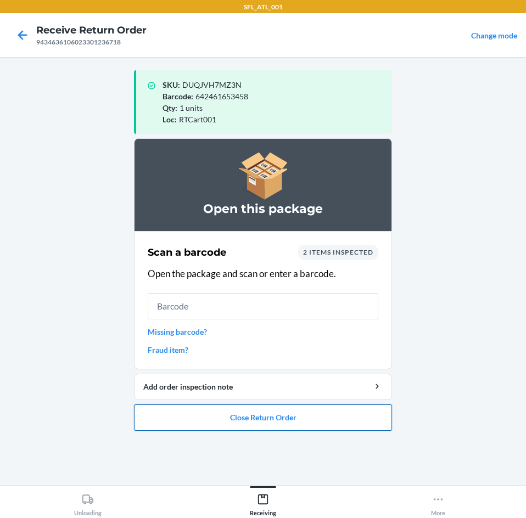
click at [282, 426] on button "Close Return Order" at bounding box center [263, 418] width 258 height 26
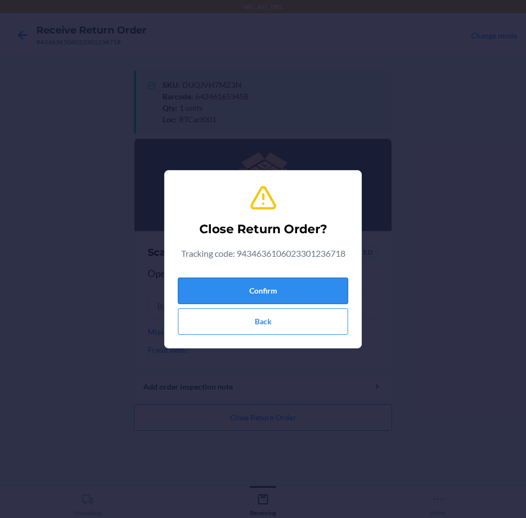
click at [242, 287] on button "Confirm" at bounding box center [263, 291] width 170 height 26
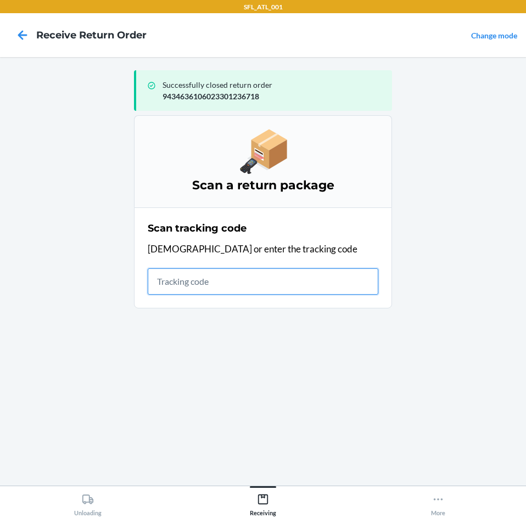
click at [261, 272] on input "text" at bounding box center [263, 281] width 231 height 26
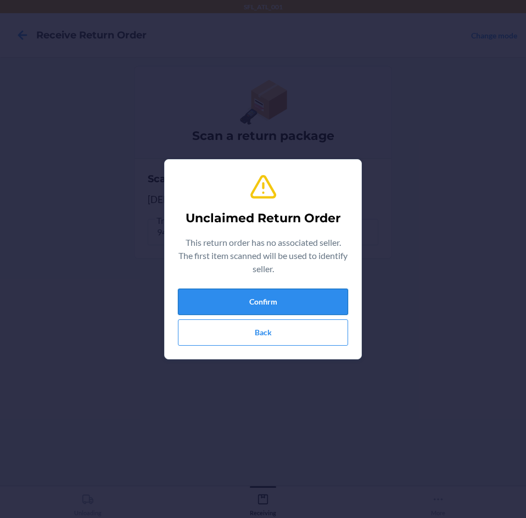
click at [256, 298] on button "Confirm" at bounding box center [263, 302] width 170 height 26
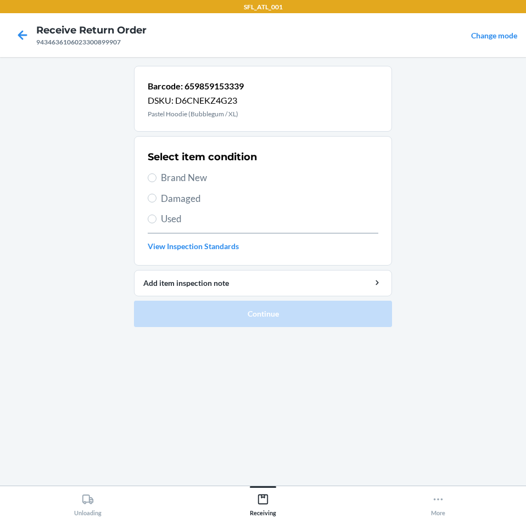
click at [158, 183] on label "Brand New" at bounding box center [263, 178] width 231 height 14
click at [156, 182] on input "Brand New" at bounding box center [152, 177] width 9 height 9
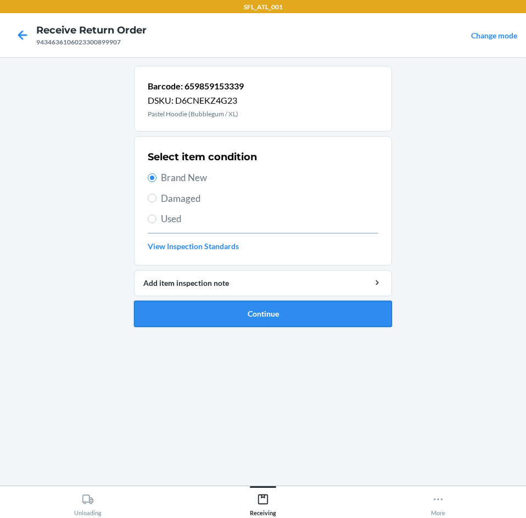
click at [251, 318] on button "Continue" at bounding box center [263, 314] width 258 height 26
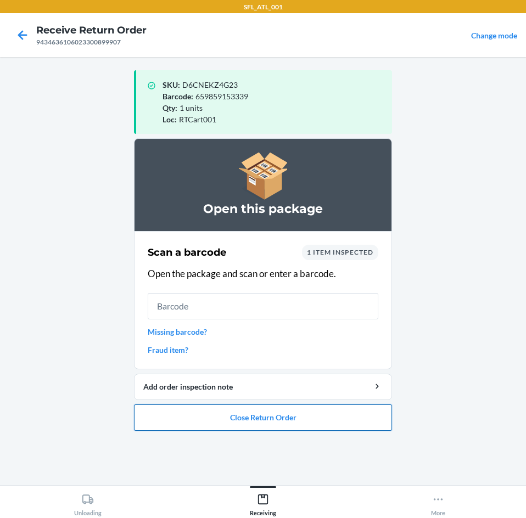
drag, startPoint x: 246, startPoint y: 416, endPoint x: 248, endPoint y: 422, distance: 5.7
click at [248, 422] on button "Close Return Order" at bounding box center [263, 418] width 258 height 26
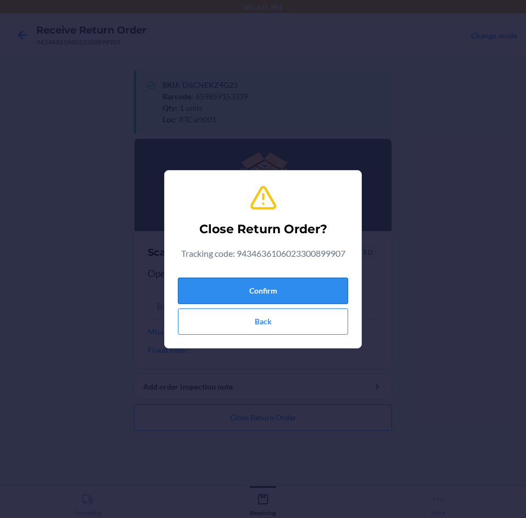
click at [268, 285] on button "Confirm" at bounding box center [263, 291] width 170 height 26
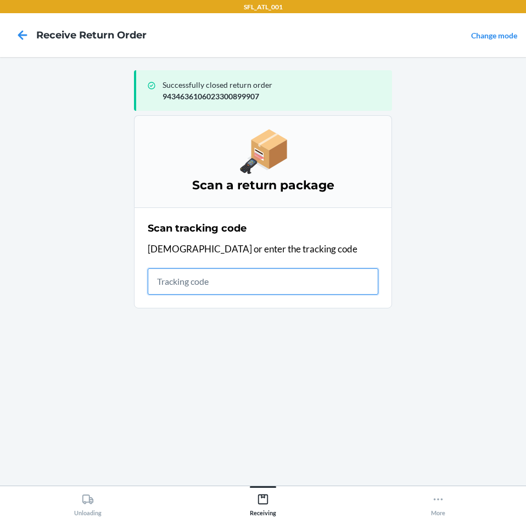
click at [275, 268] on input "text" at bounding box center [263, 281] width 231 height 26
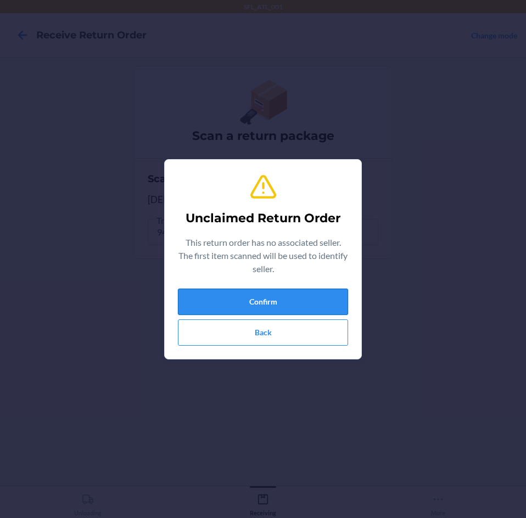
click at [266, 300] on button "Confirm" at bounding box center [263, 302] width 170 height 26
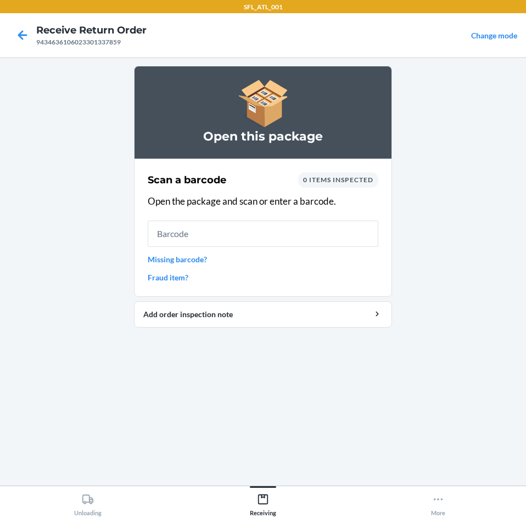
click at [203, 257] on link "Missing barcode?" at bounding box center [263, 260] width 231 height 12
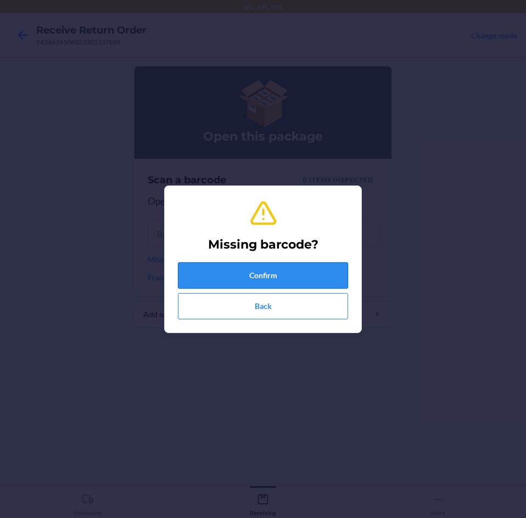
click at [231, 273] on button "Confirm" at bounding box center [263, 275] width 170 height 26
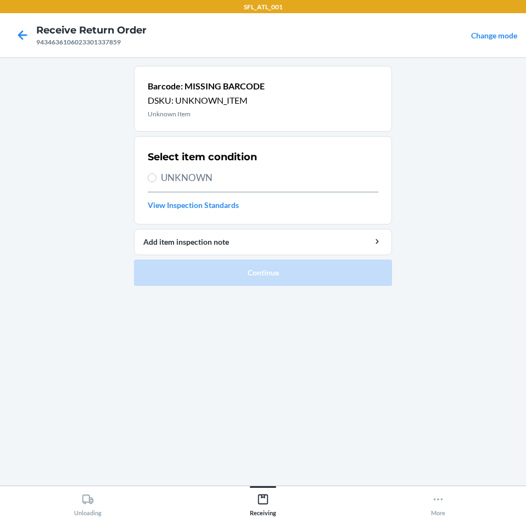
click at [205, 183] on span "UNKNOWN" at bounding box center [269, 178] width 217 height 14
click at [156, 182] on input "UNKNOWN" at bounding box center [152, 177] width 9 height 9
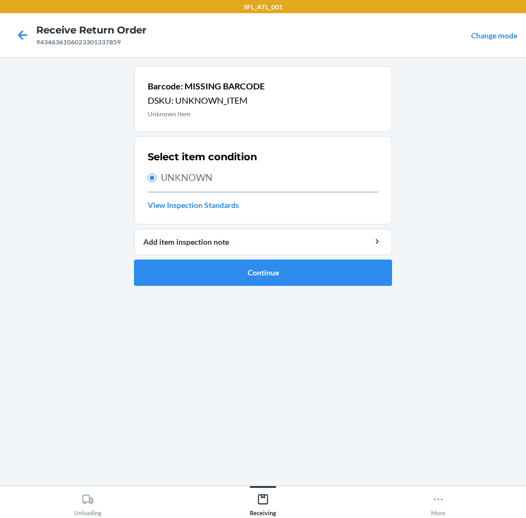
click at [200, 291] on ol "Barcode: MISSING BARCODE DSKU: UNKNOWN_ITEM Unknown Item Select item condition …" at bounding box center [263, 180] width 258 height 229
click at [200, 281] on button "Continue" at bounding box center [263, 273] width 258 height 26
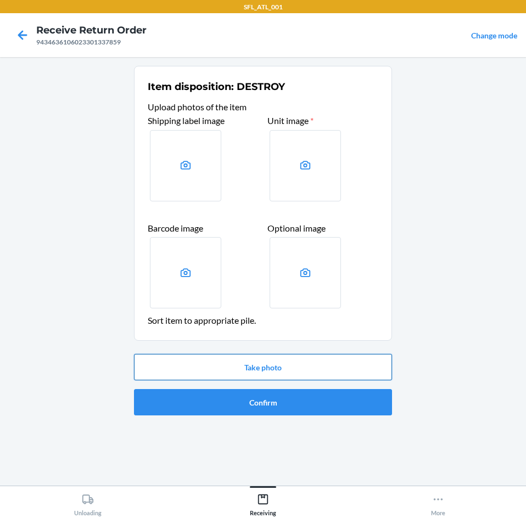
click at [260, 361] on button "Take photo" at bounding box center [263, 367] width 258 height 26
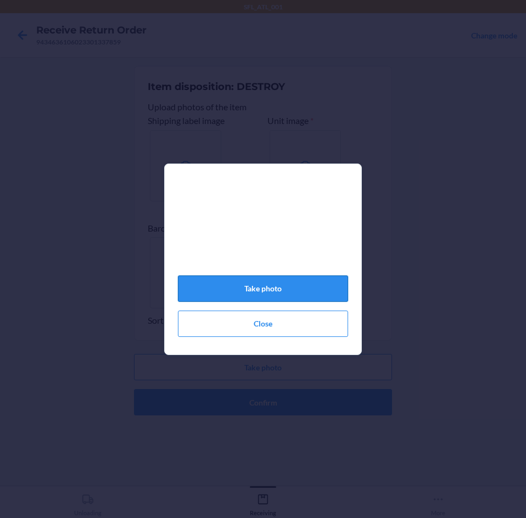
click at [233, 302] on button "Take photo" at bounding box center [263, 289] width 170 height 26
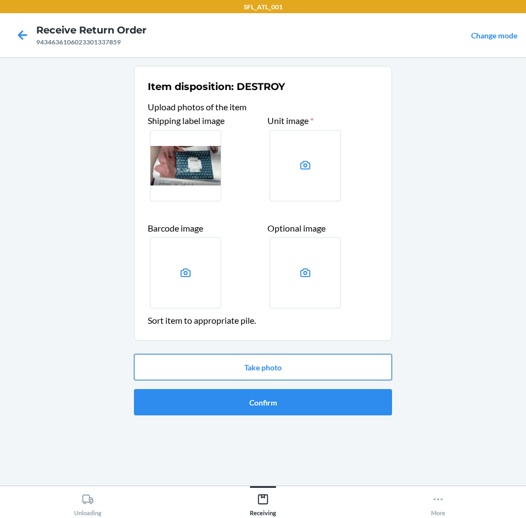
click at [254, 369] on button "Take photo" at bounding box center [263, 367] width 258 height 26
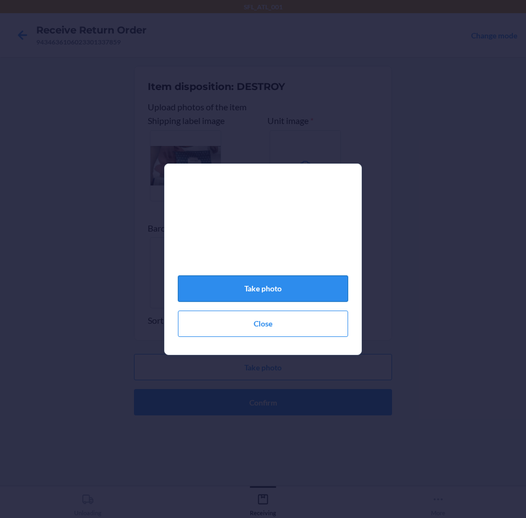
click at [271, 300] on button "Take photo" at bounding box center [263, 289] width 170 height 26
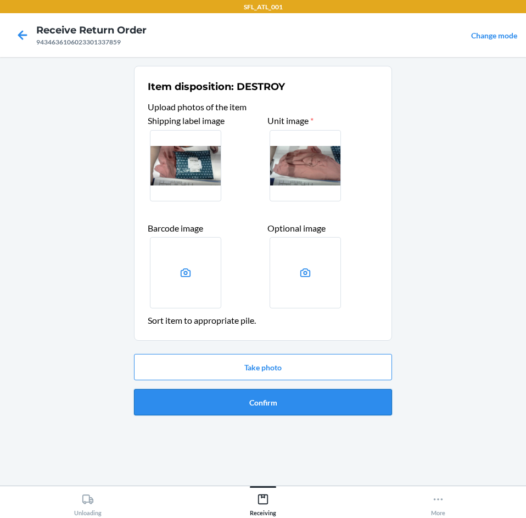
click at [276, 406] on button "Confirm" at bounding box center [263, 402] width 258 height 26
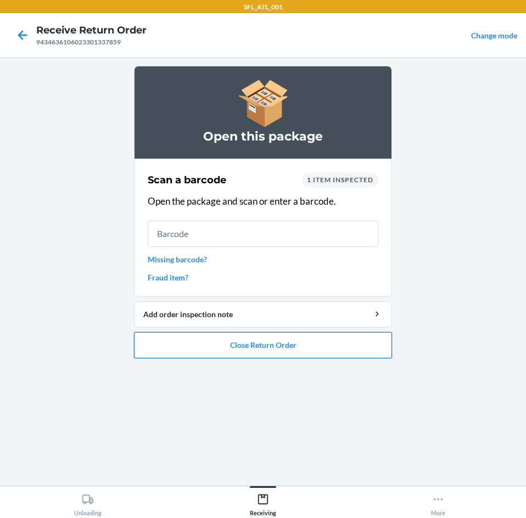
click at [282, 354] on button "Close Return Order" at bounding box center [263, 345] width 258 height 26
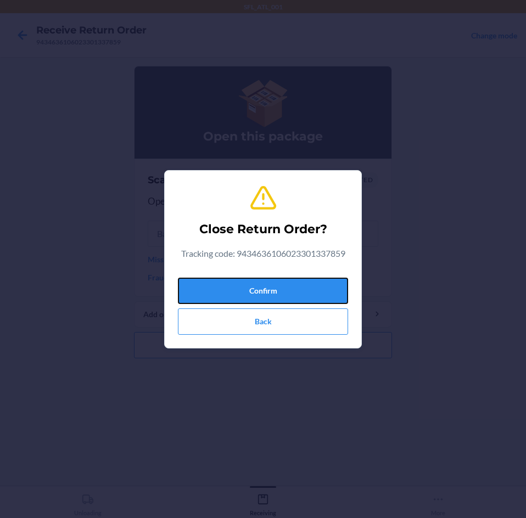
drag, startPoint x: 264, startPoint y: 296, endPoint x: 215, endPoint y: 306, distance: 49.8
click at [264, 295] on button "Confirm" at bounding box center [263, 291] width 170 height 26
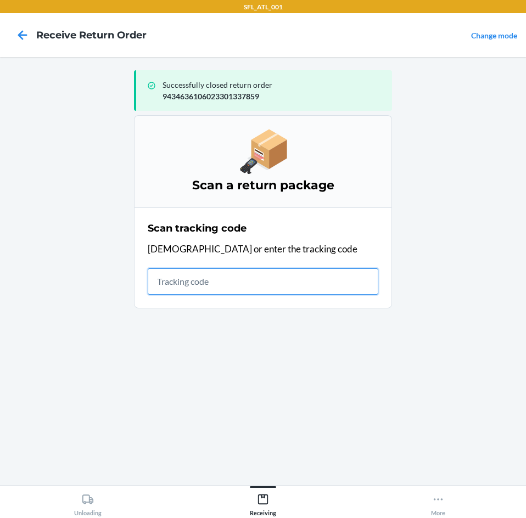
click at [300, 281] on input "text" at bounding box center [263, 281] width 231 height 26
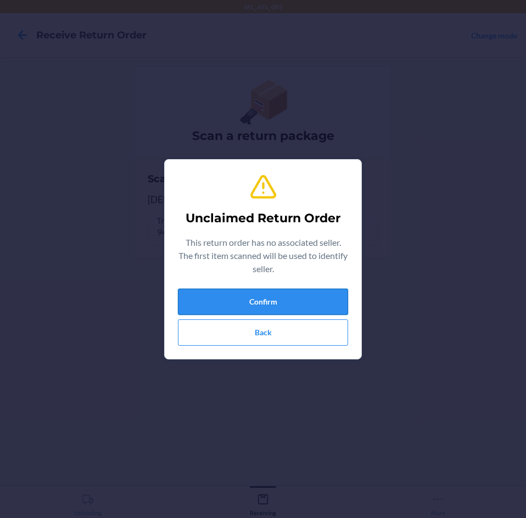
click at [263, 293] on button "Confirm" at bounding box center [263, 302] width 170 height 26
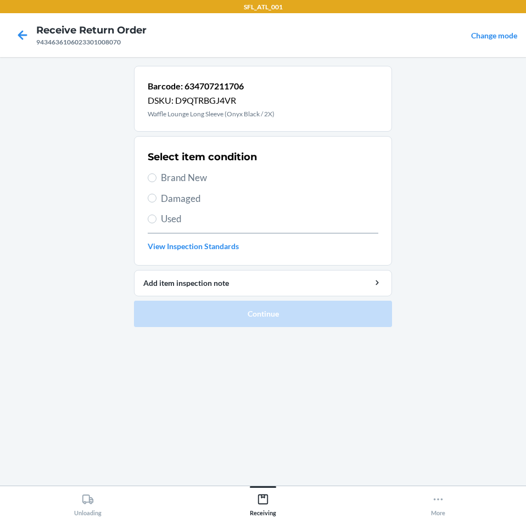
click at [193, 185] on div "Select item condition Brand New Damaged Used View Inspection Standards" at bounding box center [263, 201] width 231 height 109
drag, startPoint x: 193, startPoint y: 184, endPoint x: 193, endPoint y: 174, distance: 10.4
click at [193, 176] on span "Brand New" at bounding box center [269, 178] width 217 height 14
click at [156, 176] on input "Brand New" at bounding box center [152, 177] width 9 height 9
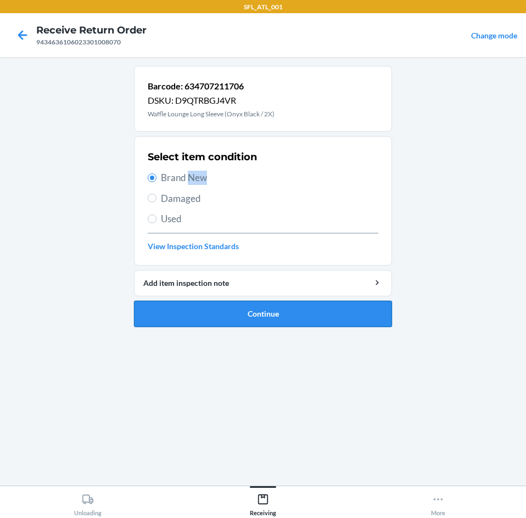
click at [219, 317] on button "Continue" at bounding box center [263, 314] width 258 height 26
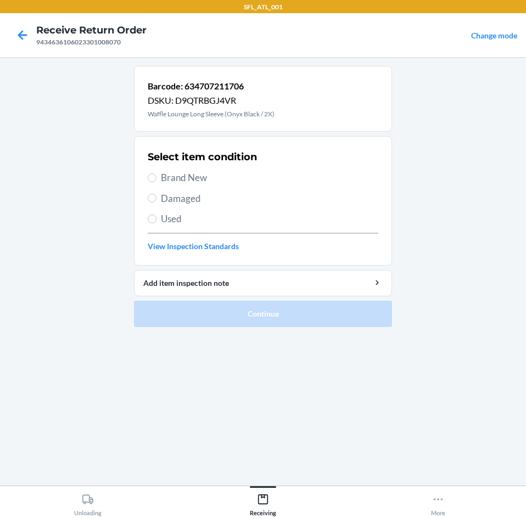
click at [176, 173] on span "Brand New" at bounding box center [269, 178] width 217 height 14
click at [156, 173] on input "Brand New" at bounding box center [152, 177] width 9 height 9
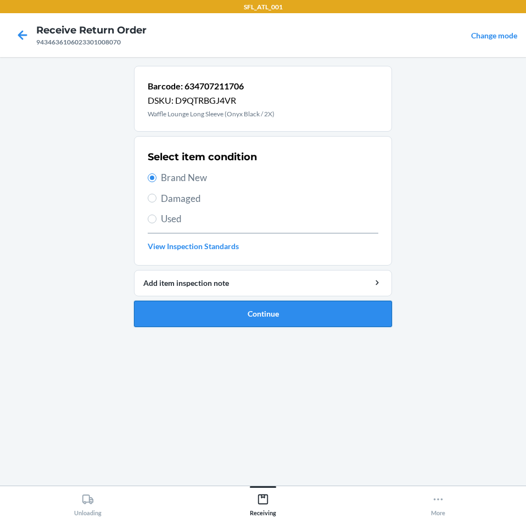
click at [233, 310] on button "Continue" at bounding box center [263, 314] width 258 height 26
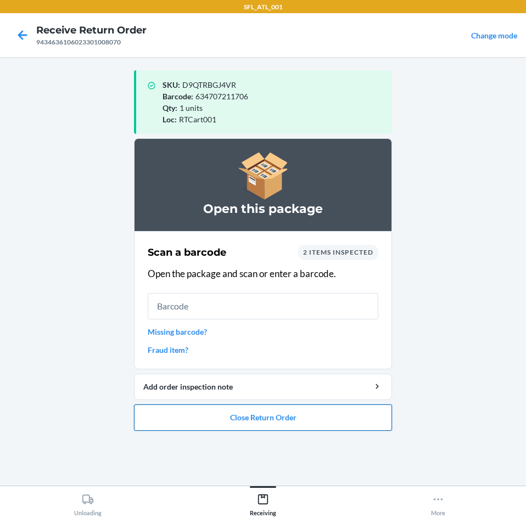
click at [256, 415] on button "Close Return Order" at bounding box center [263, 418] width 258 height 26
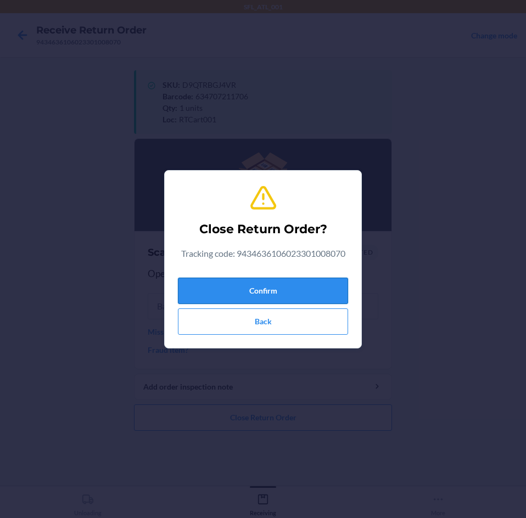
click at [245, 287] on button "Confirm" at bounding box center [263, 291] width 170 height 26
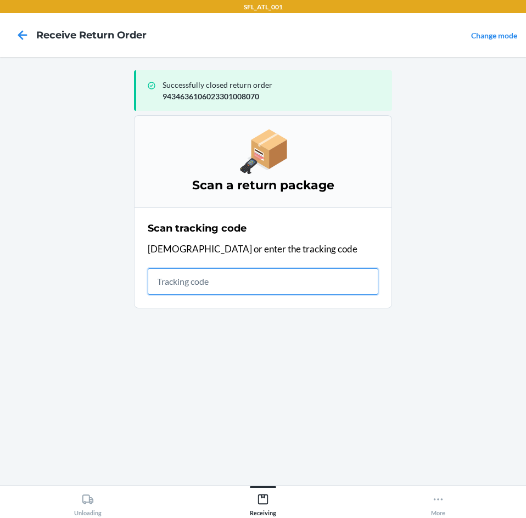
click at [212, 276] on input "text" at bounding box center [263, 281] width 231 height 26
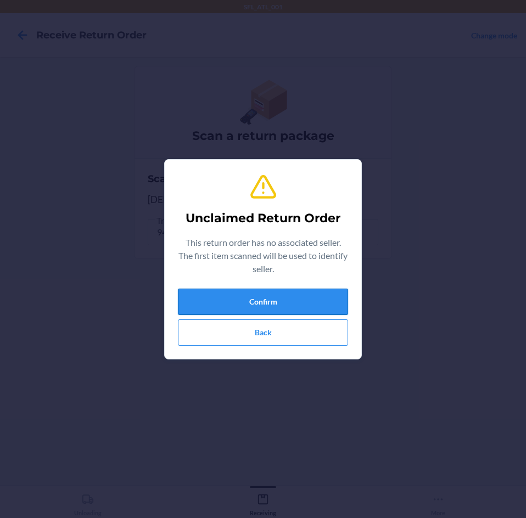
click at [212, 292] on button "Confirm" at bounding box center [263, 302] width 170 height 26
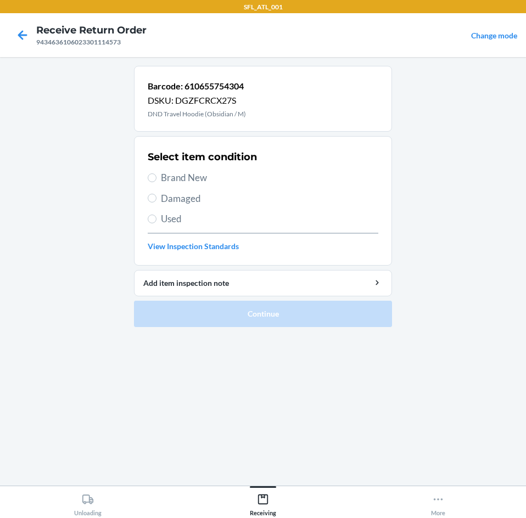
click at [159, 225] on label "Used" at bounding box center [263, 219] width 231 height 14
click at [156, 223] on input "Used" at bounding box center [152, 219] width 9 height 9
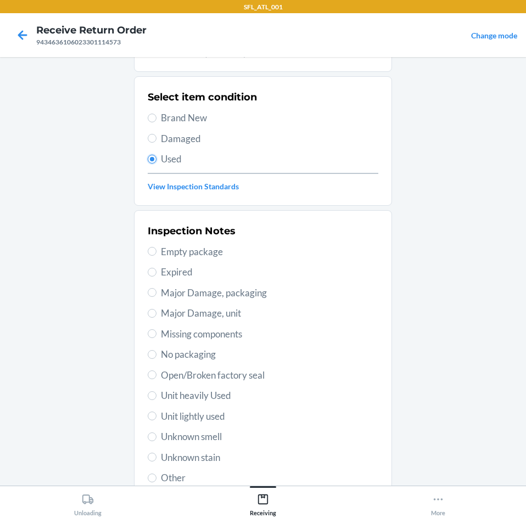
scroll to position [143, 0]
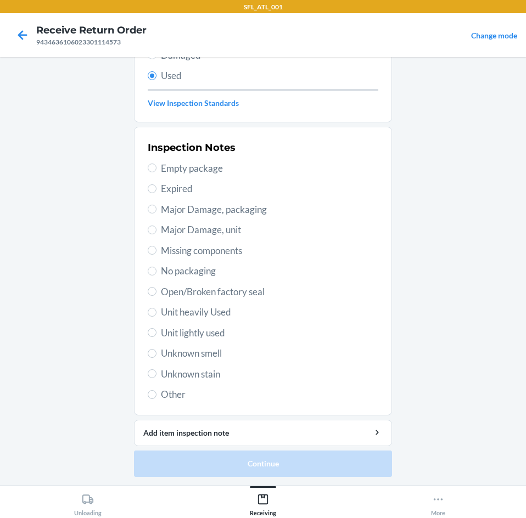
click at [195, 334] on span "Unit lightly used" at bounding box center [269, 333] width 217 height 14
click at [156, 334] on input "Unit lightly used" at bounding box center [152, 332] width 9 height 9
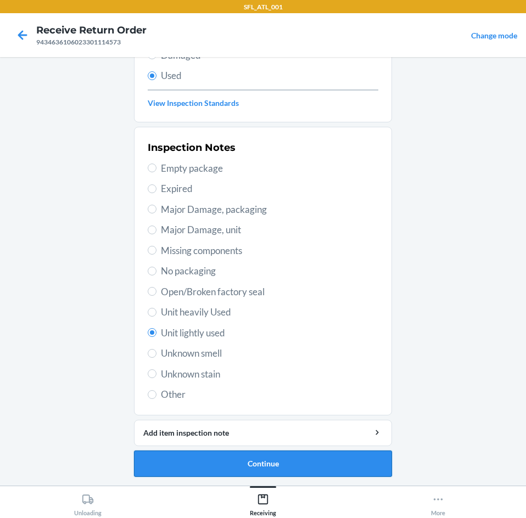
click at [266, 456] on button "Continue" at bounding box center [263, 464] width 258 height 26
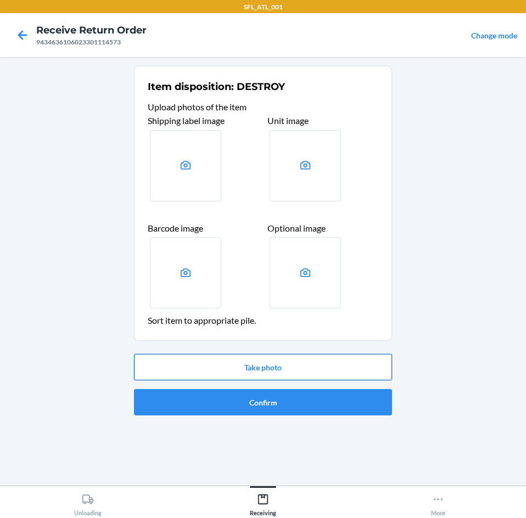
click at [237, 372] on button "Take photo" at bounding box center [263, 367] width 258 height 26
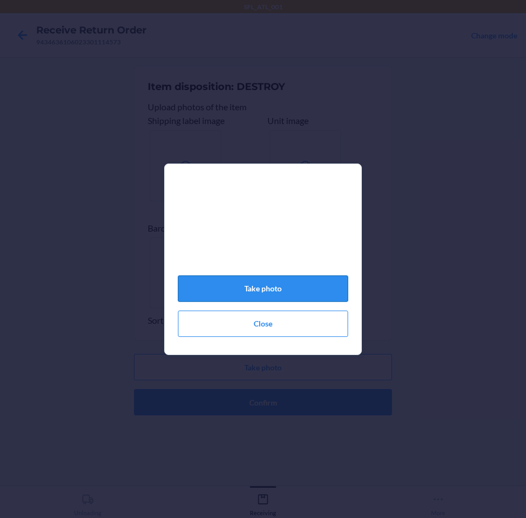
click at [241, 302] on button "Take photo" at bounding box center [263, 289] width 170 height 26
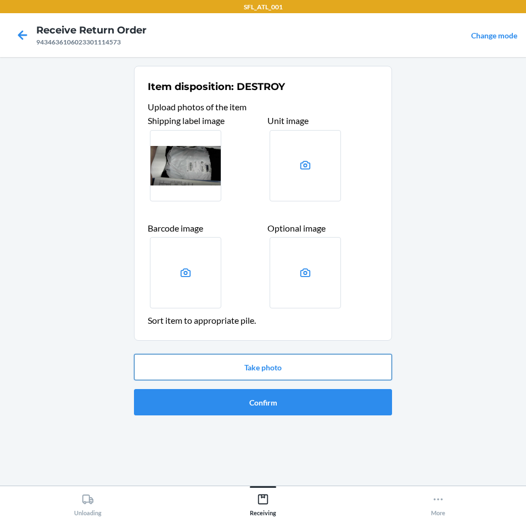
click at [241, 377] on button "Take photo" at bounding box center [263, 367] width 258 height 26
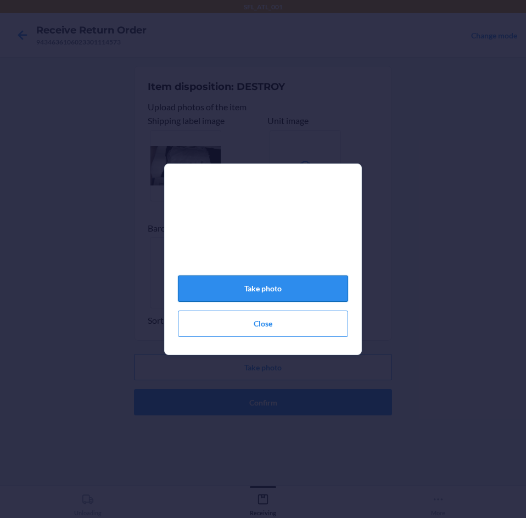
click at [265, 295] on button "Take photo" at bounding box center [263, 289] width 170 height 26
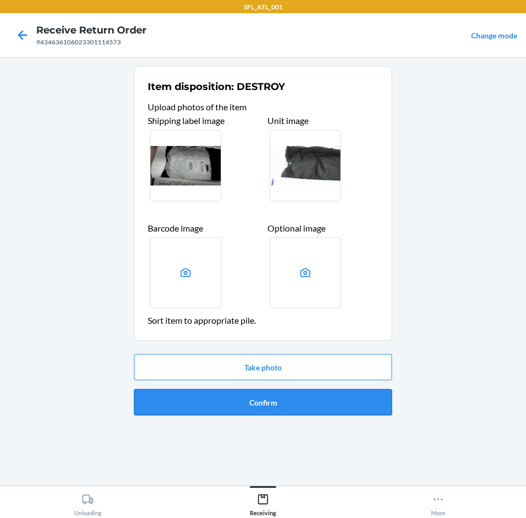
click at [261, 405] on button "Confirm" at bounding box center [263, 402] width 258 height 26
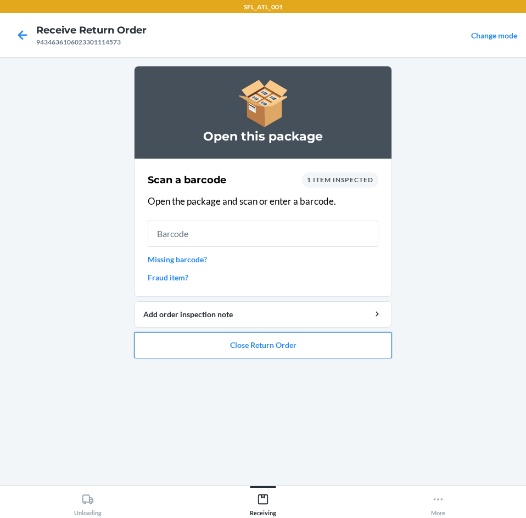
click at [254, 339] on button "Close Return Order" at bounding box center [263, 345] width 258 height 26
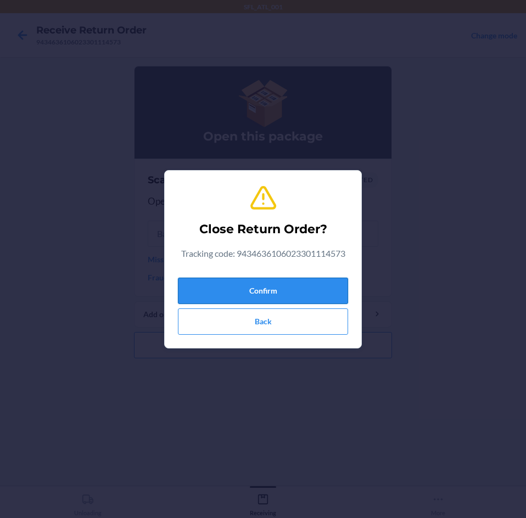
click at [261, 291] on button "Confirm" at bounding box center [263, 291] width 170 height 26
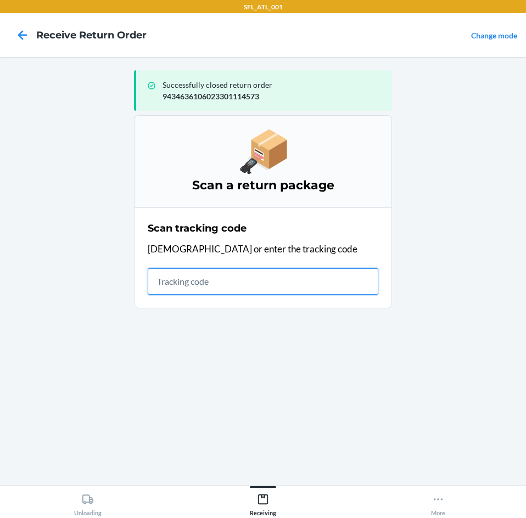
click at [303, 294] on input "text" at bounding box center [263, 281] width 231 height 26
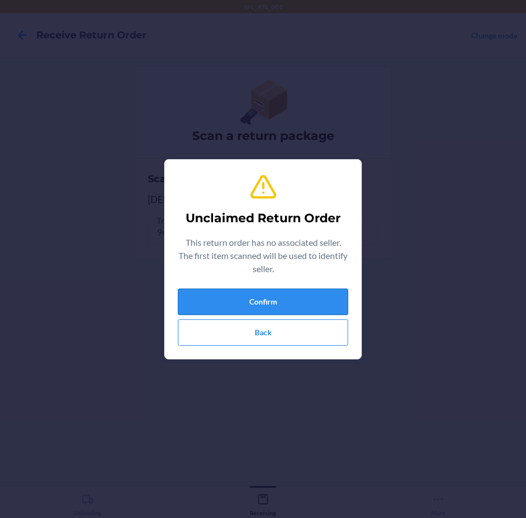
click at [291, 308] on button "Confirm" at bounding box center [263, 302] width 170 height 26
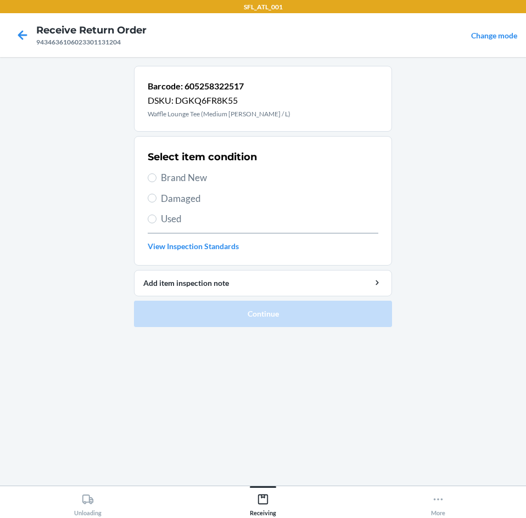
click at [199, 181] on span "Brand New" at bounding box center [269, 178] width 217 height 14
click at [156, 181] on input "Brand New" at bounding box center [152, 177] width 9 height 9
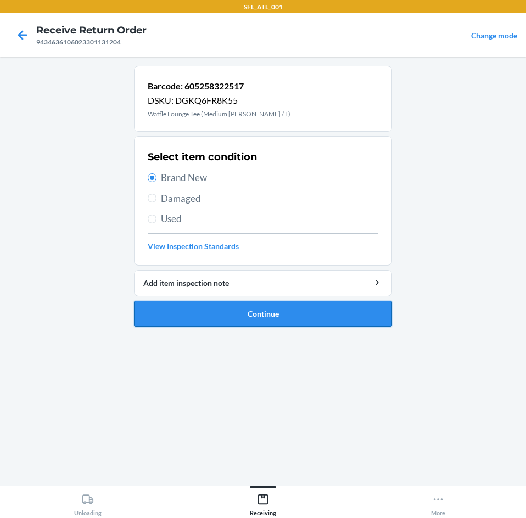
click at [278, 314] on button "Continue" at bounding box center [263, 314] width 258 height 26
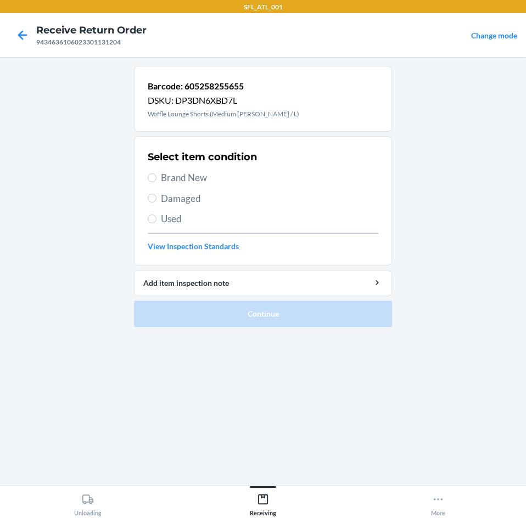
click at [230, 175] on span "Brand New" at bounding box center [269, 178] width 217 height 14
click at [156, 175] on input "Brand New" at bounding box center [152, 177] width 9 height 9
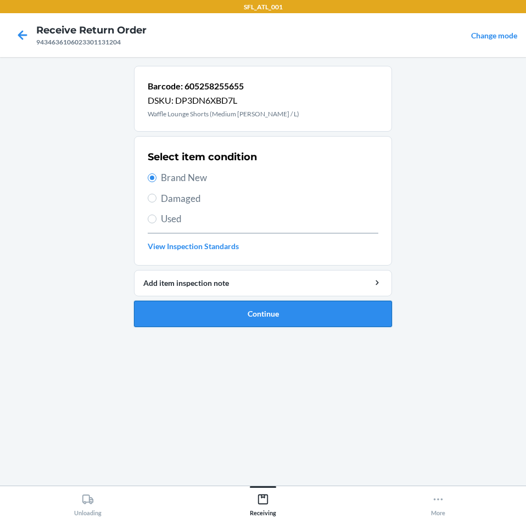
click at [249, 317] on button "Continue" at bounding box center [263, 314] width 258 height 26
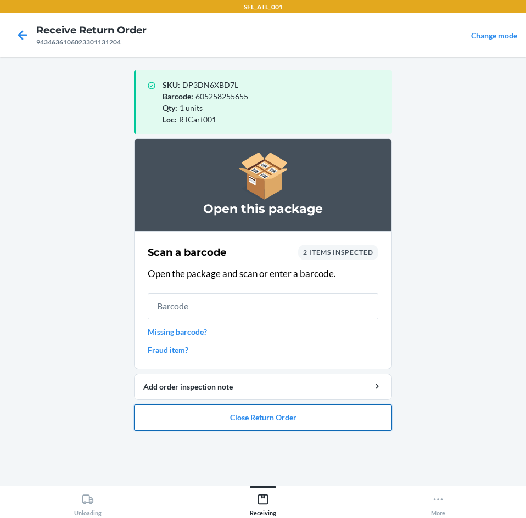
click at [276, 412] on button "Close Return Order" at bounding box center [263, 418] width 258 height 26
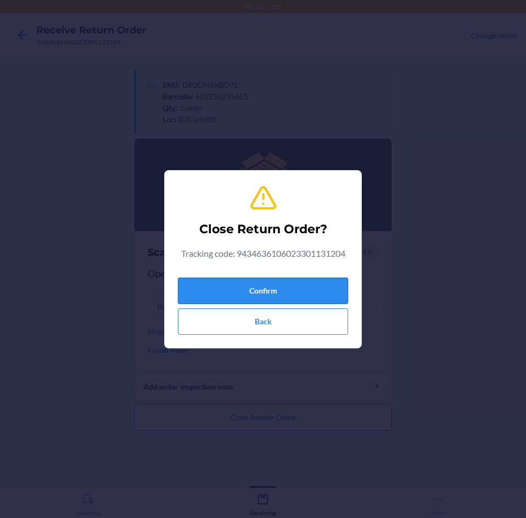
click at [239, 294] on button "Confirm" at bounding box center [263, 291] width 170 height 26
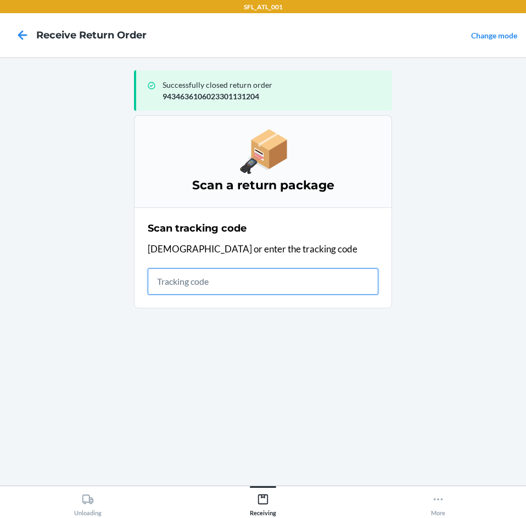
click at [261, 288] on input "text" at bounding box center [263, 281] width 231 height 26
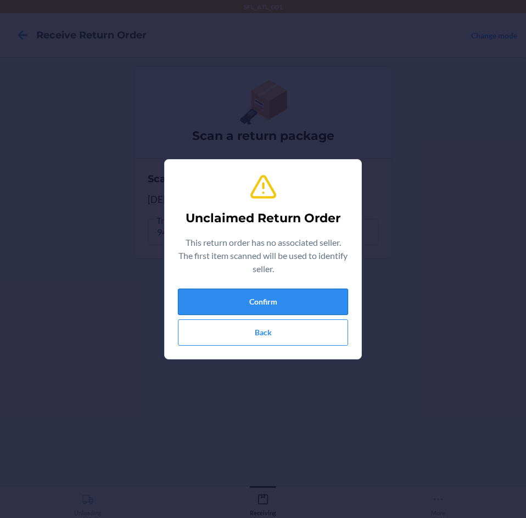
click at [262, 289] on button "Confirm" at bounding box center [263, 302] width 170 height 26
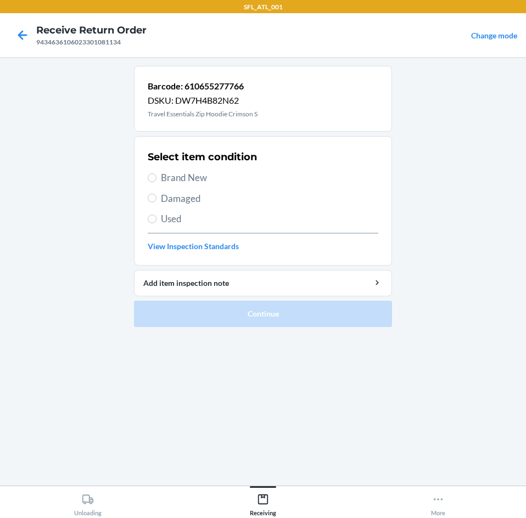
click at [164, 182] on span "Brand New" at bounding box center [269, 178] width 217 height 14
click at [156, 182] on input "Brand New" at bounding box center [152, 177] width 9 height 9
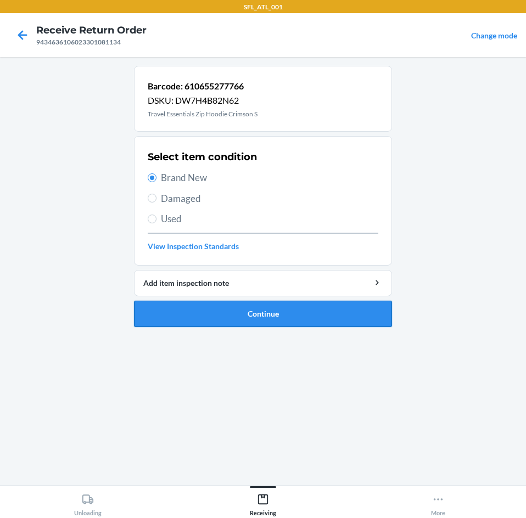
click at [190, 312] on button "Continue" at bounding box center [263, 314] width 258 height 26
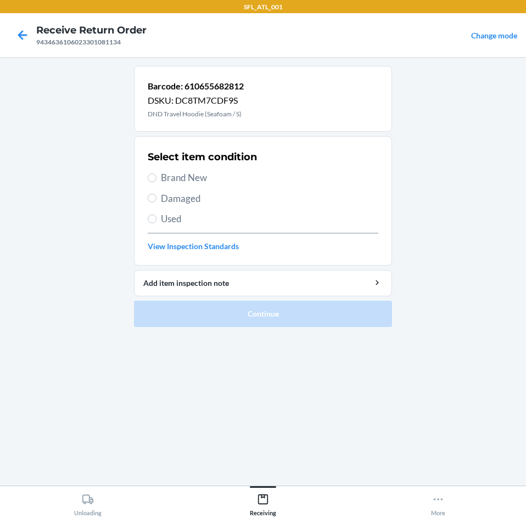
click at [145, 176] on section "Select item condition Brand New Damaged Used View Inspection Standards" at bounding box center [263, 201] width 258 height 130
click at [148, 176] on section "Select item condition Brand New Damaged Used View Inspection Standards" at bounding box center [263, 201] width 258 height 130
click at [189, 178] on span "Brand New" at bounding box center [269, 178] width 217 height 14
click at [156, 178] on input "Brand New" at bounding box center [152, 177] width 9 height 9
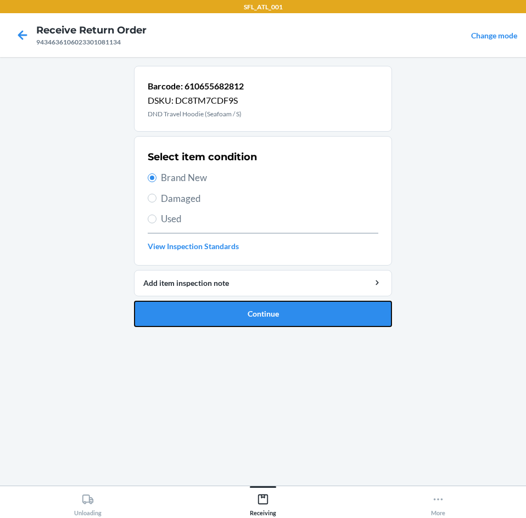
click at [210, 322] on button "Continue" at bounding box center [263, 314] width 258 height 26
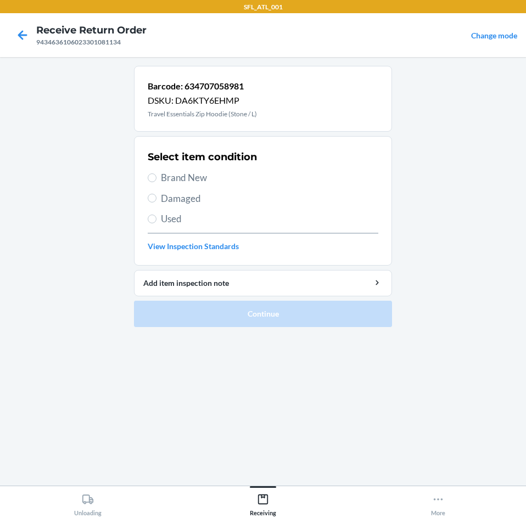
click at [165, 184] on span "Brand New" at bounding box center [269, 178] width 217 height 14
click at [156, 182] on input "Brand New" at bounding box center [152, 177] width 9 height 9
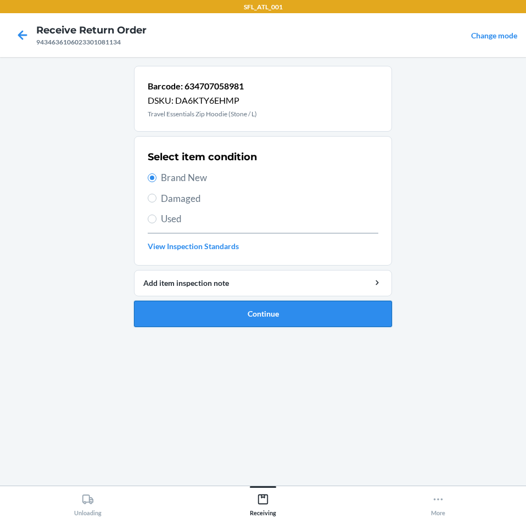
click at [196, 316] on button "Continue" at bounding box center [263, 314] width 258 height 26
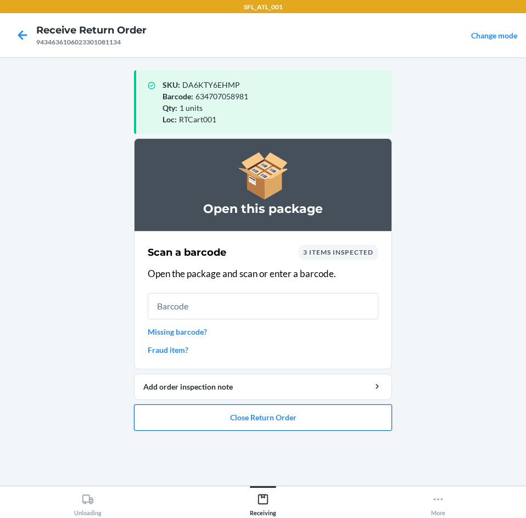
click at [225, 422] on button "Close Return Order" at bounding box center [263, 418] width 258 height 26
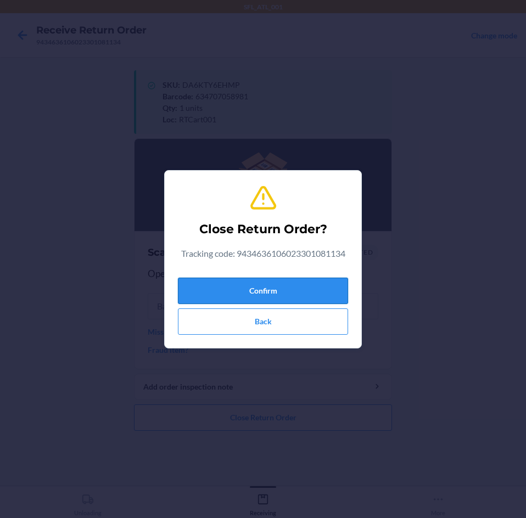
click at [312, 293] on button "Confirm" at bounding box center [263, 291] width 170 height 26
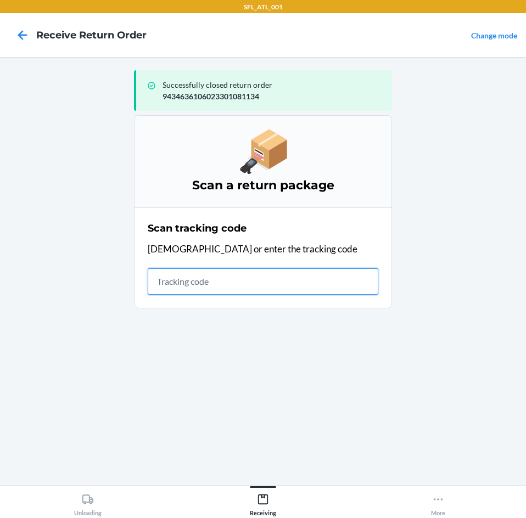
click at [250, 291] on input "text" at bounding box center [263, 281] width 231 height 26
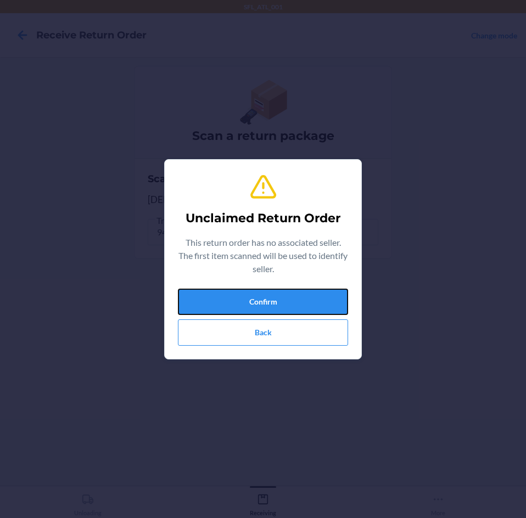
click at [250, 291] on button "Confirm" at bounding box center [263, 302] width 170 height 26
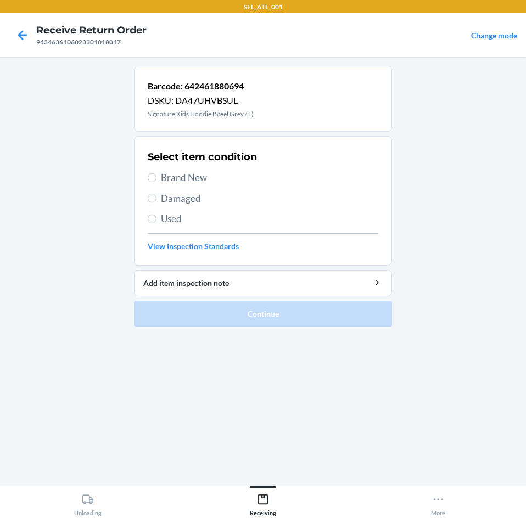
click at [171, 182] on span "Brand New" at bounding box center [269, 178] width 217 height 14
click at [156, 182] on input "Brand New" at bounding box center [152, 177] width 9 height 9
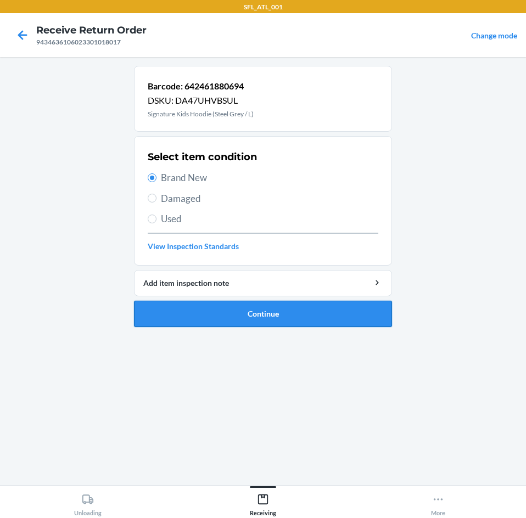
click at [182, 312] on button "Continue" at bounding box center [263, 314] width 258 height 26
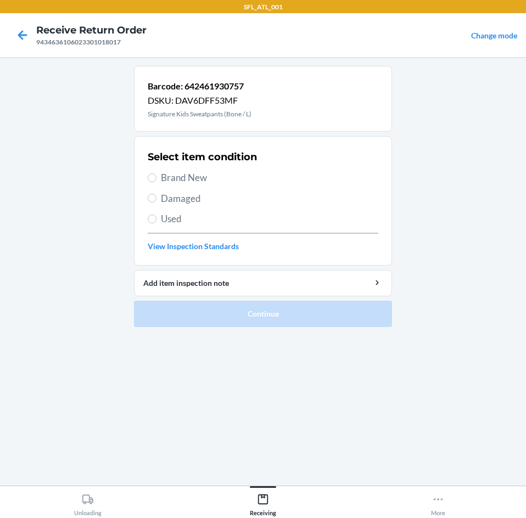
click at [172, 173] on span "Brand New" at bounding box center [269, 178] width 217 height 14
click at [156, 173] on input "Brand New" at bounding box center [152, 177] width 9 height 9
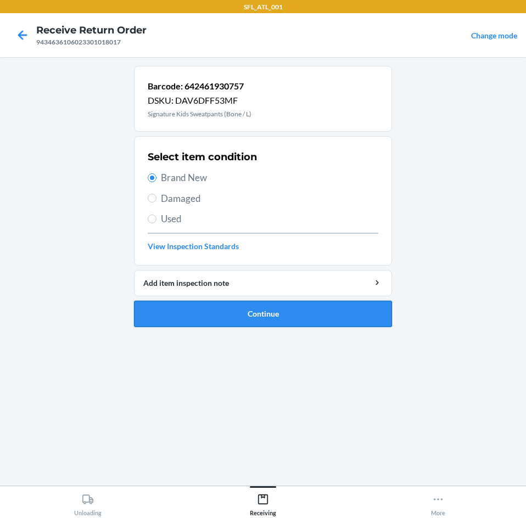
click at [200, 318] on button "Continue" at bounding box center [263, 314] width 258 height 26
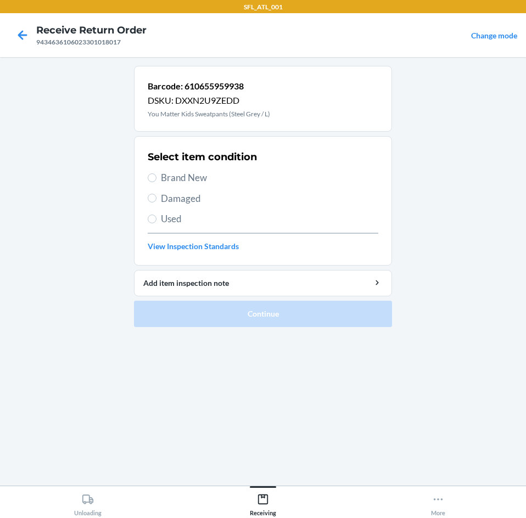
click at [207, 184] on span "Brand New" at bounding box center [269, 178] width 217 height 14
click at [156, 182] on input "Brand New" at bounding box center [152, 177] width 9 height 9
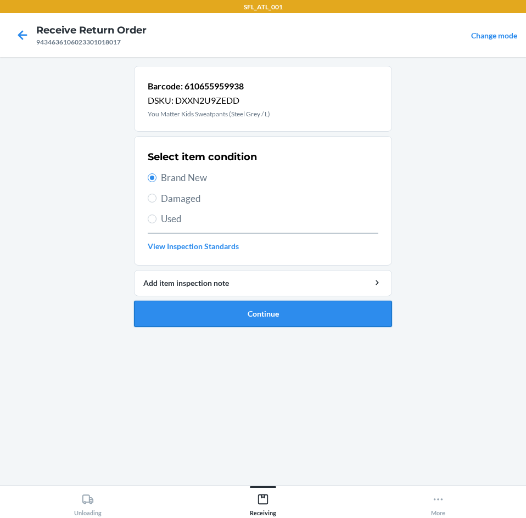
click at [235, 315] on button "Continue" at bounding box center [263, 314] width 258 height 26
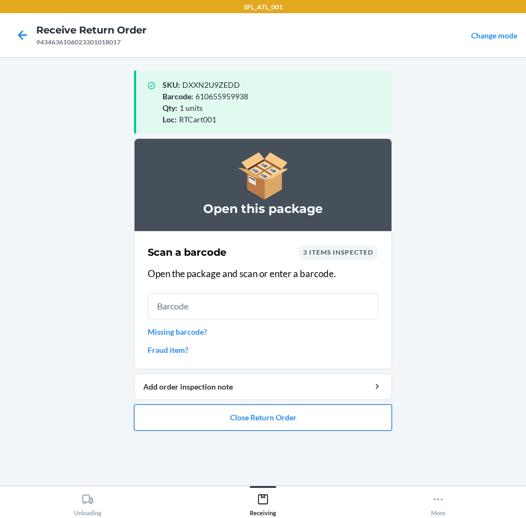
click at [186, 426] on button "Close Return Order" at bounding box center [263, 418] width 258 height 26
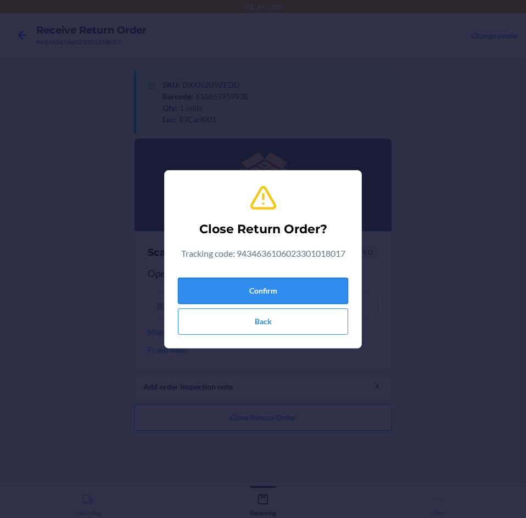
click at [272, 292] on button "Confirm" at bounding box center [263, 291] width 170 height 26
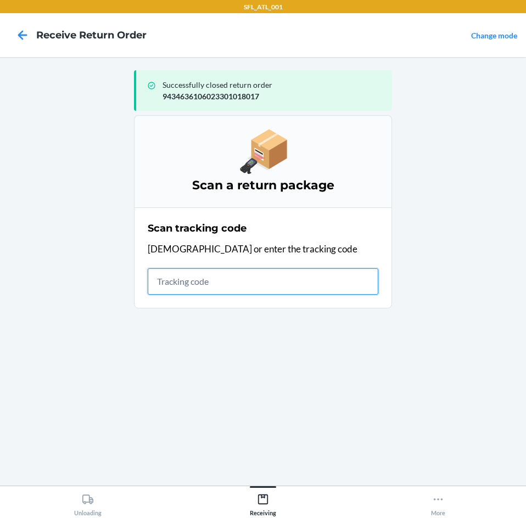
click at [189, 284] on input "text" at bounding box center [263, 281] width 231 height 26
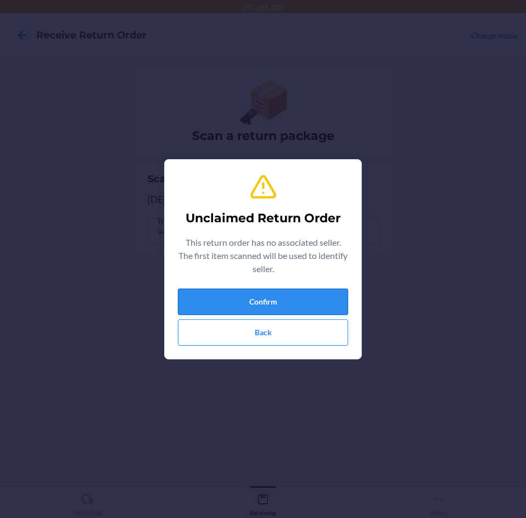
click at [192, 289] on button "Confirm" at bounding box center [263, 302] width 170 height 26
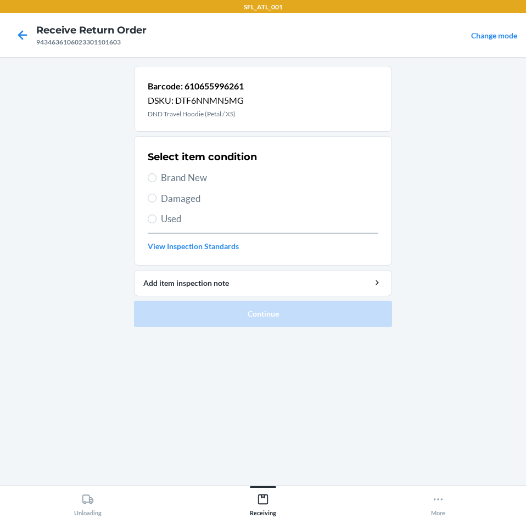
click at [194, 180] on span "Brand New" at bounding box center [269, 178] width 217 height 14
click at [156, 180] on input "Brand New" at bounding box center [152, 177] width 9 height 9
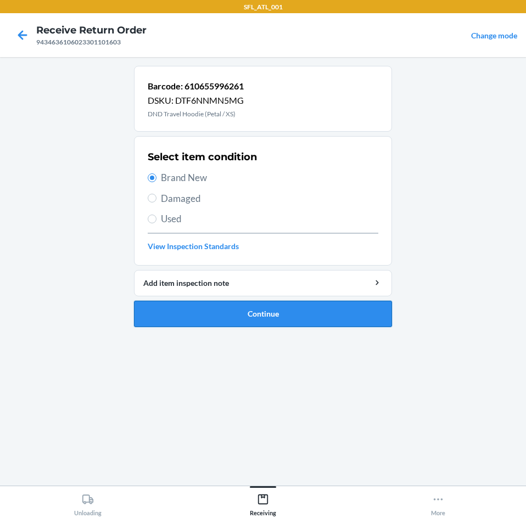
click at [225, 324] on button "Continue" at bounding box center [263, 314] width 258 height 26
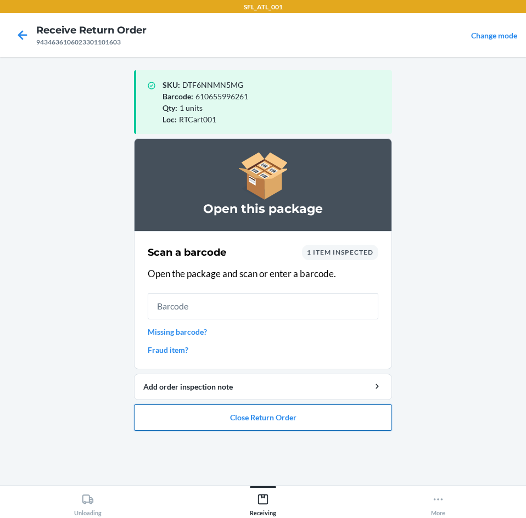
click at [327, 414] on button "Close Return Order" at bounding box center [263, 418] width 258 height 26
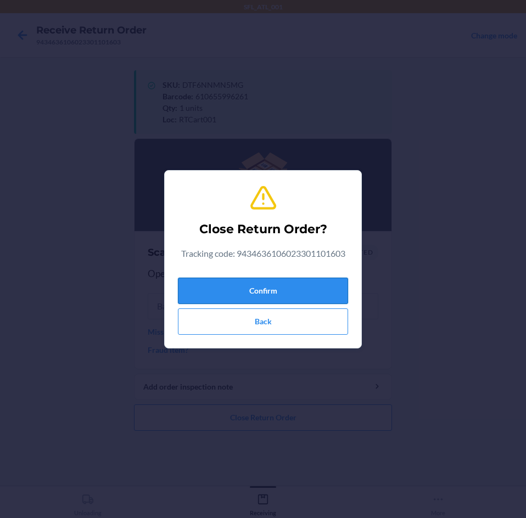
click at [310, 284] on button "Confirm" at bounding box center [263, 291] width 170 height 26
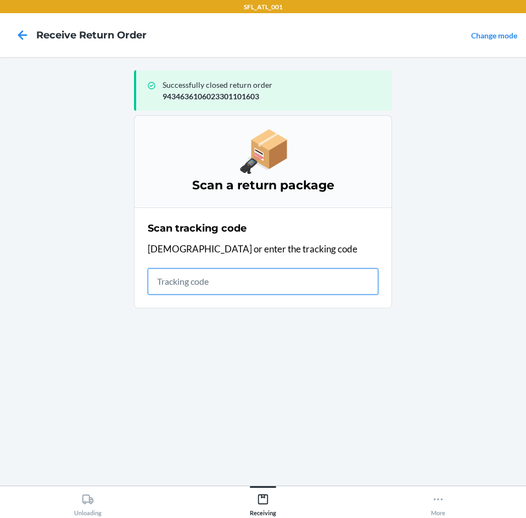
click at [302, 271] on input "text" at bounding box center [263, 281] width 231 height 26
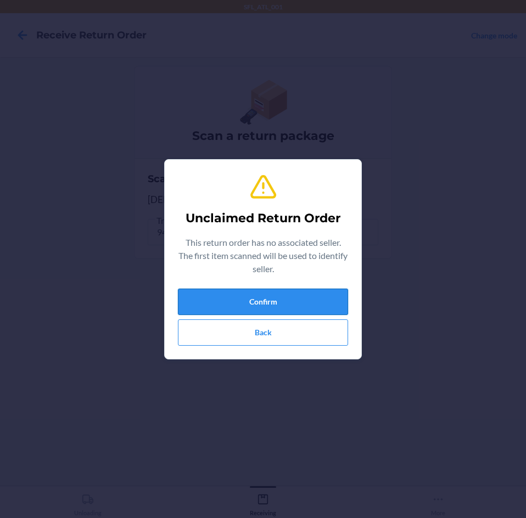
click at [286, 296] on button "Confirm" at bounding box center [263, 302] width 170 height 26
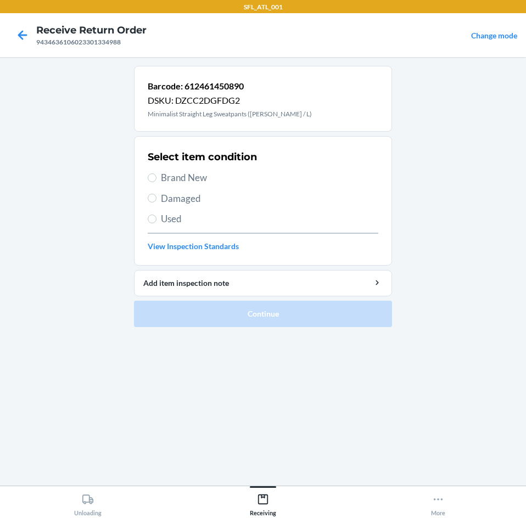
click at [177, 181] on span "Brand New" at bounding box center [269, 178] width 217 height 14
click at [156, 181] on input "Brand New" at bounding box center [152, 177] width 9 height 9
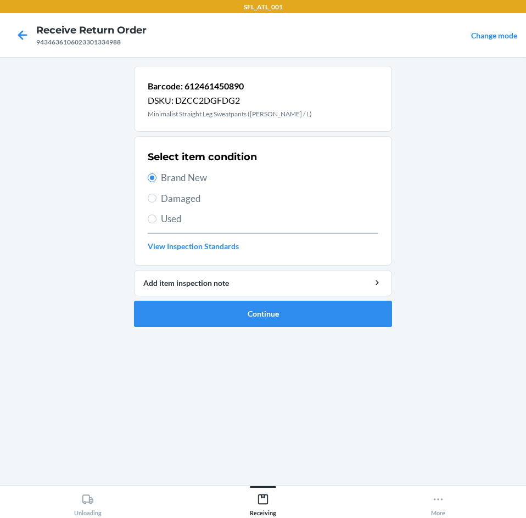
click at [230, 329] on ol "Barcode: 612461450890 DSKU: DZCC2DGFDG2 Minimalist Straight Leg Sweatpants ([PE…" at bounding box center [263, 201] width 258 height 270
click at [231, 321] on button "Continue" at bounding box center [263, 314] width 258 height 26
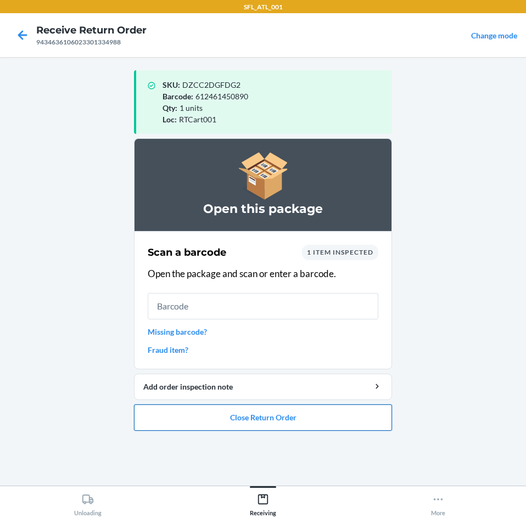
click at [229, 422] on button "Close Return Order" at bounding box center [263, 418] width 258 height 26
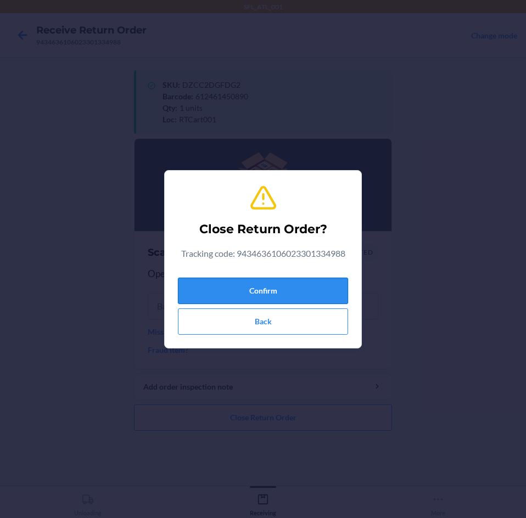
click at [221, 284] on button "Confirm" at bounding box center [263, 291] width 170 height 26
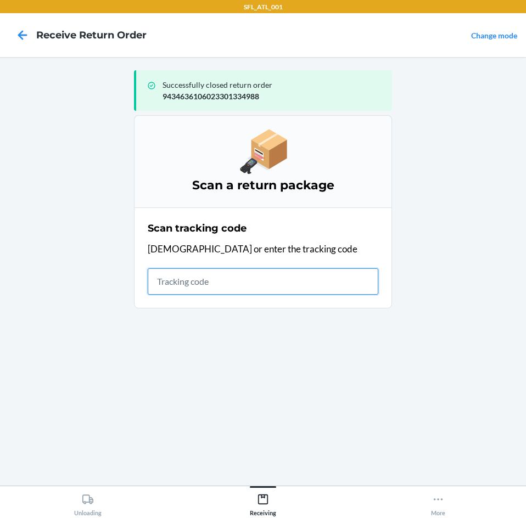
click at [223, 283] on input "text" at bounding box center [263, 281] width 231 height 26
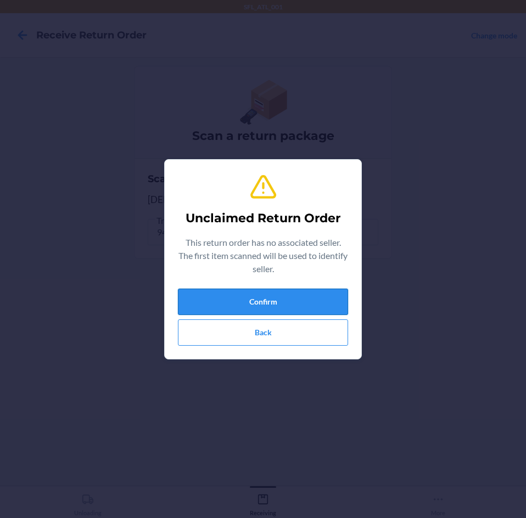
click at [220, 289] on button "Confirm" at bounding box center [263, 302] width 170 height 26
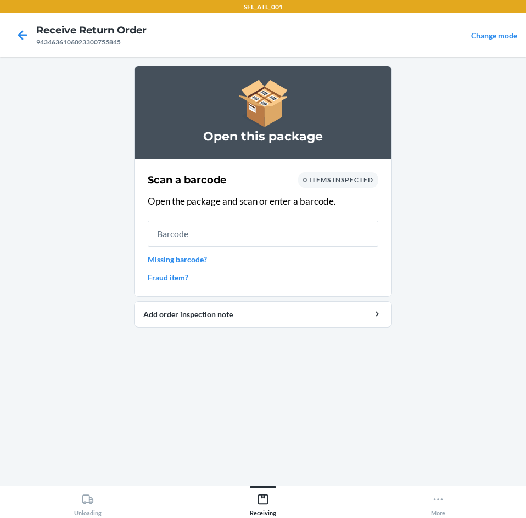
click at [177, 257] on link "Missing barcode?" at bounding box center [263, 260] width 231 height 12
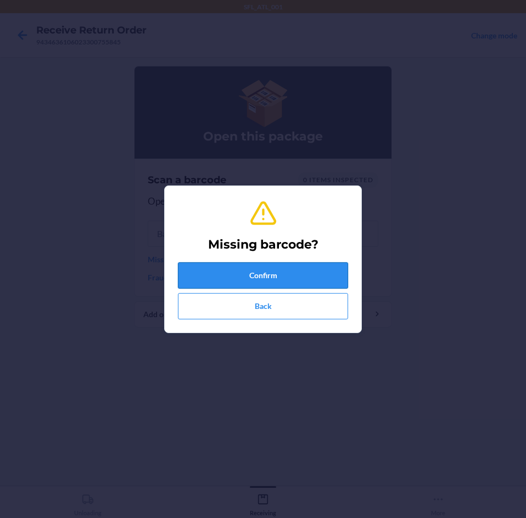
click at [220, 273] on button "Confirm" at bounding box center [263, 275] width 170 height 26
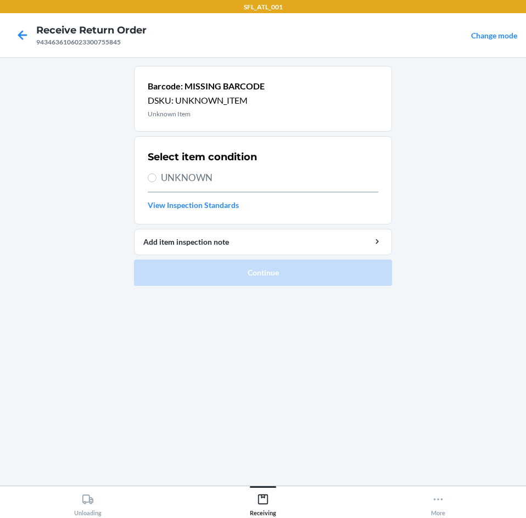
drag, startPoint x: 186, startPoint y: 182, endPoint x: 180, endPoint y: 216, distance: 34.6
click at [186, 181] on span "UNKNOWN" at bounding box center [269, 178] width 217 height 14
click at [156, 181] on input "UNKNOWN" at bounding box center [152, 177] width 9 height 9
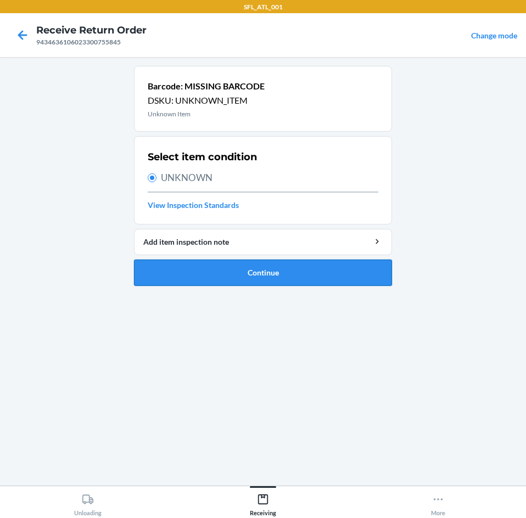
click at [190, 266] on button "Continue" at bounding box center [263, 273] width 258 height 26
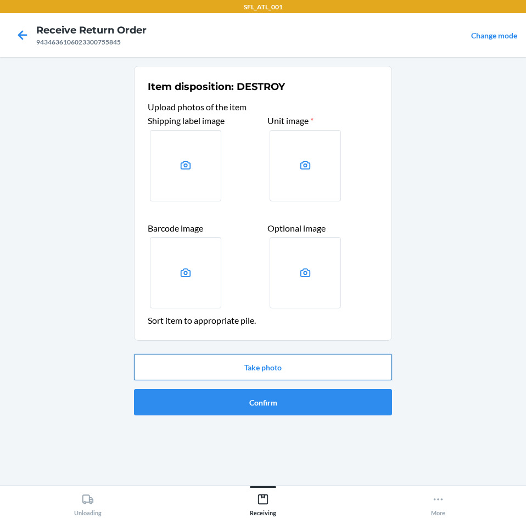
click at [271, 369] on button "Take photo" at bounding box center [263, 367] width 258 height 26
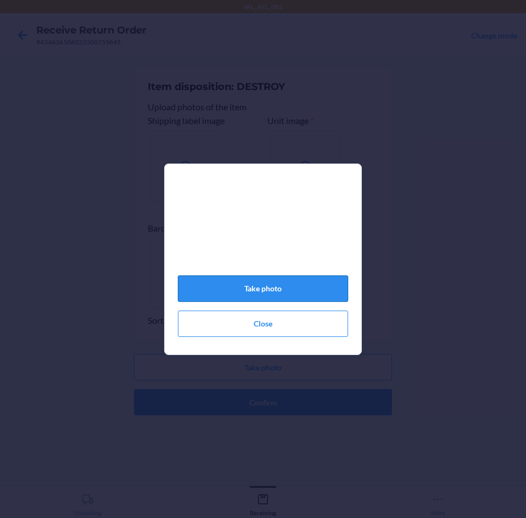
click at [299, 299] on button "Take photo" at bounding box center [263, 289] width 170 height 26
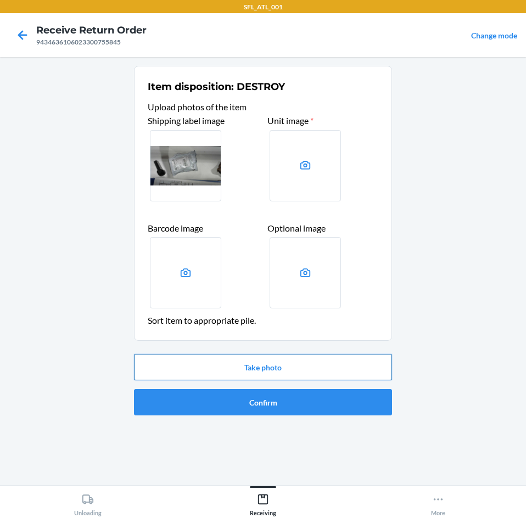
click at [276, 356] on button "Take photo" at bounding box center [263, 367] width 258 height 26
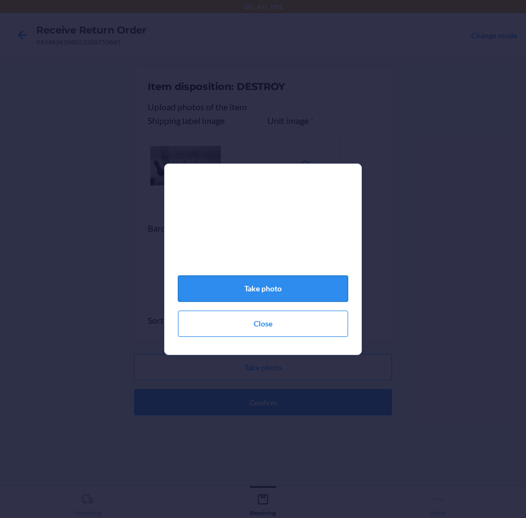
click at [285, 298] on button "Take photo" at bounding box center [263, 289] width 170 height 26
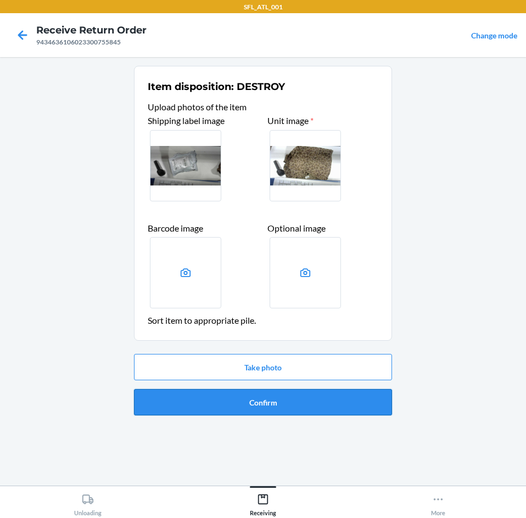
click at [268, 401] on button "Confirm" at bounding box center [263, 402] width 258 height 26
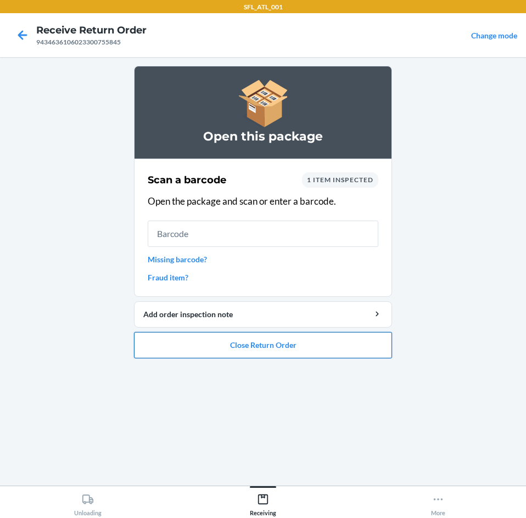
click at [266, 351] on button "Close Return Order" at bounding box center [263, 345] width 258 height 26
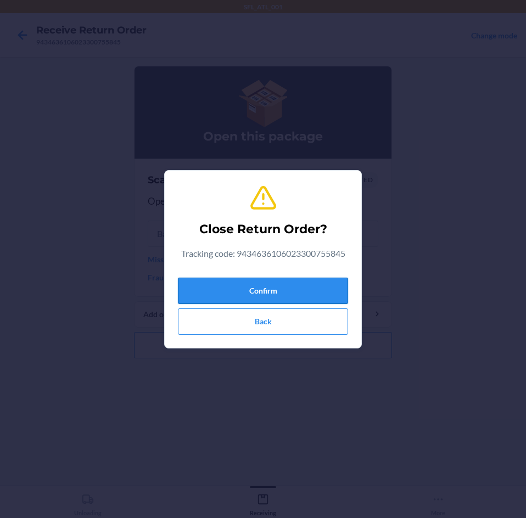
click at [248, 290] on button "Confirm" at bounding box center [263, 291] width 170 height 26
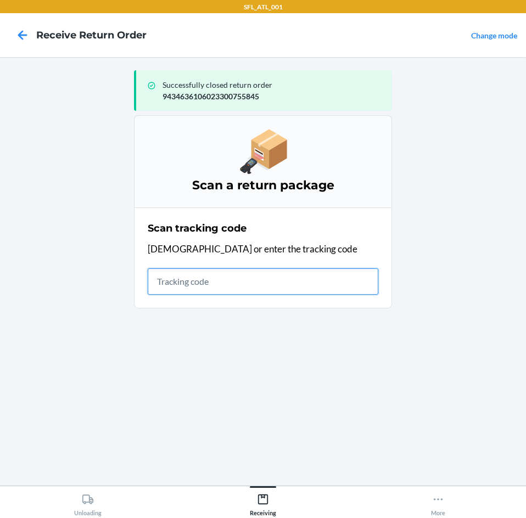
click at [271, 285] on input "text" at bounding box center [263, 281] width 231 height 26
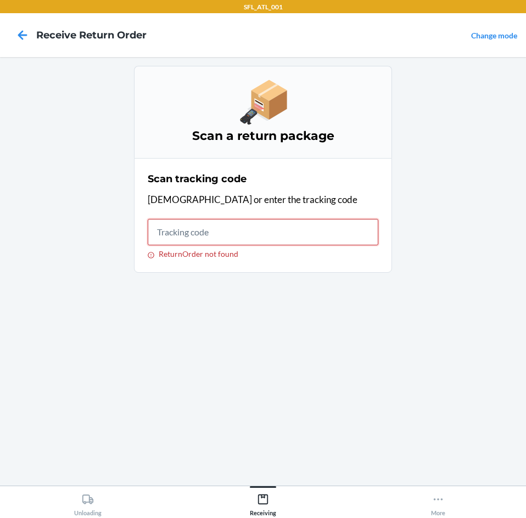
click at [194, 244] on input "ReturnOrder not found" at bounding box center [263, 232] width 231 height 26
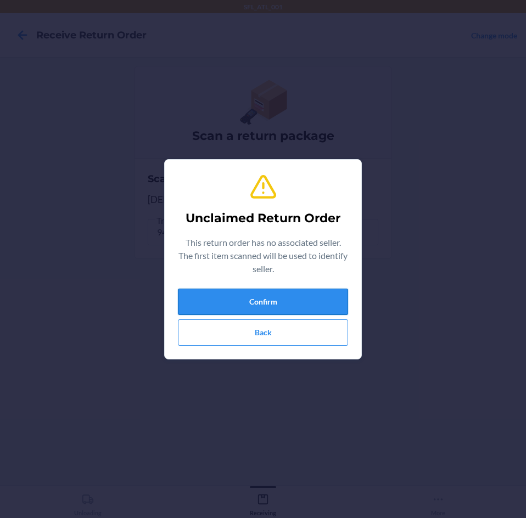
click at [206, 301] on button "Confirm" at bounding box center [263, 302] width 170 height 26
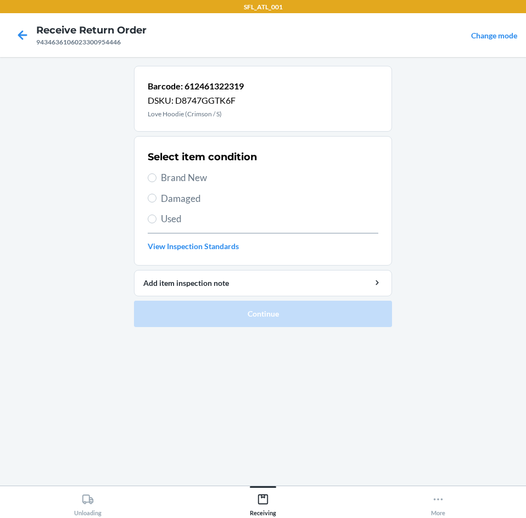
click at [192, 182] on span "Brand New" at bounding box center [269, 178] width 217 height 14
click at [156, 182] on input "Brand New" at bounding box center [152, 177] width 9 height 9
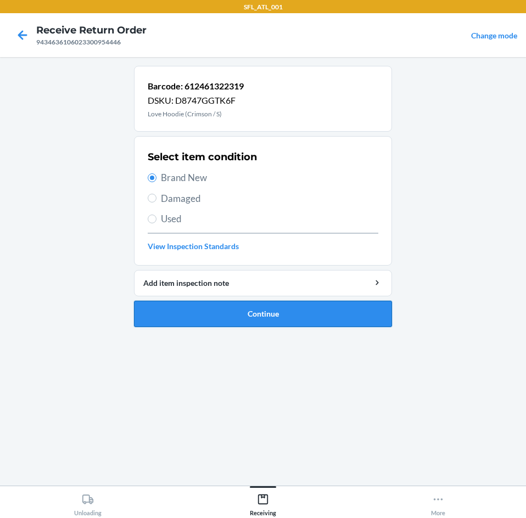
click at [202, 323] on button "Continue" at bounding box center [263, 314] width 258 height 26
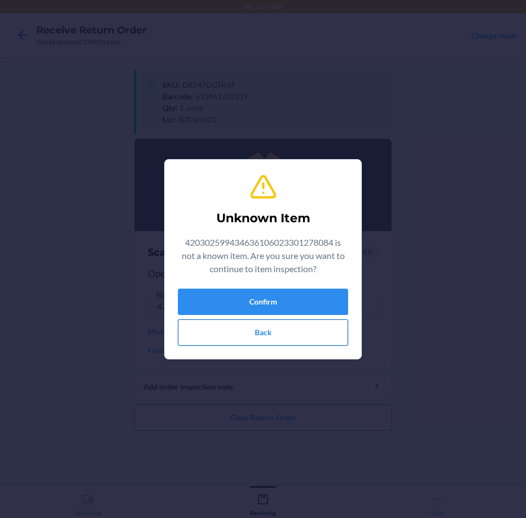
click at [201, 337] on button "Back" at bounding box center [263, 332] width 170 height 26
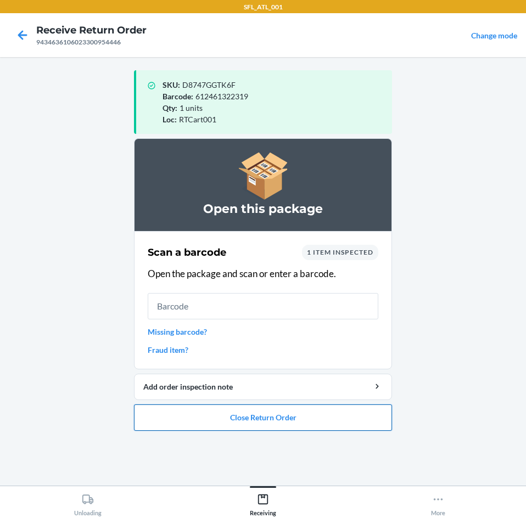
click at [222, 420] on button "Close Return Order" at bounding box center [263, 418] width 258 height 26
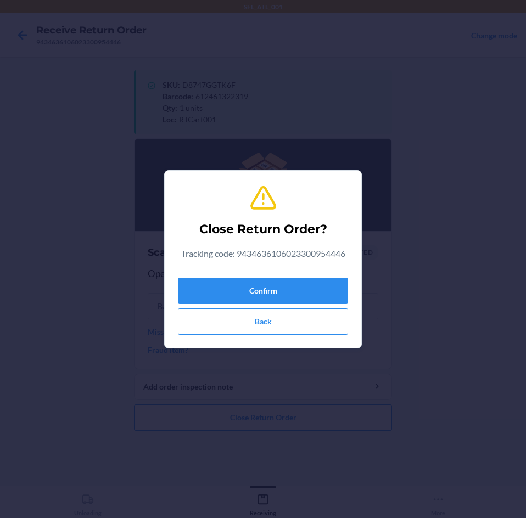
click at [232, 276] on div "Confirm Back" at bounding box center [263, 303] width 170 height 61
click at [227, 287] on button "Confirm" at bounding box center [263, 291] width 170 height 26
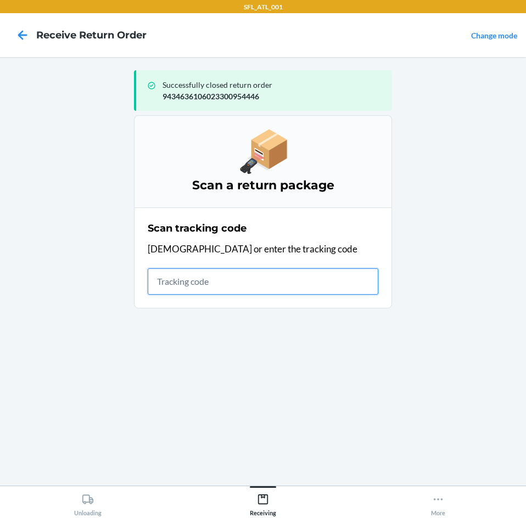
click at [232, 286] on input "text" at bounding box center [263, 281] width 231 height 26
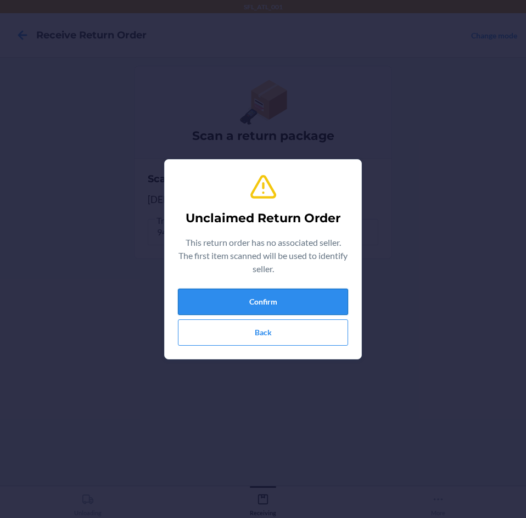
click at [248, 305] on button "Confirm" at bounding box center [263, 302] width 170 height 26
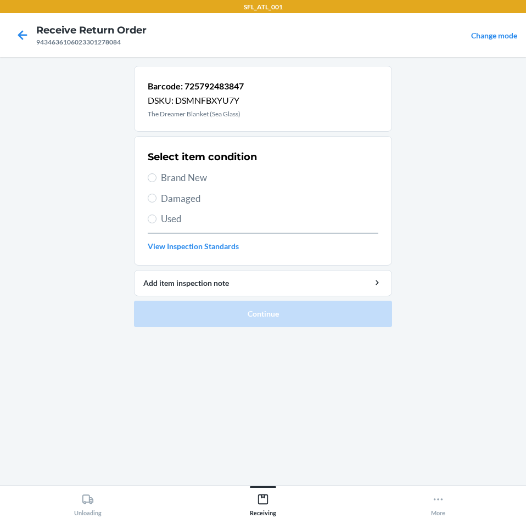
click at [182, 181] on span "Brand New" at bounding box center [269, 178] width 217 height 14
click at [156, 181] on input "Brand New" at bounding box center [152, 177] width 9 height 9
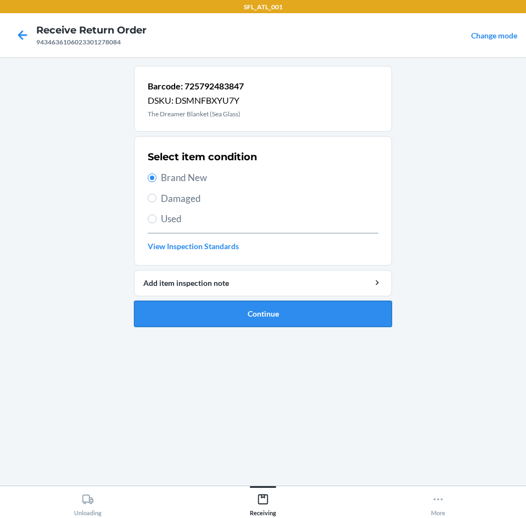
click at [198, 323] on button "Continue" at bounding box center [263, 314] width 258 height 26
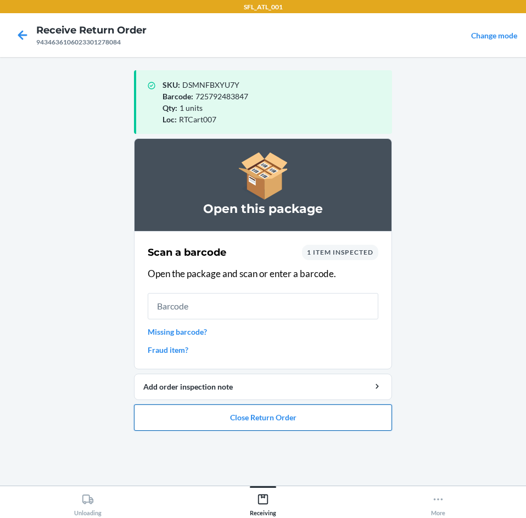
click at [263, 420] on button "Close Return Order" at bounding box center [263, 418] width 258 height 26
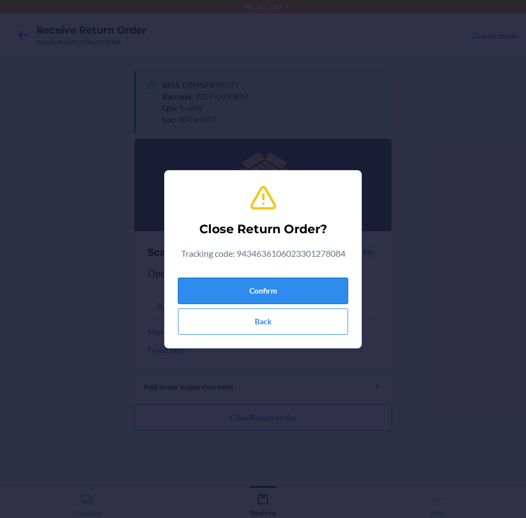
click at [273, 284] on button "Confirm" at bounding box center [263, 291] width 170 height 26
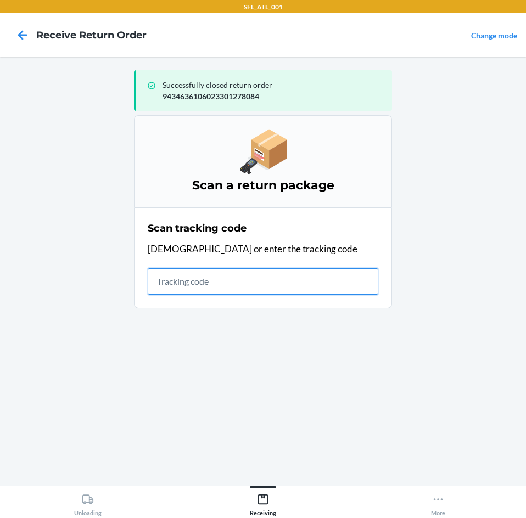
click at [268, 273] on input "text" at bounding box center [263, 281] width 231 height 26
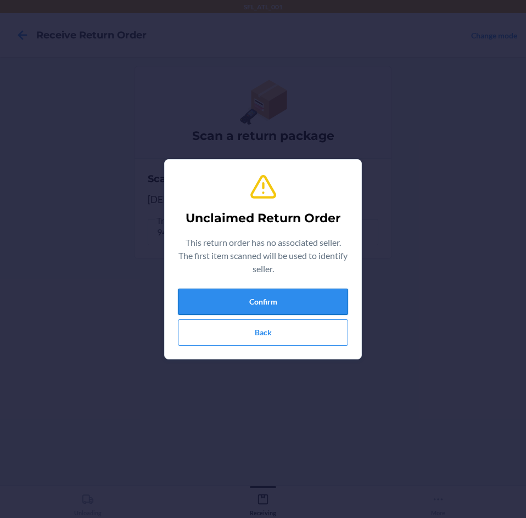
click at [282, 294] on button "Confirm" at bounding box center [263, 302] width 170 height 26
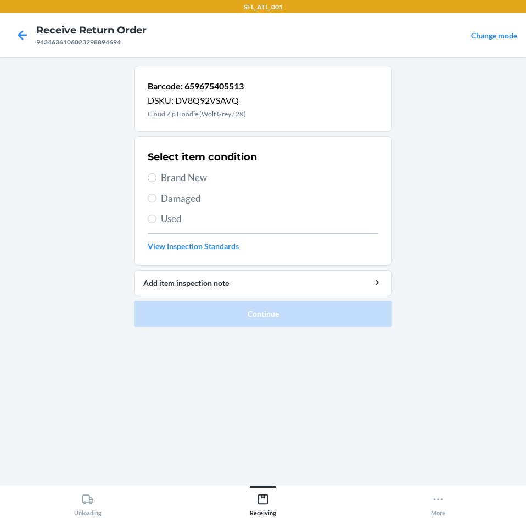
click at [192, 183] on span "Brand New" at bounding box center [269, 178] width 217 height 14
click at [156, 182] on input "Brand New" at bounding box center [152, 177] width 9 height 9
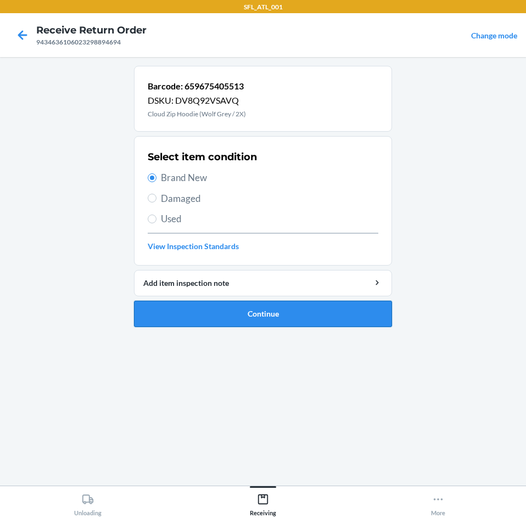
click at [268, 307] on button "Continue" at bounding box center [263, 314] width 258 height 26
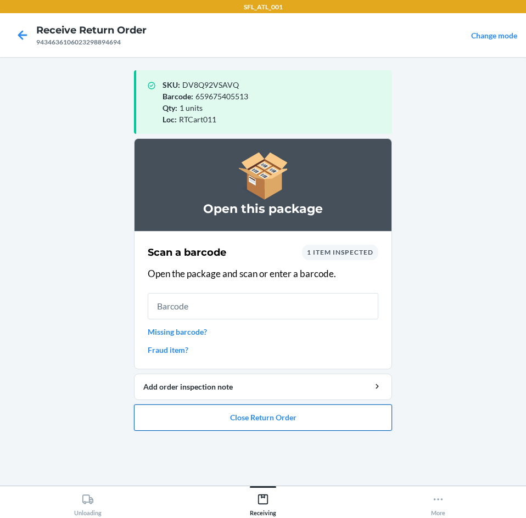
click at [216, 419] on button "Close Return Order" at bounding box center [263, 418] width 258 height 26
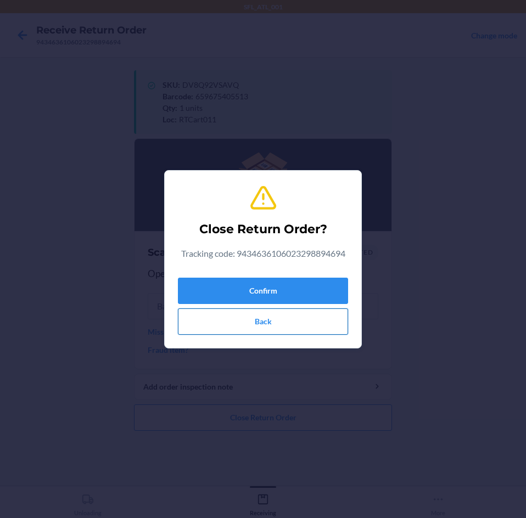
click at [218, 319] on button "Back" at bounding box center [263, 322] width 170 height 26
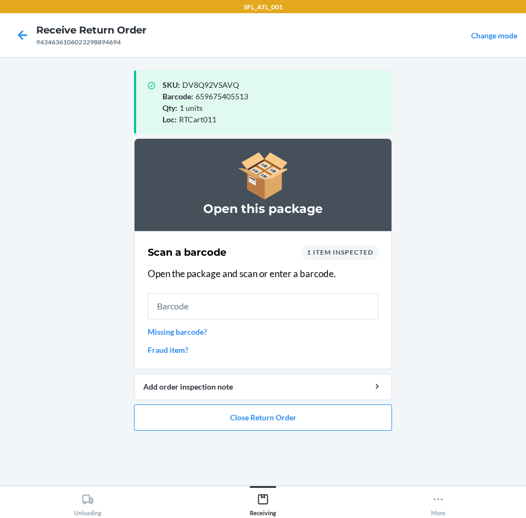
click at [193, 329] on link "Missing barcode?" at bounding box center [263, 332] width 231 height 12
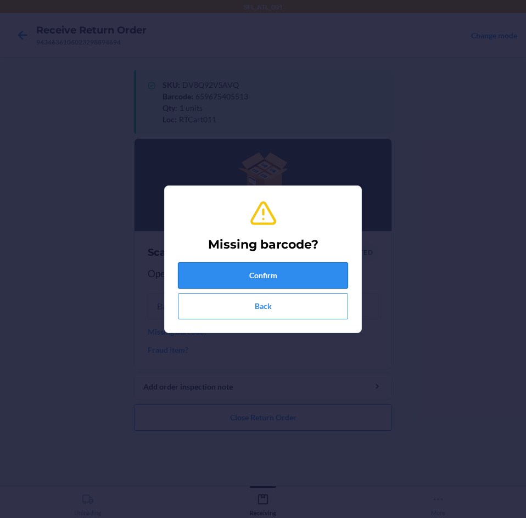
click at [295, 274] on button "Confirm" at bounding box center [263, 275] width 170 height 26
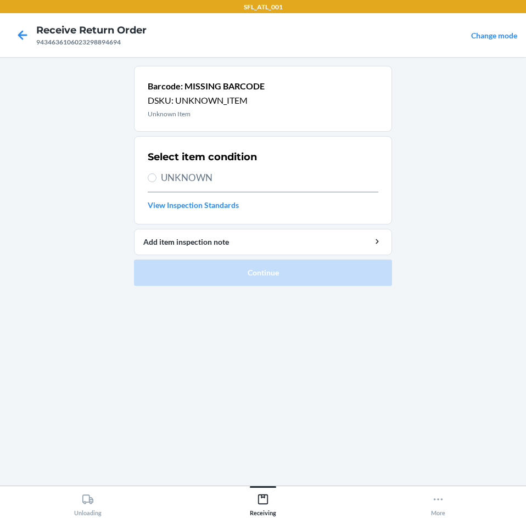
click at [192, 178] on span "UNKNOWN" at bounding box center [269, 178] width 217 height 14
click at [156, 178] on input "UNKNOWN" at bounding box center [152, 177] width 9 height 9
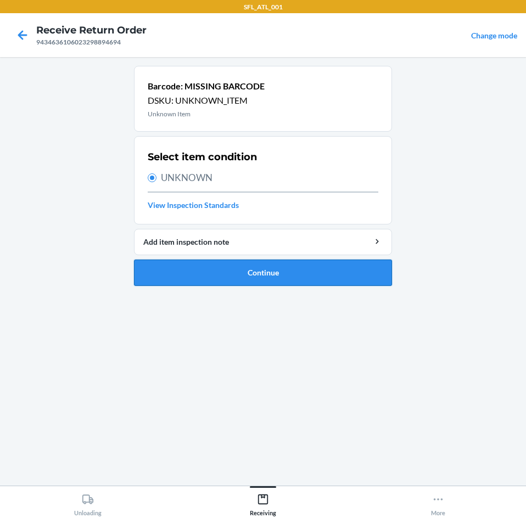
click at [246, 273] on button "Continue" at bounding box center [263, 273] width 258 height 26
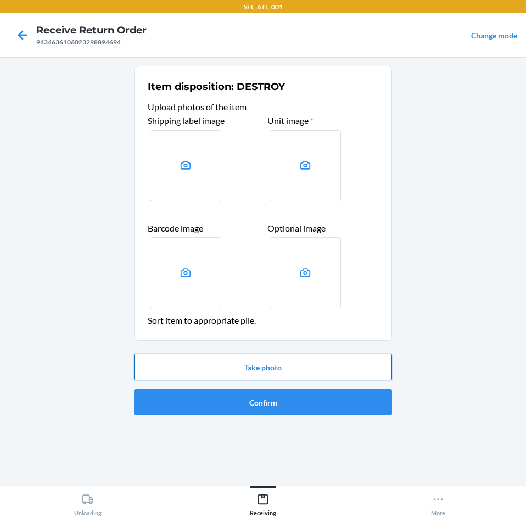
click at [232, 369] on button "Take photo" at bounding box center [263, 367] width 258 height 26
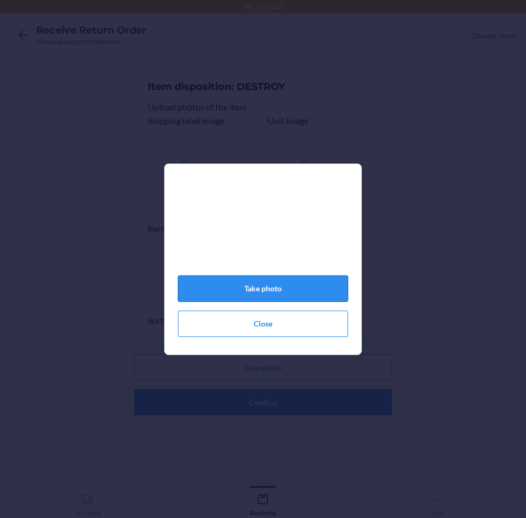
click at [307, 300] on button "Take photo" at bounding box center [263, 289] width 170 height 26
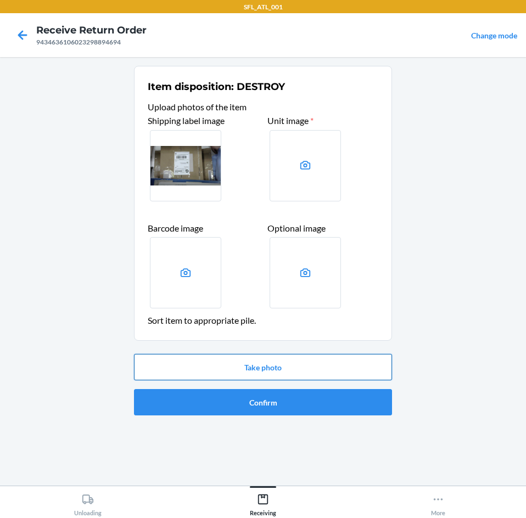
click at [198, 374] on button "Take photo" at bounding box center [263, 367] width 258 height 26
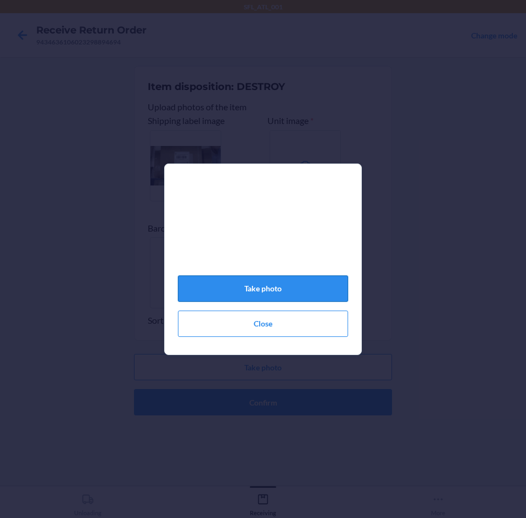
click at [260, 288] on button "Take photo" at bounding box center [263, 289] width 170 height 26
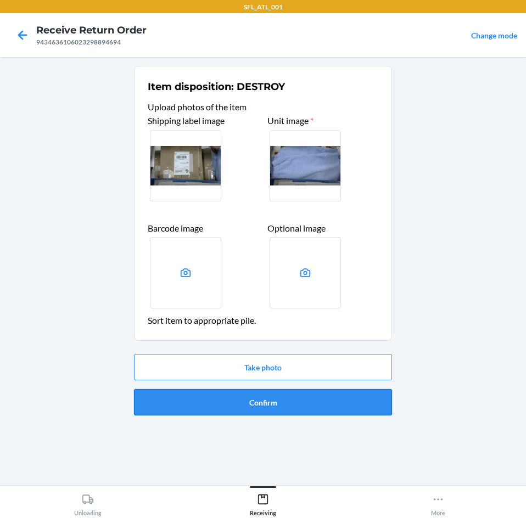
click at [247, 402] on button "Confirm" at bounding box center [263, 402] width 258 height 26
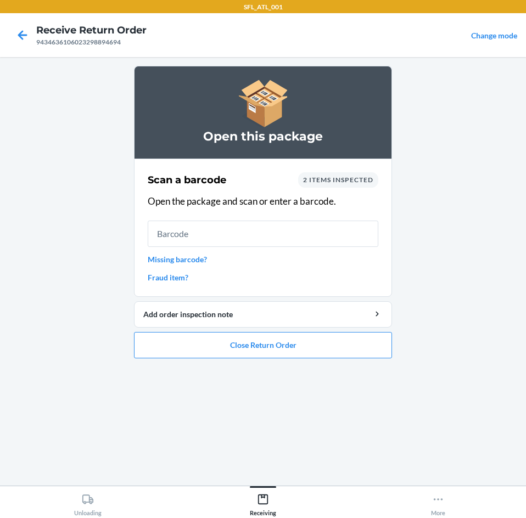
click at [195, 256] on link "Missing barcode?" at bounding box center [263, 260] width 231 height 12
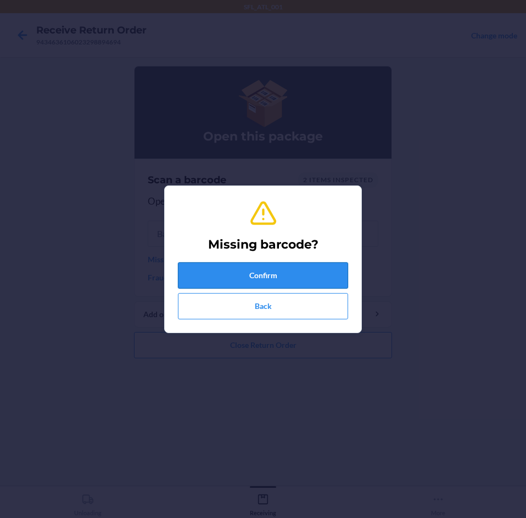
click at [229, 279] on button "Confirm" at bounding box center [263, 275] width 170 height 26
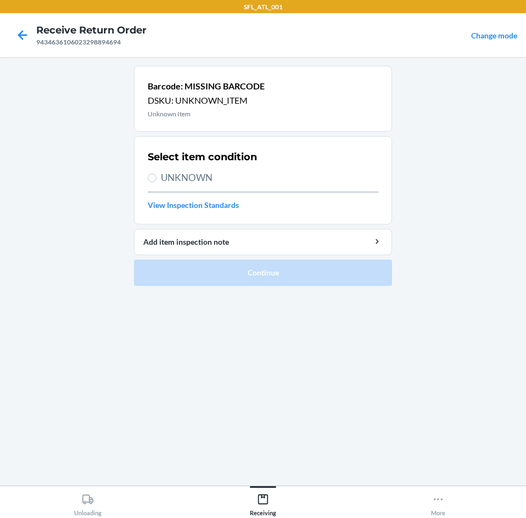
click at [181, 181] on span "UNKNOWN" at bounding box center [269, 178] width 217 height 14
click at [156, 181] on input "UNKNOWN" at bounding box center [152, 177] width 9 height 9
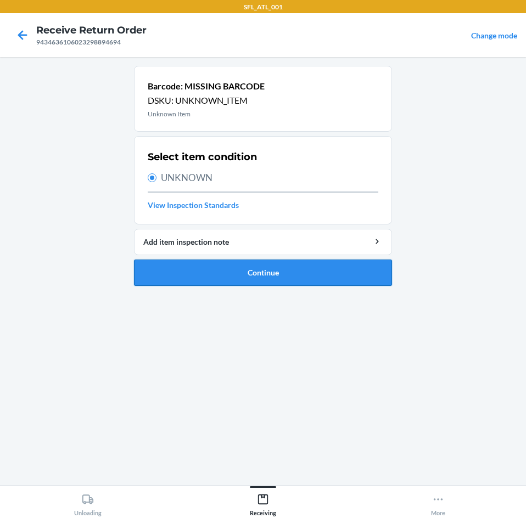
click at [181, 272] on button "Continue" at bounding box center [263, 273] width 258 height 26
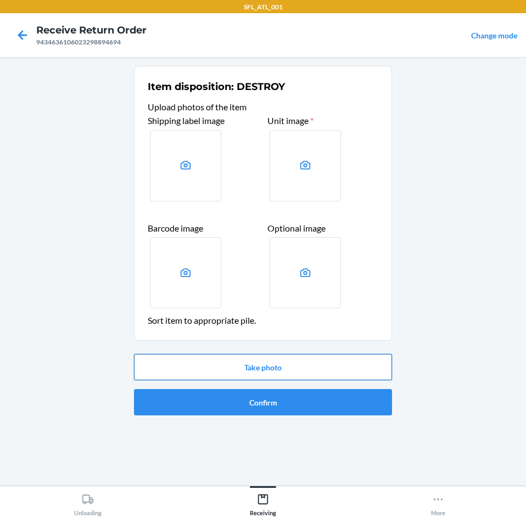
click at [349, 372] on button "Take photo" at bounding box center [263, 367] width 258 height 26
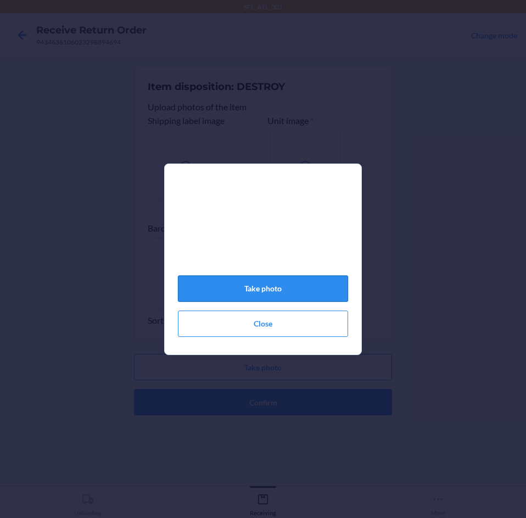
click at [316, 301] on button "Take photo" at bounding box center [263, 289] width 170 height 26
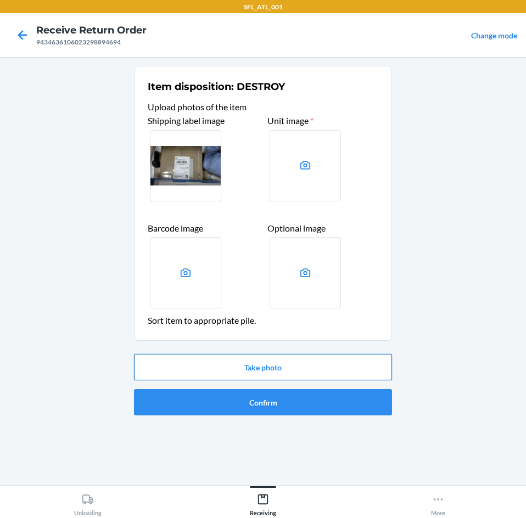
click at [310, 368] on button "Take photo" at bounding box center [263, 367] width 258 height 26
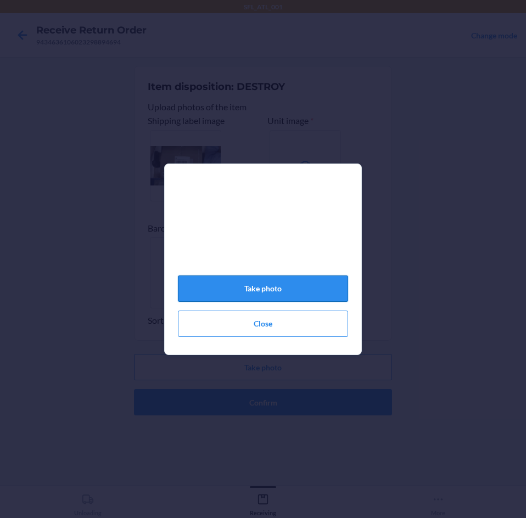
click at [323, 296] on button "Take photo" at bounding box center [263, 289] width 170 height 26
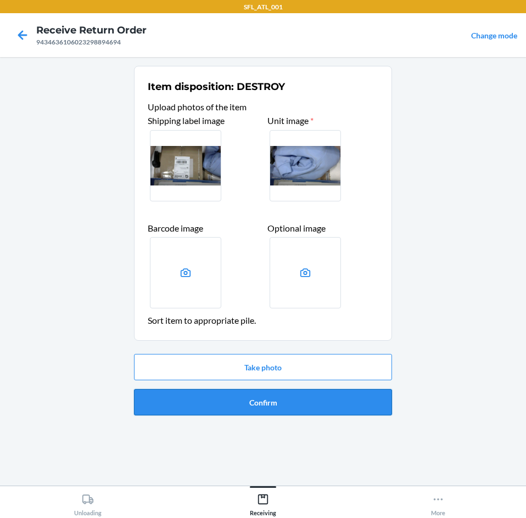
click at [283, 407] on button "Confirm" at bounding box center [263, 402] width 258 height 26
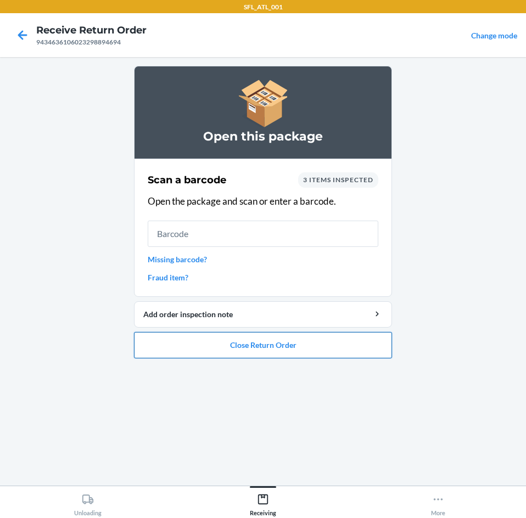
click at [260, 344] on button "Close Return Order" at bounding box center [263, 345] width 258 height 26
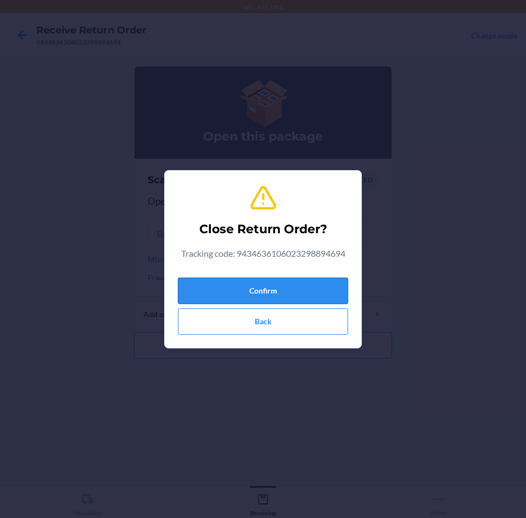
click at [254, 291] on button "Confirm" at bounding box center [263, 291] width 170 height 26
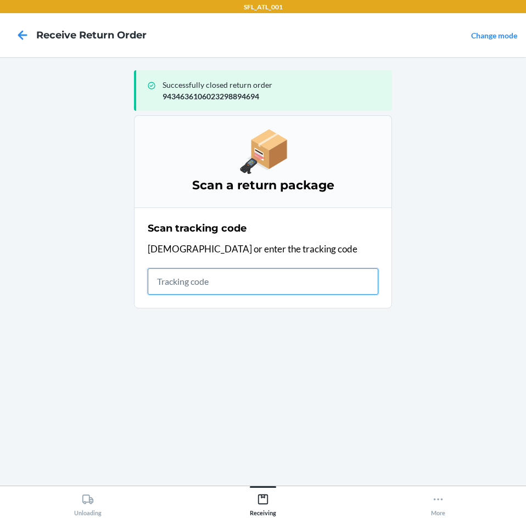
click at [219, 288] on input "text" at bounding box center [263, 281] width 231 height 26
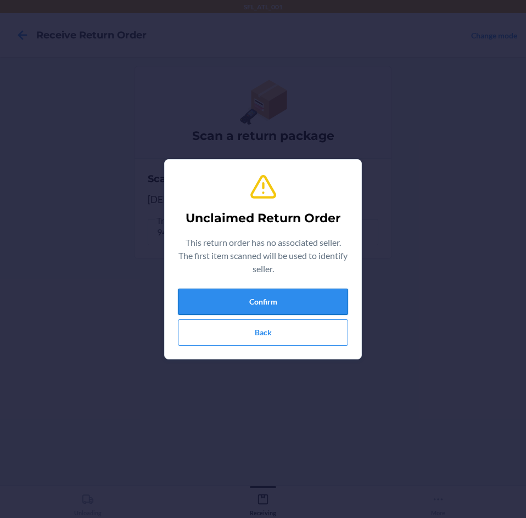
click at [232, 309] on button "Confirm" at bounding box center [263, 302] width 170 height 26
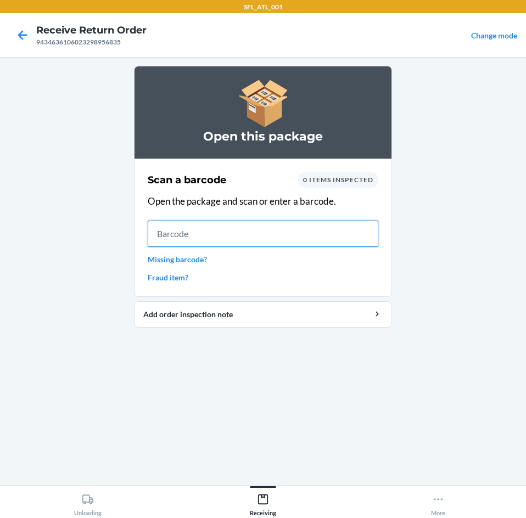
drag, startPoint x: 228, startPoint y: 234, endPoint x: 207, endPoint y: 240, distance: 21.6
click at [228, 234] on input "text" at bounding box center [263, 234] width 231 height 26
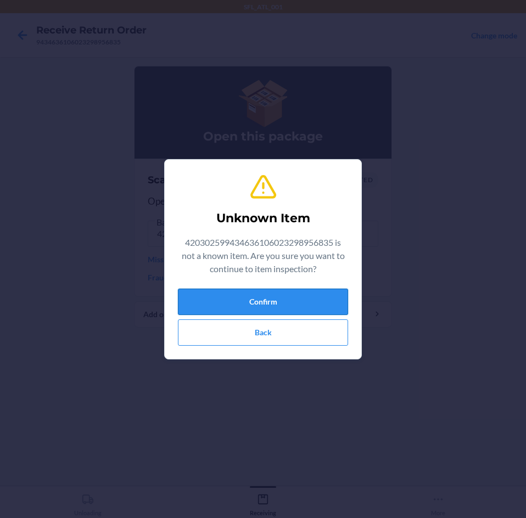
click at [234, 301] on button "Confirm" at bounding box center [263, 302] width 170 height 26
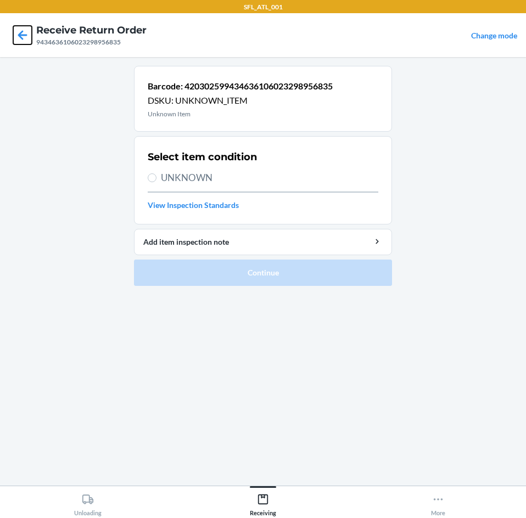
click at [19, 32] on icon at bounding box center [22, 35] width 19 height 19
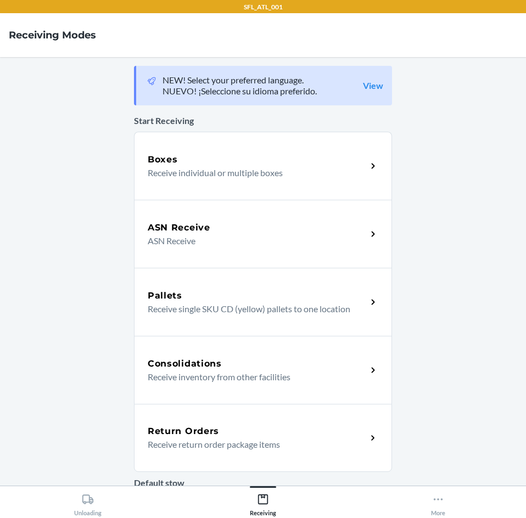
click at [203, 424] on div "Return Orders Receive return order package items" at bounding box center [263, 438] width 258 height 68
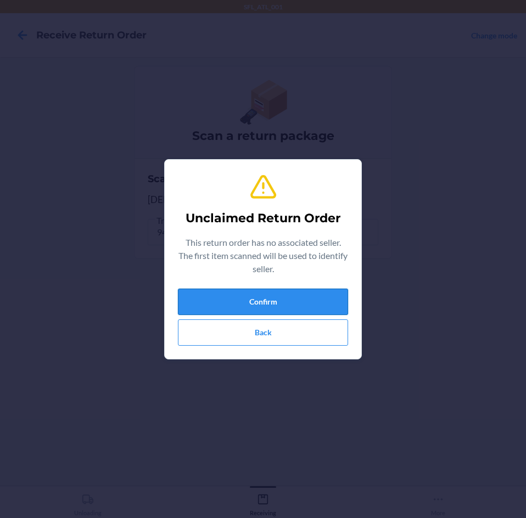
click at [255, 306] on button "Confirm" at bounding box center [263, 302] width 170 height 26
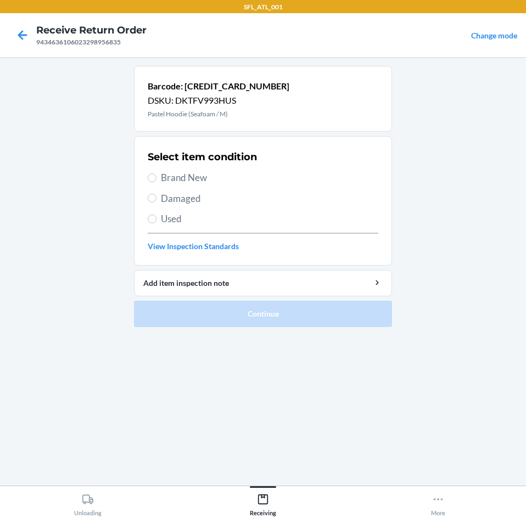
click at [169, 197] on span "Damaged" at bounding box center [269, 199] width 217 height 14
click at [156, 197] on input "Damaged" at bounding box center [152, 198] width 9 height 9
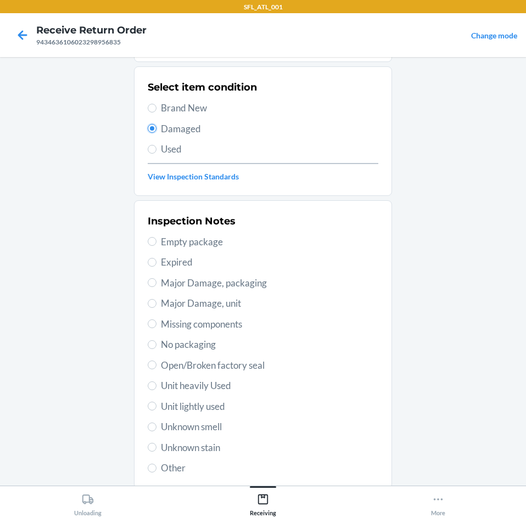
scroll to position [143, 0]
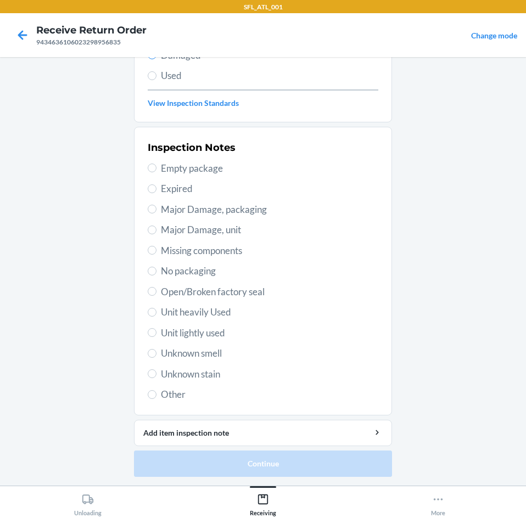
click at [184, 313] on span "Unit heavily Used" at bounding box center [269, 312] width 217 height 14
click at [156, 313] on input "Unit heavily Used" at bounding box center [152, 312] width 9 height 9
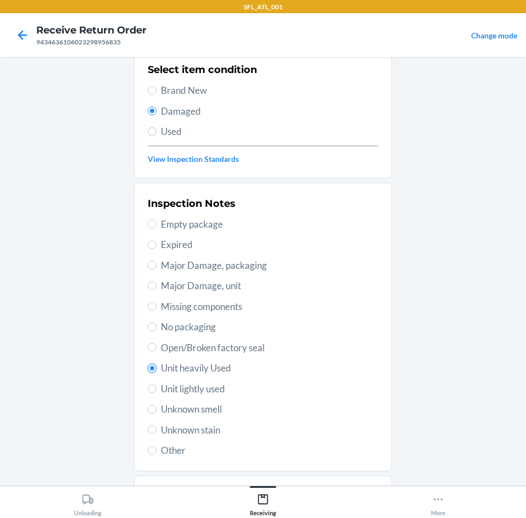
scroll to position [33, 0]
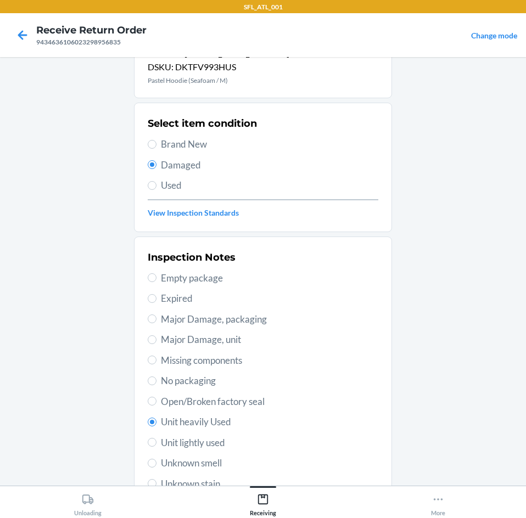
click at [179, 178] on div "Select item condition Brand New Damaged Used View Inspection Standards" at bounding box center [263, 167] width 231 height 109
click at [175, 182] on span "Used" at bounding box center [269, 185] width 217 height 14
click at [156, 182] on input "Used" at bounding box center [152, 185] width 9 height 9
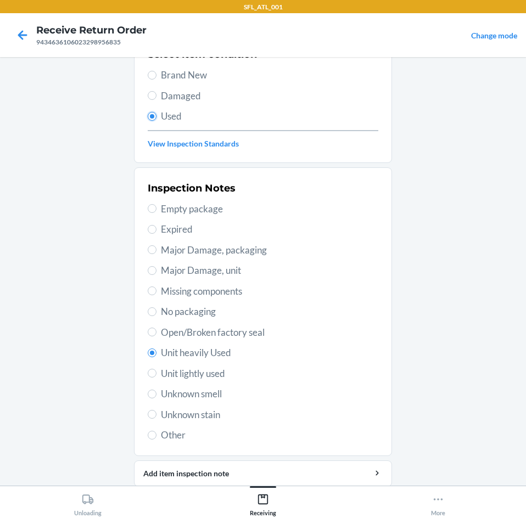
scroll to position [143, 0]
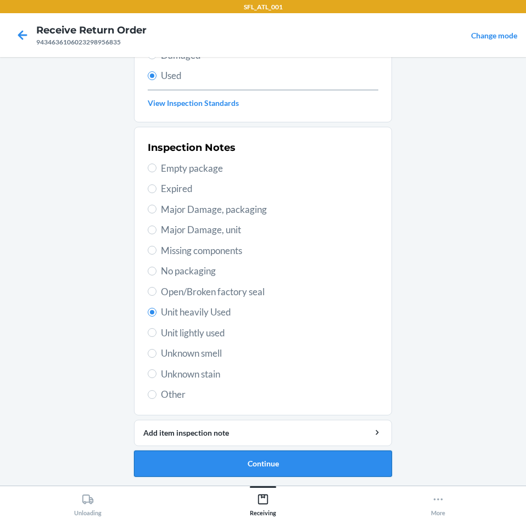
click at [227, 462] on button "Continue" at bounding box center [263, 464] width 258 height 26
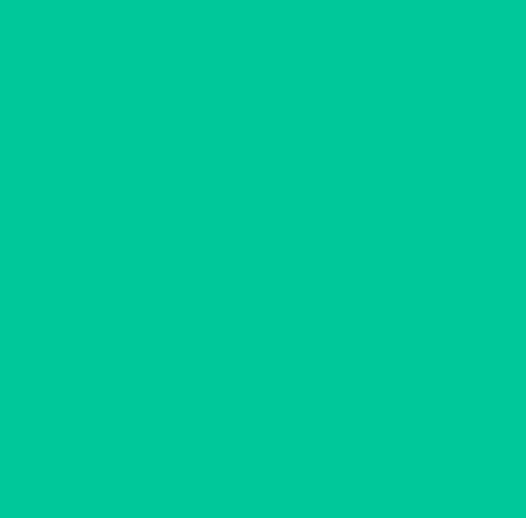
scroll to position [0, 0]
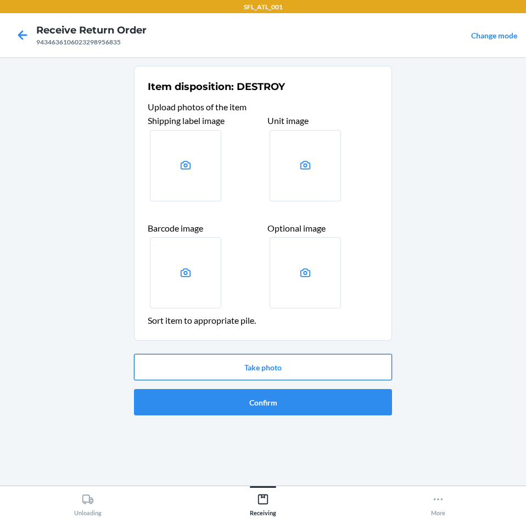
click at [182, 358] on button "Take photo" at bounding box center [263, 367] width 258 height 26
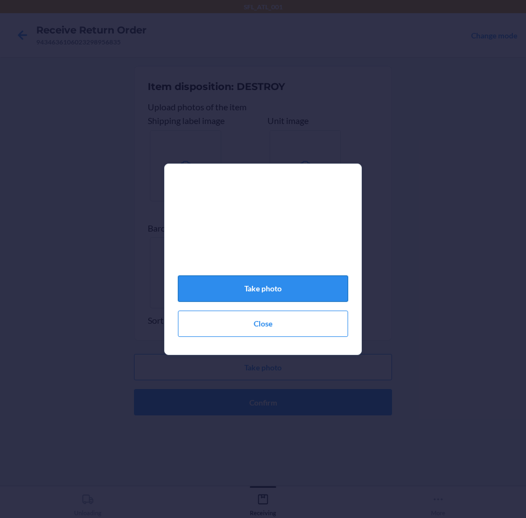
click at [271, 290] on button "Take photo" at bounding box center [263, 289] width 170 height 26
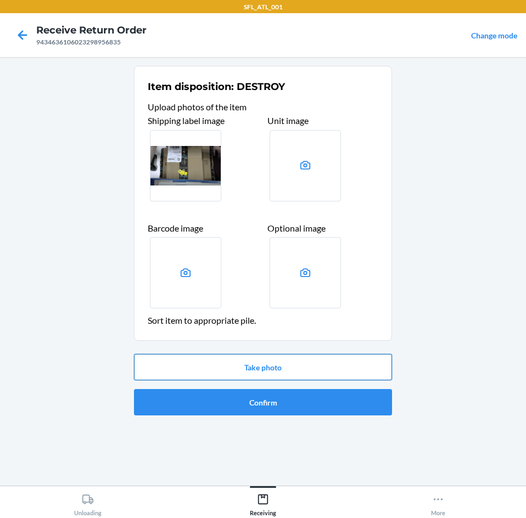
click at [242, 368] on button "Take photo" at bounding box center [263, 367] width 258 height 26
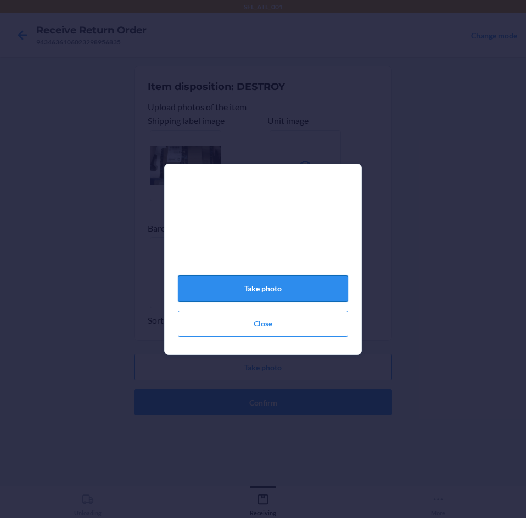
click at [245, 301] on button "Take photo" at bounding box center [263, 289] width 170 height 26
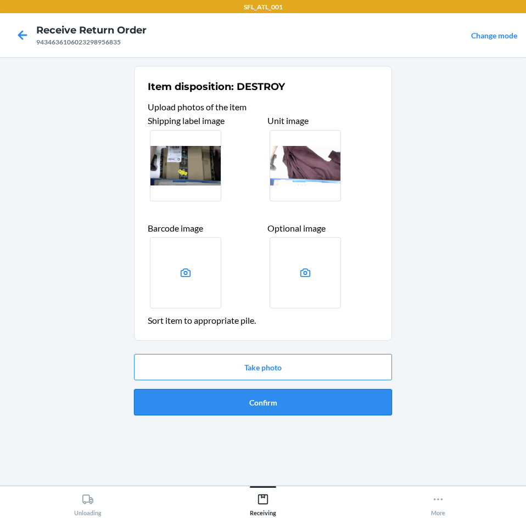
click at [246, 410] on button "Confirm" at bounding box center [263, 402] width 258 height 26
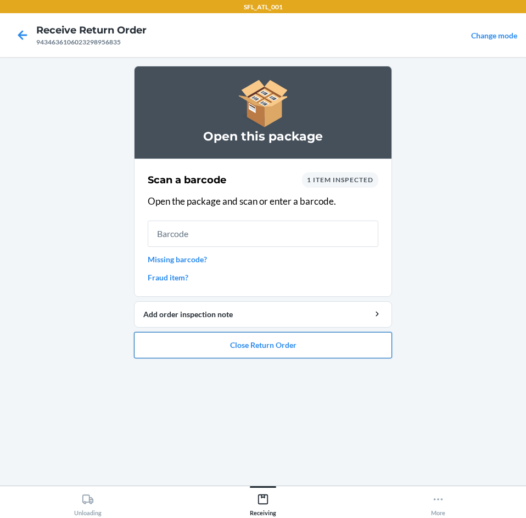
click at [238, 355] on button "Close Return Order" at bounding box center [263, 345] width 258 height 26
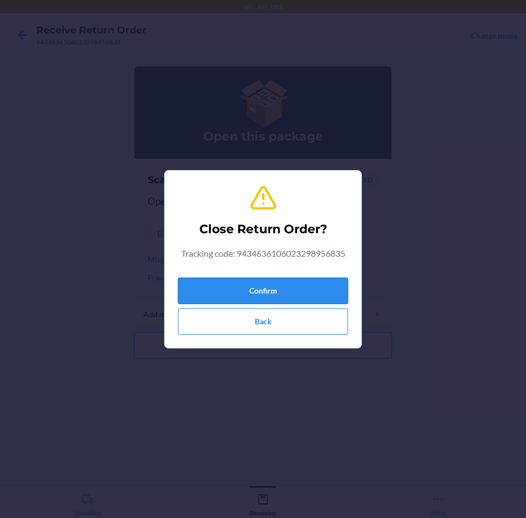
click at [237, 301] on button "Confirm" at bounding box center [263, 291] width 170 height 26
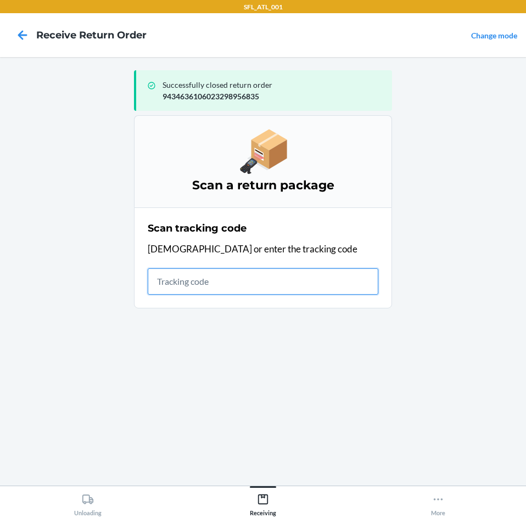
click at [270, 278] on input "text" at bounding box center [263, 281] width 231 height 26
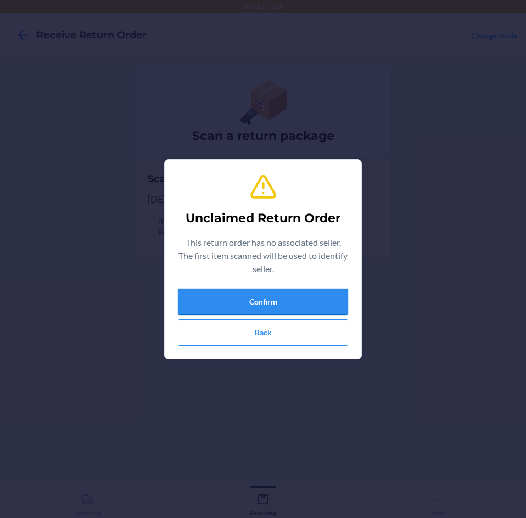
click at [283, 302] on button "Confirm" at bounding box center [263, 302] width 170 height 26
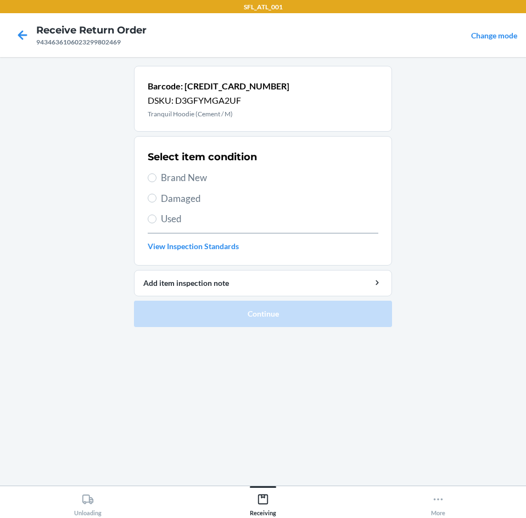
click at [176, 176] on span "Brand New" at bounding box center [269, 178] width 217 height 14
click at [156, 176] on input "Brand New" at bounding box center [152, 177] width 9 height 9
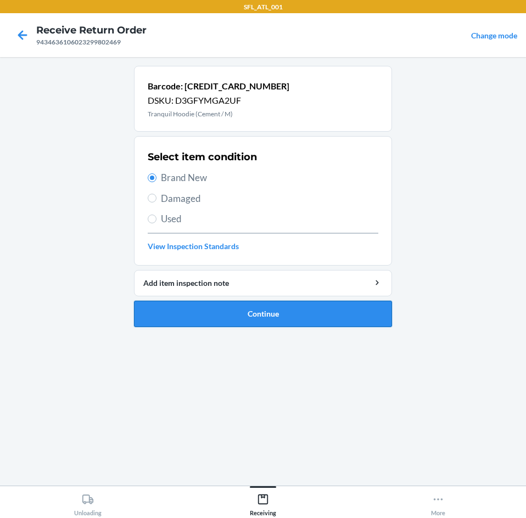
click at [269, 303] on button "Continue" at bounding box center [263, 314] width 258 height 26
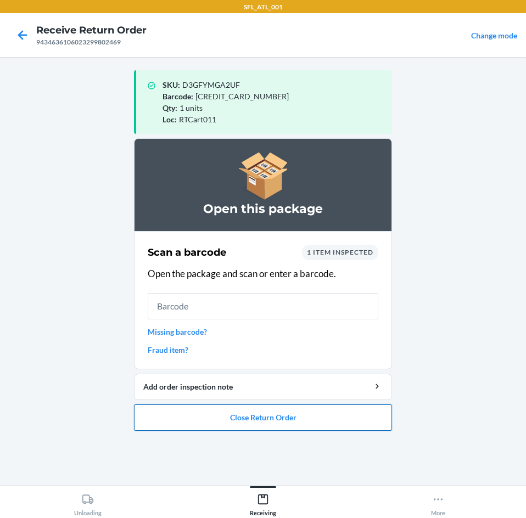
click at [189, 414] on button "Close Return Order" at bounding box center [263, 418] width 258 height 26
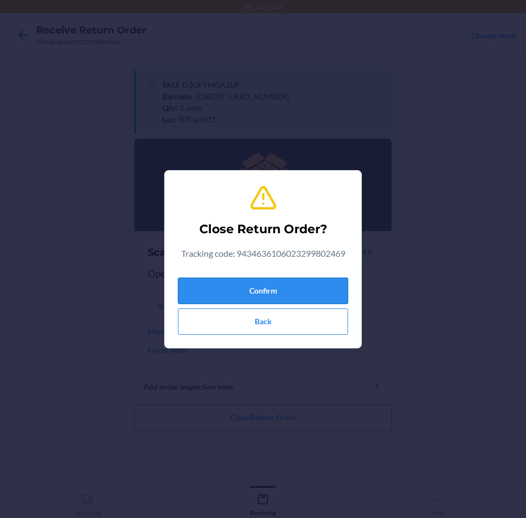
click at [234, 298] on button "Confirm" at bounding box center [263, 291] width 170 height 26
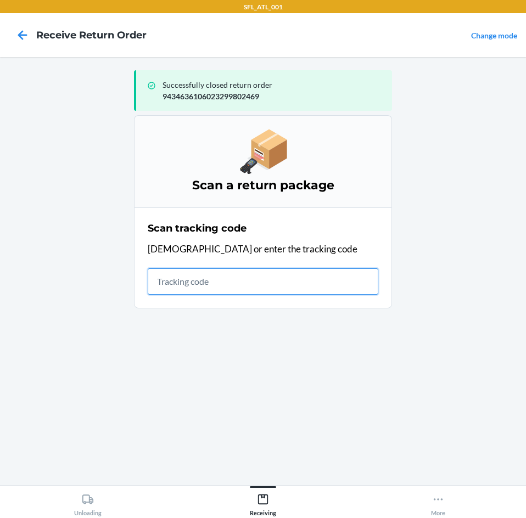
click at [183, 290] on input "text" at bounding box center [263, 281] width 231 height 26
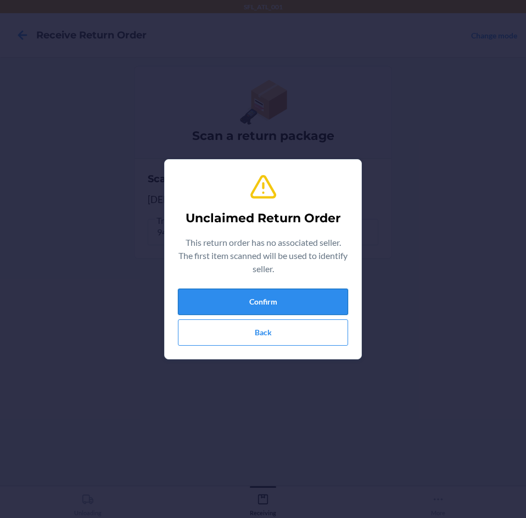
click at [187, 295] on button "Confirm" at bounding box center [263, 302] width 170 height 26
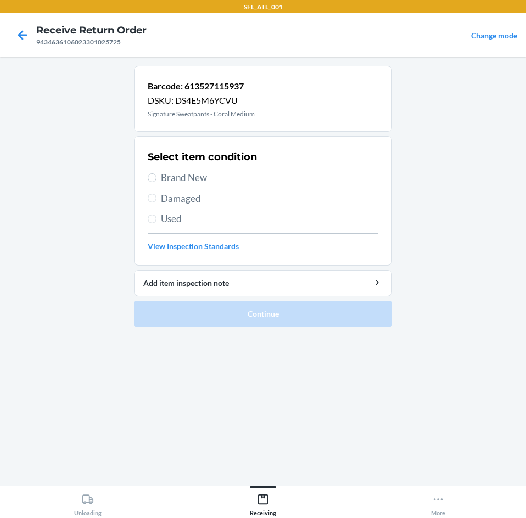
click at [192, 178] on span "Brand New" at bounding box center [269, 178] width 217 height 14
click at [156, 178] on input "Brand New" at bounding box center [152, 177] width 9 height 9
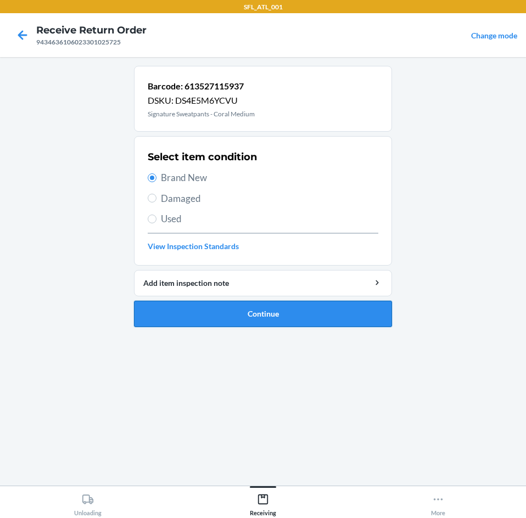
click at [215, 311] on button "Continue" at bounding box center [263, 314] width 258 height 26
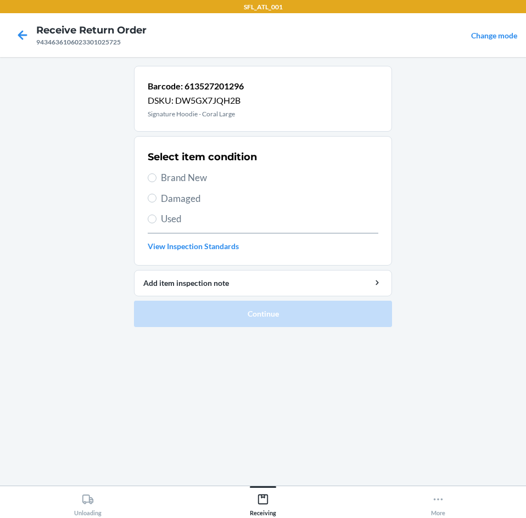
click at [190, 176] on span "Brand New" at bounding box center [269, 178] width 217 height 14
click at [156, 176] on input "Brand New" at bounding box center [152, 177] width 9 height 9
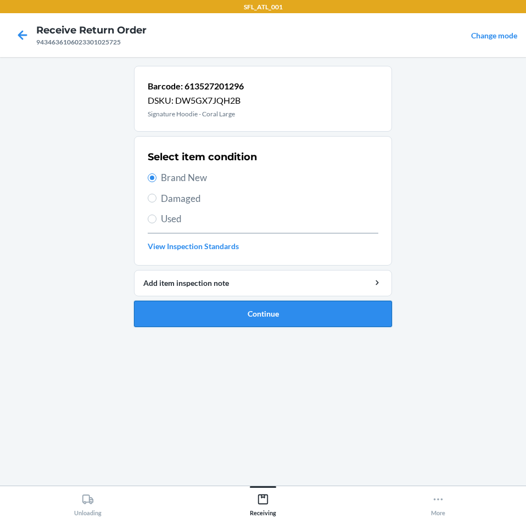
click at [225, 320] on button "Continue" at bounding box center [263, 314] width 258 height 26
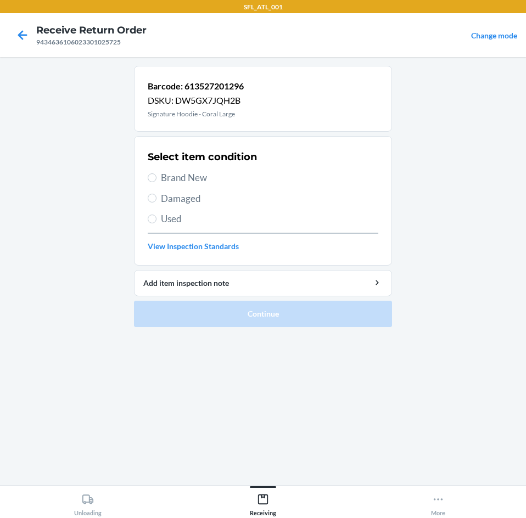
click at [177, 175] on span "Brand New" at bounding box center [269, 178] width 217 height 14
click at [156, 175] on input "Brand New" at bounding box center [152, 177] width 9 height 9
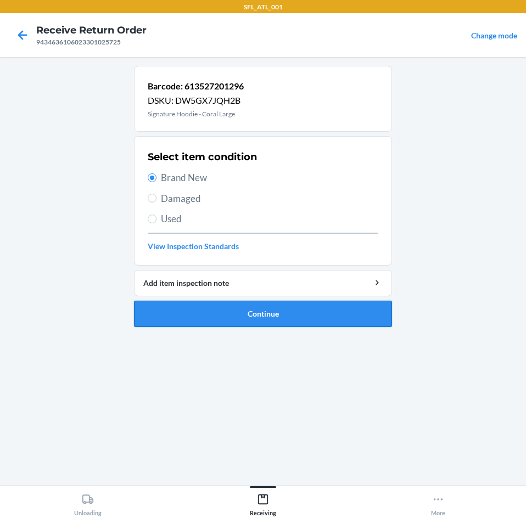
click at [243, 321] on button "Continue" at bounding box center [263, 314] width 258 height 26
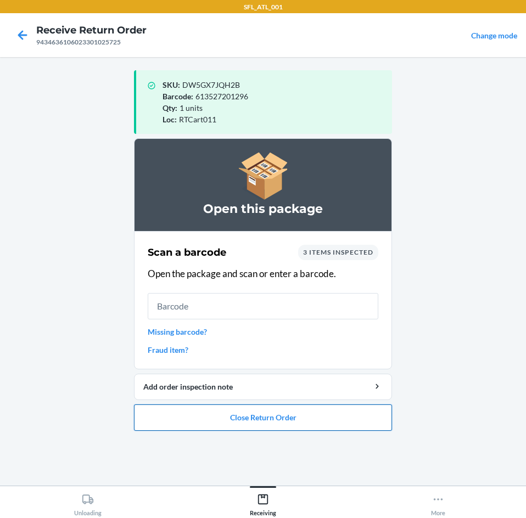
click at [251, 409] on button "Close Return Order" at bounding box center [263, 418] width 258 height 26
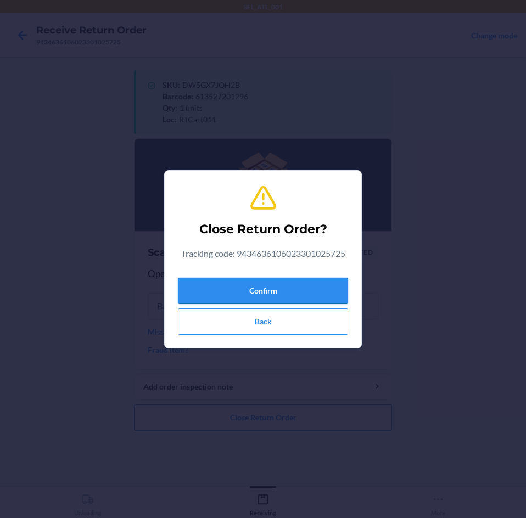
click at [270, 290] on button "Confirm" at bounding box center [263, 291] width 170 height 26
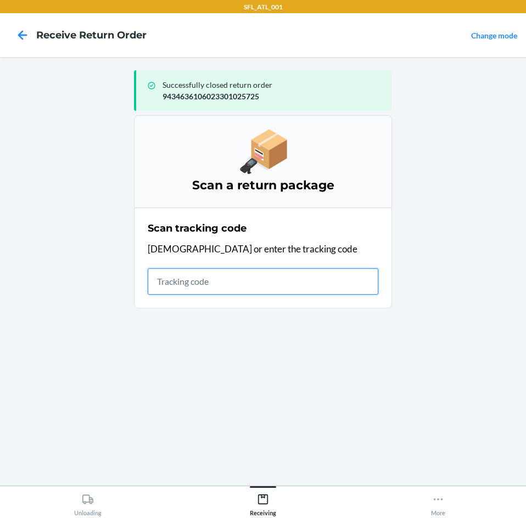
click at [242, 282] on input "text" at bounding box center [263, 281] width 231 height 26
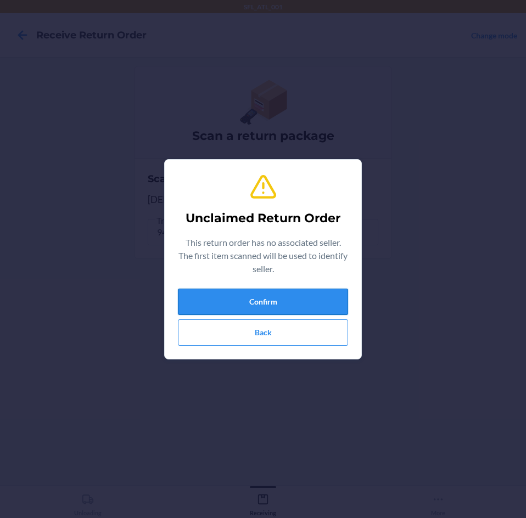
click at [239, 302] on button "Confirm" at bounding box center [263, 302] width 170 height 26
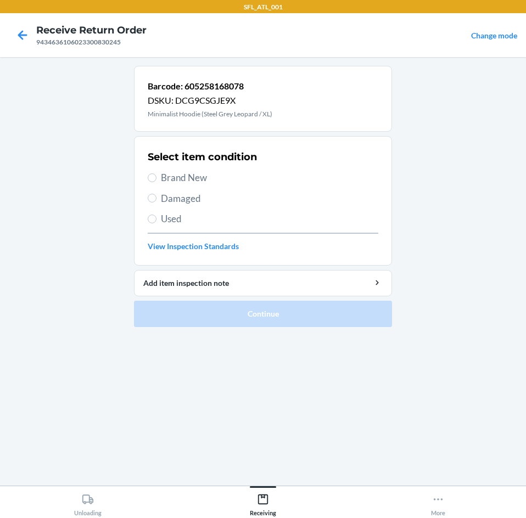
click at [175, 181] on span "Brand New" at bounding box center [269, 178] width 217 height 14
click at [156, 181] on input "Brand New" at bounding box center [152, 177] width 9 height 9
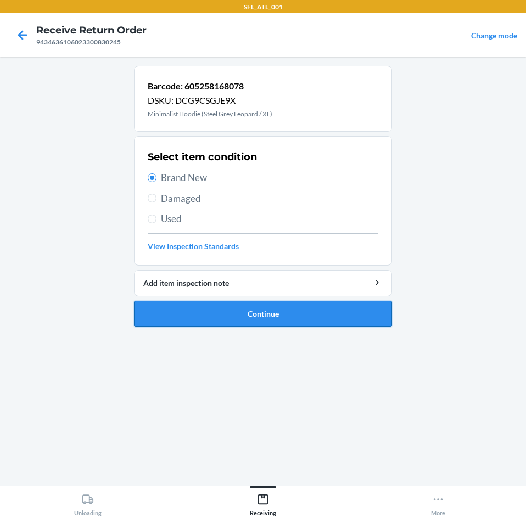
click at [199, 325] on button "Continue" at bounding box center [263, 314] width 258 height 26
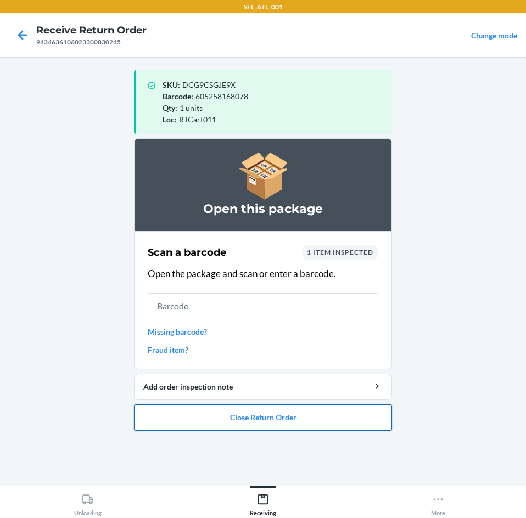
click at [263, 422] on button "Close Return Order" at bounding box center [263, 418] width 258 height 26
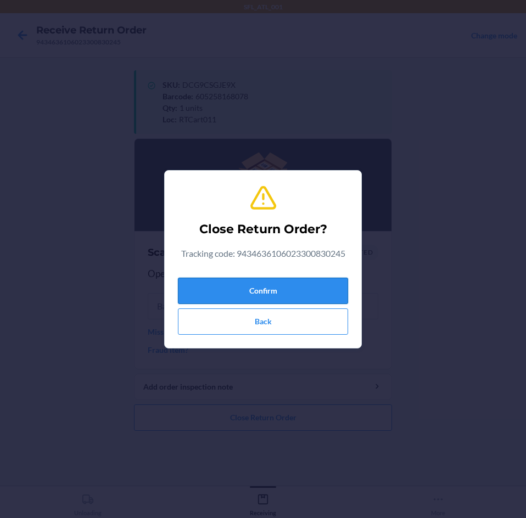
click at [201, 283] on button "Confirm" at bounding box center [263, 291] width 170 height 26
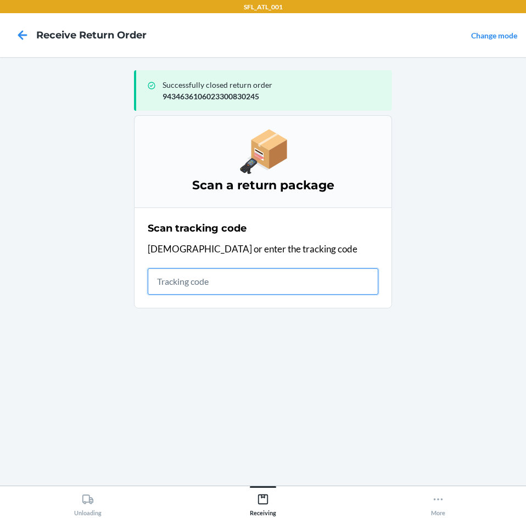
drag, startPoint x: 238, startPoint y: 280, endPoint x: 231, endPoint y: 273, distance: 10.1
click at [238, 280] on input "text" at bounding box center [263, 281] width 231 height 26
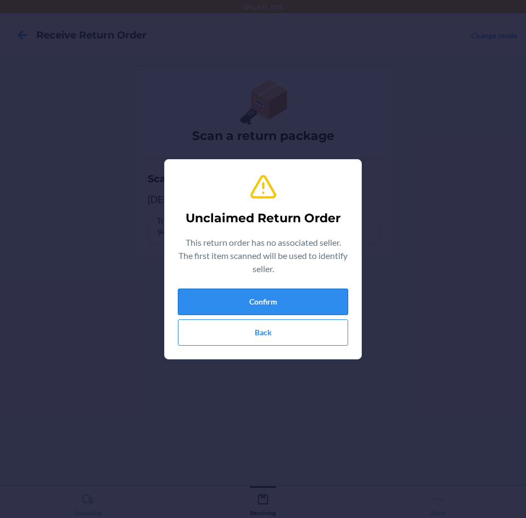
click at [232, 295] on button "Confirm" at bounding box center [263, 302] width 170 height 26
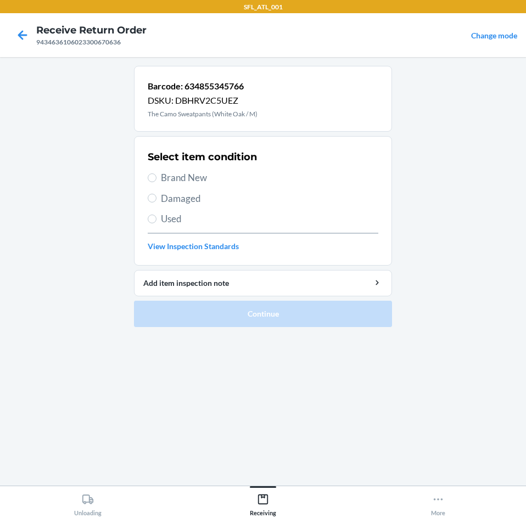
click at [184, 180] on span "Brand New" at bounding box center [269, 178] width 217 height 14
click at [156, 180] on input "Brand New" at bounding box center [152, 177] width 9 height 9
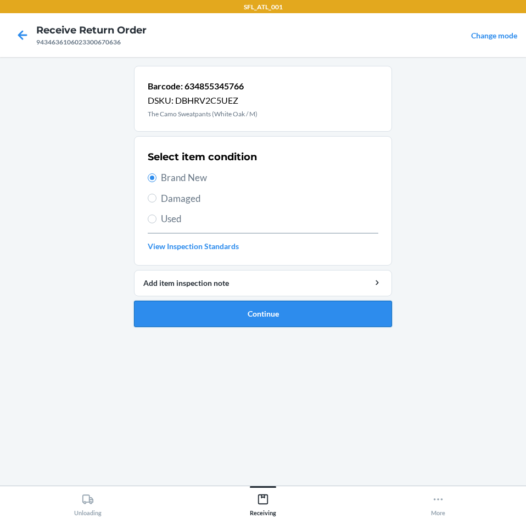
click at [240, 321] on button "Continue" at bounding box center [263, 314] width 258 height 26
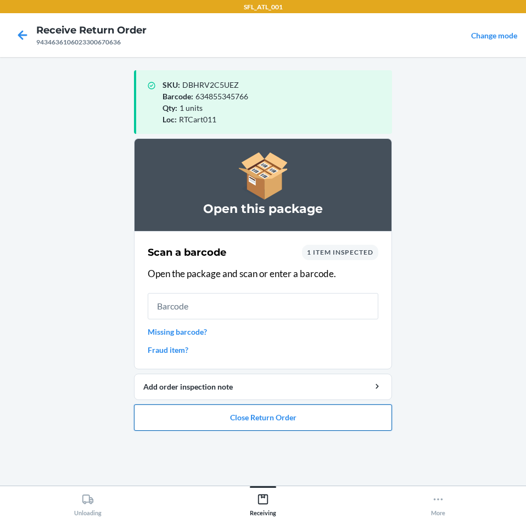
click at [195, 416] on button "Close Return Order" at bounding box center [263, 418] width 258 height 26
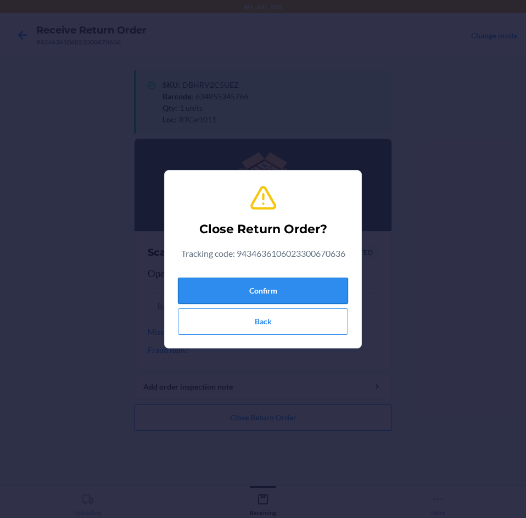
click at [254, 283] on button "Confirm" at bounding box center [263, 291] width 170 height 26
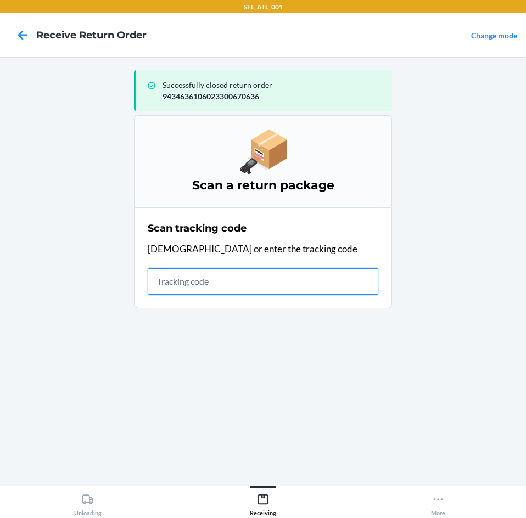
click at [259, 285] on input "text" at bounding box center [263, 281] width 231 height 26
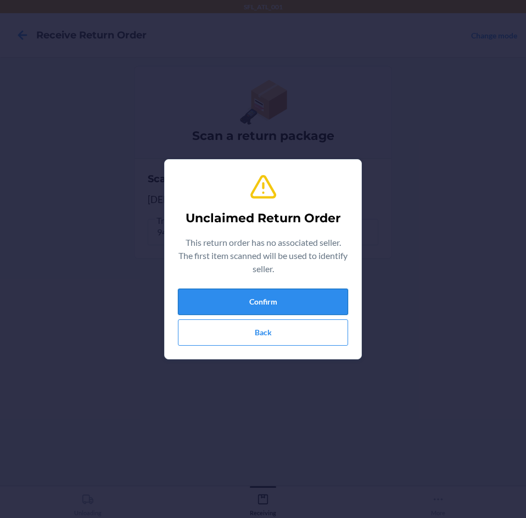
click at [262, 291] on button "Confirm" at bounding box center [263, 302] width 170 height 26
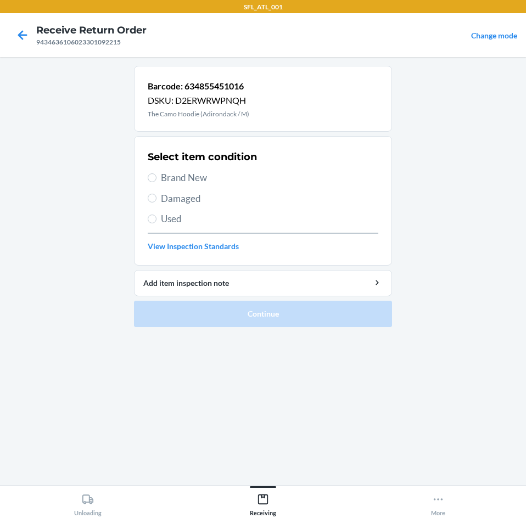
click at [188, 175] on span "Brand New" at bounding box center [269, 178] width 217 height 14
click at [156, 175] on input "Brand New" at bounding box center [152, 177] width 9 height 9
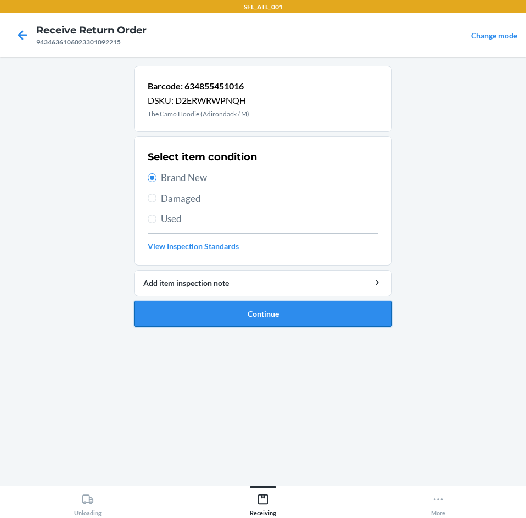
click at [215, 305] on button "Continue" at bounding box center [263, 314] width 258 height 26
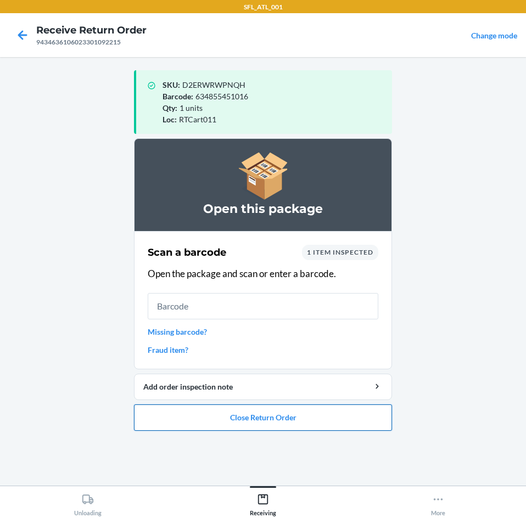
click at [243, 420] on button "Close Return Order" at bounding box center [263, 418] width 258 height 26
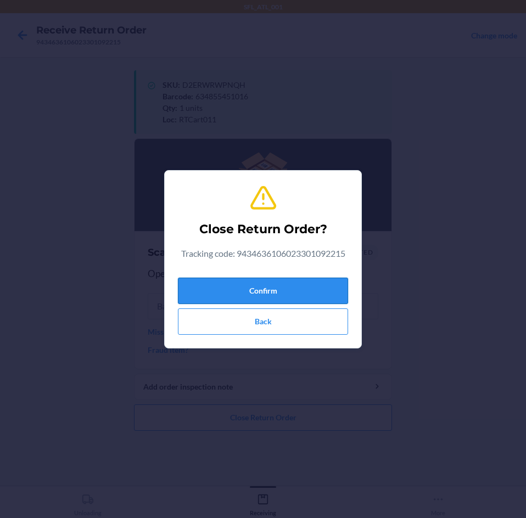
click at [254, 288] on button "Confirm" at bounding box center [263, 291] width 170 height 26
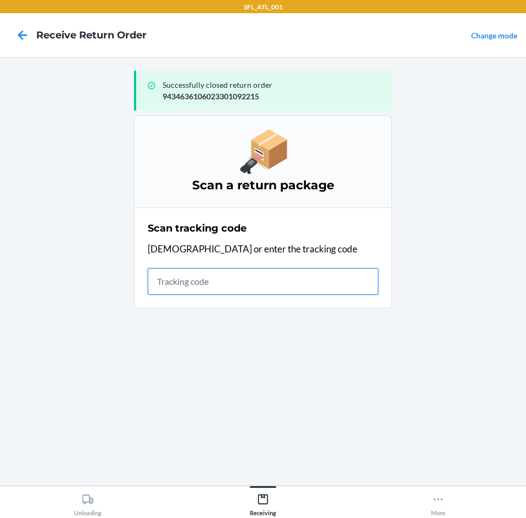
click at [218, 288] on input "text" at bounding box center [263, 281] width 231 height 26
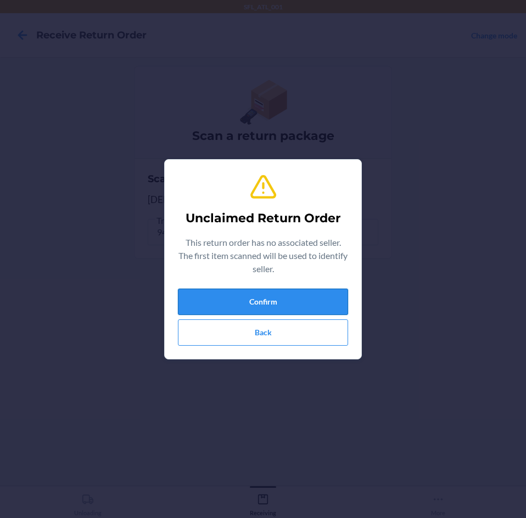
click at [208, 299] on button "Confirm" at bounding box center [263, 302] width 170 height 26
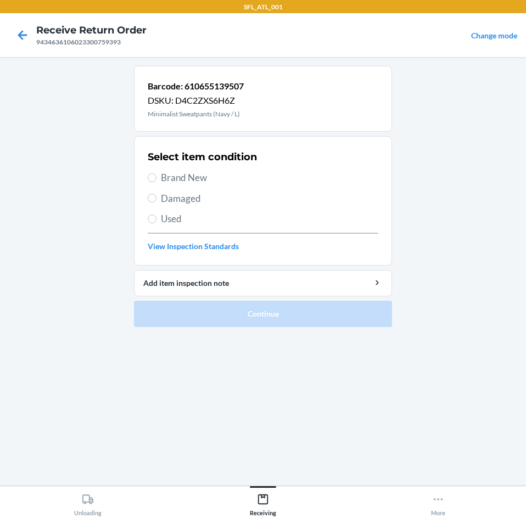
click at [192, 176] on span "Brand New" at bounding box center [269, 178] width 217 height 14
click at [156, 176] on input "Brand New" at bounding box center [152, 177] width 9 height 9
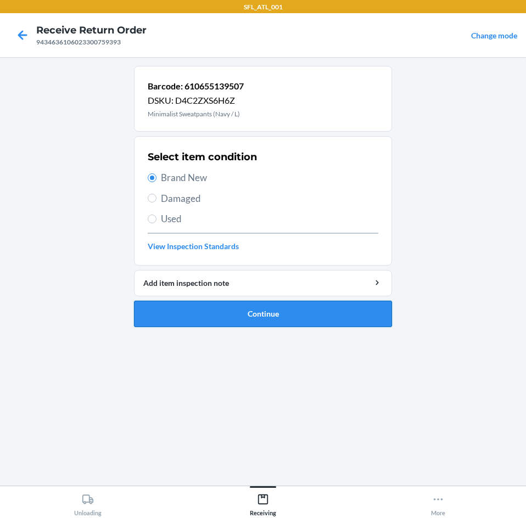
click at [243, 317] on button "Continue" at bounding box center [263, 314] width 258 height 26
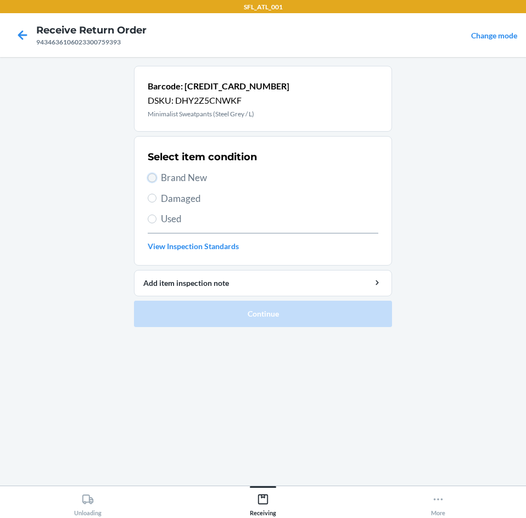
click at [152, 173] on input "Brand New" at bounding box center [152, 177] width 9 height 9
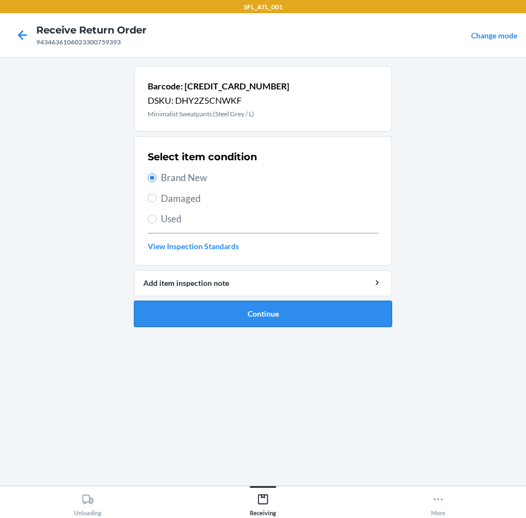
click at [167, 304] on button "Continue" at bounding box center [263, 314] width 258 height 26
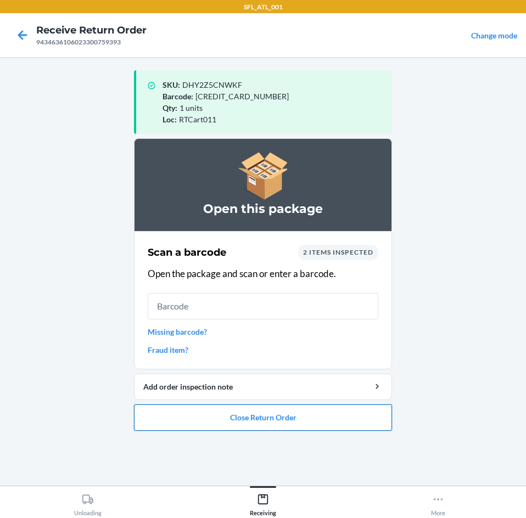
click at [210, 428] on button "Close Return Order" at bounding box center [263, 418] width 258 height 26
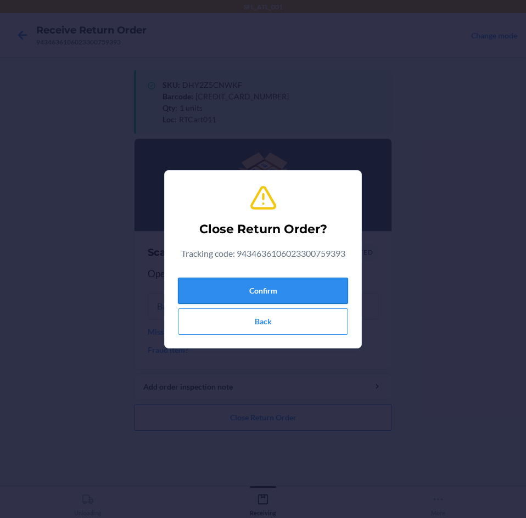
click at [221, 291] on button "Confirm" at bounding box center [263, 291] width 170 height 26
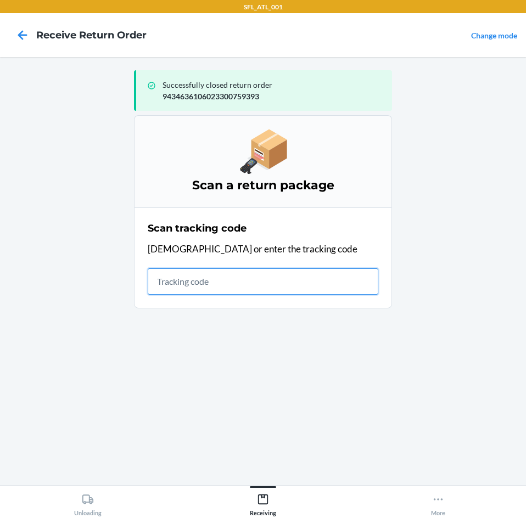
drag, startPoint x: 175, startPoint y: 277, endPoint x: 167, endPoint y: 277, distance: 7.1
click at [175, 277] on input "text" at bounding box center [263, 281] width 231 height 26
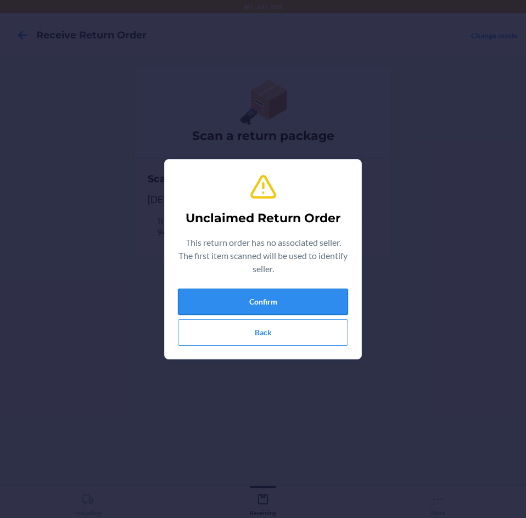
click at [212, 296] on button "Confirm" at bounding box center [263, 302] width 170 height 26
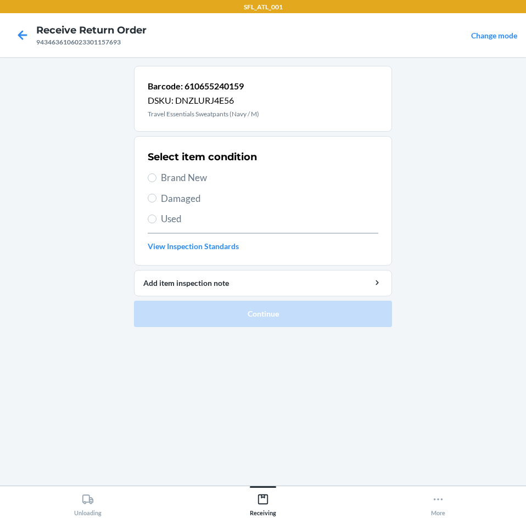
click at [207, 173] on span "Brand New" at bounding box center [269, 178] width 217 height 14
click at [156, 173] on input "Brand New" at bounding box center [152, 177] width 9 height 9
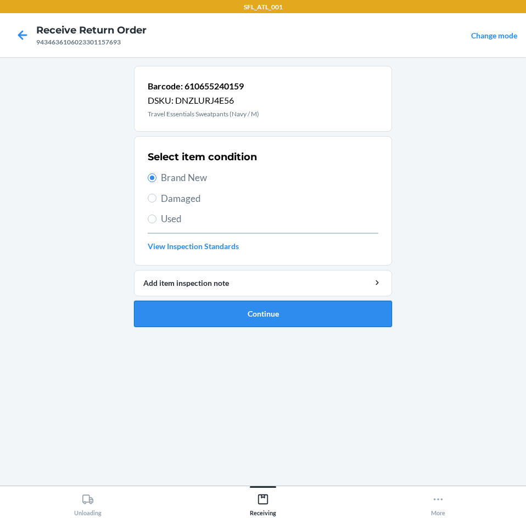
click at [249, 323] on button "Continue" at bounding box center [263, 314] width 258 height 26
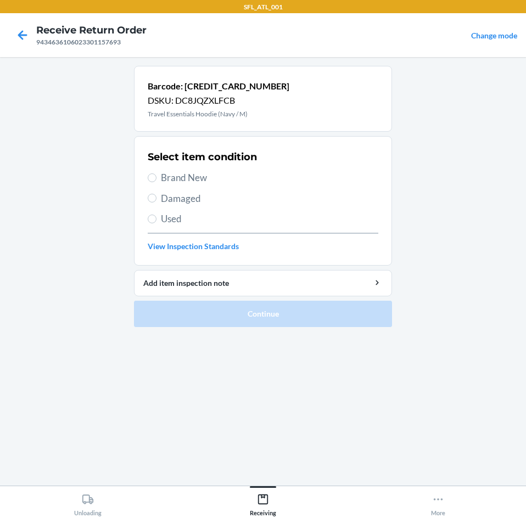
click at [183, 188] on div "Select item condition Brand New Damaged Used View Inspection Standards" at bounding box center [263, 201] width 231 height 109
click at [192, 169] on div "Select item condition Brand New Damaged Used View Inspection Standards" at bounding box center [263, 201] width 231 height 109
click at [192, 172] on span "Brand New" at bounding box center [269, 178] width 217 height 14
click at [156, 173] on input "Brand New" at bounding box center [152, 177] width 9 height 9
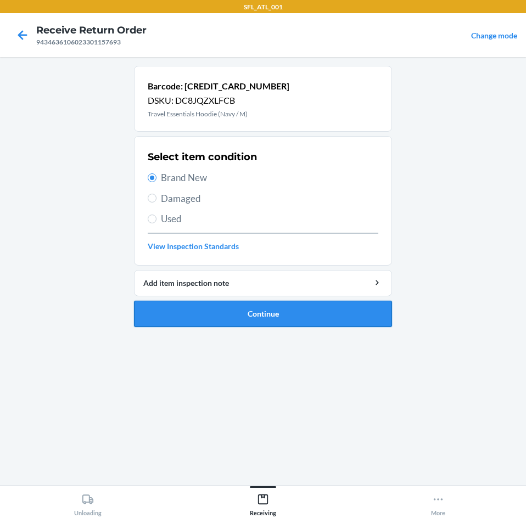
click at [230, 315] on button "Continue" at bounding box center [263, 314] width 258 height 26
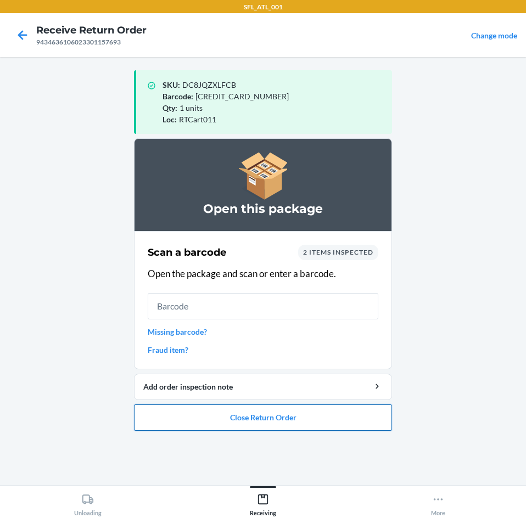
click at [226, 428] on button "Close Return Order" at bounding box center [263, 418] width 258 height 26
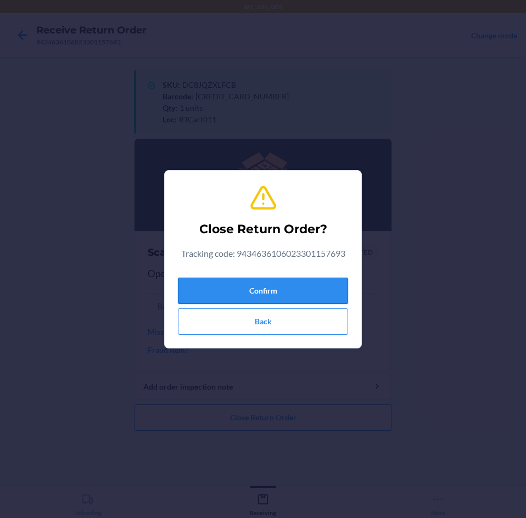
click at [271, 300] on button "Confirm" at bounding box center [263, 291] width 170 height 26
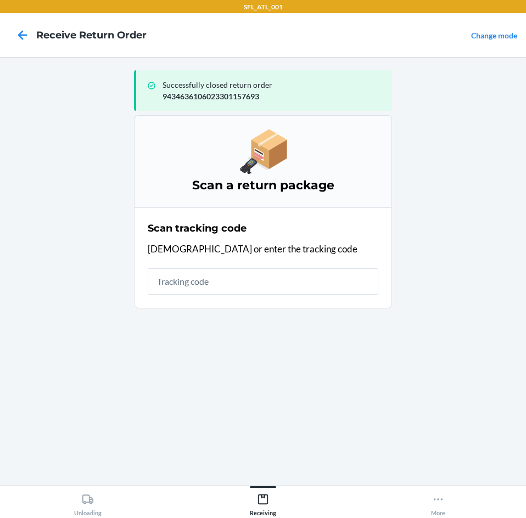
click at [300, 298] on div "Scan tracking code Scan or enter the tracking code" at bounding box center [263, 258] width 231 height 80
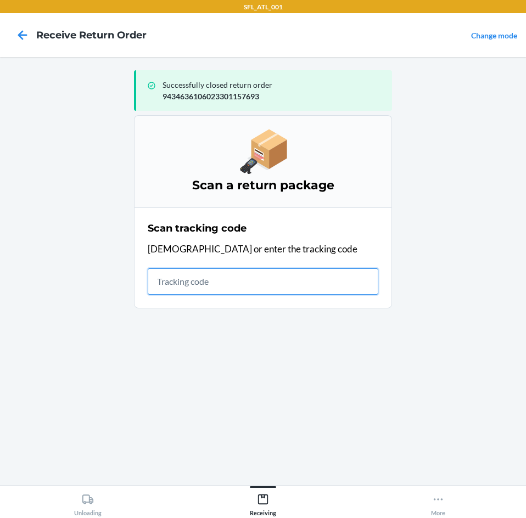
click at [300, 269] on input "text" at bounding box center [263, 281] width 231 height 26
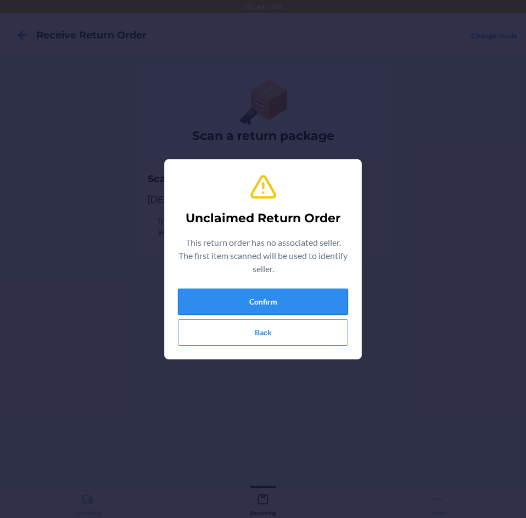
click at [294, 289] on button "Confirm" at bounding box center [263, 302] width 170 height 26
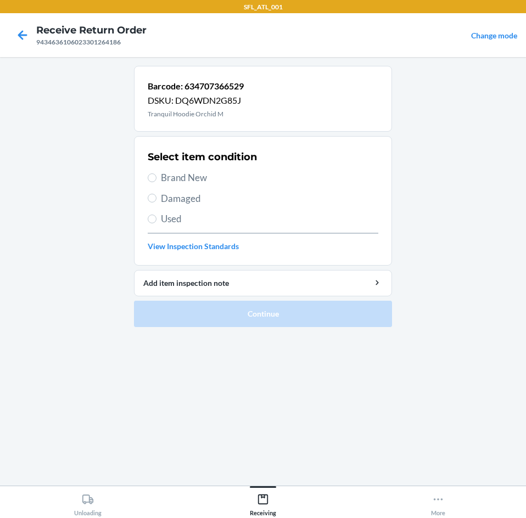
click at [173, 178] on span "Brand New" at bounding box center [269, 178] width 217 height 14
click at [156, 178] on input "Brand New" at bounding box center [152, 177] width 9 height 9
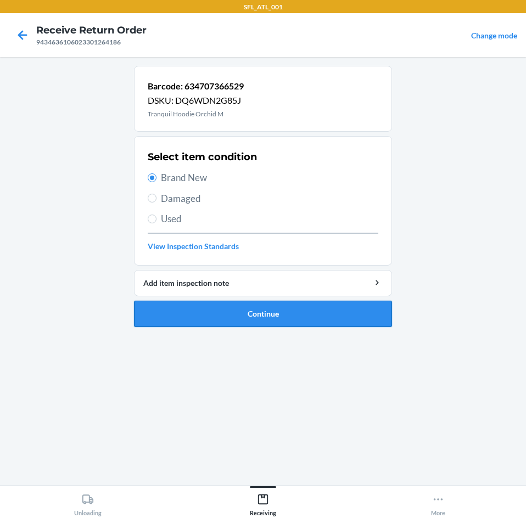
click at [203, 320] on button "Continue" at bounding box center [263, 314] width 258 height 26
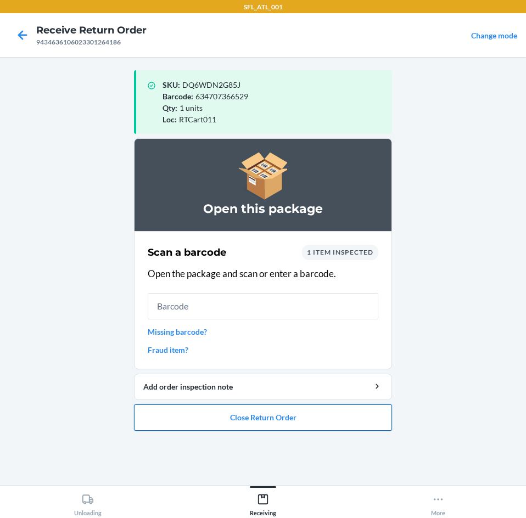
click at [251, 424] on button "Close Return Order" at bounding box center [263, 418] width 258 height 26
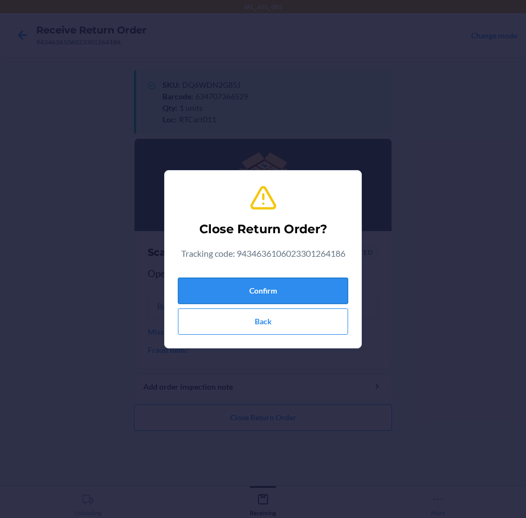
click at [217, 298] on button "Confirm" at bounding box center [263, 291] width 170 height 26
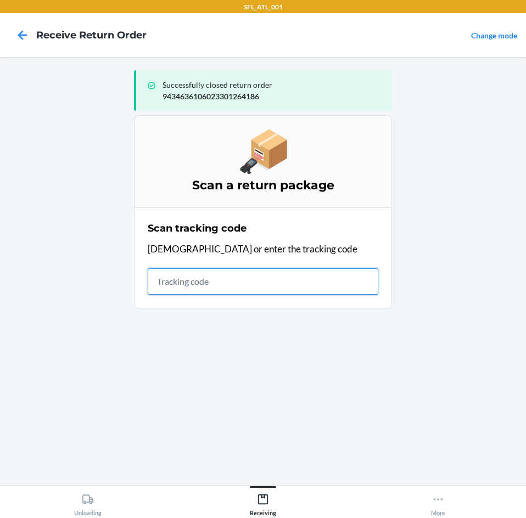
click at [227, 289] on input "text" at bounding box center [263, 281] width 231 height 26
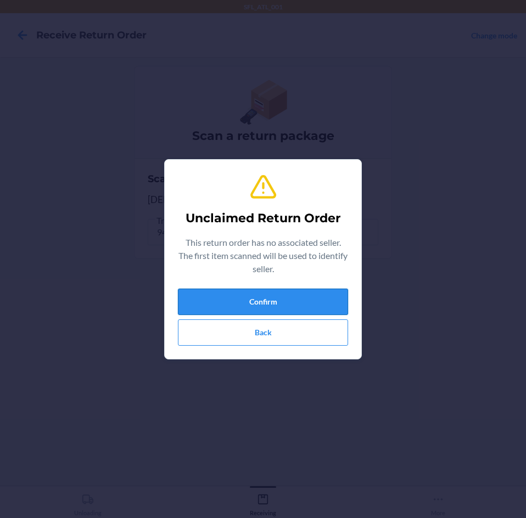
click at [244, 295] on button "Confirm" at bounding box center [263, 302] width 170 height 26
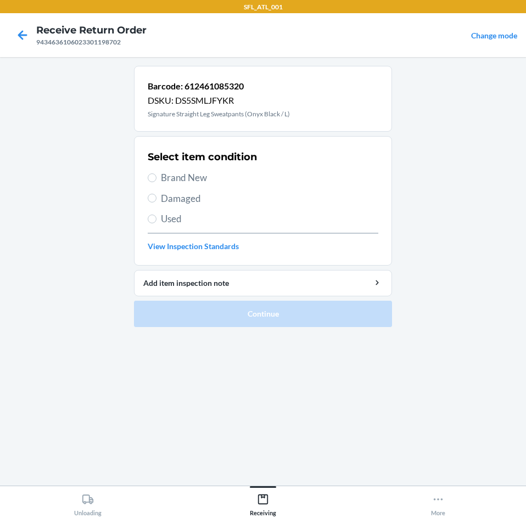
click at [175, 177] on span "Brand New" at bounding box center [269, 178] width 217 height 14
click at [156, 177] on input "Brand New" at bounding box center [152, 177] width 9 height 9
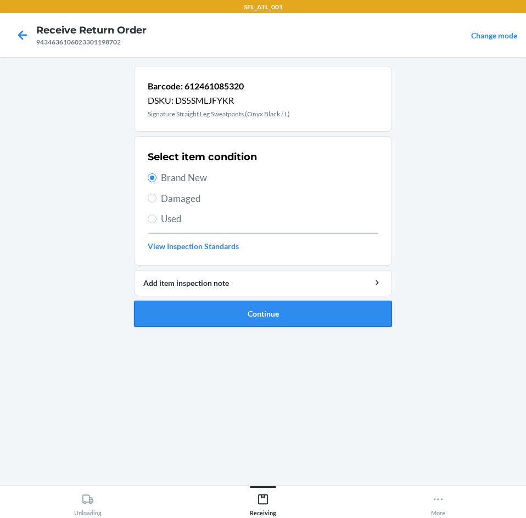
click at [256, 319] on button "Continue" at bounding box center [263, 314] width 258 height 26
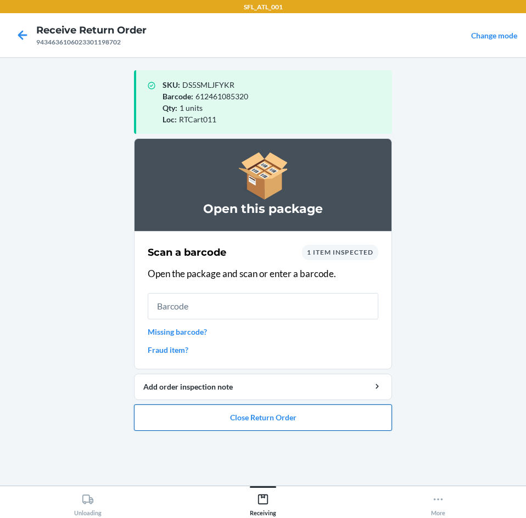
click at [240, 420] on button "Close Return Order" at bounding box center [263, 418] width 258 height 26
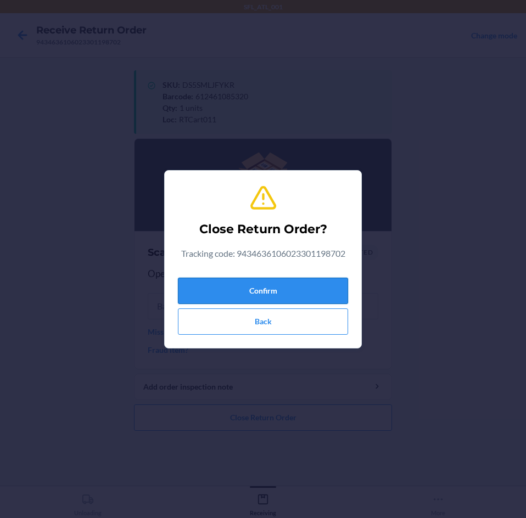
click at [225, 285] on button "Confirm" at bounding box center [263, 291] width 170 height 26
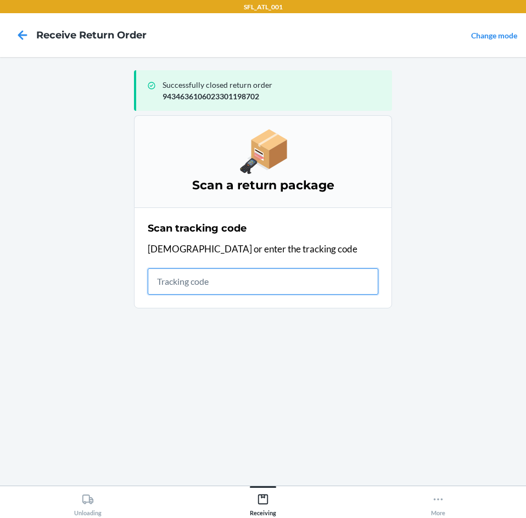
click at [150, 282] on input "text" at bounding box center [263, 281] width 231 height 26
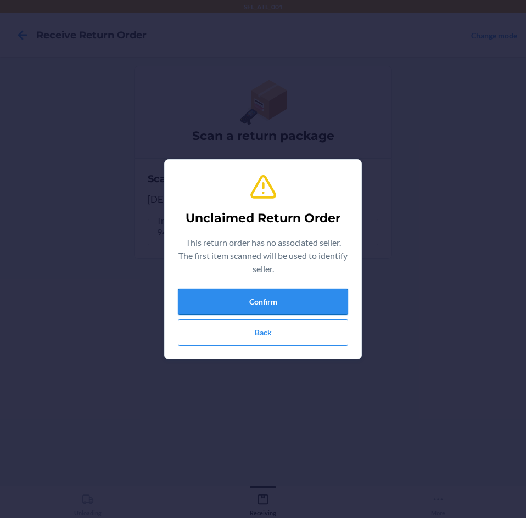
click at [214, 301] on button "Confirm" at bounding box center [263, 302] width 170 height 26
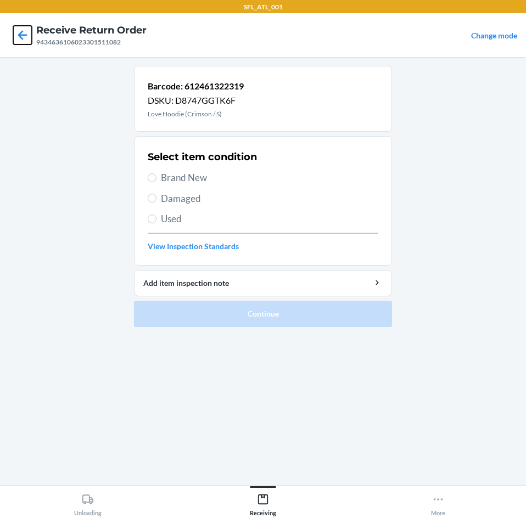
click at [22, 40] on icon at bounding box center [22, 35] width 19 height 19
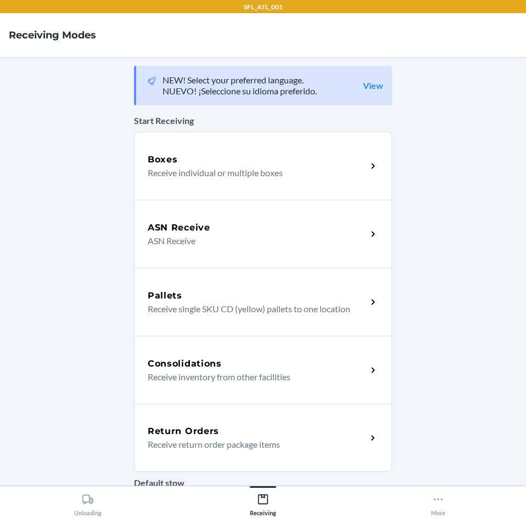
click at [182, 437] on h5 "Return Orders" at bounding box center [183, 431] width 71 height 13
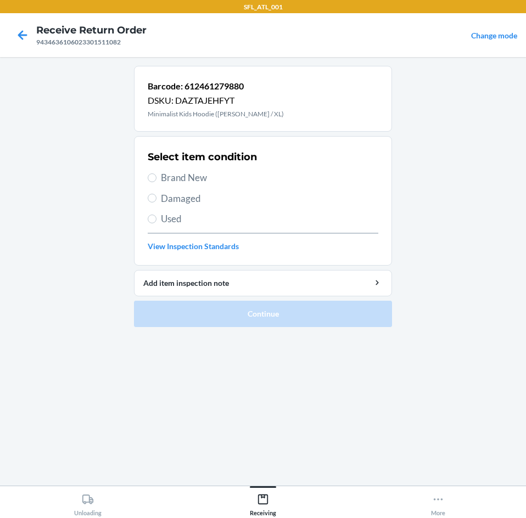
click at [184, 170] on div "Select item condition Brand New Damaged Used View Inspection Standards" at bounding box center [263, 201] width 231 height 109
click at [190, 171] on span "Brand New" at bounding box center [269, 178] width 217 height 14
click at [156, 173] on input "Brand New" at bounding box center [152, 177] width 9 height 9
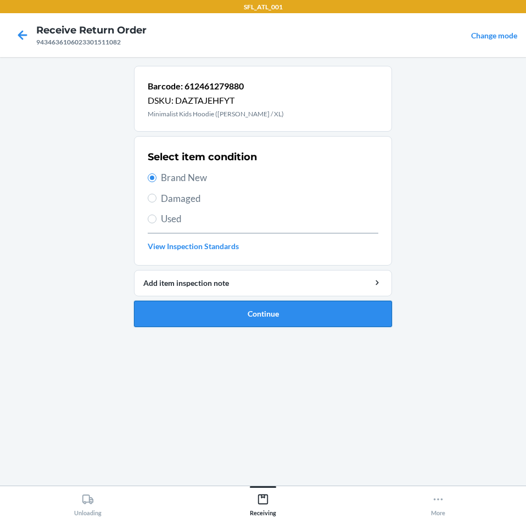
click at [256, 325] on button "Continue" at bounding box center [263, 314] width 258 height 26
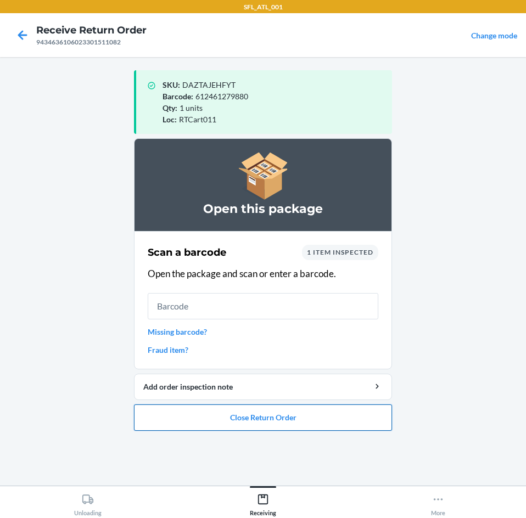
click at [183, 407] on button "Close Return Order" at bounding box center [263, 418] width 258 height 26
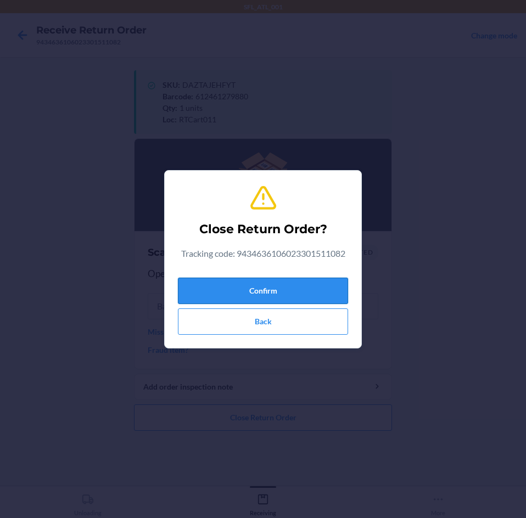
click at [278, 288] on button "Confirm" at bounding box center [263, 291] width 170 height 26
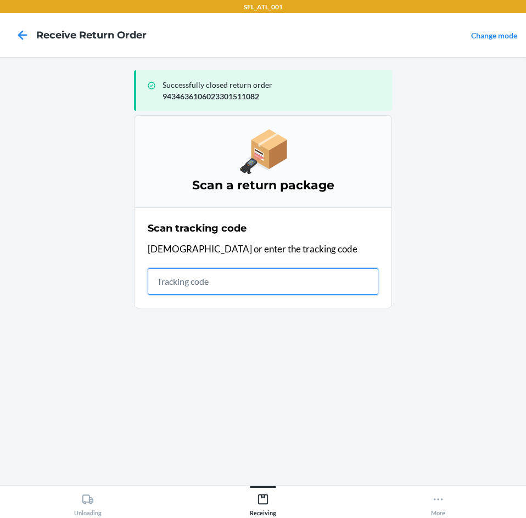
click at [348, 281] on input "text" at bounding box center [263, 281] width 231 height 26
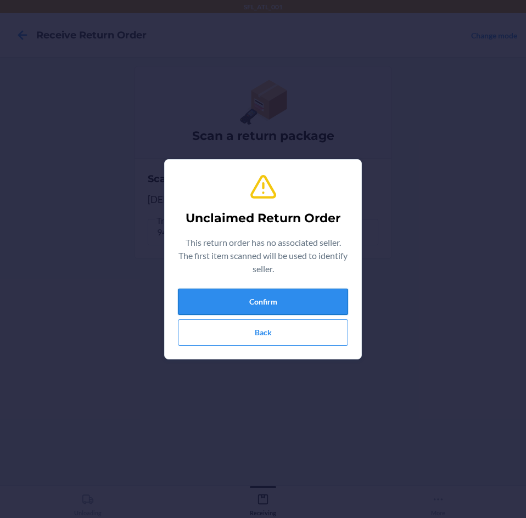
click at [321, 309] on button "Confirm" at bounding box center [263, 302] width 170 height 26
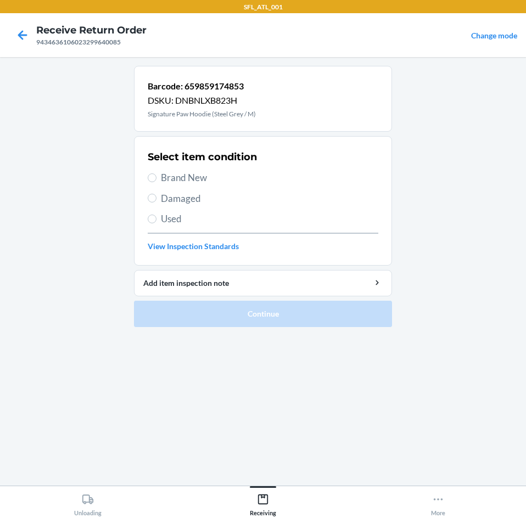
click at [157, 176] on label "Brand New" at bounding box center [263, 178] width 231 height 14
click at [156, 176] on input "Brand New" at bounding box center [152, 177] width 9 height 9
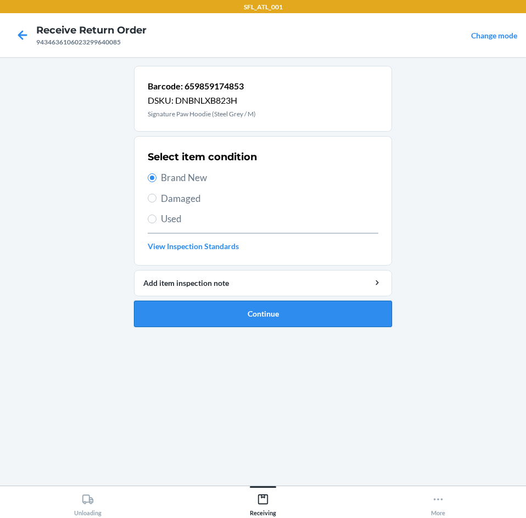
click at [203, 312] on button "Continue" at bounding box center [263, 314] width 258 height 26
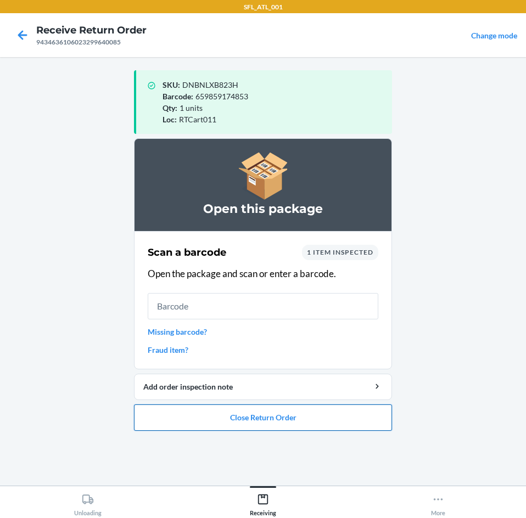
click at [253, 417] on button "Close Return Order" at bounding box center [263, 418] width 258 height 26
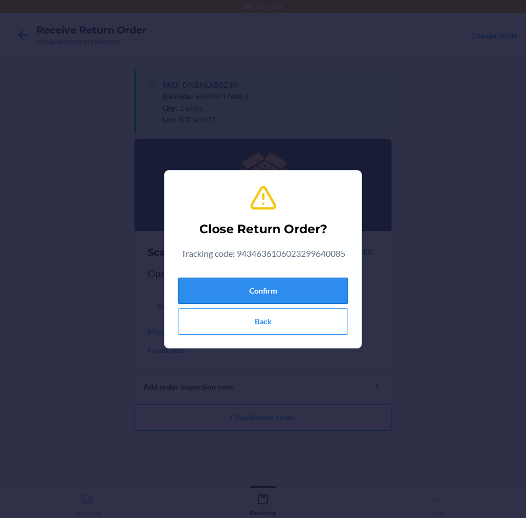
click at [227, 292] on button "Confirm" at bounding box center [263, 291] width 170 height 26
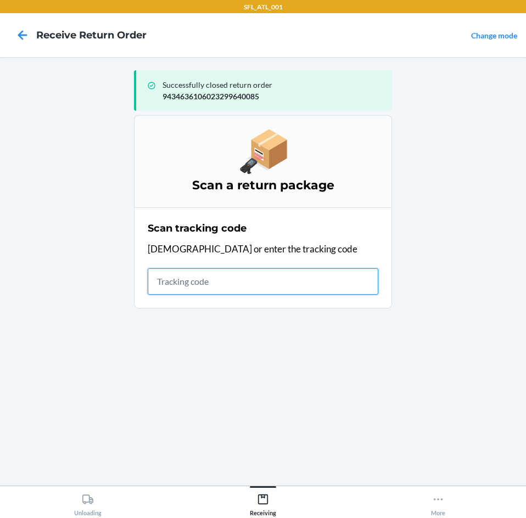
click at [251, 275] on input "text" at bounding box center [263, 281] width 231 height 26
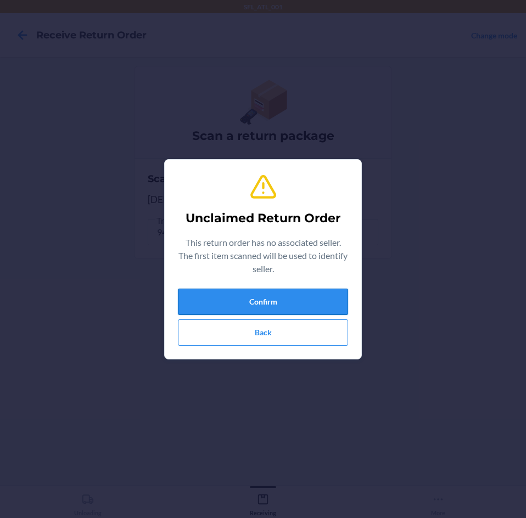
click at [255, 293] on button "Confirm" at bounding box center [263, 302] width 170 height 26
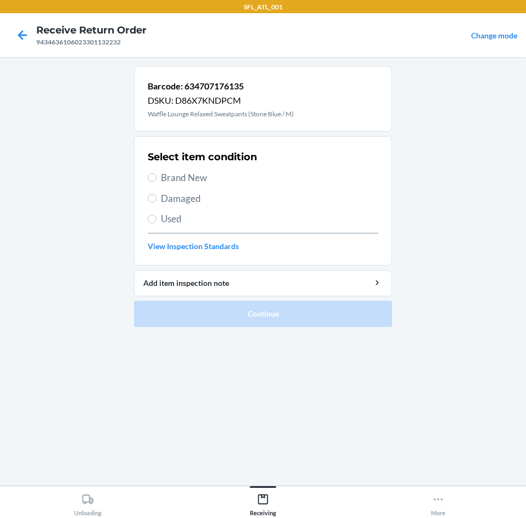
click at [183, 173] on span "Brand New" at bounding box center [269, 178] width 217 height 14
click at [156, 173] on input "Brand New" at bounding box center [152, 177] width 9 height 9
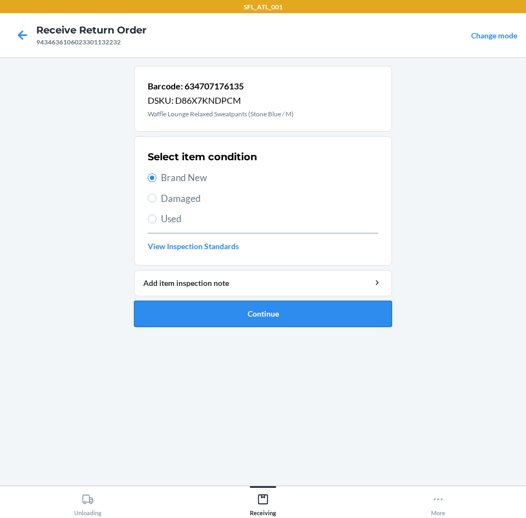
click at [229, 322] on button "Continue" at bounding box center [263, 314] width 258 height 26
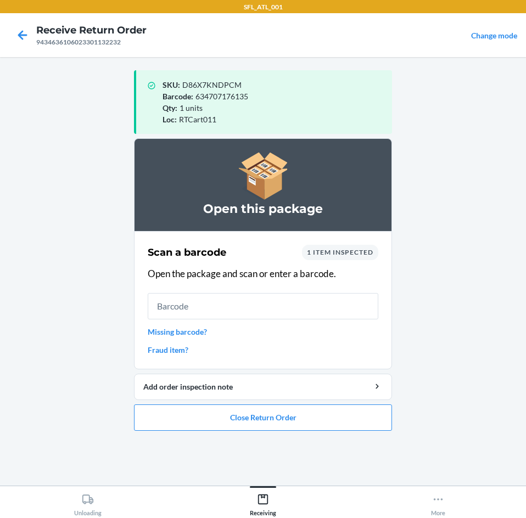
click at [205, 333] on link "Missing barcode?" at bounding box center [263, 332] width 231 height 12
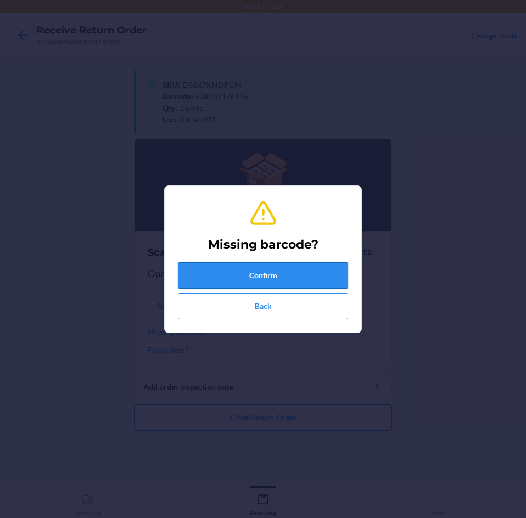
click at [278, 270] on button "Confirm" at bounding box center [263, 275] width 170 height 26
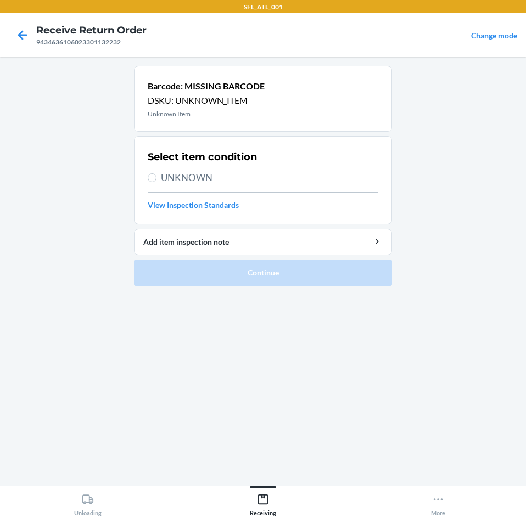
click at [170, 172] on span "UNKNOWN" at bounding box center [269, 178] width 217 height 14
click at [156, 173] on input "UNKNOWN" at bounding box center [152, 177] width 9 height 9
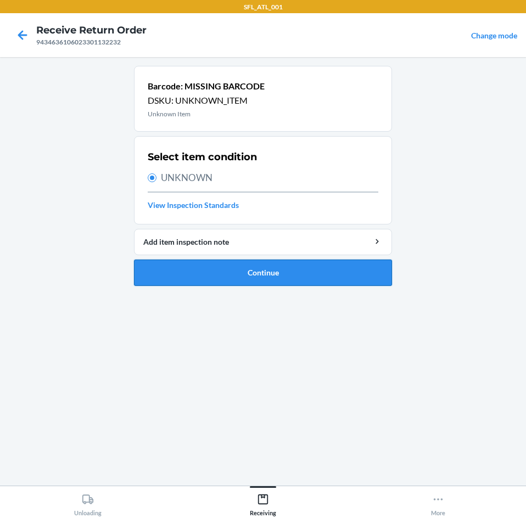
click at [185, 274] on button "Continue" at bounding box center [263, 273] width 258 height 26
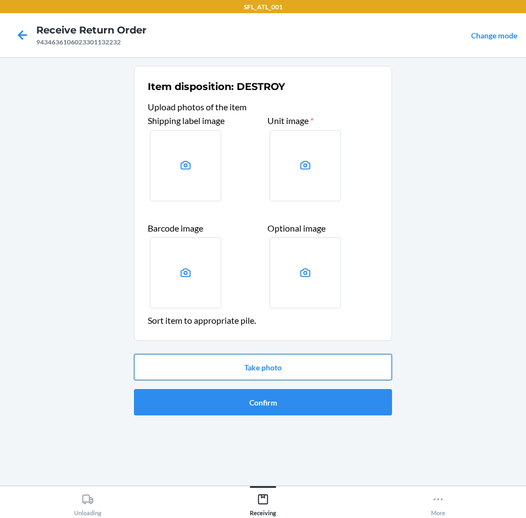
click at [243, 368] on button "Take photo" at bounding box center [263, 367] width 258 height 26
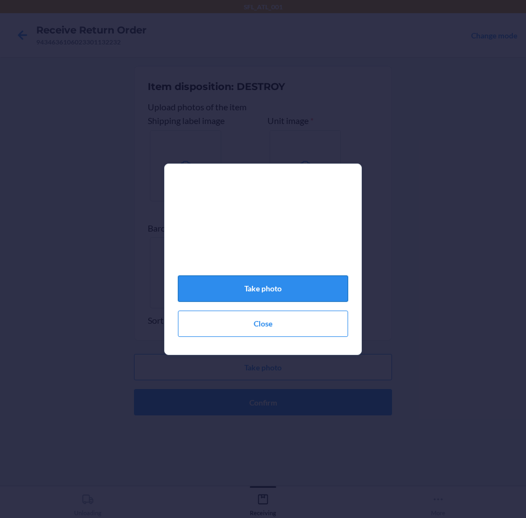
click at [324, 299] on button "Take photo" at bounding box center [263, 289] width 170 height 26
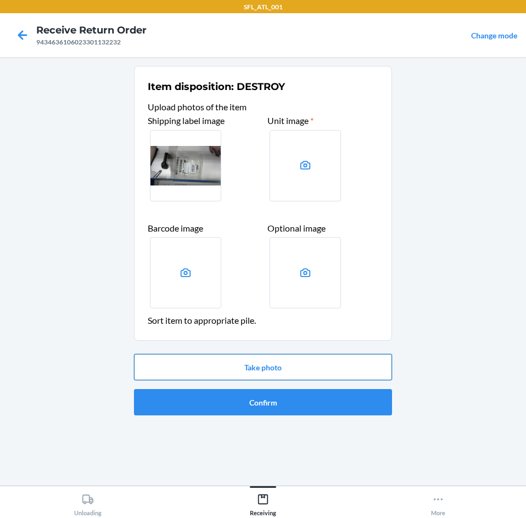
click at [314, 375] on button "Take photo" at bounding box center [263, 367] width 258 height 26
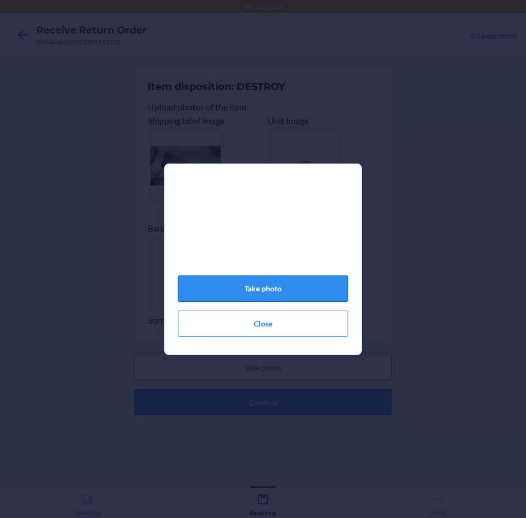
click at [297, 298] on button "Take photo" at bounding box center [263, 289] width 170 height 26
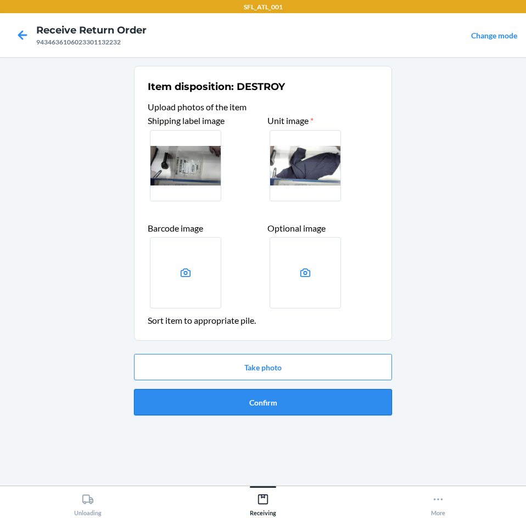
click at [289, 401] on button "Confirm" at bounding box center [263, 402] width 258 height 26
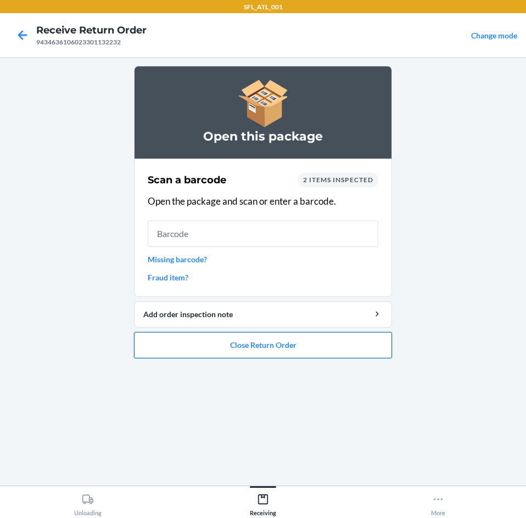
click at [239, 352] on button "Close Return Order" at bounding box center [263, 345] width 258 height 26
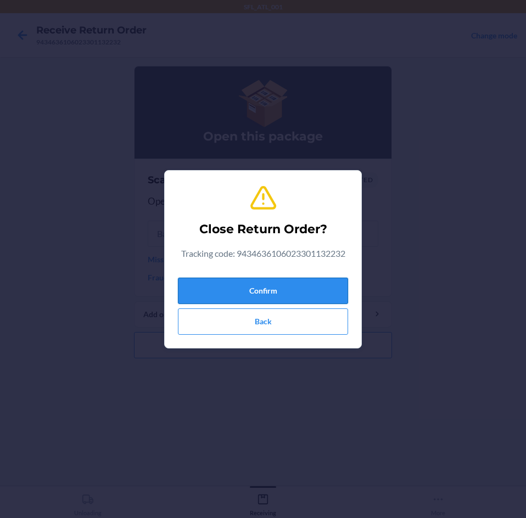
click at [210, 294] on button "Confirm" at bounding box center [263, 291] width 170 height 26
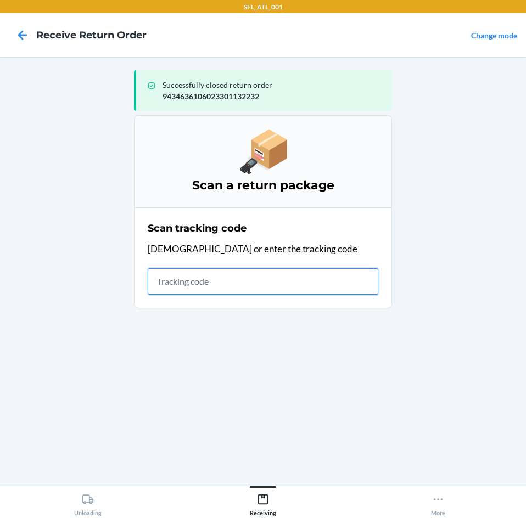
click at [262, 289] on input "text" at bounding box center [263, 281] width 231 height 26
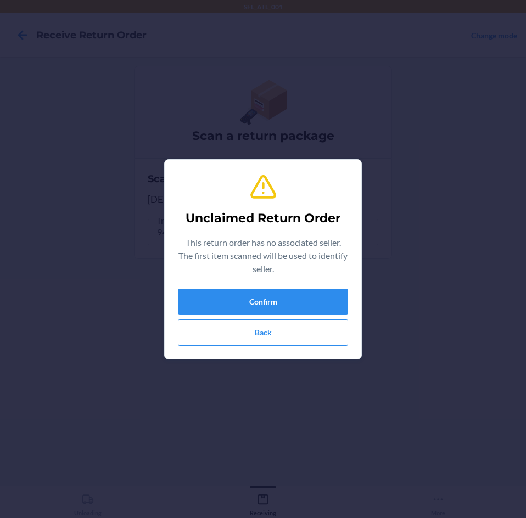
click at [263, 285] on div "Unclaimed Return Order This return order has no associated seller. The first it…" at bounding box center [263, 260] width 170 height 182
click at [262, 291] on button "Confirm" at bounding box center [263, 302] width 170 height 26
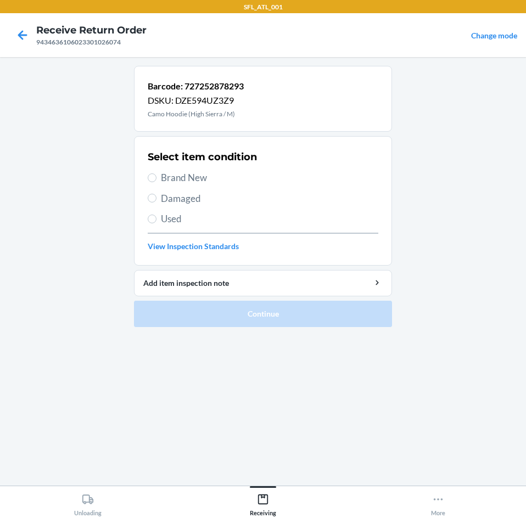
click at [187, 180] on span "Brand New" at bounding box center [269, 178] width 217 height 14
click at [156, 180] on input "Brand New" at bounding box center [152, 177] width 9 height 9
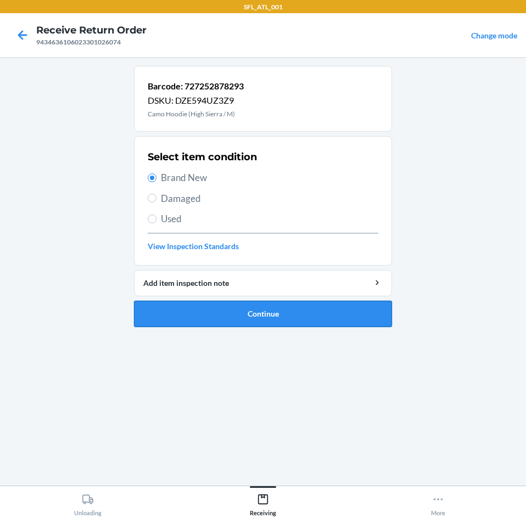
click at [199, 311] on button "Continue" at bounding box center [263, 314] width 258 height 26
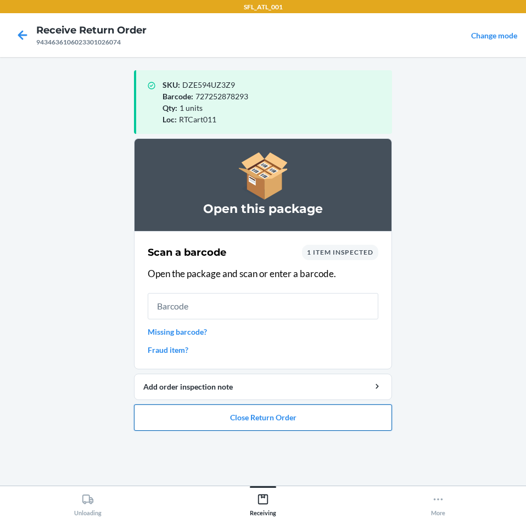
click at [254, 429] on button "Close Return Order" at bounding box center [263, 418] width 258 height 26
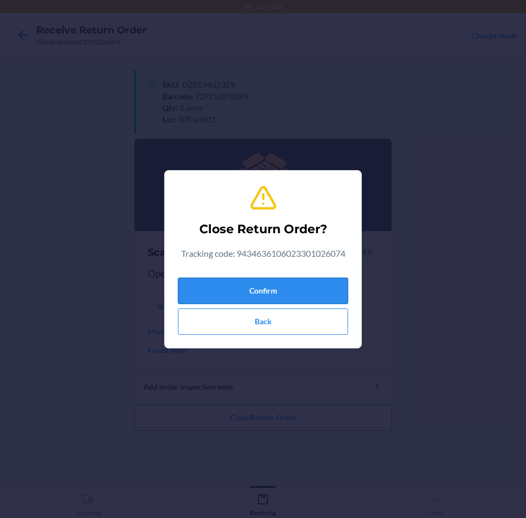
click at [276, 293] on button "Confirm" at bounding box center [263, 291] width 170 height 26
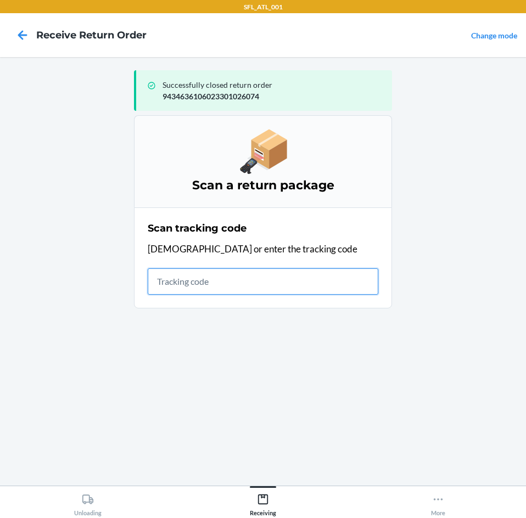
click at [261, 276] on input "text" at bounding box center [263, 281] width 231 height 26
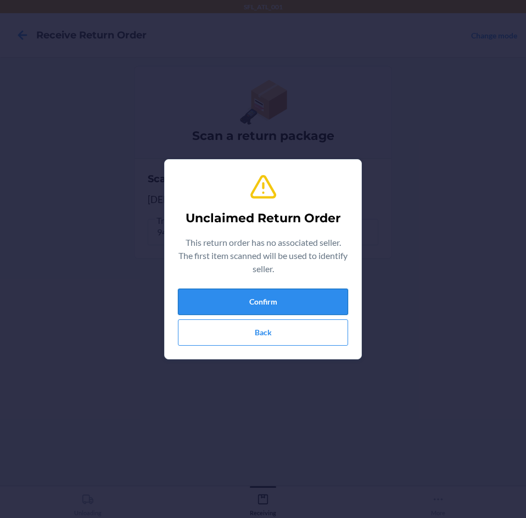
click at [282, 308] on button "Confirm" at bounding box center [263, 302] width 170 height 26
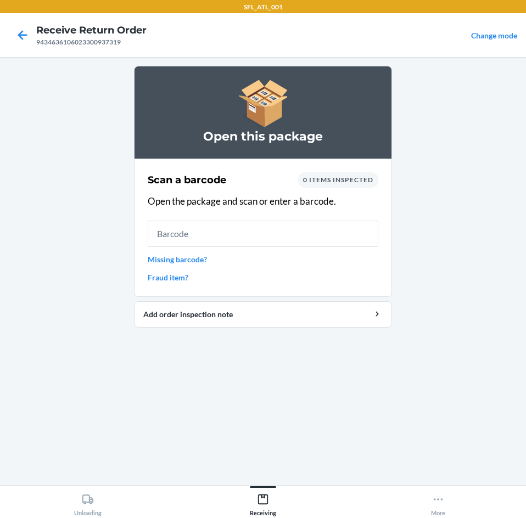
click at [200, 259] on link "Missing barcode?" at bounding box center [263, 260] width 231 height 12
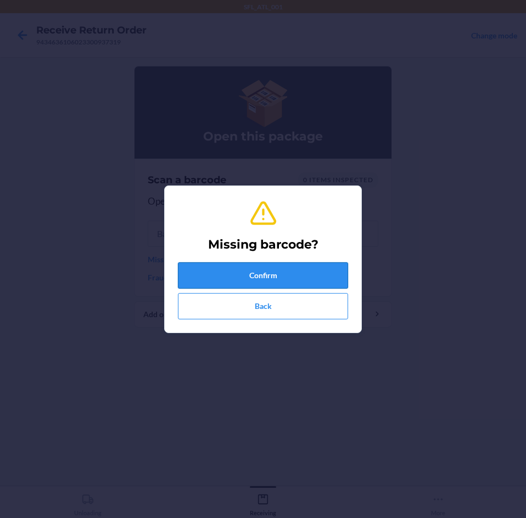
click at [233, 277] on button "Confirm" at bounding box center [263, 275] width 170 height 26
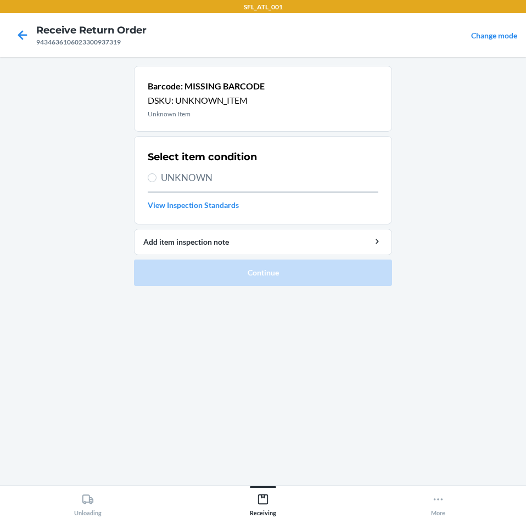
click at [187, 176] on span "UNKNOWN" at bounding box center [269, 178] width 217 height 14
click at [156, 176] on input "UNKNOWN" at bounding box center [152, 177] width 9 height 9
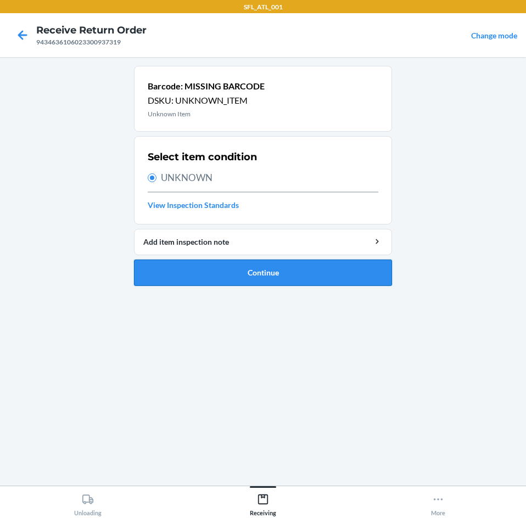
click at [212, 271] on button "Continue" at bounding box center [263, 273] width 258 height 26
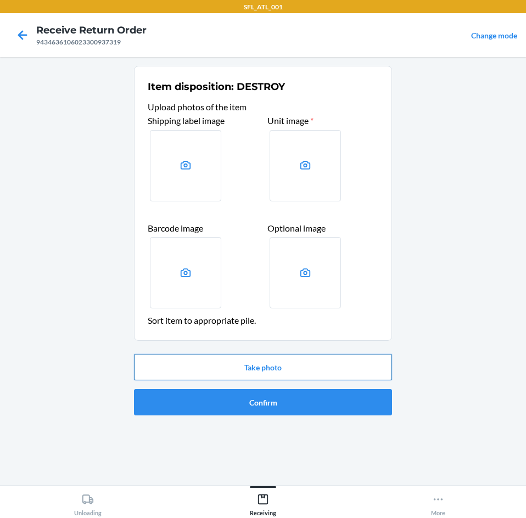
click at [302, 377] on button "Take photo" at bounding box center [263, 367] width 258 height 26
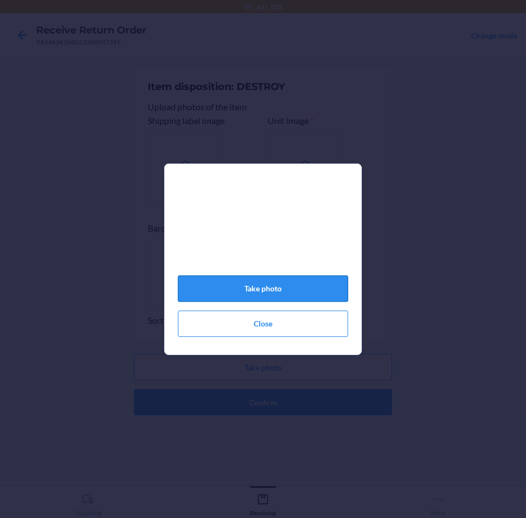
click at [295, 285] on button "Take photo" at bounding box center [263, 289] width 170 height 26
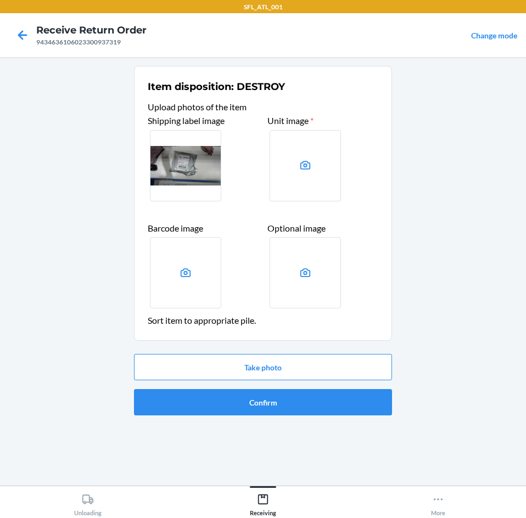
click at [282, 381] on div "Take photo Confirm" at bounding box center [263, 385] width 258 height 70
click at [287, 372] on button "Take photo" at bounding box center [263, 367] width 258 height 26
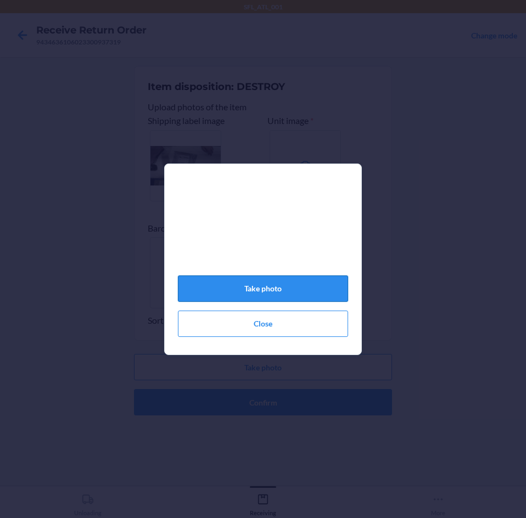
click at [322, 302] on button "Take photo" at bounding box center [263, 289] width 170 height 26
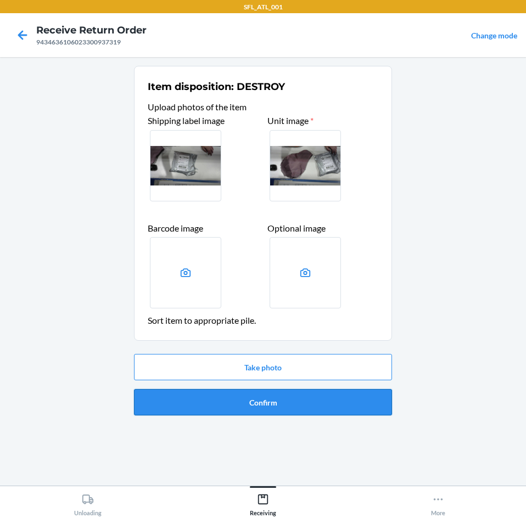
click at [311, 399] on button "Confirm" at bounding box center [263, 402] width 258 height 26
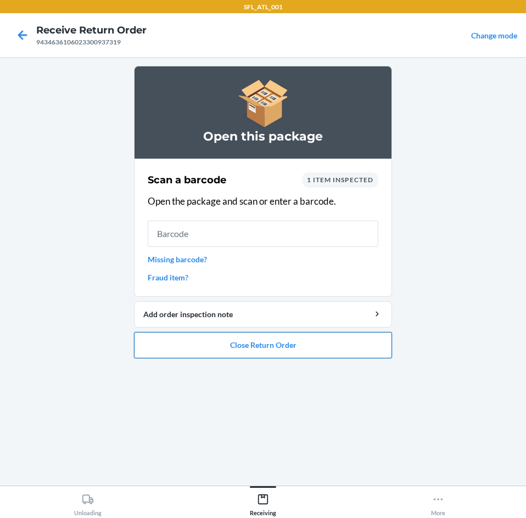
click at [189, 355] on button "Close Return Order" at bounding box center [263, 345] width 258 height 26
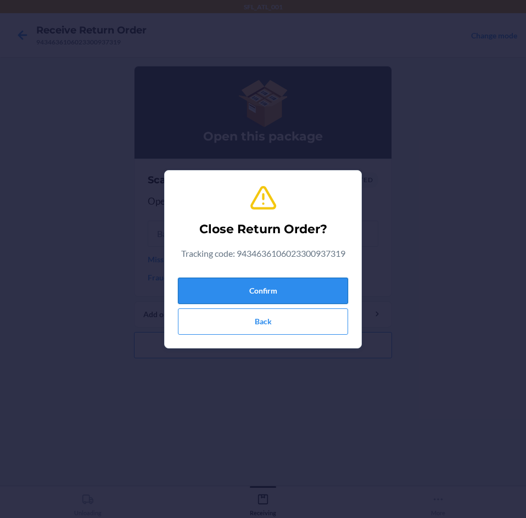
click at [238, 294] on button "Confirm" at bounding box center [263, 291] width 170 height 26
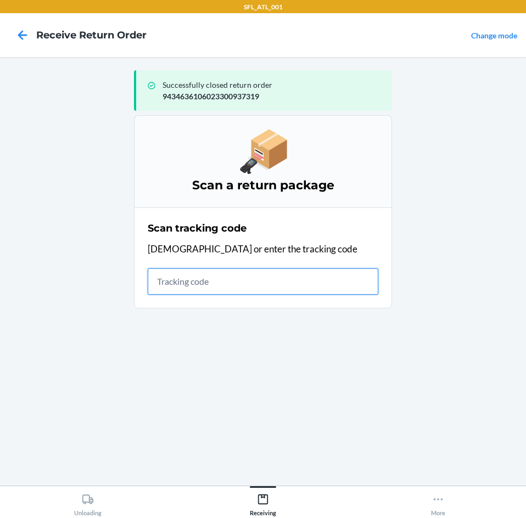
click at [224, 281] on input "text" at bounding box center [263, 281] width 231 height 26
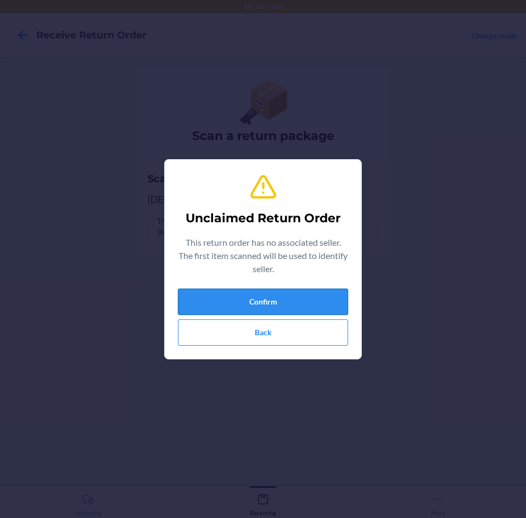
drag, startPoint x: 286, startPoint y: 285, endPoint x: 286, endPoint y: 293, distance: 7.1
click at [286, 291] on div "Unclaimed Return Order This return order has no associated seller. The first it…" at bounding box center [263, 260] width 170 height 182
click at [286, 293] on button "Confirm" at bounding box center [263, 302] width 170 height 26
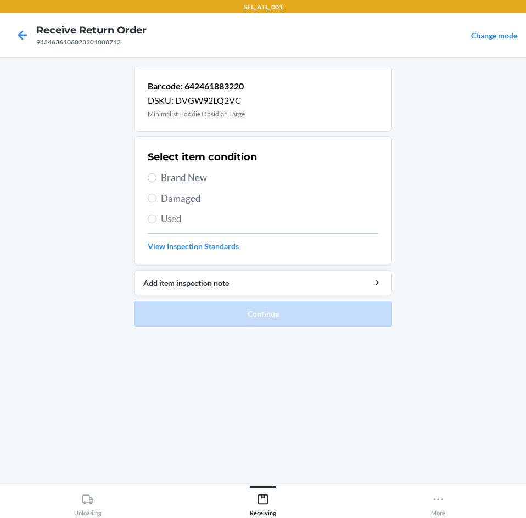
click at [166, 171] on span "Brand New" at bounding box center [269, 178] width 217 height 14
click at [156, 173] on input "Brand New" at bounding box center [152, 177] width 9 height 9
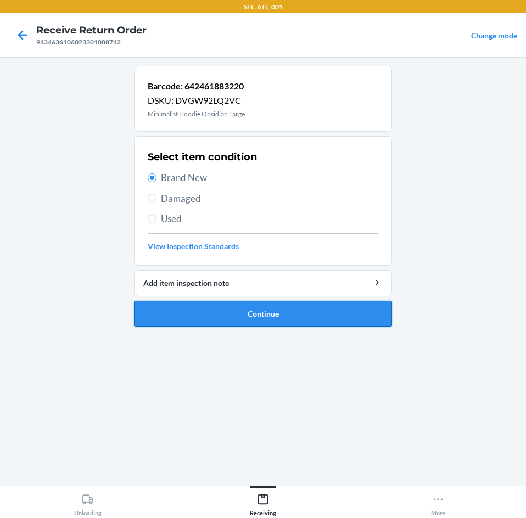
click at [211, 320] on button "Continue" at bounding box center [263, 314] width 258 height 26
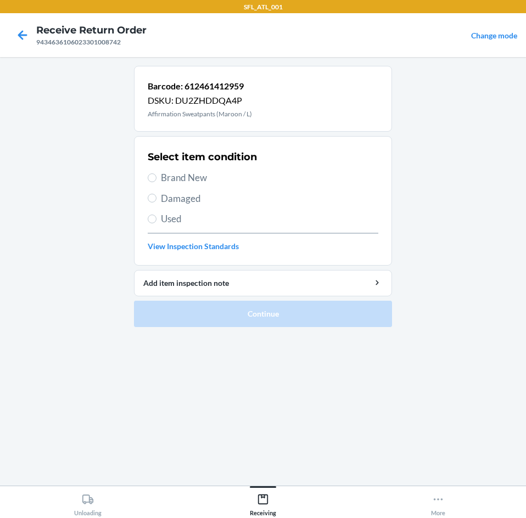
click at [180, 176] on span "Brand New" at bounding box center [269, 178] width 217 height 14
click at [156, 176] on input "Brand New" at bounding box center [152, 177] width 9 height 9
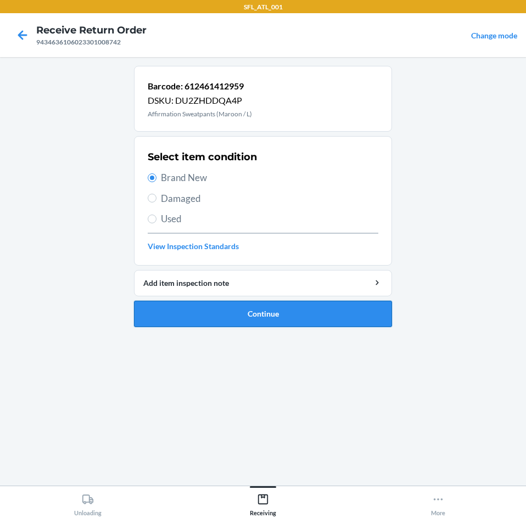
click at [231, 321] on button "Continue" at bounding box center [263, 314] width 258 height 26
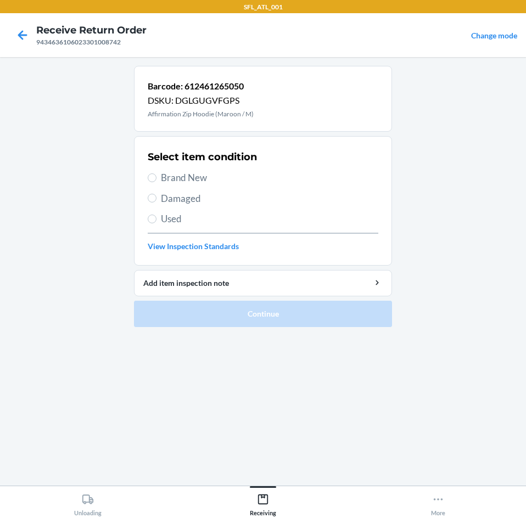
click at [195, 180] on span "Brand New" at bounding box center [269, 178] width 217 height 14
click at [156, 180] on input "Brand New" at bounding box center [152, 177] width 9 height 9
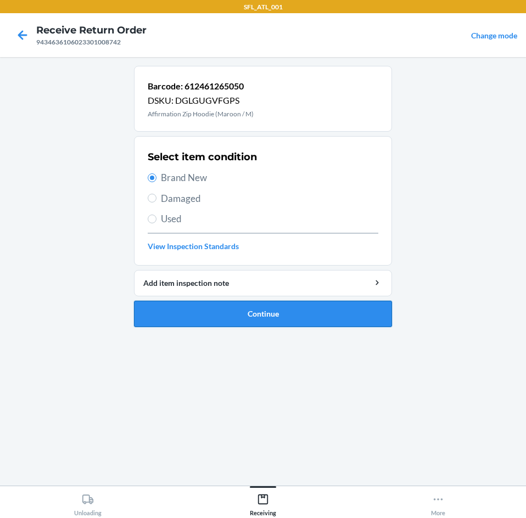
click at [232, 320] on button "Continue" at bounding box center [263, 314] width 258 height 26
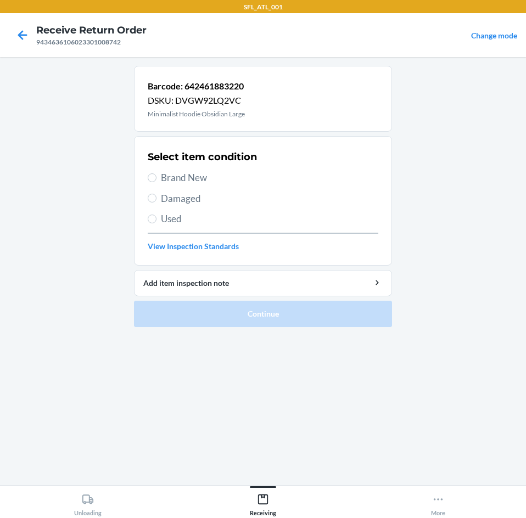
click at [187, 179] on span "Brand New" at bounding box center [269, 178] width 217 height 14
click at [156, 179] on input "Brand New" at bounding box center [152, 177] width 9 height 9
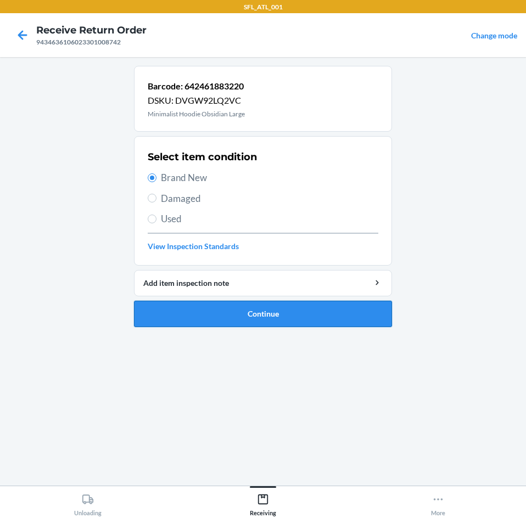
click at [210, 314] on button "Continue" at bounding box center [263, 314] width 258 height 26
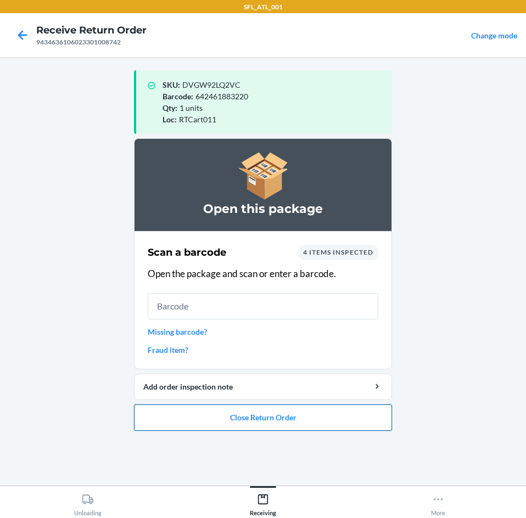
click at [211, 417] on button "Close Return Order" at bounding box center [263, 418] width 258 height 26
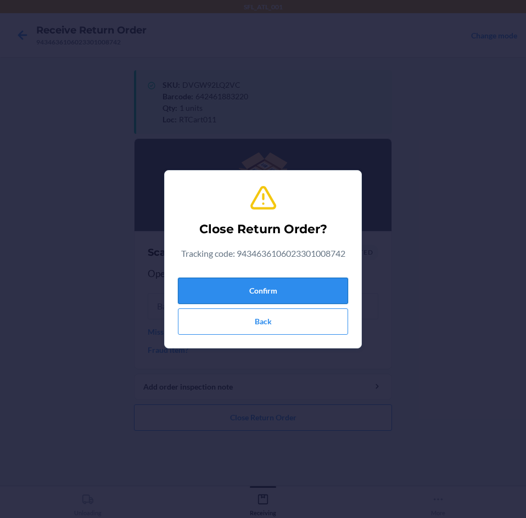
click at [233, 290] on button "Confirm" at bounding box center [263, 291] width 170 height 26
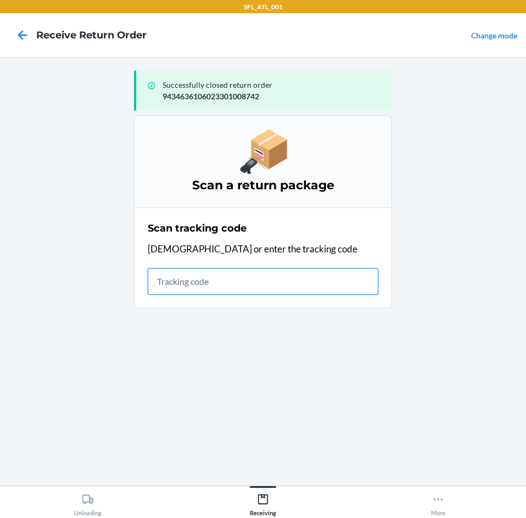
click at [173, 289] on input "text" at bounding box center [263, 281] width 231 height 26
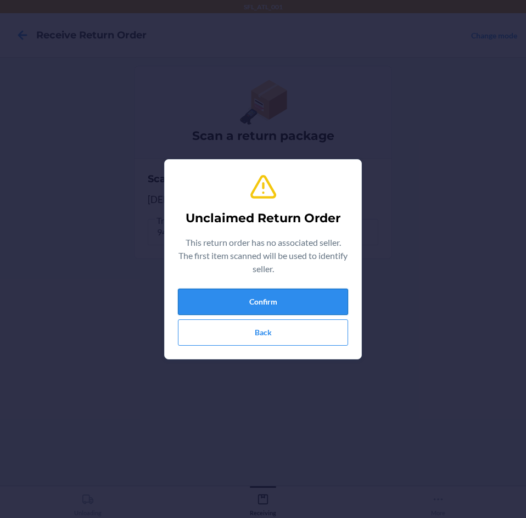
click at [207, 313] on button "Confirm" at bounding box center [263, 302] width 170 height 26
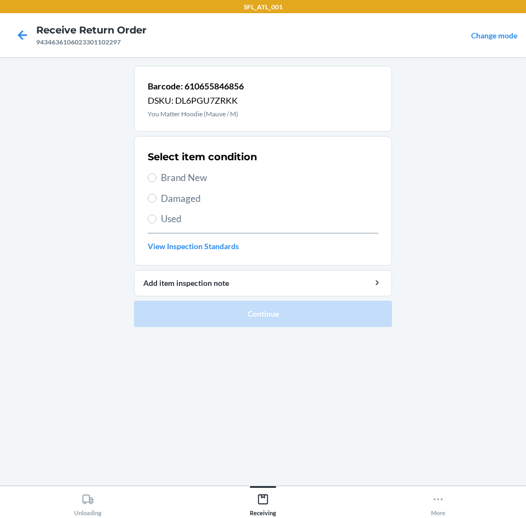
click at [191, 177] on span "Brand New" at bounding box center [269, 178] width 217 height 14
click at [156, 177] on input "Brand New" at bounding box center [152, 177] width 9 height 9
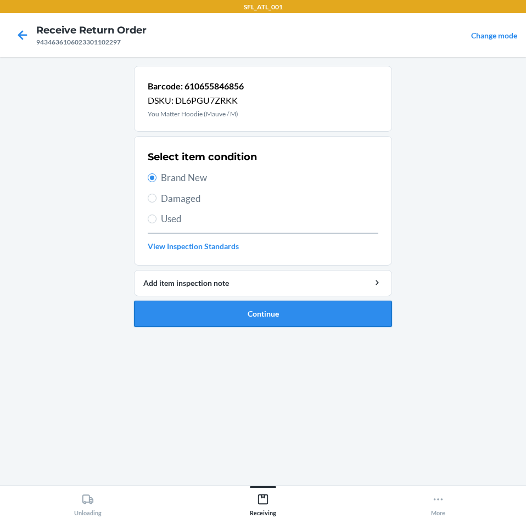
click at [246, 317] on button "Continue" at bounding box center [263, 314] width 258 height 26
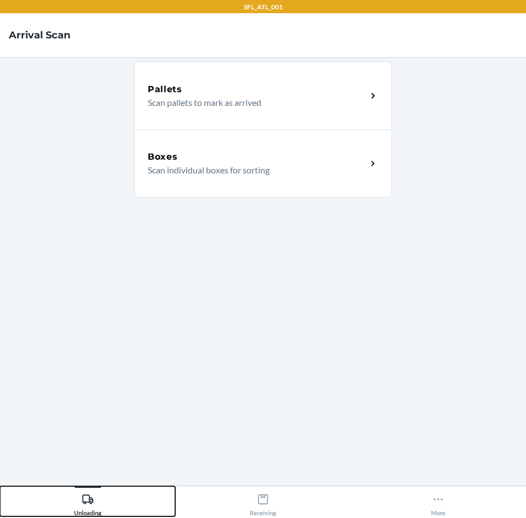
click at [76, 501] on div "Unloading" at bounding box center [87, 502] width 27 height 27
click at [178, 170] on p "Scan individual boxes for sorting" at bounding box center [253, 170] width 210 height 13
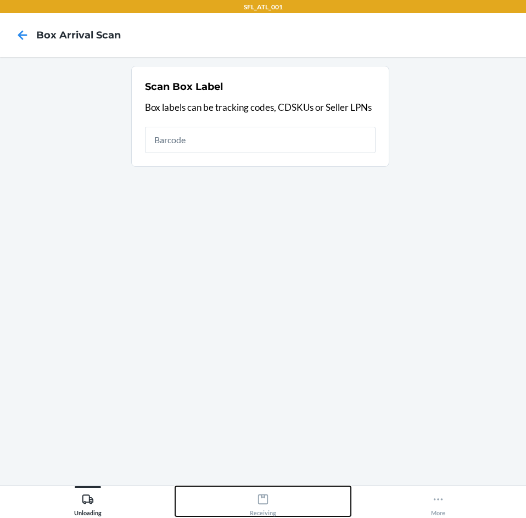
click at [267, 502] on div "Receiving" at bounding box center [263, 502] width 26 height 27
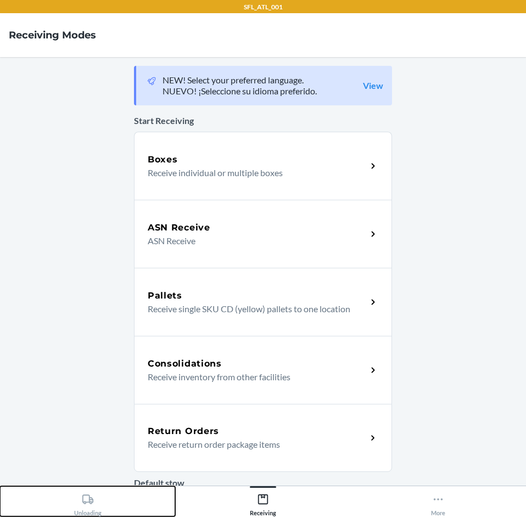
click at [100, 504] on div "Unloading" at bounding box center [87, 502] width 27 height 27
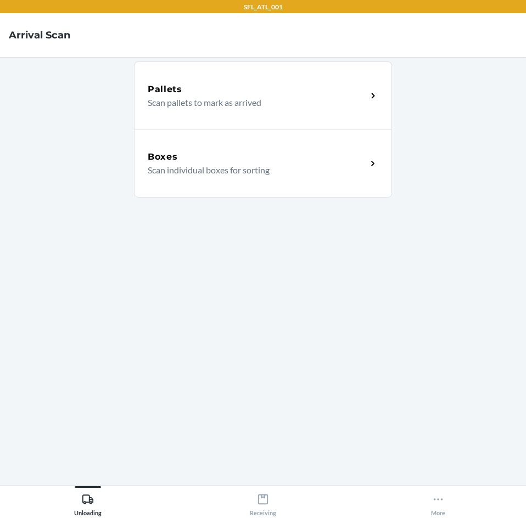
click at [217, 176] on p "Scan individual boxes for sorting" at bounding box center [253, 170] width 210 height 13
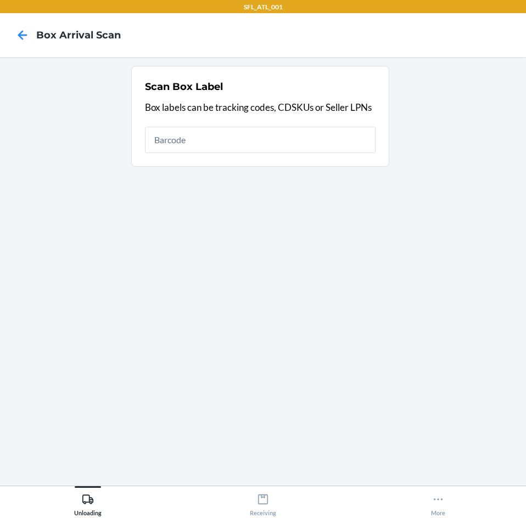
click at [261, 149] on input "text" at bounding box center [260, 140] width 231 height 26
type input "1Z5F71820347979835"
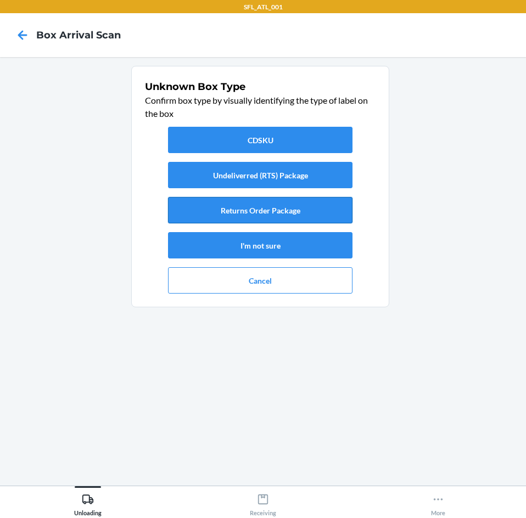
click at [255, 215] on button "Returns Order Package" at bounding box center [260, 210] width 184 height 26
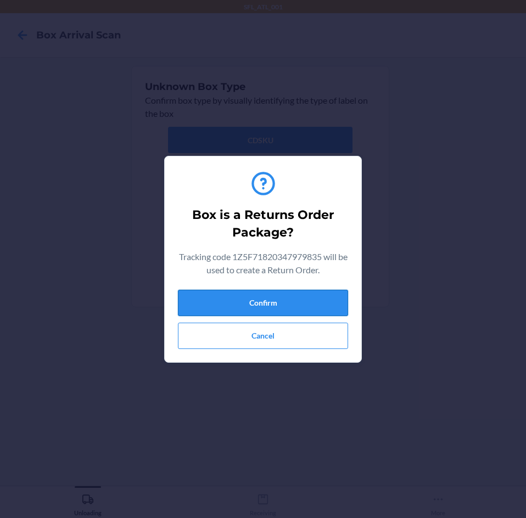
click at [293, 297] on button "Confirm" at bounding box center [263, 303] width 170 height 26
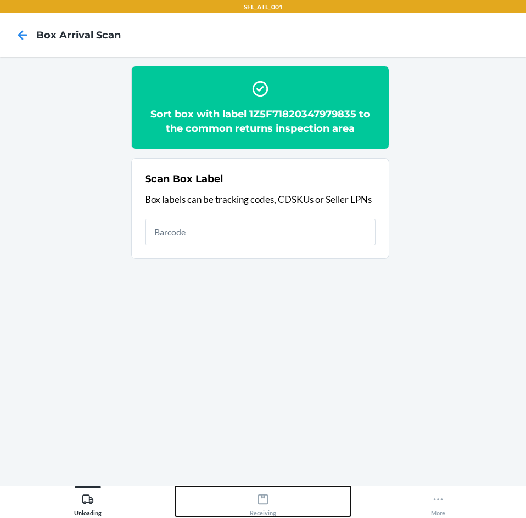
drag, startPoint x: 277, startPoint y: 502, endPoint x: 276, endPoint y: 490, distance: 12.2
click at [278, 501] on button "Receiving" at bounding box center [262, 501] width 175 height 30
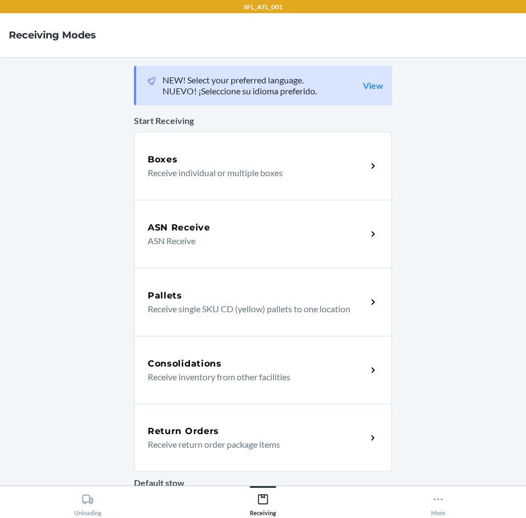
click at [245, 450] on p "Receive return order package items" at bounding box center [253, 444] width 210 height 13
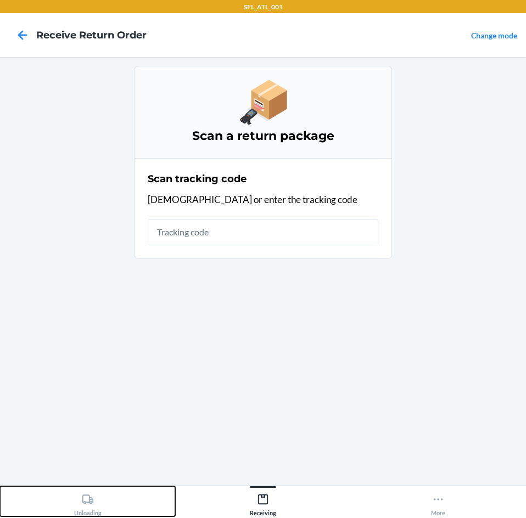
drag, startPoint x: 75, startPoint y: 497, endPoint x: 82, endPoint y: 466, distance: 32.1
click at [74, 491] on div "Unloading" at bounding box center [87, 502] width 27 height 27
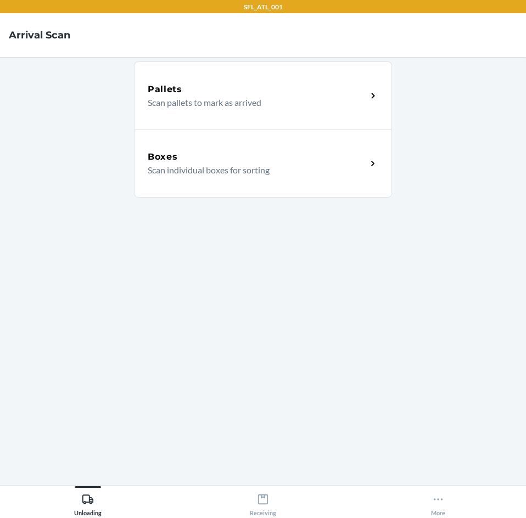
click at [247, 159] on div "Boxes" at bounding box center [257, 156] width 219 height 13
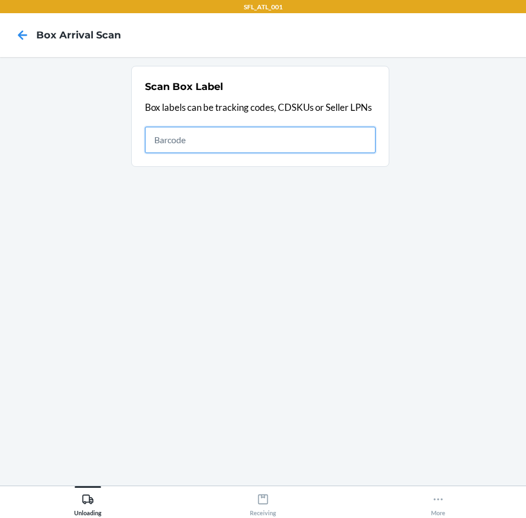
click at [311, 134] on input "text" at bounding box center [260, 140] width 231 height 26
type input "420302599434636106023298689818"
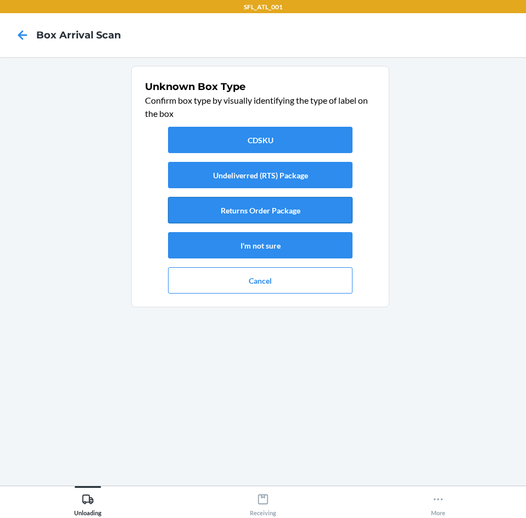
click at [332, 203] on button "Returns Order Package" at bounding box center [260, 210] width 184 height 26
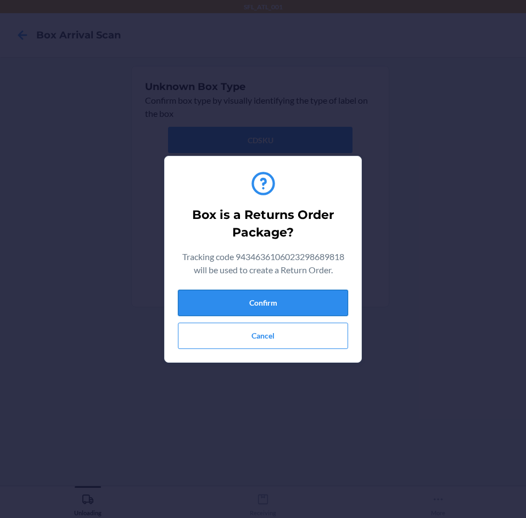
click at [304, 305] on button "Confirm" at bounding box center [263, 303] width 170 height 26
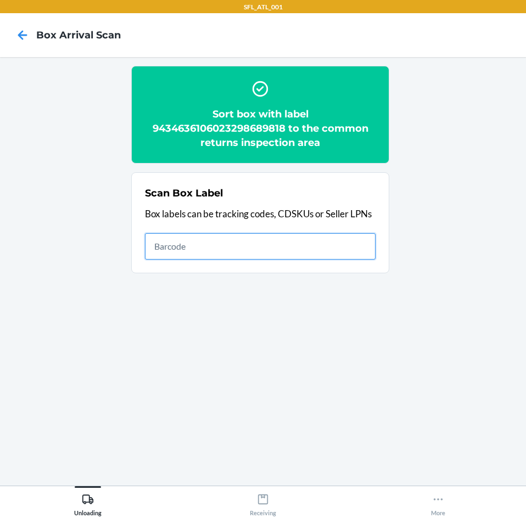
click at [198, 248] on input "text" at bounding box center [260, 246] width 231 height 26
type input "1ZJ74J529064186620"
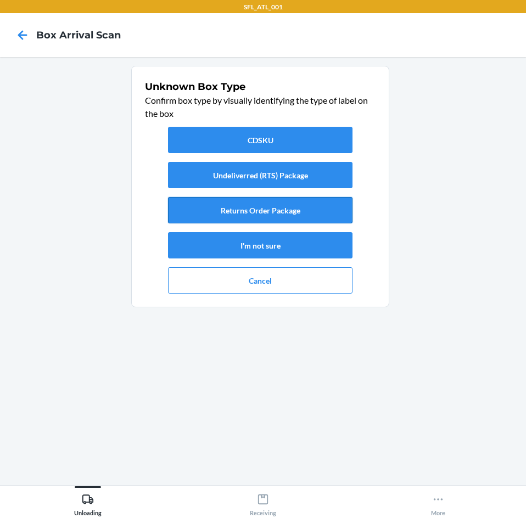
click at [204, 212] on button "Returns Order Package" at bounding box center [260, 210] width 184 height 26
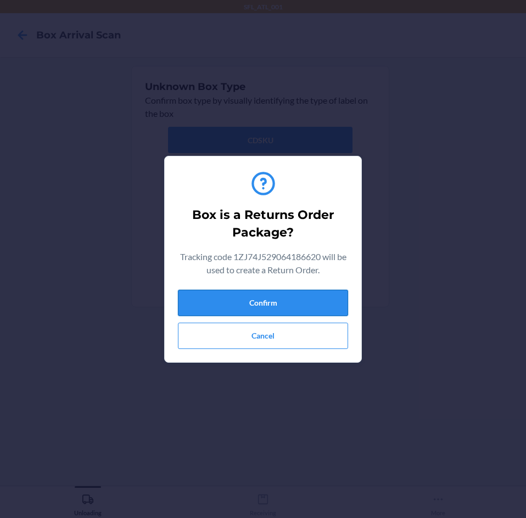
click at [298, 306] on button "Confirm" at bounding box center [263, 303] width 170 height 26
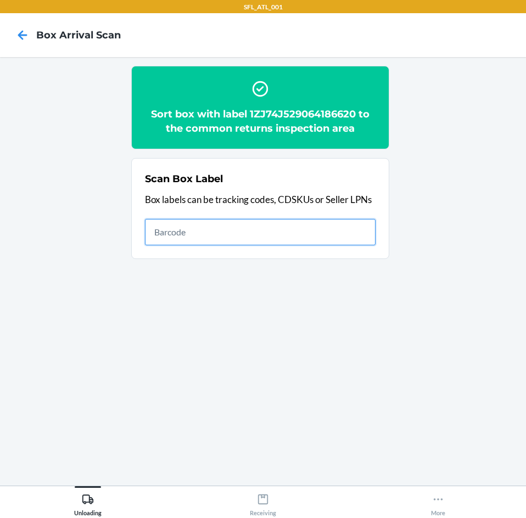
click at [286, 232] on input "text" at bounding box center [260, 232] width 231 height 26
type input "420302599434636106023300342403"
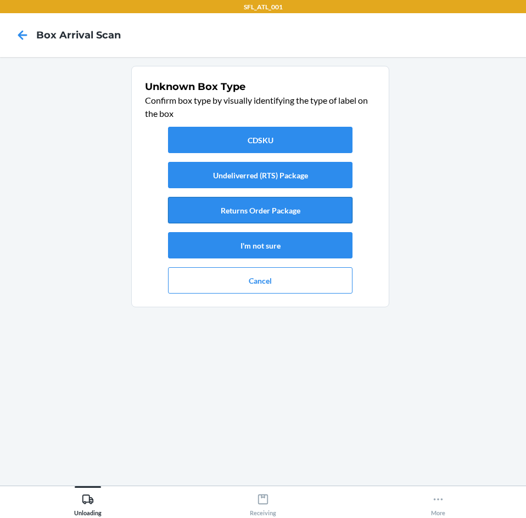
click at [287, 217] on button "Returns Order Package" at bounding box center [260, 210] width 184 height 26
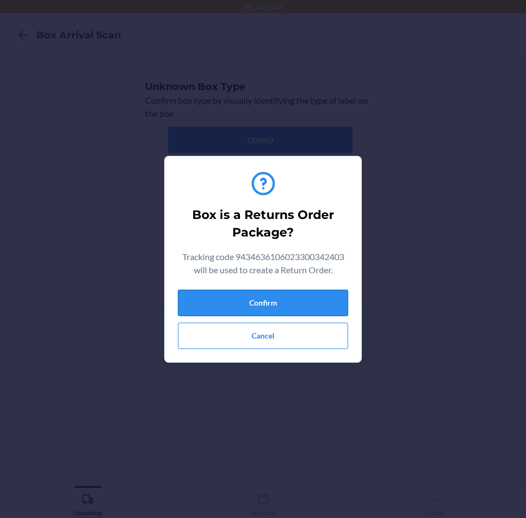
click at [276, 313] on button "Confirm" at bounding box center [263, 303] width 170 height 26
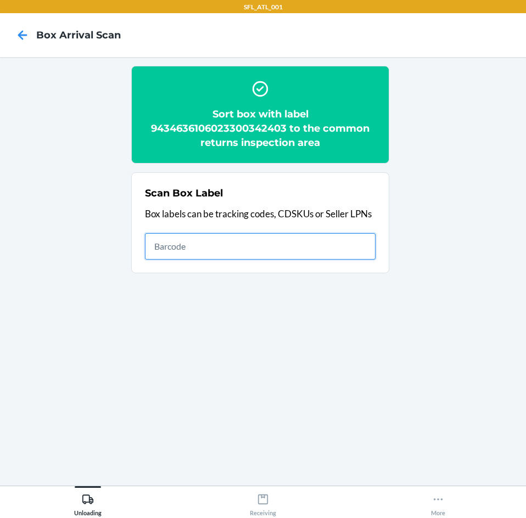
click at [243, 251] on input "text" at bounding box center [260, 246] width 231 height 26
type input "420302599434636106023300125556"
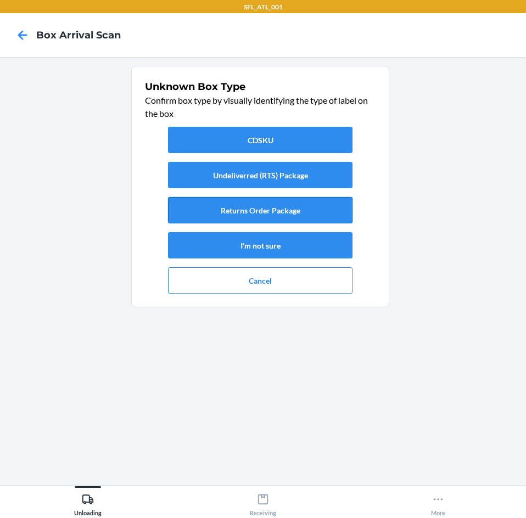
click at [229, 203] on button "Returns Order Package" at bounding box center [260, 210] width 184 height 26
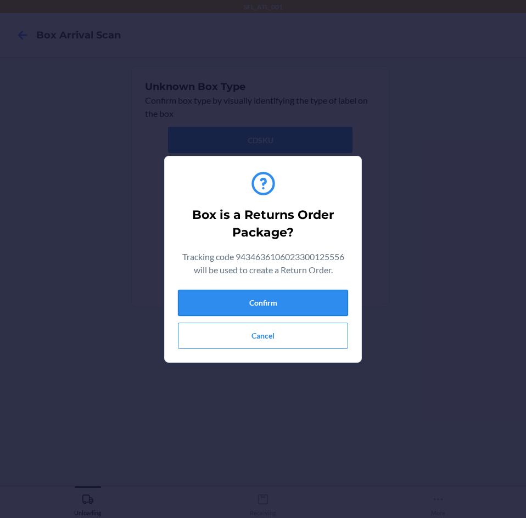
click at [237, 299] on button "Confirm" at bounding box center [263, 303] width 170 height 26
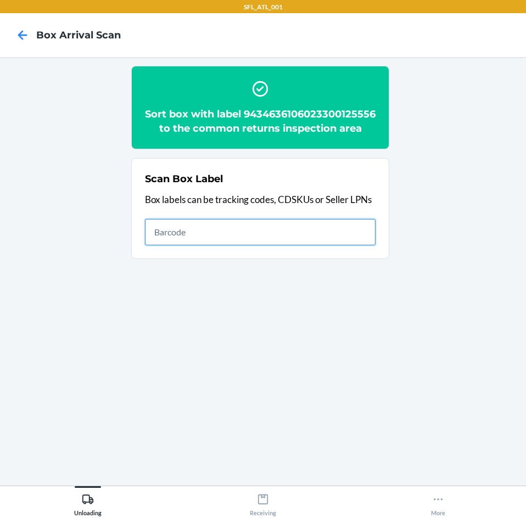
click at [189, 245] on input "text" at bounding box center [260, 232] width 231 height 26
type input "420302599434636106023300338093"
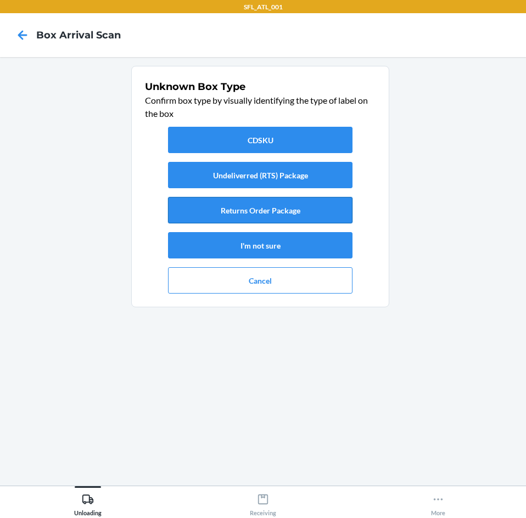
click at [239, 201] on button "Returns Order Package" at bounding box center [260, 210] width 184 height 26
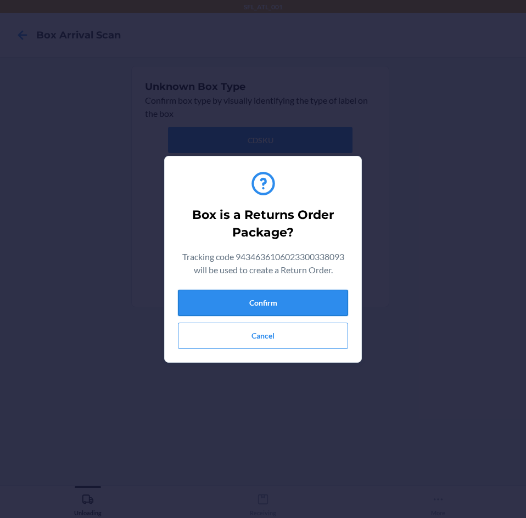
click at [247, 301] on button "Confirm" at bounding box center [263, 303] width 170 height 26
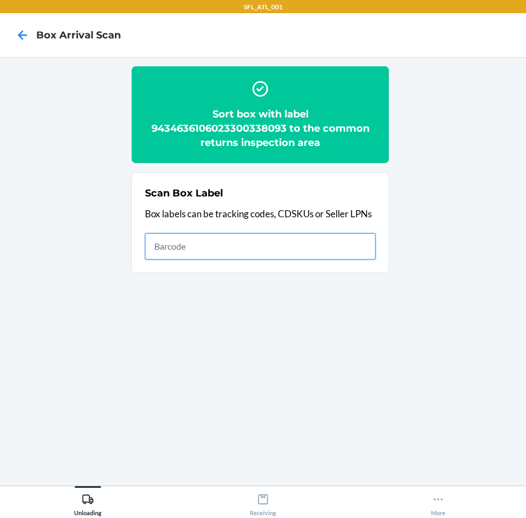
click at [218, 235] on input "text" at bounding box center [260, 246] width 231 height 26
type input "420302599434636106023299894358"
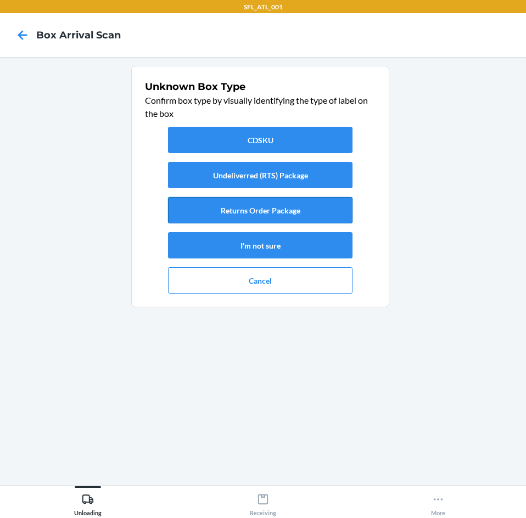
click at [222, 200] on button "Returns Order Package" at bounding box center [260, 210] width 184 height 26
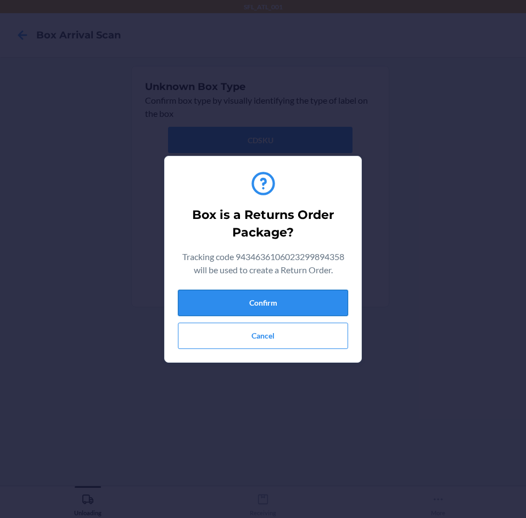
click at [251, 307] on button "Confirm" at bounding box center [263, 303] width 170 height 26
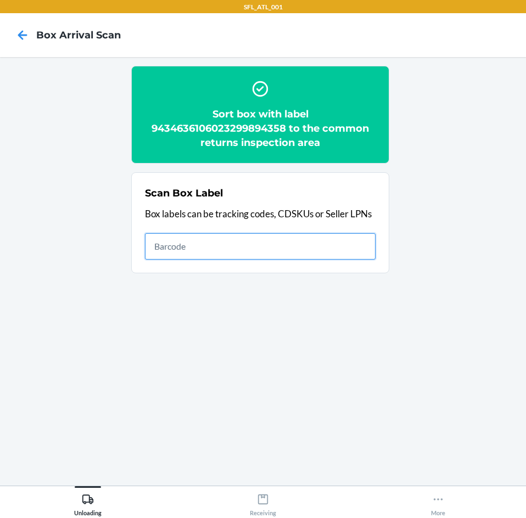
click at [184, 249] on input "text" at bounding box center [260, 246] width 231 height 26
type input "1ZX8R1710392318794"
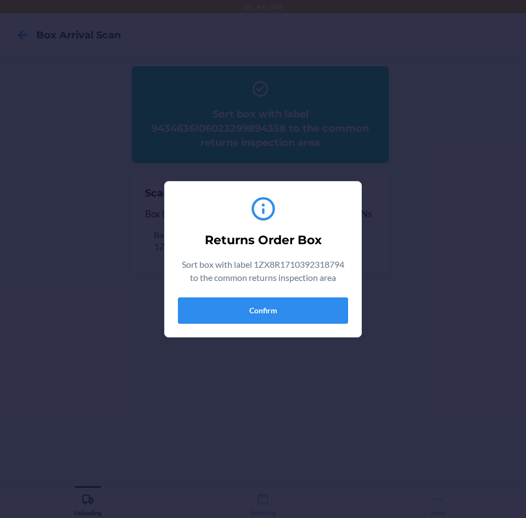
click at [190, 295] on div "Returns Order Box Sort box with label 1ZX8R1710392318794 to the common returns …" at bounding box center [263, 259] width 170 height 138
click at [195, 310] on button "Confirm" at bounding box center [263, 311] width 170 height 26
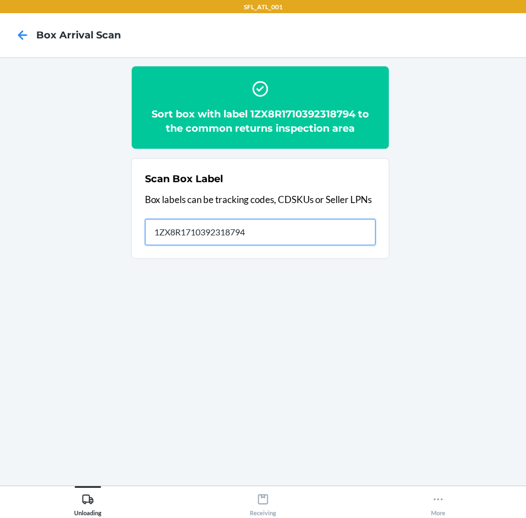
type input "1ZX8R1710392318794"
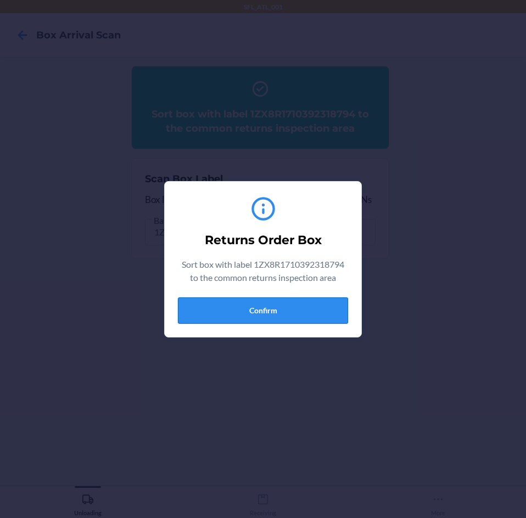
click at [197, 305] on button "Confirm" at bounding box center [263, 311] width 170 height 26
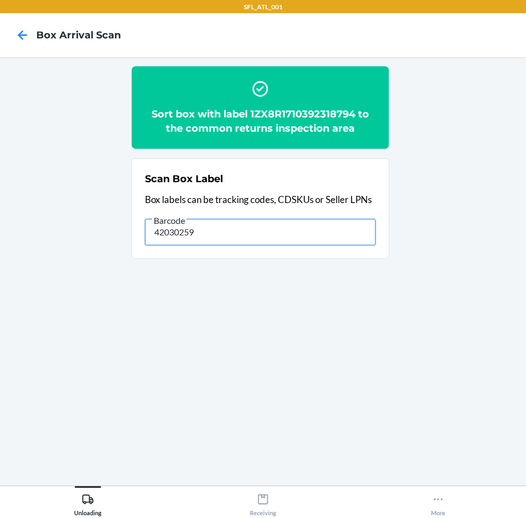
type input "42030259"
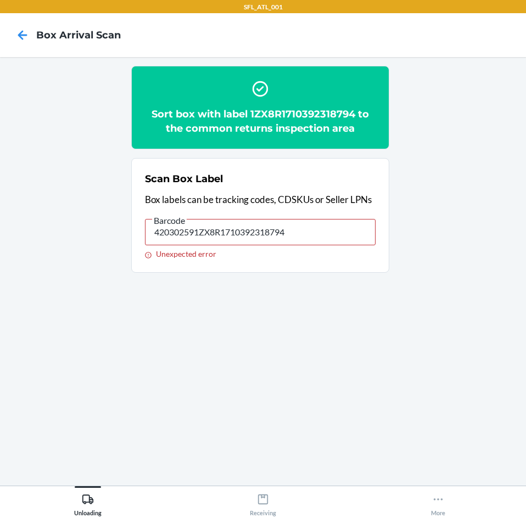
type input "420302591ZX8R1710392318794"
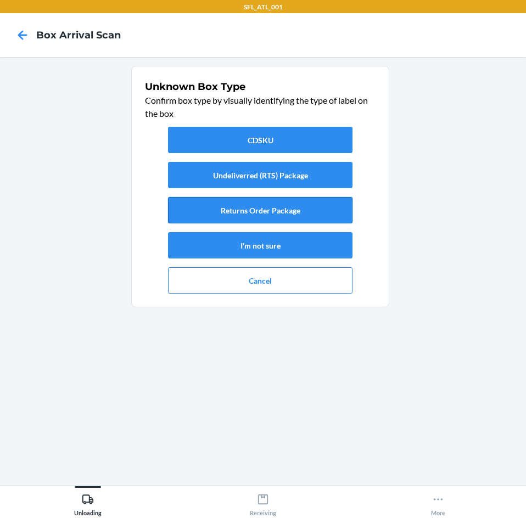
click at [230, 217] on button "Returns Order Package" at bounding box center [260, 210] width 184 height 26
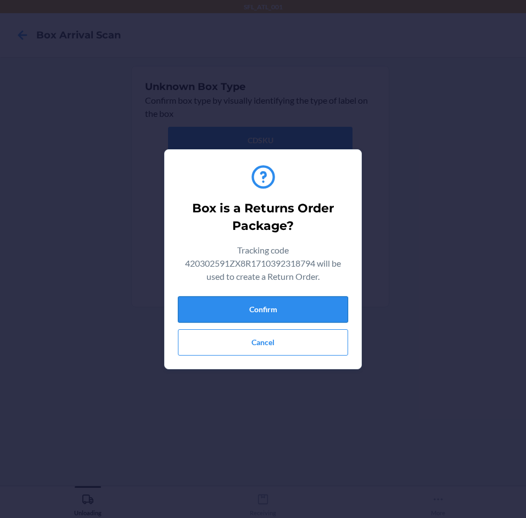
click at [240, 300] on button "Confirm" at bounding box center [263, 309] width 170 height 26
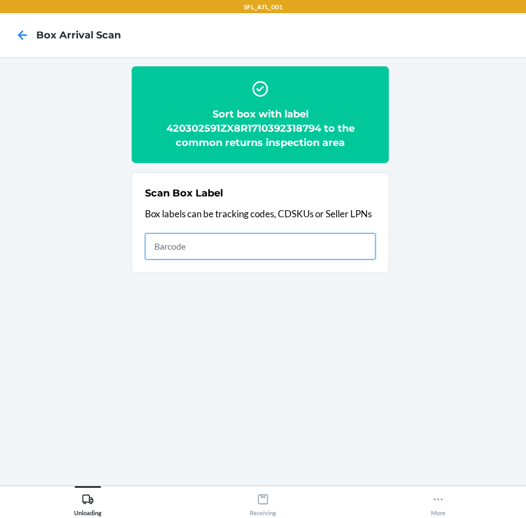
click at [316, 248] on input "text" at bounding box center [260, 246] width 231 height 26
type input "420302599434636106023300601241"
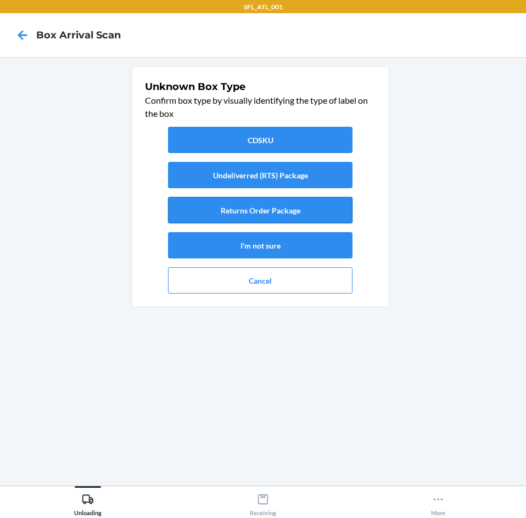
click at [304, 214] on button "Returns Order Package" at bounding box center [260, 210] width 184 height 26
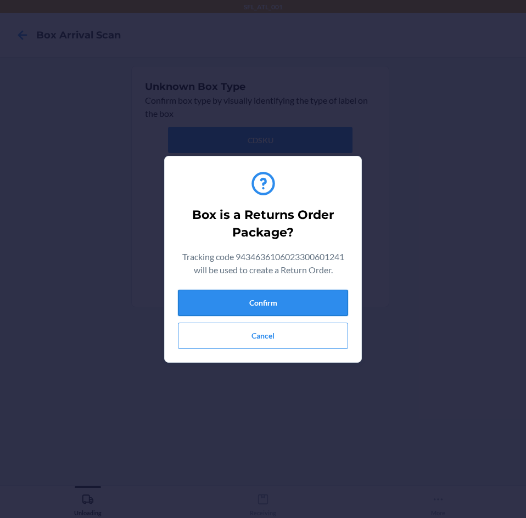
click at [265, 302] on button "Confirm" at bounding box center [263, 303] width 170 height 26
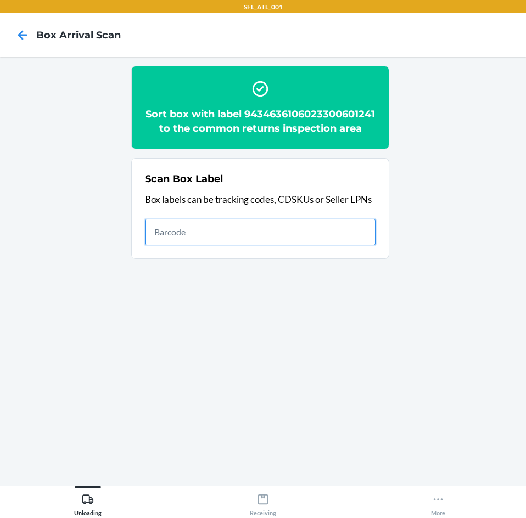
click at [202, 245] on input "text" at bounding box center [260, 232] width 231 height 26
type input "420302599434636106023300305620"
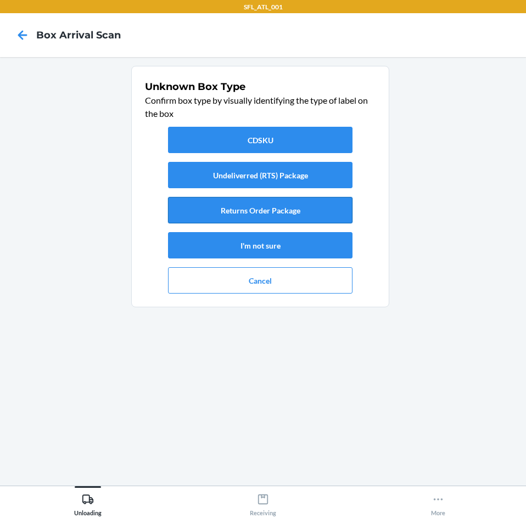
click at [238, 209] on button "Returns Order Package" at bounding box center [260, 210] width 184 height 26
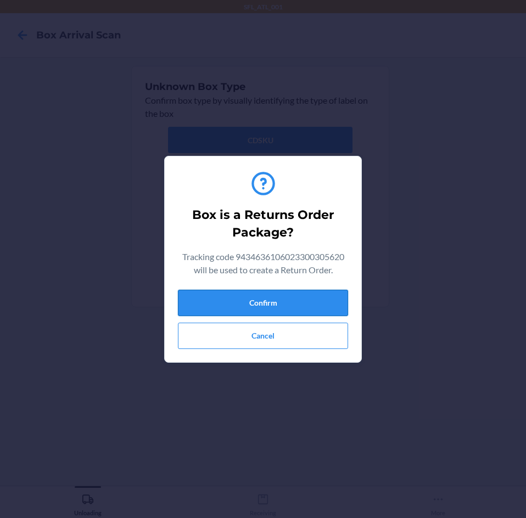
click at [228, 299] on button "Confirm" at bounding box center [263, 303] width 170 height 26
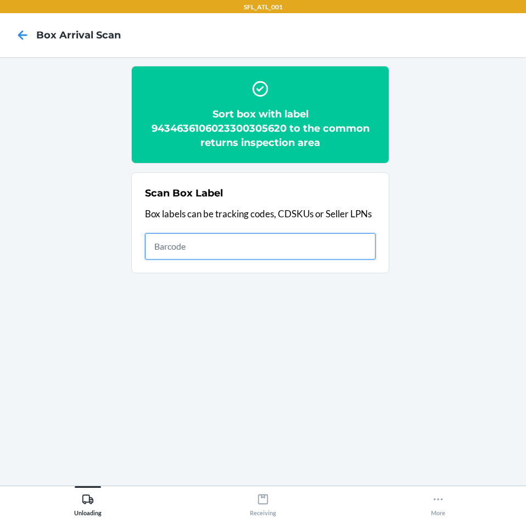
drag, startPoint x: 333, startPoint y: 242, endPoint x: 344, endPoint y: 239, distance: 10.7
click at [333, 242] on input "text" at bounding box center [260, 246] width 231 height 26
type input "420302599434636106023299947405"
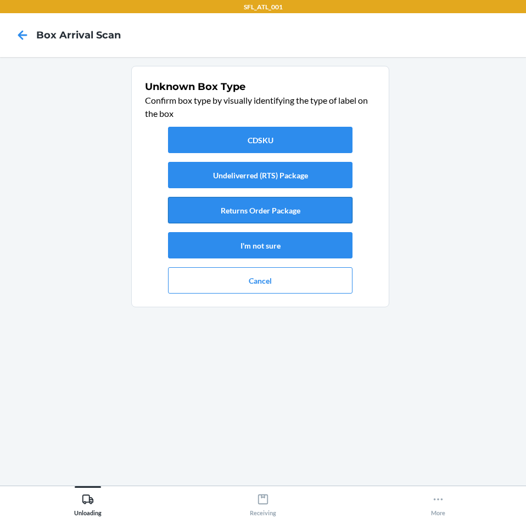
click at [324, 199] on button "Returns Order Package" at bounding box center [260, 210] width 184 height 26
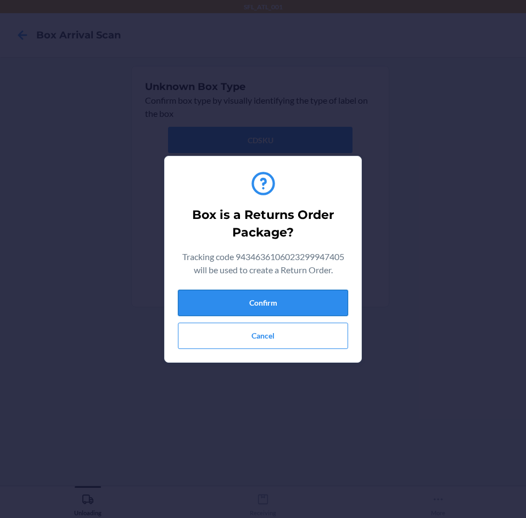
click at [289, 307] on button "Confirm" at bounding box center [263, 303] width 170 height 26
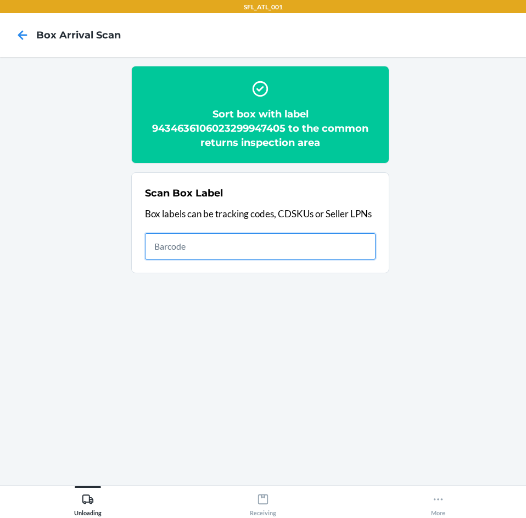
click at [296, 248] on input "text" at bounding box center [260, 246] width 231 height 26
type input "1Z181V4W0332151563"
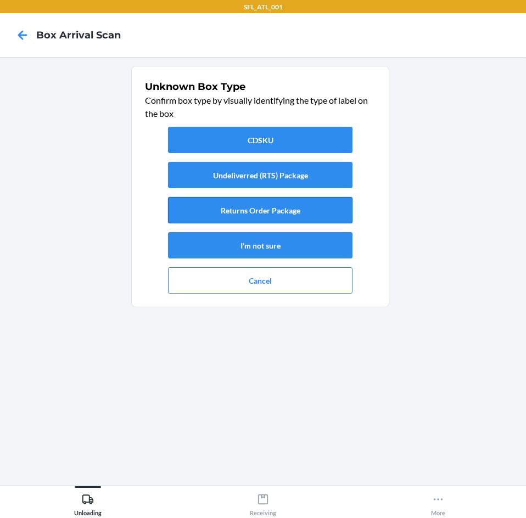
click at [306, 206] on button "Returns Order Package" at bounding box center [260, 210] width 184 height 26
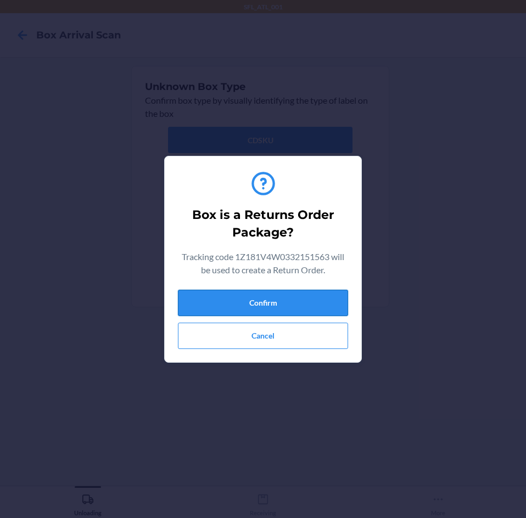
click at [296, 310] on button "Confirm" at bounding box center [263, 303] width 170 height 26
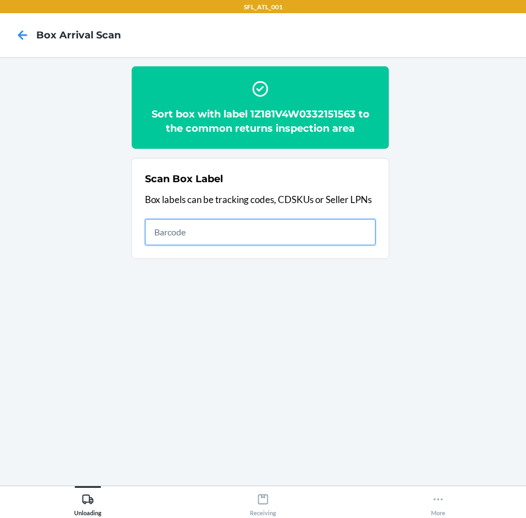
click at [373, 243] on input "text" at bounding box center [260, 232] width 231 height 26
type input "1ZX8R1710370933311"
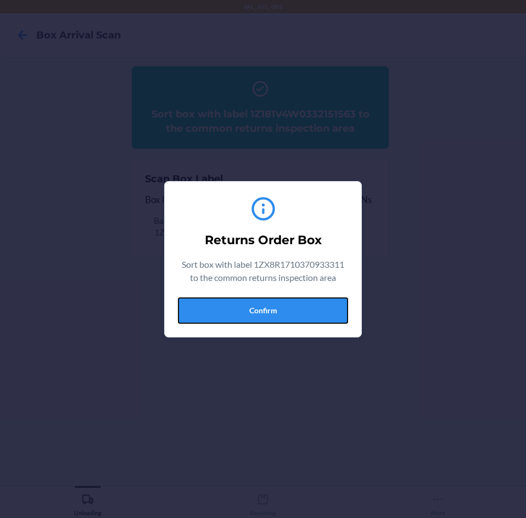
drag, startPoint x: 333, startPoint y: 318, endPoint x: 334, endPoint y: 311, distance: 6.7
click at [333, 317] on button "Confirm" at bounding box center [263, 311] width 170 height 26
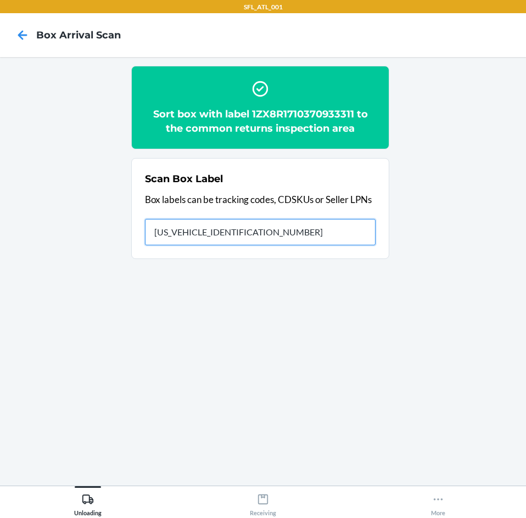
type input "1ZX8R1710370933311"
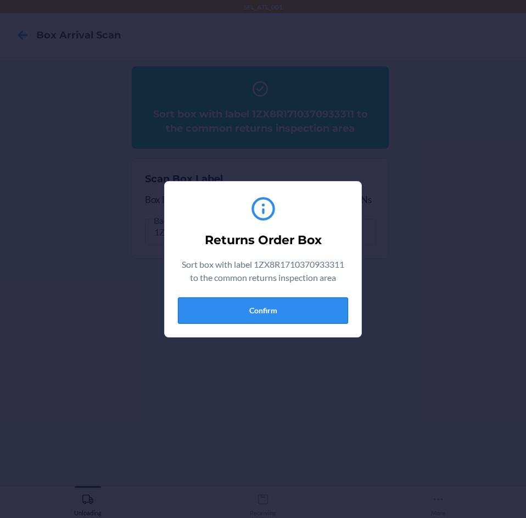
click at [318, 301] on button "Confirm" at bounding box center [263, 311] width 170 height 26
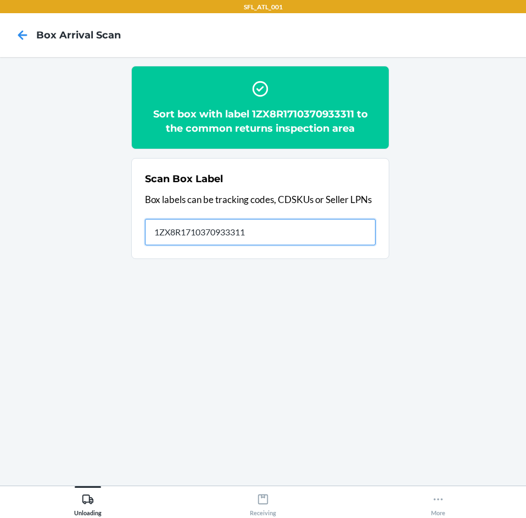
type input "1ZX8R1710370933311"
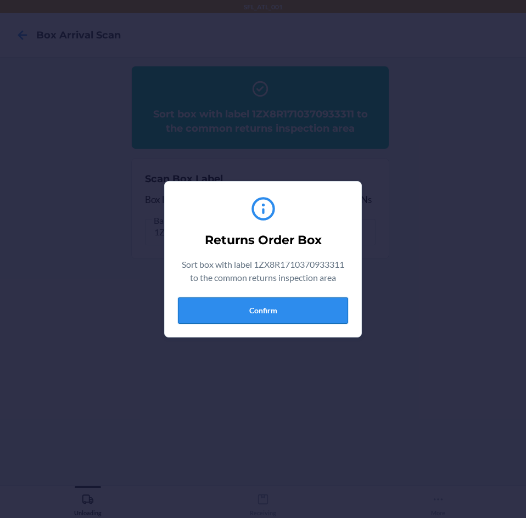
click at [273, 310] on button "Confirm" at bounding box center [263, 311] width 170 height 26
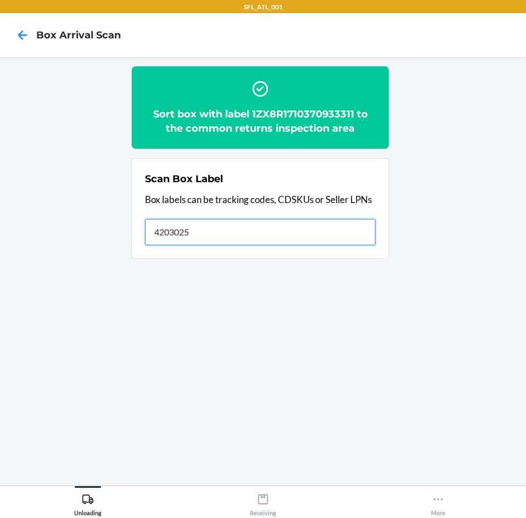
type input "42030259"
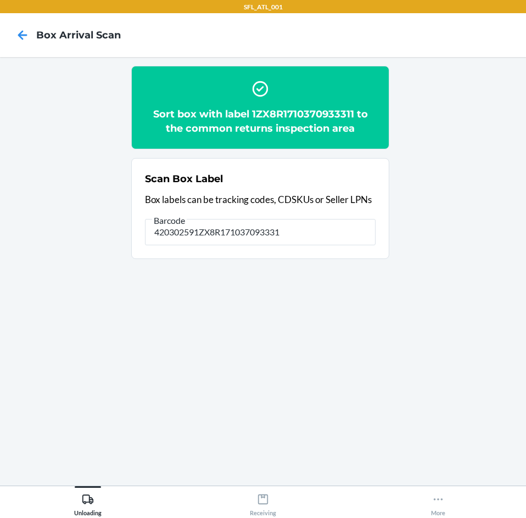
type input "420302591ZX8R1710370933311"
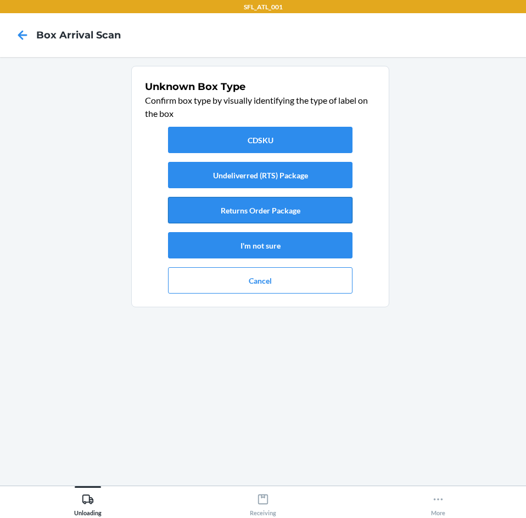
click at [271, 220] on button "Returns Order Package" at bounding box center [260, 210] width 184 height 26
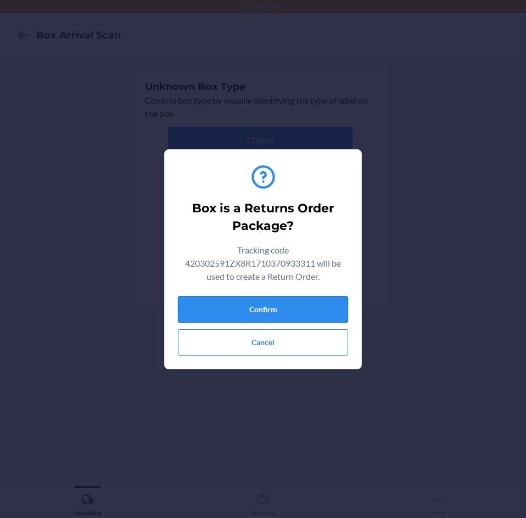
click at [293, 313] on button "Confirm" at bounding box center [263, 309] width 170 height 26
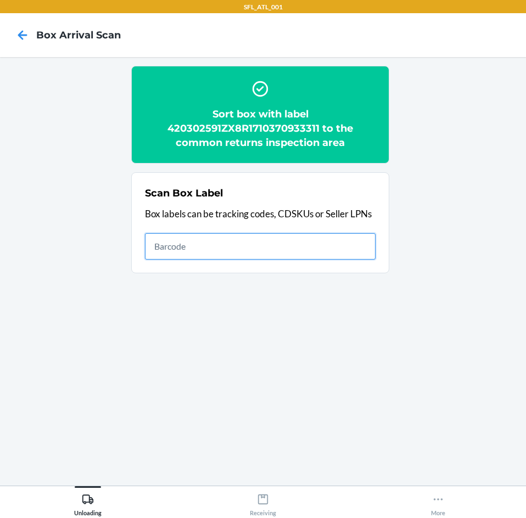
click at [213, 249] on input "text" at bounding box center [260, 246] width 231 height 26
type input "420302599434636106023301480111"
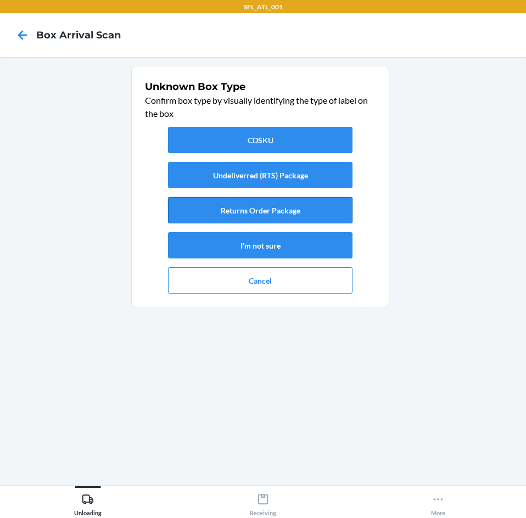
click at [254, 212] on button "Returns Order Package" at bounding box center [260, 210] width 184 height 26
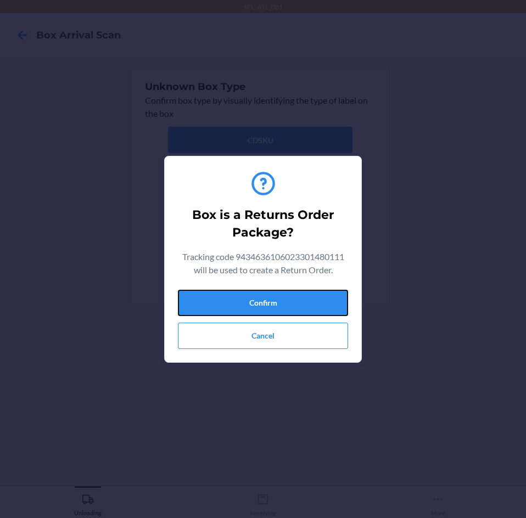
drag, startPoint x: 253, startPoint y: 309, endPoint x: 251, endPoint y: 318, distance: 9.5
click at [253, 309] on button "Confirm" at bounding box center [263, 303] width 170 height 26
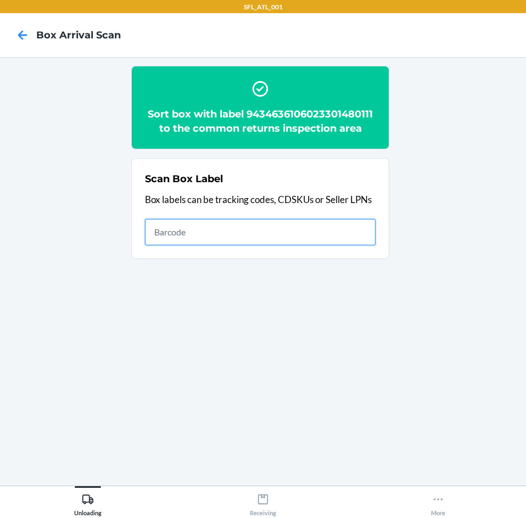
click at [288, 224] on input "text" at bounding box center [260, 232] width 231 height 26
type input "420302599434636106023301119851"
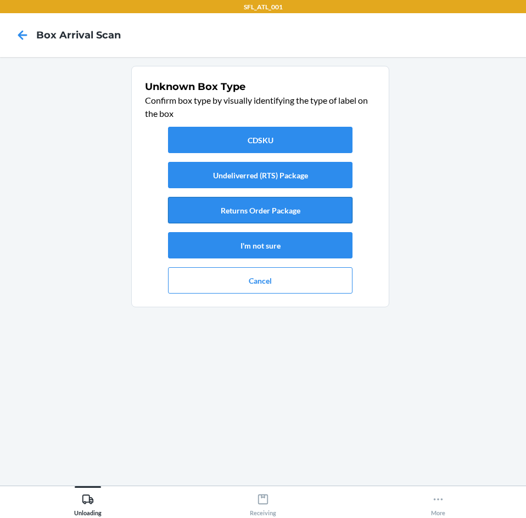
click at [281, 215] on button "Returns Order Package" at bounding box center [260, 210] width 184 height 26
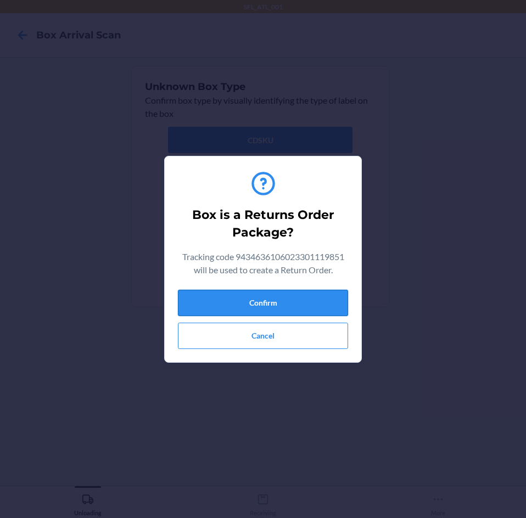
click at [278, 290] on button "Confirm" at bounding box center [263, 303] width 170 height 26
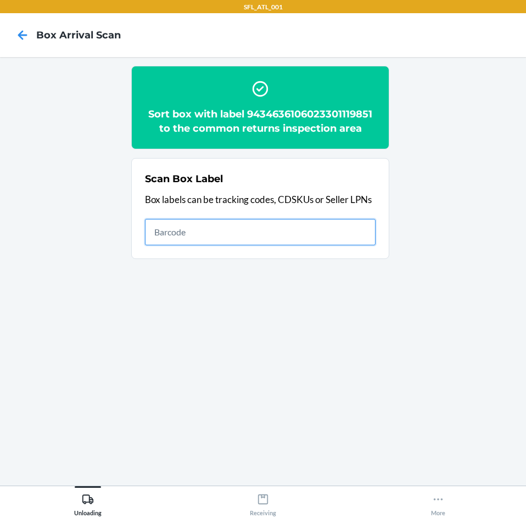
click at [284, 232] on input "text" at bounding box center [260, 232] width 231 height 26
type input "420302599434636106023300228592"
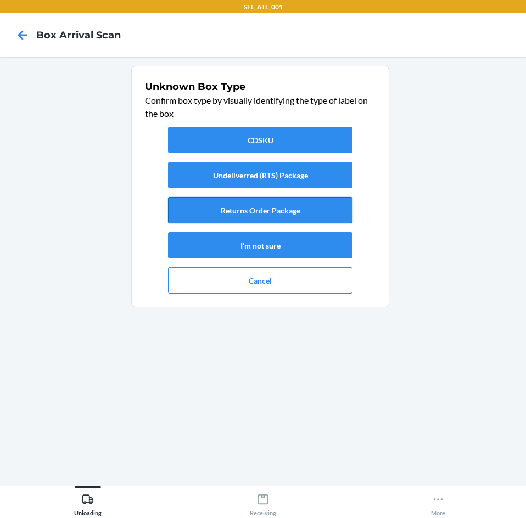
click at [287, 212] on button "Returns Order Package" at bounding box center [260, 210] width 184 height 26
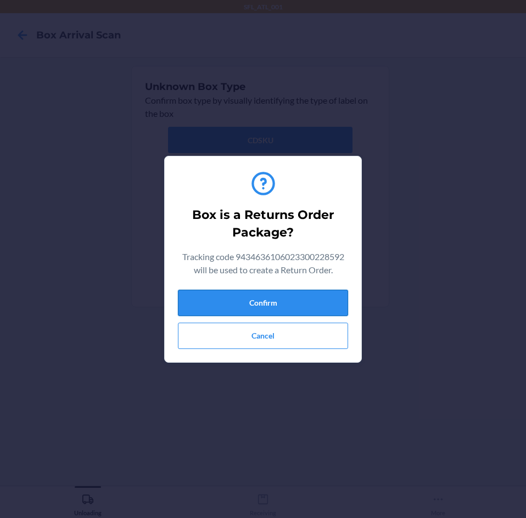
click at [265, 298] on button "Confirm" at bounding box center [263, 303] width 170 height 26
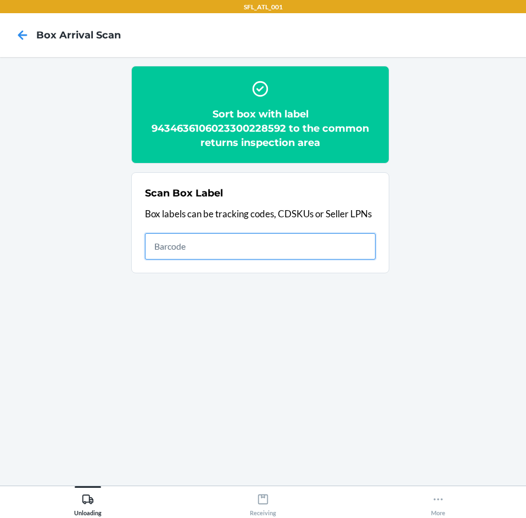
click at [195, 256] on input "text" at bounding box center [260, 246] width 231 height 26
type input "420302599434636106023301145454"
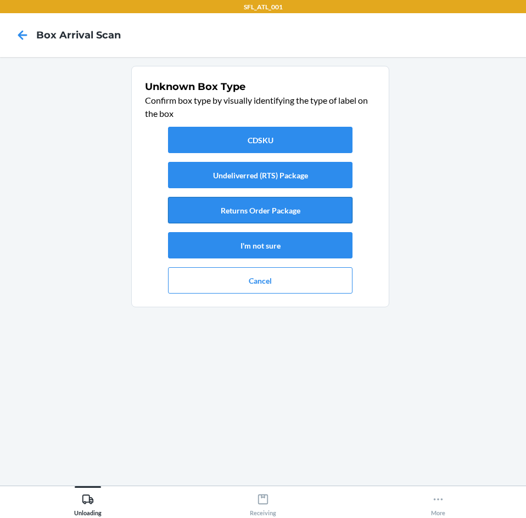
click at [296, 217] on button "Returns Order Package" at bounding box center [260, 210] width 184 height 26
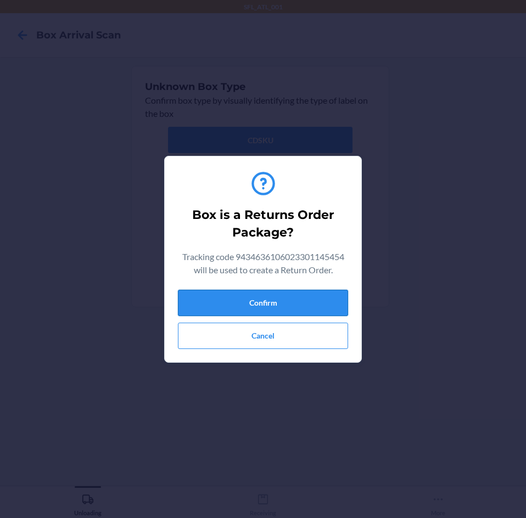
click at [280, 298] on button "Confirm" at bounding box center [263, 303] width 170 height 26
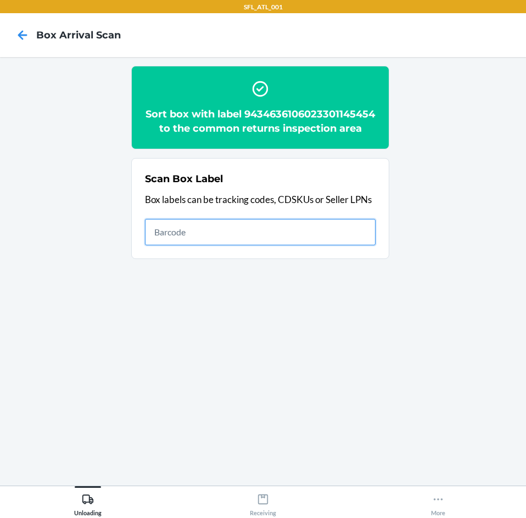
click at [282, 245] on input "text" at bounding box center [260, 232] width 231 height 26
type input "420302599434636106023300926825"
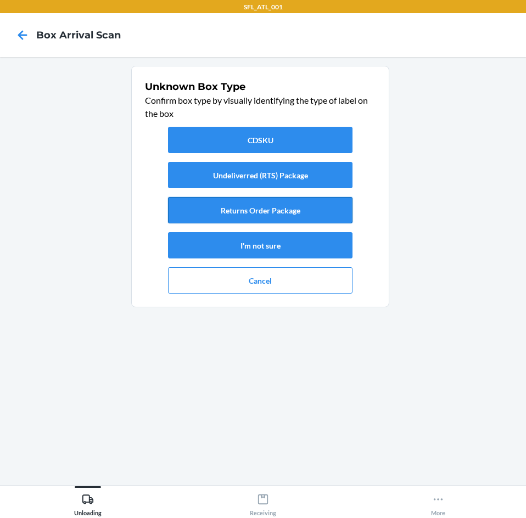
click at [288, 207] on button "Returns Order Package" at bounding box center [260, 210] width 184 height 26
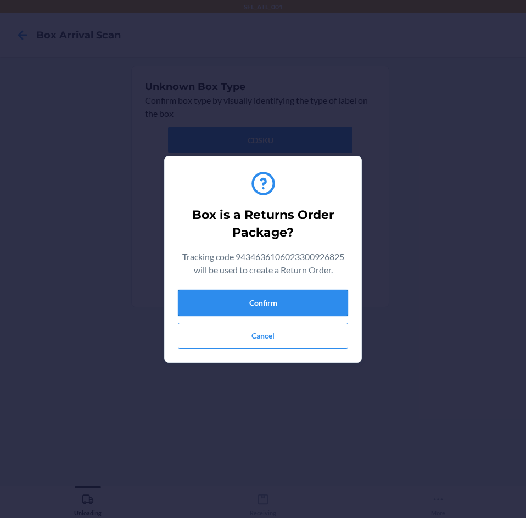
click at [276, 298] on button "Confirm" at bounding box center [263, 303] width 170 height 26
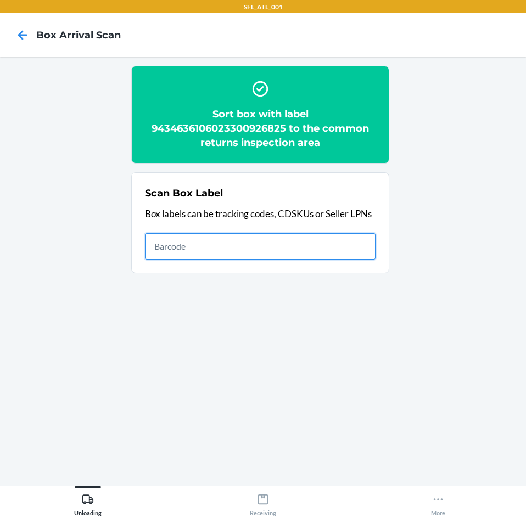
click at [336, 252] on input "text" at bounding box center [260, 246] width 231 height 26
type input "420302599434636106023300922261"
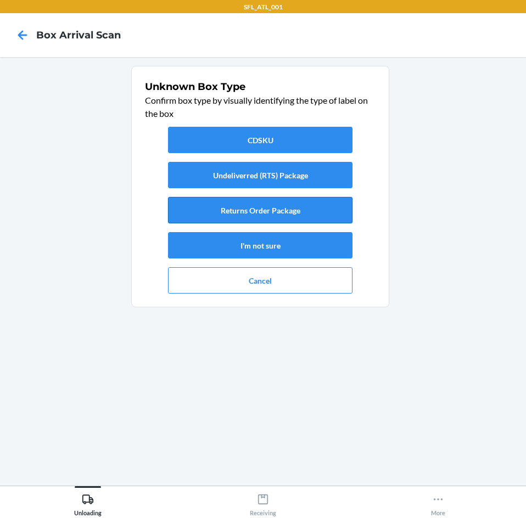
click at [337, 217] on button "Returns Order Package" at bounding box center [260, 210] width 184 height 26
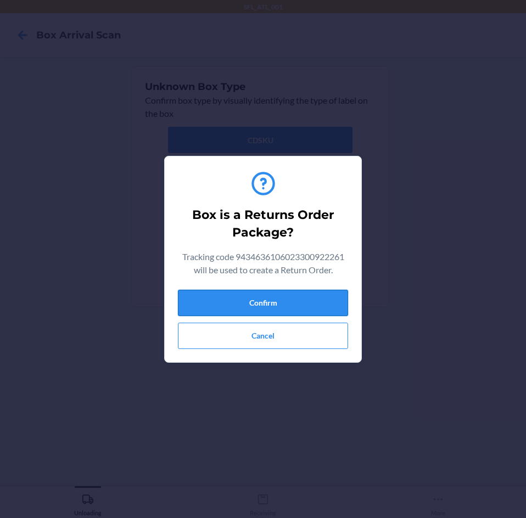
click at [325, 298] on button "Confirm" at bounding box center [263, 303] width 170 height 26
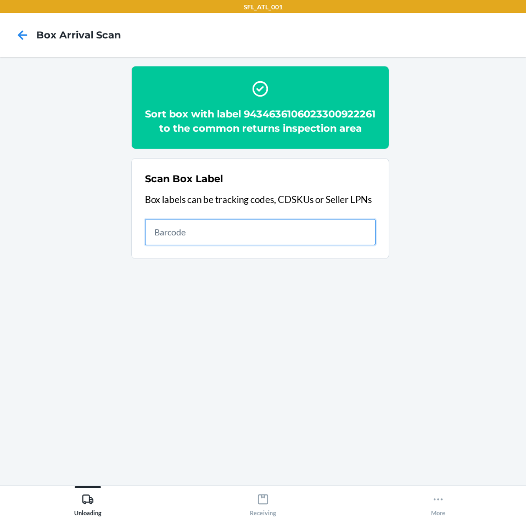
click at [283, 245] on input "text" at bounding box center [260, 232] width 231 height 26
type input "420302599434636106023300944027"
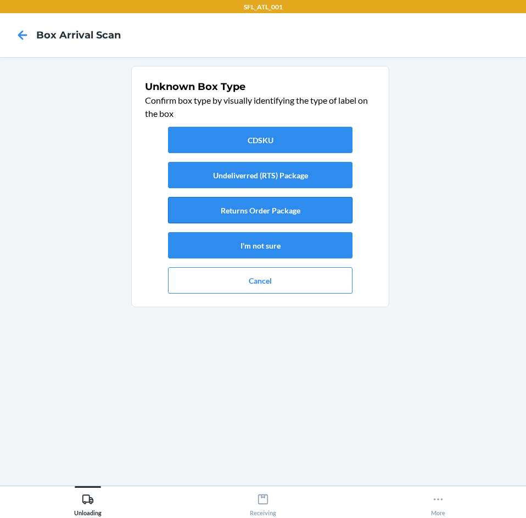
click at [330, 214] on button "Returns Order Package" at bounding box center [260, 210] width 184 height 26
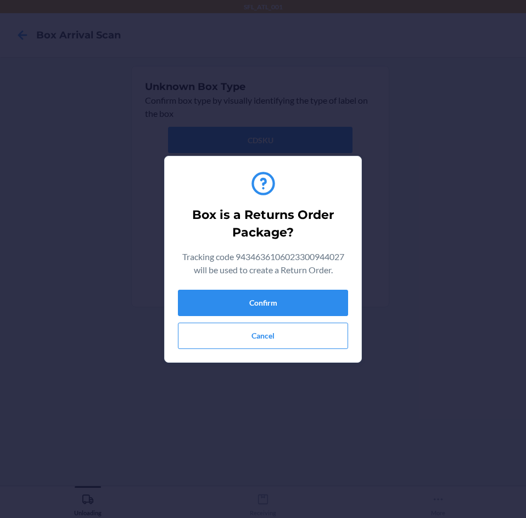
click at [301, 287] on div "Box is a Returns Order Package? Tracking code 9434636106023300944027 will be us…" at bounding box center [263, 259] width 170 height 188
click at [301, 294] on button "Confirm" at bounding box center [263, 303] width 170 height 26
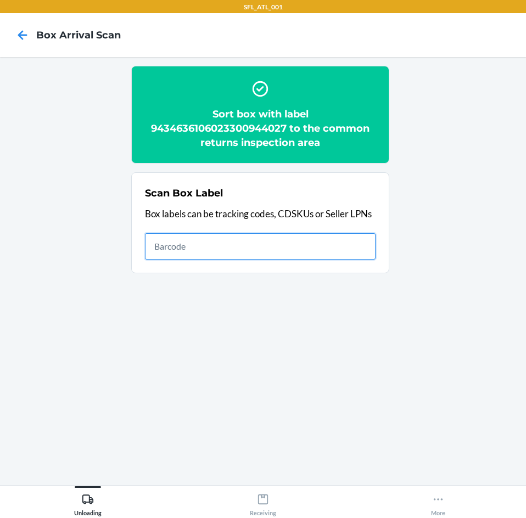
drag, startPoint x: 223, startPoint y: 238, endPoint x: 233, endPoint y: 251, distance: 16.5
click at [223, 238] on input "text" at bounding box center [260, 246] width 231 height 26
type input "420302599434636106023300756057"
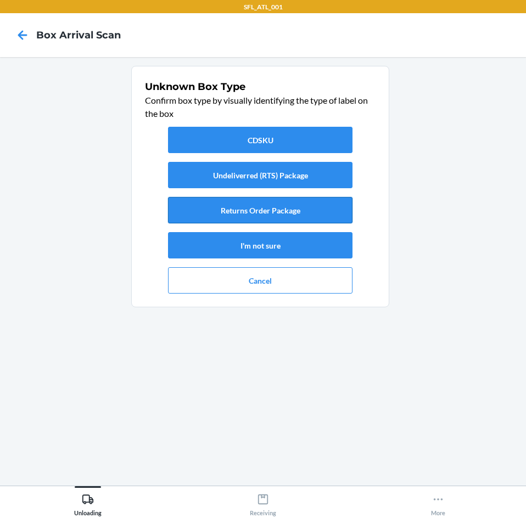
click at [249, 204] on button "Returns Order Package" at bounding box center [260, 210] width 184 height 26
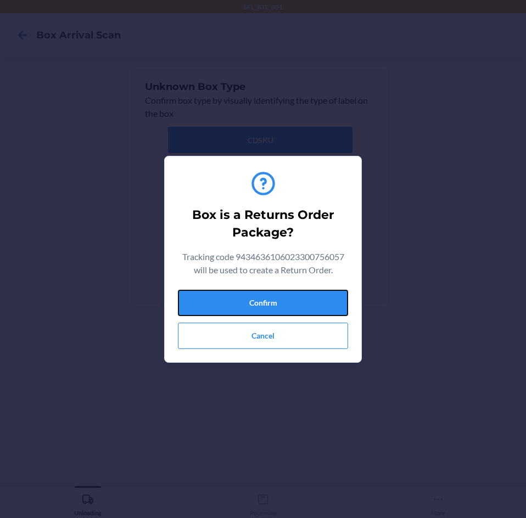
drag, startPoint x: 259, startPoint y: 301, endPoint x: 418, endPoint y: 317, distance: 160.0
click at [260, 301] on button "Confirm" at bounding box center [263, 303] width 170 height 26
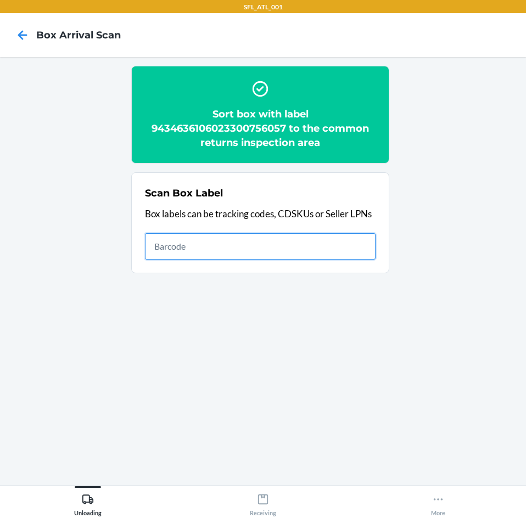
click at [246, 253] on input "text" at bounding box center [260, 246] width 231 height 26
type input "420302599434636106023301313679"
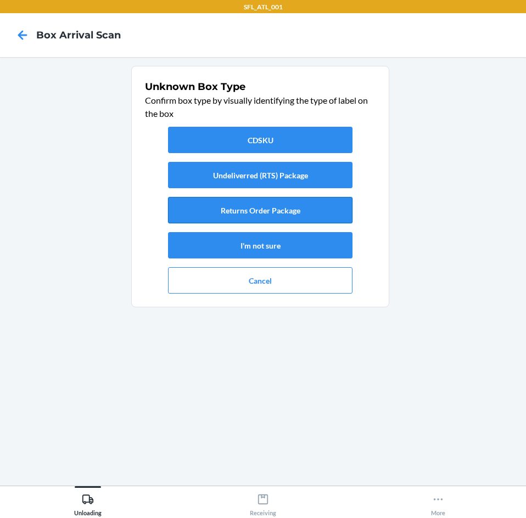
click at [273, 217] on button "Returns Order Package" at bounding box center [260, 210] width 184 height 26
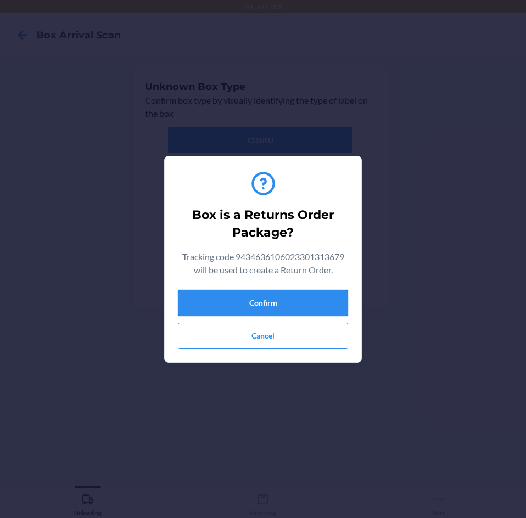
click at [307, 310] on button "Confirm" at bounding box center [263, 303] width 170 height 26
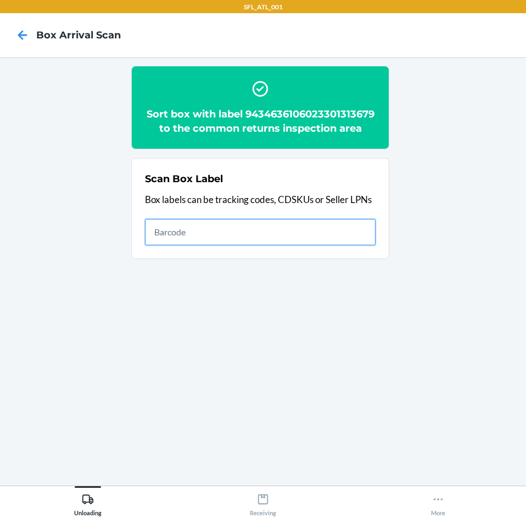
click at [173, 239] on input "text" at bounding box center [260, 232] width 231 height 26
type input "420302599434636106023300451075"
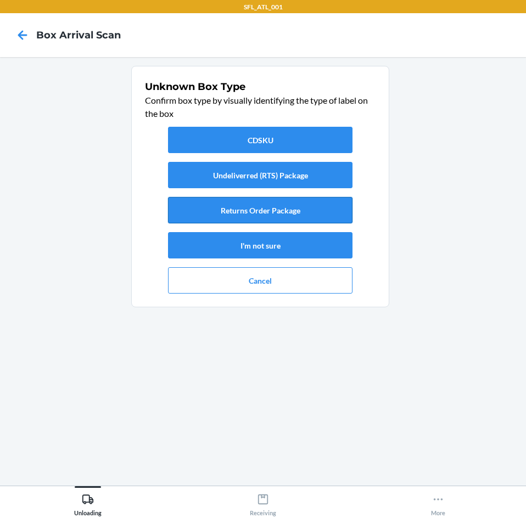
click at [261, 207] on button "Returns Order Package" at bounding box center [260, 210] width 184 height 26
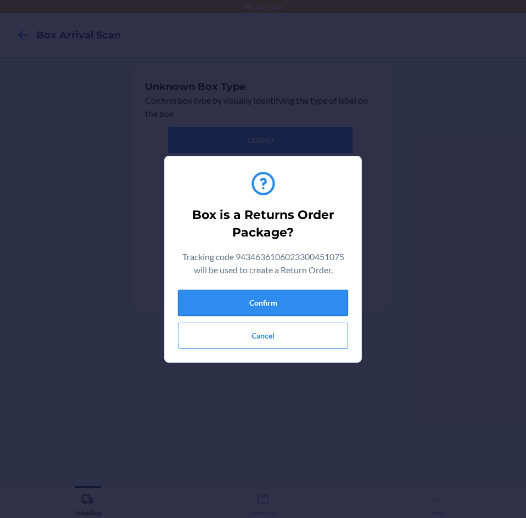
click at [318, 299] on button "Confirm" at bounding box center [263, 303] width 170 height 26
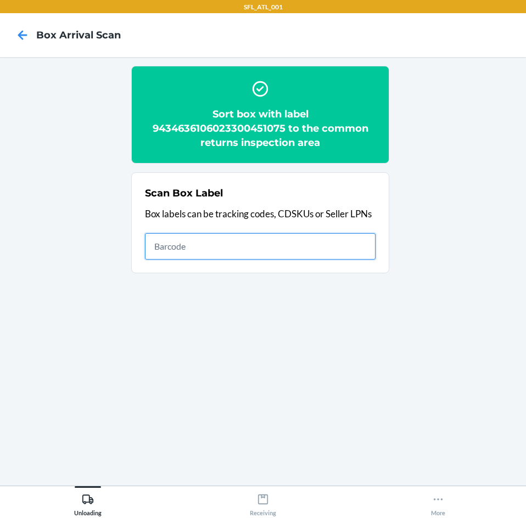
click at [256, 239] on input "text" at bounding box center [260, 246] width 231 height 26
type input "420302599434636106023300168379"
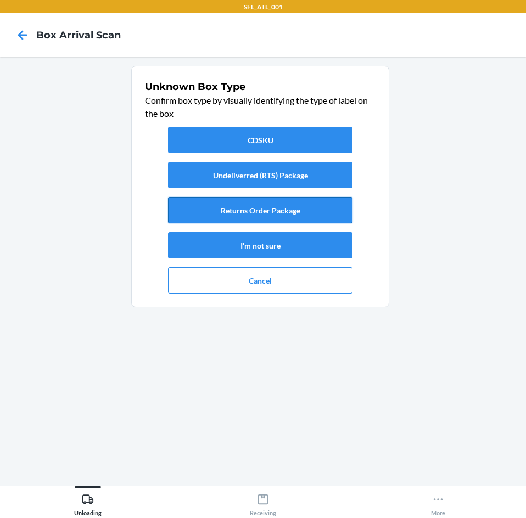
click at [269, 210] on button "Returns Order Package" at bounding box center [260, 210] width 184 height 26
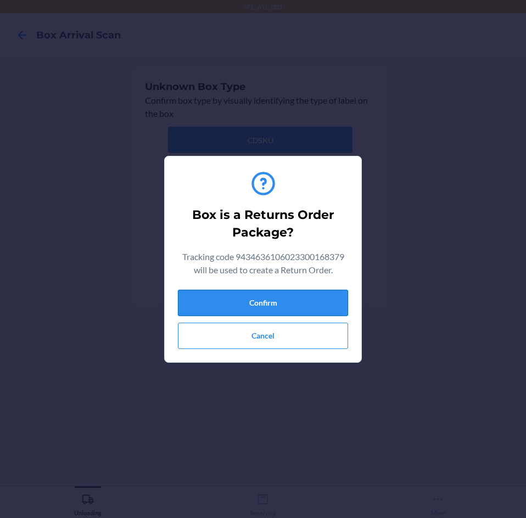
click at [314, 306] on button "Confirm" at bounding box center [263, 303] width 170 height 26
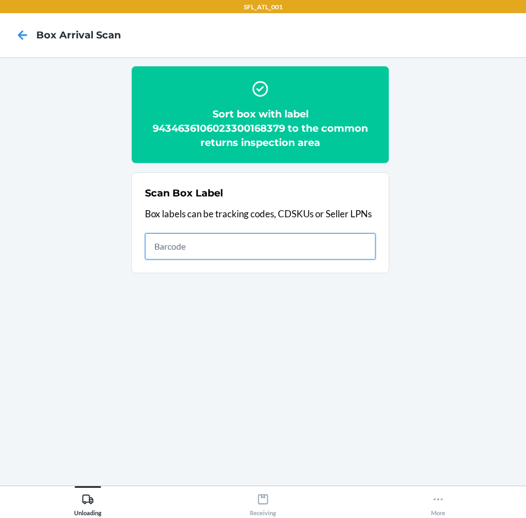
click at [279, 239] on input "text" at bounding box center [260, 246] width 231 height 26
type input "420302599434636106023301448975"
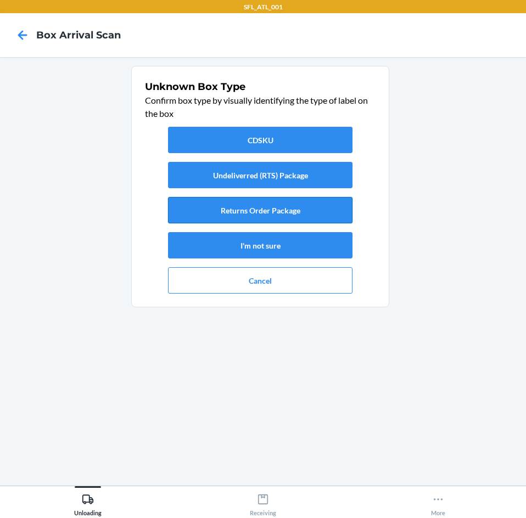
click at [282, 208] on button "Returns Order Package" at bounding box center [260, 210] width 184 height 26
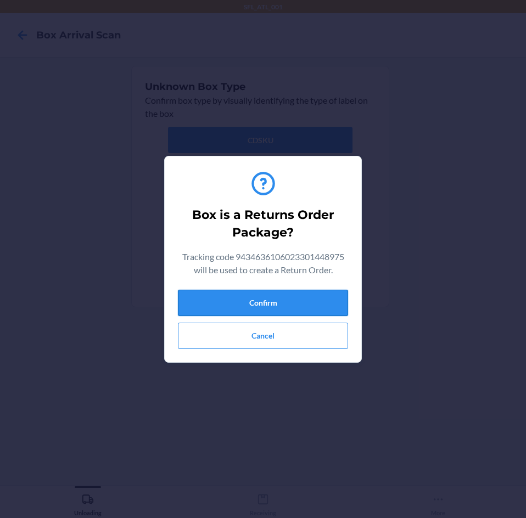
click at [263, 298] on button "Confirm" at bounding box center [263, 303] width 170 height 26
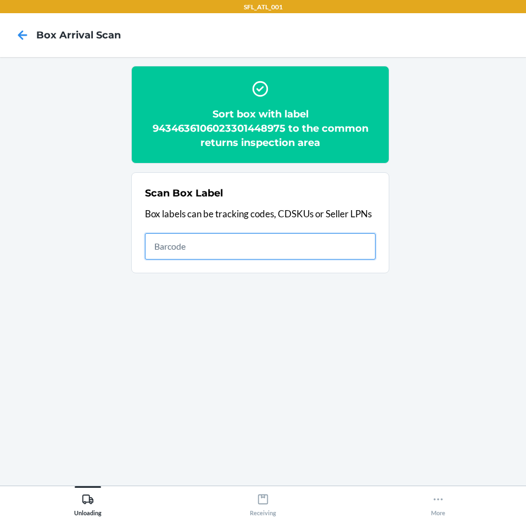
click at [270, 252] on input "text" at bounding box center [260, 246] width 231 height 26
type input "420302599434636106023299979765"
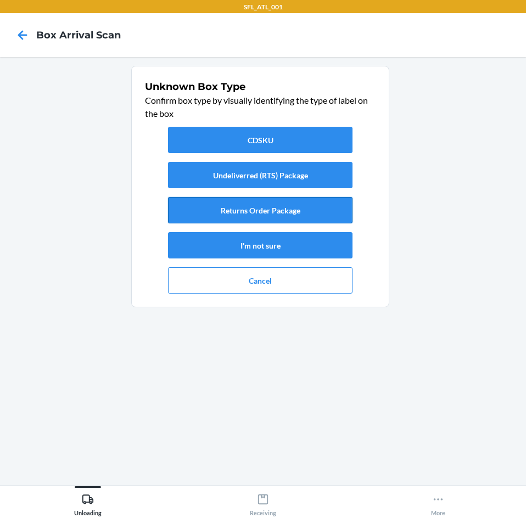
click at [262, 218] on button "Returns Order Package" at bounding box center [260, 210] width 184 height 26
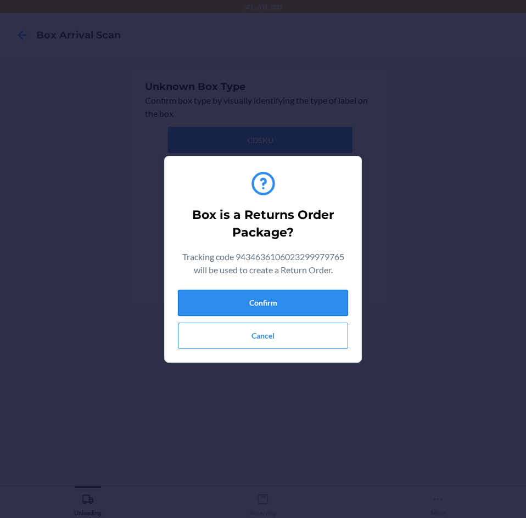
click at [253, 295] on button "Confirm" at bounding box center [263, 303] width 170 height 26
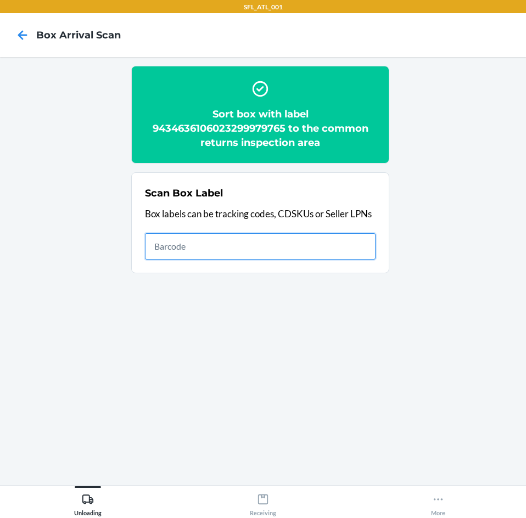
drag, startPoint x: 229, startPoint y: 242, endPoint x: 235, endPoint y: 232, distance: 11.1
click at [235, 232] on div "Scan Box Label Box labels can be tracking codes, CDSKUs or Seller LPNs" at bounding box center [260, 223] width 231 height 80
type input "420302599434636106023301262632"
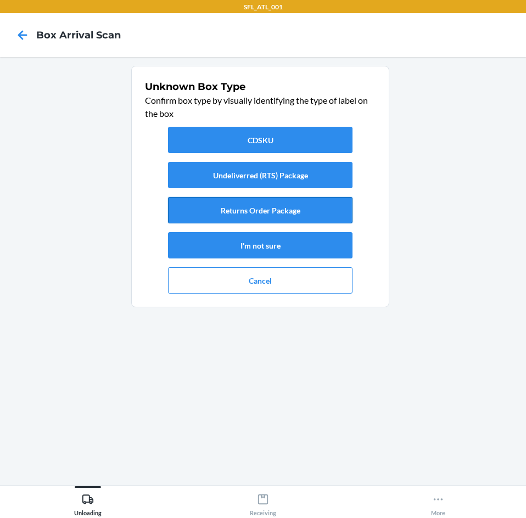
click at [244, 214] on button "Returns Order Package" at bounding box center [260, 210] width 184 height 26
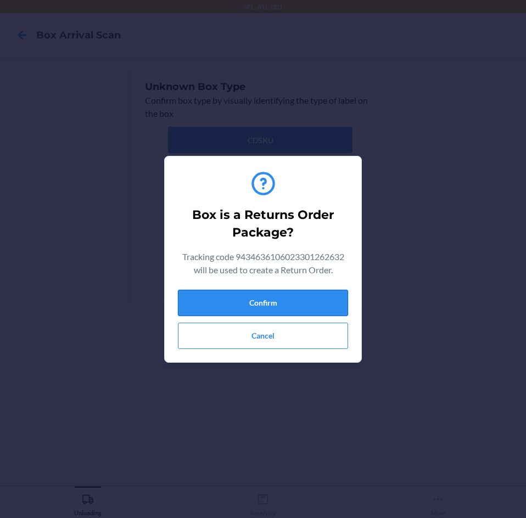
click at [246, 311] on button "Confirm" at bounding box center [263, 303] width 170 height 26
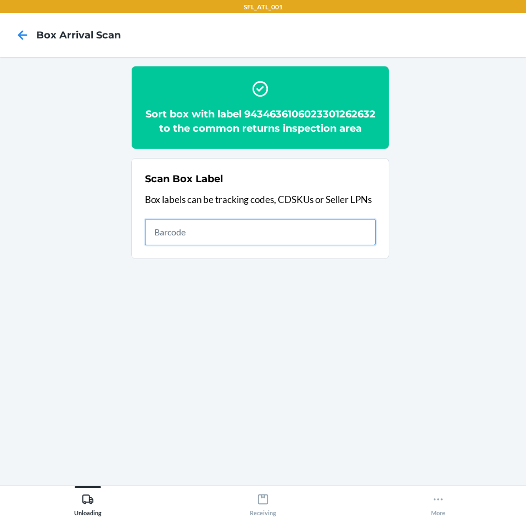
click at [309, 240] on input "text" at bounding box center [260, 232] width 231 height 26
type input "420302599434636106023300974154"
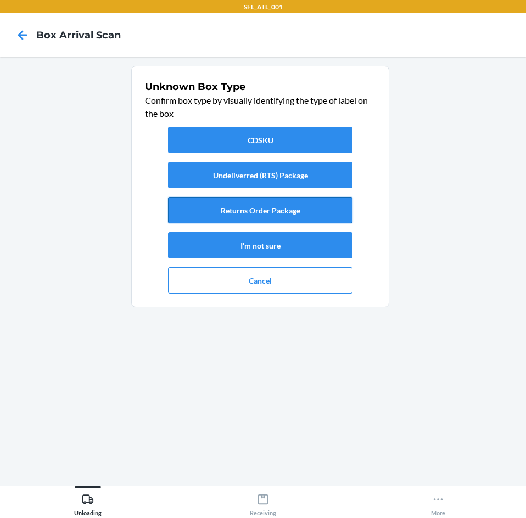
click at [312, 199] on button "Returns Order Package" at bounding box center [260, 210] width 184 height 26
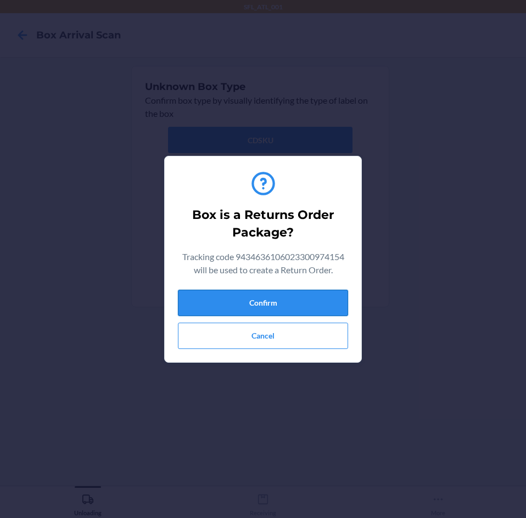
click at [311, 299] on button "Confirm" at bounding box center [263, 303] width 170 height 26
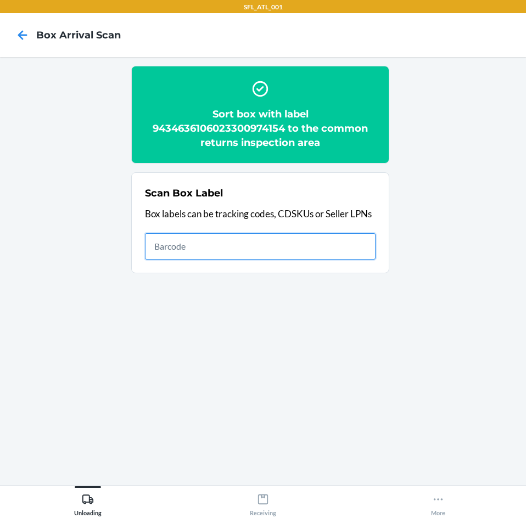
click at [234, 251] on input "text" at bounding box center [260, 246] width 231 height 26
type input "420302599434636106023301115709"
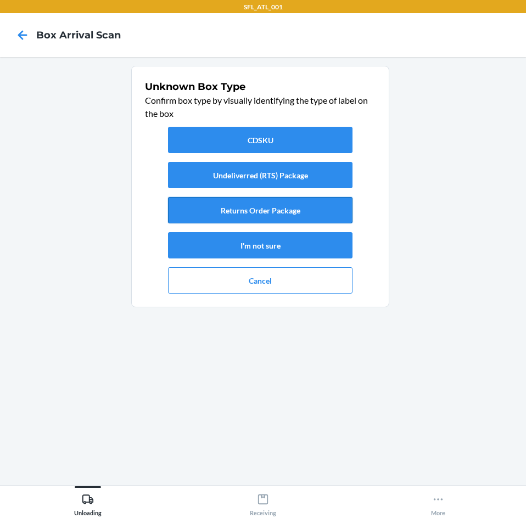
click at [234, 206] on button "Returns Order Package" at bounding box center [260, 210] width 184 height 26
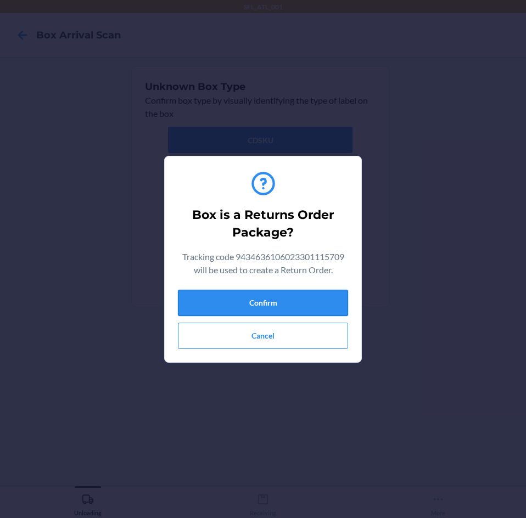
click at [273, 299] on button "Confirm" at bounding box center [263, 303] width 170 height 26
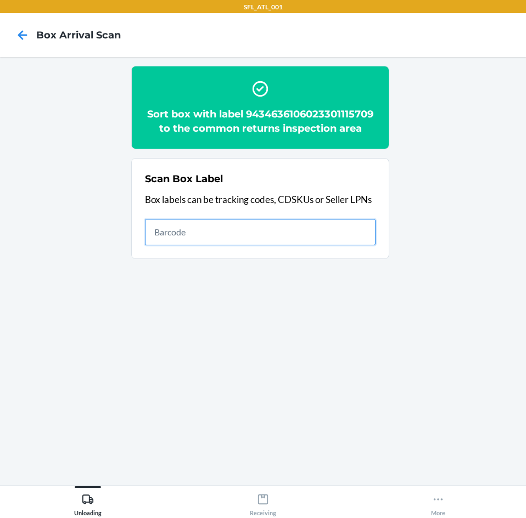
click at [339, 237] on input "text" at bounding box center [260, 232] width 231 height 26
type input "420302599434636106023301013555"
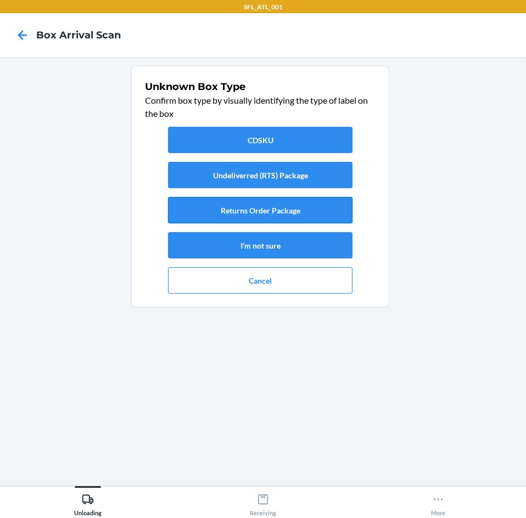
click at [337, 214] on button "Returns Order Package" at bounding box center [260, 210] width 184 height 26
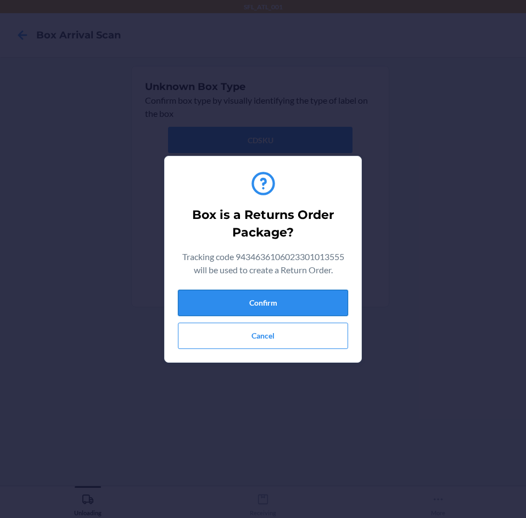
click at [299, 308] on button "Confirm" at bounding box center [263, 303] width 170 height 26
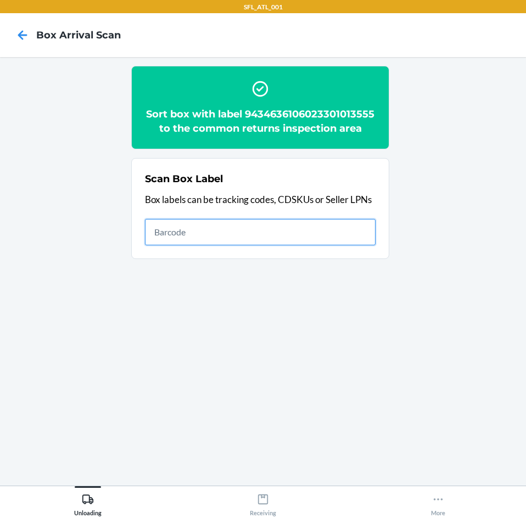
click at [361, 238] on input "text" at bounding box center [260, 232] width 231 height 26
type input "420302599434636106023299926967"
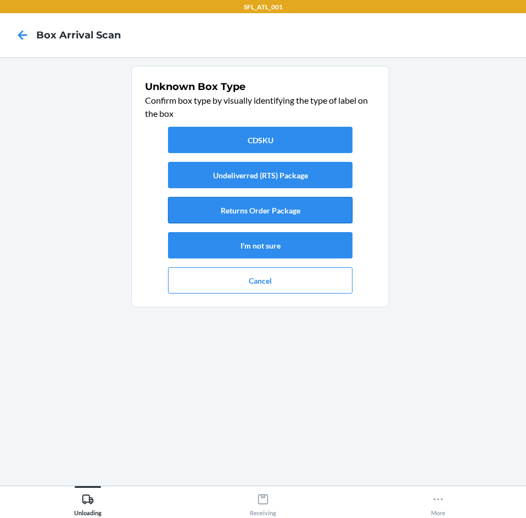
click at [287, 218] on button "Returns Order Package" at bounding box center [260, 210] width 184 height 26
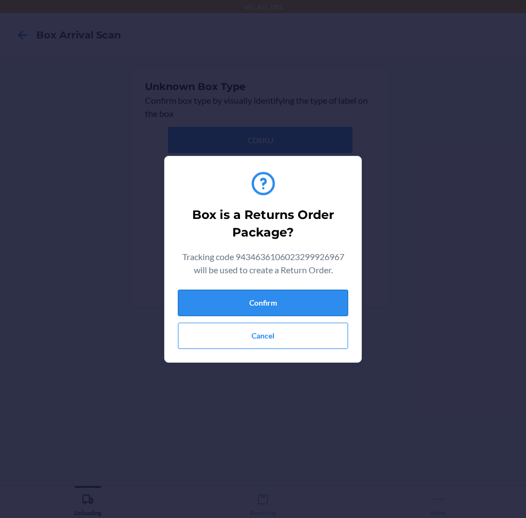
click at [274, 309] on button "Confirm" at bounding box center [263, 303] width 170 height 26
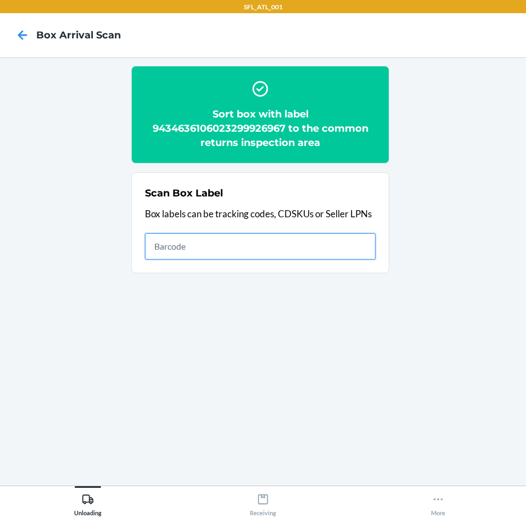
click at [238, 239] on input "text" at bounding box center [260, 246] width 231 height 26
type input "420302599434636106023301242085"
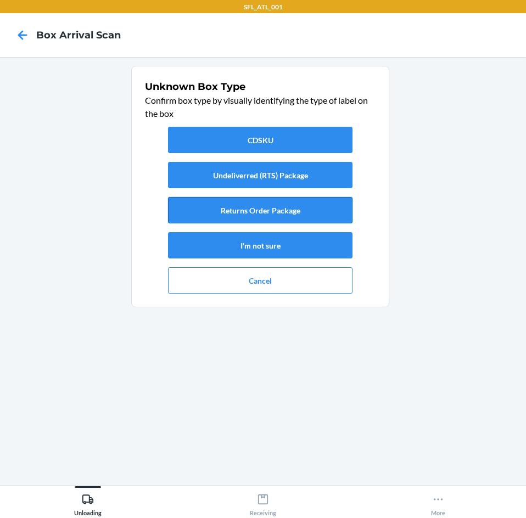
click at [240, 213] on button "Returns Order Package" at bounding box center [260, 210] width 184 height 26
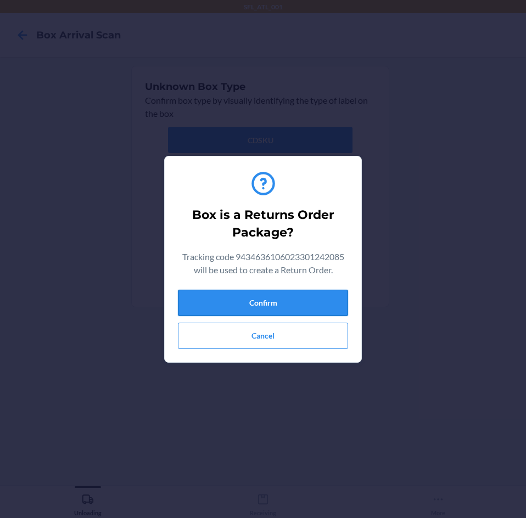
click at [303, 299] on button "Confirm" at bounding box center [263, 303] width 170 height 26
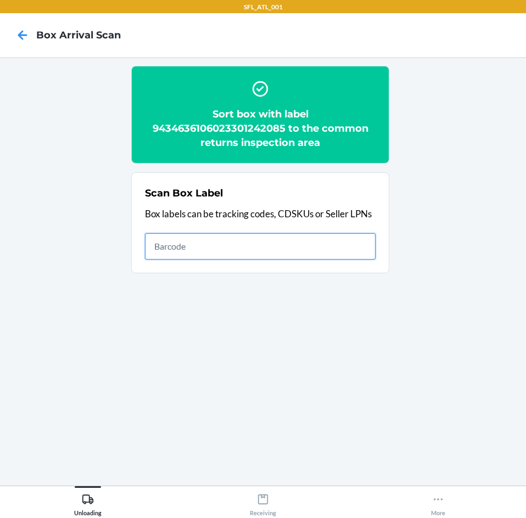
drag, startPoint x: 313, startPoint y: 253, endPoint x: 309, endPoint y: 266, distance: 14.4
click at [311, 257] on input "text" at bounding box center [260, 246] width 231 height 26
type input "420302599434636106023301174690"
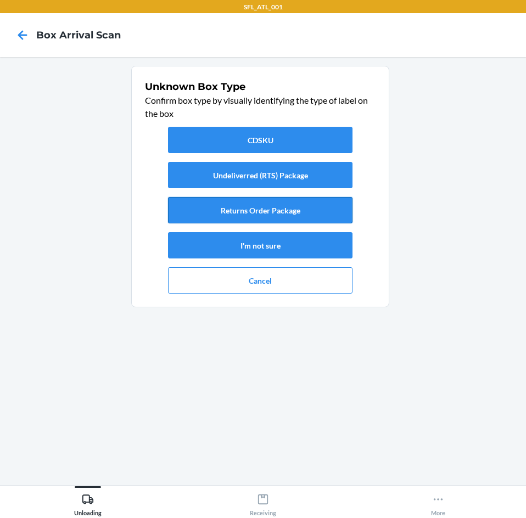
click at [302, 207] on button "Returns Order Package" at bounding box center [260, 210] width 184 height 26
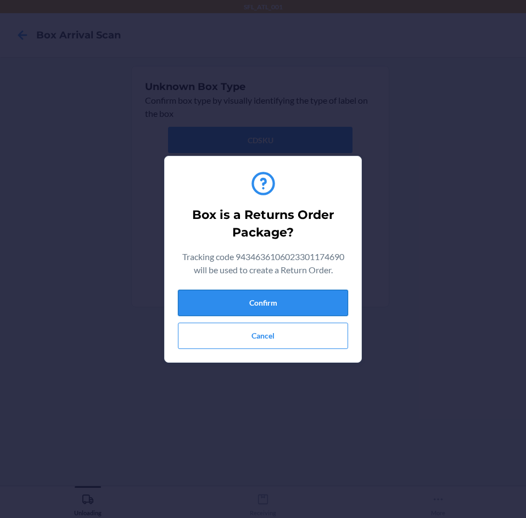
click at [278, 301] on button "Confirm" at bounding box center [263, 303] width 170 height 26
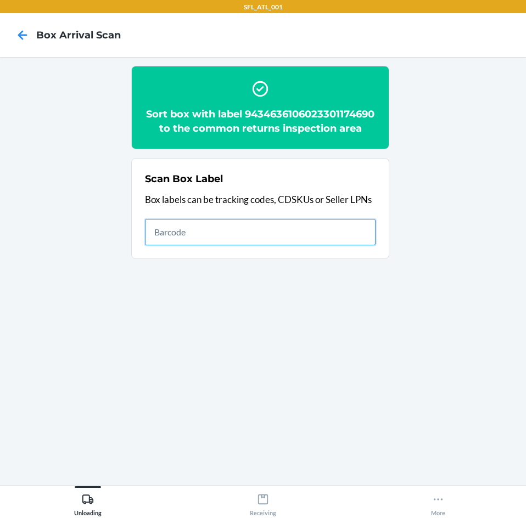
click at [236, 245] on input "text" at bounding box center [260, 232] width 231 height 26
type input "420302599434636106023301124695"
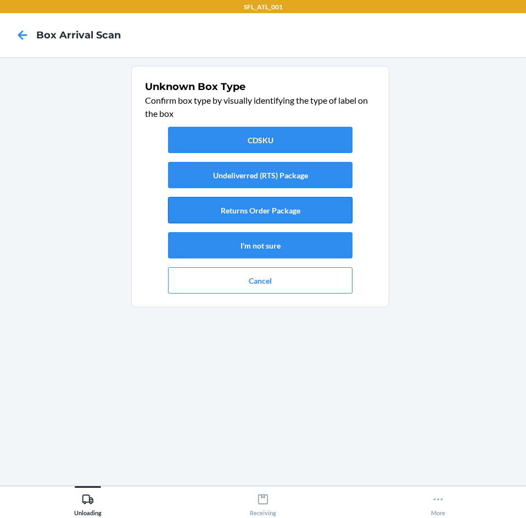
click at [270, 210] on button "Returns Order Package" at bounding box center [260, 210] width 184 height 26
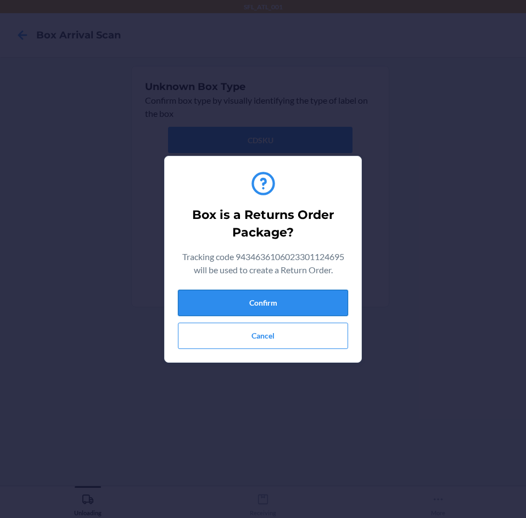
click at [305, 307] on button "Confirm" at bounding box center [263, 303] width 170 height 26
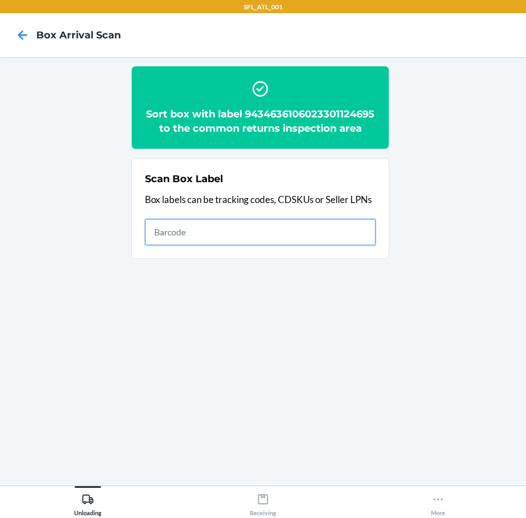
click at [350, 245] on input "text" at bounding box center [260, 232] width 231 height 26
type input "420302599434636106023301132355"
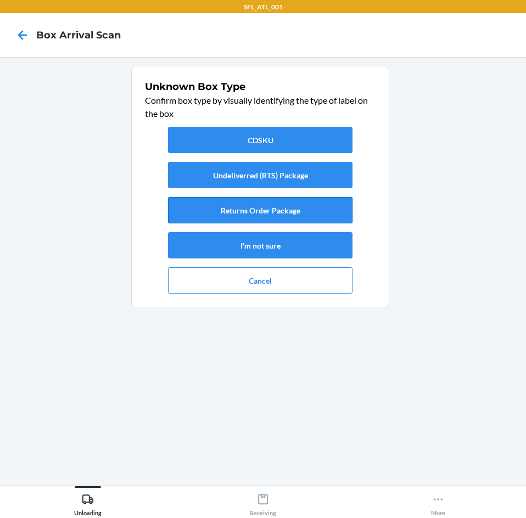
click at [315, 205] on button "Returns Order Package" at bounding box center [260, 210] width 184 height 26
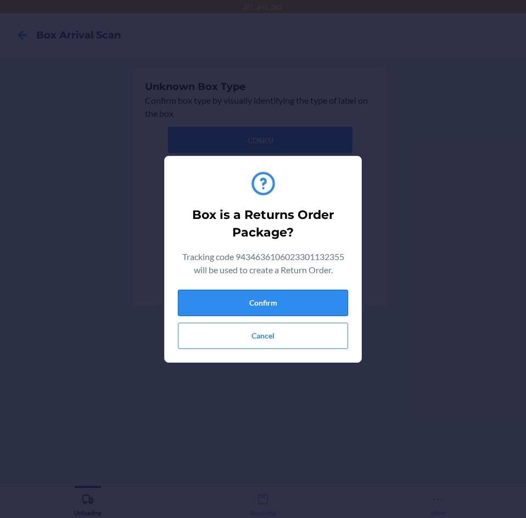
click at [317, 298] on button "Confirm" at bounding box center [263, 303] width 170 height 26
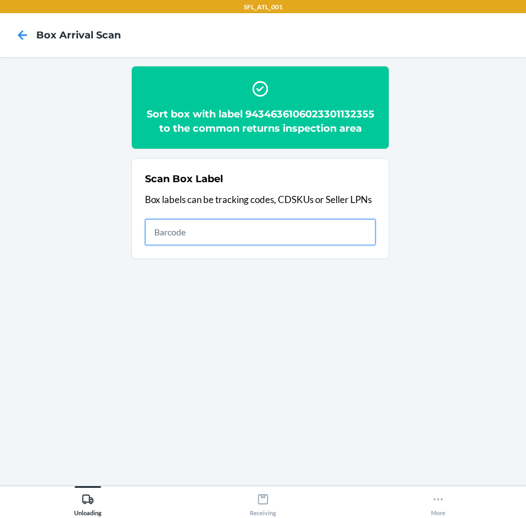
click at [329, 229] on input "text" at bounding box center [260, 232] width 231 height 26
type input "420302599434636106023301222292"
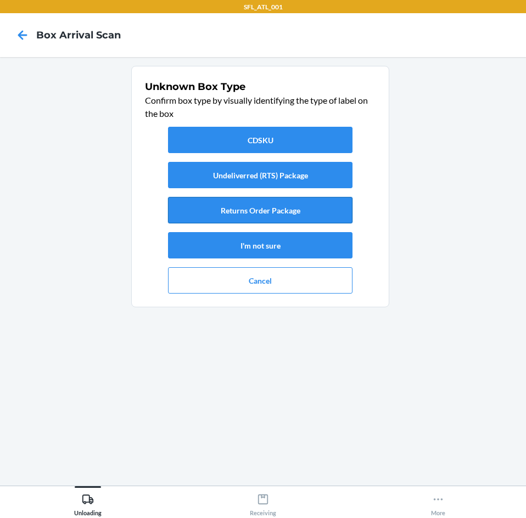
click at [299, 207] on button "Returns Order Package" at bounding box center [260, 210] width 184 height 26
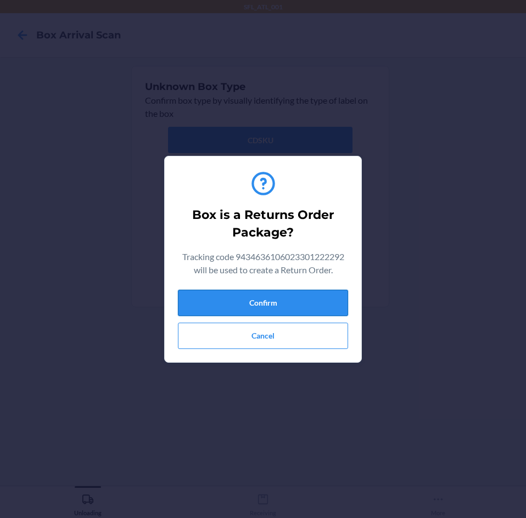
click at [294, 304] on button "Confirm" at bounding box center [263, 303] width 170 height 26
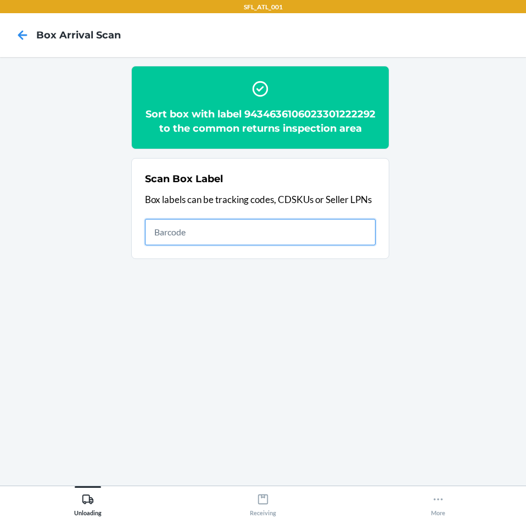
click at [363, 245] on input "text" at bounding box center [260, 232] width 231 height 26
type input "420302599434636106023300897620"
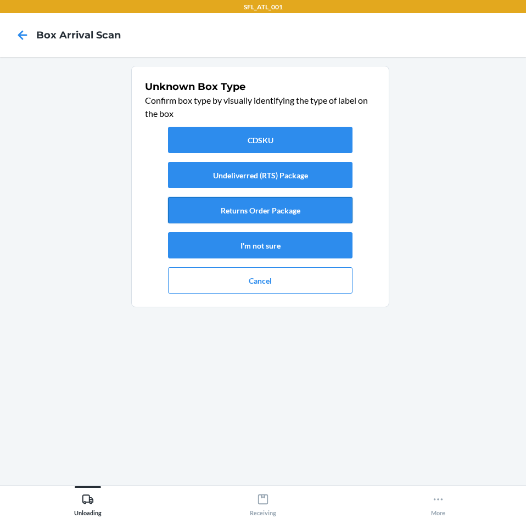
click at [302, 218] on button "Returns Order Package" at bounding box center [260, 210] width 184 height 26
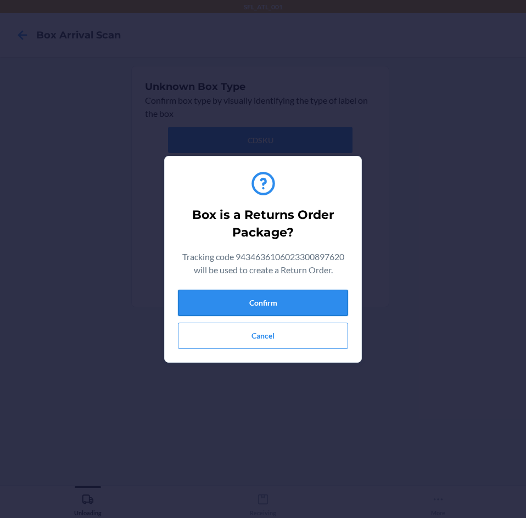
click at [304, 301] on button "Confirm" at bounding box center [263, 303] width 170 height 26
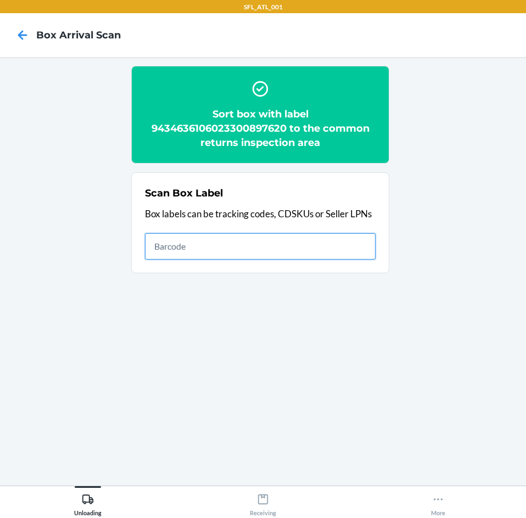
click at [265, 235] on input "text" at bounding box center [260, 246] width 231 height 26
type input "420302599434636106023301302901"
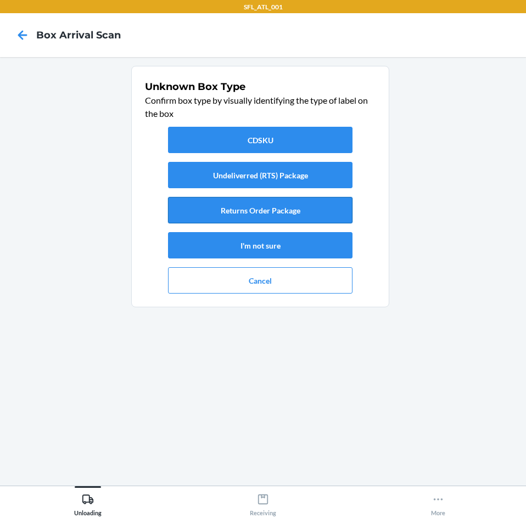
click at [294, 200] on button "Returns Order Package" at bounding box center [260, 210] width 184 height 26
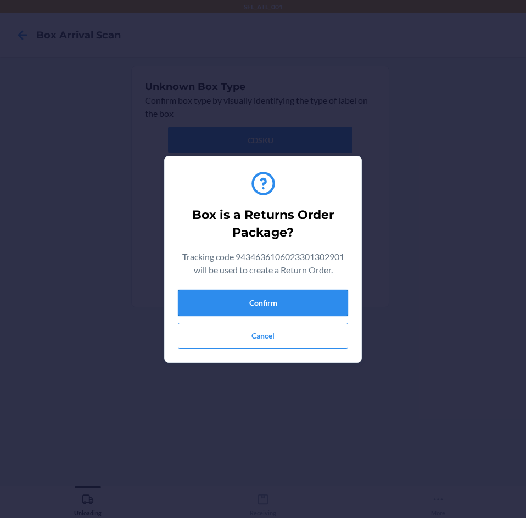
click at [285, 307] on button "Confirm" at bounding box center [263, 303] width 170 height 26
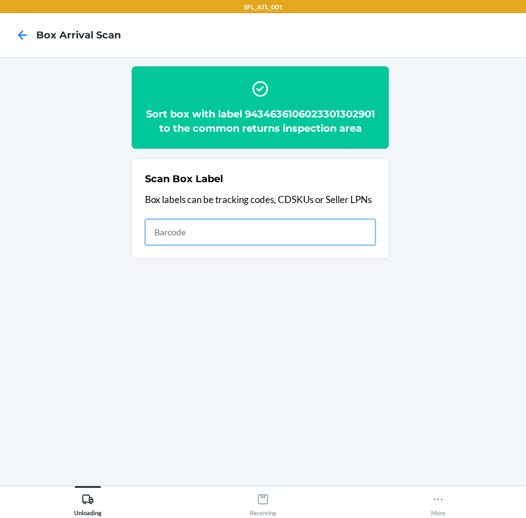
click at [172, 245] on input "text" at bounding box center [260, 232] width 231 height 26
type input "420302599434636106023300965152"
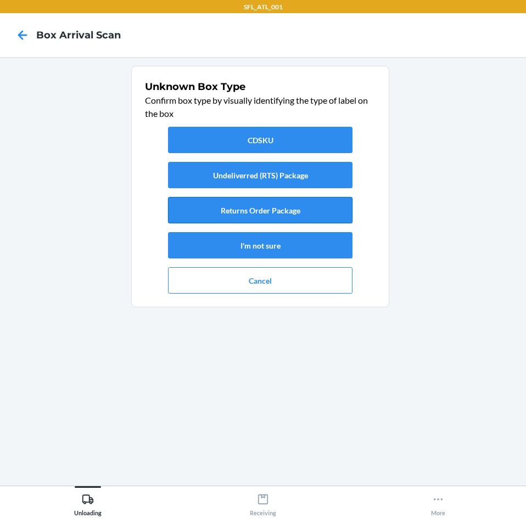
click at [218, 215] on button "Returns Order Package" at bounding box center [260, 210] width 184 height 26
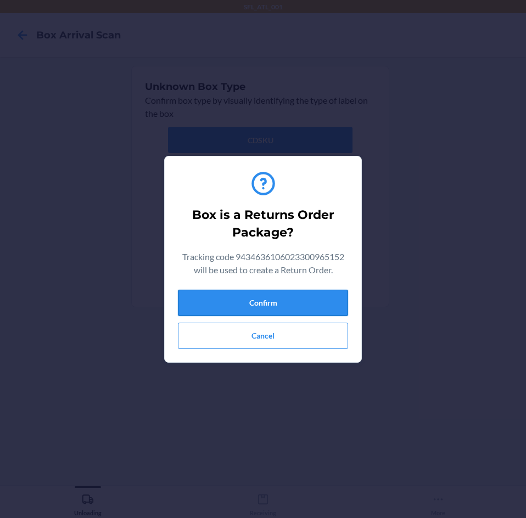
click at [265, 300] on button "Confirm" at bounding box center [263, 303] width 170 height 26
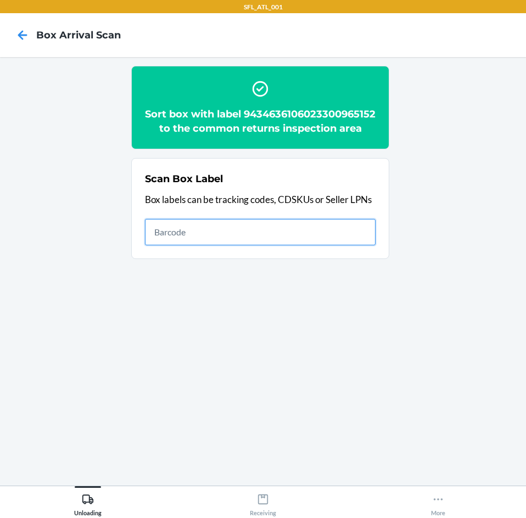
click at [152, 245] on input "text" at bounding box center [260, 232] width 231 height 26
type input "420302599434636106023300937944"
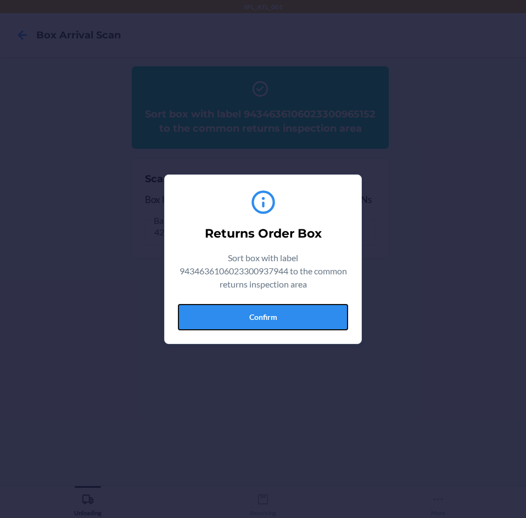
drag, startPoint x: 295, startPoint y: 322, endPoint x: 450, endPoint y: 333, distance: 155.2
click at [301, 322] on button "Confirm" at bounding box center [263, 317] width 170 height 26
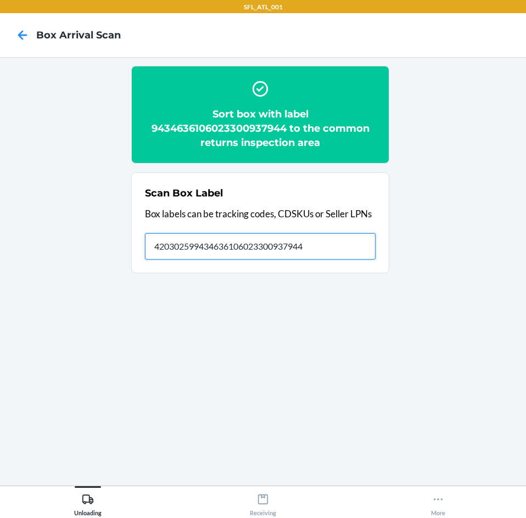
type input "420302599434636106023300937944"
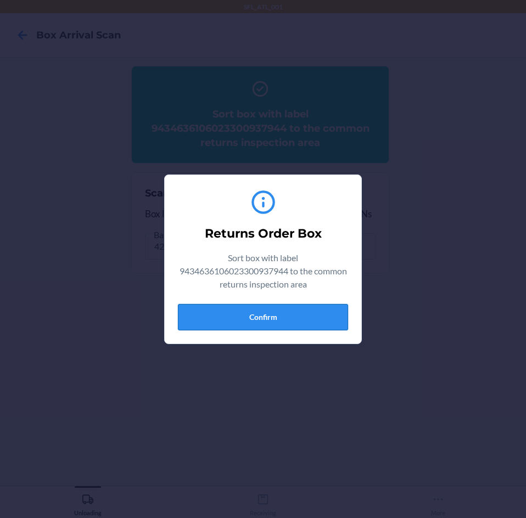
click at [262, 318] on button "Confirm" at bounding box center [263, 317] width 170 height 26
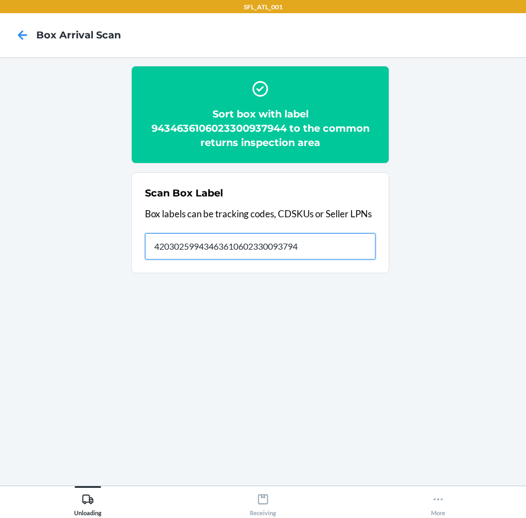
type input "420302599434636106023300937944"
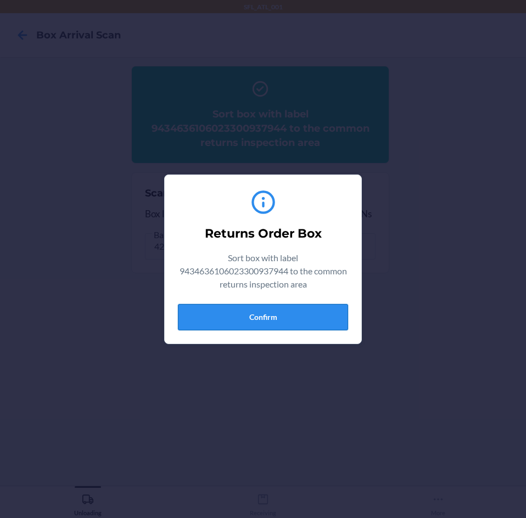
click at [298, 306] on button "Confirm" at bounding box center [263, 317] width 170 height 26
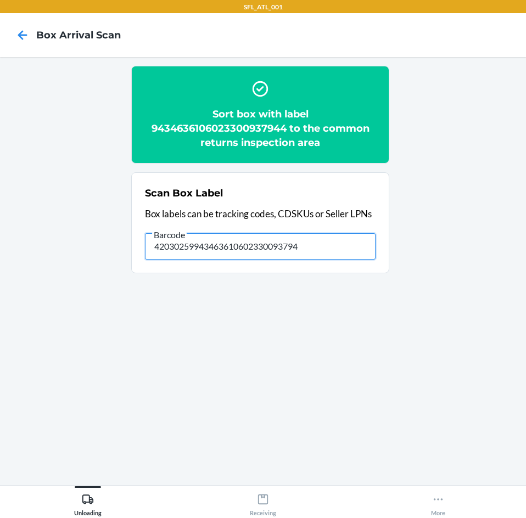
type input "420302599434636106023300937944"
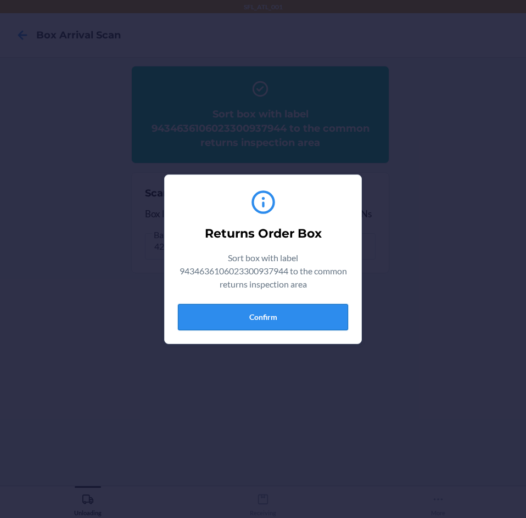
click at [295, 315] on button "Confirm" at bounding box center [263, 317] width 170 height 26
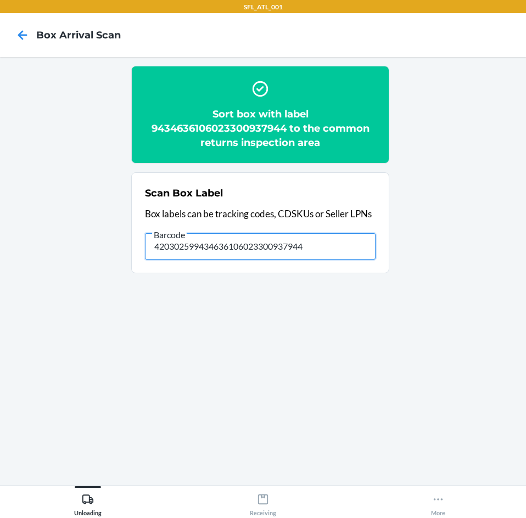
type input "420302599434636106023300937944"
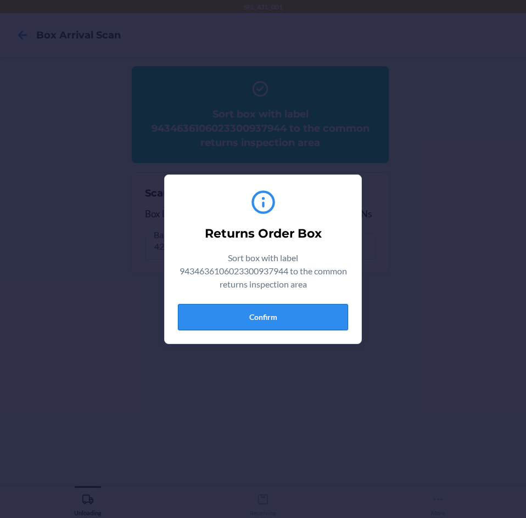
click at [294, 324] on button "Confirm" at bounding box center [263, 317] width 170 height 26
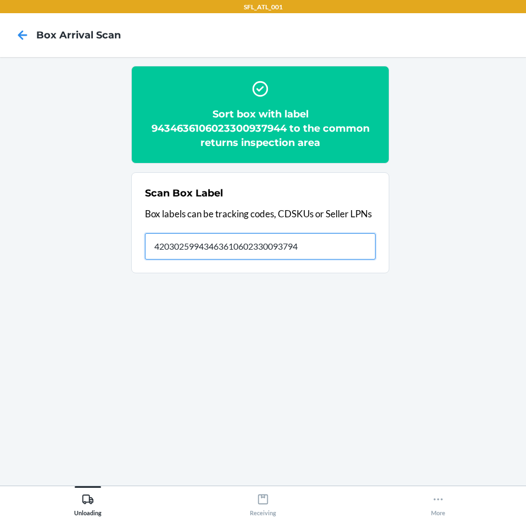
type input "420302599434636106023300937944"
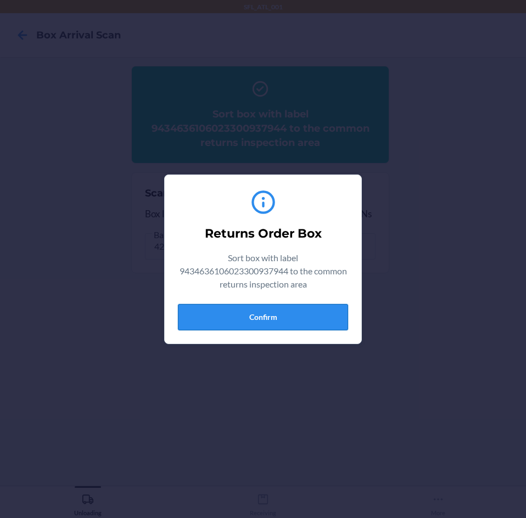
click at [301, 312] on button "Confirm" at bounding box center [263, 317] width 170 height 26
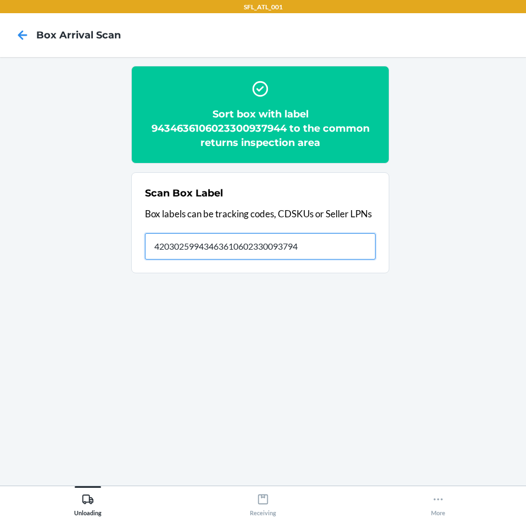
type input "420302599434636106023300937944"
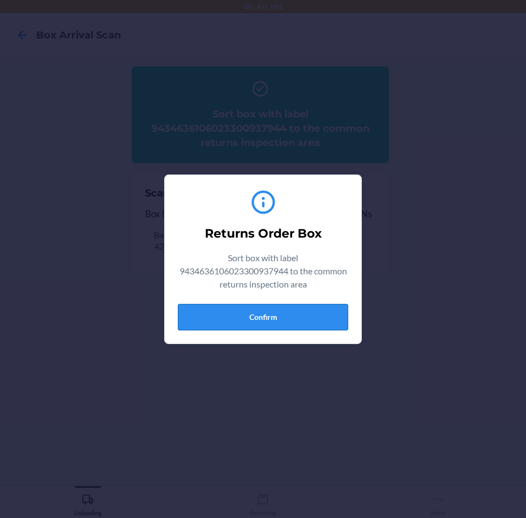
click at [215, 309] on button "Confirm" at bounding box center [263, 317] width 170 height 26
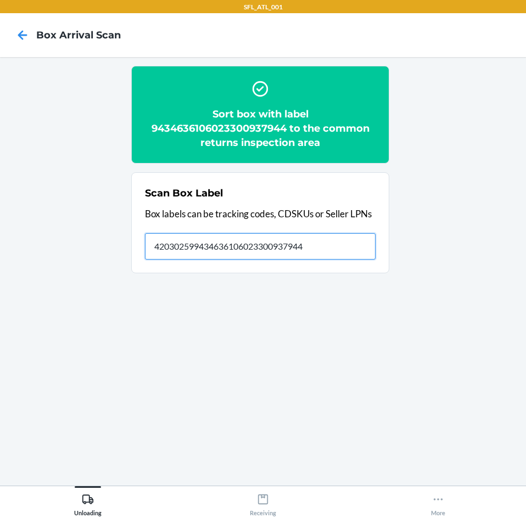
type input "420302599434636106023300937944"
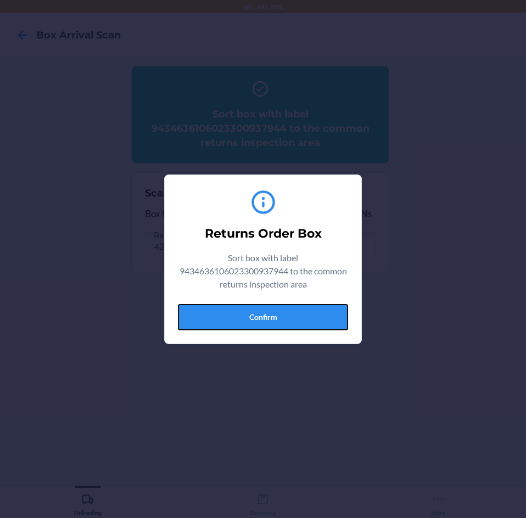
drag, startPoint x: 221, startPoint y: 310, endPoint x: 231, endPoint y: 316, distance: 12.1
click at [227, 313] on button "Confirm" at bounding box center [263, 317] width 170 height 26
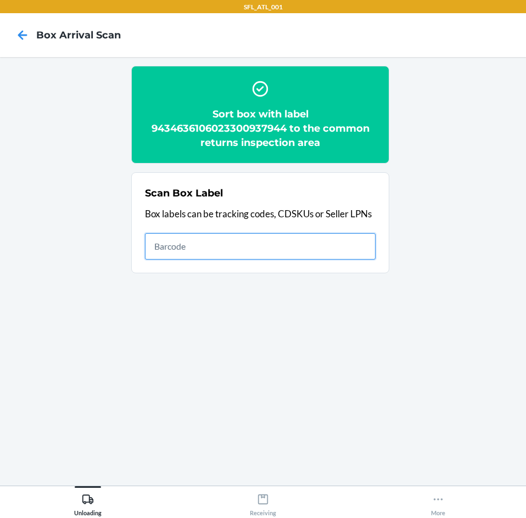
click at [273, 242] on input "text" at bounding box center [260, 246] width 231 height 26
type input "420302599434636106023300801429"
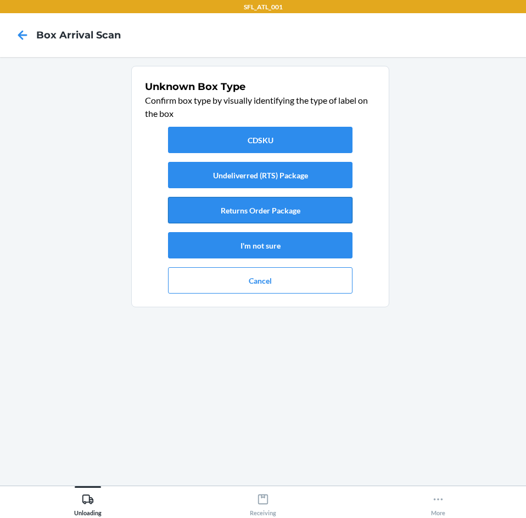
click at [255, 217] on button "Returns Order Package" at bounding box center [260, 210] width 184 height 26
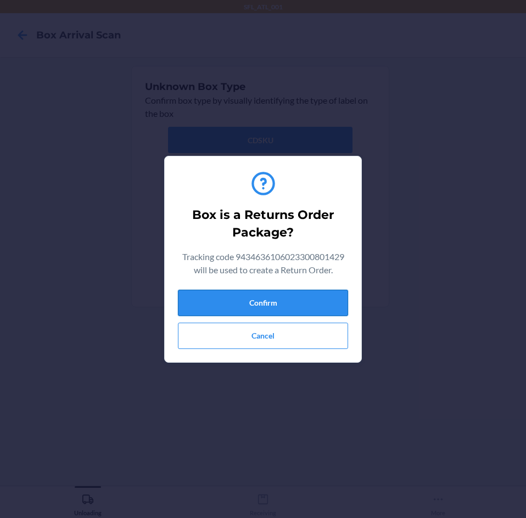
click at [311, 291] on button "Confirm" at bounding box center [263, 303] width 170 height 26
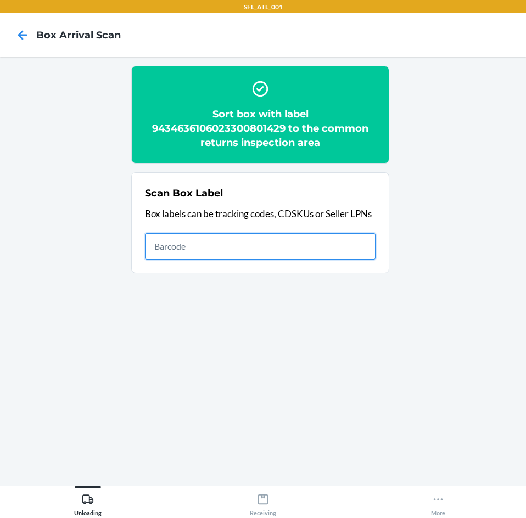
click at [293, 252] on input "text" at bounding box center [260, 246] width 231 height 26
type input "420302599434636106023301454174"
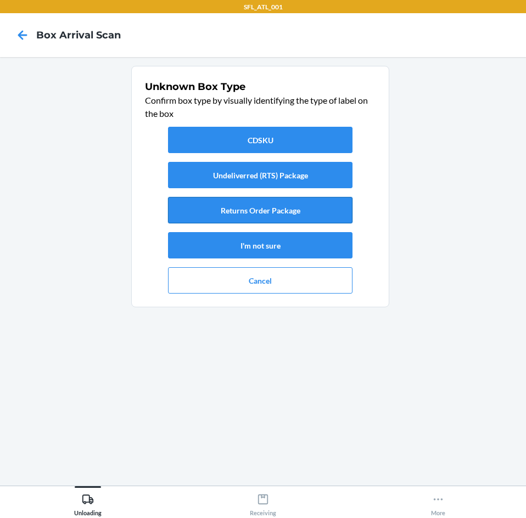
click at [315, 214] on button "Returns Order Package" at bounding box center [260, 210] width 184 height 26
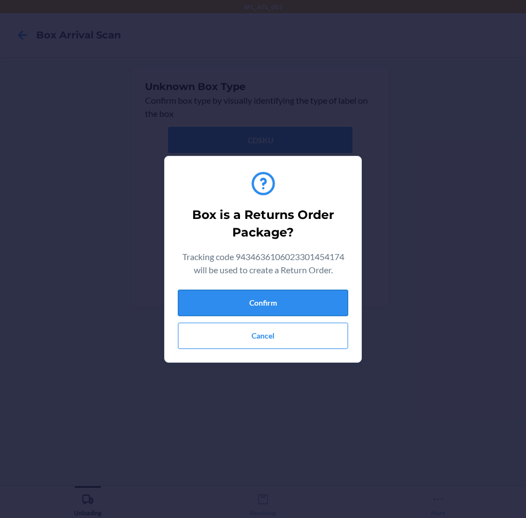
click at [297, 302] on button "Confirm" at bounding box center [263, 303] width 170 height 26
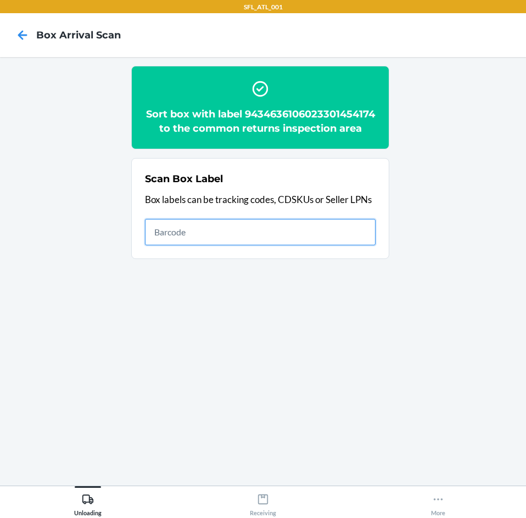
drag, startPoint x: 296, startPoint y: 250, endPoint x: 299, endPoint y: 237, distance: 13.5
click at [297, 245] on input "text" at bounding box center [260, 232] width 231 height 26
type input "420302599434636106023300570905"
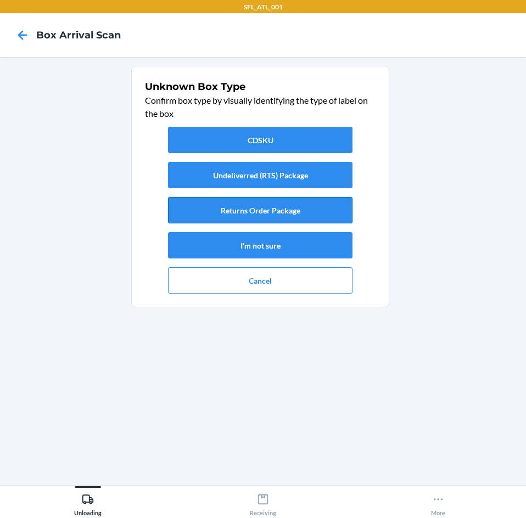
click at [290, 204] on button "Returns Order Package" at bounding box center [260, 210] width 184 height 26
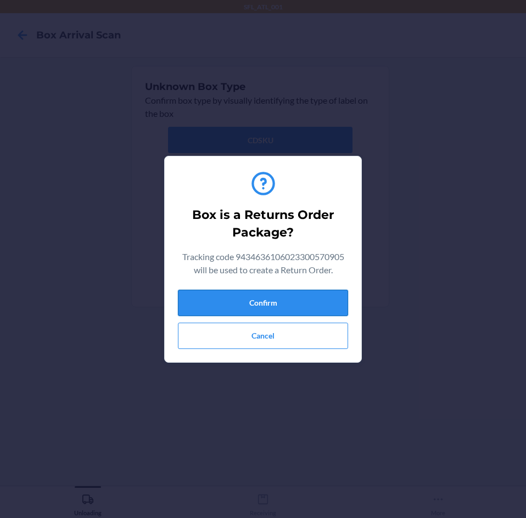
click at [298, 302] on button "Confirm" at bounding box center [263, 303] width 170 height 26
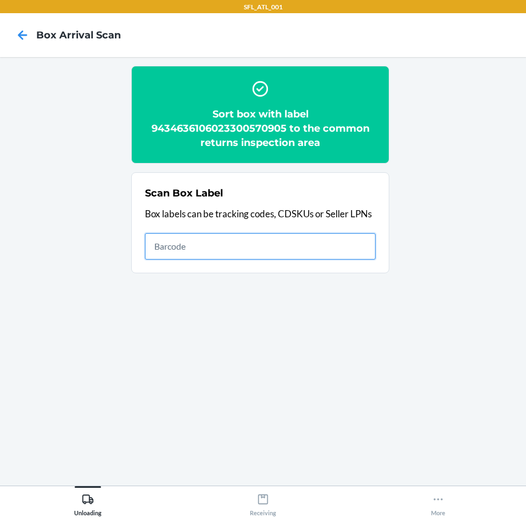
click at [280, 242] on input "text" at bounding box center [260, 246] width 231 height 26
type input "420302599434636106023301236893"
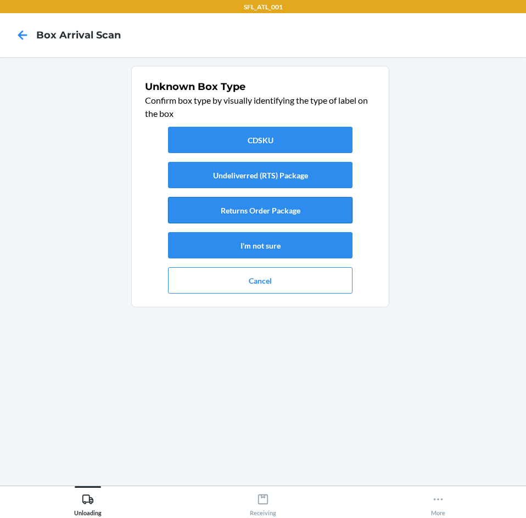
click at [294, 214] on button "Returns Order Package" at bounding box center [260, 210] width 184 height 26
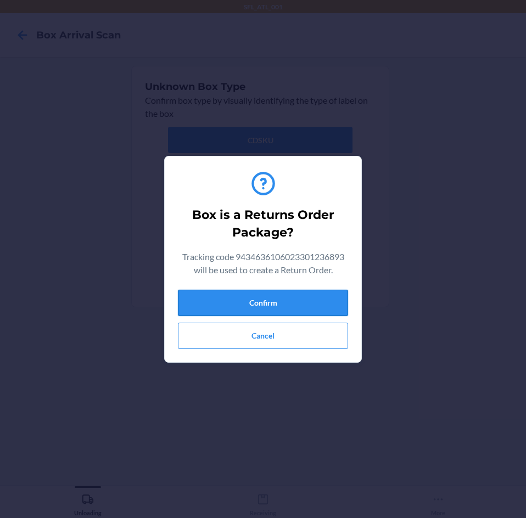
click at [298, 298] on button "Confirm" at bounding box center [263, 303] width 170 height 26
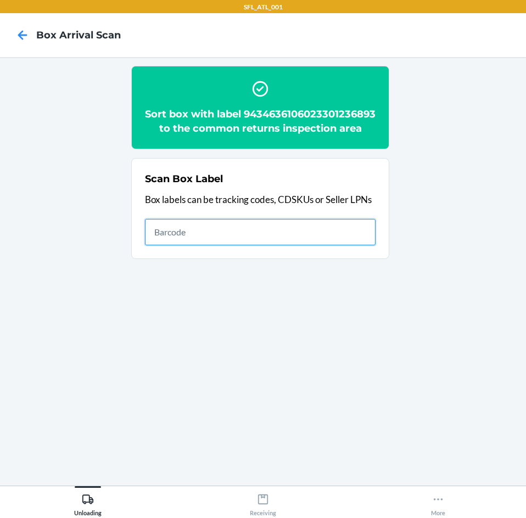
click at [268, 245] on input "text" at bounding box center [260, 232] width 231 height 26
type input "420302599434636106023301236718"
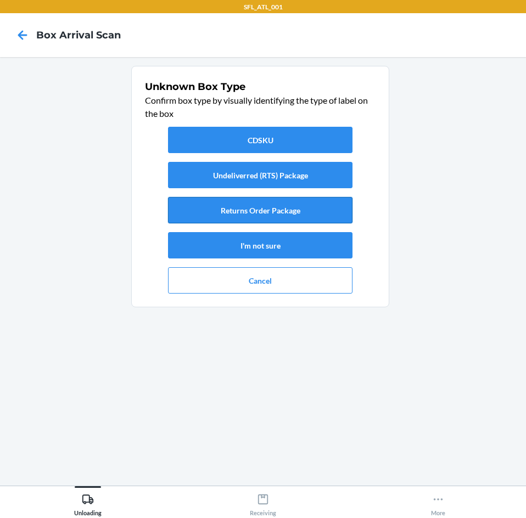
click at [281, 206] on button "Returns Order Package" at bounding box center [260, 210] width 184 height 26
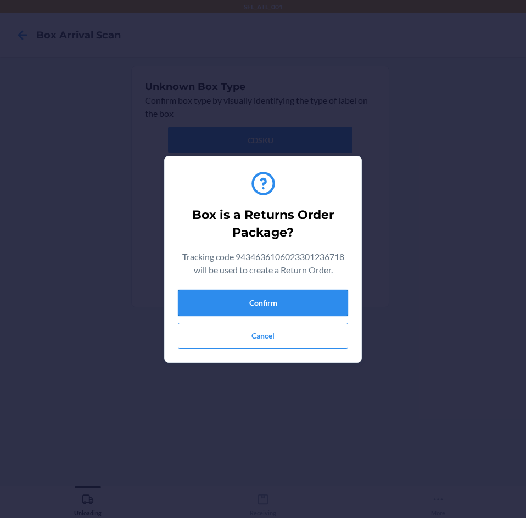
click at [303, 297] on button "Confirm" at bounding box center [263, 303] width 170 height 26
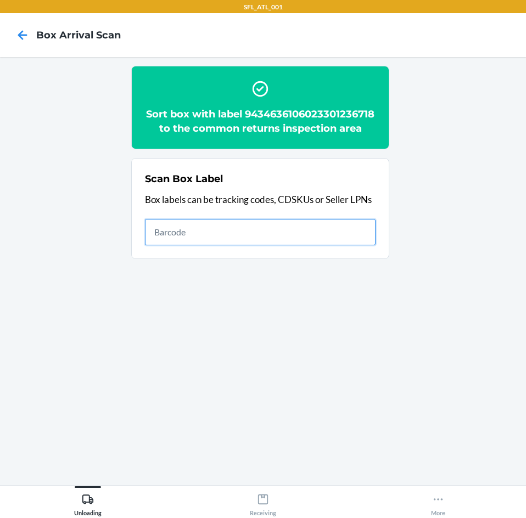
click at [271, 233] on input "text" at bounding box center [260, 232] width 231 height 26
type input "420302599434636106023300899907"
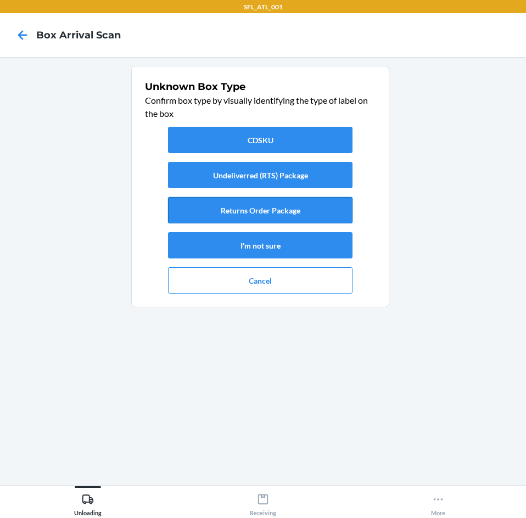
click at [288, 217] on button "Returns Order Package" at bounding box center [260, 210] width 184 height 26
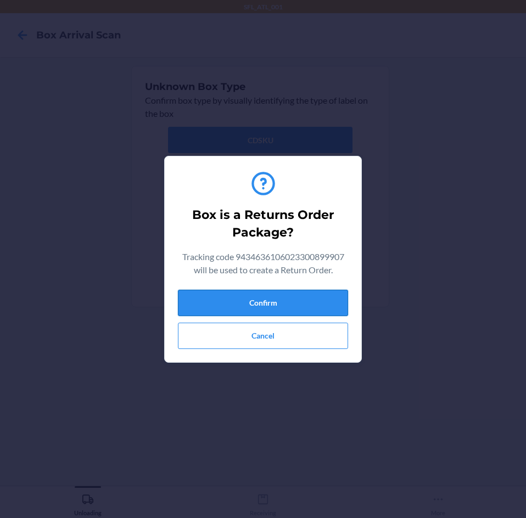
click at [254, 291] on button "Confirm" at bounding box center [263, 303] width 170 height 26
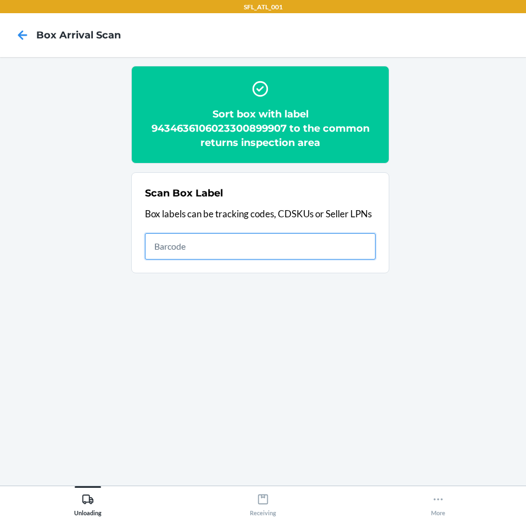
click at [288, 240] on input "text" at bounding box center [260, 246] width 231 height 26
type input "420302599434636106023301337859"
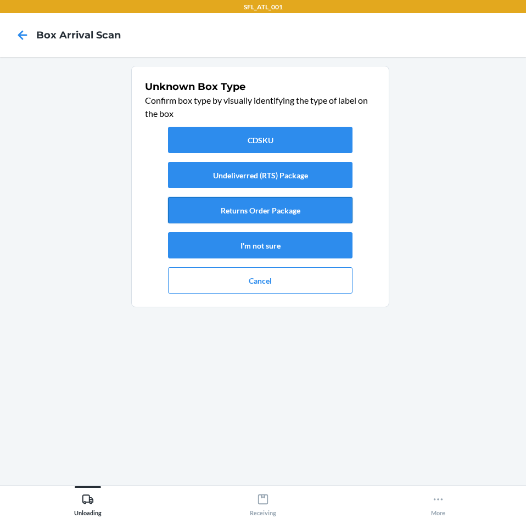
click at [282, 213] on button "Returns Order Package" at bounding box center [260, 210] width 184 height 26
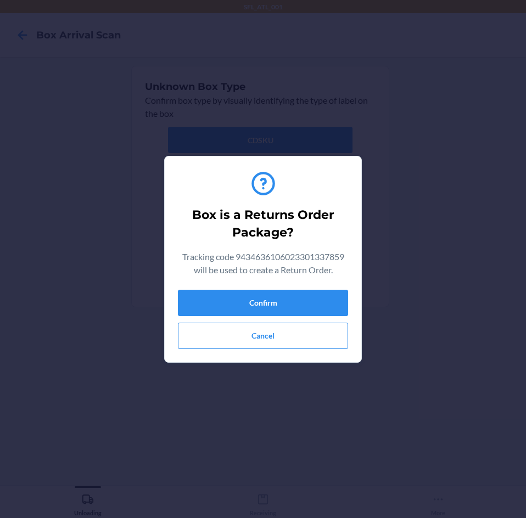
click at [301, 288] on div "Box is a Returns Order Package? Tracking code 9434636106023301337859 will be us…" at bounding box center [263, 259] width 170 height 188
click at [302, 290] on button "Confirm" at bounding box center [263, 303] width 170 height 26
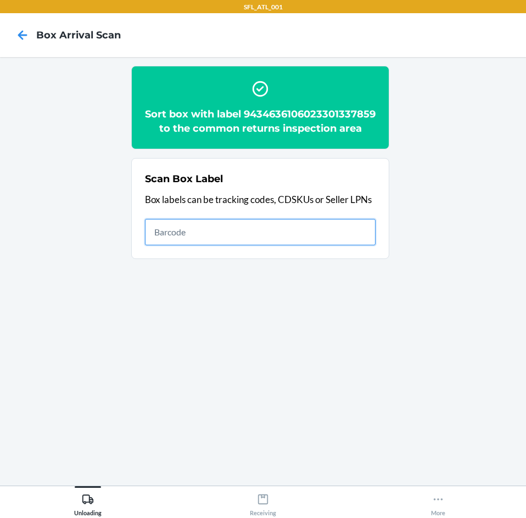
click at [283, 234] on input "text" at bounding box center [260, 232] width 231 height 26
type input "420302599434636106023301008070"
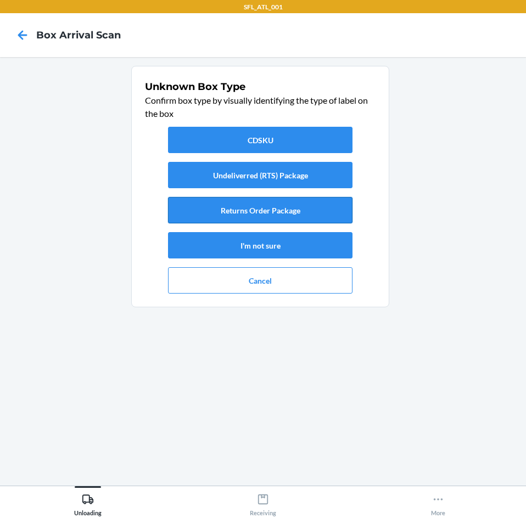
click at [290, 213] on button "Returns Order Package" at bounding box center [260, 210] width 184 height 26
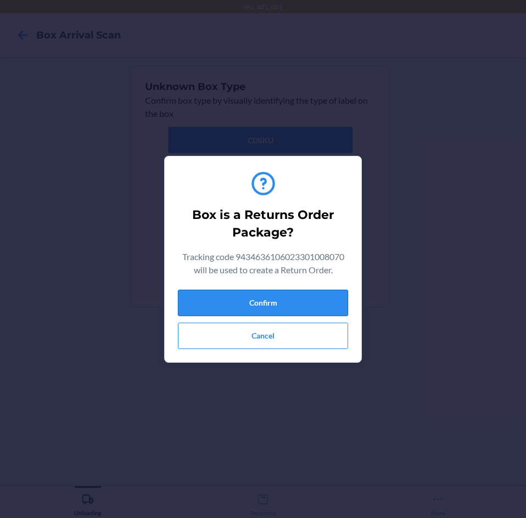
drag, startPoint x: 283, startPoint y: 296, endPoint x: 319, endPoint y: 289, distance: 36.9
click at [284, 295] on button "Confirm" at bounding box center [263, 303] width 170 height 26
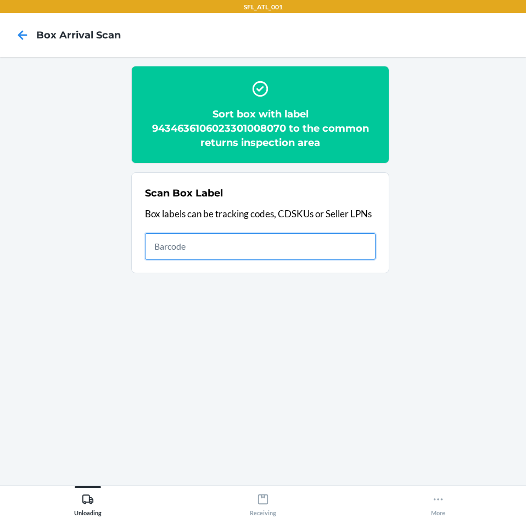
drag, startPoint x: 293, startPoint y: 254, endPoint x: 352, endPoint y: 182, distance: 93.2
click at [293, 254] on input "text" at bounding box center [260, 246] width 231 height 26
type input "420302599434636106023301114573"
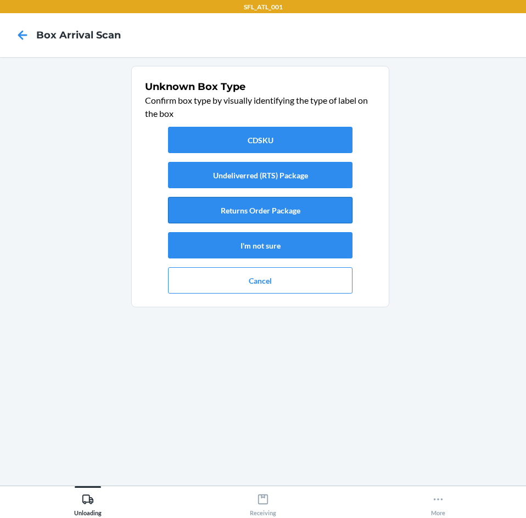
click at [334, 211] on button "Returns Order Package" at bounding box center [260, 210] width 184 height 26
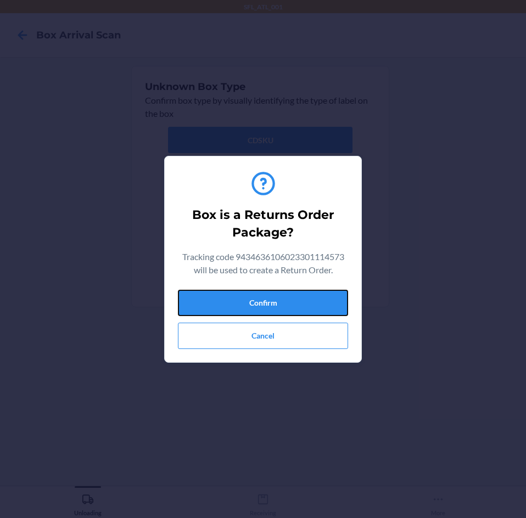
drag, startPoint x: 340, startPoint y: 293, endPoint x: 349, endPoint y: 293, distance: 8.8
click at [343, 293] on button "Confirm" at bounding box center [263, 303] width 170 height 26
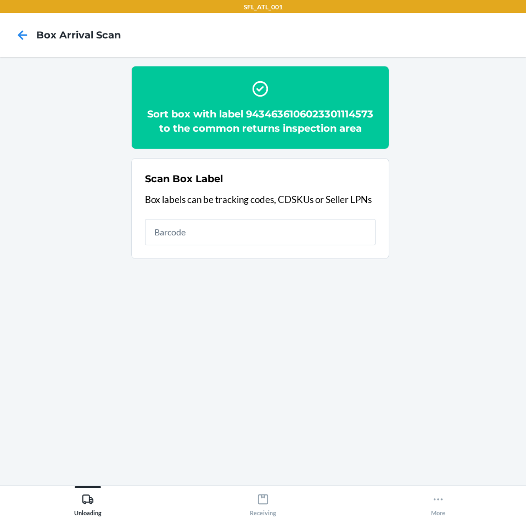
click at [288, 217] on div "Scan Box Label Box labels can be tracking codes, CDSKUs or Seller LPNs" at bounding box center [260, 209] width 231 height 80
click at [290, 218] on div "Scan Box Label Box labels can be tracking codes, CDSKUs or Seller LPNs" at bounding box center [260, 209] width 231 height 80
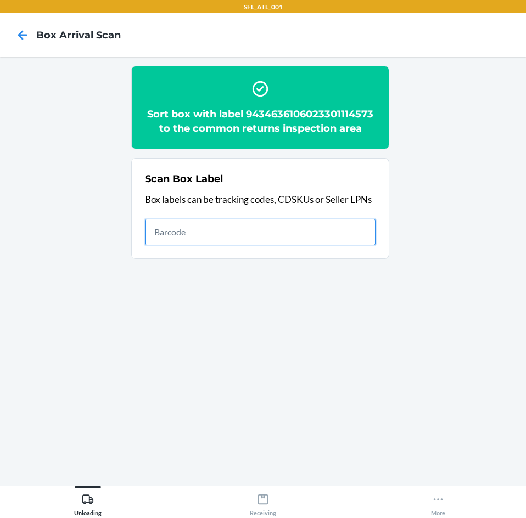
click at [329, 230] on input "text" at bounding box center [260, 232] width 231 height 26
type input "420302599434636106023301131204"
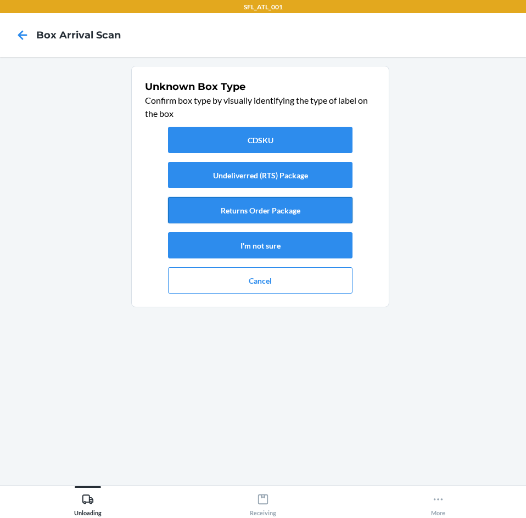
click at [312, 214] on button "Returns Order Package" at bounding box center [260, 210] width 184 height 26
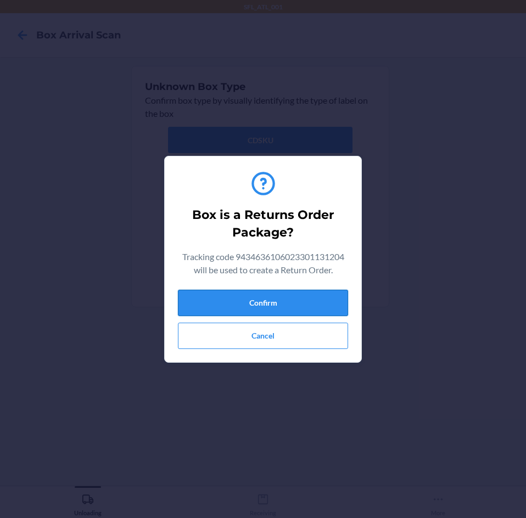
click at [324, 304] on button "Confirm" at bounding box center [263, 303] width 170 height 26
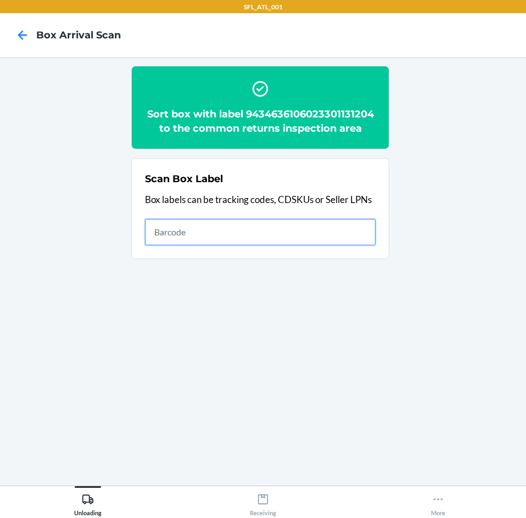
click at [277, 238] on input "text" at bounding box center [260, 232] width 231 height 26
type input "420302599434636106023301081134"
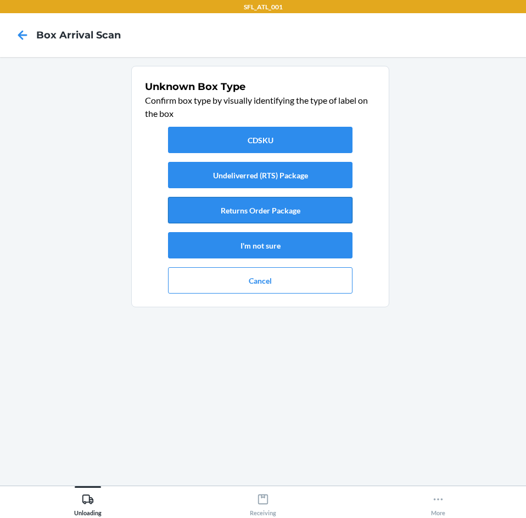
click at [300, 207] on button "Returns Order Package" at bounding box center [260, 210] width 184 height 26
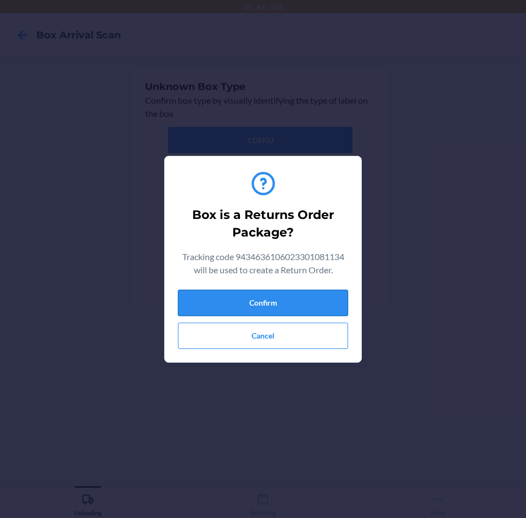
click at [204, 300] on button "Confirm" at bounding box center [263, 303] width 170 height 26
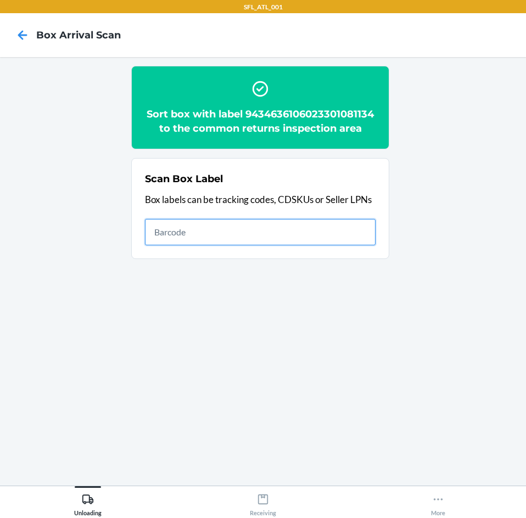
drag, startPoint x: 339, startPoint y: 243, endPoint x: 339, endPoint y: 228, distance: 14.8
click at [339, 243] on input "text" at bounding box center [260, 232] width 231 height 26
type input "420302599434636106023301018017"
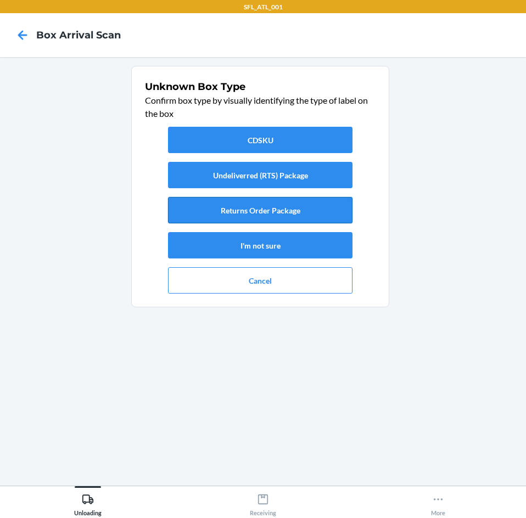
click at [335, 216] on button "Returns Order Package" at bounding box center [260, 210] width 184 height 26
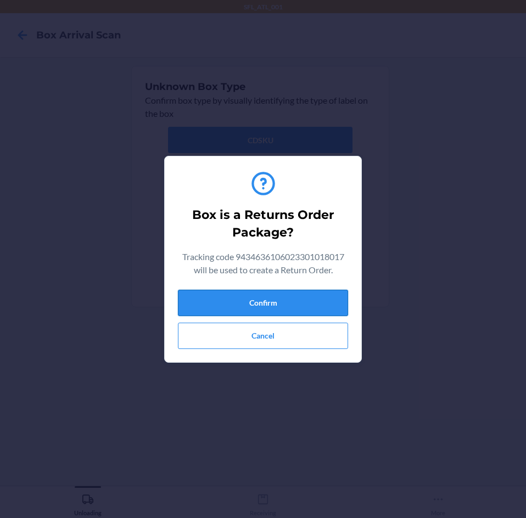
click at [315, 312] on button "Confirm" at bounding box center [263, 303] width 170 height 26
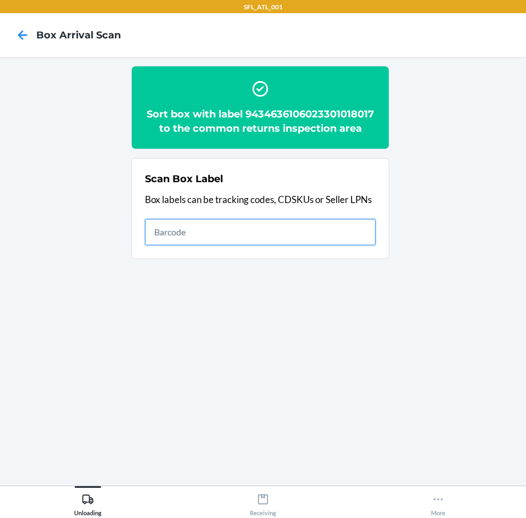
click at [242, 227] on input "text" at bounding box center [260, 232] width 231 height 26
type input "420302599434636106023301101603"
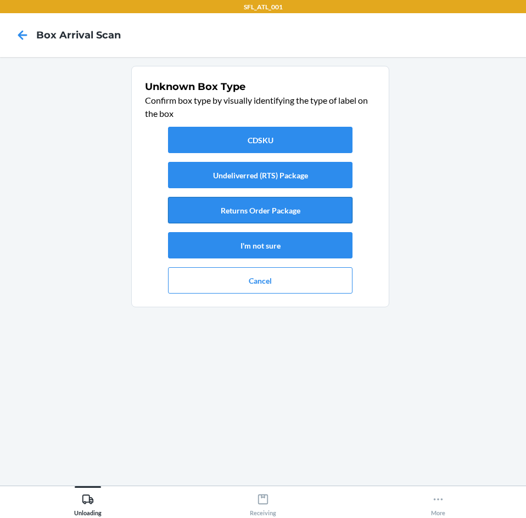
click at [248, 211] on button "Returns Order Package" at bounding box center [260, 210] width 184 height 26
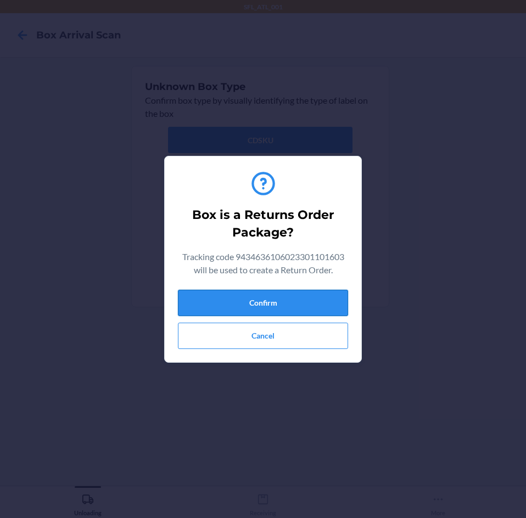
click at [273, 294] on button "Confirm" at bounding box center [263, 303] width 170 height 26
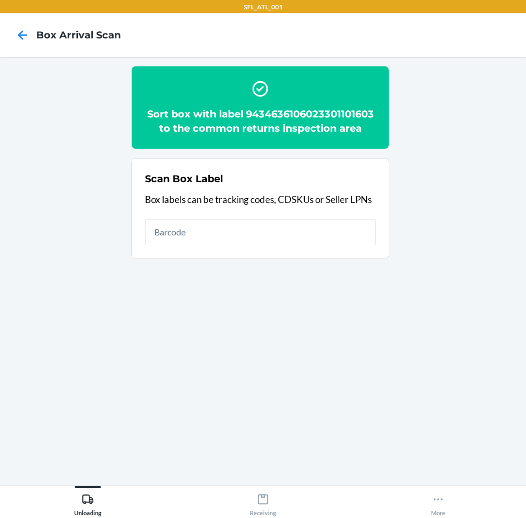
click at [306, 247] on div "Scan Box Label Box labels can be tracking codes, CDSKUs or Seller LPNs" at bounding box center [260, 209] width 231 height 80
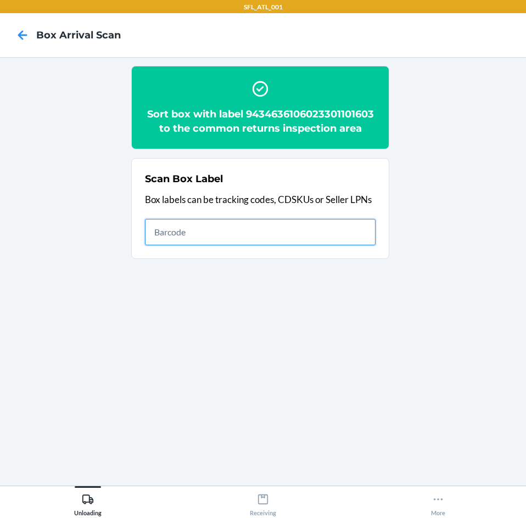
click at [307, 240] on input "text" at bounding box center [260, 232] width 231 height 26
type input "420302599434636106023301334988"
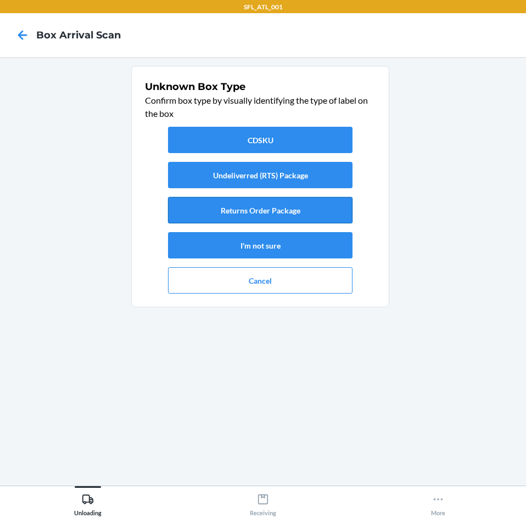
click at [295, 207] on button "Returns Order Package" at bounding box center [260, 210] width 184 height 26
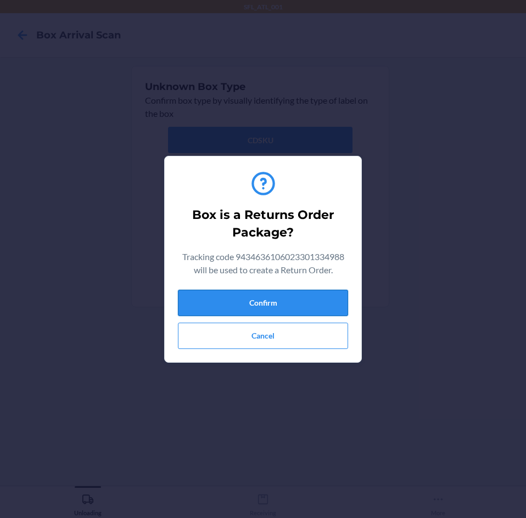
click at [312, 297] on button "Confirm" at bounding box center [263, 303] width 170 height 26
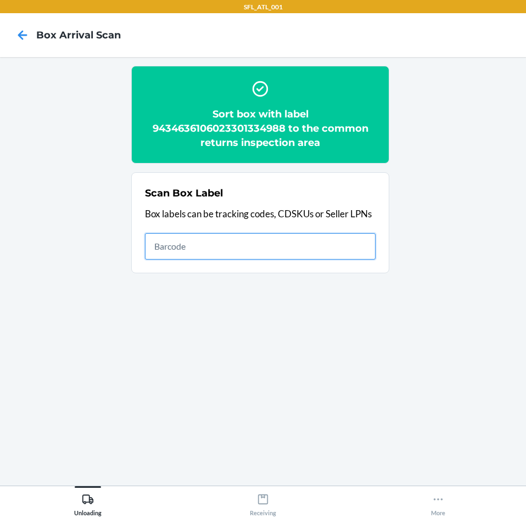
click at [336, 239] on input "text" at bounding box center [260, 246] width 231 height 26
type input "420302599434636106023300755845"
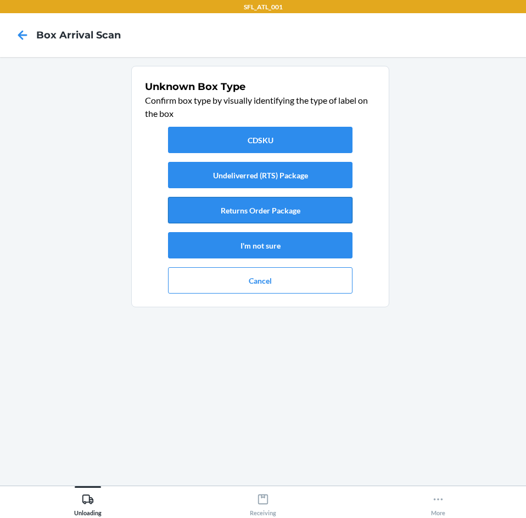
click at [307, 204] on button "Returns Order Package" at bounding box center [260, 210] width 184 height 26
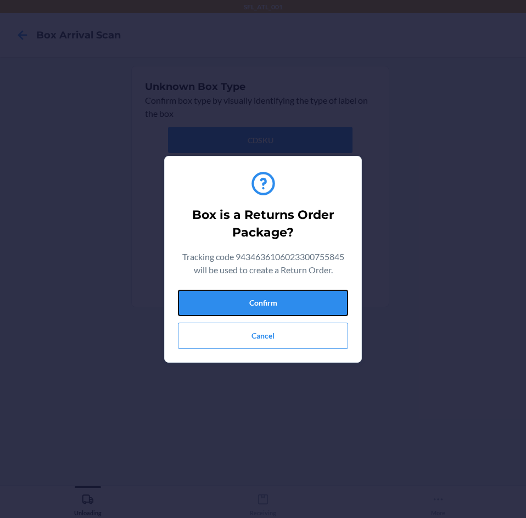
click at [314, 289] on div "Box is a Returns Order Package? Tracking code 9434636106023300755845 will be us…" at bounding box center [263, 259] width 170 height 188
click at [258, 302] on button "Confirm" at bounding box center [263, 303] width 170 height 26
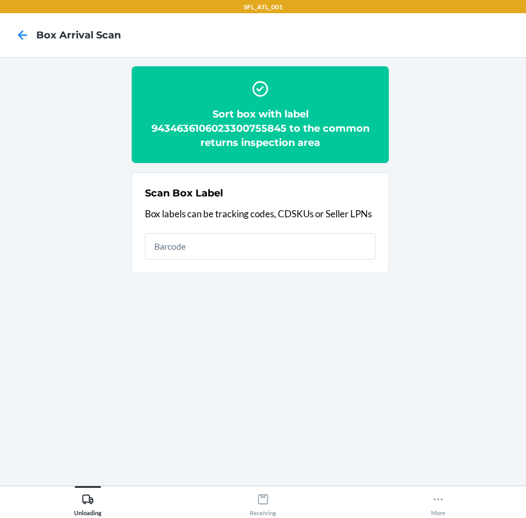
click at [287, 267] on section "Scan Box Label Box labels can be tracking codes, CDSKUs or Seller LPNs" at bounding box center [260, 222] width 258 height 101
type input "4203025900299434636106023300954446"
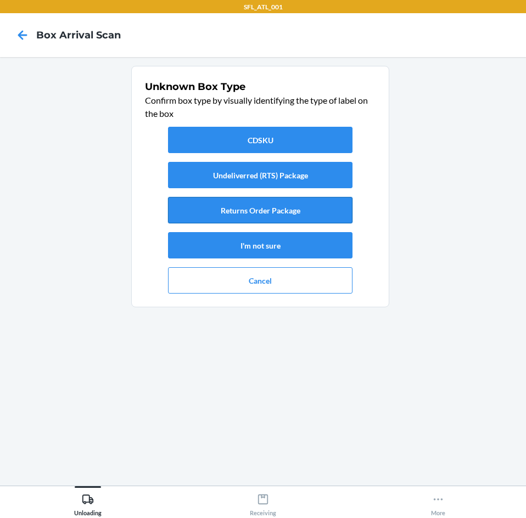
click at [272, 210] on button "Returns Order Package" at bounding box center [260, 210] width 184 height 26
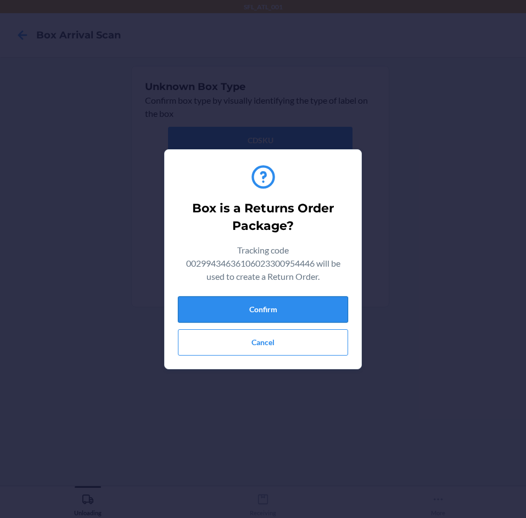
click at [265, 306] on button "Confirm" at bounding box center [263, 309] width 170 height 26
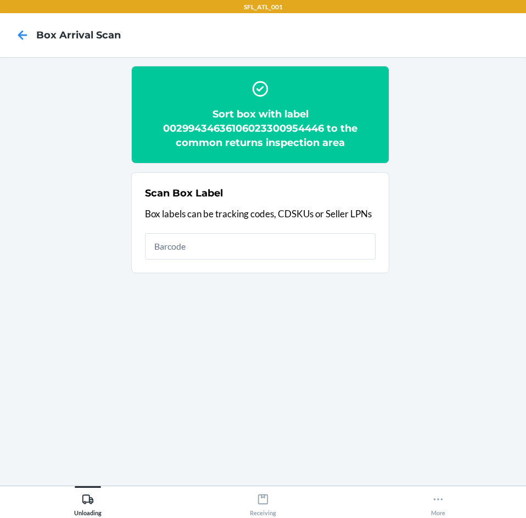
click at [249, 226] on div "Scan Box Label Box labels can be tracking codes, CDSKUs or Seller LPNs" at bounding box center [260, 223] width 231 height 80
click at [253, 238] on input "text" at bounding box center [260, 246] width 231 height 26
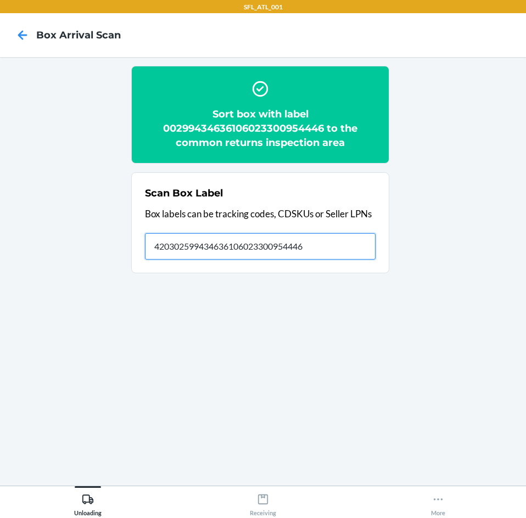
type input "420302599434636106023300954446"
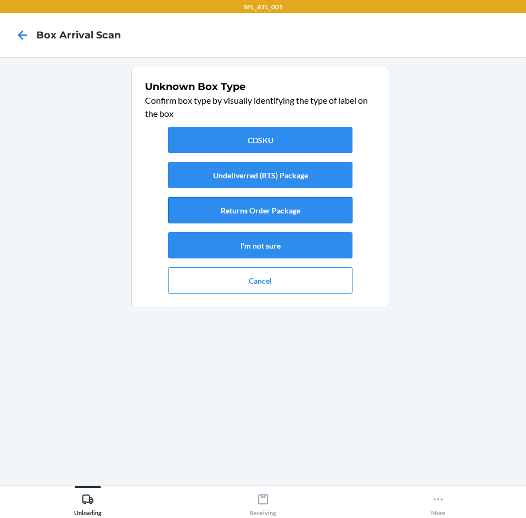
click at [255, 216] on button "Returns Order Package" at bounding box center [260, 210] width 184 height 26
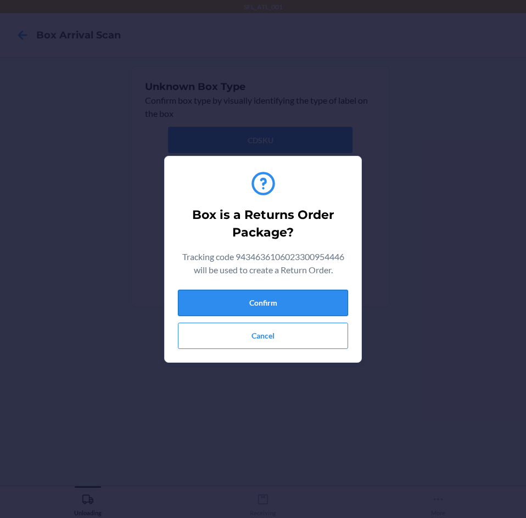
click at [259, 302] on button "Confirm" at bounding box center [263, 303] width 170 height 26
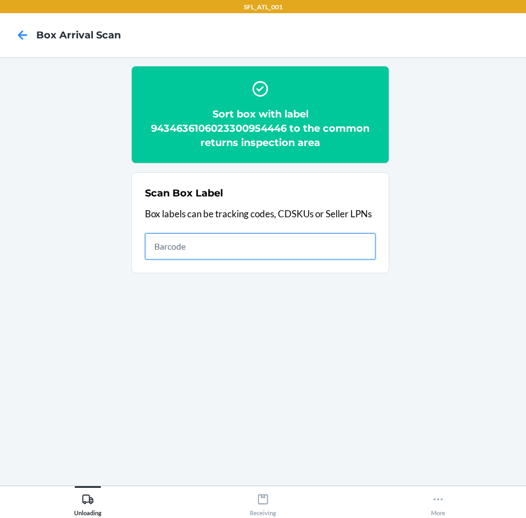
click at [248, 253] on input "text" at bounding box center [260, 246] width 231 height 26
type input "420302599434636106023301278084"
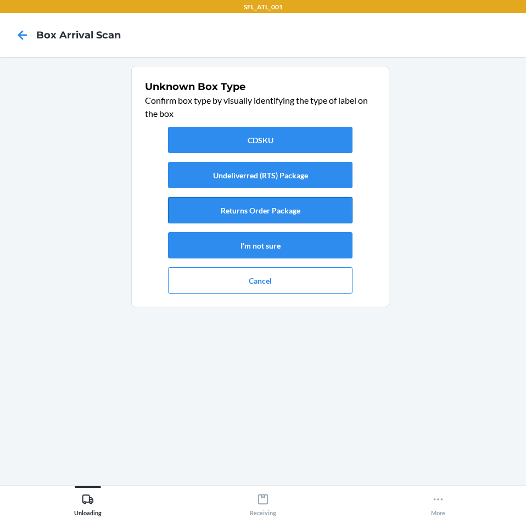
click at [253, 212] on button "Returns Order Package" at bounding box center [260, 210] width 184 height 26
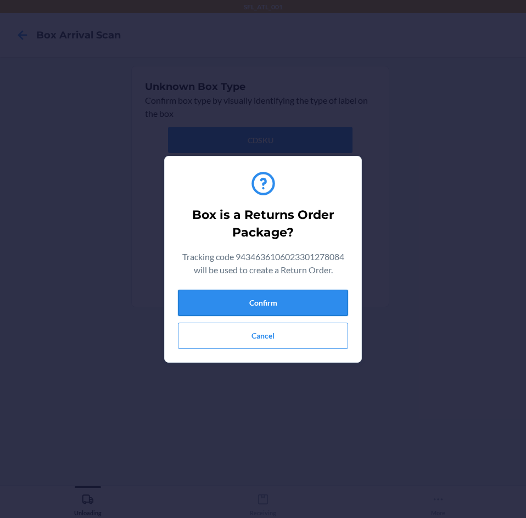
click at [260, 299] on button "Confirm" at bounding box center [263, 303] width 170 height 26
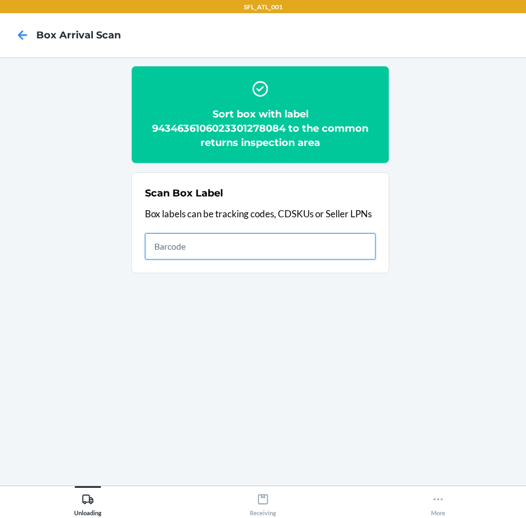
click at [312, 236] on input "text" at bounding box center [260, 246] width 231 height 26
type input "420302599434636106023298894694"
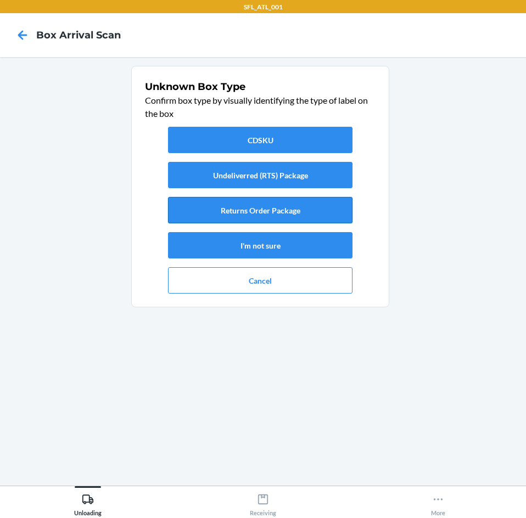
click at [284, 202] on button "Returns Order Package" at bounding box center [260, 210] width 184 height 26
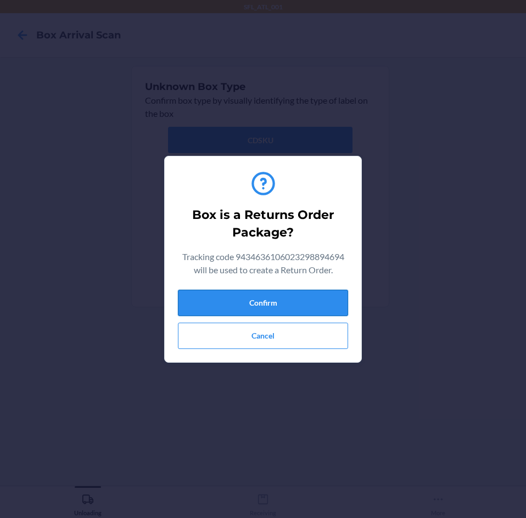
click at [292, 302] on button "Confirm" at bounding box center [263, 303] width 170 height 26
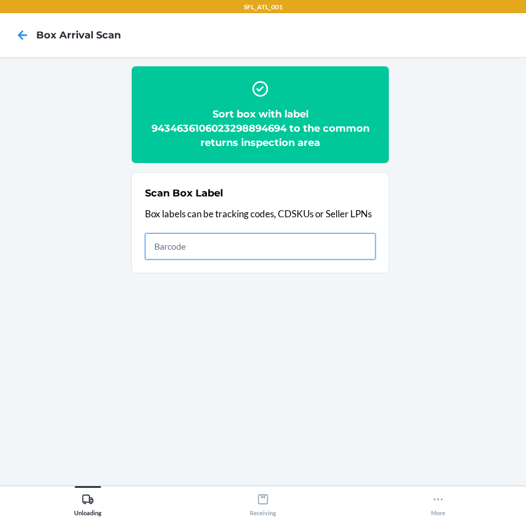
drag, startPoint x: 317, startPoint y: 256, endPoint x: 322, endPoint y: 254, distance: 5.9
click at [317, 256] on input "text" at bounding box center [260, 246] width 231 height 26
type input "420302599434636106023298956835"
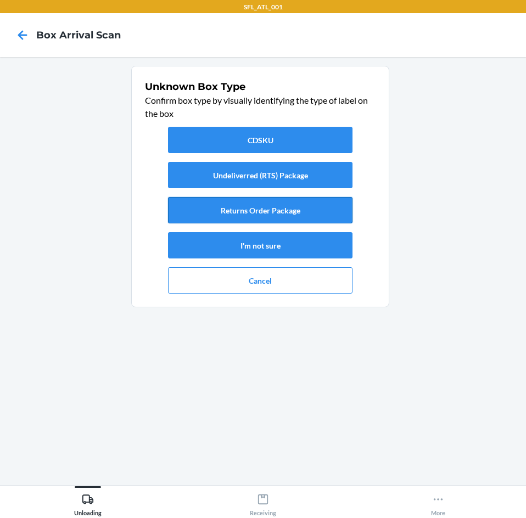
click at [295, 214] on button "Returns Order Package" at bounding box center [260, 210] width 184 height 26
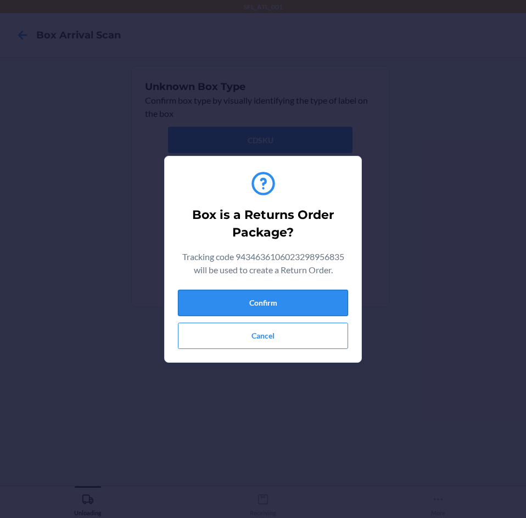
click at [281, 310] on button "Confirm" at bounding box center [263, 303] width 170 height 26
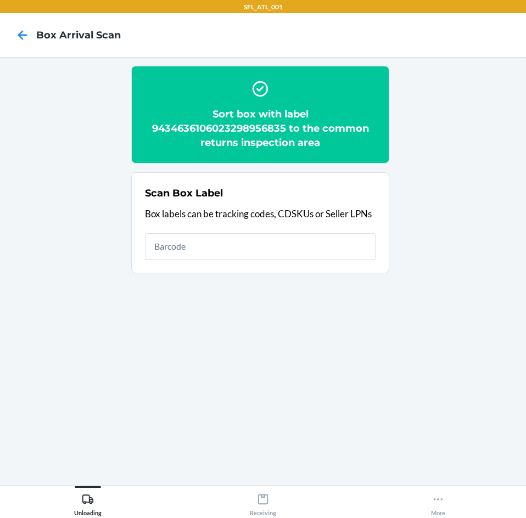
click at [300, 232] on div "Scan Box Label Box labels can be tracking codes, CDSKUs or Seller LPNs" at bounding box center [260, 223] width 231 height 80
click at [301, 251] on input "text" at bounding box center [260, 246] width 231 height 26
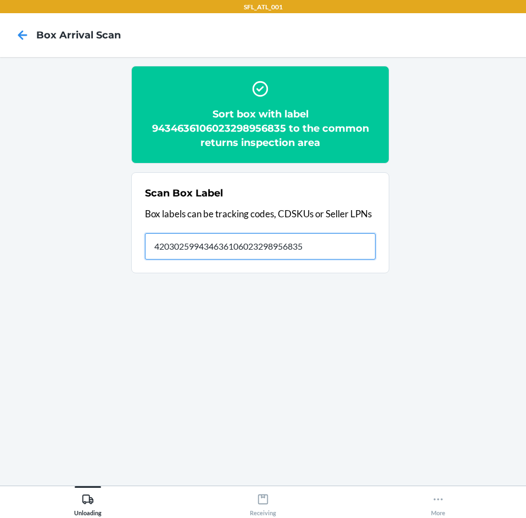
type input "420302599434636106023298956835"
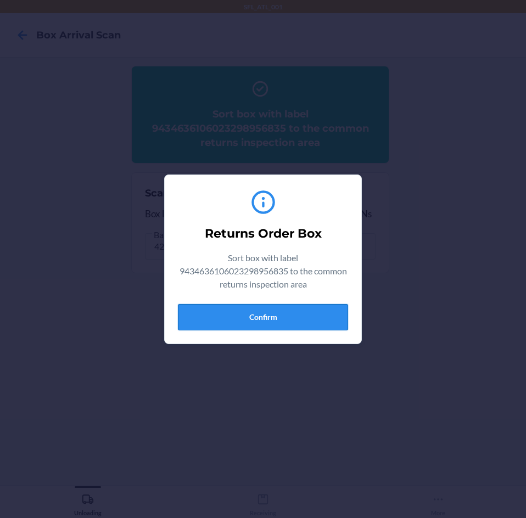
click at [305, 313] on button "Confirm" at bounding box center [263, 317] width 170 height 26
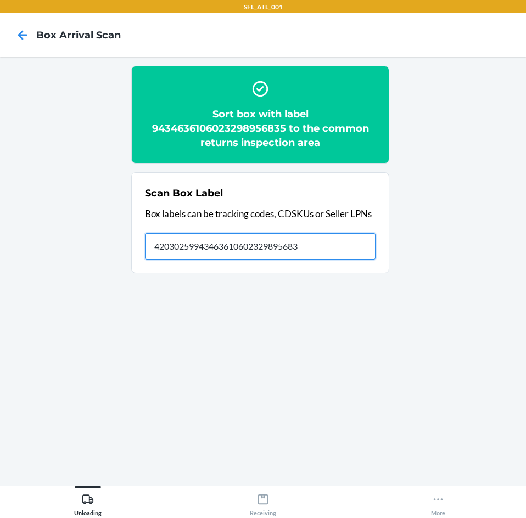
type input "420302599434636106023298956835"
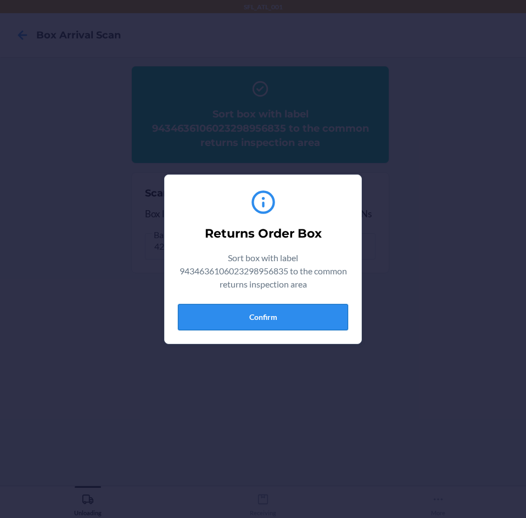
click at [307, 307] on button "Confirm" at bounding box center [263, 317] width 170 height 26
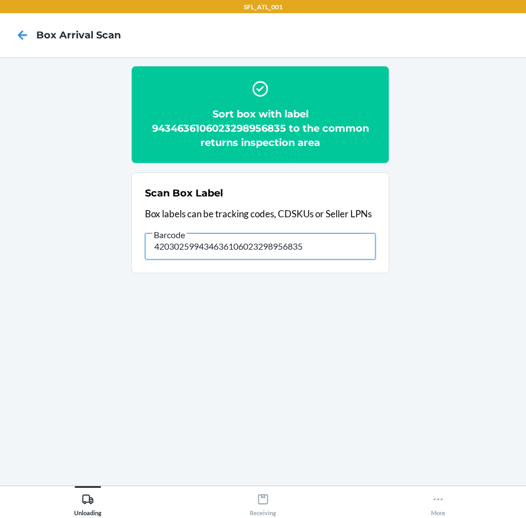
type input "420302599434636106023298956835"
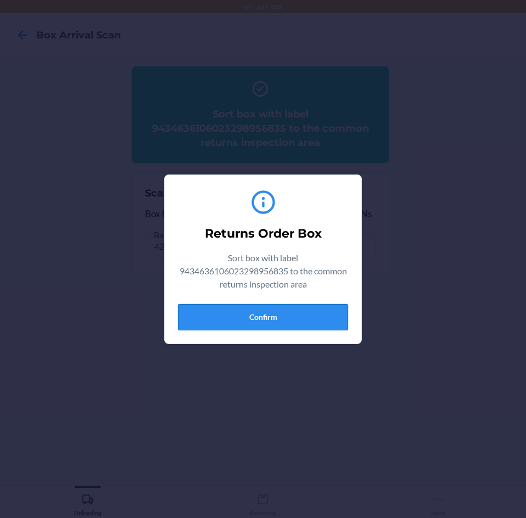
click at [323, 306] on button "Confirm" at bounding box center [263, 317] width 170 height 26
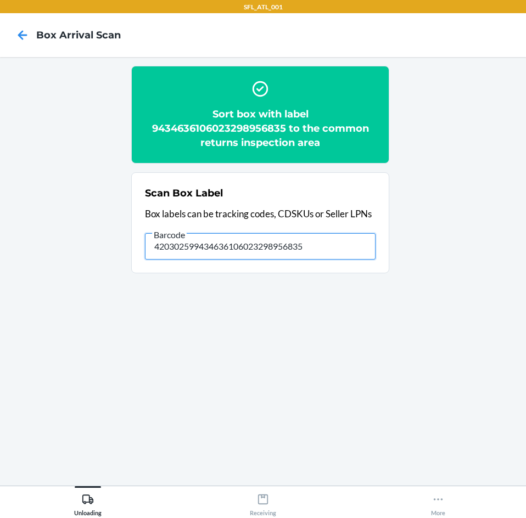
type input "420302599434636106023298956835"
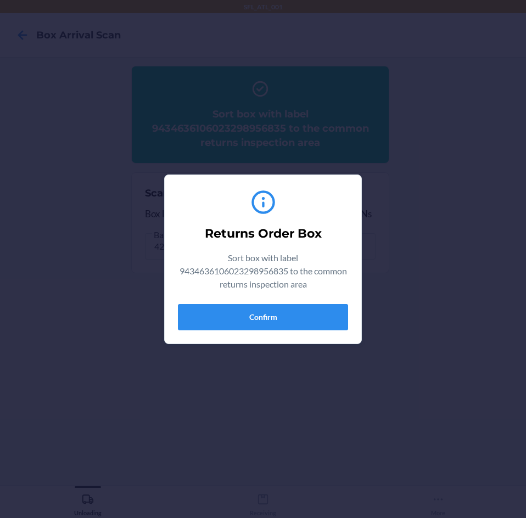
click at [324, 301] on div "Returns Order Box Sort box with label 9434636106023298956835 to the common retu…" at bounding box center [263, 259] width 170 height 151
click at [321, 312] on button "Confirm" at bounding box center [263, 317] width 170 height 26
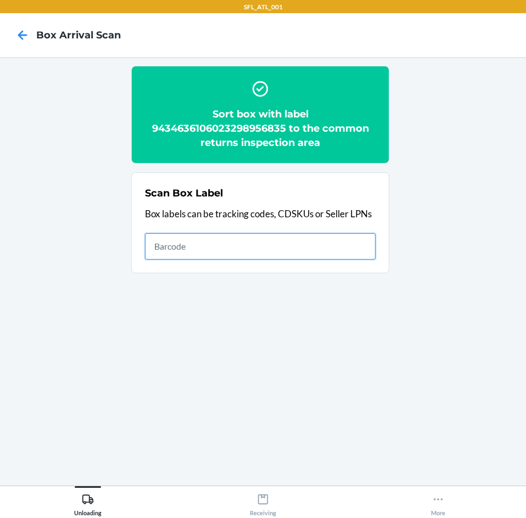
click at [158, 252] on input "text" at bounding box center [260, 246] width 231 height 26
type input "420302599434636106023299802469"
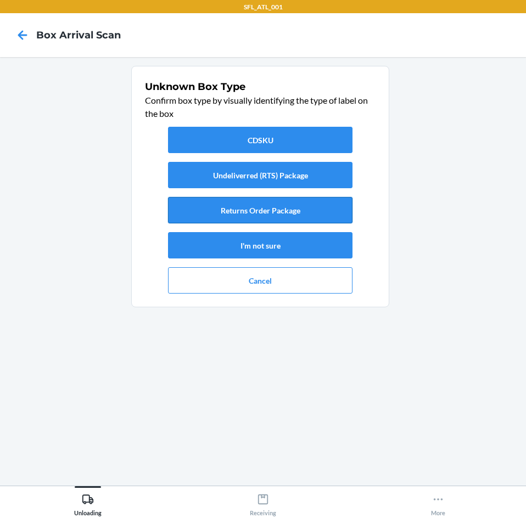
click at [225, 215] on button "Returns Order Package" at bounding box center [260, 210] width 184 height 26
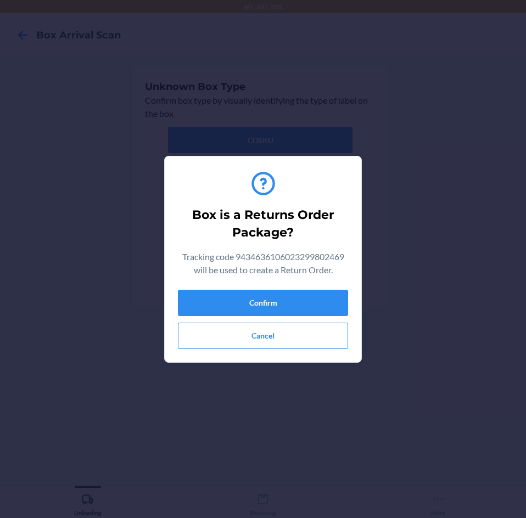
click at [258, 316] on div "Confirm Cancel" at bounding box center [263, 319] width 170 height 59
click at [266, 295] on button "Confirm" at bounding box center [263, 303] width 170 height 26
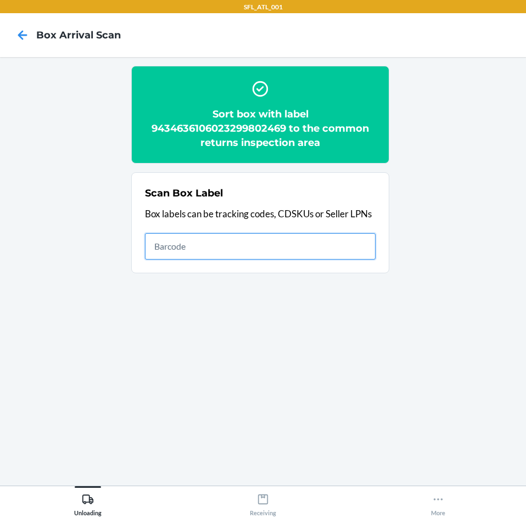
click at [310, 256] on input "text" at bounding box center [260, 246] width 231 height 26
type input "420302599434636106023301025725"
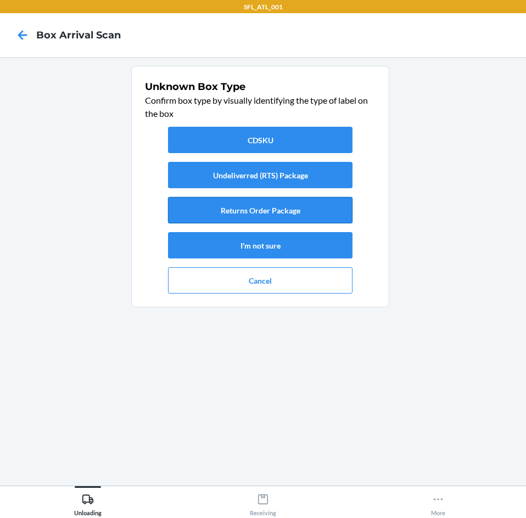
click at [285, 219] on button "Returns Order Package" at bounding box center [260, 210] width 184 height 26
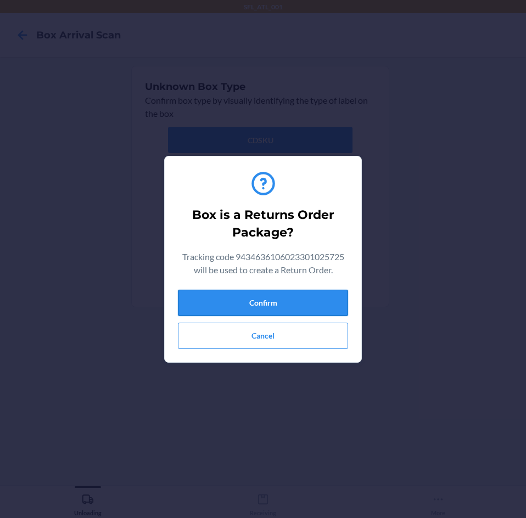
click at [280, 296] on button "Confirm" at bounding box center [263, 303] width 170 height 26
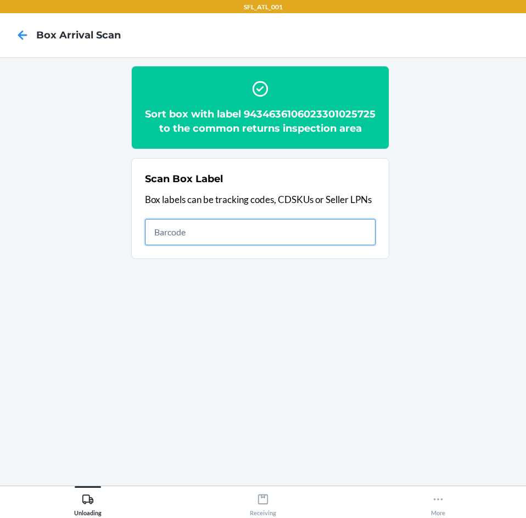
click at [253, 245] on input "text" at bounding box center [260, 232] width 231 height 26
type input "420302599434636106023300830245"
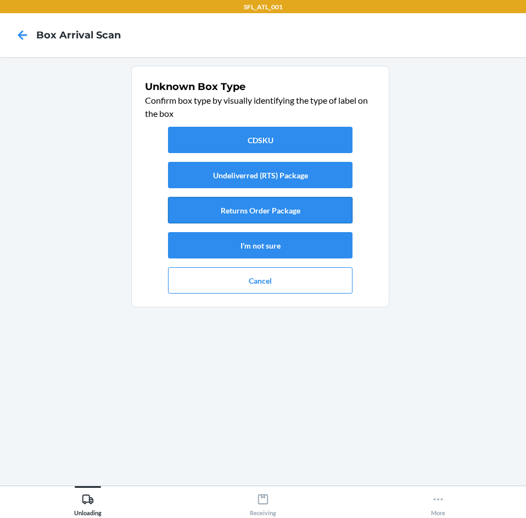
click at [320, 214] on button "Returns Order Package" at bounding box center [260, 210] width 184 height 26
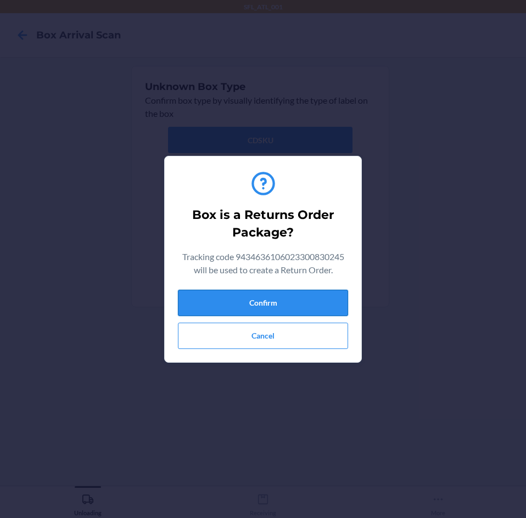
click at [319, 300] on button "Confirm" at bounding box center [263, 303] width 170 height 26
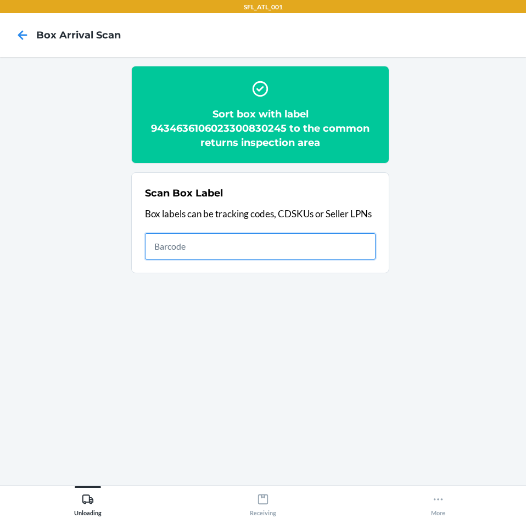
click at [336, 254] on input "text" at bounding box center [260, 246] width 231 height 26
type input "420302599434636106023300670636"
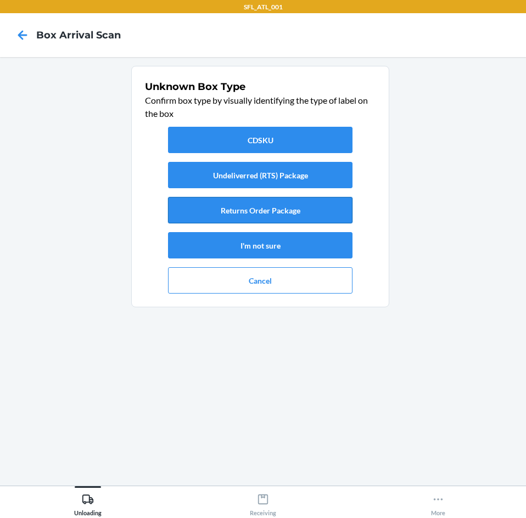
click at [319, 216] on button "Returns Order Package" at bounding box center [260, 210] width 184 height 26
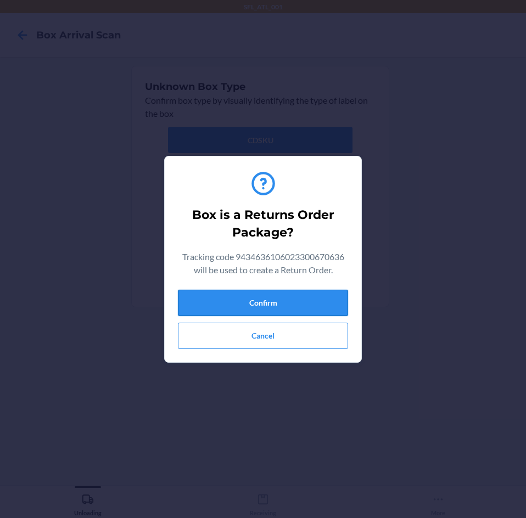
click at [300, 300] on button "Confirm" at bounding box center [263, 303] width 170 height 26
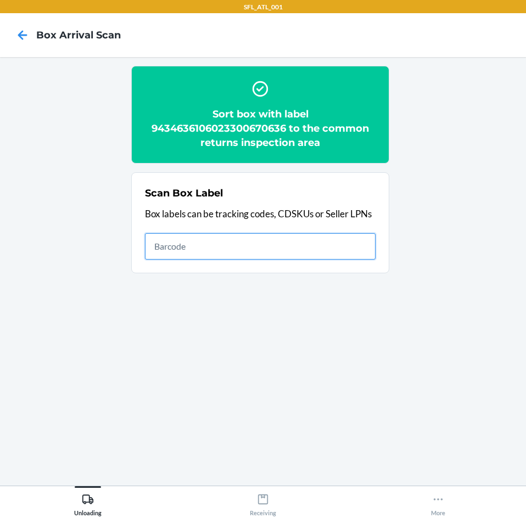
click at [180, 256] on input "text" at bounding box center [260, 246] width 231 height 26
type input "420302599434636106023301092215"
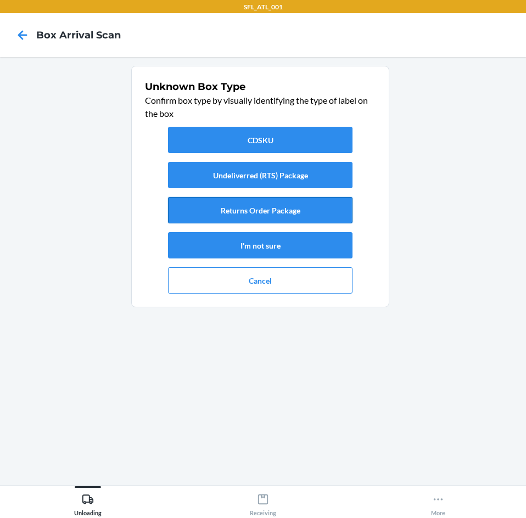
click at [223, 214] on button "Returns Order Package" at bounding box center [260, 210] width 184 height 26
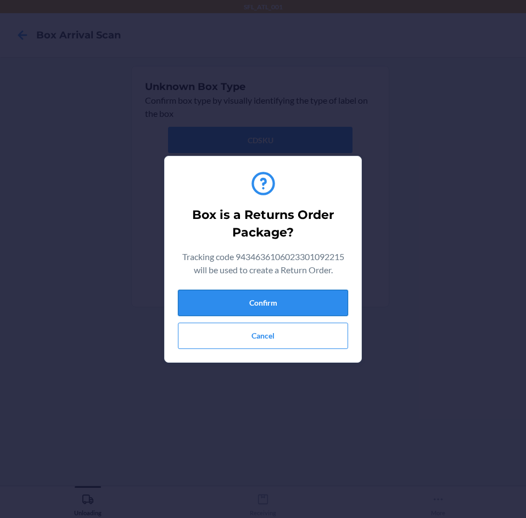
click at [254, 295] on button "Confirm" at bounding box center [263, 303] width 170 height 26
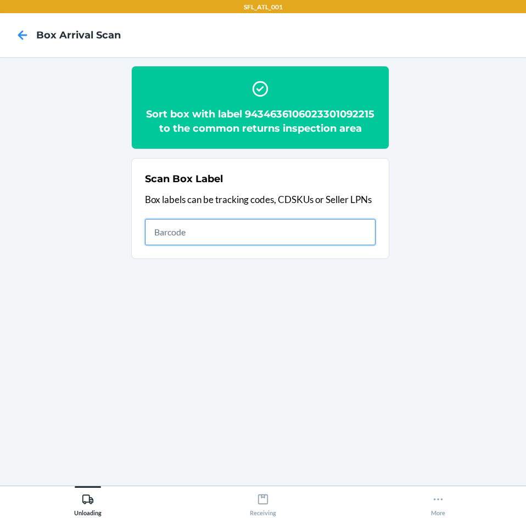
click at [197, 225] on input "text" at bounding box center [260, 232] width 231 height 26
type input "420302599434636106023300759393"
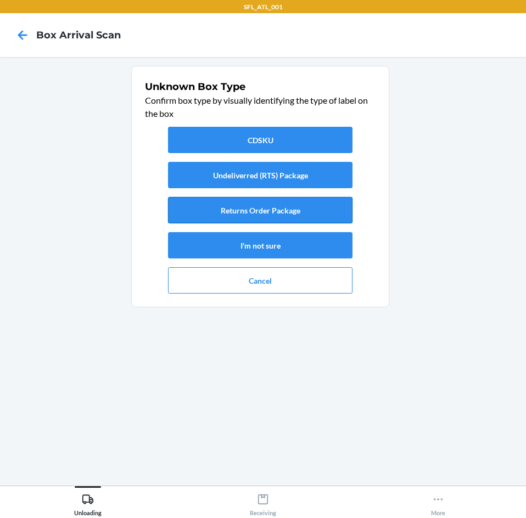
click at [215, 210] on button "Returns Order Package" at bounding box center [260, 210] width 184 height 26
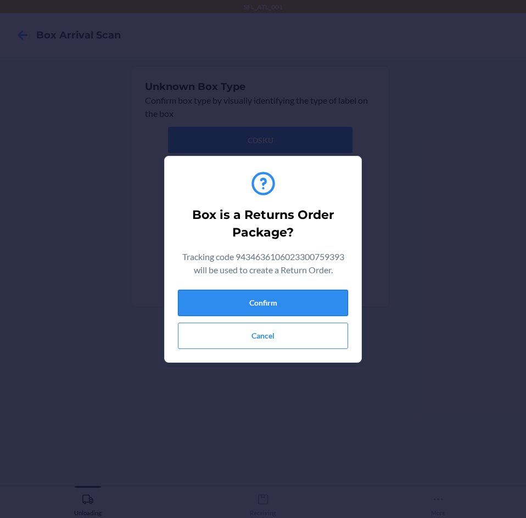
click at [283, 297] on button "Confirm" at bounding box center [263, 303] width 170 height 26
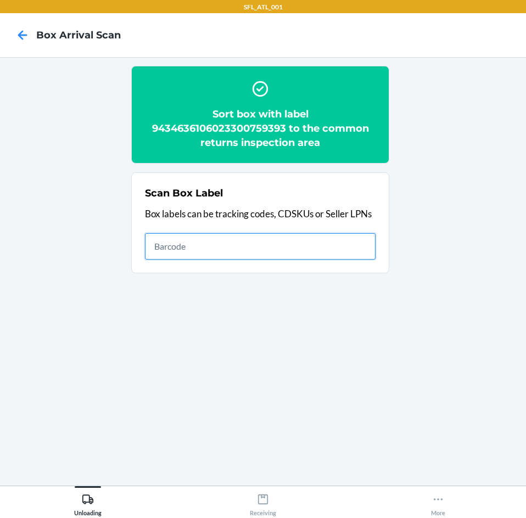
click at [240, 255] on input "text" at bounding box center [260, 246] width 231 height 26
type input "420302599434636106023301157693"
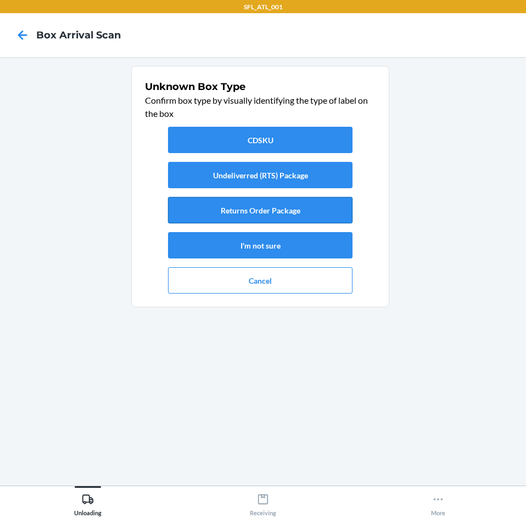
click at [250, 208] on button "Returns Order Package" at bounding box center [260, 210] width 184 height 26
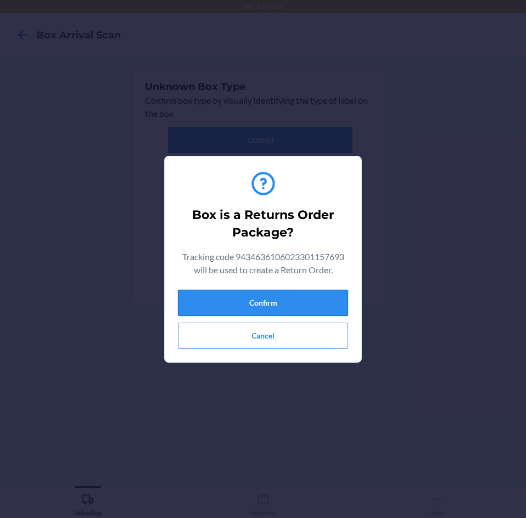
click at [276, 293] on button "Confirm" at bounding box center [263, 303] width 170 height 26
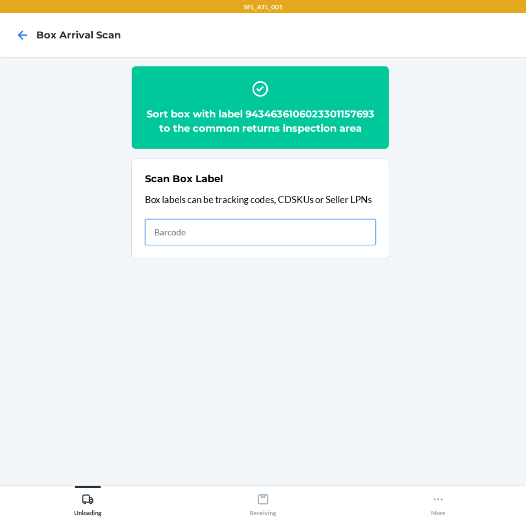
click at [278, 221] on input "text" at bounding box center [260, 232] width 231 height 26
type input "420302599434636106023301264186"
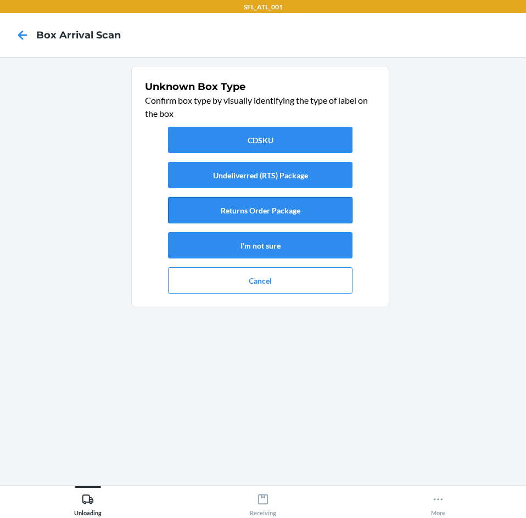
click at [293, 211] on button "Returns Order Package" at bounding box center [260, 210] width 184 height 26
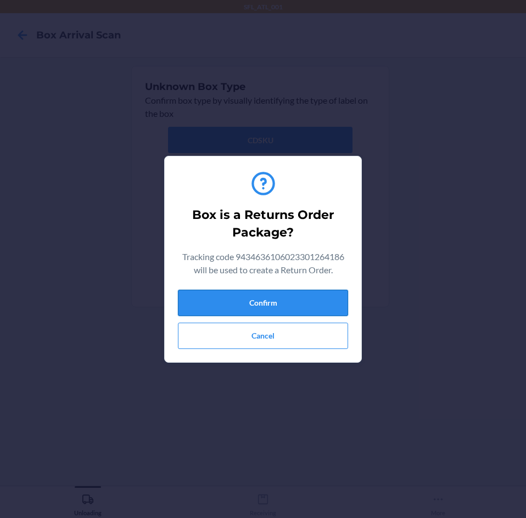
click at [305, 305] on button "Confirm" at bounding box center [263, 303] width 170 height 26
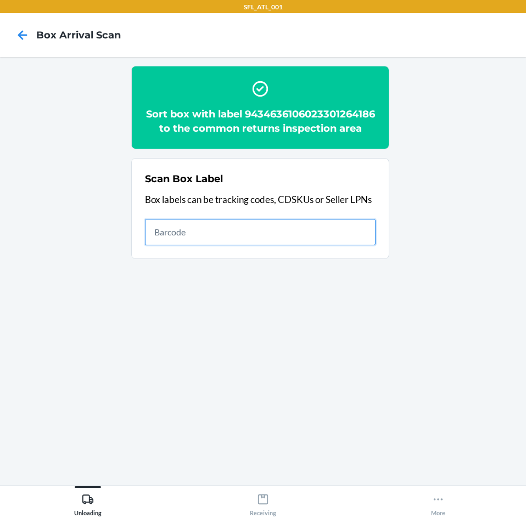
click at [270, 241] on input "text" at bounding box center [260, 232] width 231 height 26
type input "420302599434636106023301198702"
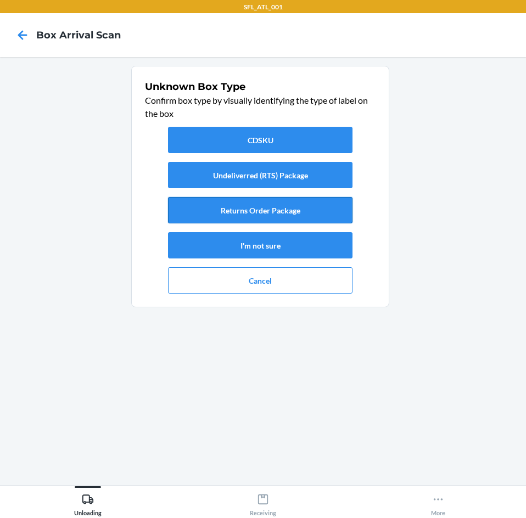
click at [270, 214] on button "Returns Order Package" at bounding box center [260, 210] width 184 height 26
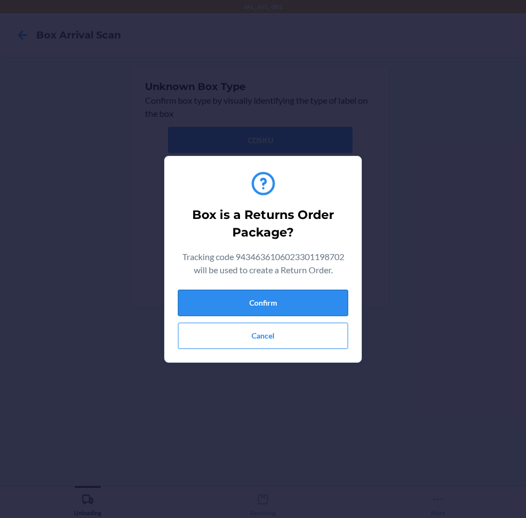
click at [211, 304] on button "Confirm" at bounding box center [263, 303] width 170 height 26
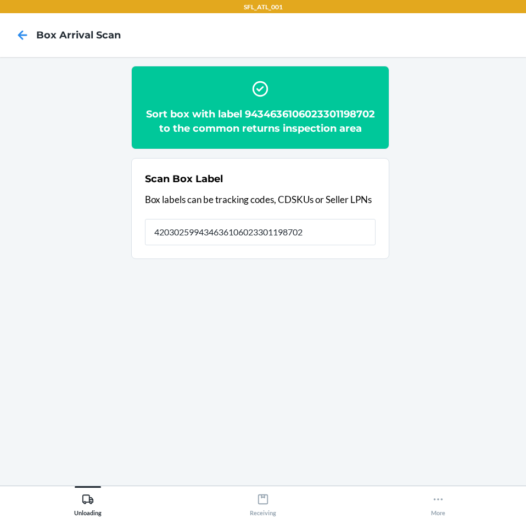
type input "420302599434636106023301198702"
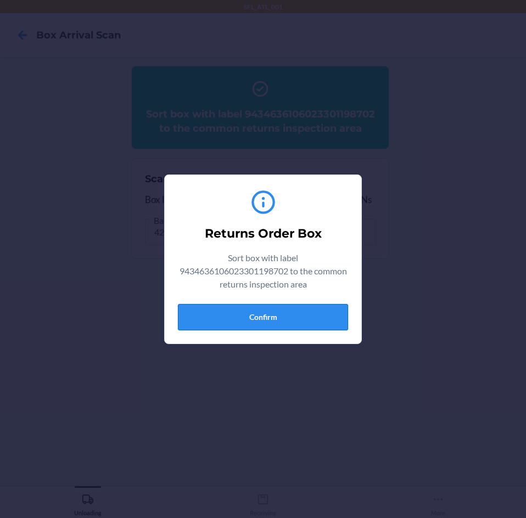
click at [259, 310] on button "Confirm" at bounding box center [263, 317] width 170 height 26
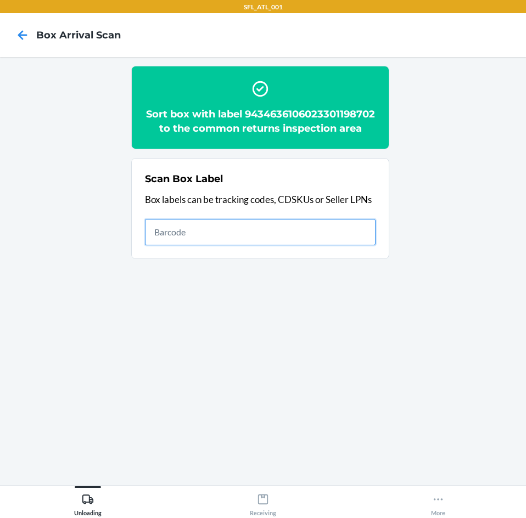
click at [320, 245] on input "text" at bounding box center [260, 232] width 231 height 26
type input "420302599434636106023301511082"
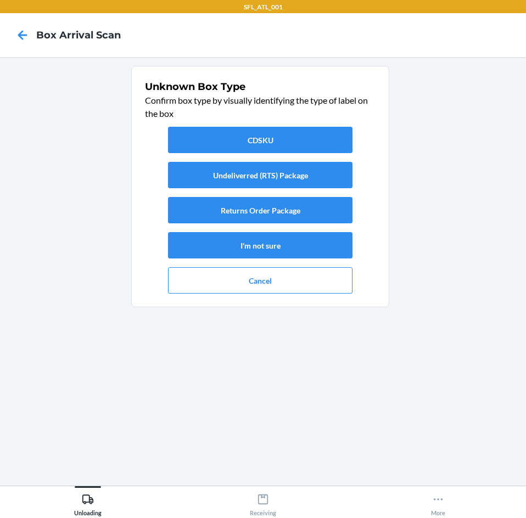
click at [310, 225] on div "CDSKU Undeliverred (RTS) Package Returns Order Package I'm not sure Cancel" at bounding box center [260, 210] width 231 height 176
click at [313, 217] on button "Returns Order Package" at bounding box center [260, 210] width 184 height 26
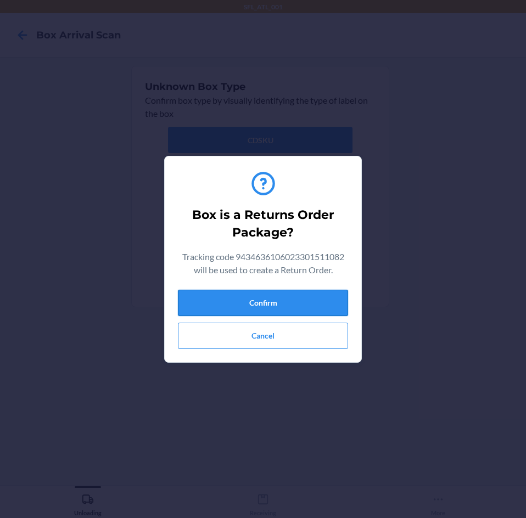
click at [271, 293] on button "Confirm" at bounding box center [263, 303] width 170 height 26
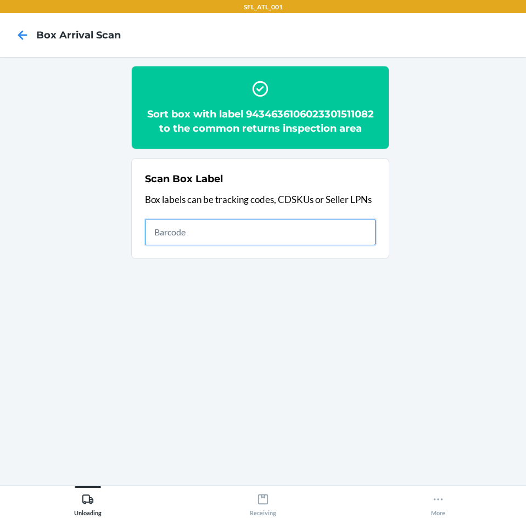
click at [296, 241] on input "text" at bounding box center [260, 232] width 231 height 26
type input "420302599434636106023299640085"
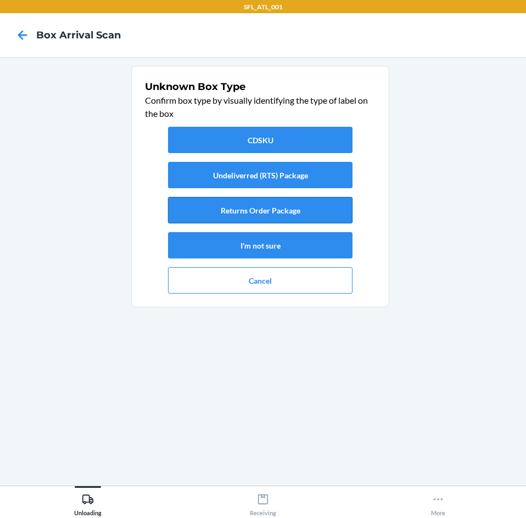
click at [283, 209] on button "Returns Order Package" at bounding box center [260, 210] width 184 height 26
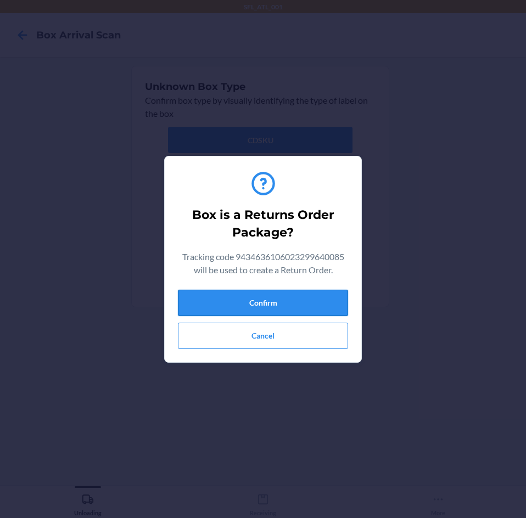
click at [329, 293] on button "Confirm" at bounding box center [263, 303] width 170 height 26
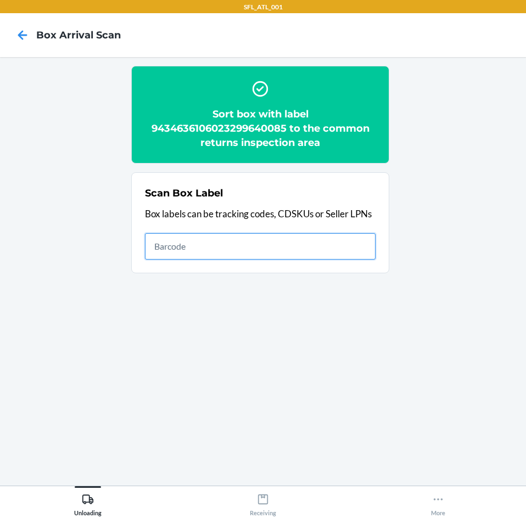
click at [336, 254] on input "text" at bounding box center [260, 246] width 231 height 26
type input "420302599434636106023301132232"
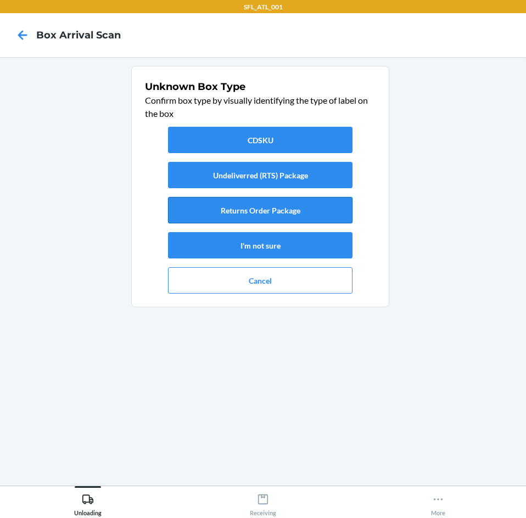
click at [299, 215] on button "Returns Order Package" at bounding box center [260, 210] width 184 height 26
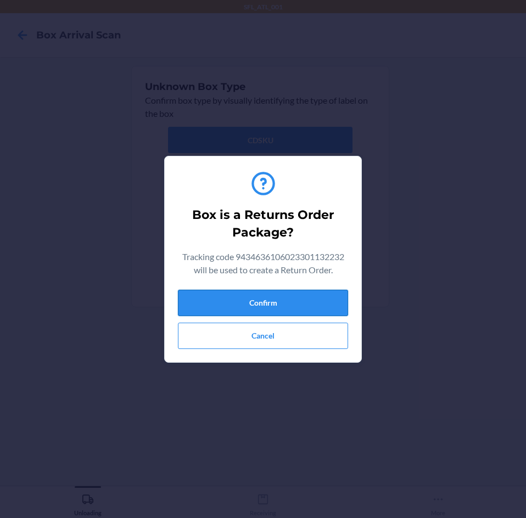
click at [307, 301] on button "Confirm" at bounding box center [263, 303] width 170 height 26
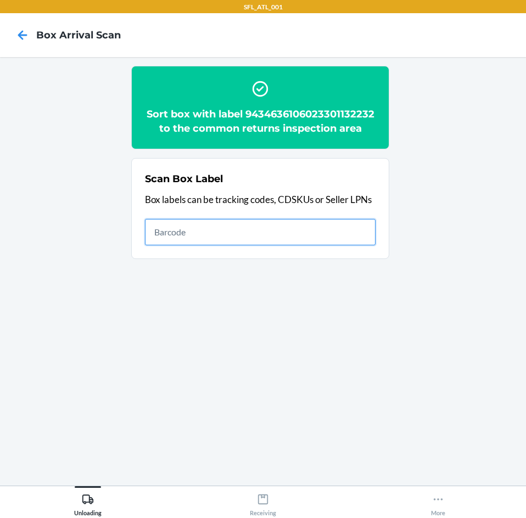
click at [192, 227] on input "text" at bounding box center [260, 232] width 231 height 26
type input "420302599434636106023301026074"
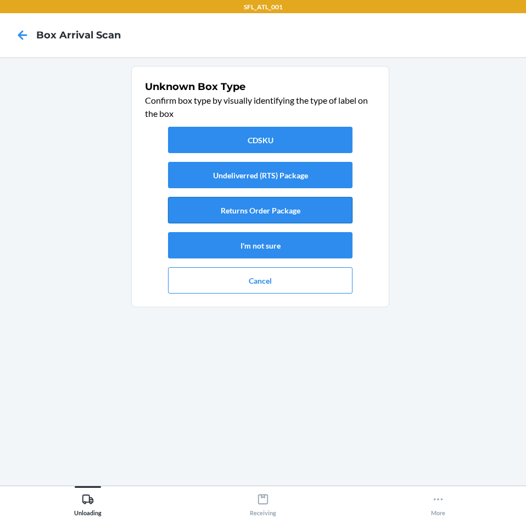
click at [238, 205] on button "Returns Order Package" at bounding box center [260, 210] width 184 height 26
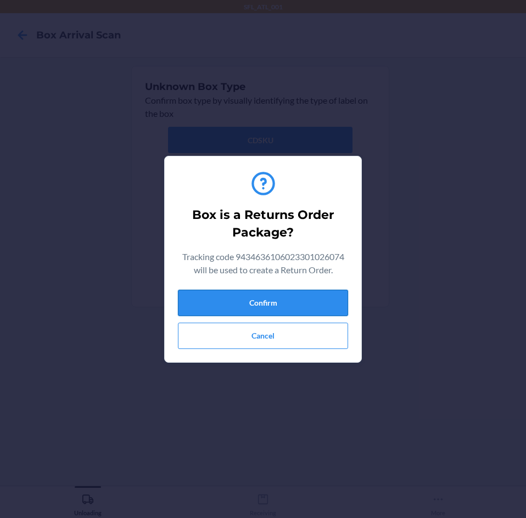
click at [317, 302] on button "Confirm" at bounding box center [263, 303] width 170 height 26
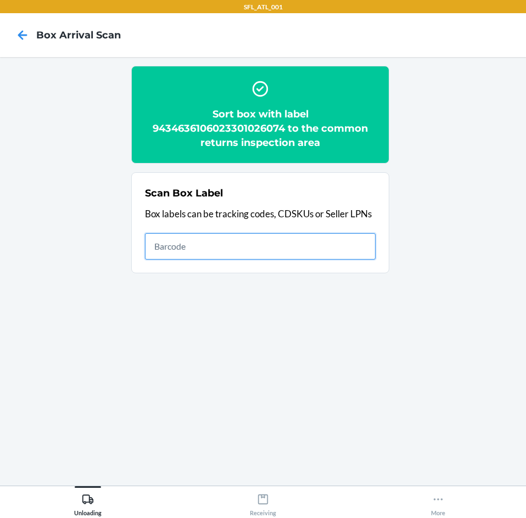
click at [327, 259] on input "text" at bounding box center [260, 246] width 231 height 26
type input "420302599434636106023300937319"
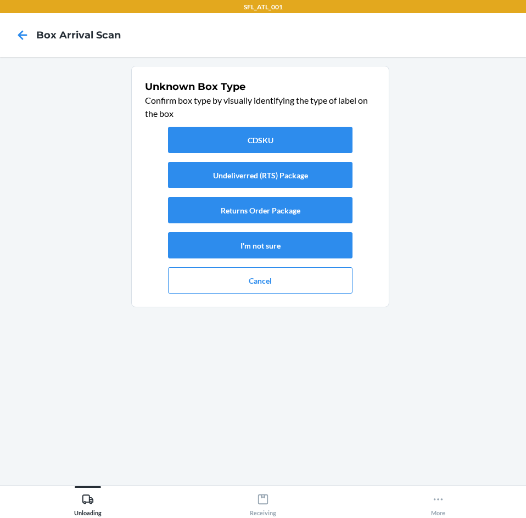
click at [267, 197] on div "CDSKU Undeliverred (RTS) Package Returns Order Package I'm not sure Cancel" at bounding box center [260, 210] width 231 height 176
click at [266, 213] on button "Returns Order Package" at bounding box center [260, 210] width 184 height 26
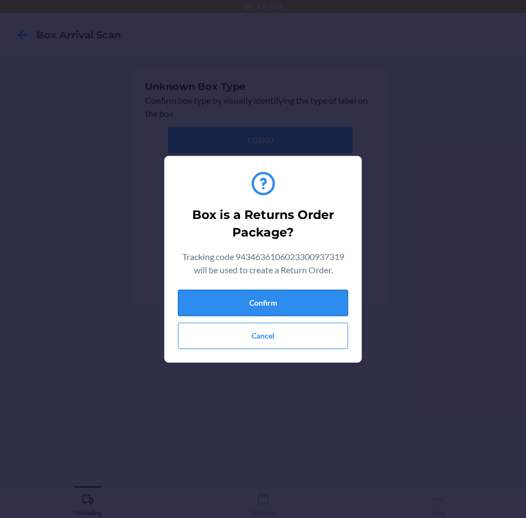
click at [290, 299] on button "Confirm" at bounding box center [263, 303] width 170 height 26
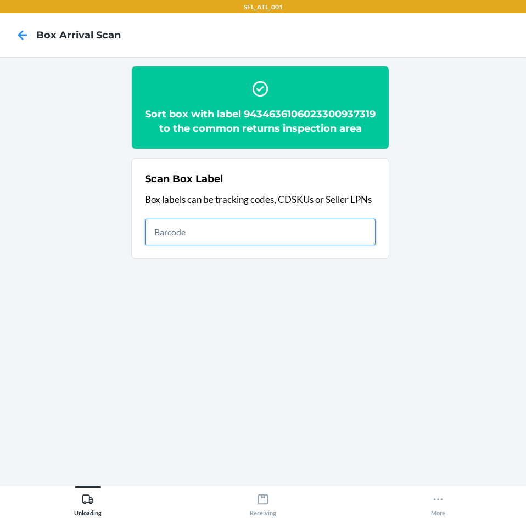
click at [318, 245] on input "text" at bounding box center [260, 232] width 231 height 26
type input "420302599434636106023301008742"
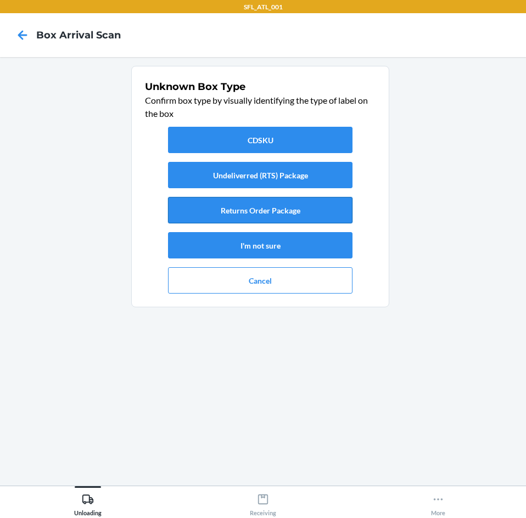
click at [316, 218] on button "Returns Order Package" at bounding box center [260, 210] width 184 height 26
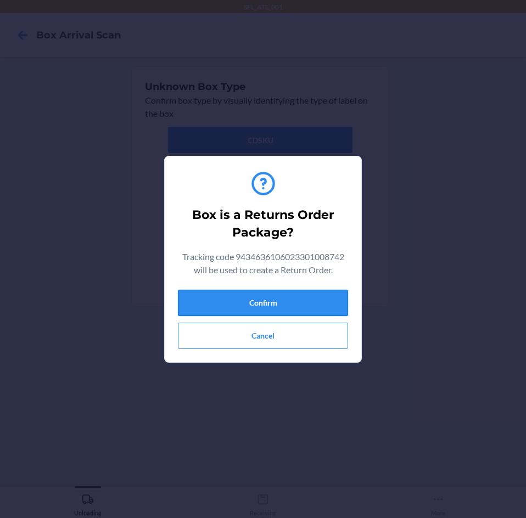
click at [317, 310] on button "Confirm" at bounding box center [263, 303] width 170 height 26
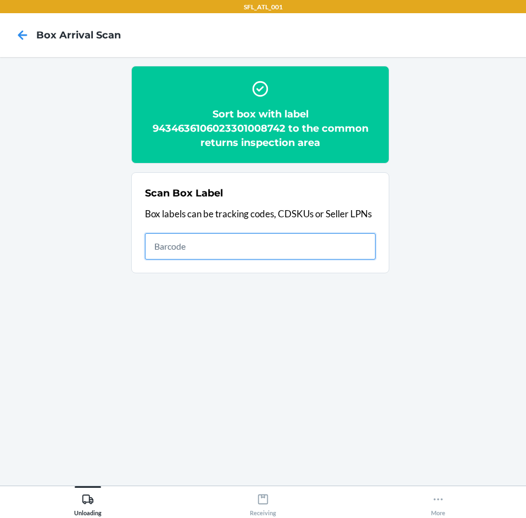
click at [287, 257] on input "text" at bounding box center [260, 246] width 231 height 26
type input "420302599434636106023301102297"
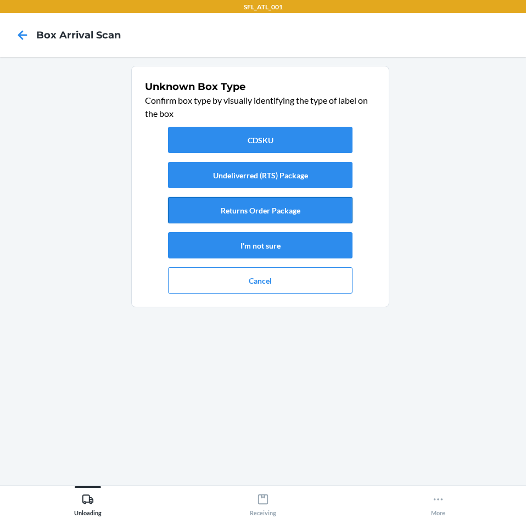
click at [268, 207] on button "Returns Order Package" at bounding box center [260, 210] width 184 height 26
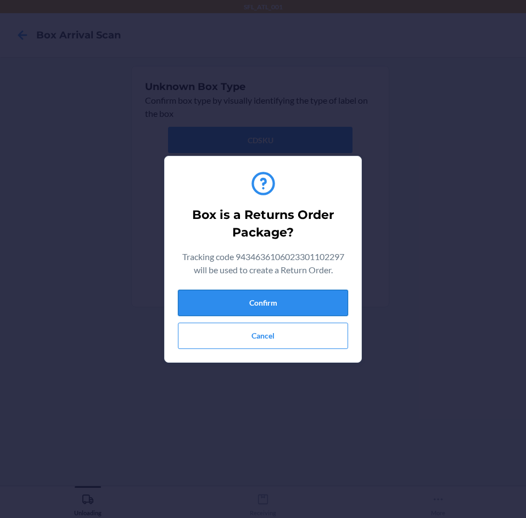
click at [244, 305] on button "Confirm" at bounding box center [263, 303] width 170 height 26
